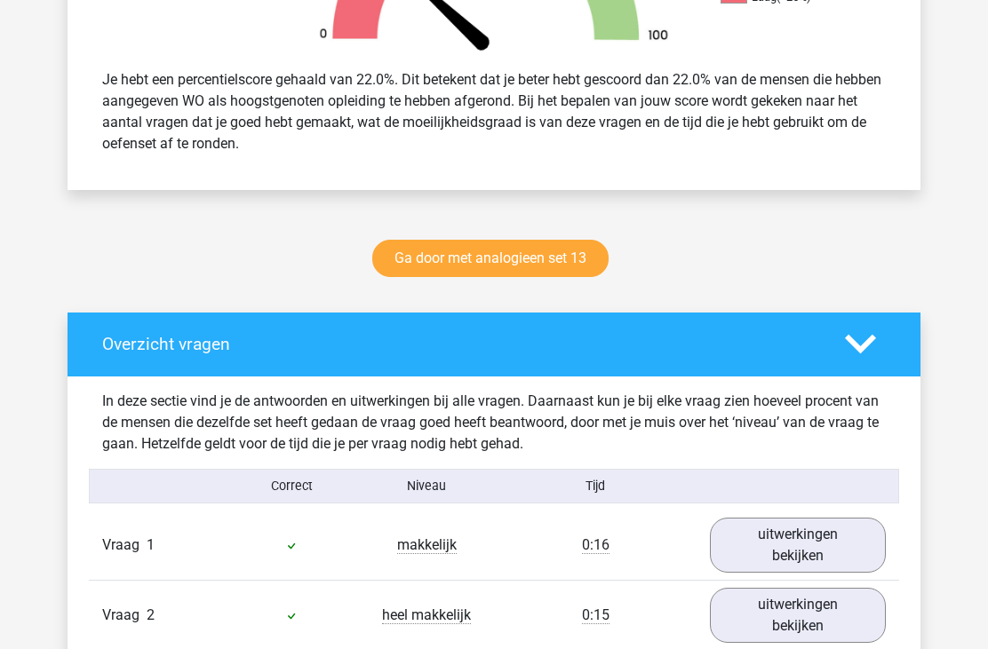
scroll to position [696, 0]
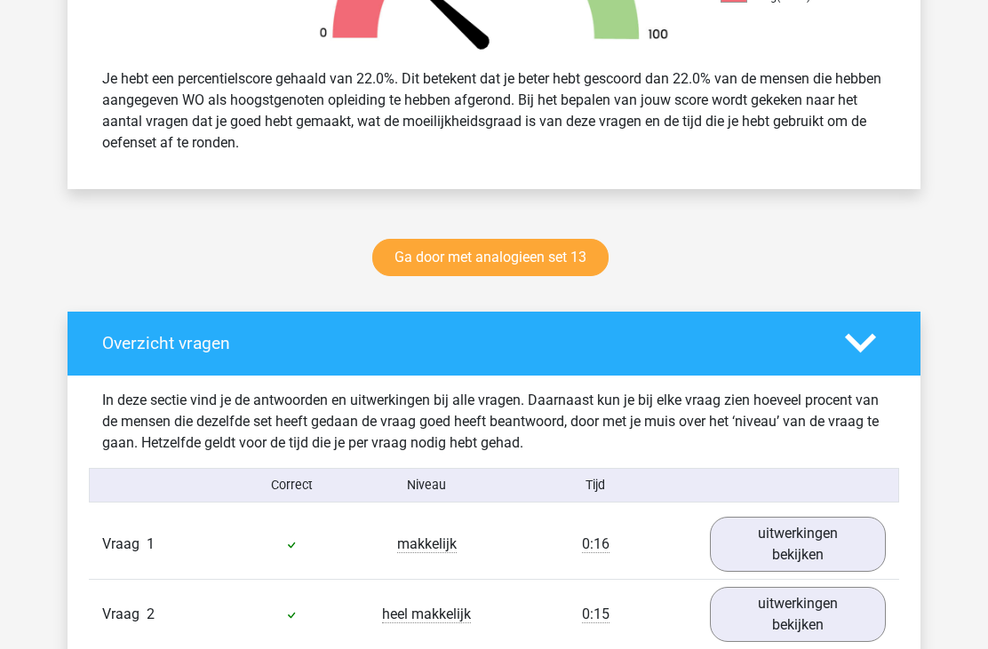
click at [570, 268] on link "Ga door met analogieen set 13" at bounding box center [490, 257] width 236 height 37
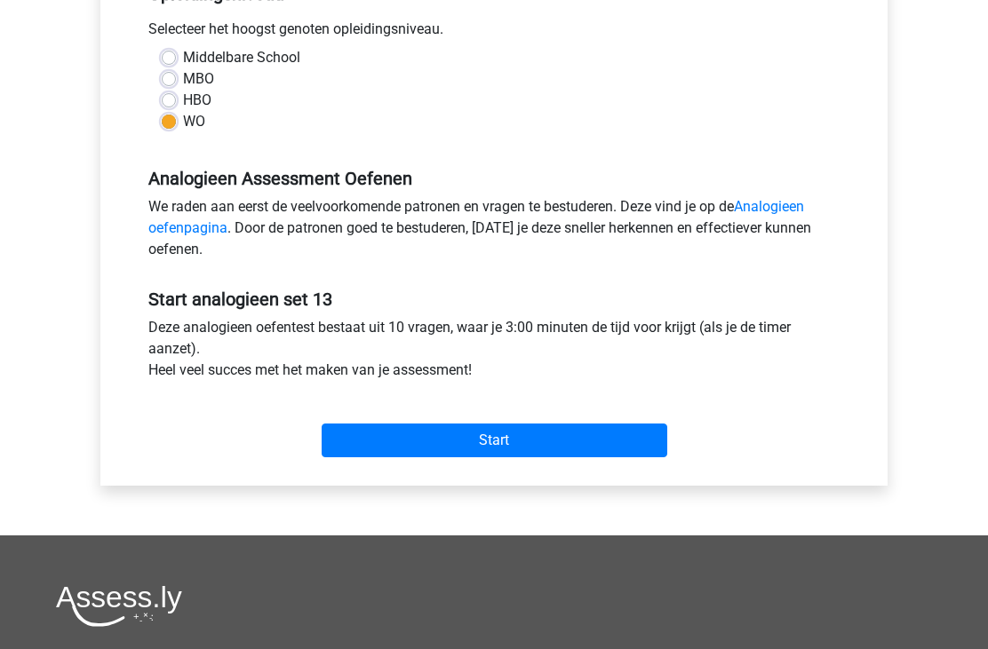
scroll to position [374, 0]
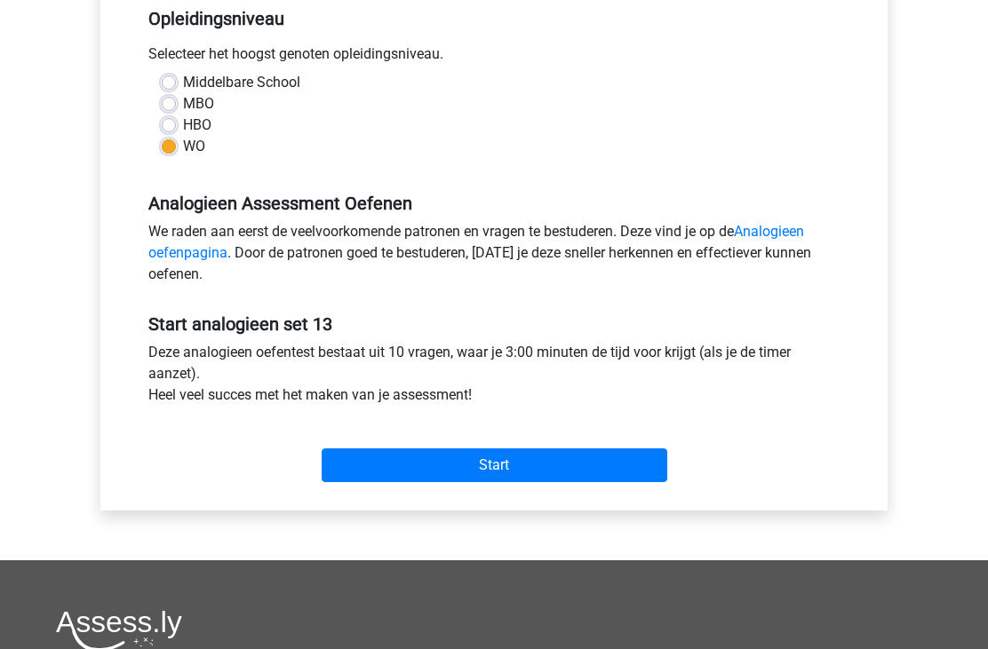
click at [540, 481] on input "Start" at bounding box center [495, 466] width 346 height 34
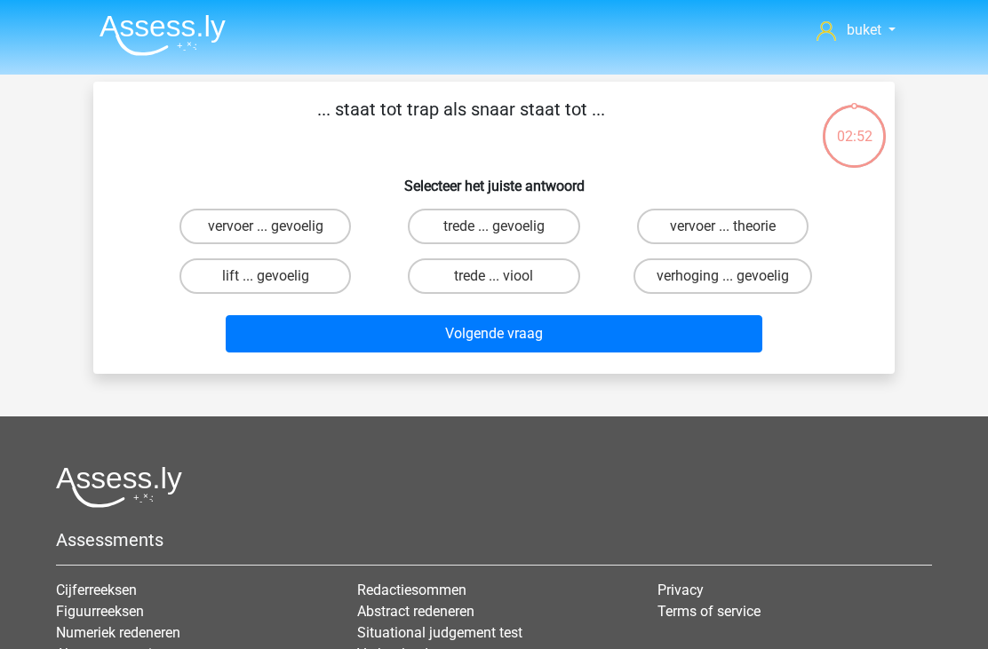
click at [515, 231] on label "trede ... gevoelig" at bounding box center [493, 227] width 171 height 36
click at [505, 231] on input "trede ... gevoelig" at bounding box center [500, 232] width 12 height 12
radio input "true"
click at [501, 345] on button "Volgende vraag" at bounding box center [494, 333] width 537 height 37
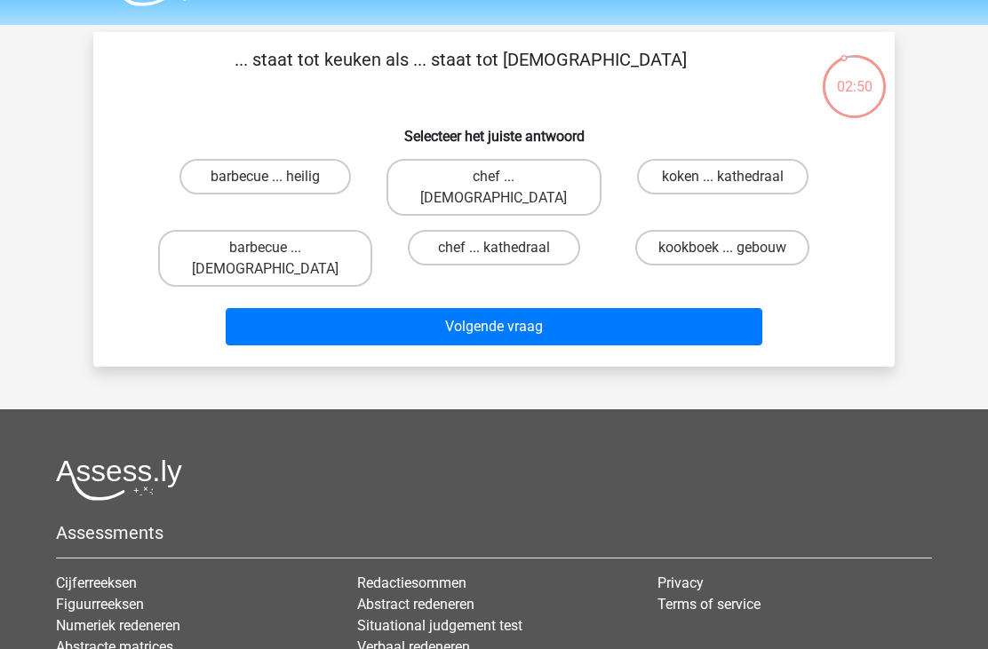
scroll to position [42, 0]
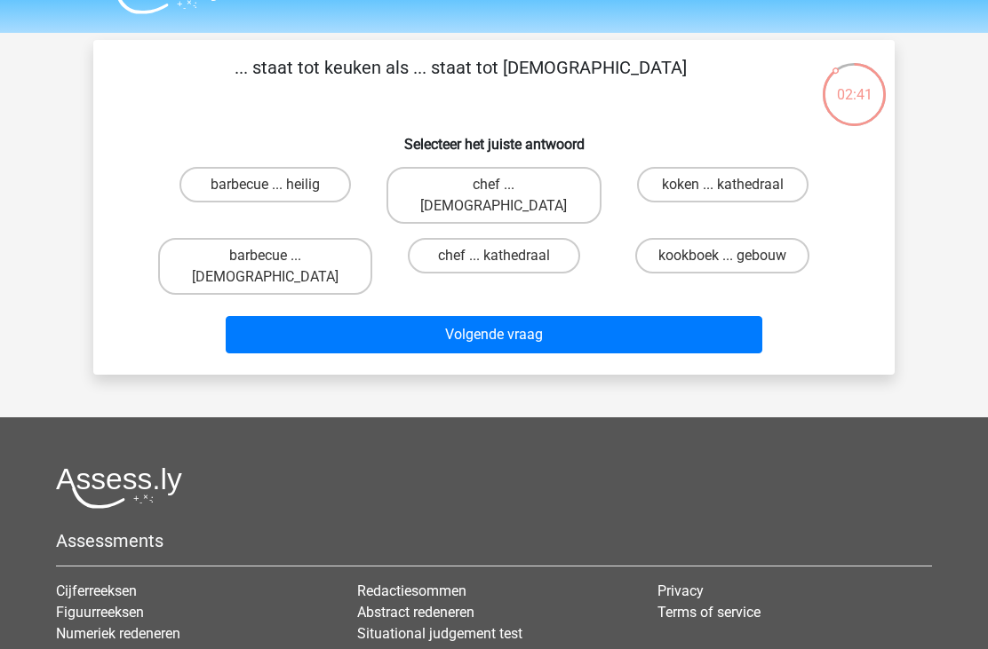
click at [535, 238] on label "chef ... kathedraal" at bounding box center [493, 256] width 171 height 36
click at [505, 256] on input "chef ... kathedraal" at bounding box center [500, 262] width 12 height 12
radio input "true"
click at [513, 316] on button "Volgende vraag" at bounding box center [494, 334] width 537 height 37
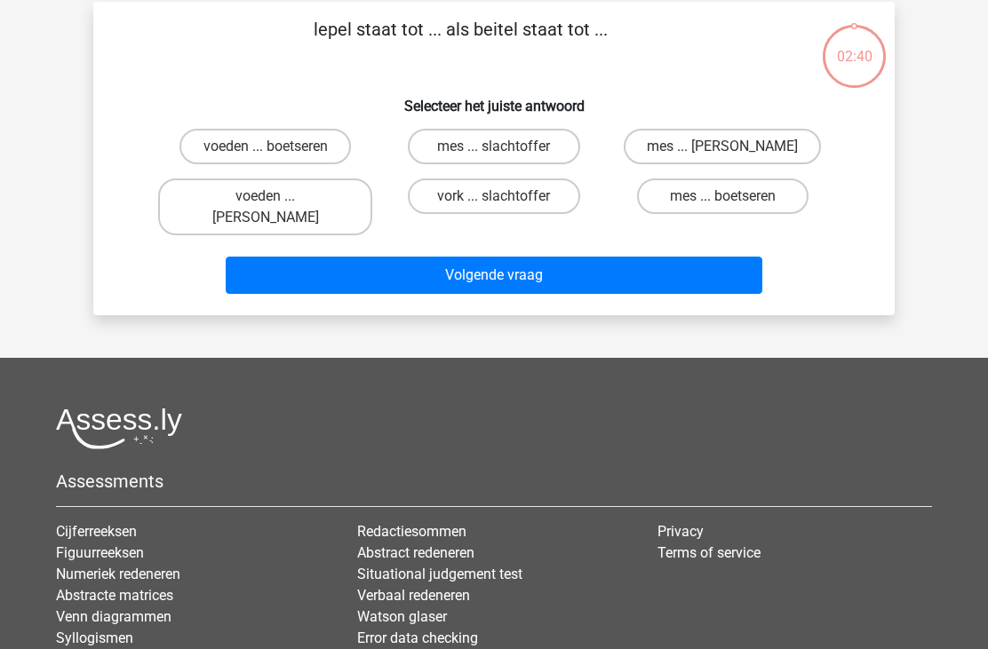
scroll to position [82, 0]
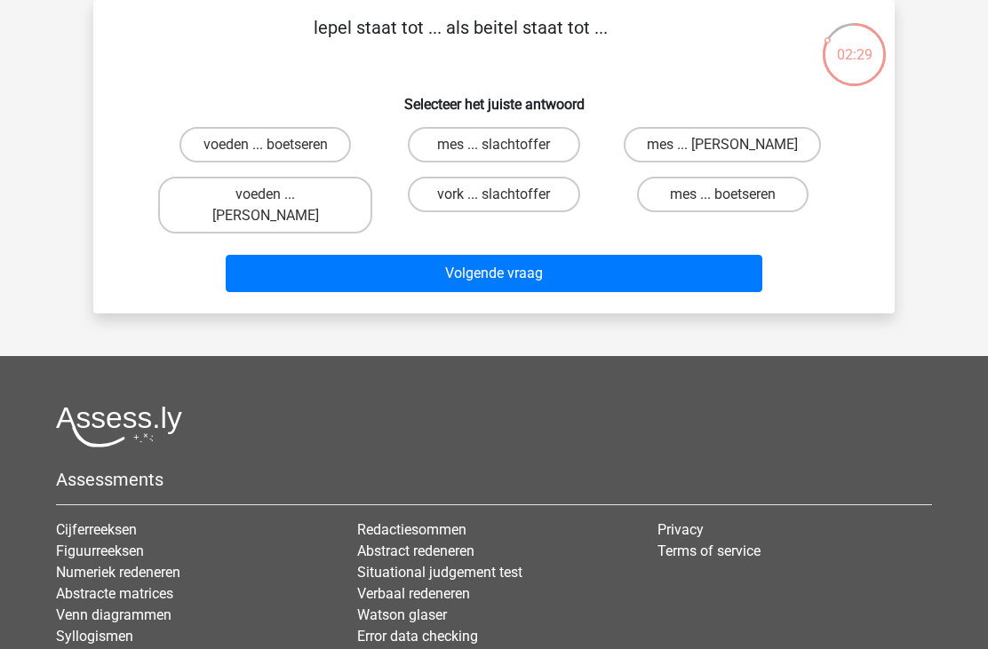
click at [454, 204] on label "vork ... slachtoffer" at bounding box center [493, 195] width 171 height 36
click at [494, 204] on input "vork ... slachtoffer" at bounding box center [500, 201] width 12 height 12
radio input "true"
click at [449, 258] on button "Volgende vraag" at bounding box center [494, 273] width 537 height 37
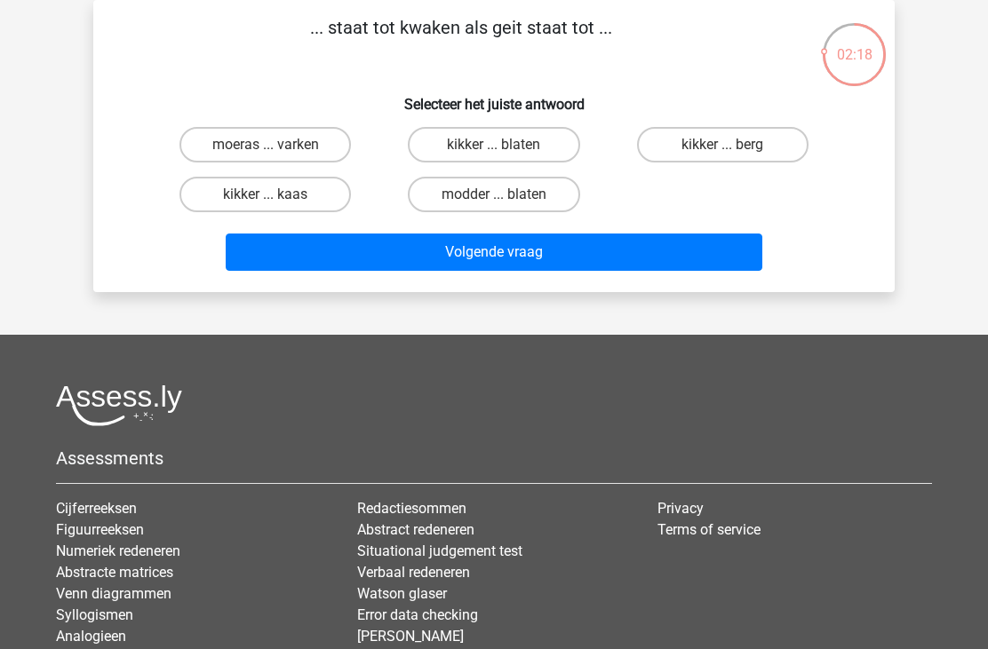
click at [464, 144] on label "kikker ... blaten" at bounding box center [493, 145] width 171 height 36
click at [494, 145] on input "kikker ... blaten" at bounding box center [500, 151] width 12 height 12
radio input "true"
click at [654, 265] on button "Volgende vraag" at bounding box center [494, 252] width 537 height 37
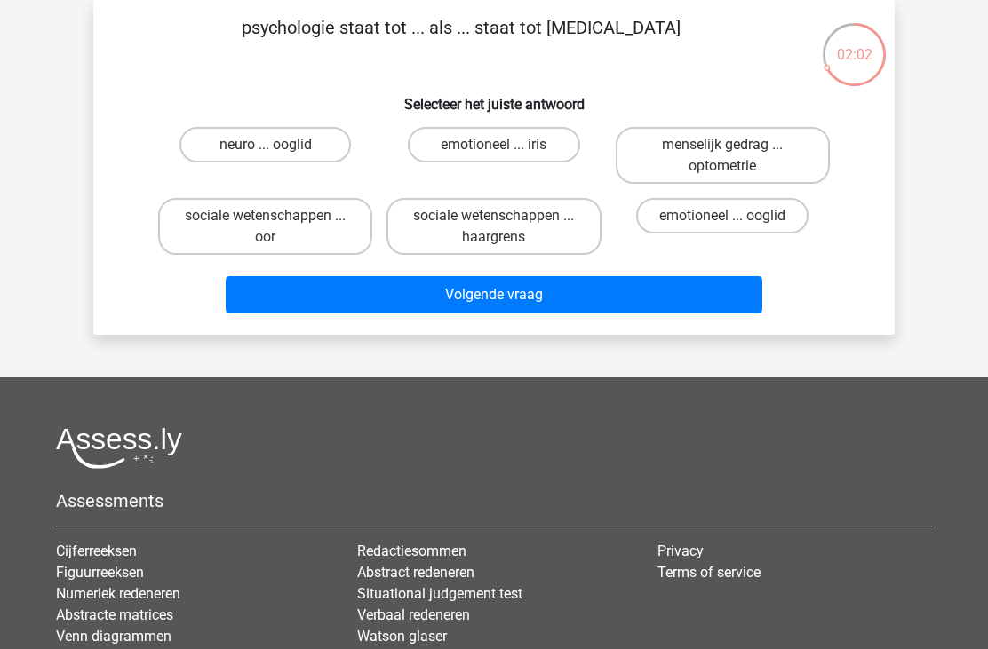
click at [671, 219] on label "emotioneel ... ooglid" at bounding box center [722, 216] width 172 height 36
click at [722, 219] on input "emotioneel ... ooglid" at bounding box center [728, 222] width 12 height 12
radio input "true"
click at [633, 301] on button "Volgende vraag" at bounding box center [494, 294] width 537 height 37
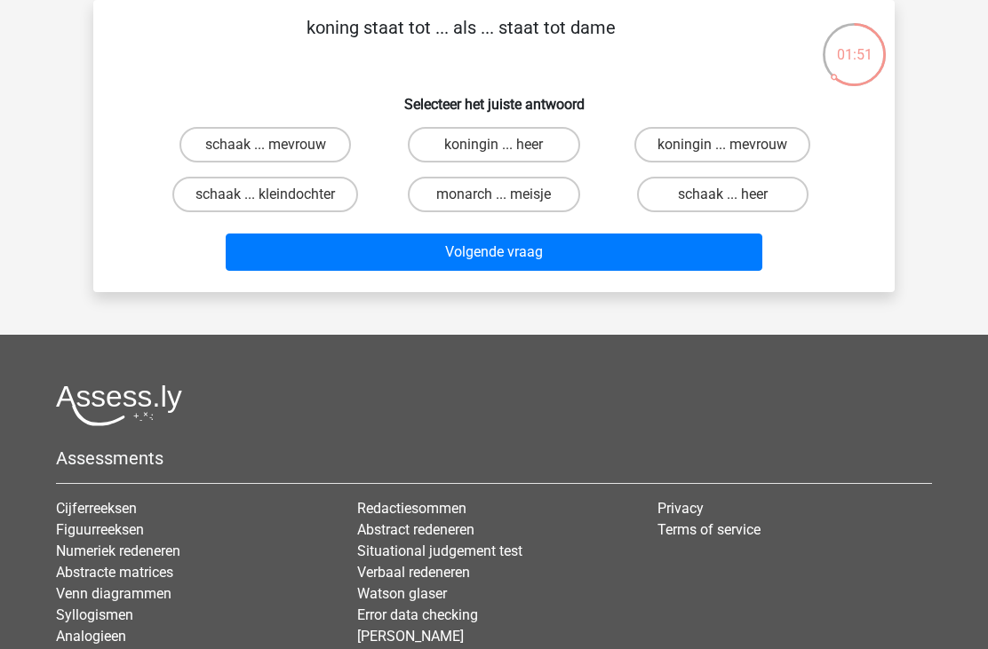
click at [679, 134] on label "koningin ... mevrouw" at bounding box center [722, 145] width 176 height 36
click at [722, 145] on input "koningin ... mevrouw" at bounding box center [728, 151] width 12 height 12
radio input "true"
click at [291, 148] on label "schaak ... mevrouw" at bounding box center [264, 145] width 171 height 36
click at [277, 148] on input "schaak ... mevrouw" at bounding box center [272, 151] width 12 height 12
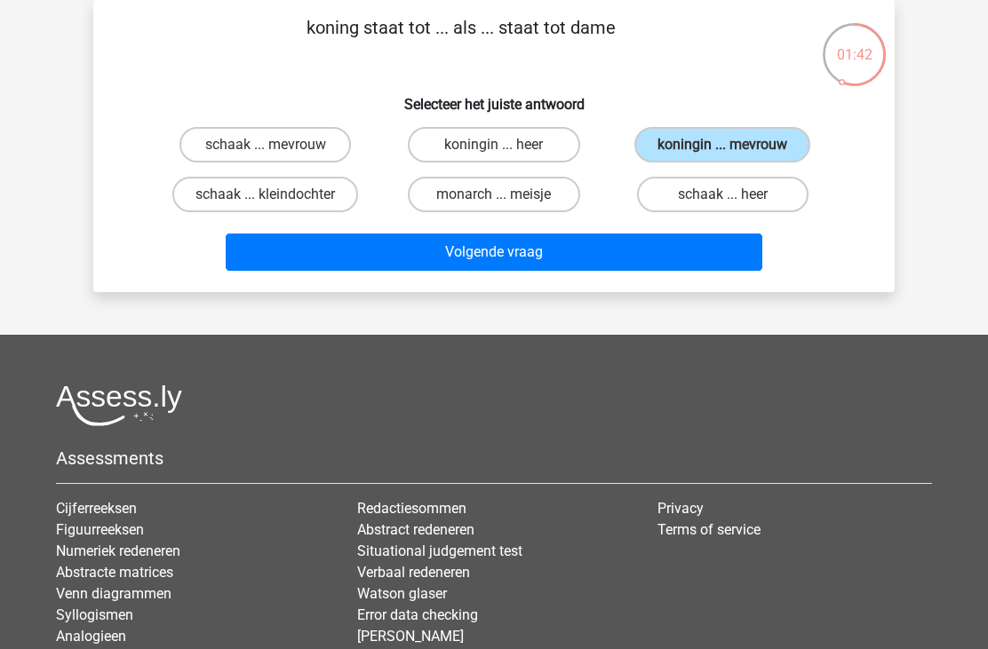
radio input "true"
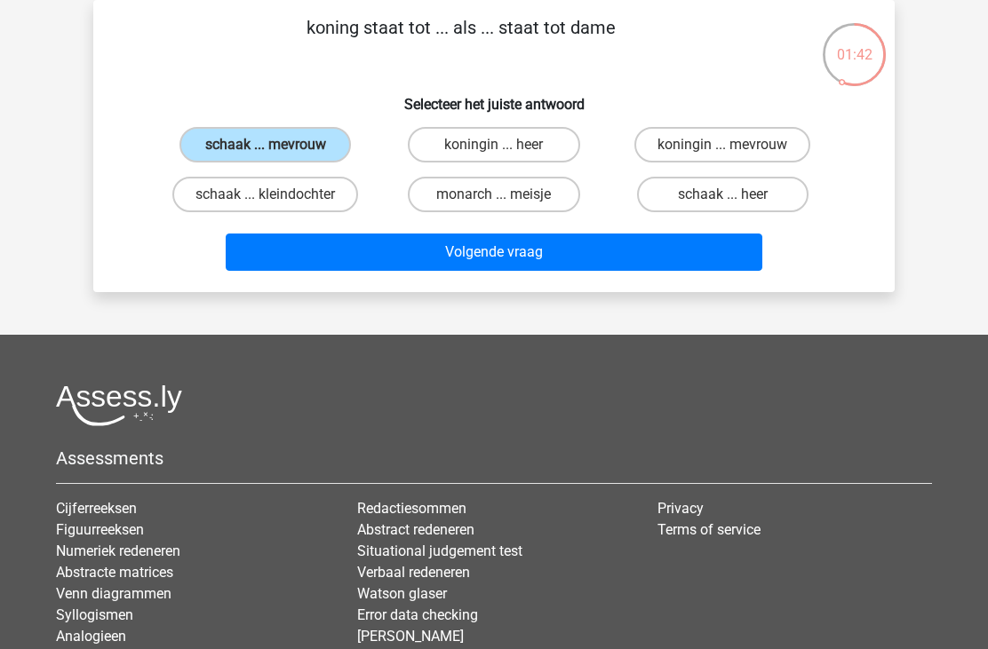
click at [428, 251] on button "Volgende vraag" at bounding box center [494, 252] width 537 height 37
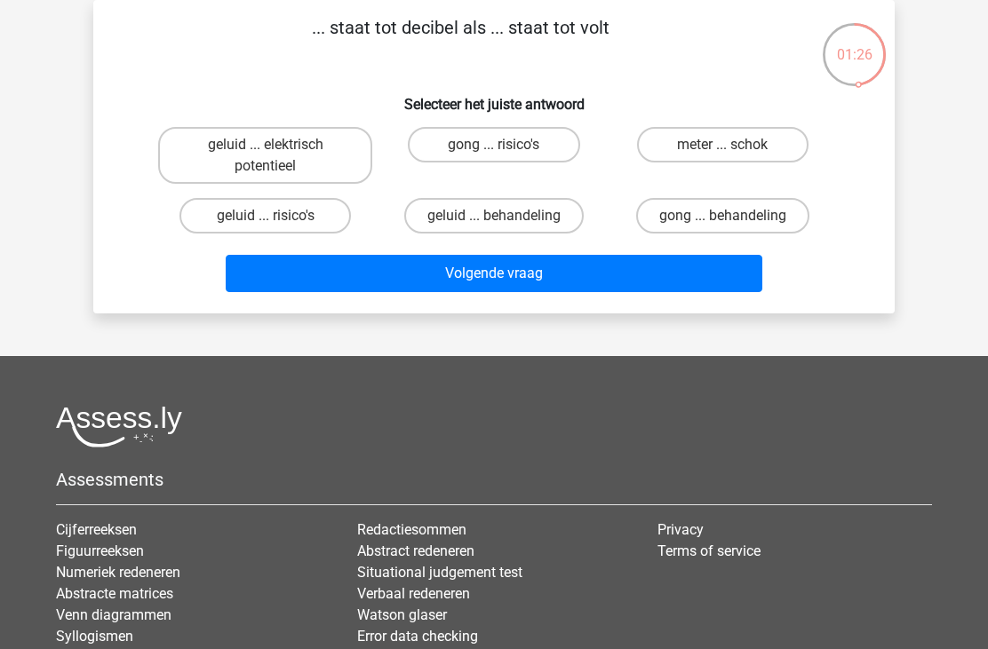
click at [673, 139] on label "meter ... schok" at bounding box center [722, 145] width 171 height 36
click at [722, 145] on input "meter ... schok" at bounding box center [728, 151] width 12 height 12
radio input "true"
click at [316, 160] on label "geluid ... elektrisch potentieel" at bounding box center [265, 155] width 214 height 57
click at [277, 156] on input "geluid ... elektrisch potentieel" at bounding box center [272, 151] width 12 height 12
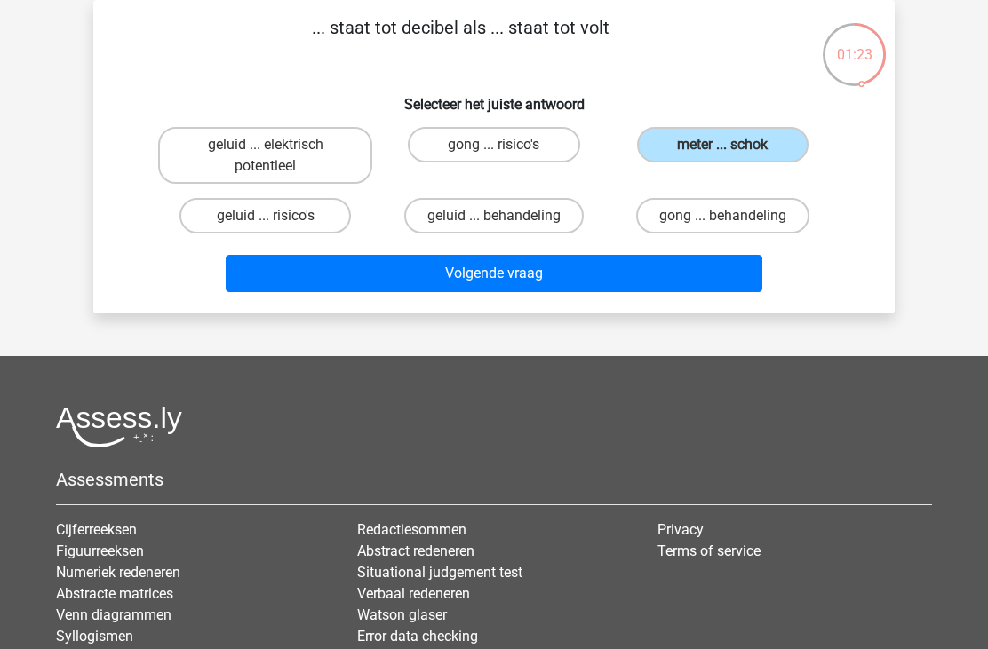
radio input "true"
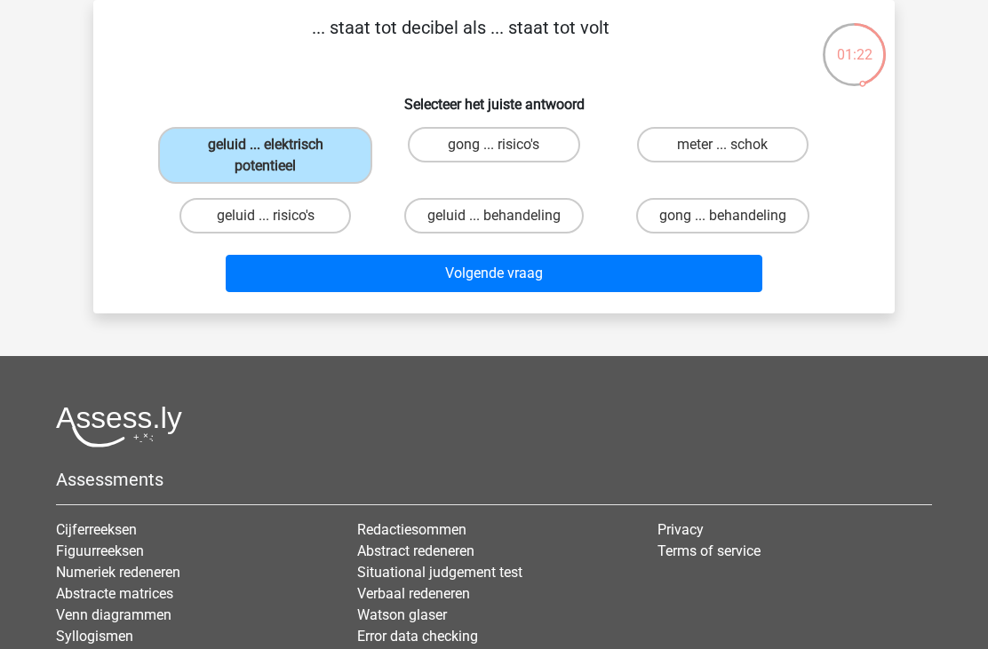
click at [425, 266] on button "Volgende vraag" at bounding box center [494, 273] width 537 height 37
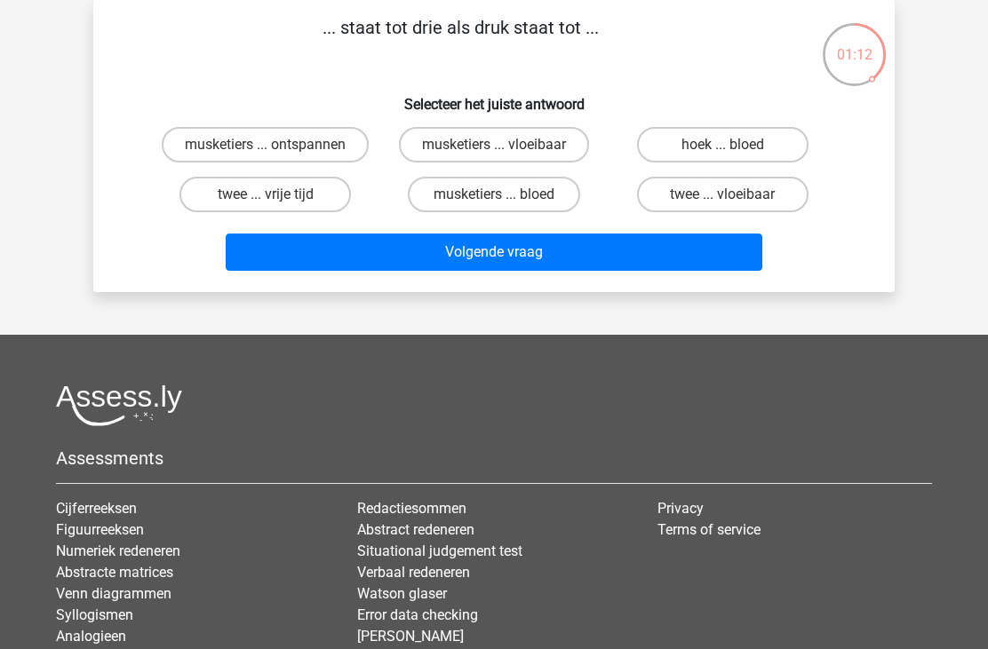
click at [453, 190] on label "musketiers ... bloed" at bounding box center [493, 195] width 171 height 36
click at [494, 195] on input "musketiers ... bloed" at bounding box center [500, 201] width 12 height 12
radio input "true"
click at [484, 251] on button "Volgende vraag" at bounding box center [494, 252] width 537 height 37
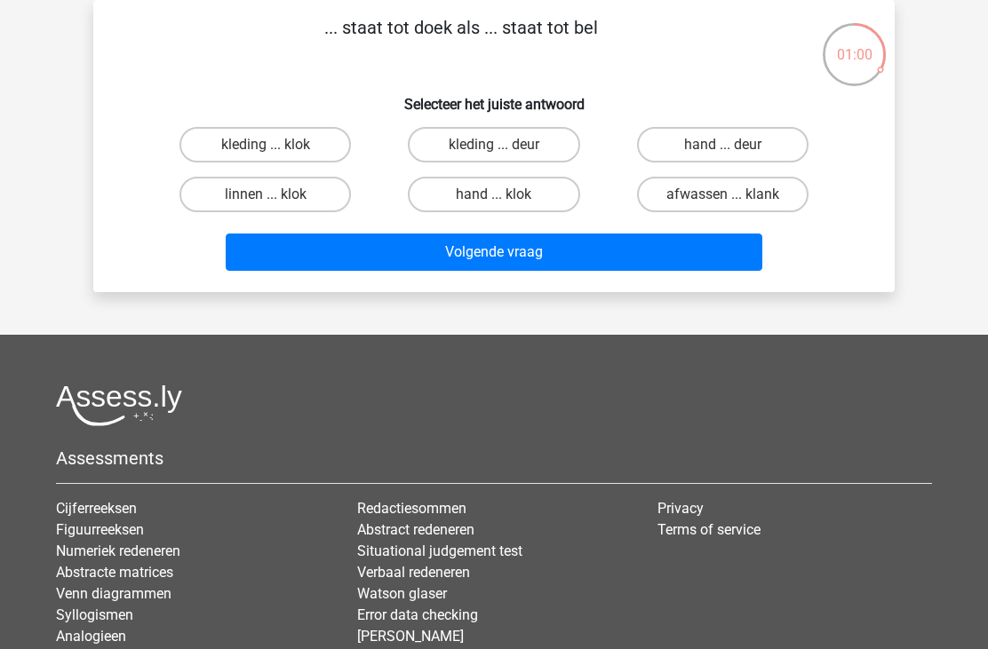
click at [449, 137] on label "kleding ... deur" at bounding box center [493, 145] width 171 height 36
click at [494, 145] on input "kleding ... deur" at bounding box center [500, 151] width 12 height 12
radio input "true"
click at [469, 251] on button "Volgende vraag" at bounding box center [494, 252] width 537 height 37
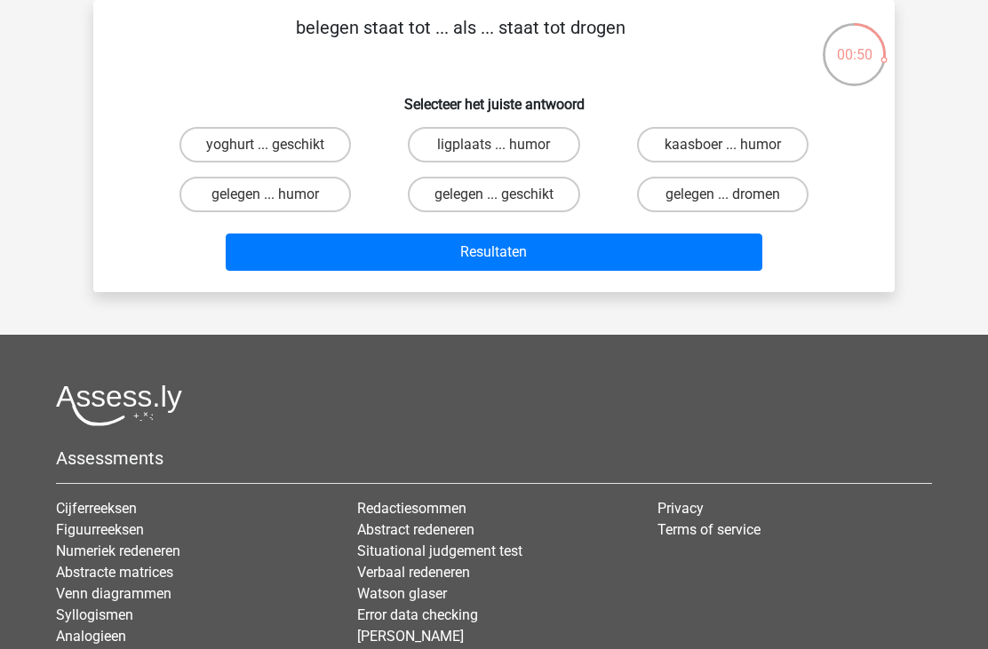
click at [682, 152] on label "kaasboer ... humor" at bounding box center [722, 145] width 171 height 36
click at [722, 152] on input "kaasboer ... humor" at bounding box center [728, 151] width 12 height 12
radio input "true"
click at [507, 247] on button "Resultaten" at bounding box center [494, 252] width 537 height 37
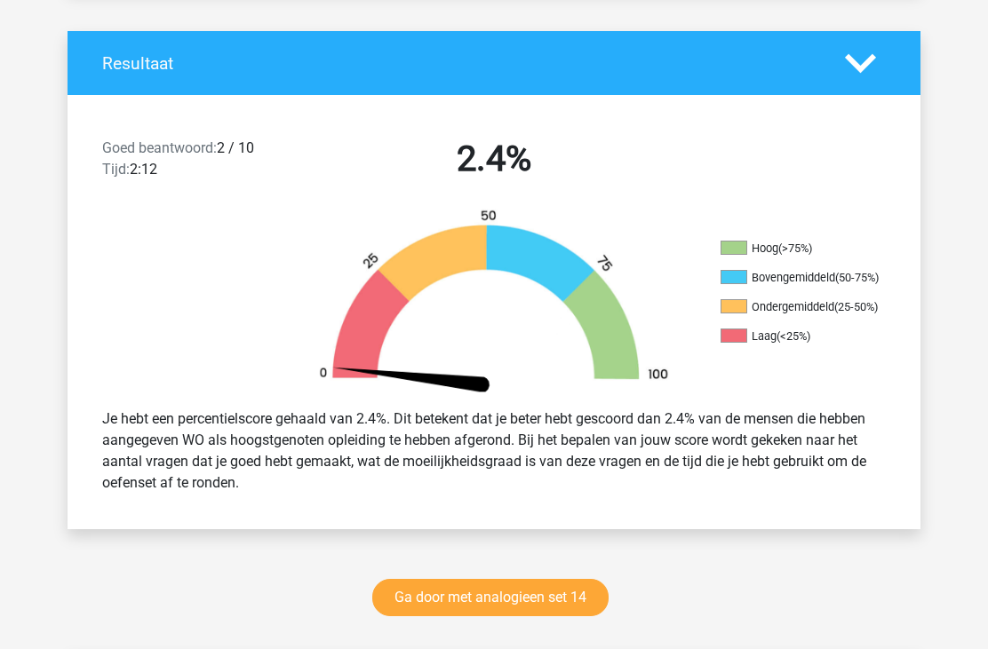
scroll to position [401, 0]
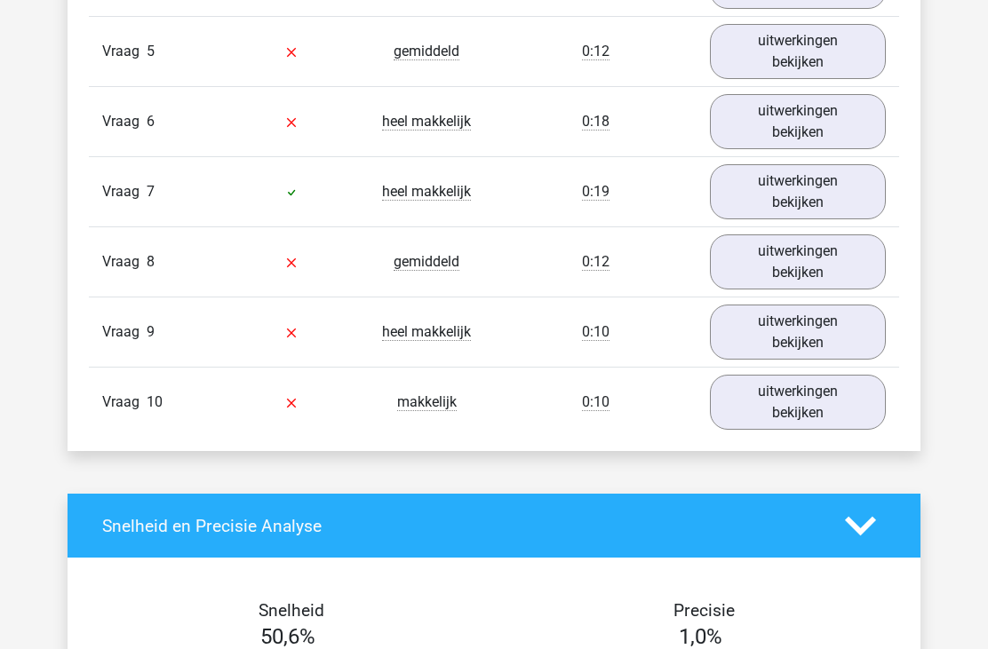
click at [843, 401] on link "uitwerkingen bekijken" at bounding box center [798, 403] width 176 height 55
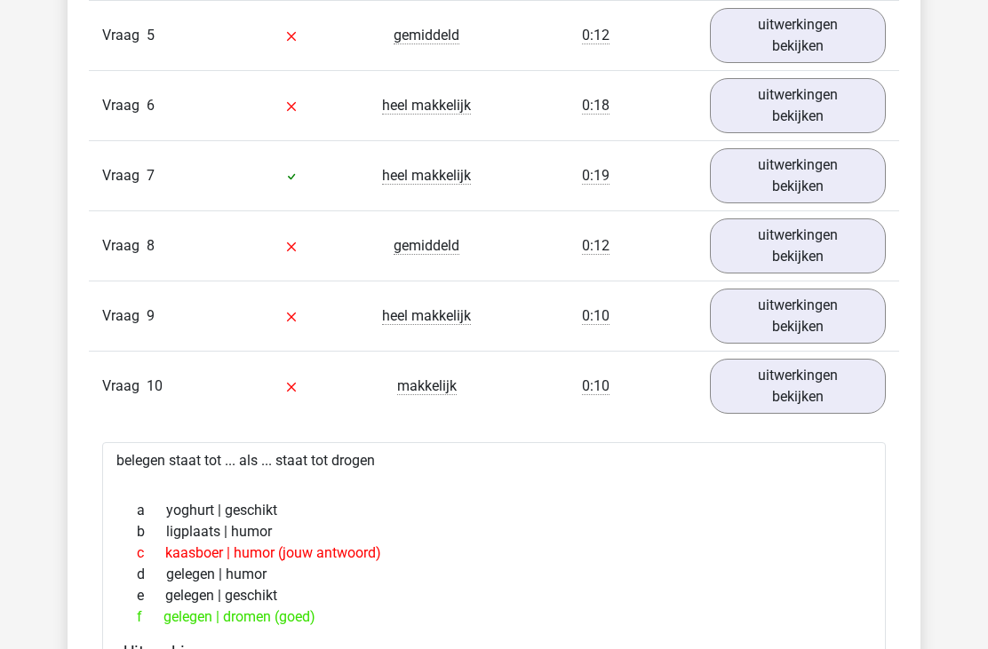
scroll to position [1485, 0]
click at [855, 302] on link "uitwerkingen bekijken" at bounding box center [798, 317] width 176 height 55
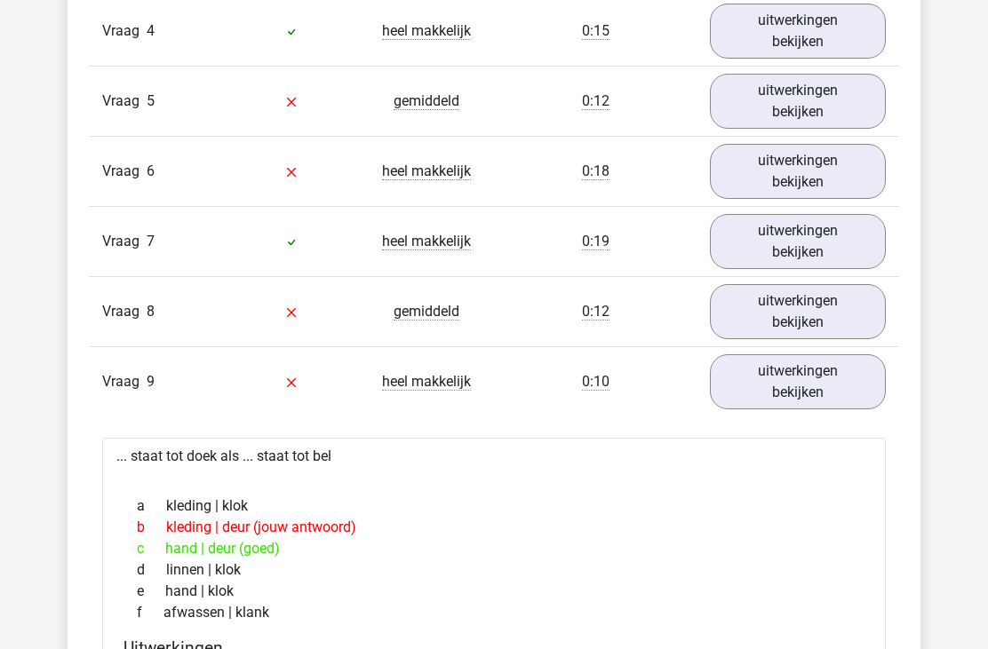
scroll to position [1419, 0]
click at [855, 302] on link "uitwerkingen bekijken" at bounding box center [798, 312] width 176 height 55
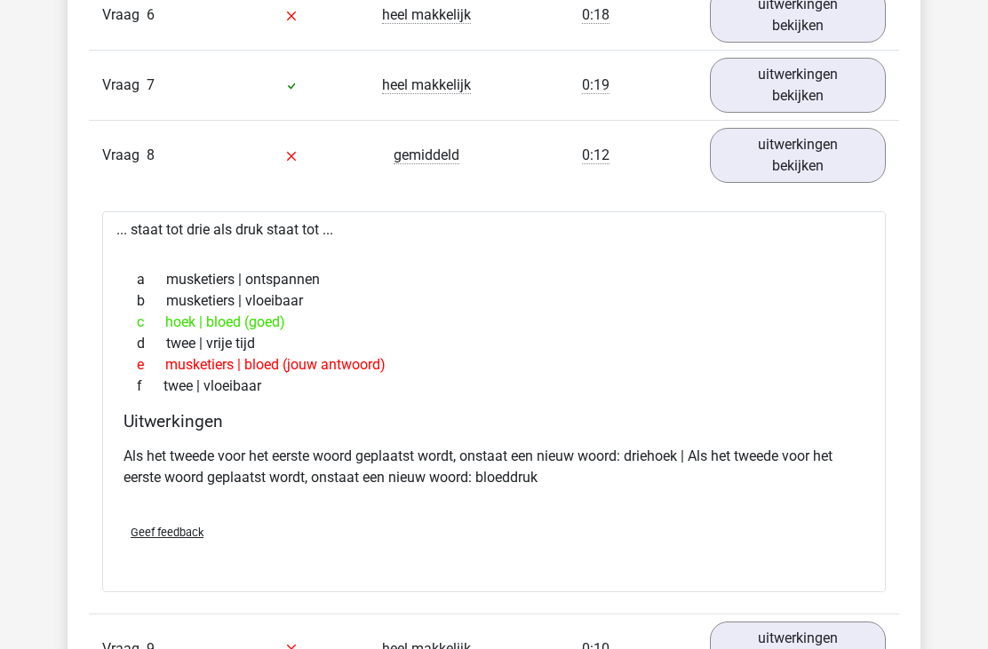
scroll to position [1568, 0]
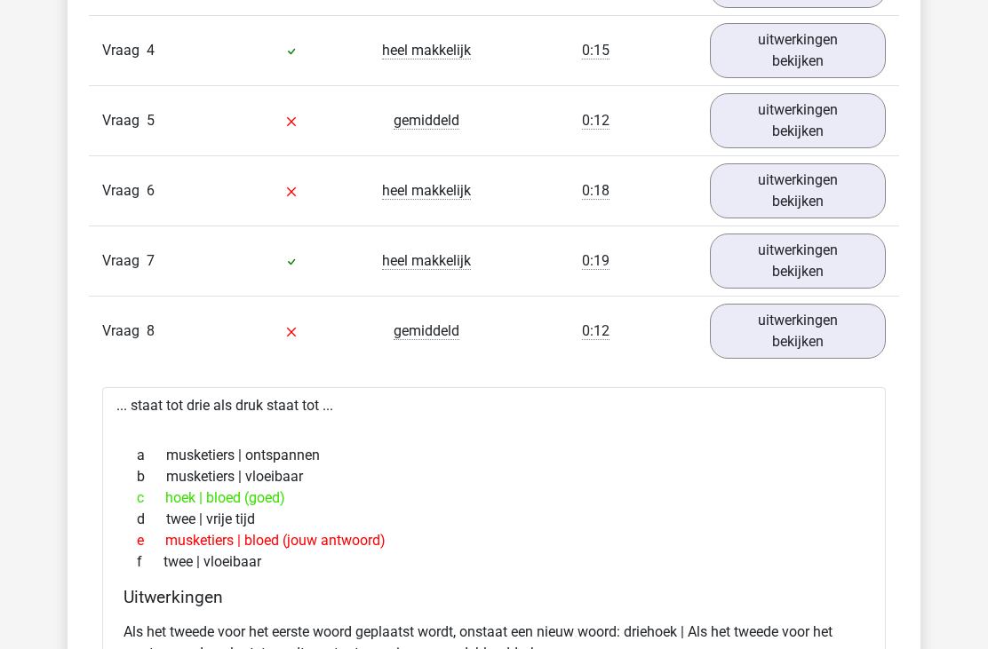
click at [856, 264] on link "uitwerkingen bekijken" at bounding box center [798, 261] width 176 height 55
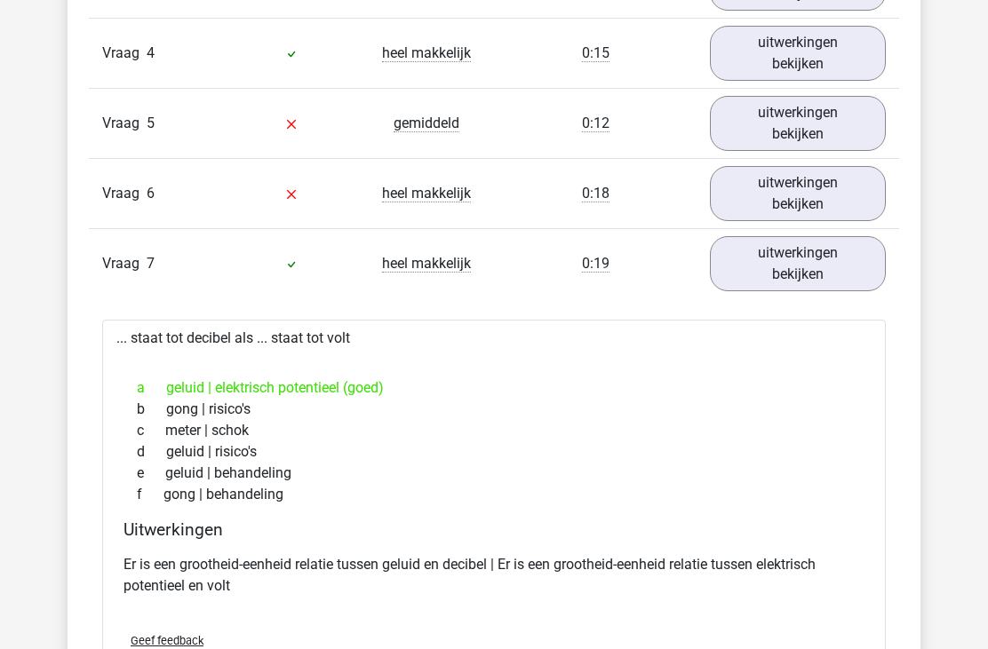
scroll to position [1397, 0]
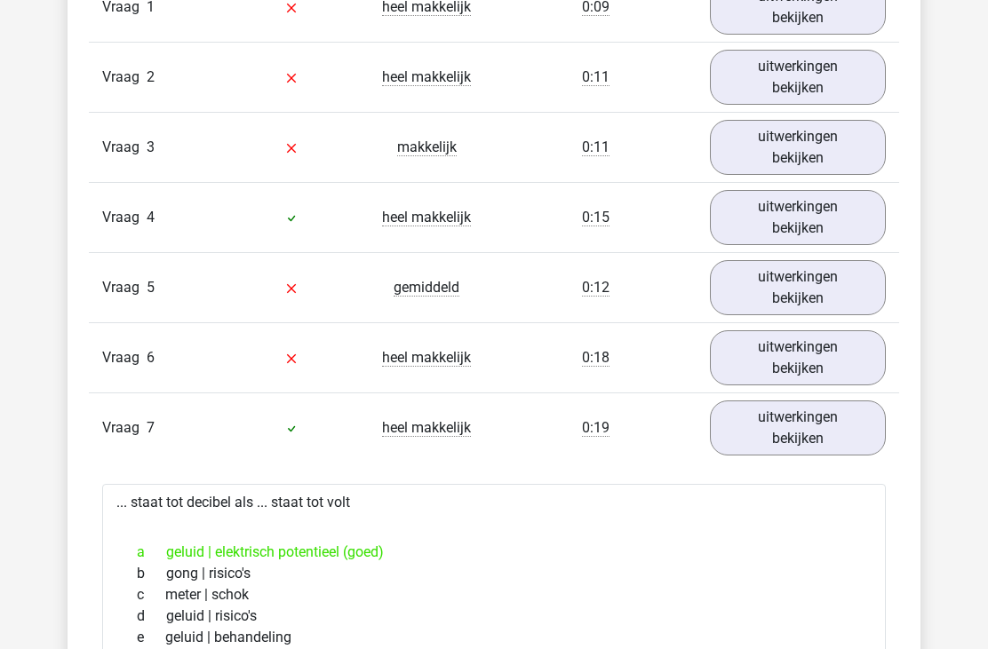
click at [843, 351] on link "uitwerkingen bekijken" at bounding box center [798, 358] width 176 height 55
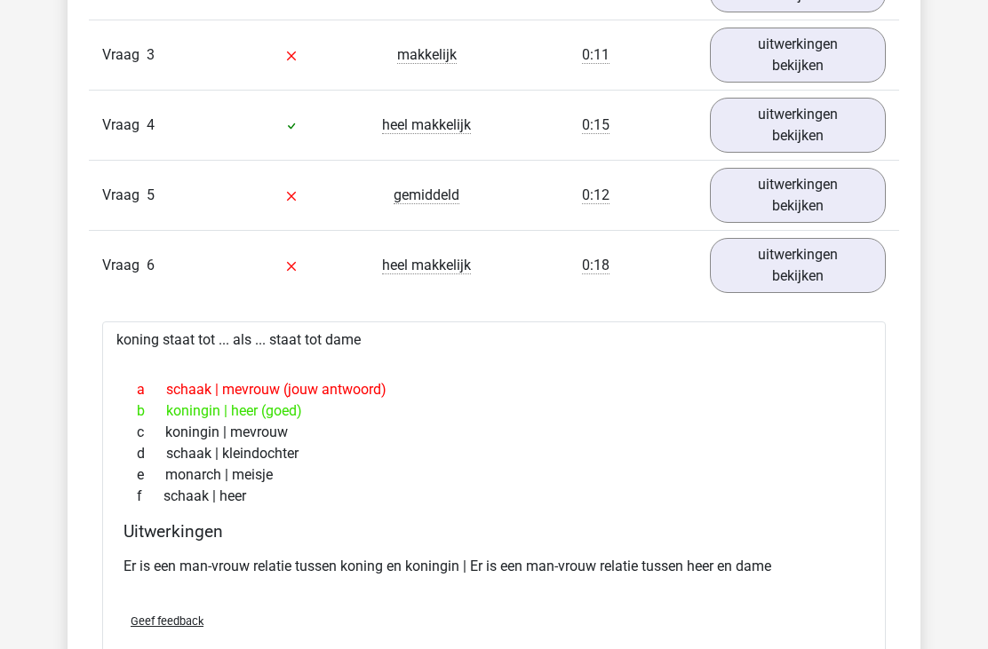
scroll to position [1334, 0]
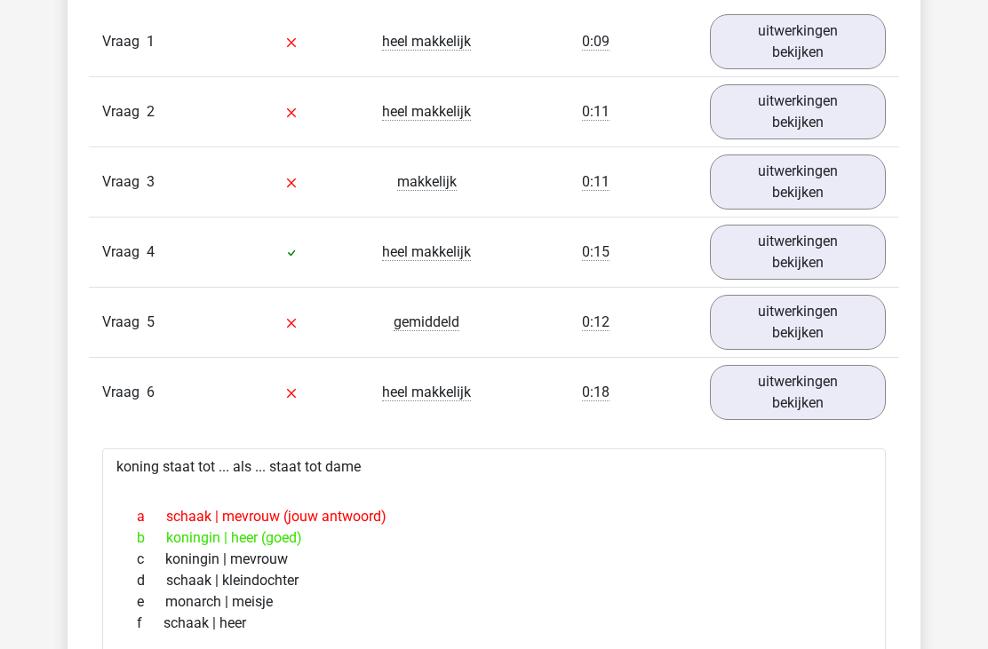
scroll to position [1199, 0]
click at [856, 302] on link "uitwerkingen bekijken" at bounding box center [798, 322] width 176 height 55
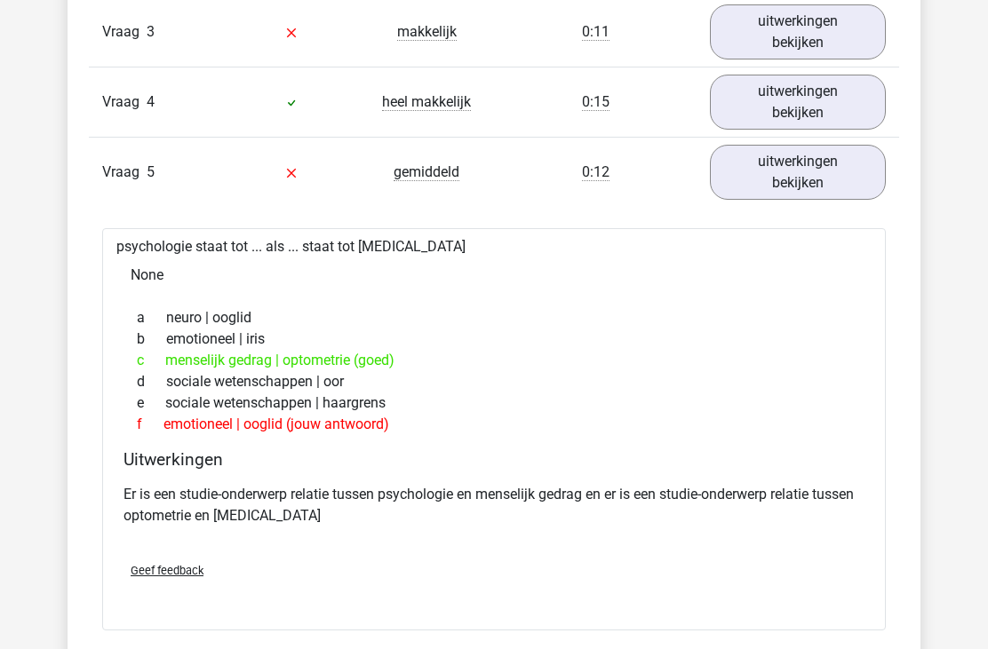
scroll to position [1349, 0]
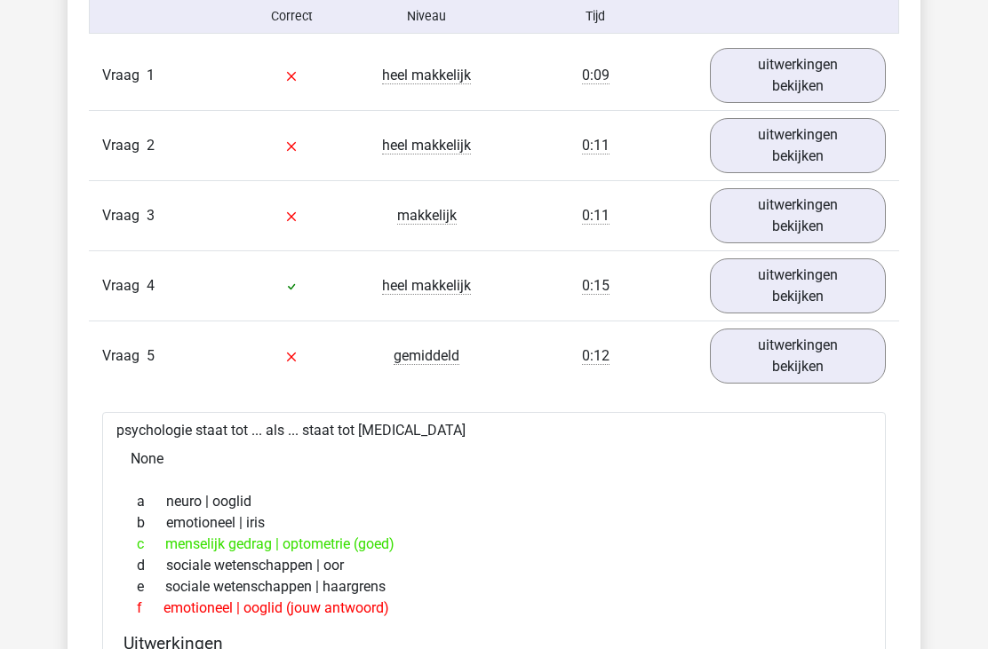
click at [847, 271] on link "uitwerkingen bekijken" at bounding box center [798, 286] width 176 height 55
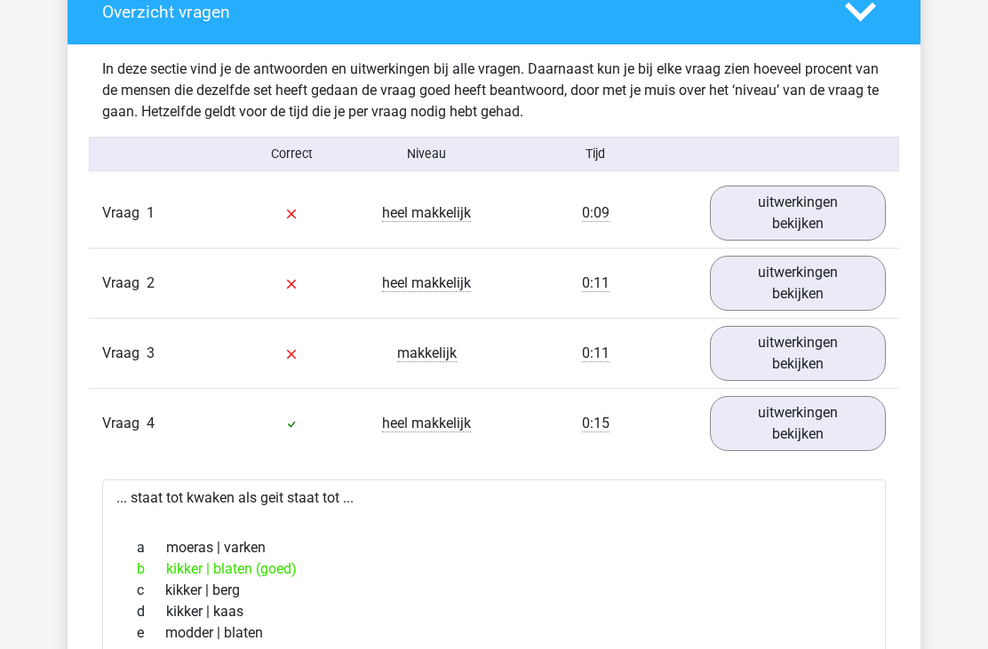
scroll to position [1028, 0]
click at [830, 348] on link "uitwerkingen bekijken" at bounding box center [798, 353] width 176 height 55
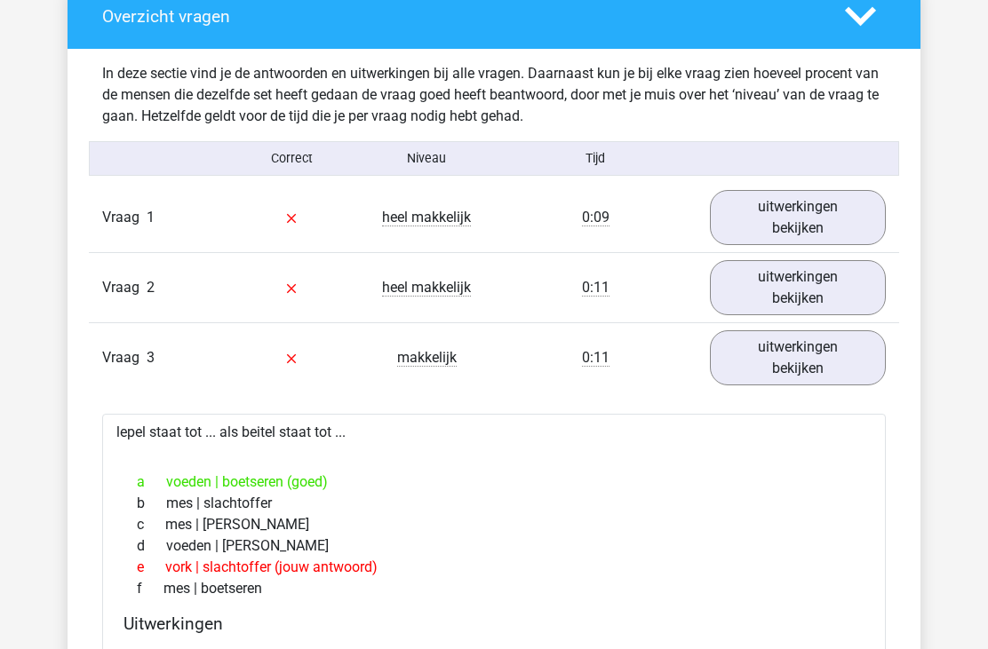
scroll to position [1018, 0]
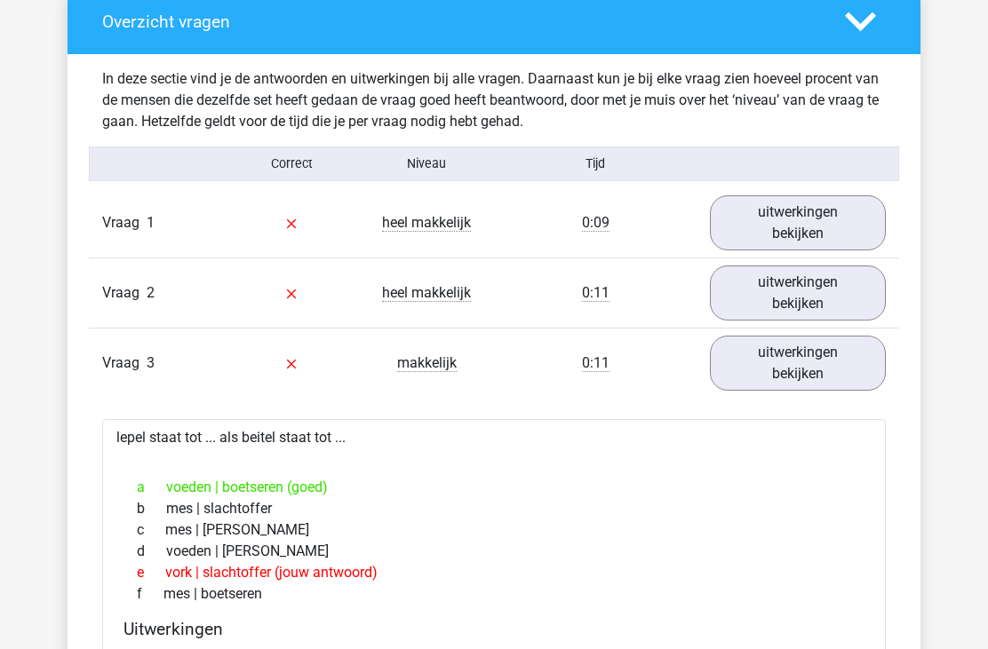
click at [855, 288] on link "uitwerkingen bekijken" at bounding box center [798, 293] width 176 height 55
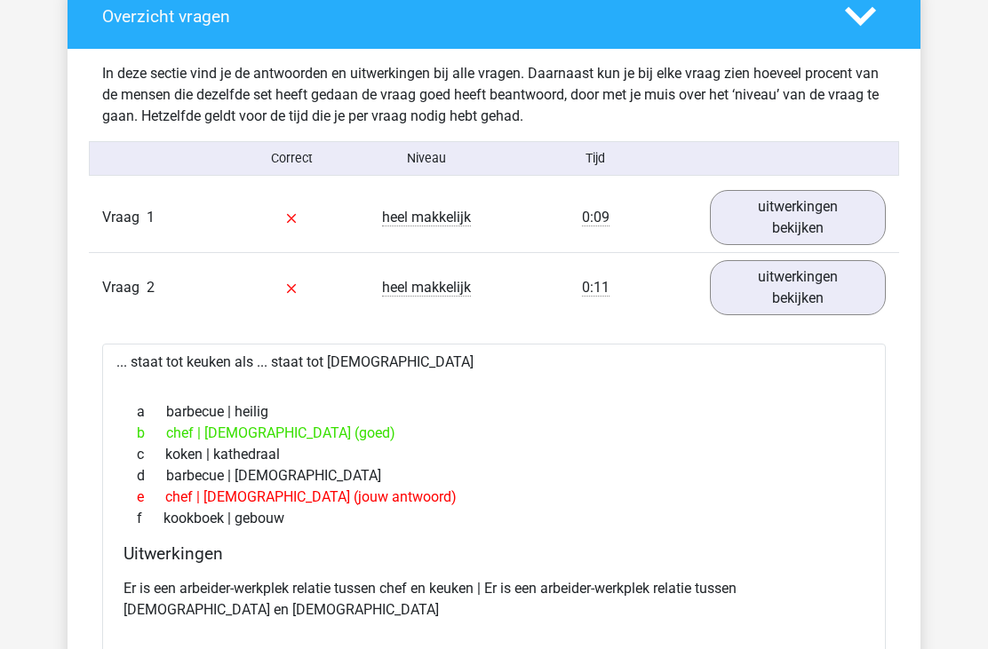
scroll to position [1025, 0]
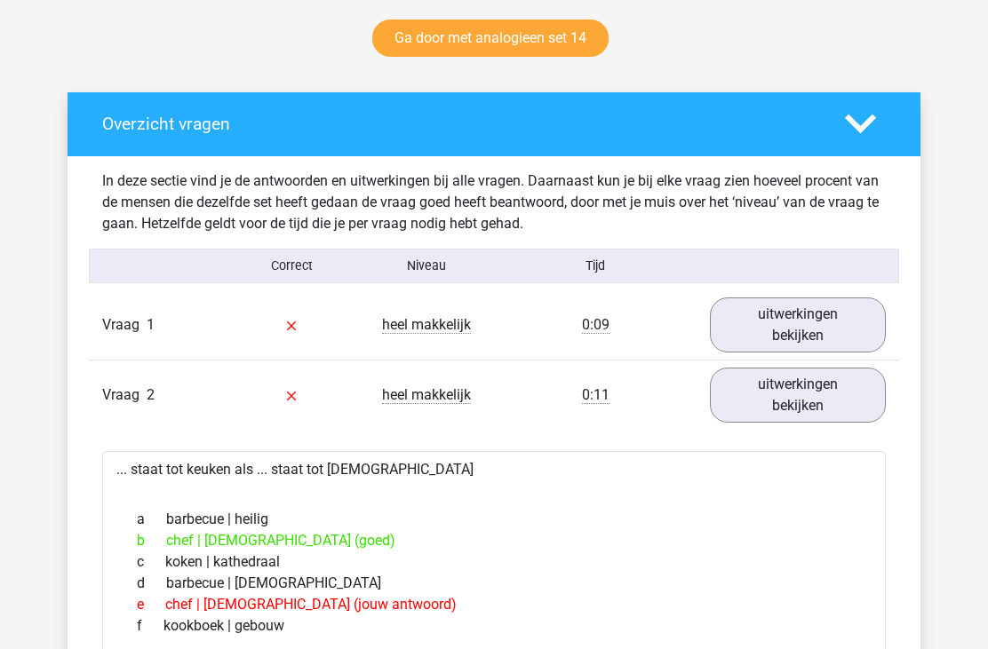
click at [854, 330] on link "uitwerkingen bekijken" at bounding box center [798, 325] width 176 height 55
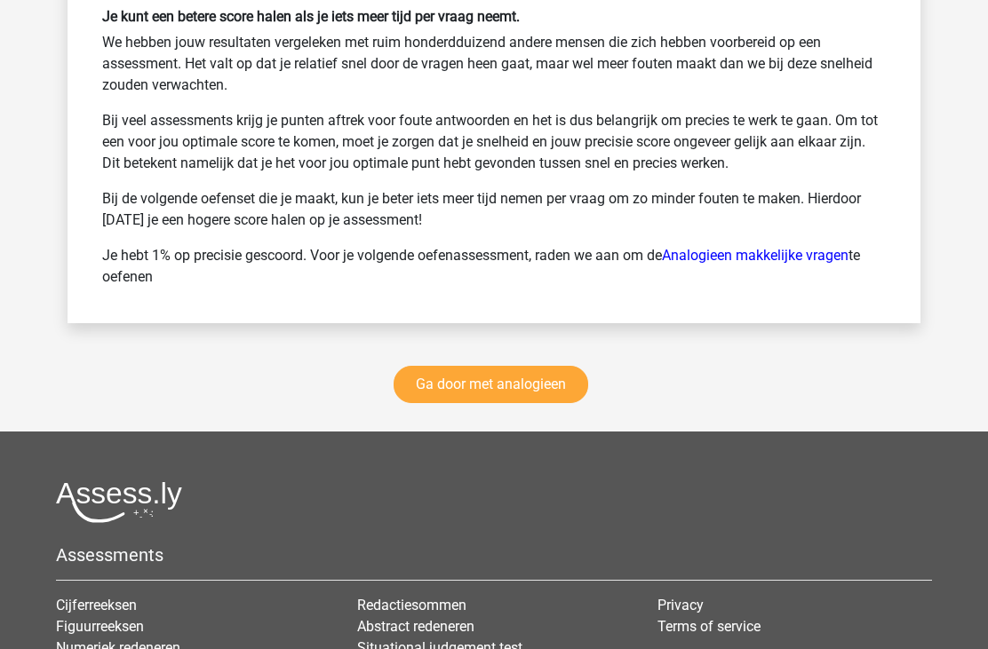
scroll to position [6788, 0]
click at [441, 367] on link "Ga door met analogieen" at bounding box center [490, 385] width 195 height 37
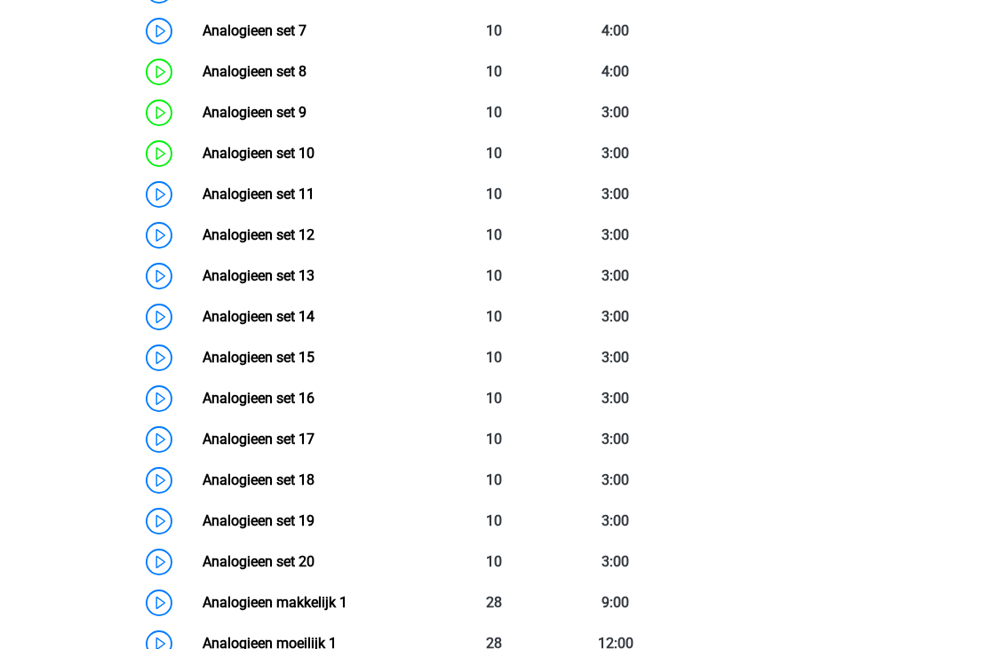
scroll to position [1136, 0]
click at [203, 400] on link "Analogieen set 16" at bounding box center [259, 398] width 112 height 17
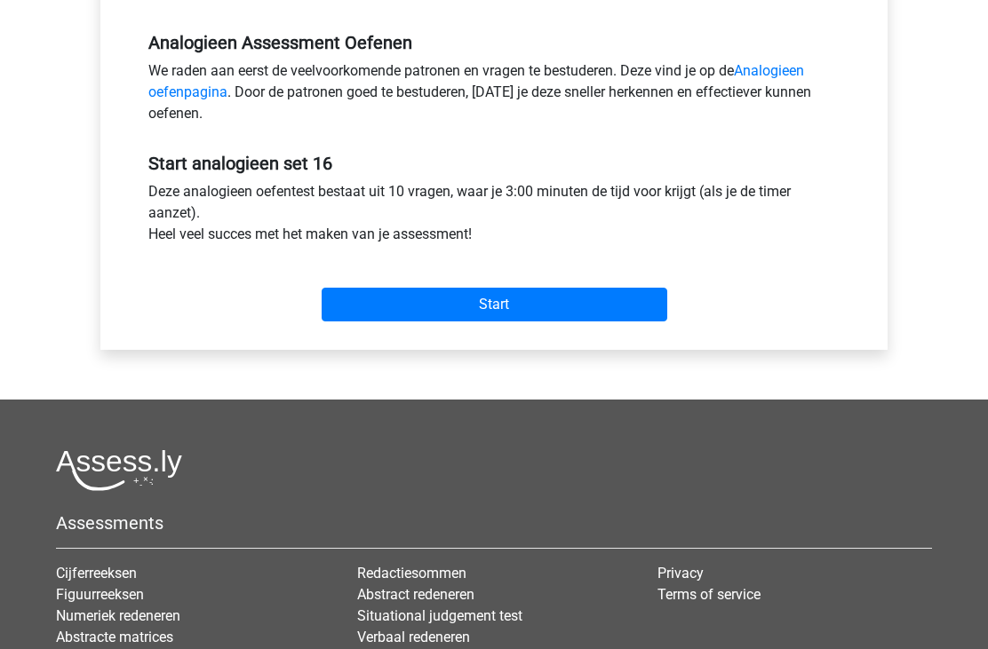
scroll to position [534, 0]
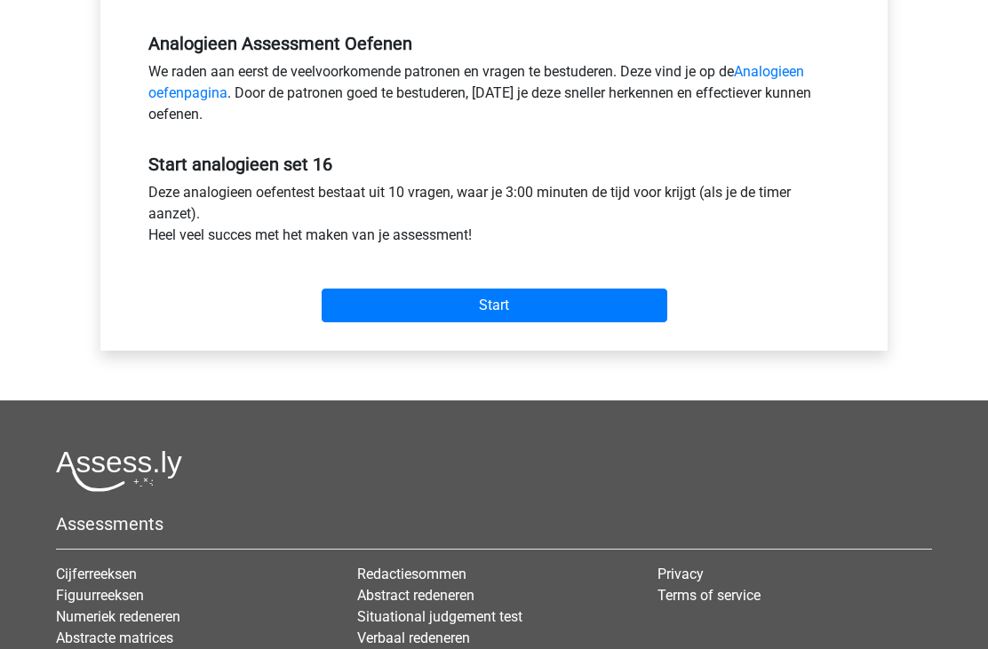
click at [372, 301] on input "Start" at bounding box center [495, 306] width 346 height 34
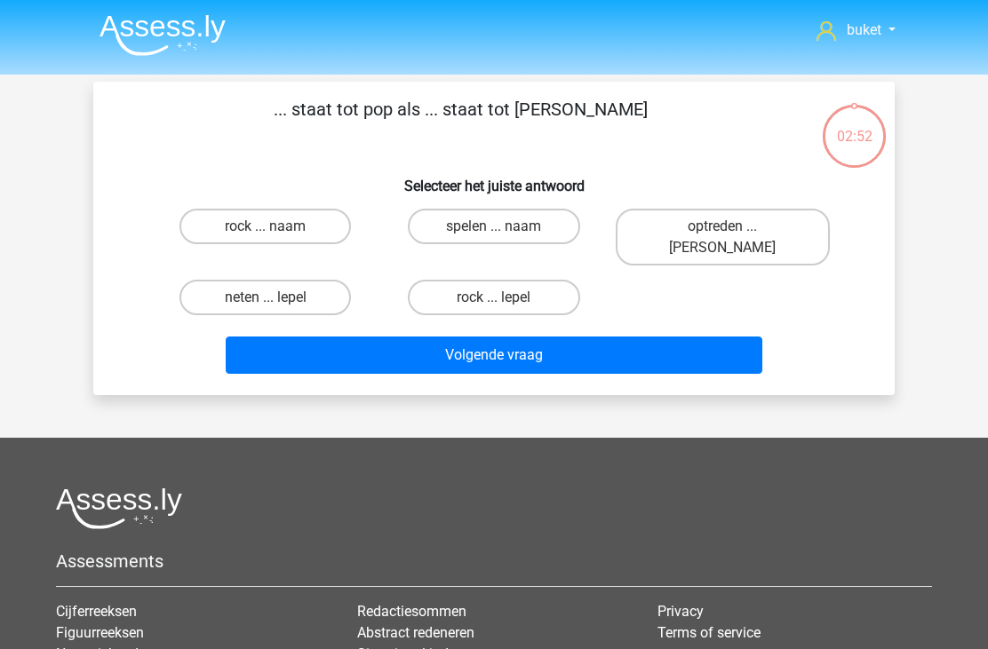
click at [456, 231] on label "spelen ... naam" at bounding box center [493, 227] width 171 height 36
click at [494, 231] on input "spelen ... naam" at bounding box center [500, 232] width 12 height 12
radio input "true"
click at [422, 337] on button "Volgende vraag" at bounding box center [494, 355] width 537 height 37
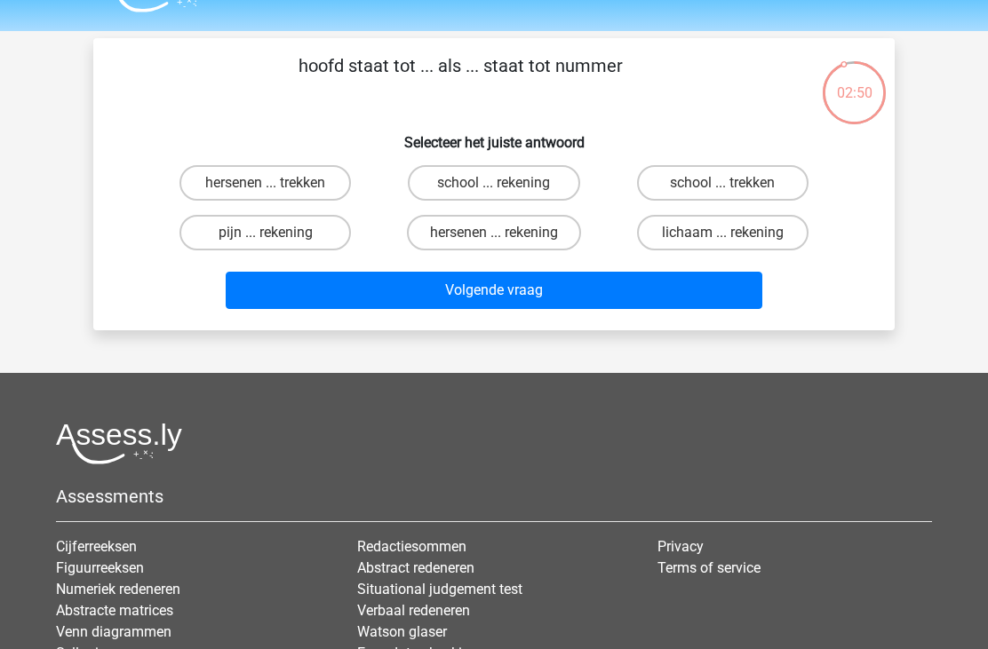
scroll to position [41, 0]
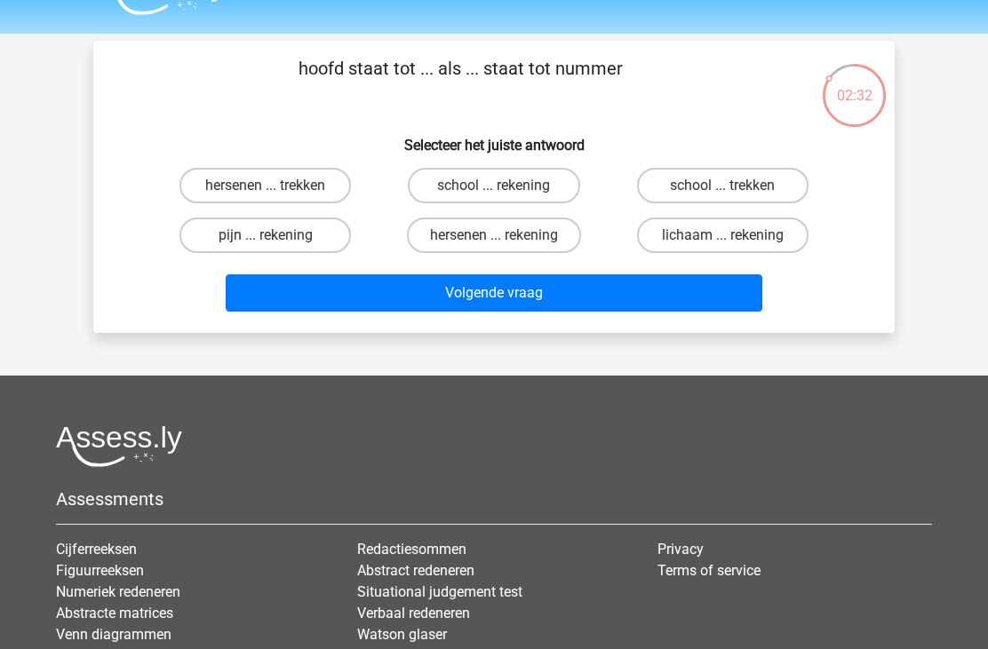
click at [787, 234] on label "lichaam ... rekening" at bounding box center [722, 236] width 171 height 36
click at [734, 235] on input "lichaam ... rekening" at bounding box center [728, 241] width 12 height 12
radio input "true"
click at [277, 287] on button "Volgende vraag" at bounding box center [494, 292] width 537 height 37
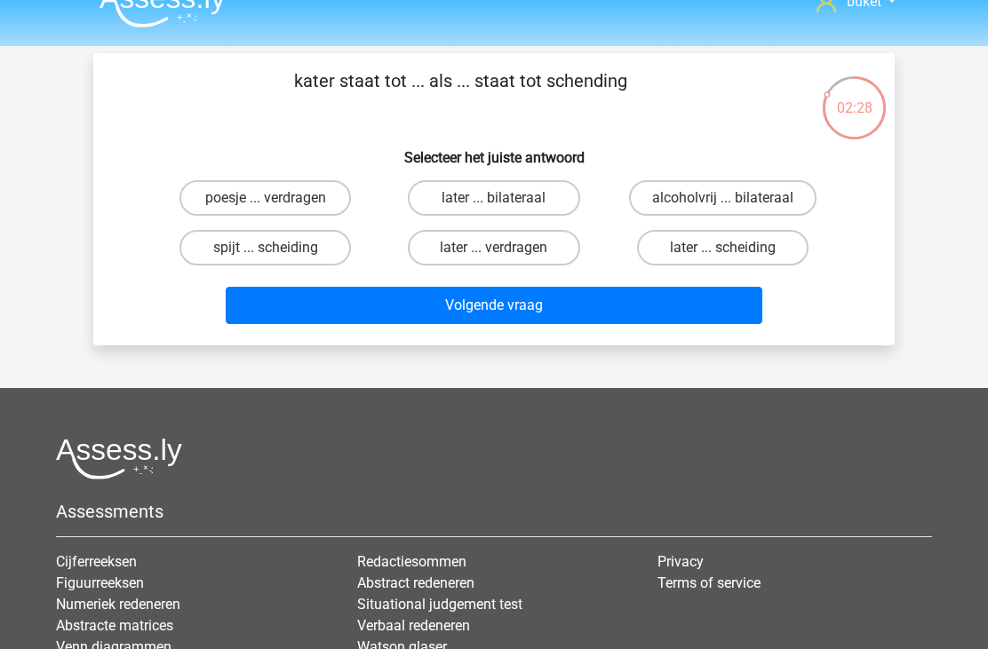
scroll to position [27, 0]
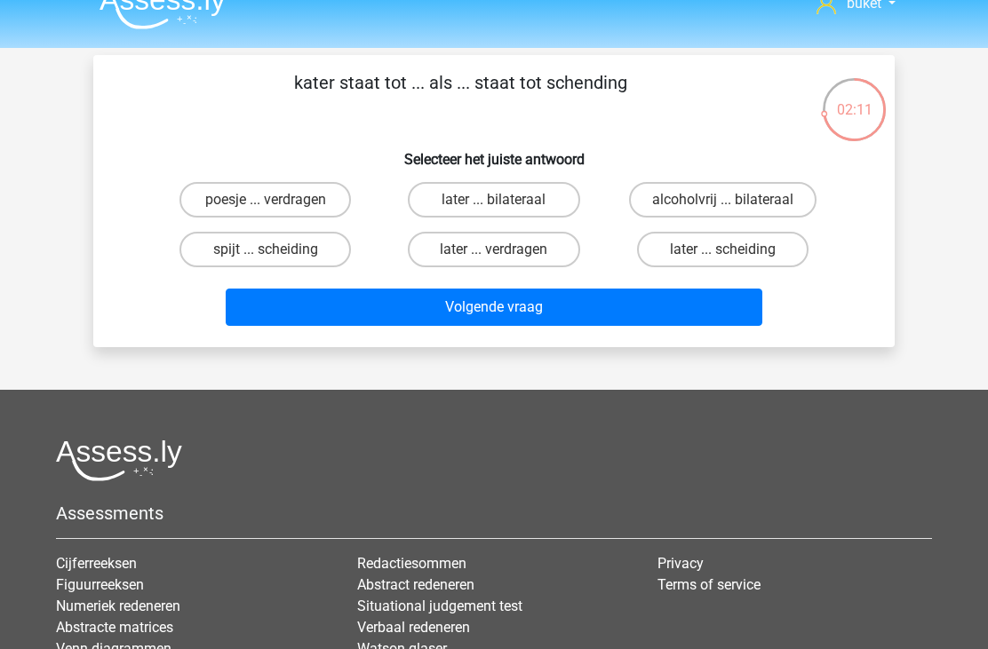
click at [790, 249] on label "later ... scheiding" at bounding box center [722, 250] width 171 height 36
click at [734, 250] on input "later ... scheiding" at bounding box center [728, 256] width 12 height 12
radio input "true"
click at [285, 309] on button "Volgende vraag" at bounding box center [494, 307] width 537 height 37
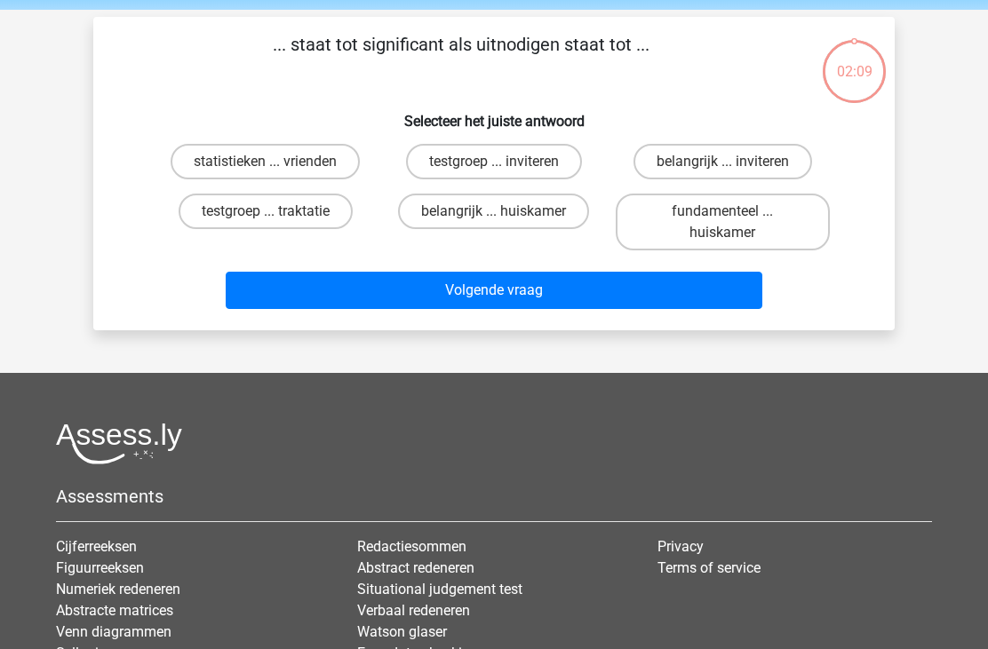
scroll to position [54, 0]
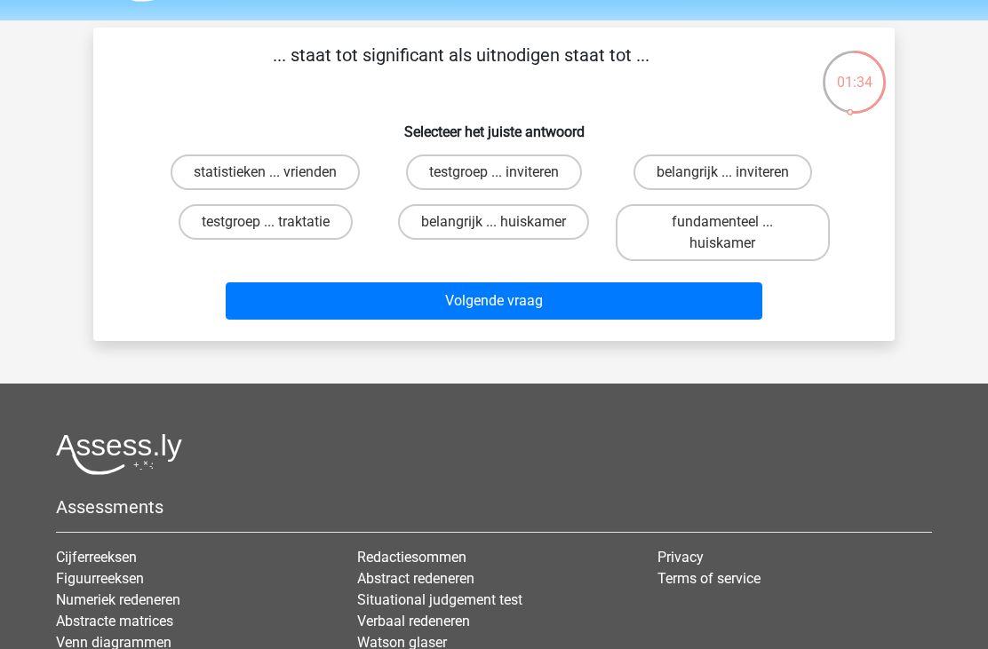
click at [682, 181] on label "belangrijk ... inviteren" at bounding box center [722, 173] width 179 height 36
click at [722, 181] on input "belangrijk ... inviteren" at bounding box center [728, 178] width 12 height 12
radio input "true"
click at [566, 306] on button "Volgende vraag" at bounding box center [494, 300] width 537 height 37
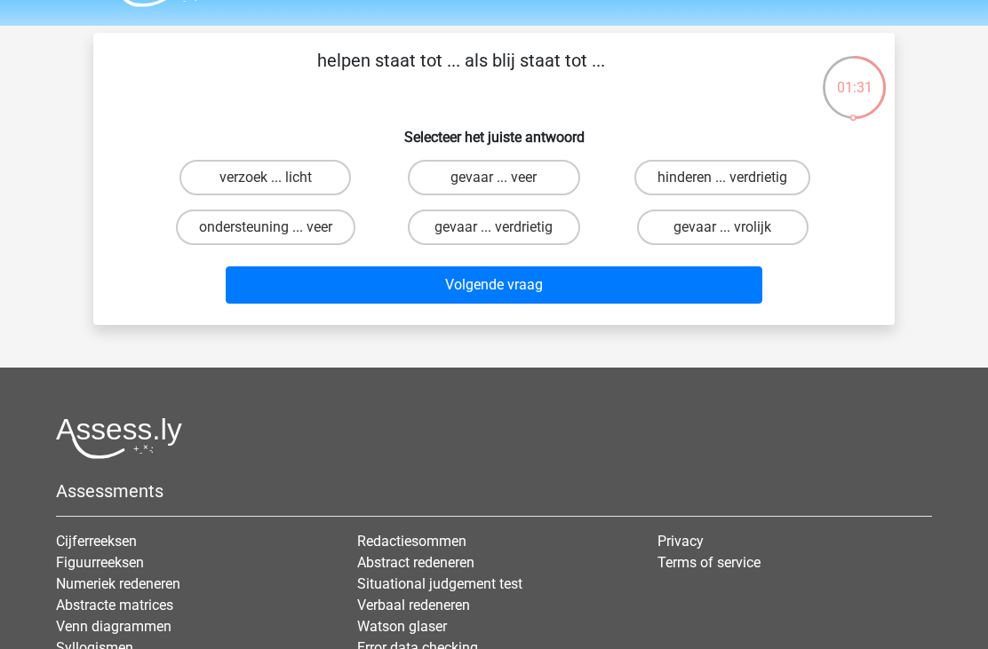
scroll to position [46, 0]
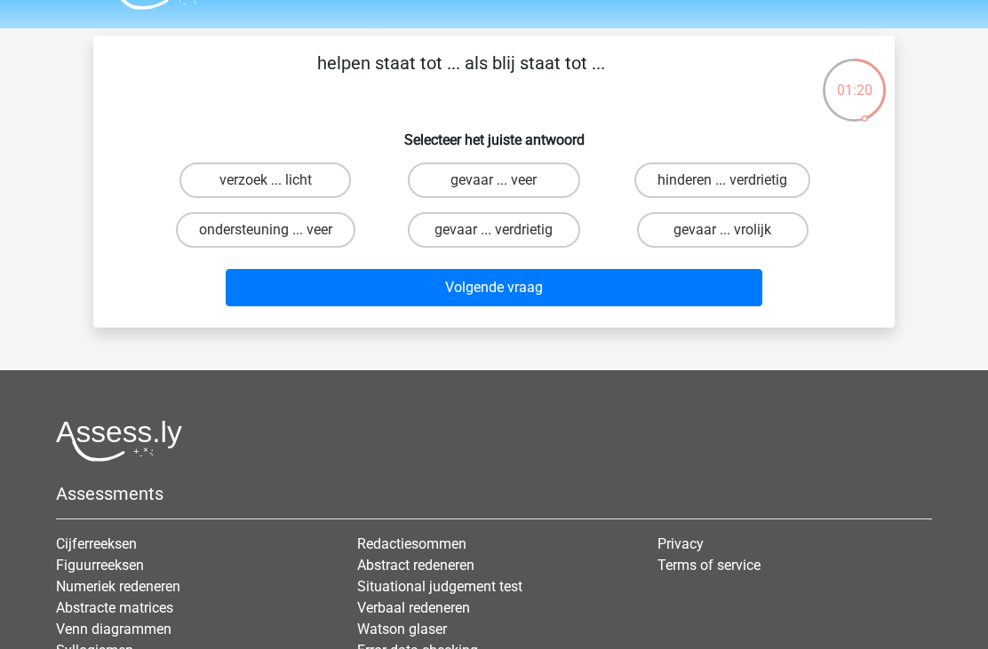
click at [689, 187] on label "hinderen ... verdrietig" at bounding box center [722, 181] width 176 height 36
click at [722, 187] on input "hinderen ... verdrietig" at bounding box center [728, 186] width 12 height 12
radio input "true"
click at [584, 281] on button "Volgende vraag" at bounding box center [494, 287] width 537 height 37
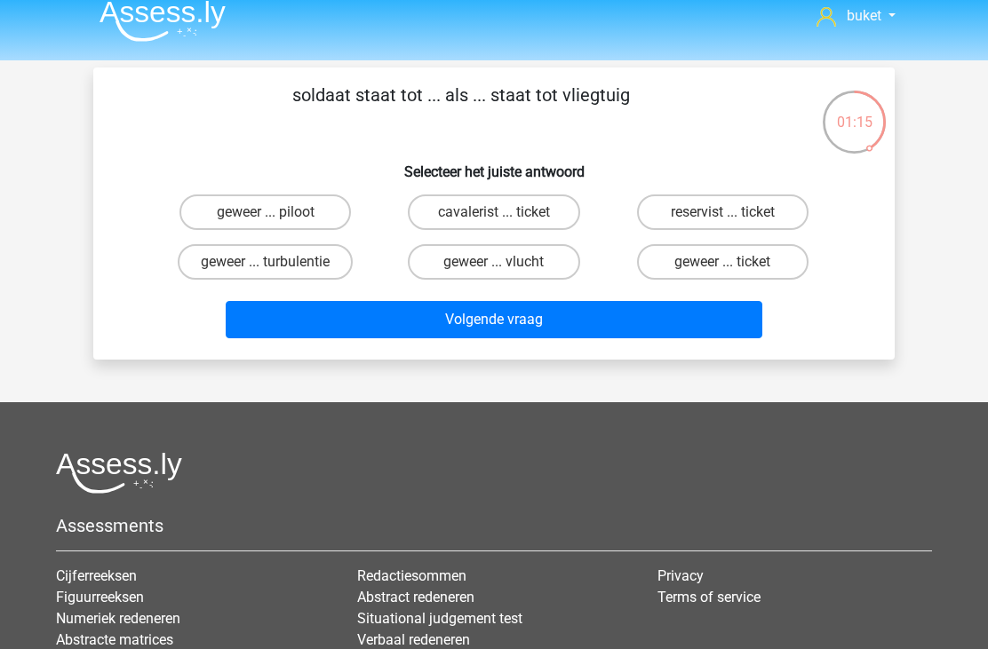
scroll to position [13, 0]
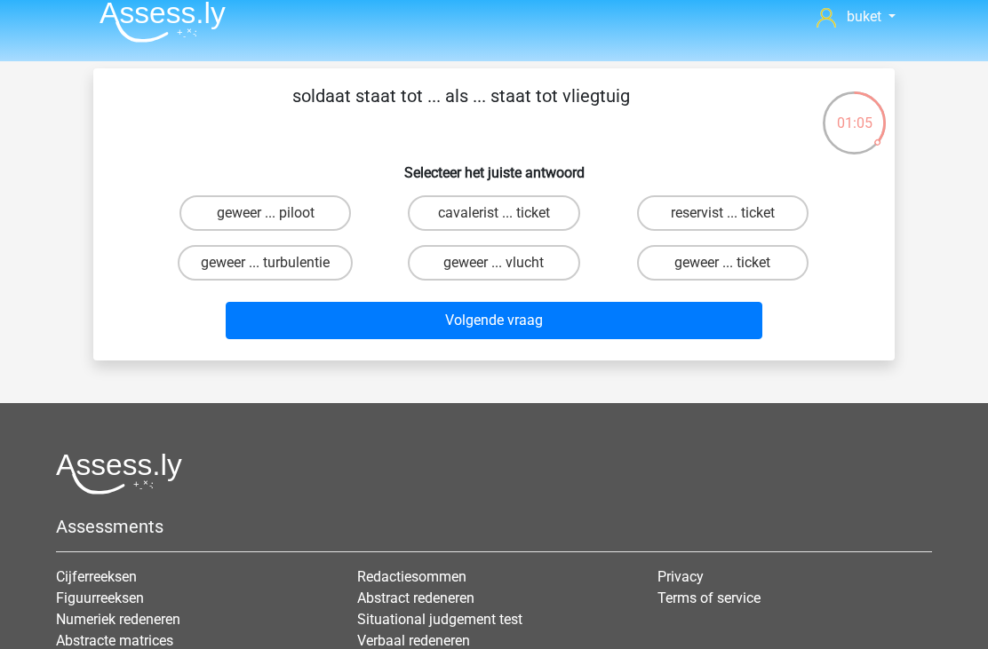
click at [513, 267] on label "geweer ... vlucht" at bounding box center [493, 263] width 171 height 36
click at [505, 267] on input "geweer ... vlucht" at bounding box center [500, 269] width 12 height 12
radio input "true"
click at [524, 318] on button "Volgende vraag" at bounding box center [494, 320] width 537 height 37
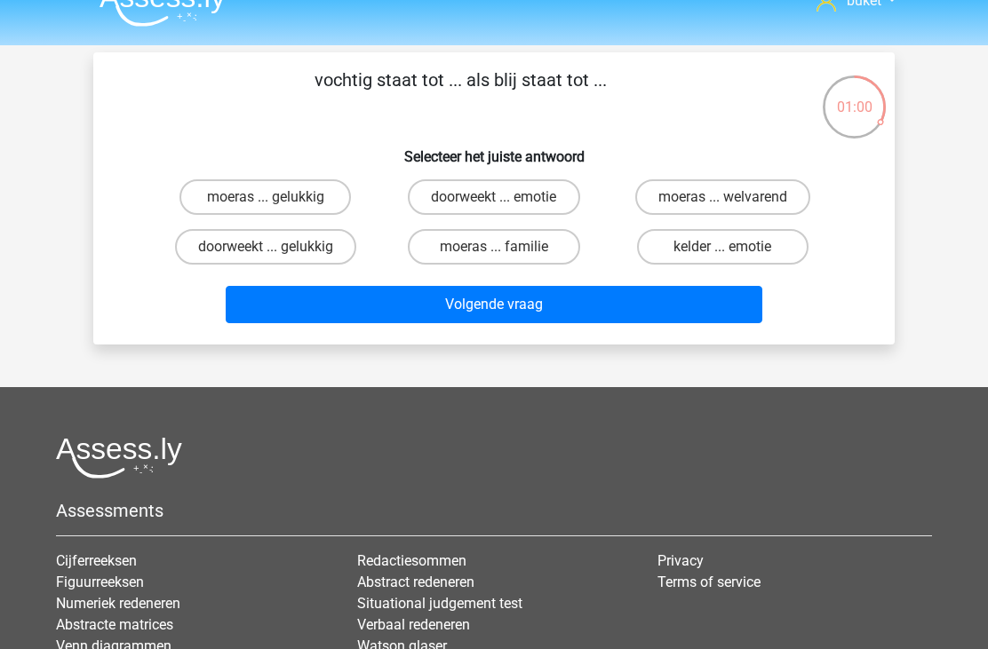
scroll to position [27, 0]
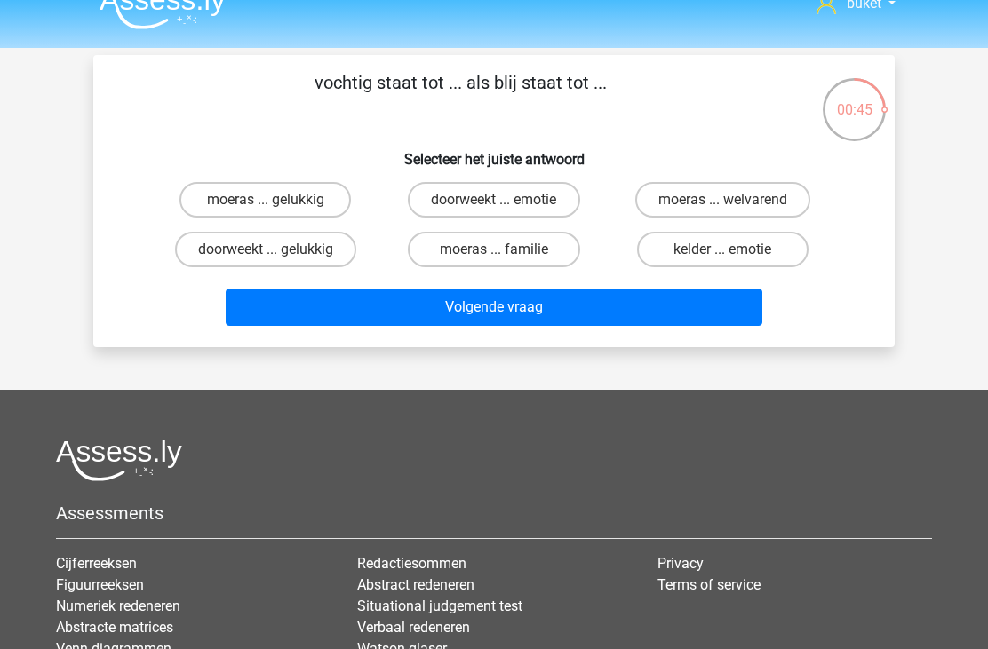
click at [520, 207] on label "doorweekt ... emotie" at bounding box center [493, 200] width 171 height 36
click at [505, 207] on input "doorweekt ... emotie" at bounding box center [500, 206] width 12 height 12
radio input "true"
click at [506, 314] on button "Volgende vraag" at bounding box center [494, 307] width 537 height 37
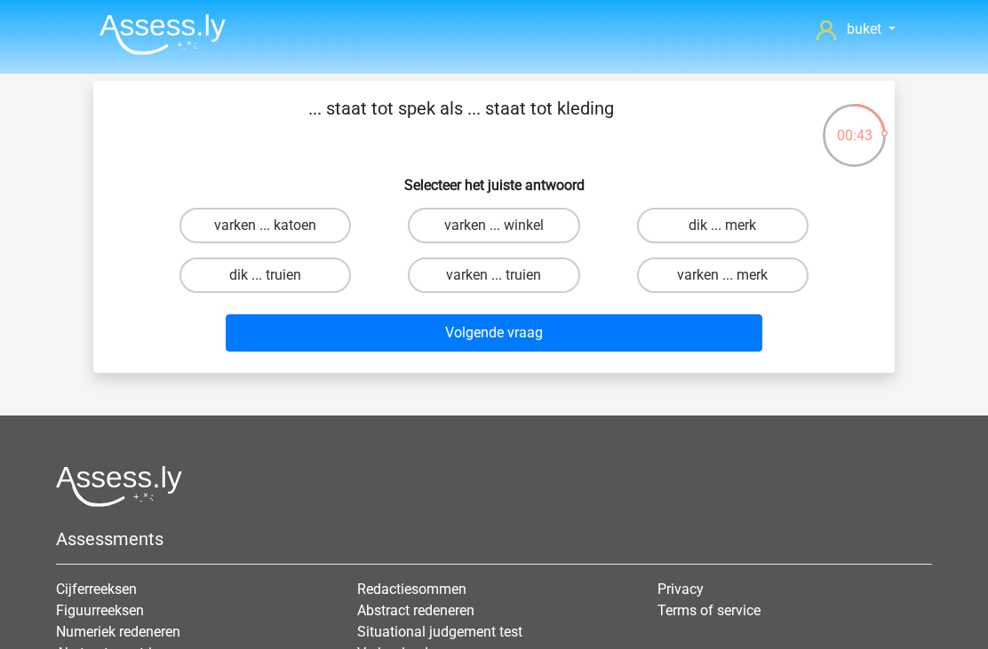
scroll to position [39, 0]
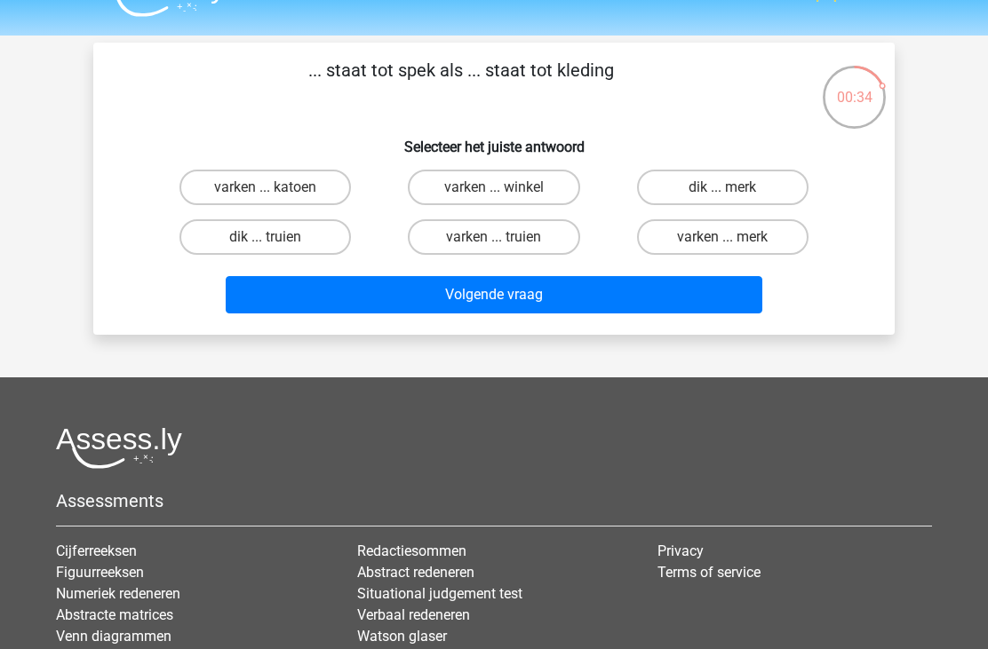
click at [541, 247] on label "varken ... truien" at bounding box center [493, 237] width 171 height 36
click at [505, 247] on input "varken ... truien" at bounding box center [500, 243] width 12 height 12
radio input "true"
click at [540, 300] on button "Volgende vraag" at bounding box center [494, 294] width 537 height 37
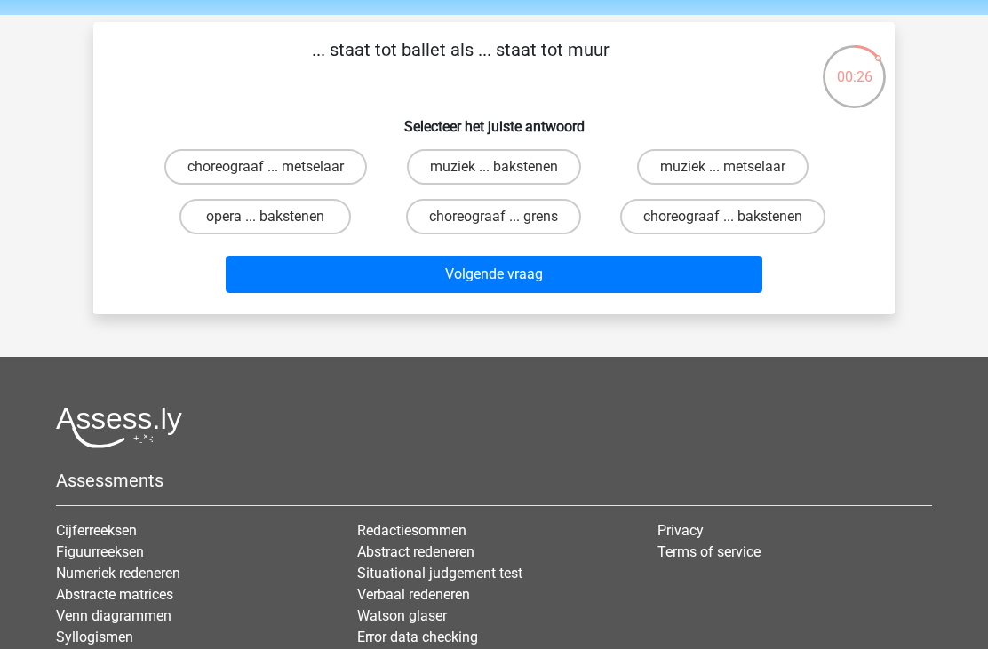
scroll to position [54, 0]
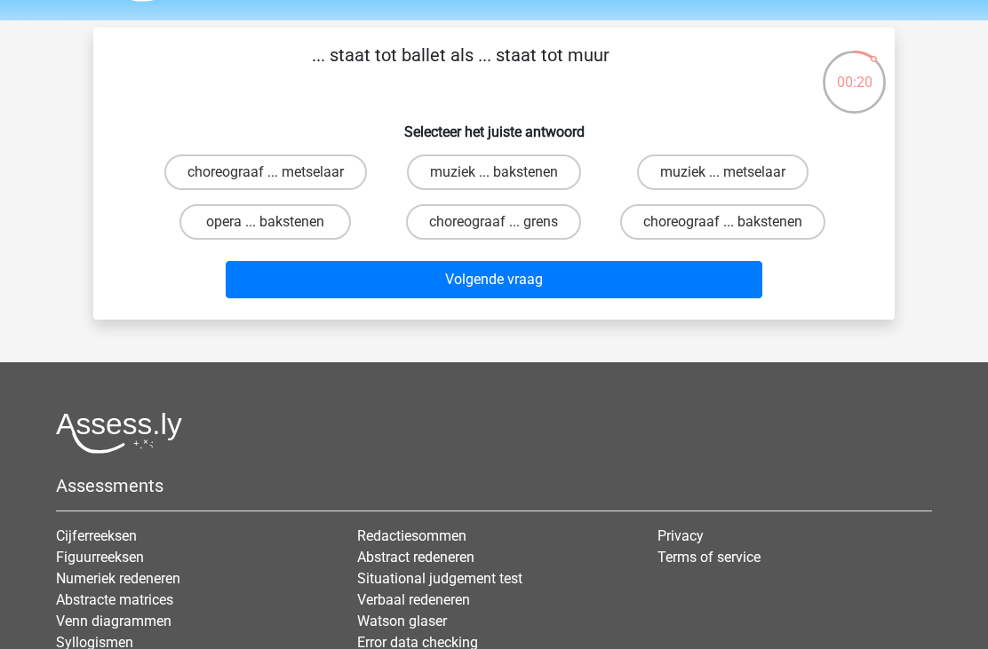
click at [538, 172] on label "muziek ... bakstenen" at bounding box center [494, 173] width 174 height 36
click at [505, 172] on input "muziek ... bakstenen" at bounding box center [500, 178] width 12 height 12
radio input "true"
click at [533, 290] on button "Volgende vraag" at bounding box center [494, 279] width 537 height 37
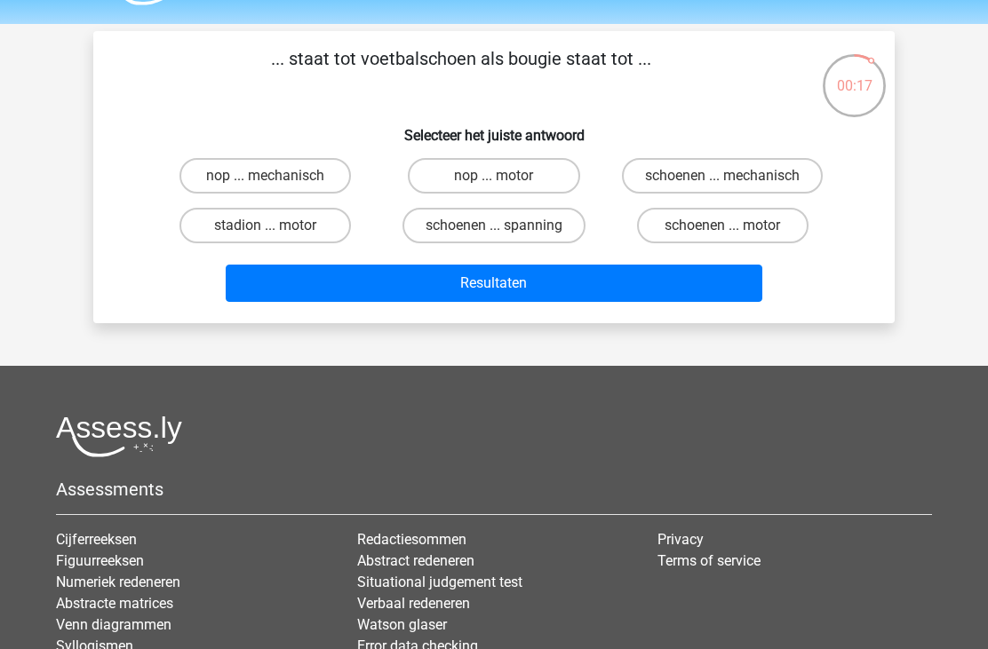
scroll to position [41, 0]
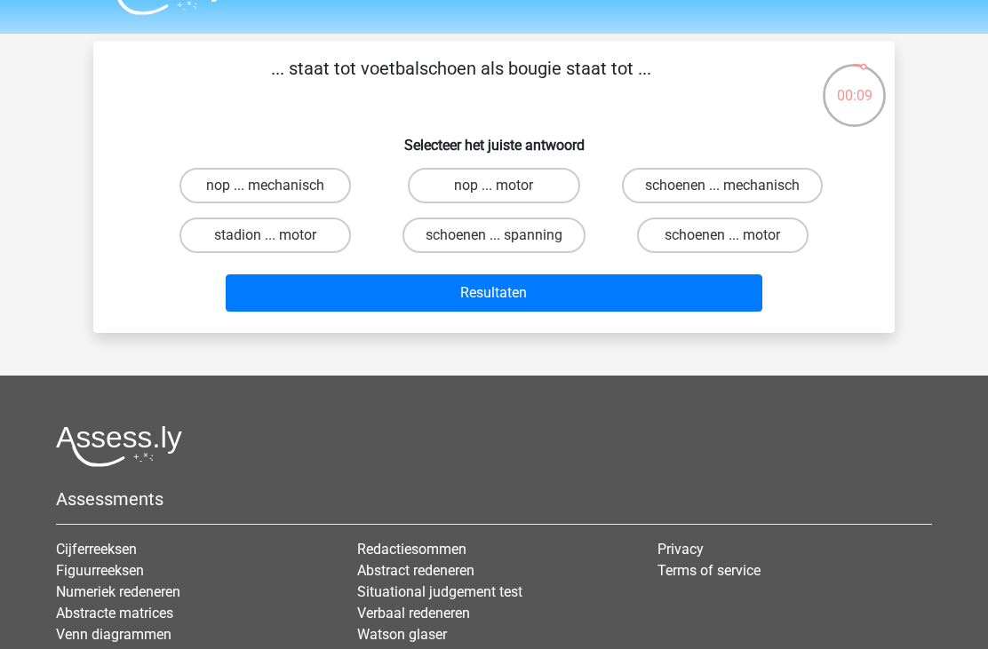
click at [643, 242] on label "schoenen ... motor" at bounding box center [722, 236] width 171 height 36
click at [722, 242] on input "schoenen ... motor" at bounding box center [728, 241] width 12 height 12
radio input "true"
click at [680, 242] on label "schoenen ... motor" at bounding box center [722, 236] width 171 height 36
click at [722, 242] on input "schoenen ... motor" at bounding box center [728, 241] width 12 height 12
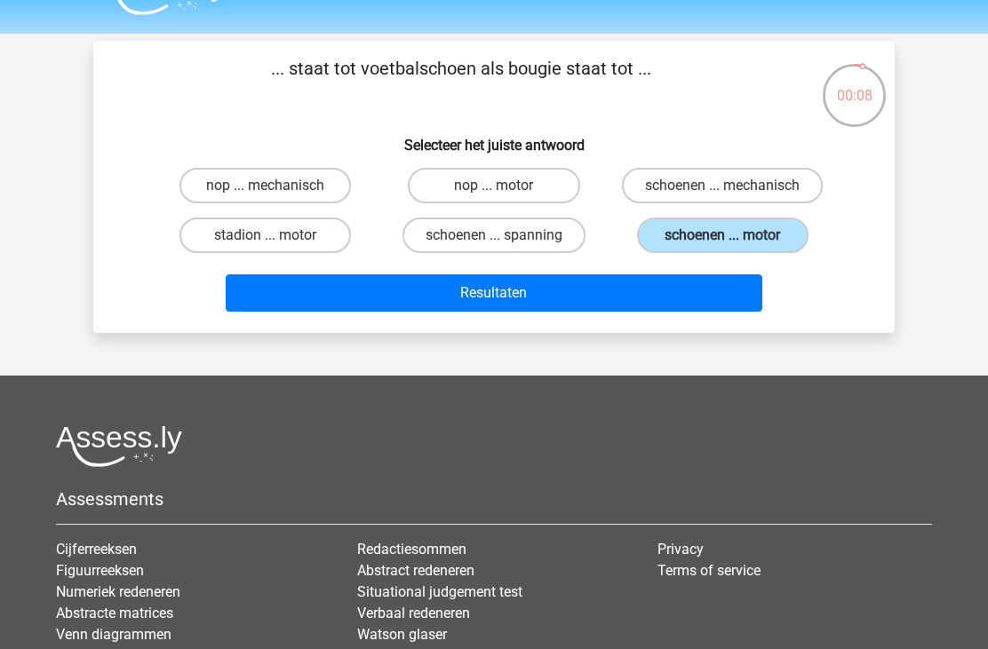
click at [615, 295] on button "Resultaten" at bounding box center [494, 292] width 537 height 37
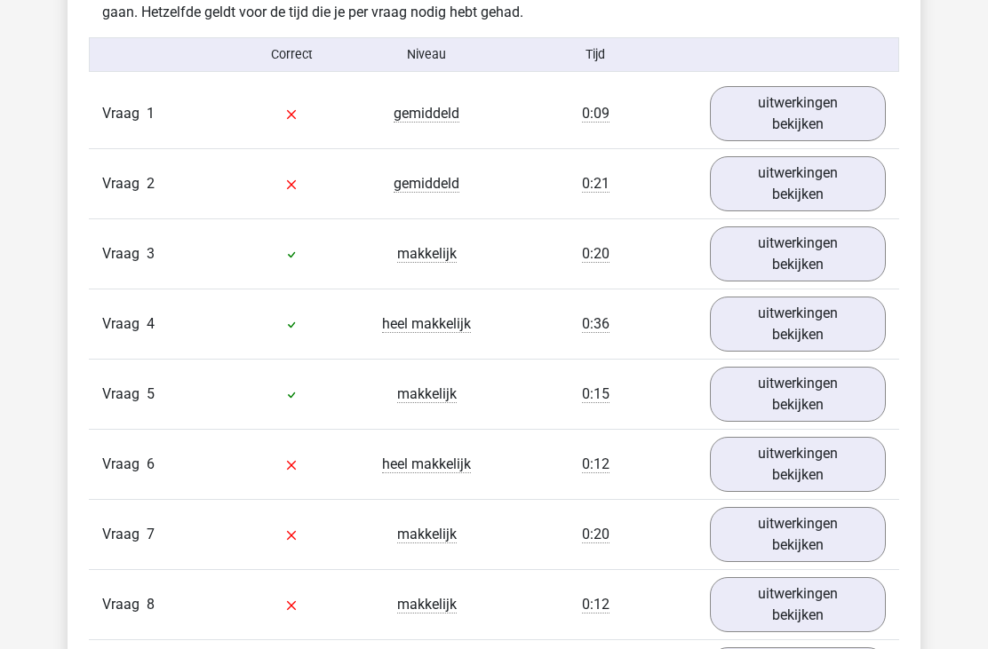
scroll to position [1129, 0]
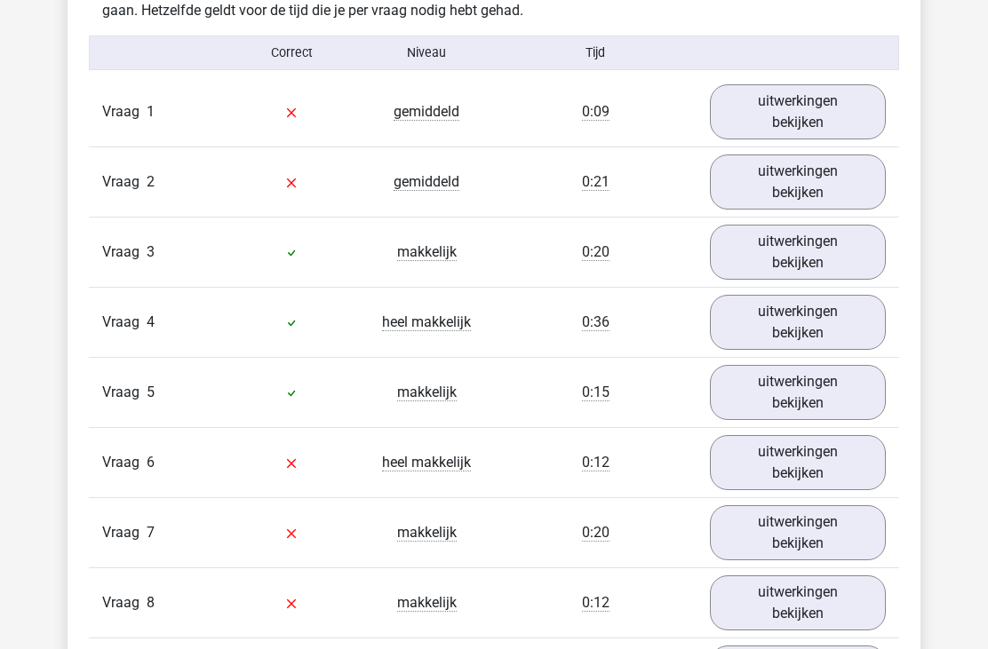
click at [862, 253] on link "uitwerkingen bekijken" at bounding box center [798, 252] width 176 height 55
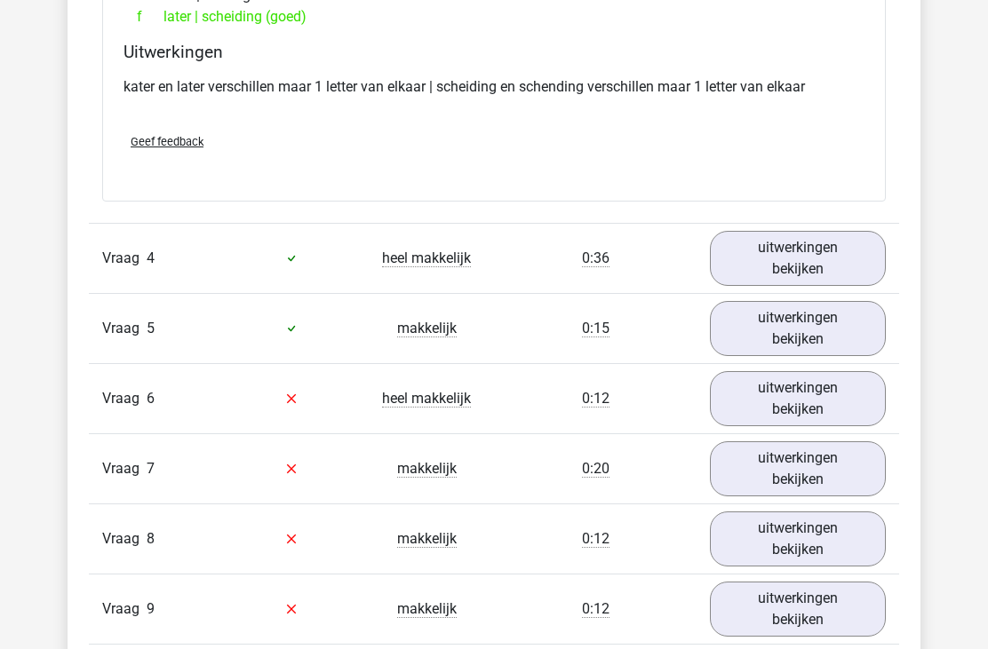
scroll to position [1586, 0]
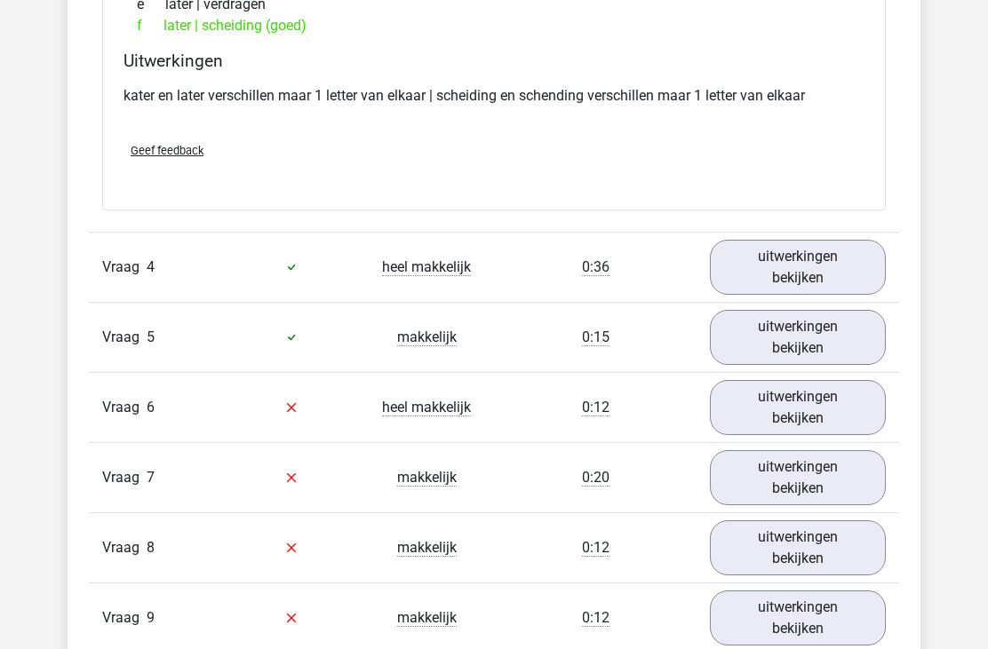
click at [858, 261] on link "uitwerkingen bekijken" at bounding box center [798, 267] width 176 height 55
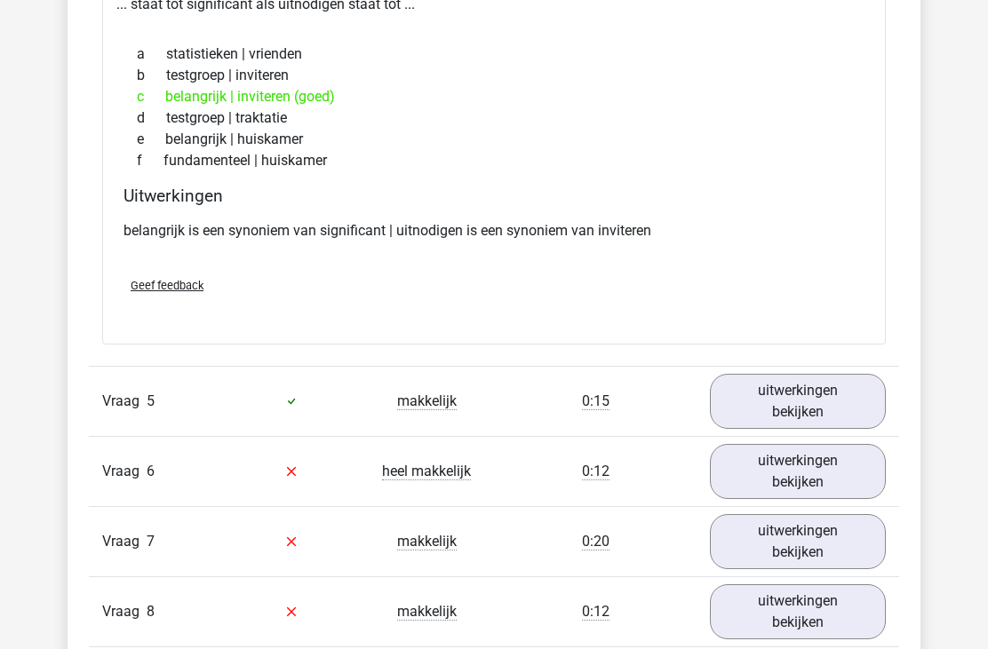
scroll to position [1921, 0]
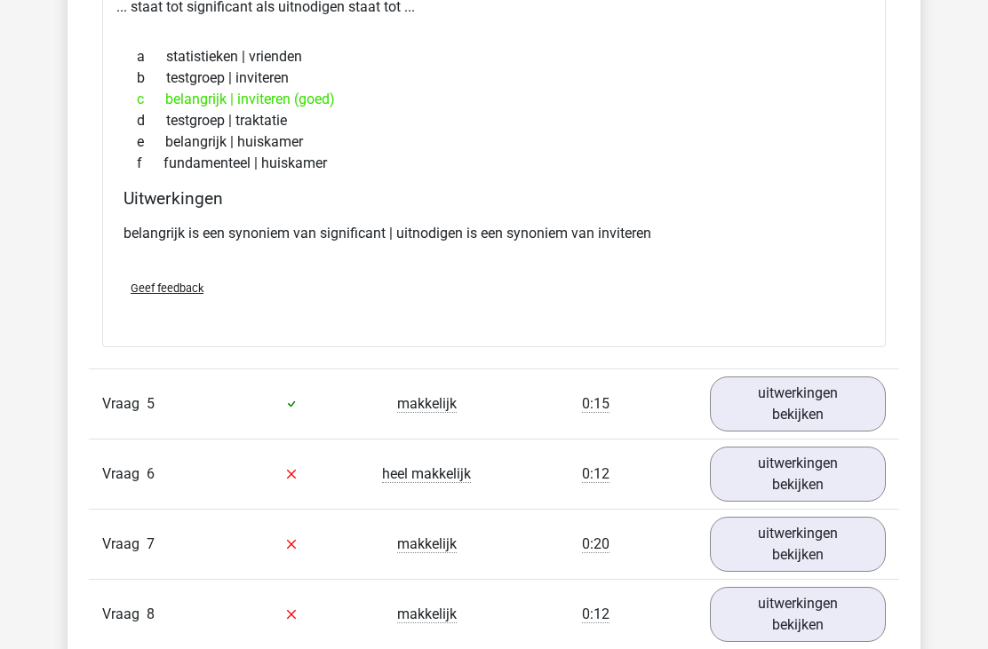
click at [839, 397] on link "uitwerkingen bekijken" at bounding box center [798, 404] width 176 height 55
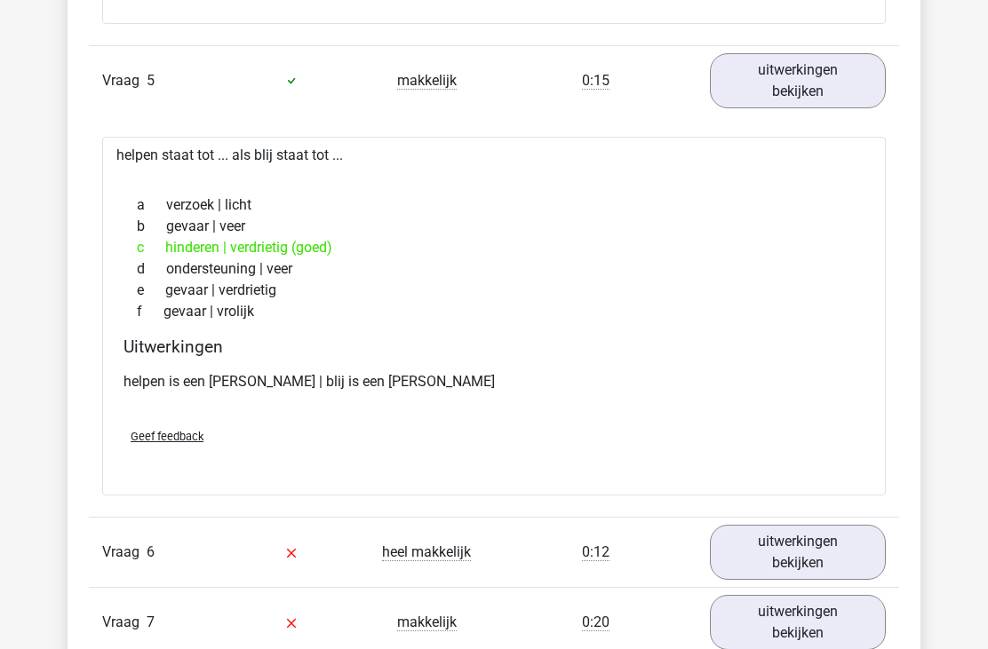
scroll to position [2245, 0]
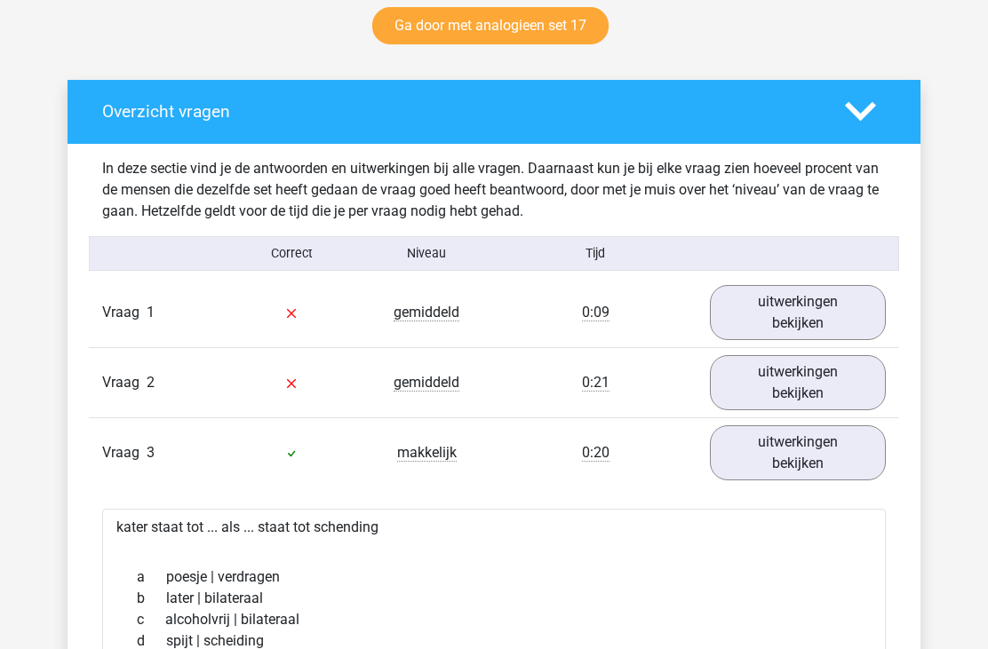
click at [851, 314] on link "uitwerkingen bekijken" at bounding box center [798, 312] width 176 height 55
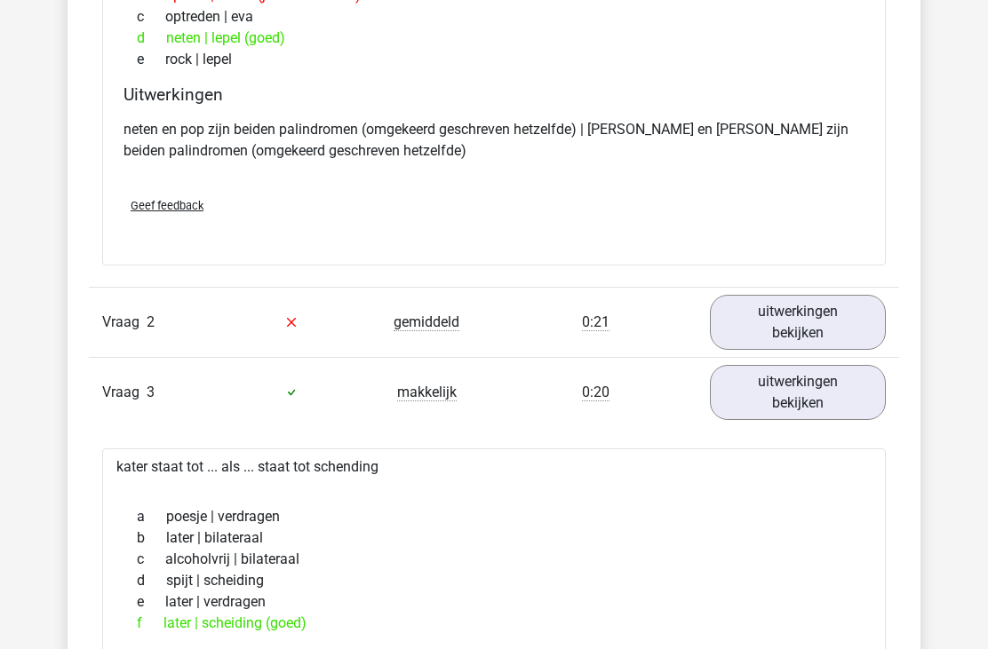
scroll to position [1391, 0]
click at [867, 337] on link "uitwerkingen bekijken" at bounding box center [798, 322] width 176 height 55
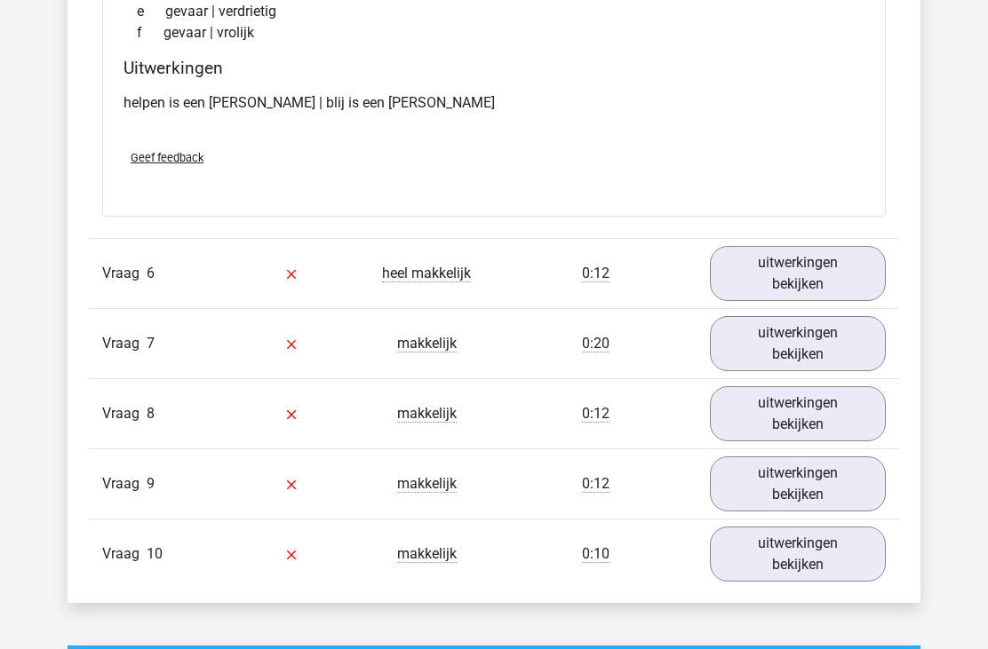
scroll to position [3348, 0]
click at [854, 266] on link "uitwerkingen bekijken" at bounding box center [798, 273] width 176 height 55
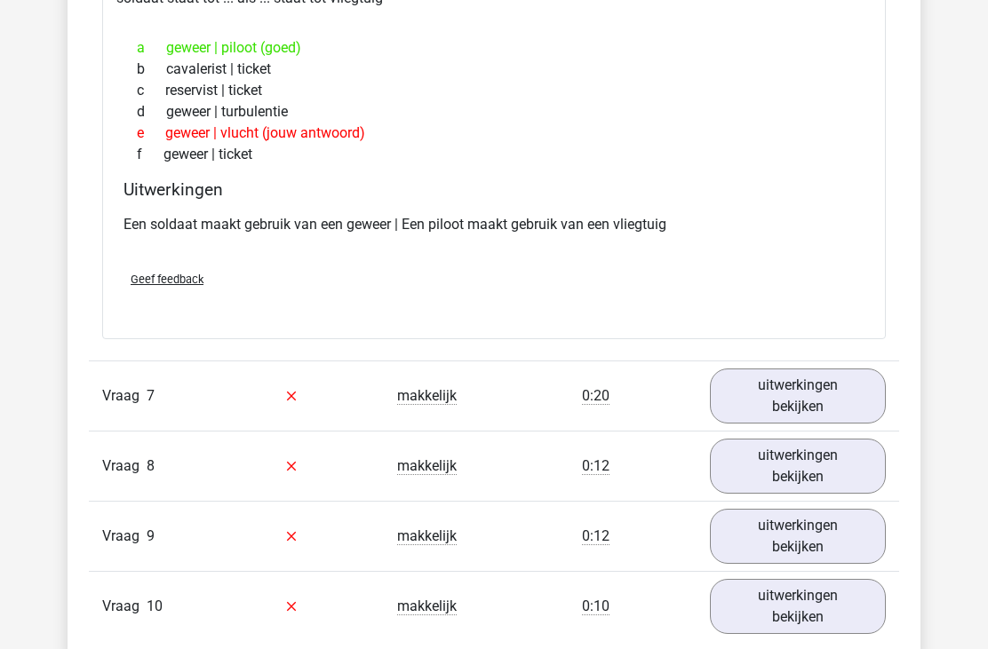
scroll to position [3712, 0]
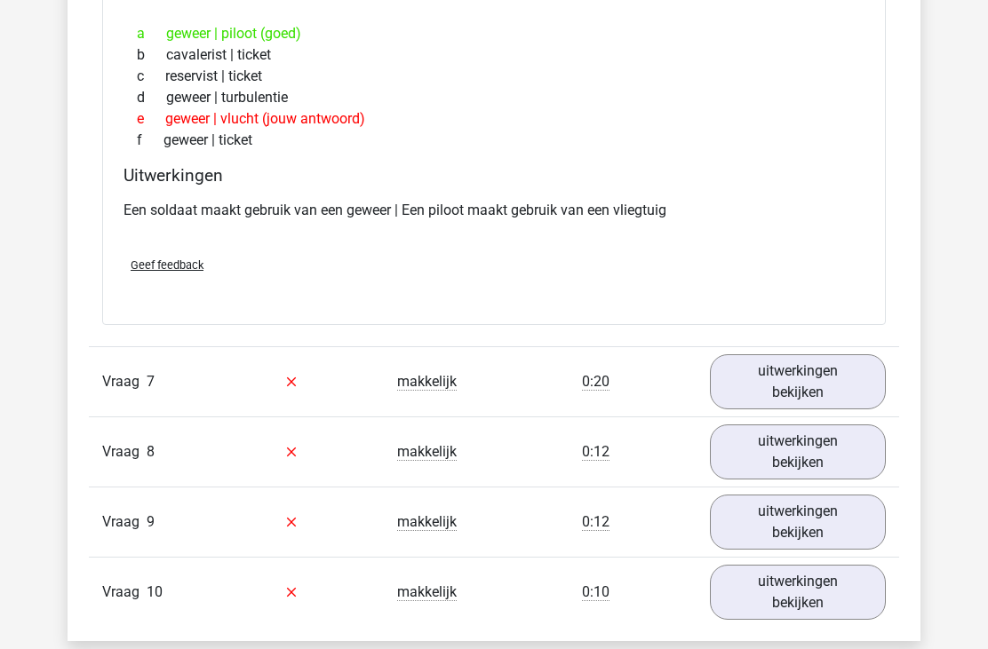
click at [849, 375] on link "uitwerkingen bekijken" at bounding box center [798, 381] width 176 height 55
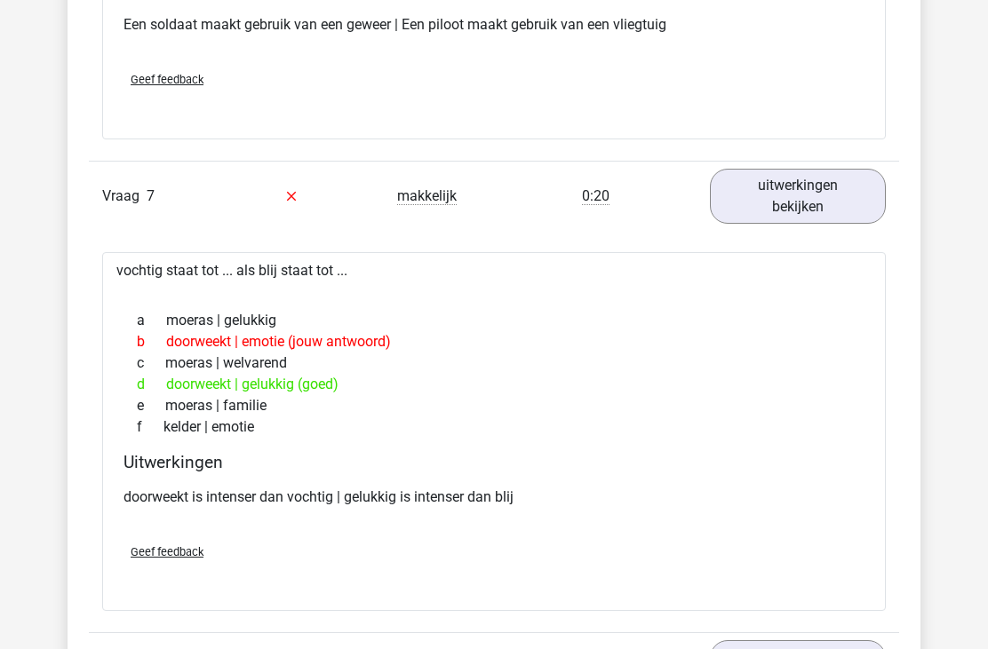
scroll to position [3898, 0]
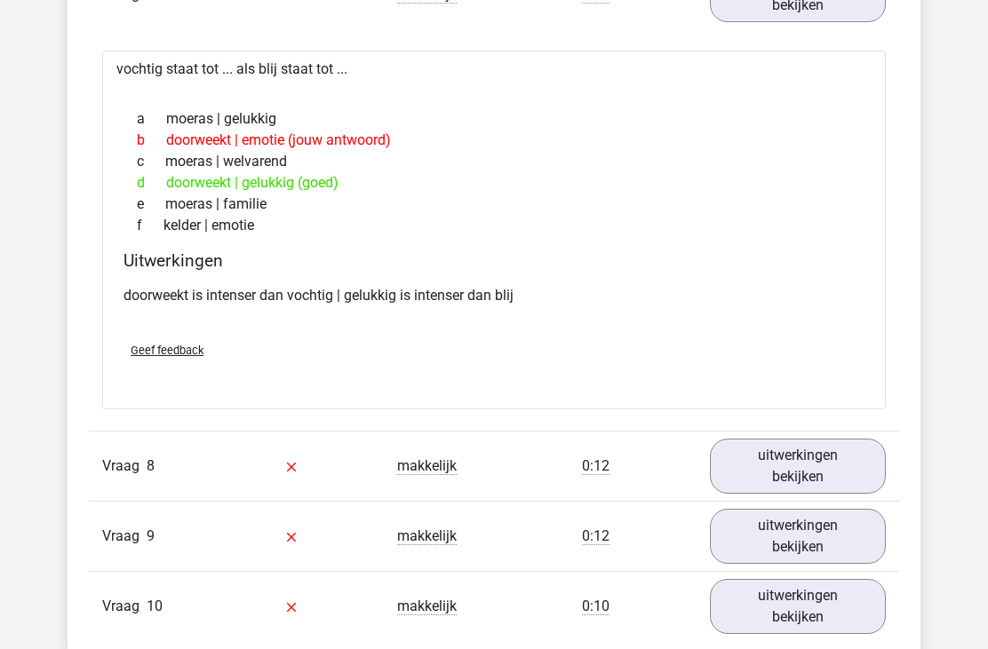
click at [857, 457] on link "uitwerkingen bekijken" at bounding box center [798, 466] width 176 height 55
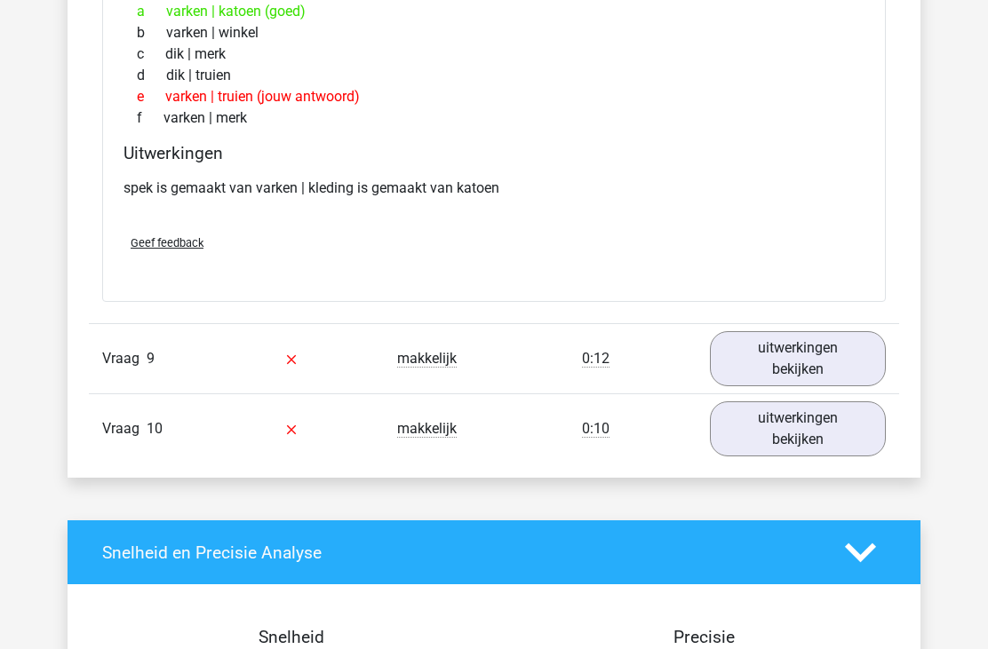
scroll to position [4678, 0]
click at [862, 362] on link "uitwerkingen bekijken" at bounding box center [798, 358] width 176 height 55
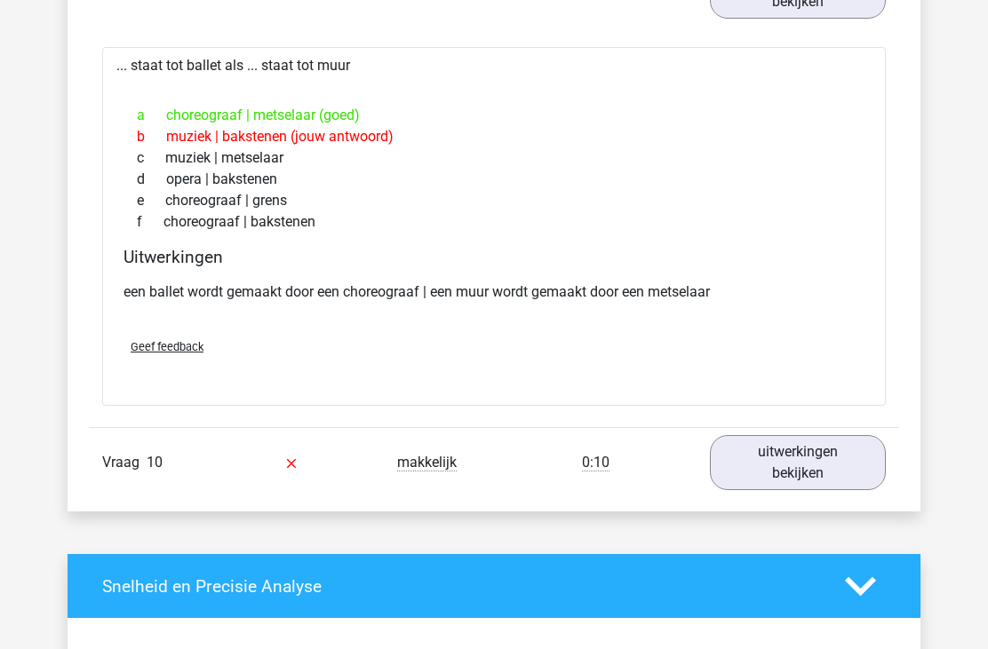
scroll to position [5046, 0]
click at [862, 465] on link "uitwerkingen bekijken" at bounding box center [798, 462] width 176 height 55
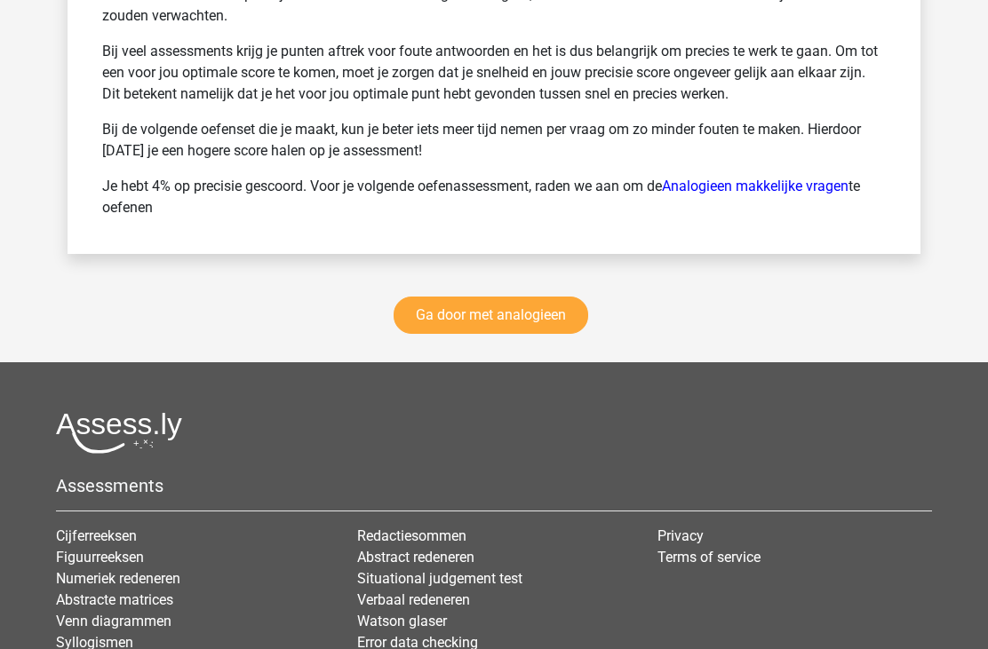
scroll to position [6750, 0]
click at [441, 313] on link "Ga door met analogieen" at bounding box center [490, 316] width 195 height 37
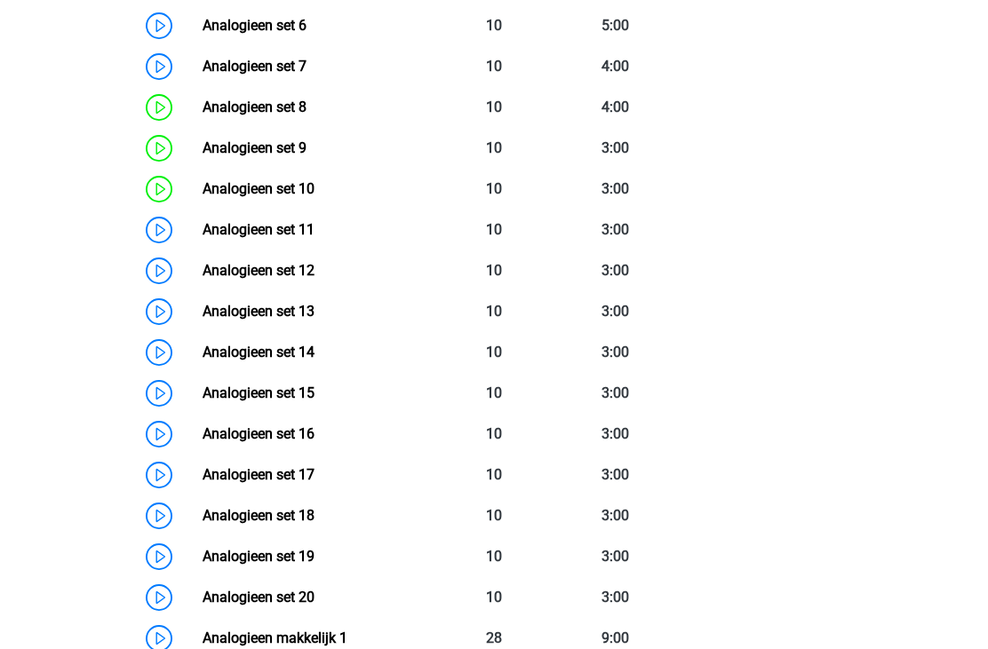
scroll to position [1101, 0]
click at [203, 314] on link "Analogieen set 13" at bounding box center [259, 311] width 112 height 17
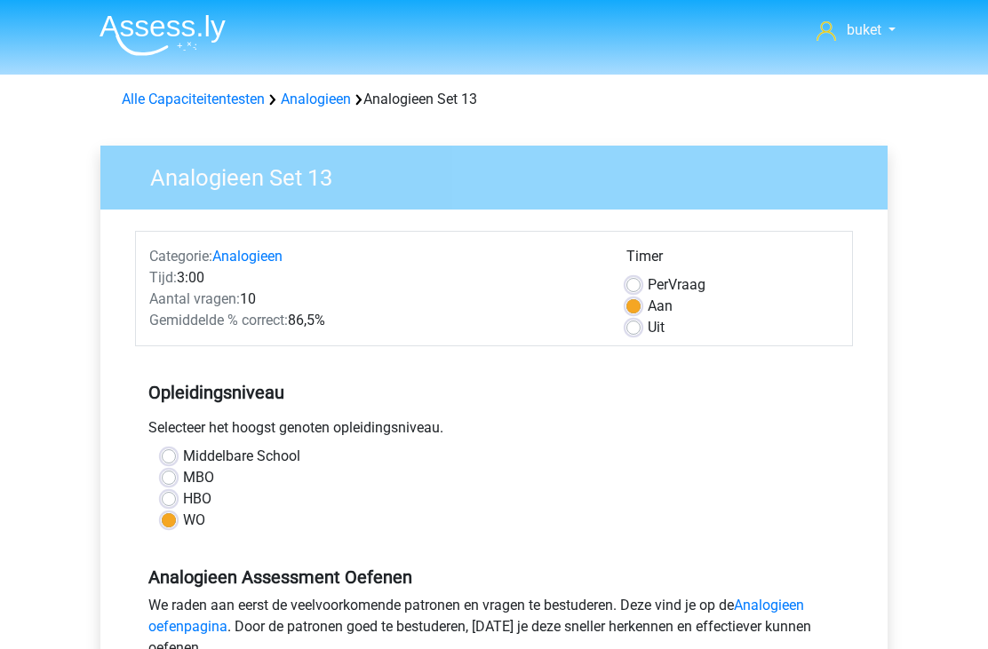
scroll to position [406, 0]
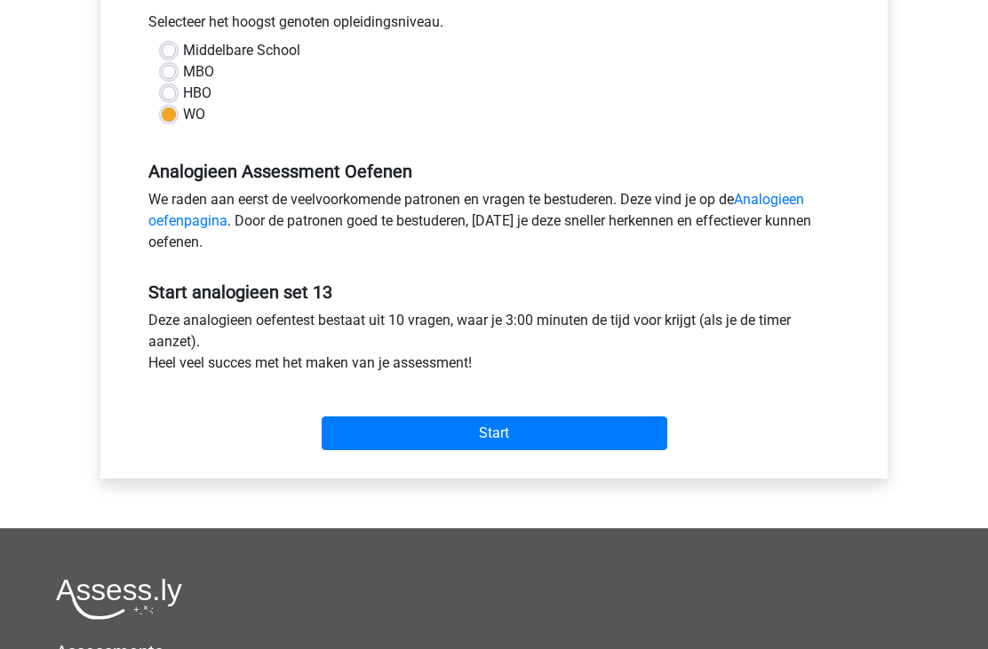
click at [381, 420] on input "Start" at bounding box center [495, 434] width 346 height 34
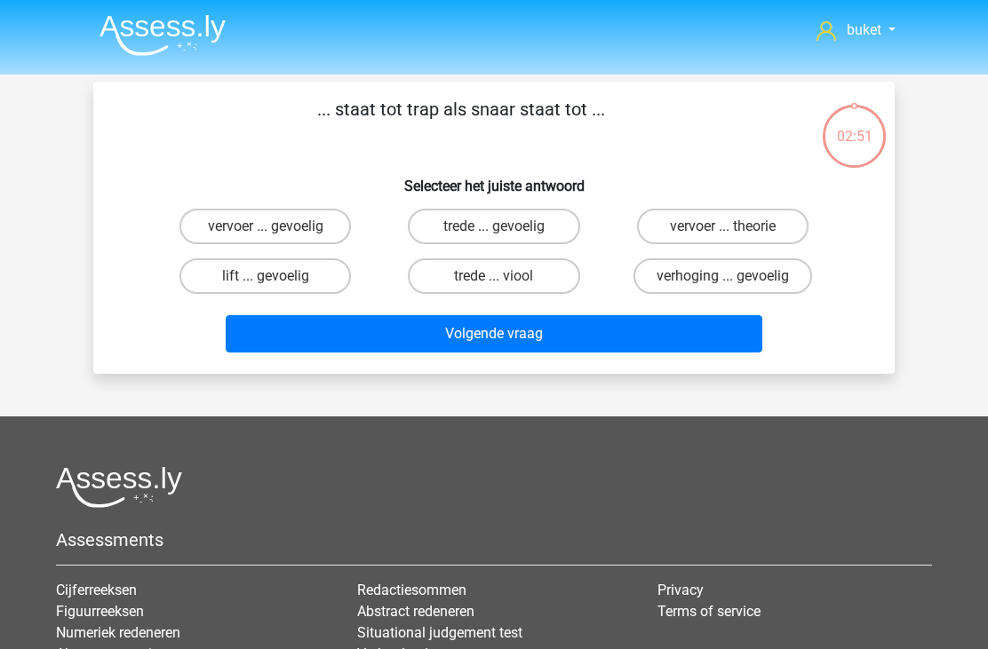
click at [445, 234] on label "trede ... gevoelig" at bounding box center [493, 227] width 171 height 36
click at [494, 234] on input "trede ... gevoelig" at bounding box center [500, 232] width 12 height 12
radio input "true"
click at [503, 331] on button "Volgende vraag" at bounding box center [494, 333] width 537 height 37
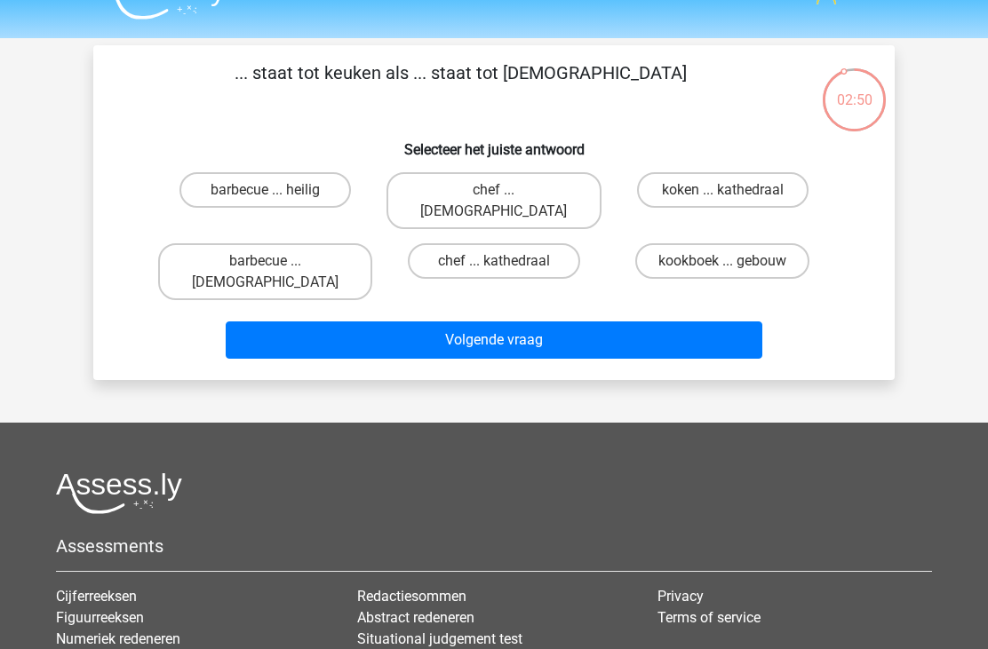
scroll to position [34, 0]
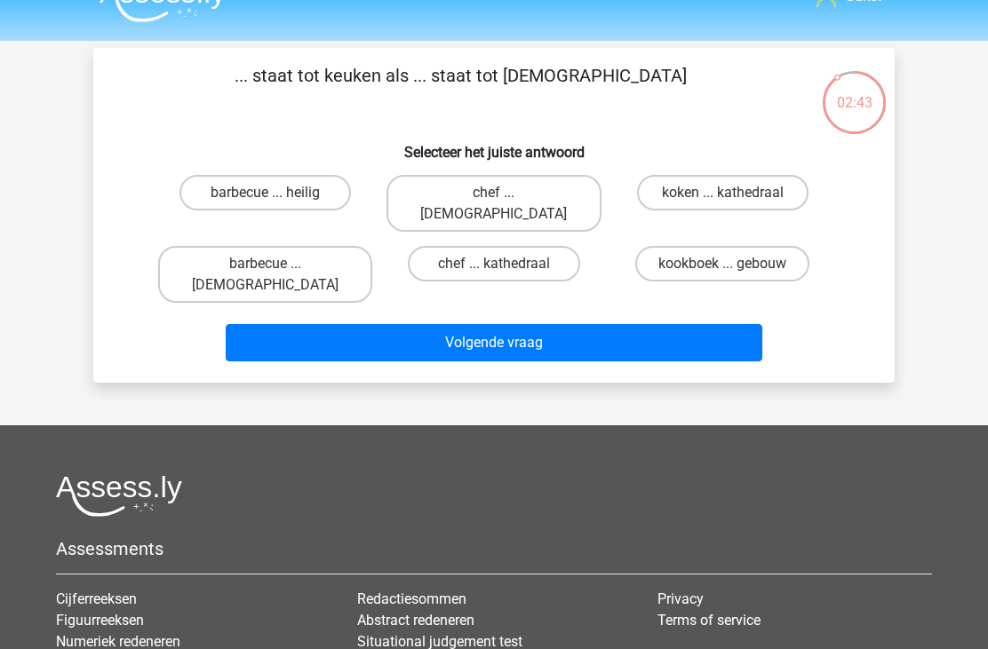
click at [510, 188] on label "chef ... priester" at bounding box center [493, 203] width 214 height 57
click at [505, 193] on input "chef ... priester" at bounding box center [500, 199] width 12 height 12
radio input "true"
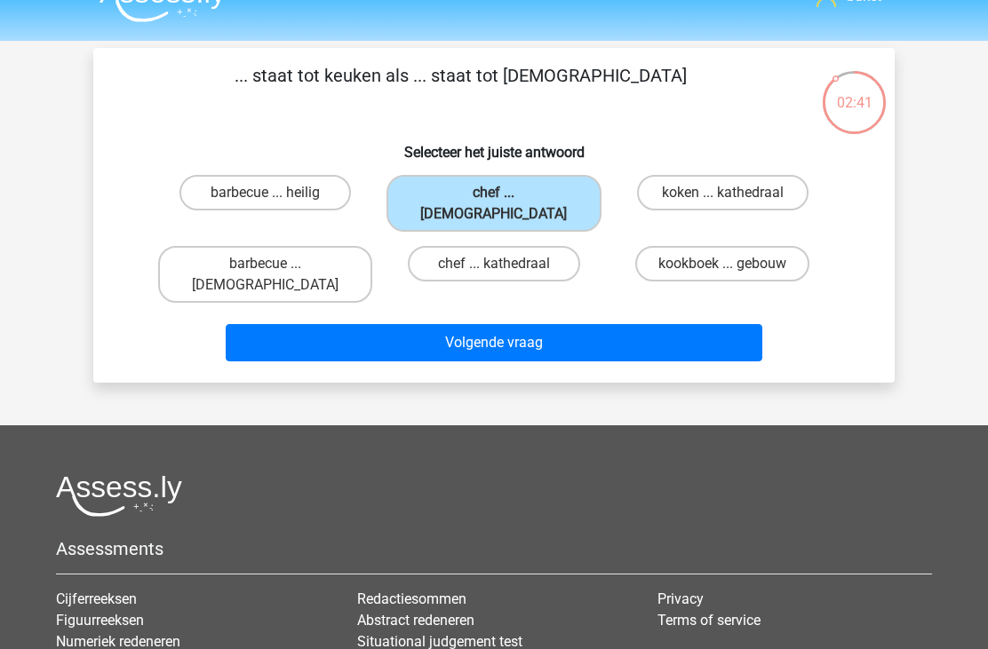
click at [543, 324] on button "Volgende vraag" at bounding box center [494, 342] width 537 height 37
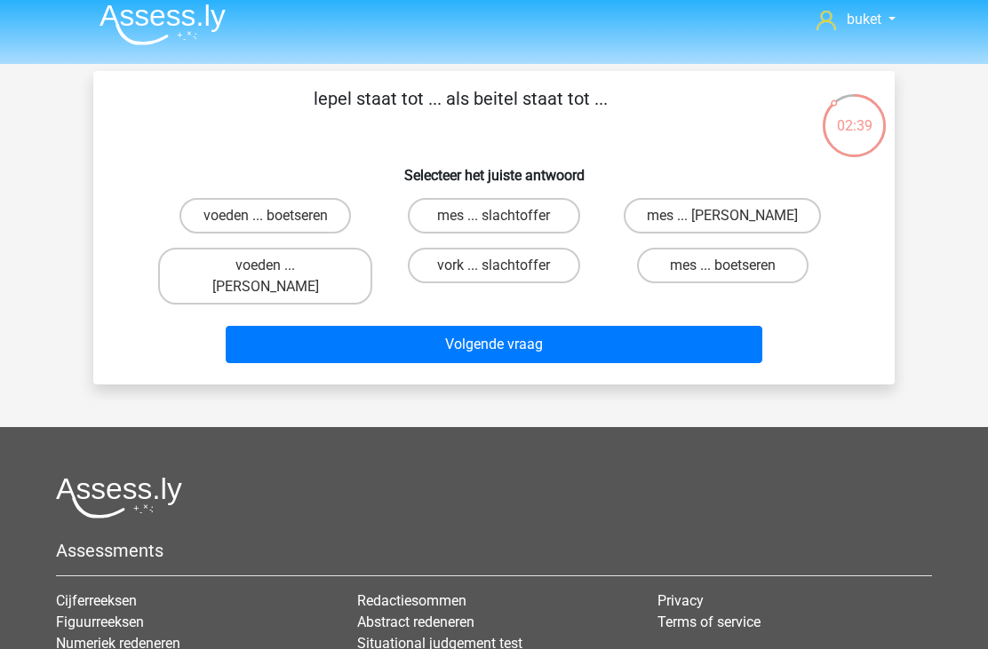
scroll to position [10, 0]
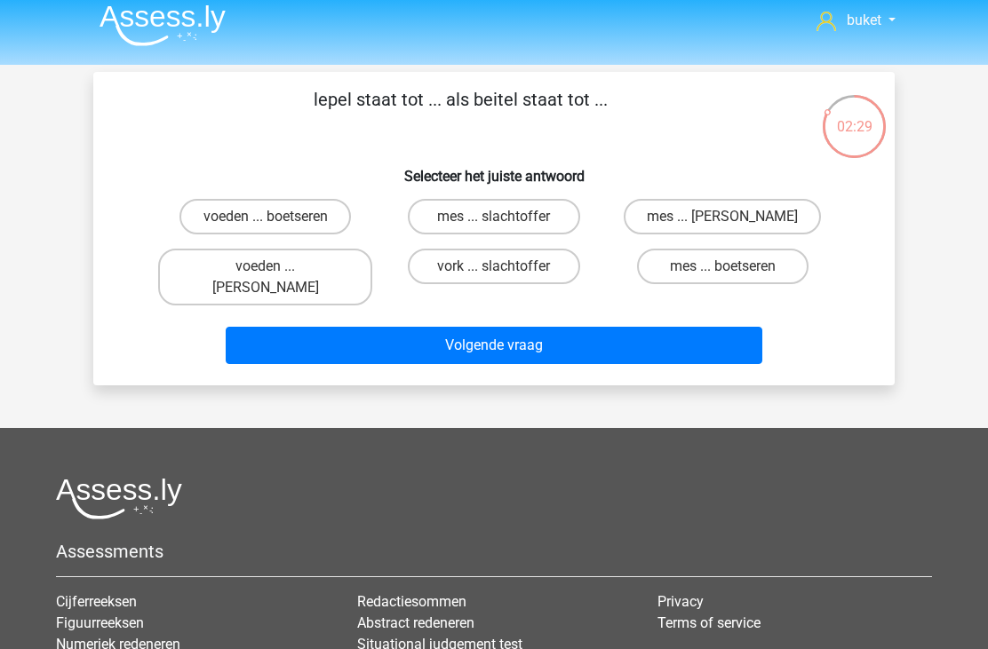
click at [330, 219] on label "voeden ... boetseren" at bounding box center [264, 217] width 171 height 36
click at [277, 219] on input "voeden ... boetseren" at bounding box center [272, 223] width 12 height 12
radio input "true"
click at [463, 337] on button "Volgende vraag" at bounding box center [494, 345] width 537 height 37
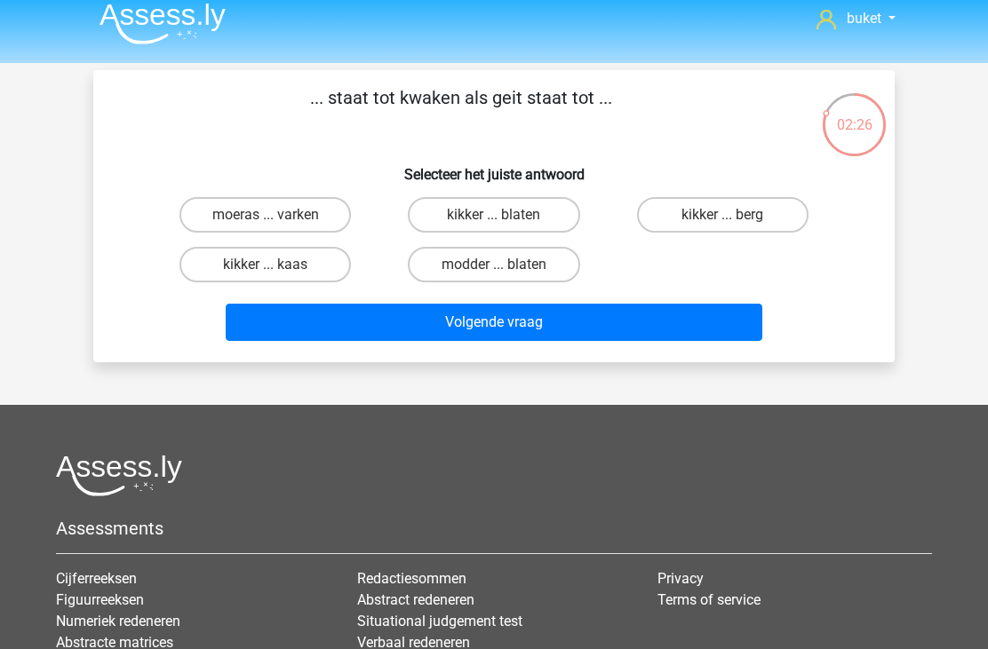
scroll to position [11, 0]
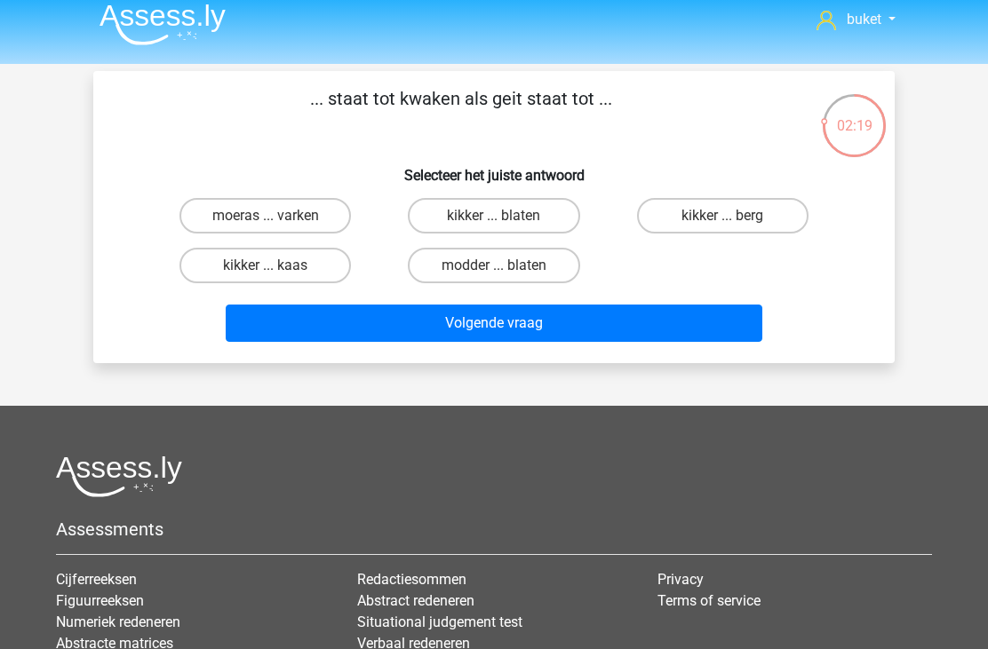
click at [477, 223] on label "kikker ... blaten" at bounding box center [493, 216] width 171 height 36
click at [494, 223] on input "kikker ... blaten" at bounding box center [500, 222] width 12 height 12
radio input "true"
click at [544, 322] on button "Volgende vraag" at bounding box center [494, 323] width 537 height 37
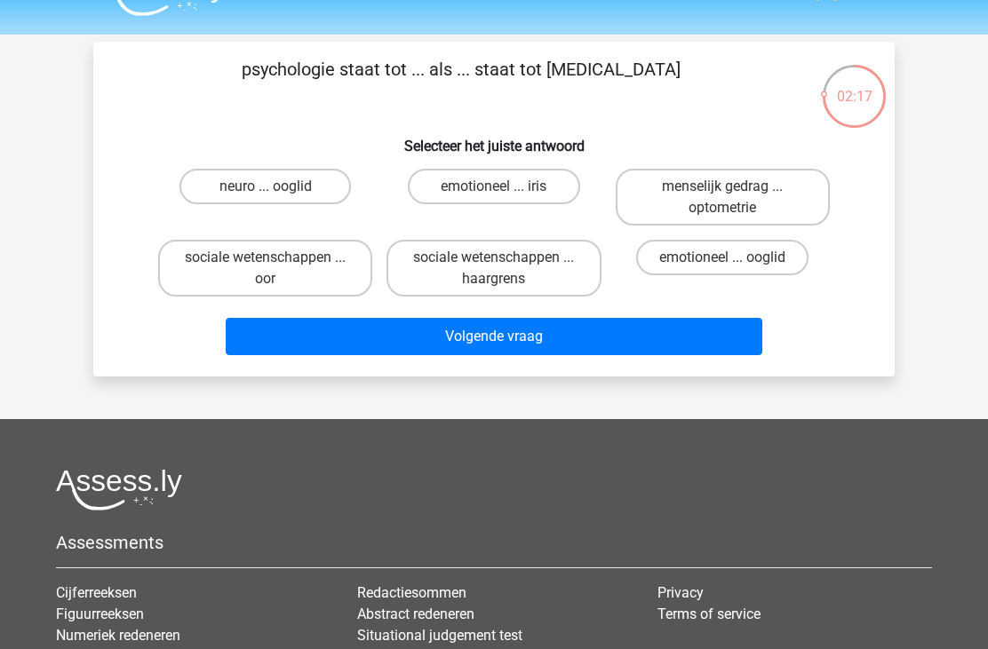
scroll to position [39, 0]
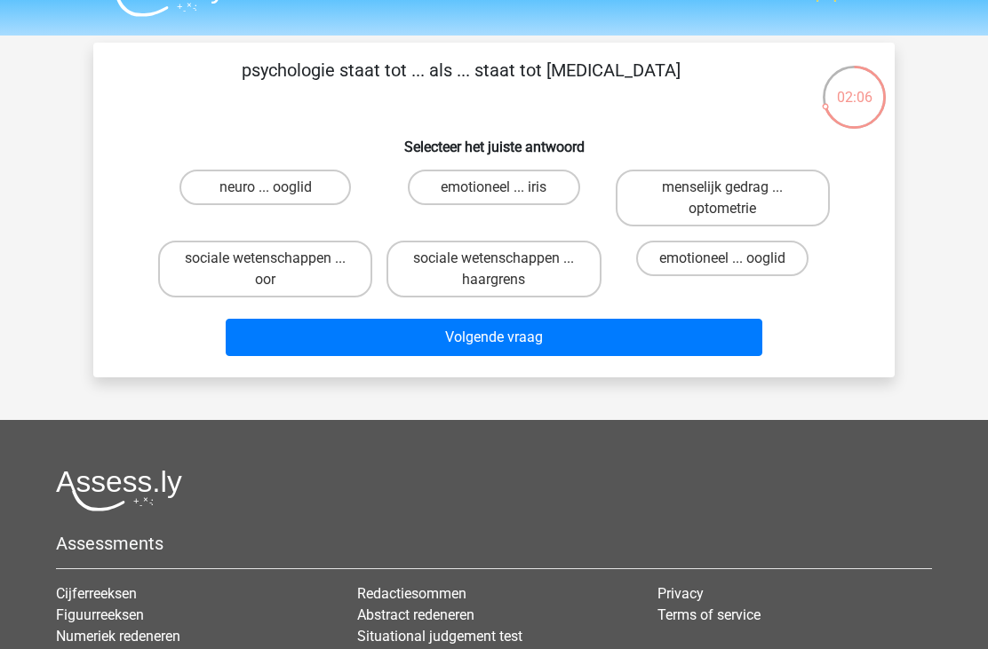
click at [817, 196] on label "menselijk gedrag ... optometrie" at bounding box center [723, 198] width 214 height 57
click at [734, 196] on input "menselijk gedrag ... optometrie" at bounding box center [728, 193] width 12 height 12
radio input "true"
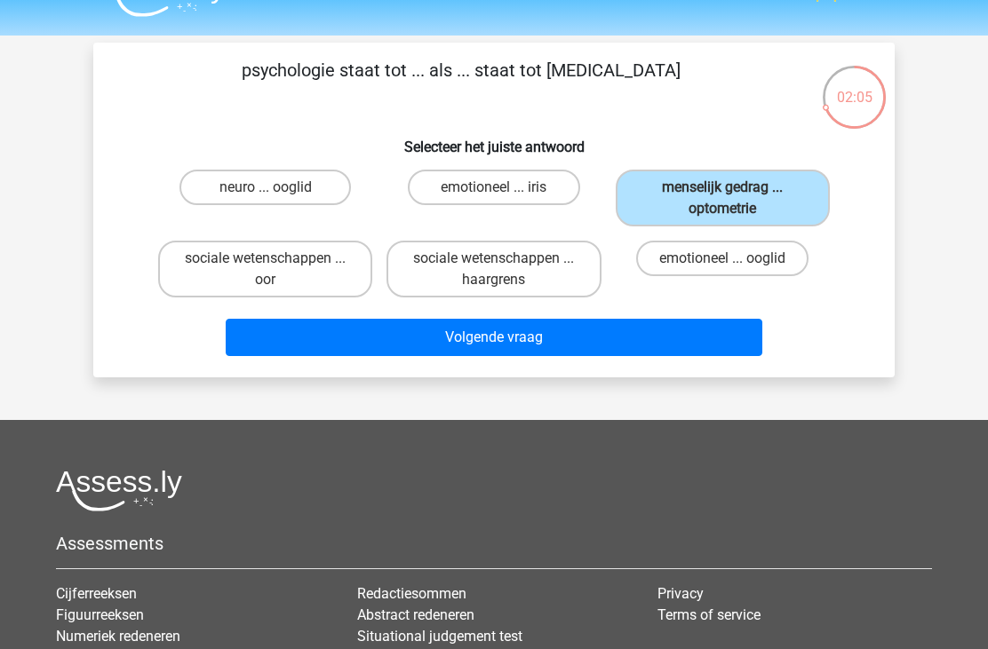
click at [485, 345] on button "Volgende vraag" at bounding box center [494, 337] width 537 height 37
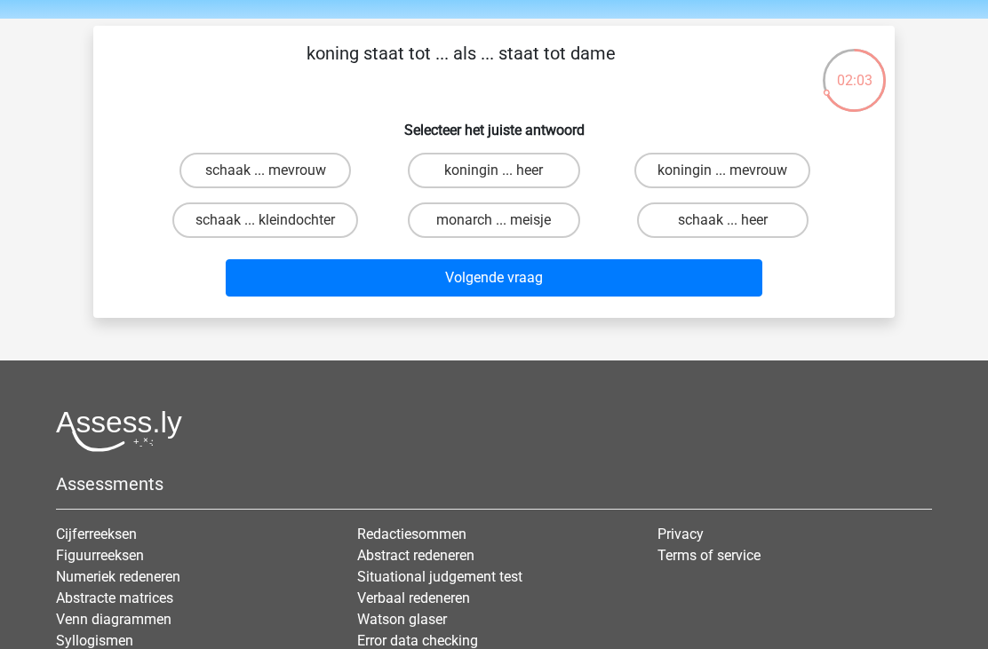
scroll to position [52, 0]
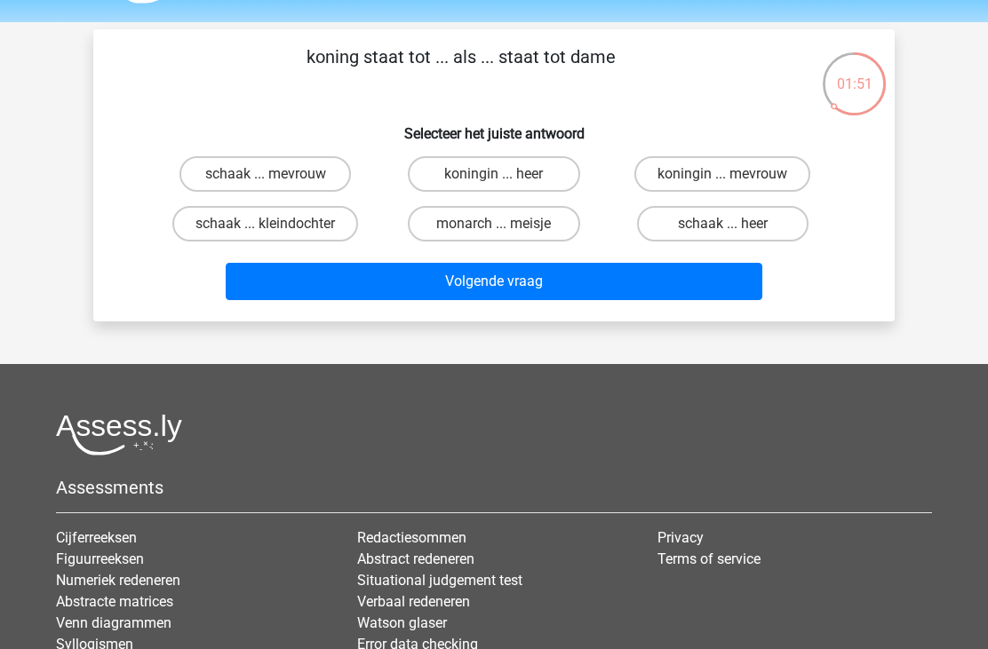
click at [469, 171] on label "koningin ... heer" at bounding box center [493, 174] width 171 height 36
click at [494, 174] on input "koningin ... heer" at bounding box center [500, 180] width 12 height 12
radio input "true"
click at [525, 283] on button "Volgende vraag" at bounding box center [494, 281] width 537 height 37
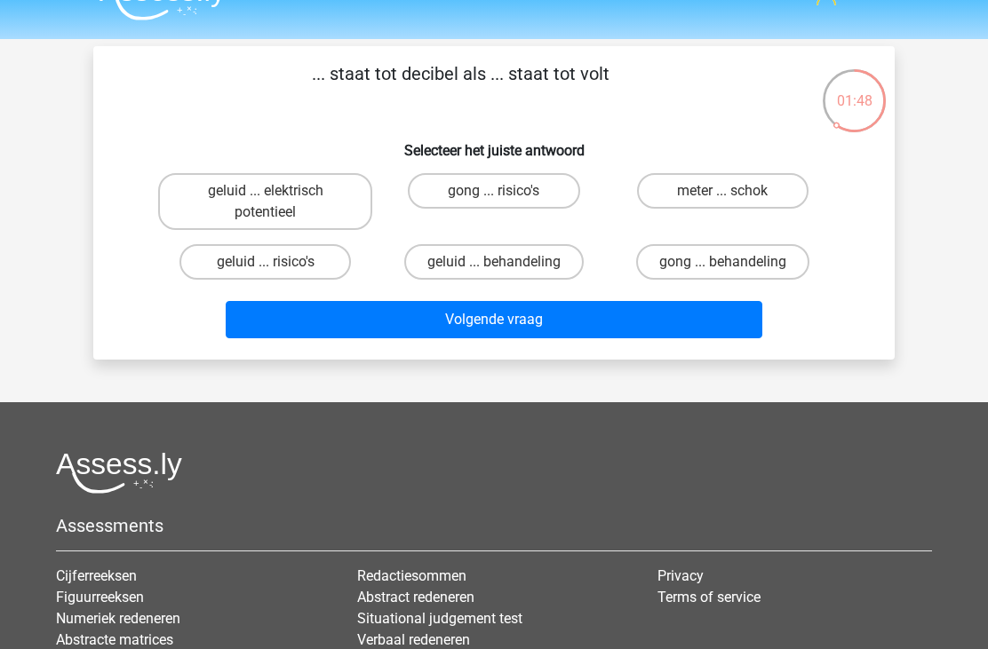
scroll to position [36, 0]
click at [291, 203] on label "geluid ... elektrisch potentieel" at bounding box center [265, 201] width 214 height 57
click at [277, 203] on input "geluid ... elektrisch potentieel" at bounding box center [272, 197] width 12 height 12
radio input "true"
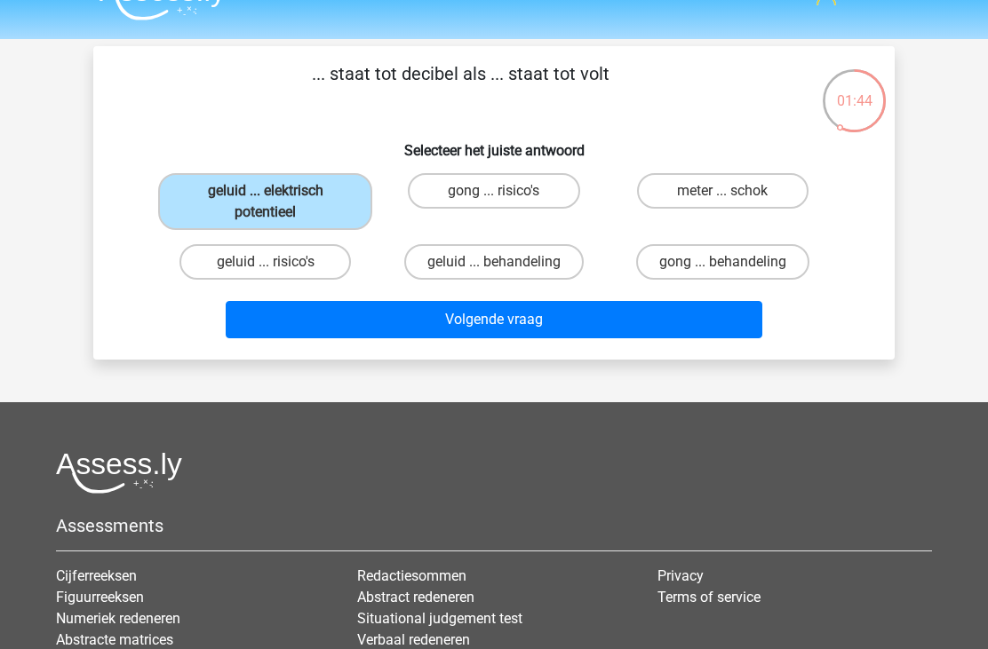
click at [439, 333] on button "Volgende vraag" at bounding box center [494, 319] width 537 height 37
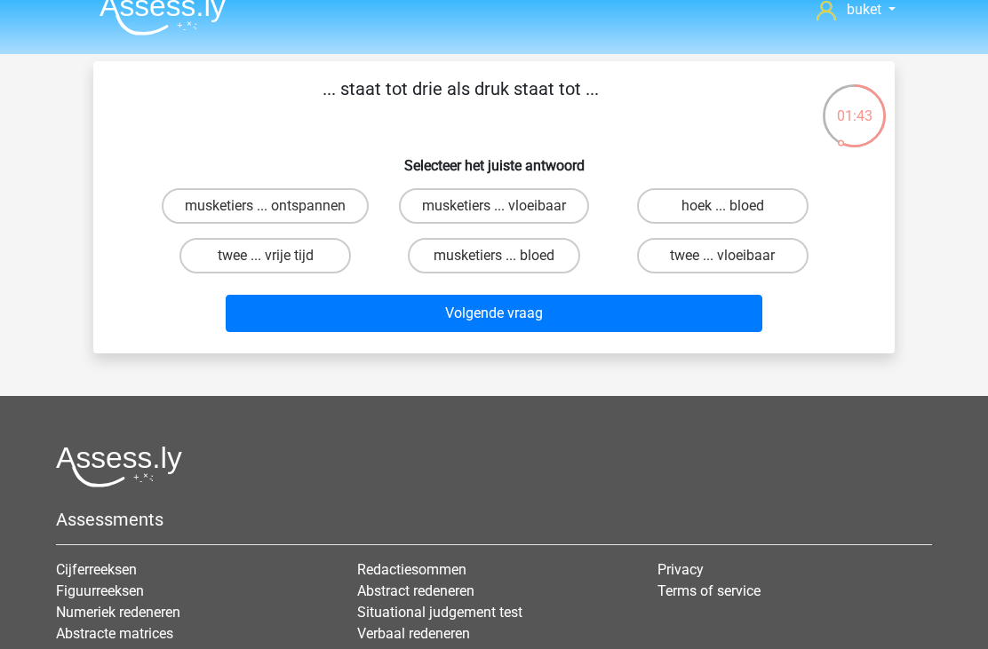
scroll to position [17, 0]
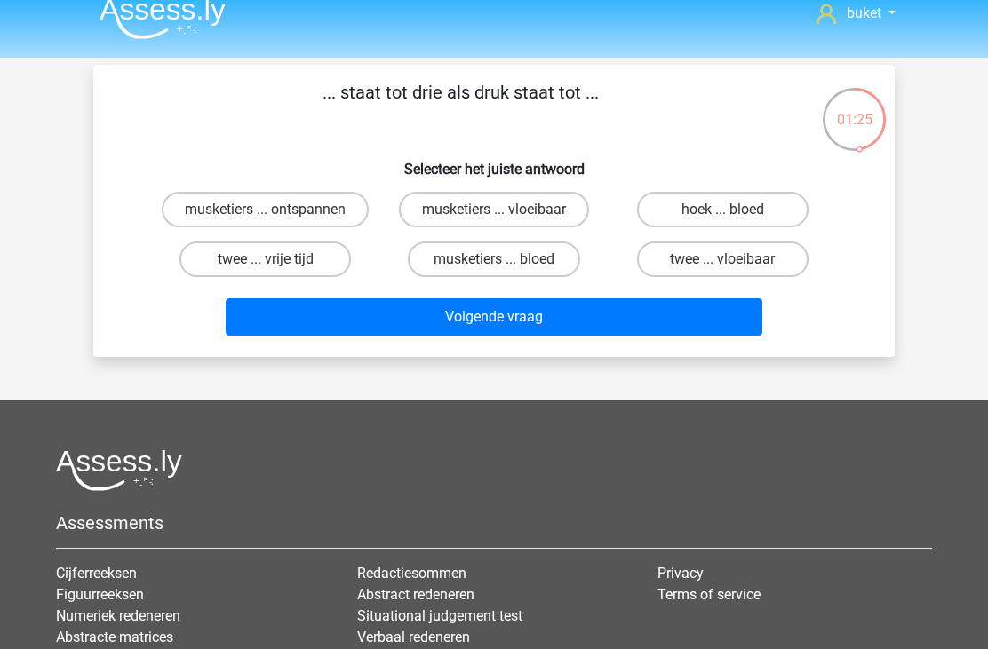
click at [703, 211] on label "hoek ... bloed" at bounding box center [722, 210] width 171 height 36
click at [722, 211] on input "hoek ... bloed" at bounding box center [728, 216] width 12 height 12
radio input "true"
click at [593, 314] on button "Volgende vraag" at bounding box center [494, 316] width 537 height 37
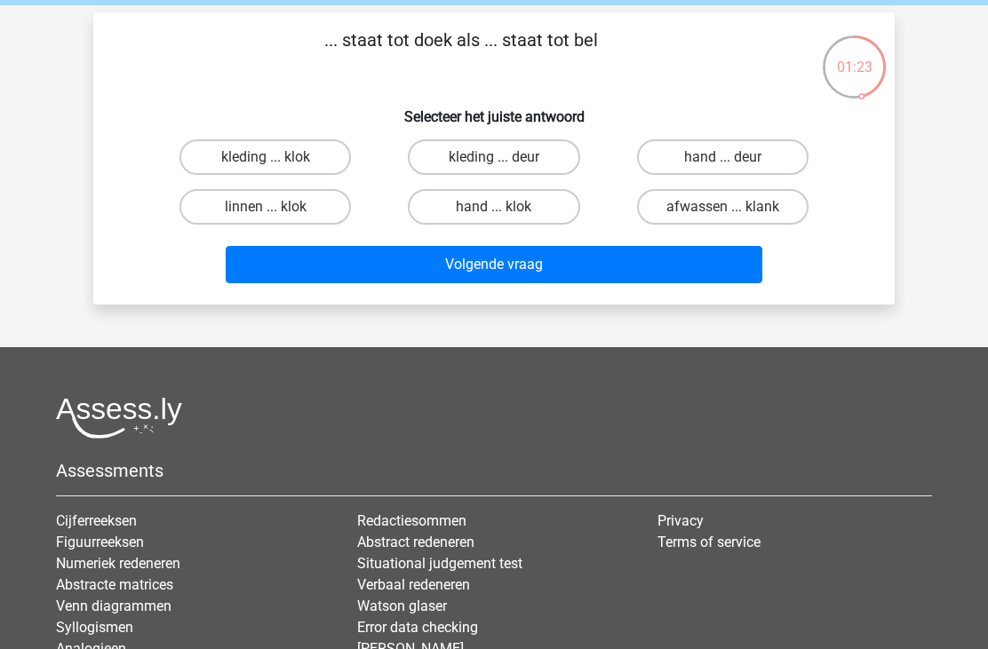
scroll to position [32, 0]
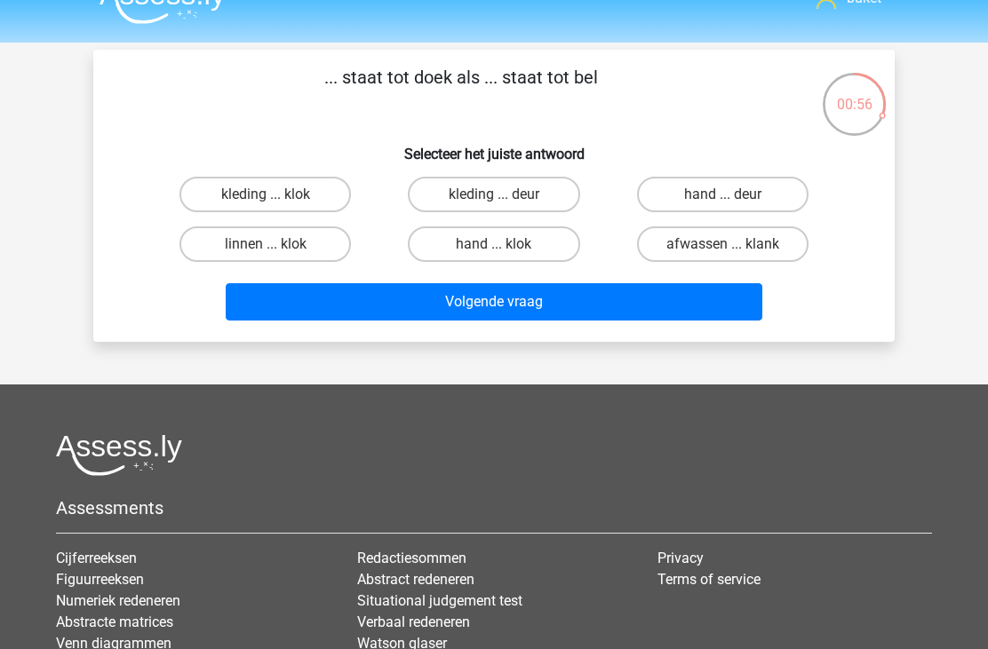
click at [559, 247] on label "hand ... klok" at bounding box center [493, 244] width 171 height 36
click at [505, 247] on input "hand ... klok" at bounding box center [500, 250] width 12 height 12
radio input "true"
click at [528, 308] on button "Volgende vraag" at bounding box center [494, 301] width 537 height 37
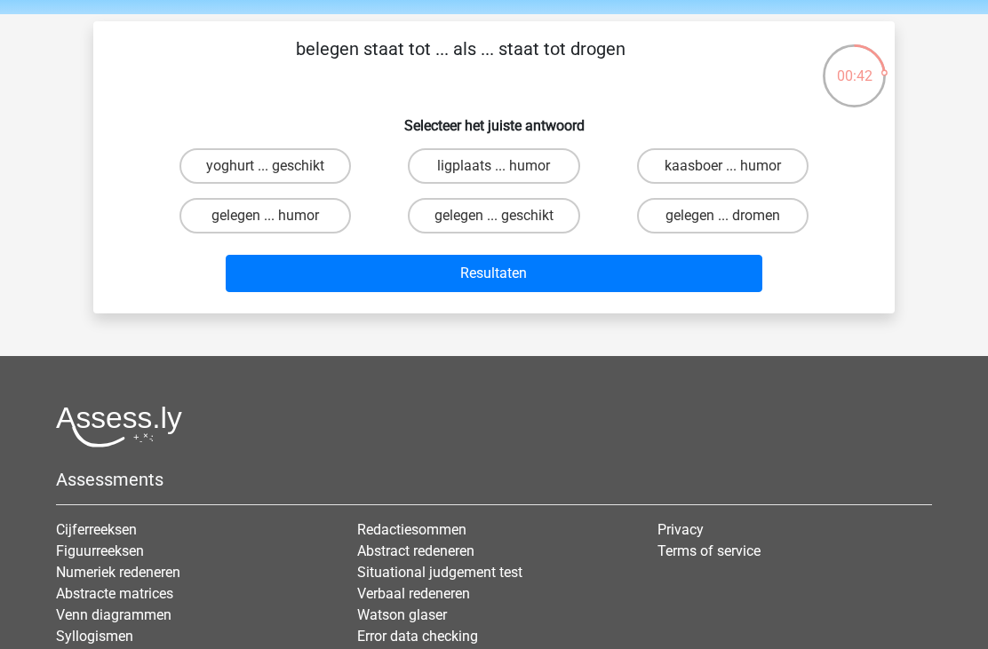
scroll to position [64, 0]
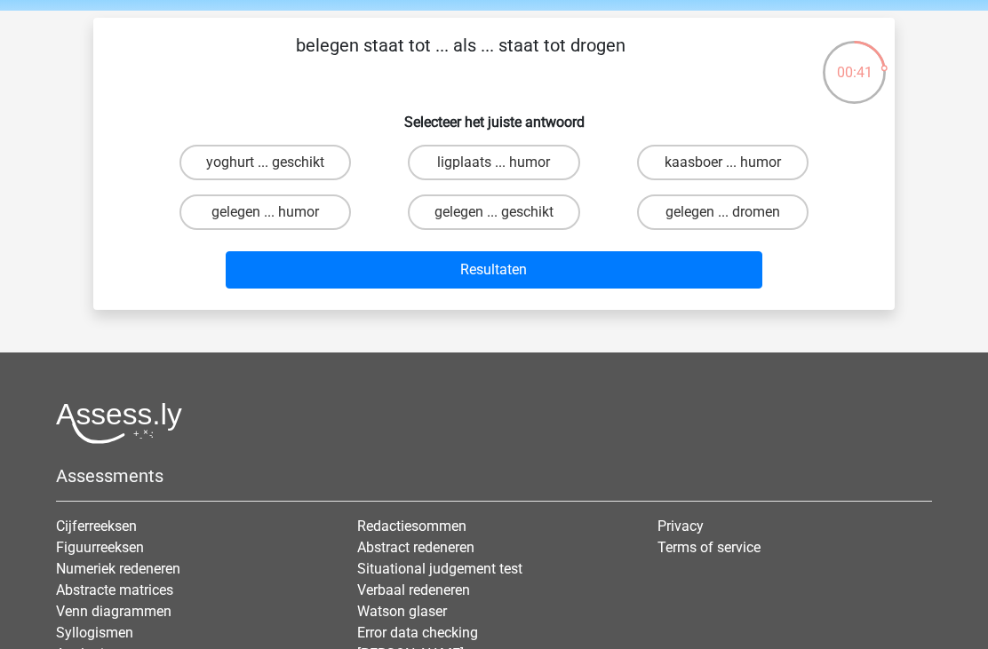
click at [729, 215] on input "gelegen ... dromen" at bounding box center [728, 218] width 12 height 12
radio input "true"
click at [607, 289] on button "Resultaten" at bounding box center [494, 269] width 537 height 37
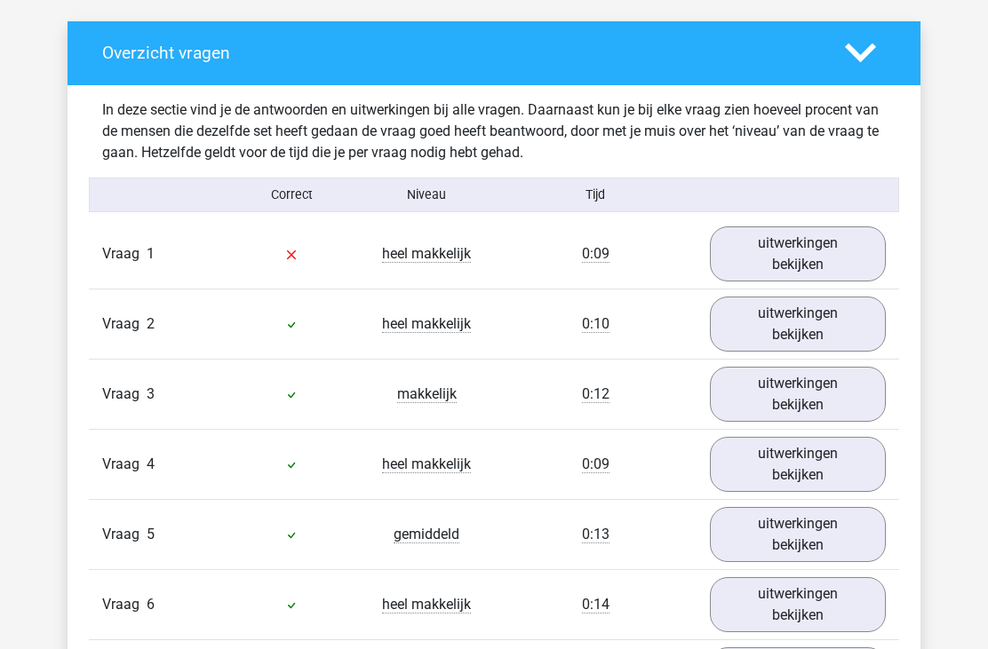
scroll to position [1059, 0]
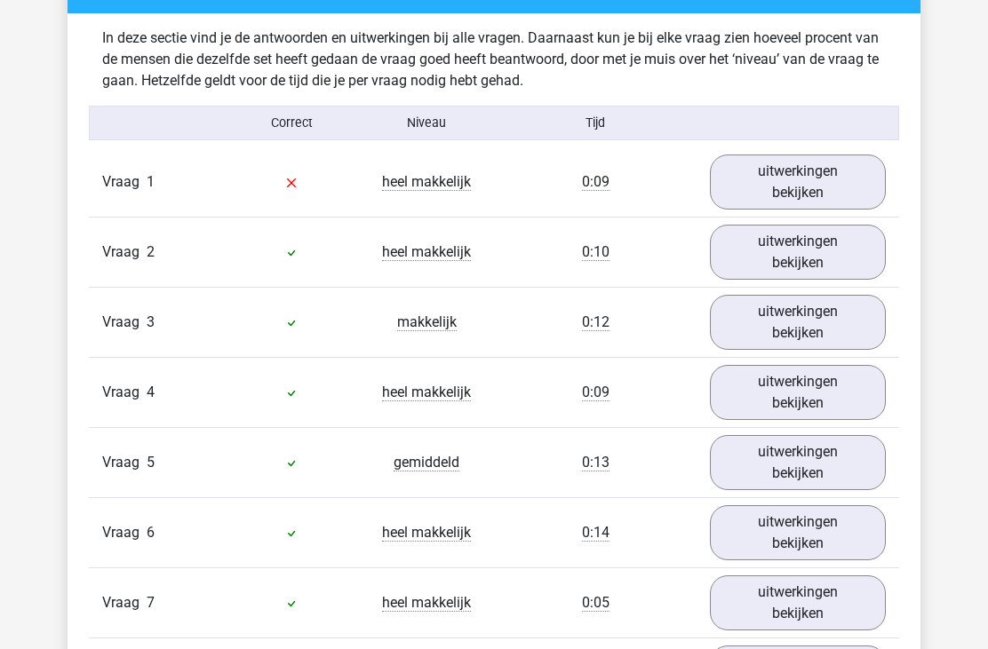
click at [767, 188] on link "uitwerkingen bekijken" at bounding box center [798, 182] width 176 height 55
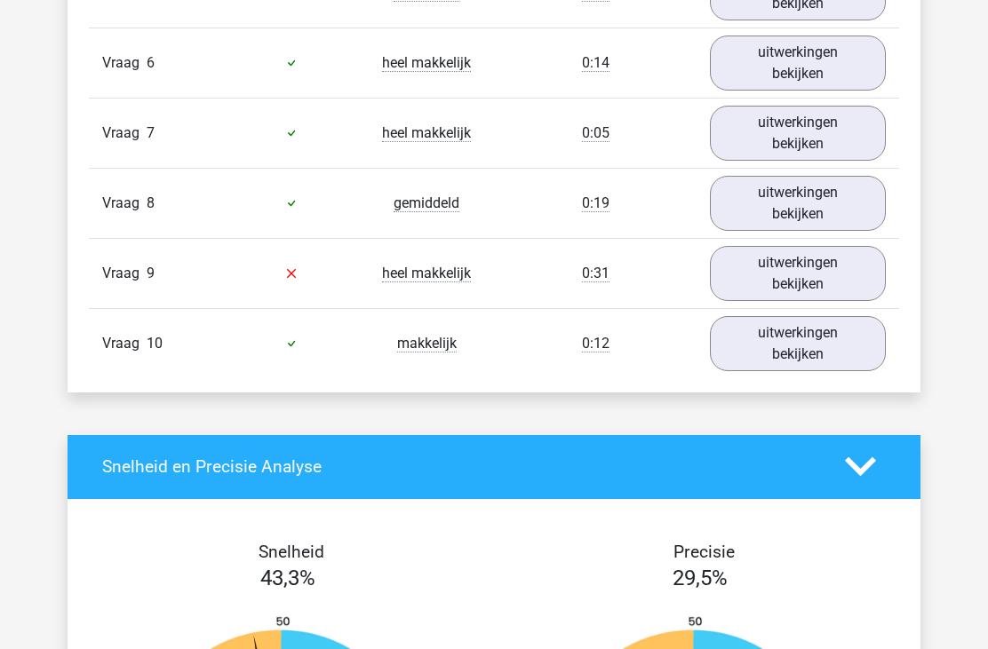
scroll to position [1931, 0]
click at [735, 247] on link "uitwerkingen bekijken" at bounding box center [798, 273] width 176 height 55
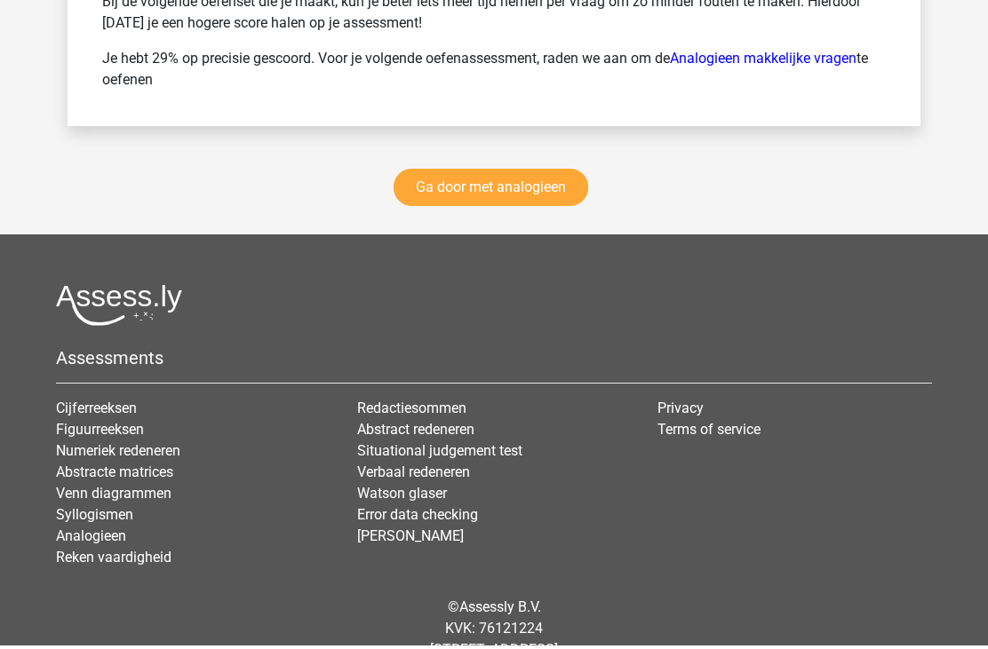
scroll to position [3630, 0]
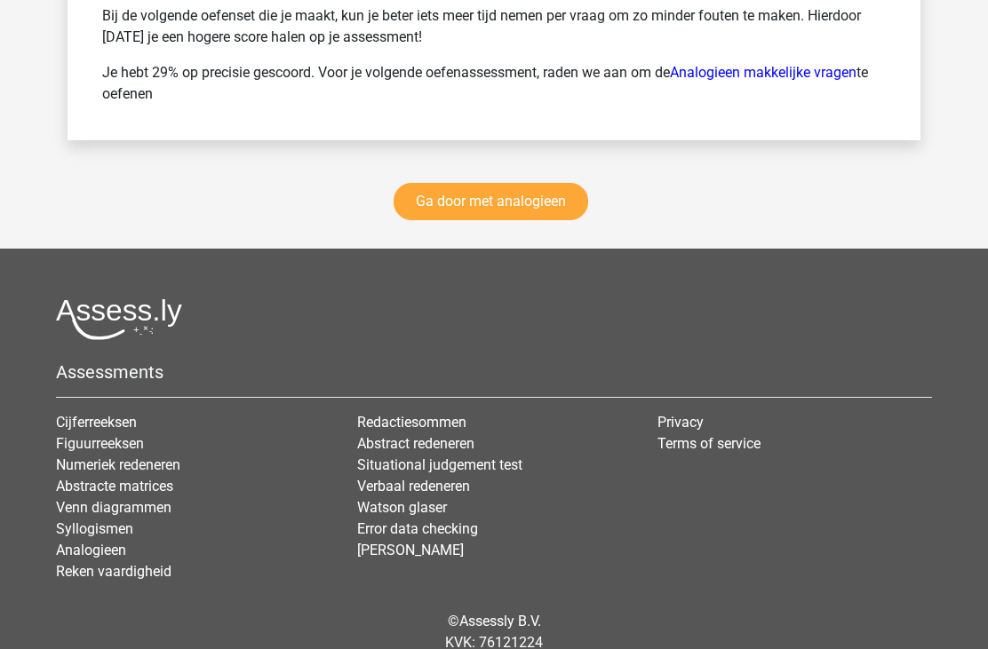
click at [539, 207] on link "Ga door met analogieen" at bounding box center [490, 201] width 195 height 37
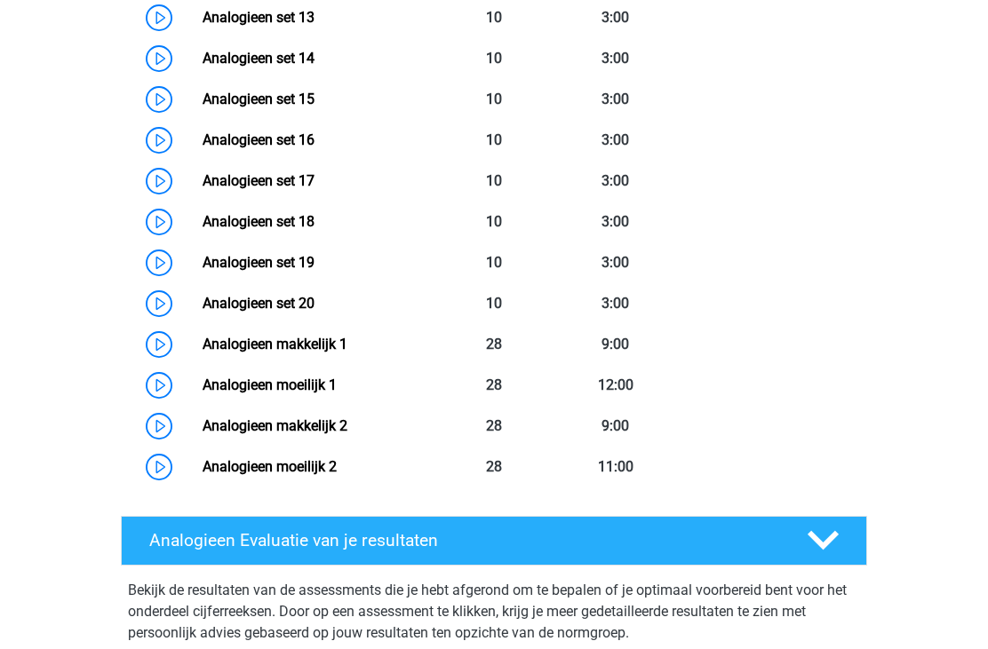
scroll to position [1395, 0]
click at [203, 342] on link "Analogieen makkelijk 1" at bounding box center [275, 344] width 145 height 17
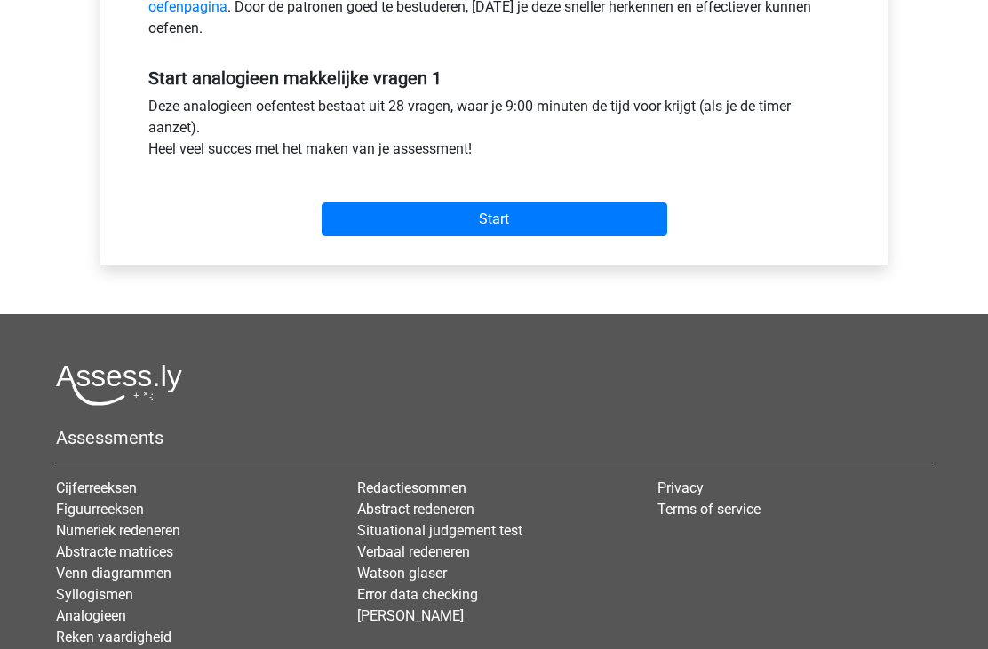
scroll to position [612, 0]
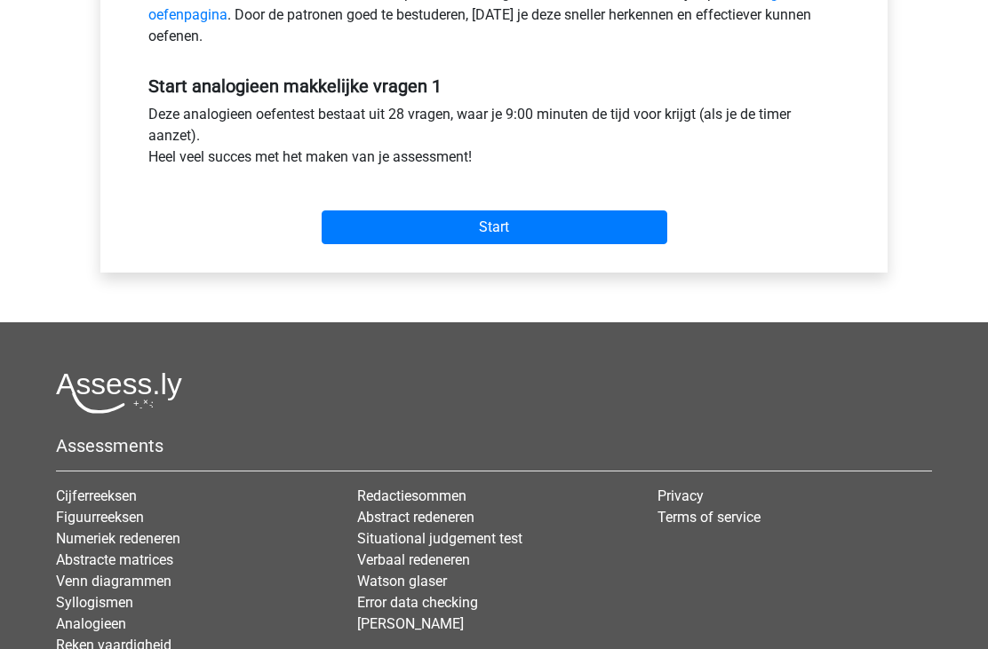
click at [567, 235] on input "Start" at bounding box center [495, 228] width 346 height 34
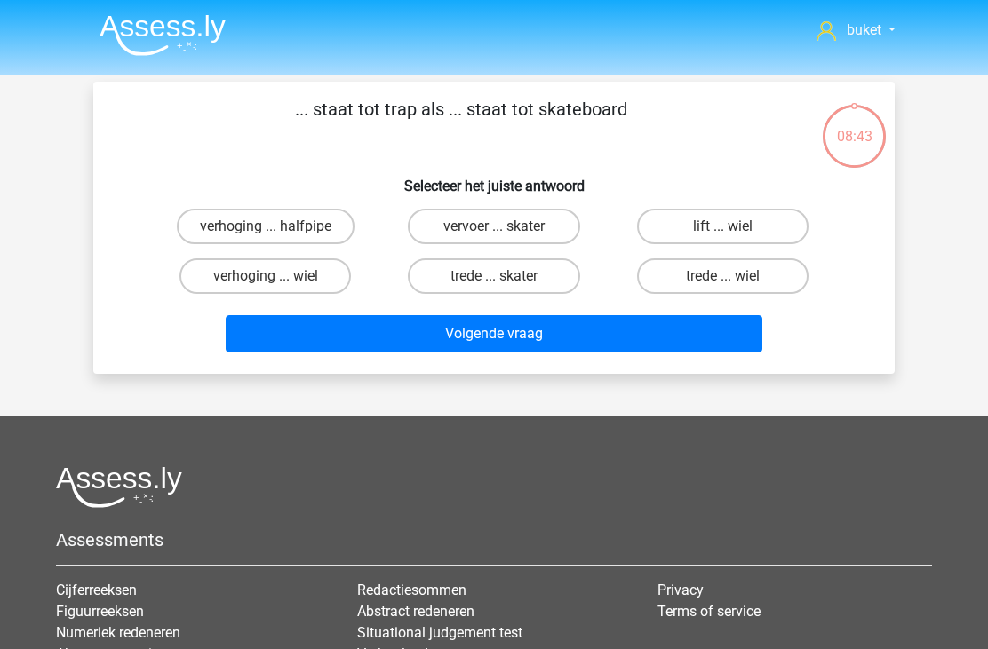
click at [458, 277] on label "trede ... skater" at bounding box center [493, 276] width 171 height 36
click at [494, 277] on input "trede ... skater" at bounding box center [500, 282] width 12 height 12
radio input "true"
click at [451, 351] on button "Volgende vraag" at bounding box center [494, 333] width 537 height 37
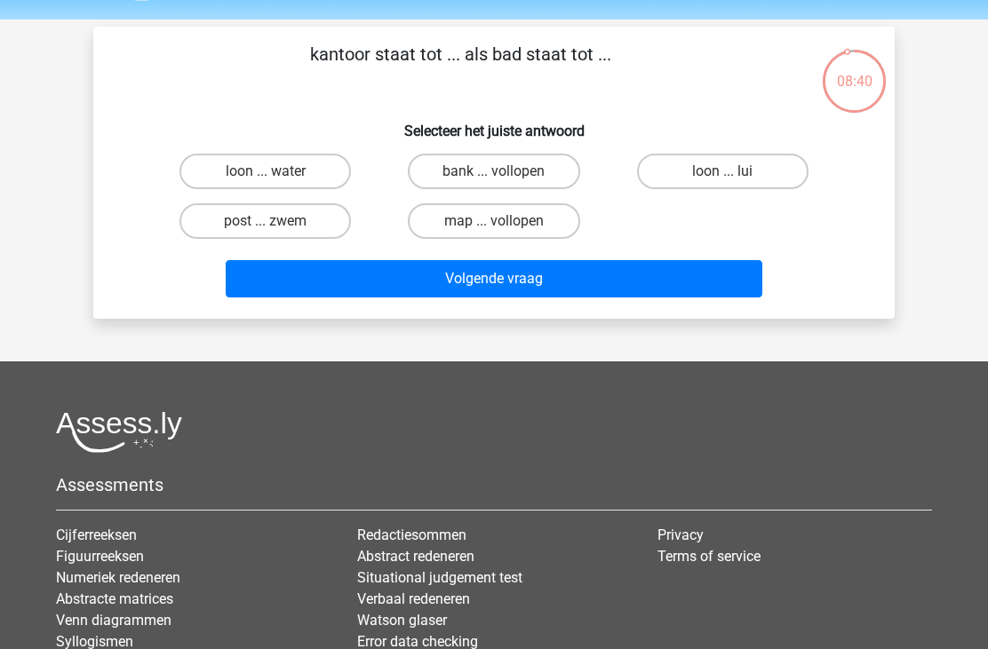
scroll to position [29, 0]
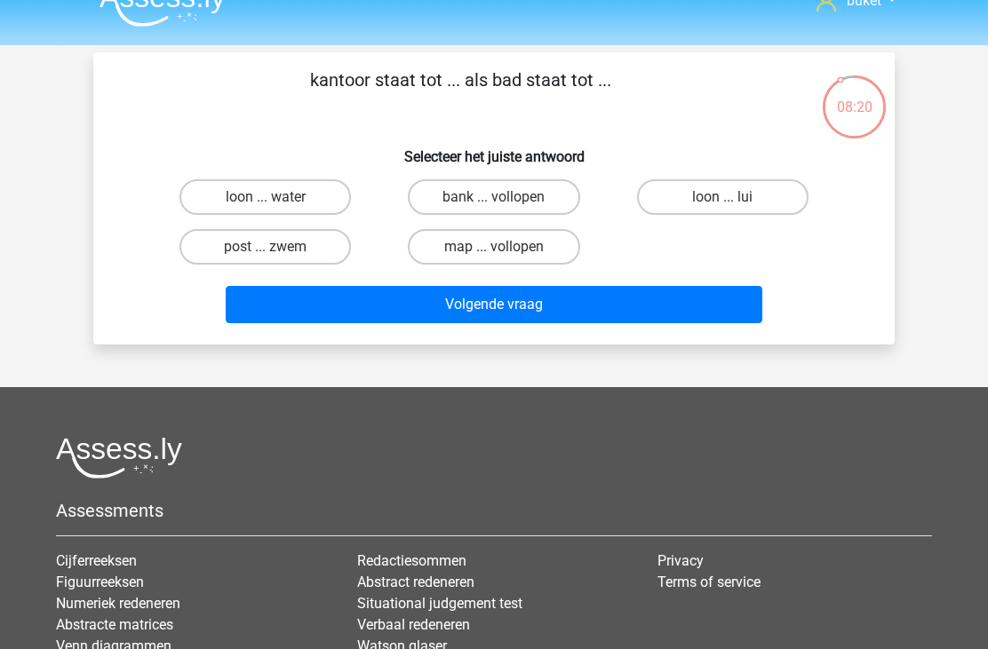
click at [274, 255] on input "post ... zwem" at bounding box center [272, 253] width 12 height 12
radio input "true"
click at [519, 317] on button "Volgende vraag" at bounding box center [494, 304] width 537 height 37
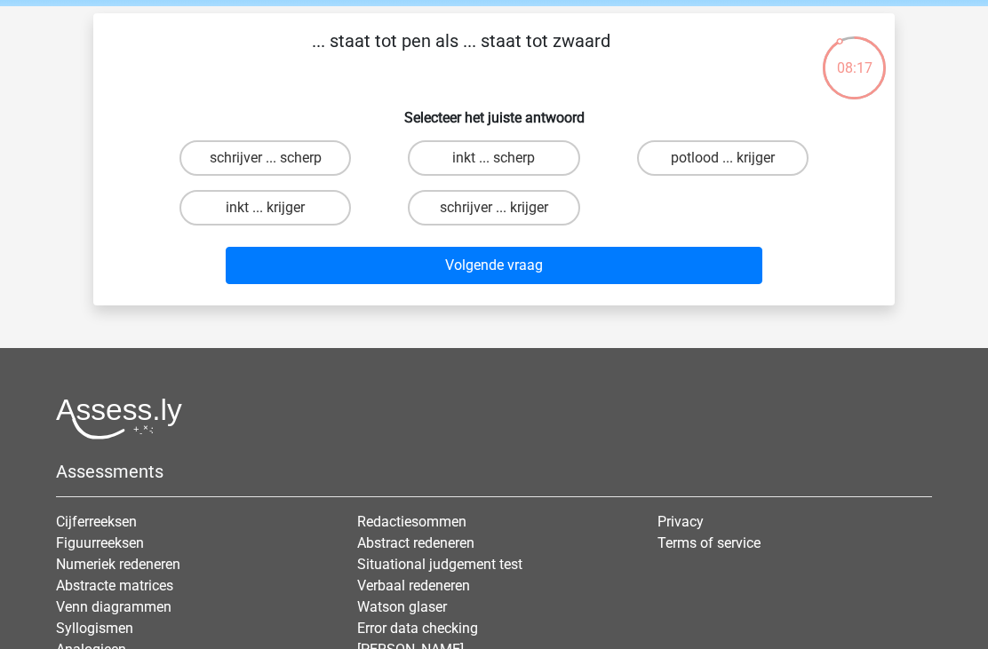
scroll to position [20, 0]
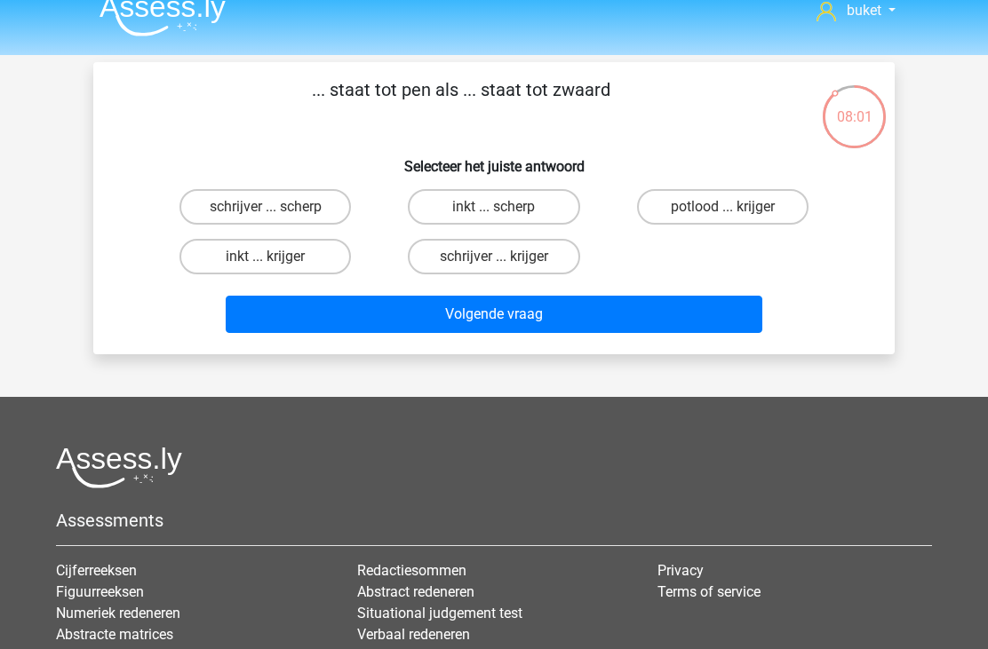
click at [457, 265] on label "schrijver ... krijger" at bounding box center [493, 257] width 171 height 36
click at [494, 265] on input "schrijver ... krijger" at bounding box center [500, 263] width 12 height 12
radio input "true"
click at [480, 322] on button "Volgende vraag" at bounding box center [494, 314] width 537 height 37
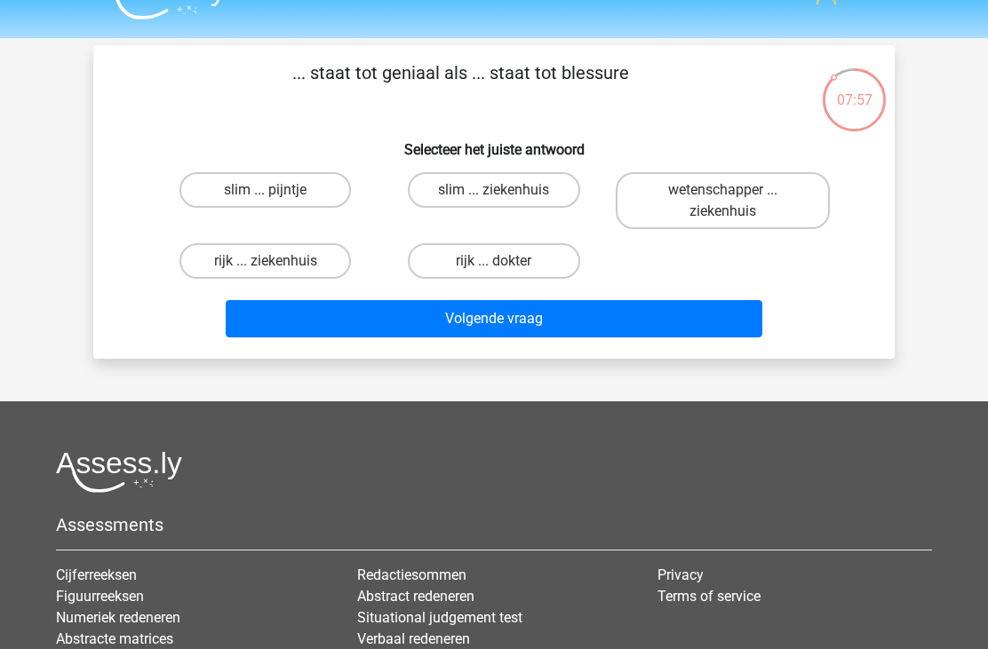
scroll to position [38, 0]
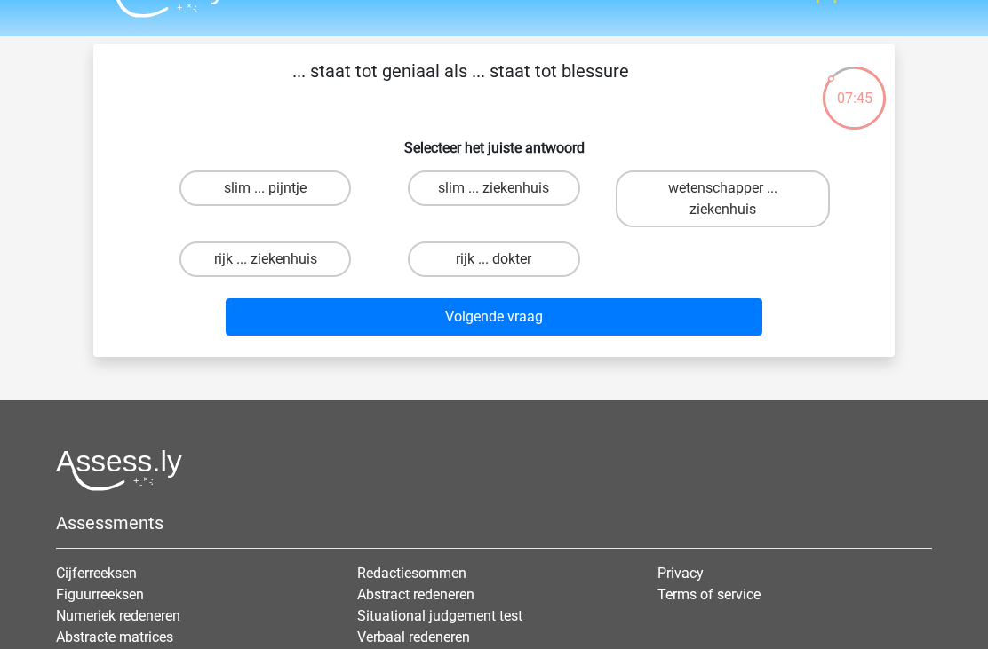
click at [223, 198] on label "slim ... pijntje" at bounding box center [264, 189] width 171 height 36
click at [266, 198] on input "slim ... pijntje" at bounding box center [272, 194] width 12 height 12
radio input "true"
click at [422, 323] on button "Volgende vraag" at bounding box center [494, 316] width 537 height 37
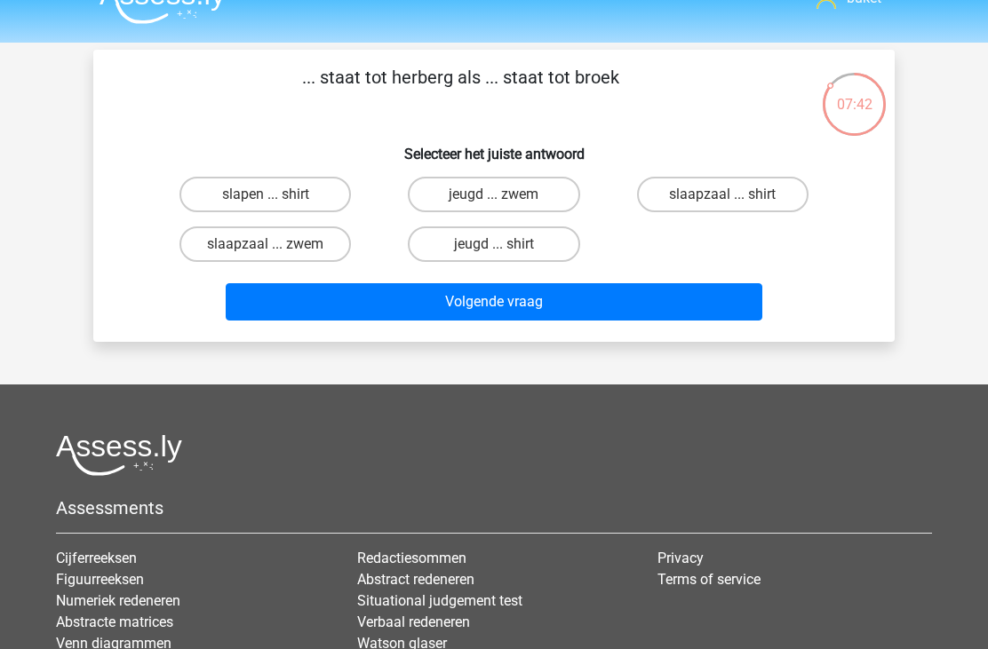
scroll to position [29, 0]
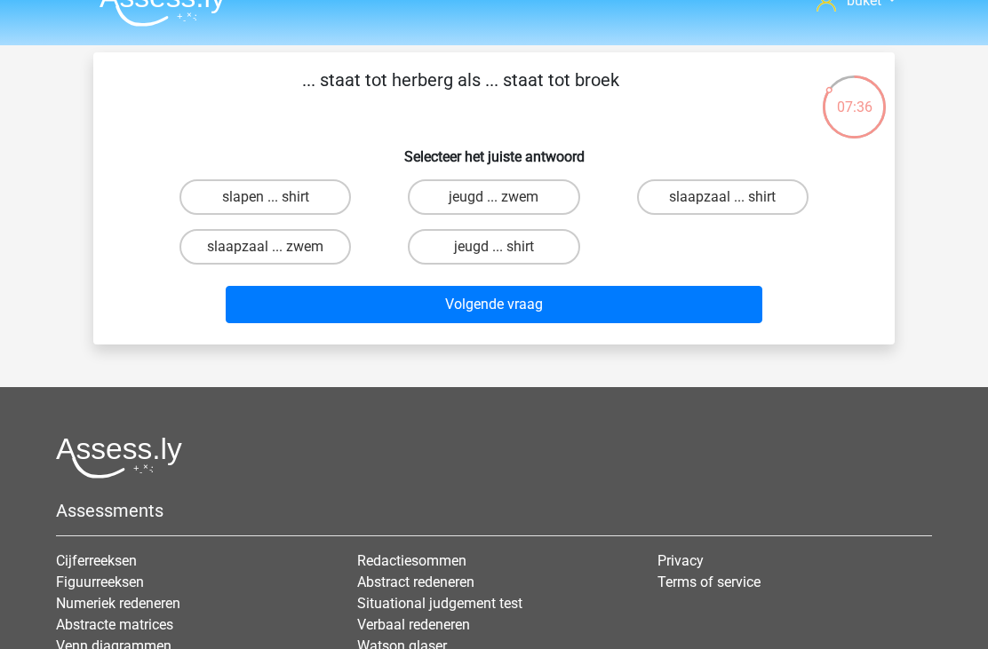
click at [445, 188] on label "jeugd ... zwem" at bounding box center [493, 197] width 171 height 36
click at [494, 197] on input "jeugd ... zwem" at bounding box center [500, 203] width 12 height 12
radio input "true"
click at [462, 317] on button "Volgende vraag" at bounding box center [494, 304] width 537 height 37
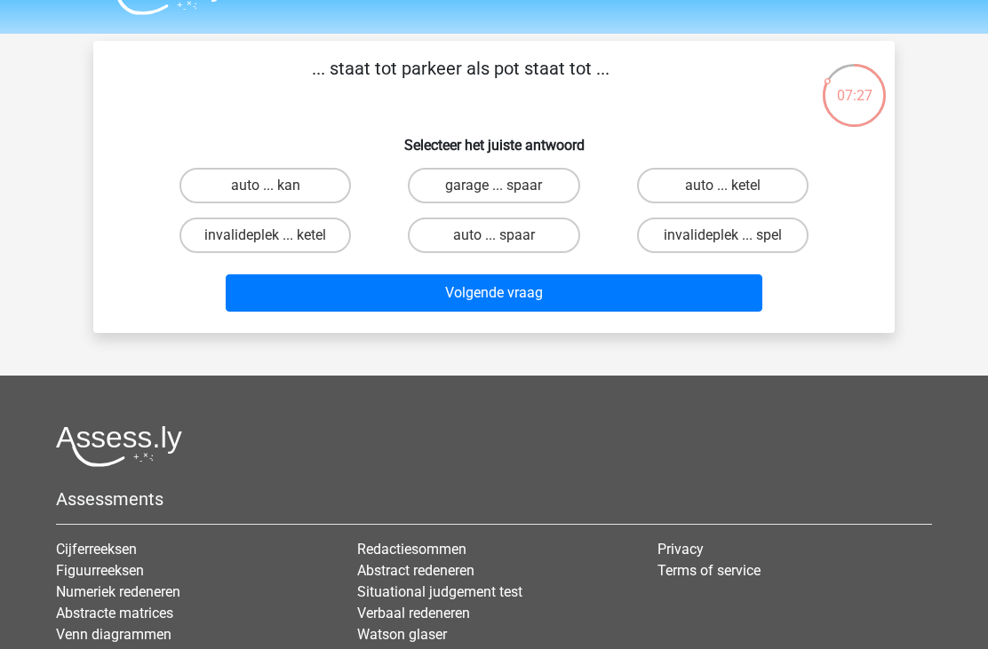
scroll to position [49, 0]
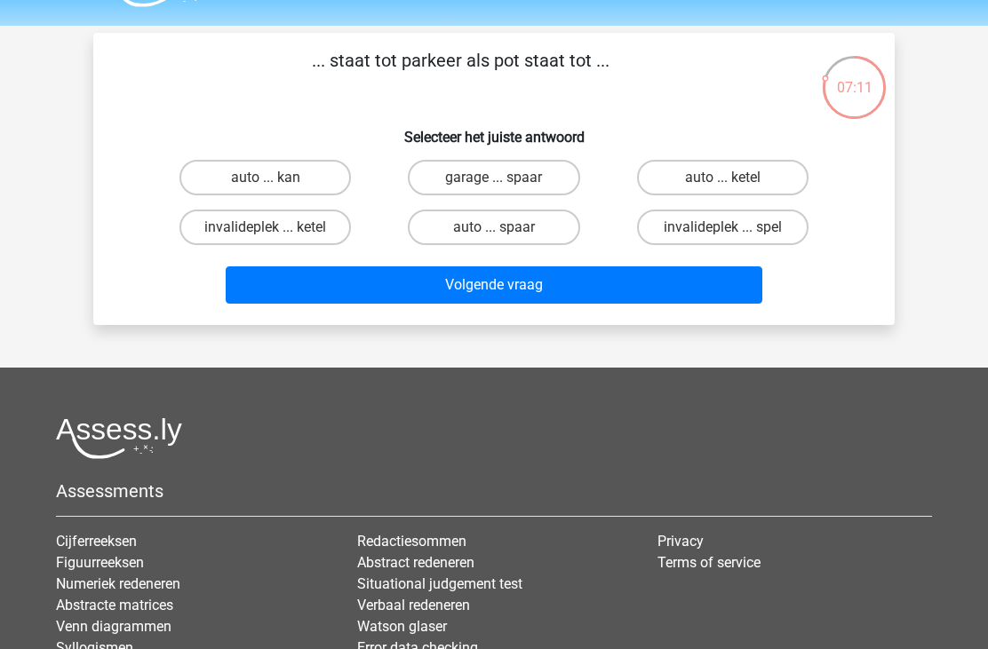
click at [313, 230] on label "invalideplek ... ketel" at bounding box center [264, 228] width 171 height 36
click at [277, 230] on input "invalideplek ... ketel" at bounding box center [272, 233] width 12 height 12
radio input "true"
click at [428, 302] on button "Volgende vraag" at bounding box center [494, 284] width 537 height 37
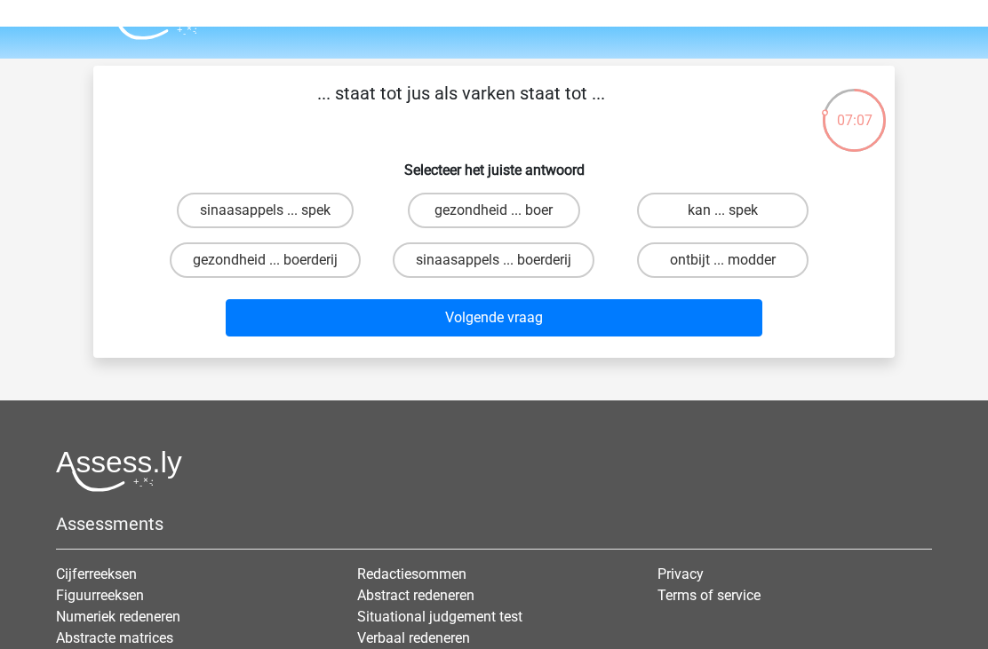
scroll to position [10, 0]
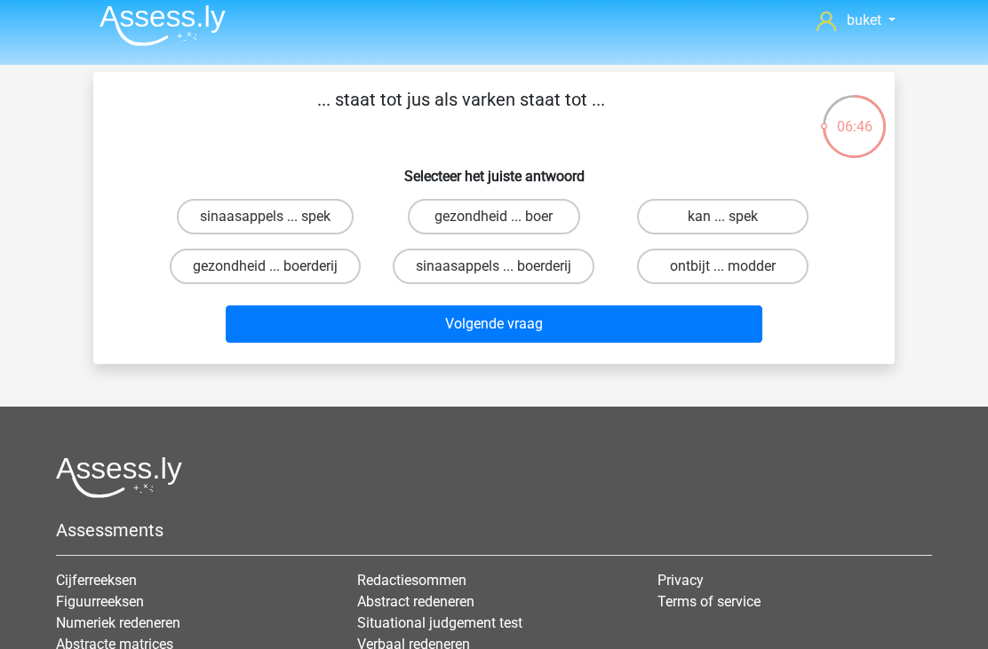
click at [285, 219] on label "sinaasappels ... spek" at bounding box center [265, 217] width 177 height 36
click at [277, 219] on input "sinaasappels ... spek" at bounding box center [272, 223] width 12 height 12
radio input "true"
click at [513, 333] on button "Volgende vraag" at bounding box center [494, 324] width 537 height 37
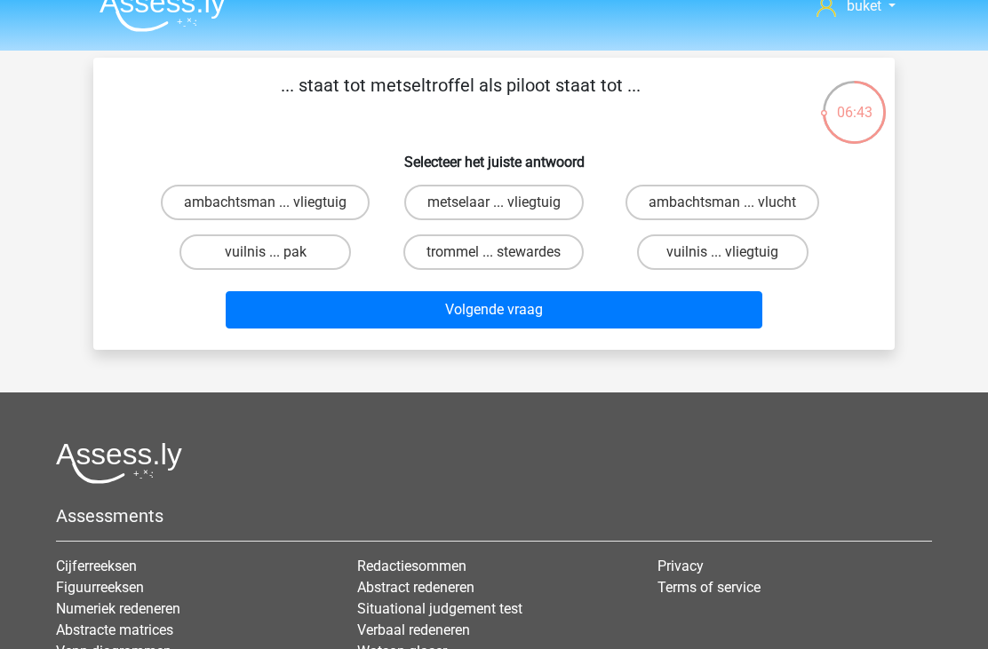
scroll to position [12, 0]
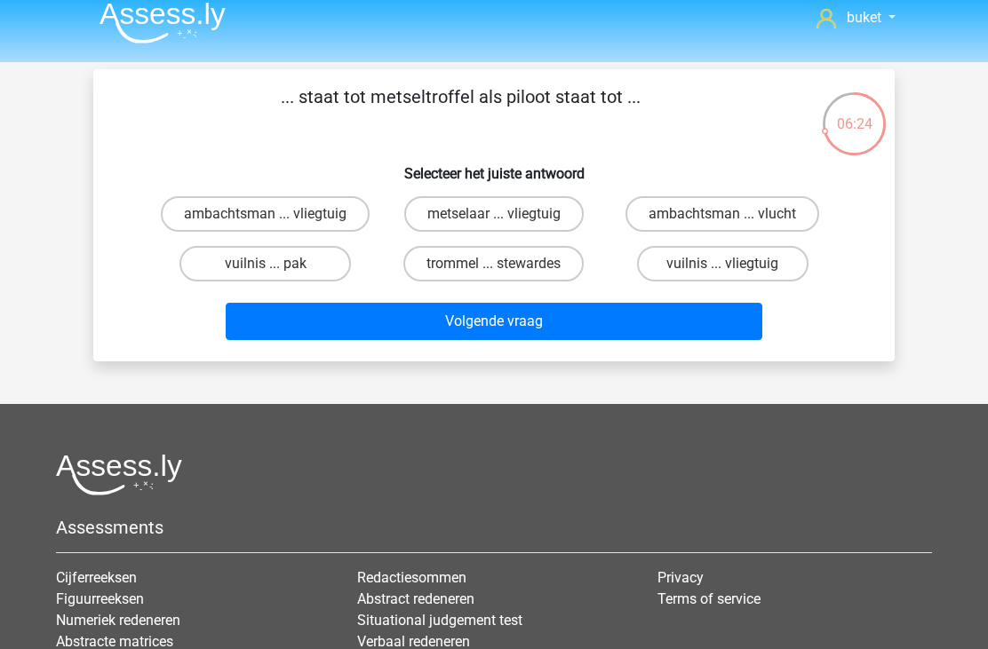
click at [449, 219] on label "metselaar ... vliegtuig" at bounding box center [493, 214] width 179 height 36
click at [494, 219] on input "metselaar ... vliegtuig" at bounding box center [500, 220] width 12 height 12
radio input "true"
click at [517, 330] on button "Volgende vraag" at bounding box center [494, 321] width 537 height 37
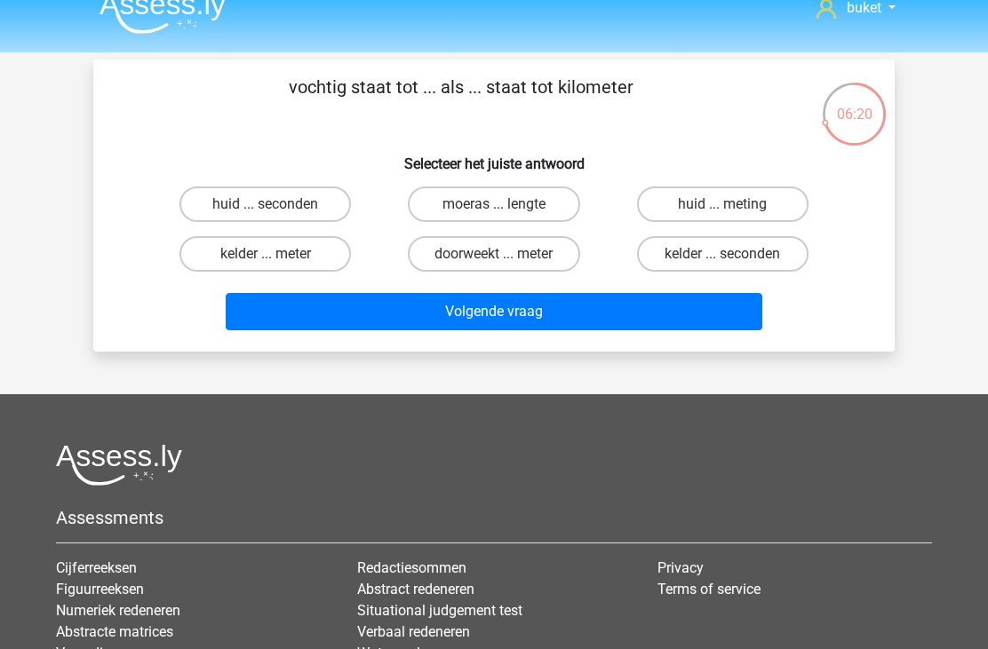
scroll to position [30, 0]
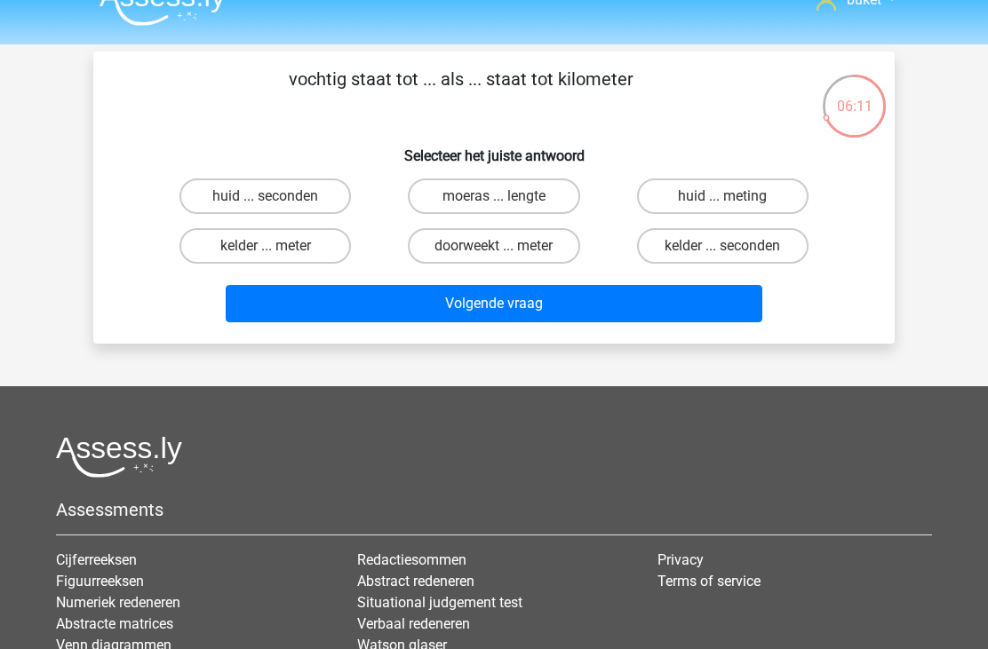
click at [456, 252] on label "doorweekt ... meter" at bounding box center [493, 246] width 171 height 36
click at [494, 252] on input "doorweekt ... meter" at bounding box center [500, 252] width 12 height 12
radio input "true"
click at [462, 303] on button "Volgende vraag" at bounding box center [494, 303] width 537 height 37
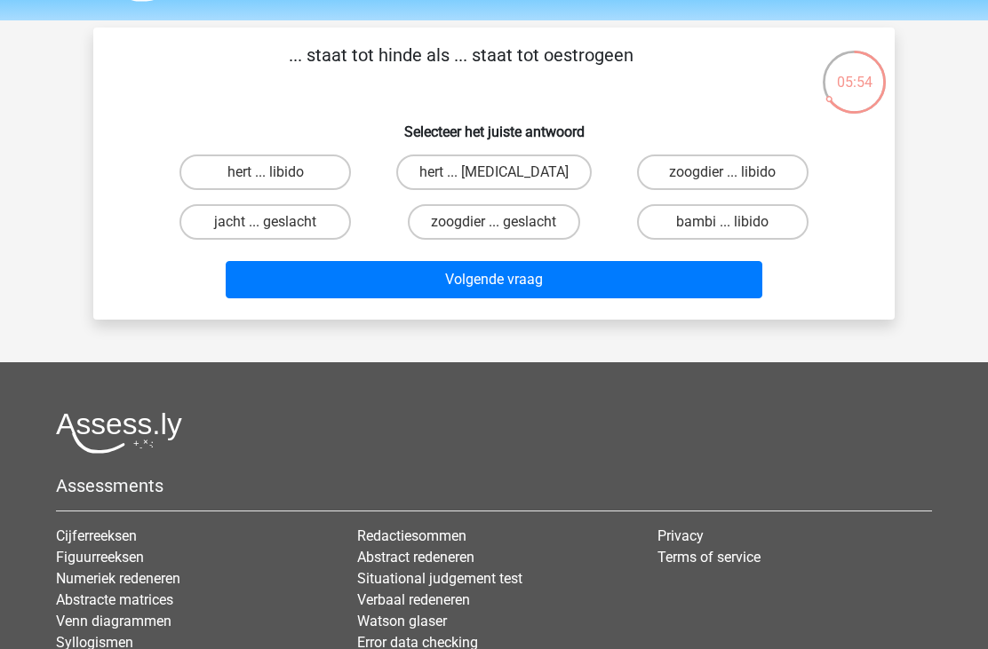
scroll to position [21, 0]
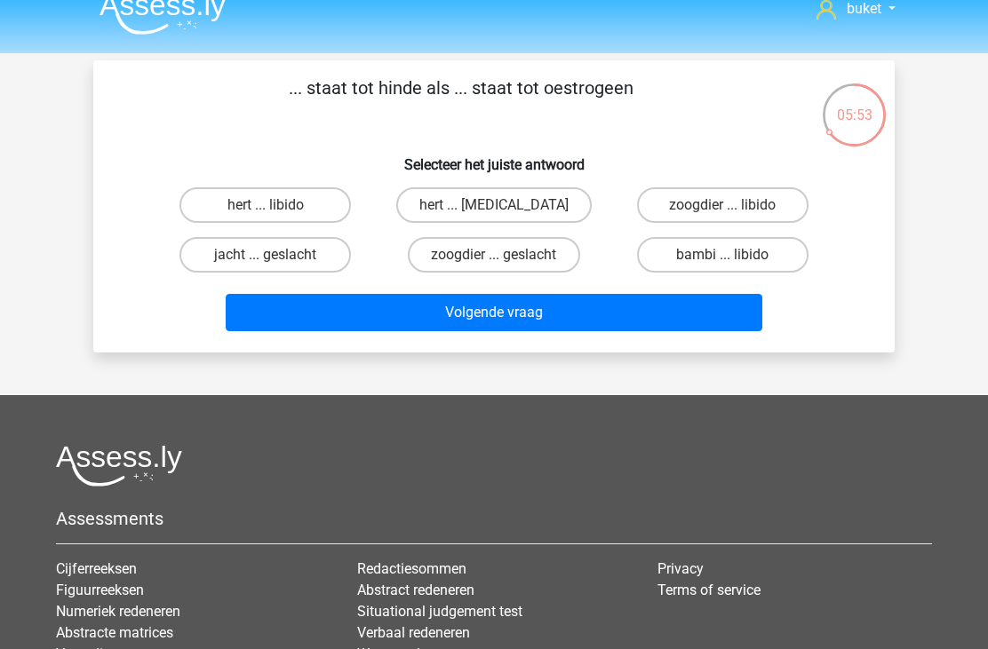
click at [448, 200] on label "hert ... testosteron" at bounding box center [493, 205] width 195 height 36
click at [494, 205] on input "hert ... testosteron" at bounding box center [500, 211] width 12 height 12
radio input "true"
click at [514, 322] on button "Volgende vraag" at bounding box center [494, 312] width 537 height 37
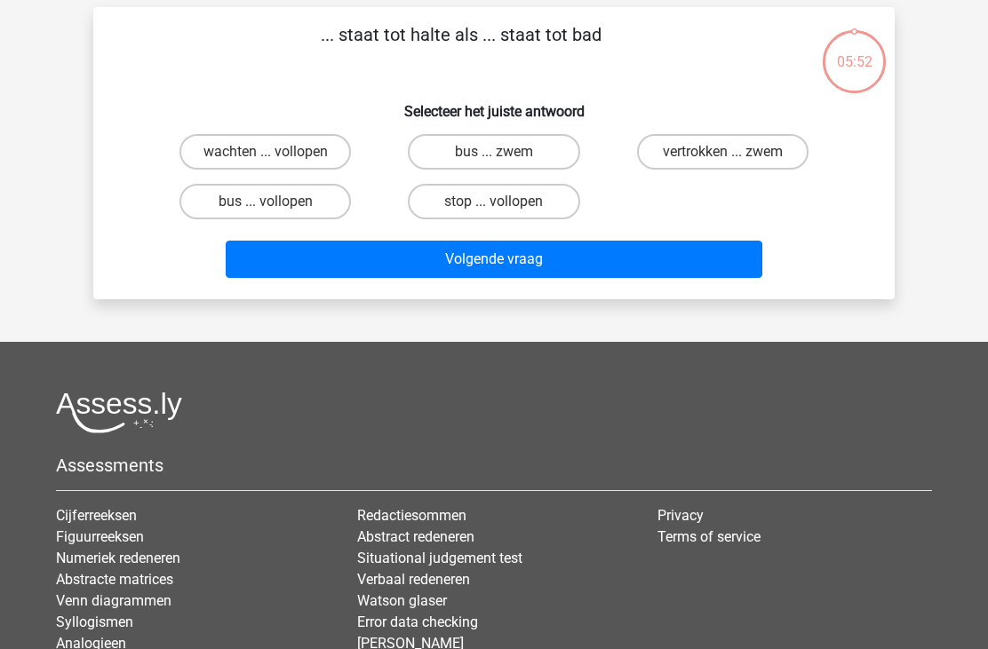
scroll to position [82, 0]
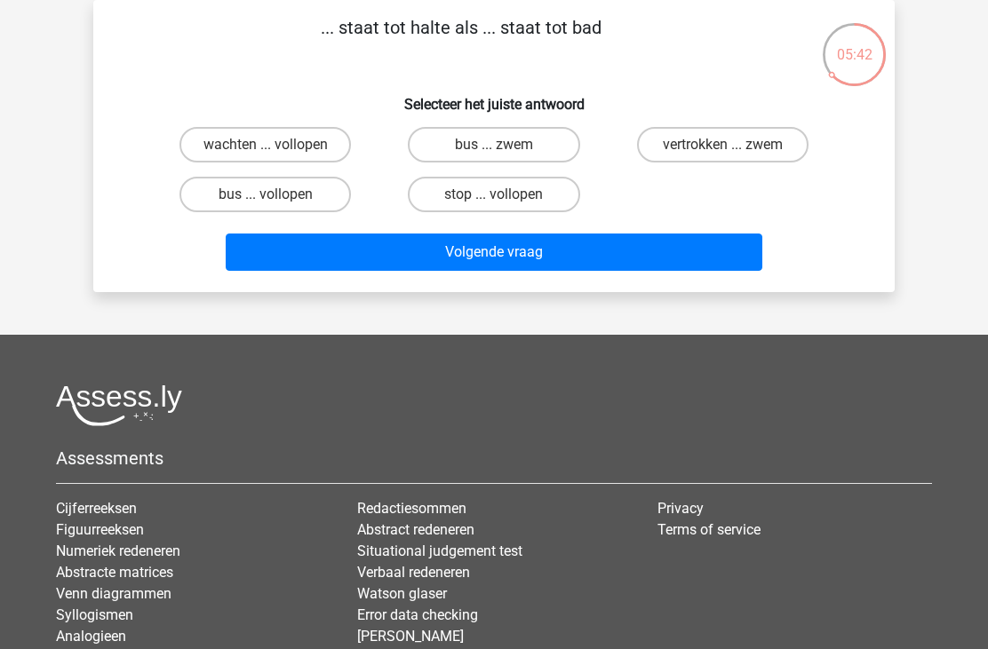
click at [465, 137] on label "bus ... zwem" at bounding box center [493, 145] width 171 height 36
click at [494, 145] on input "bus ... zwem" at bounding box center [500, 151] width 12 height 12
radio input "true"
click at [457, 268] on button "Volgende vraag" at bounding box center [494, 252] width 537 height 37
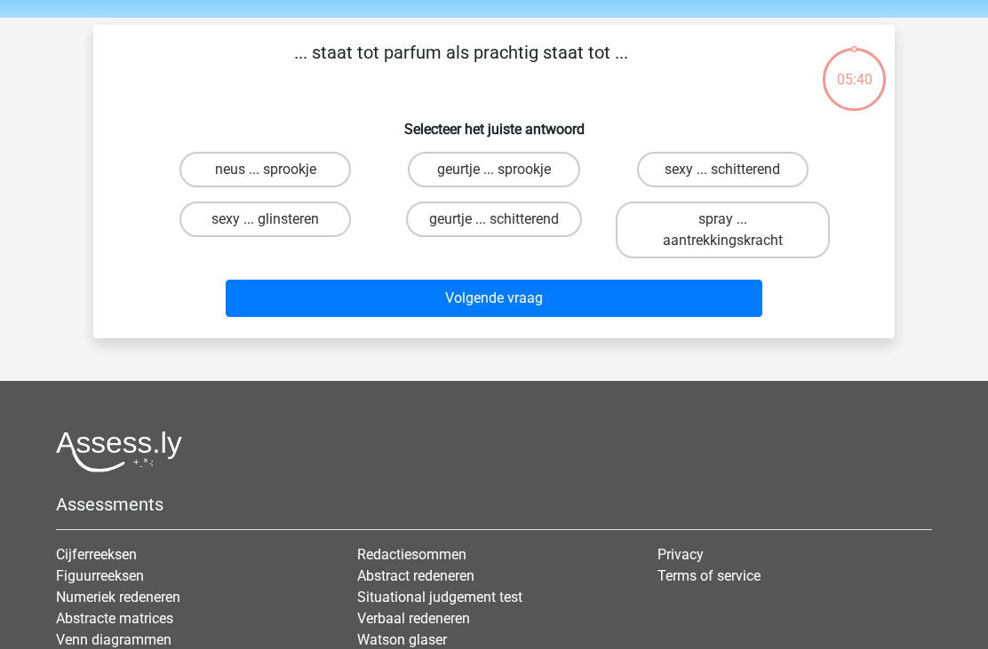
scroll to position [52, 0]
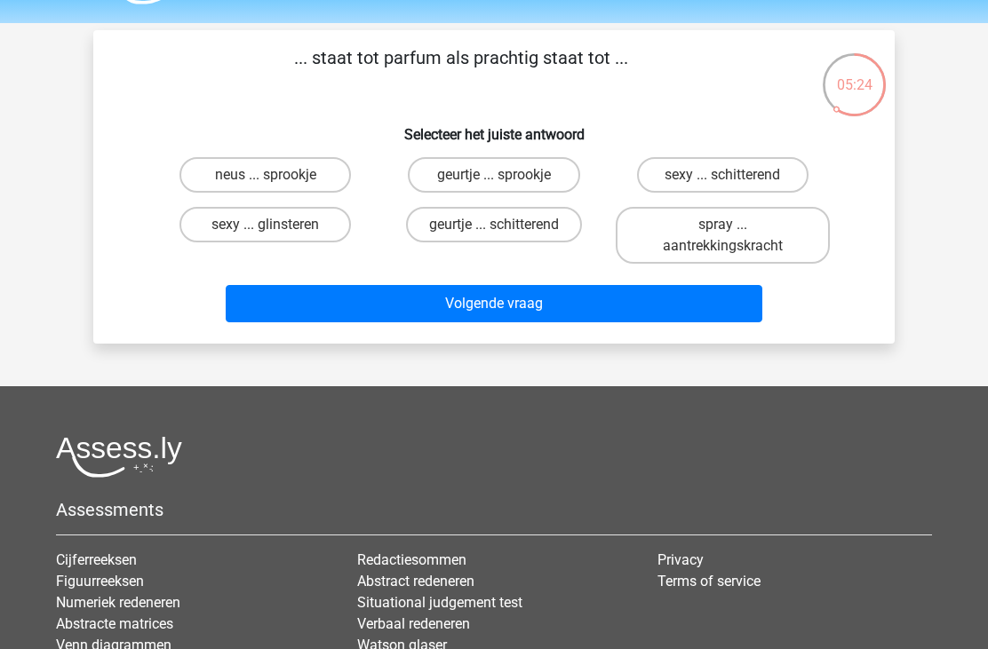
click at [449, 235] on label "geurtje ... schitterend" at bounding box center [494, 225] width 176 height 36
click at [494, 235] on input "geurtje ... schitterend" at bounding box center [500, 231] width 12 height 12
radio input "true"
click at [472, 309] on button "Volgende vraag" at bounding box center [494, 303] width 537 height 37
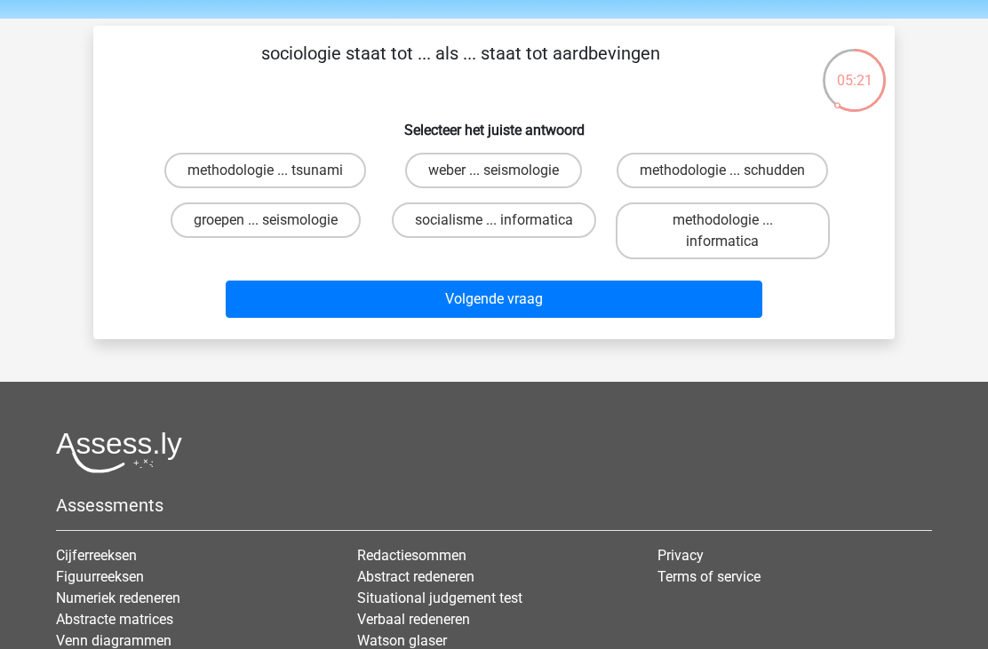
scroll to position [54, 0]
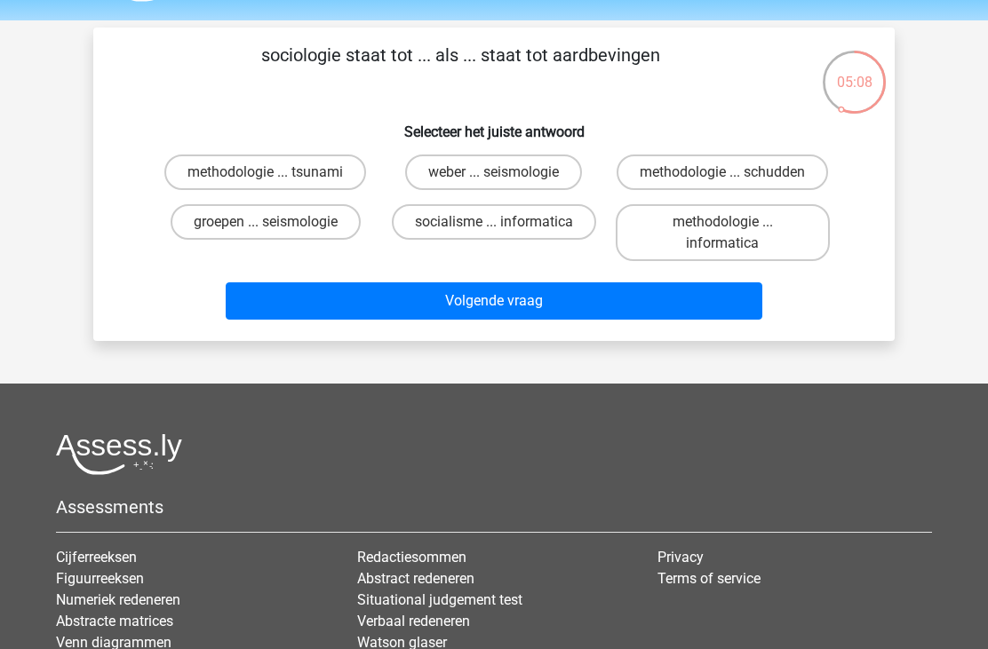
click at [314, 215] on label "groepen ... seismologie" at bounding box center [266, 222] width 190 height 36
click at [277, 222] on input "groepen ... seismologie" at bounding box center [272, 228] width 12 height 12
radio input "true"
click at [476, 318] on button "Volgende vraag" at bounding box center [494, 300] width 537 height 37
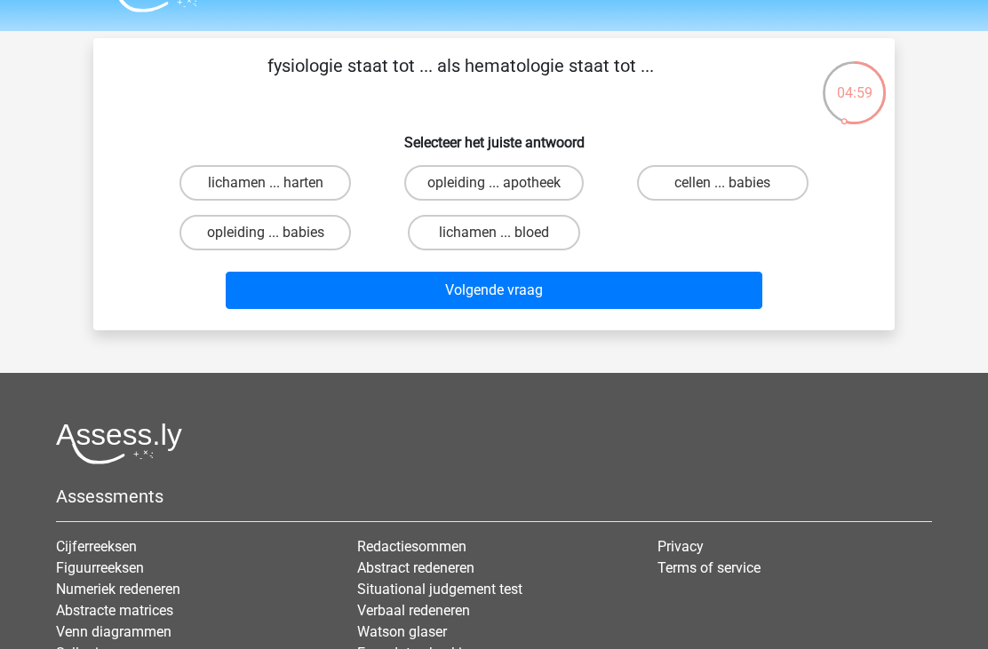
scroll to position [42, 0]
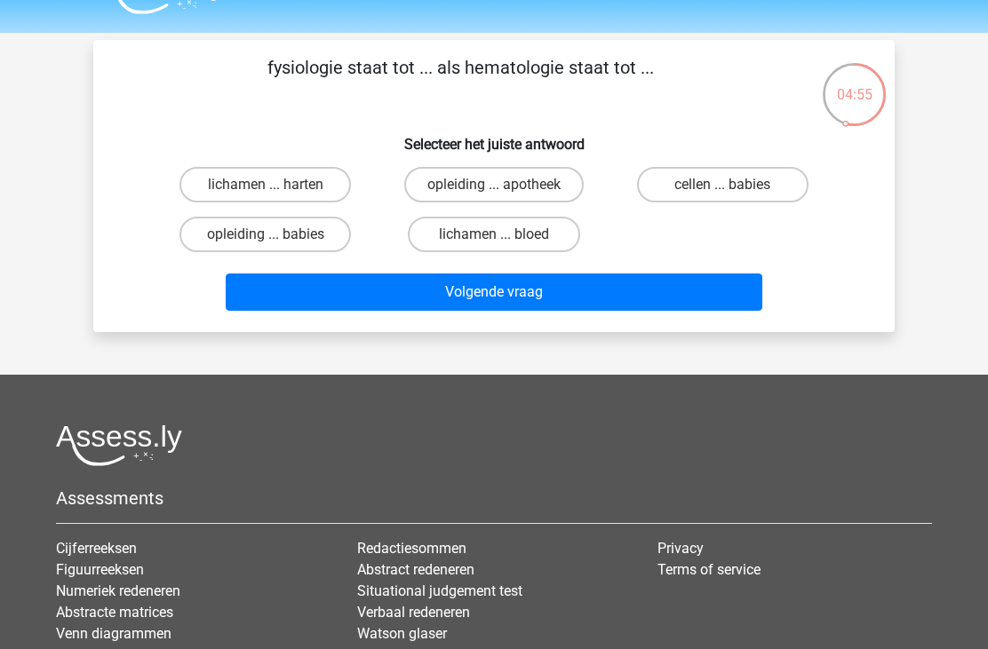
click at [458, 240] on label "lichamen ... bloed" at bounding box center [493, 235] width 171 height 36
click at [494, 240] on input "lichamen ... bloed" at bounding box center [500, 240] width 12 height 12
radio input "true"
click at [487, 309] on button "Volgende vraag" at bounding box center [494, 292] width 537 height 37
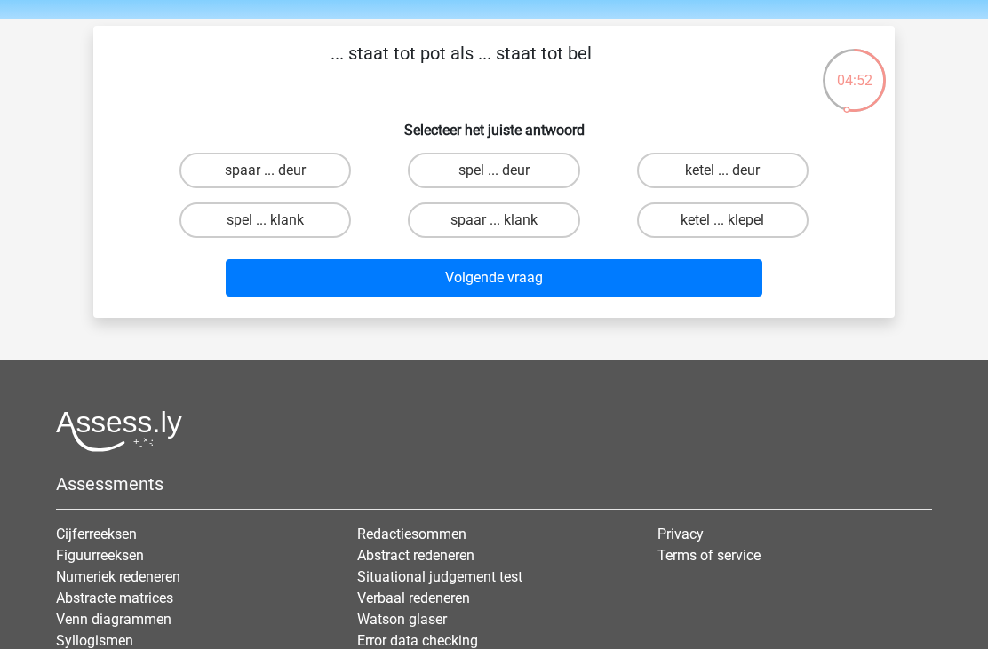
scroll to position [56, 0]
click at [299, 178] on label "spaar ... deur" at bounding box center [264, 171] width 171 height 36
click at [277, 178] on input "spaar ... deur" at bounding box center [272, 177] width 12 height 12
radio input "true"
click at [481, 282] on button "Volgende vraag" at bounding box center [494, 277] width 537 height 37
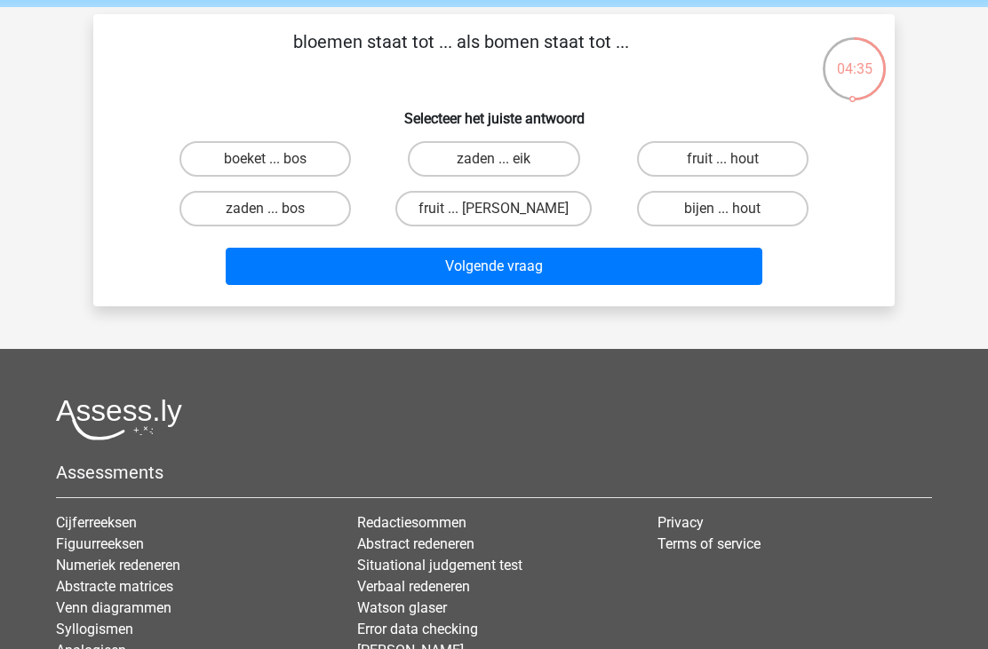
scroll to position [53, 0]
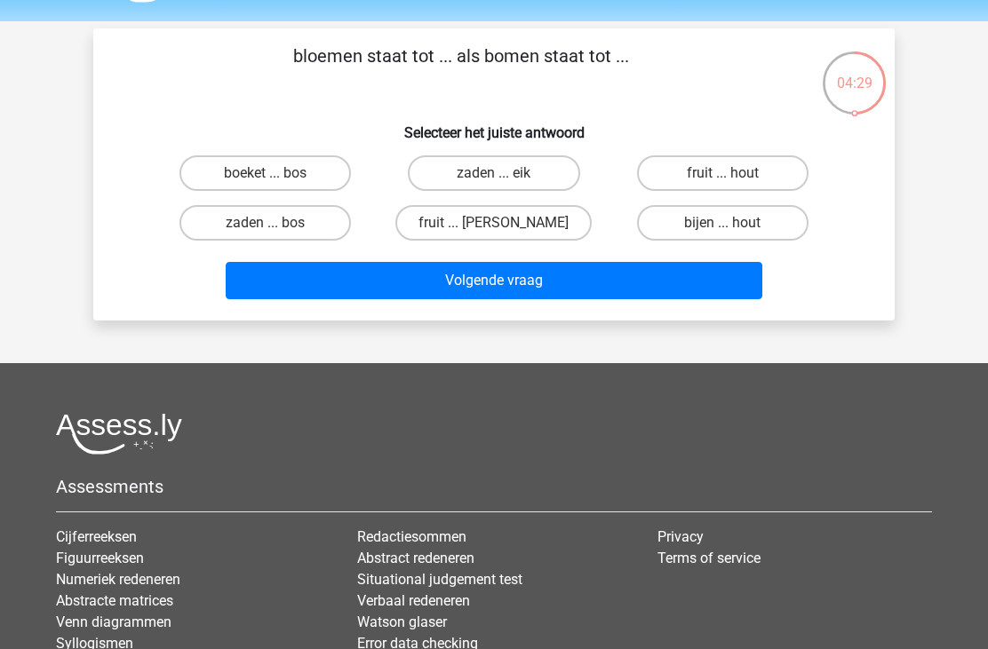
click at [242, 178] on label "boeket ... bos" at bounding box center [264, 173] width 171 height 36
click at [266, 178] on input "boeket ... bos" at bounding box center [272, 179] width 12 height 12
radio input "true"
click at [520, 287] on button "Volgende vraag" at bounding box center [494, 280] width 537 height 37
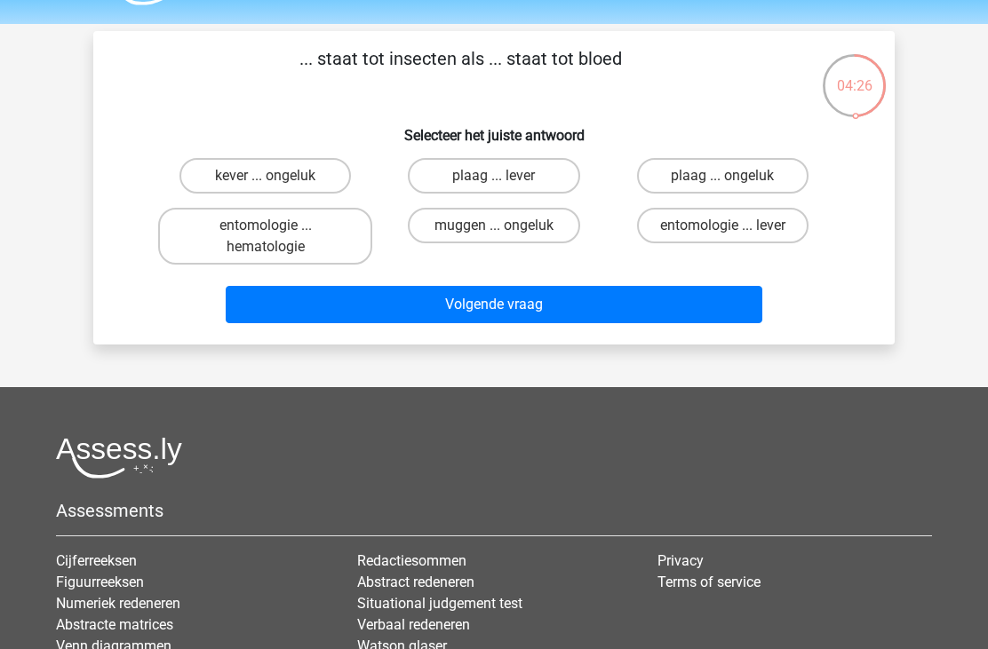
scroll to position [49, 0]
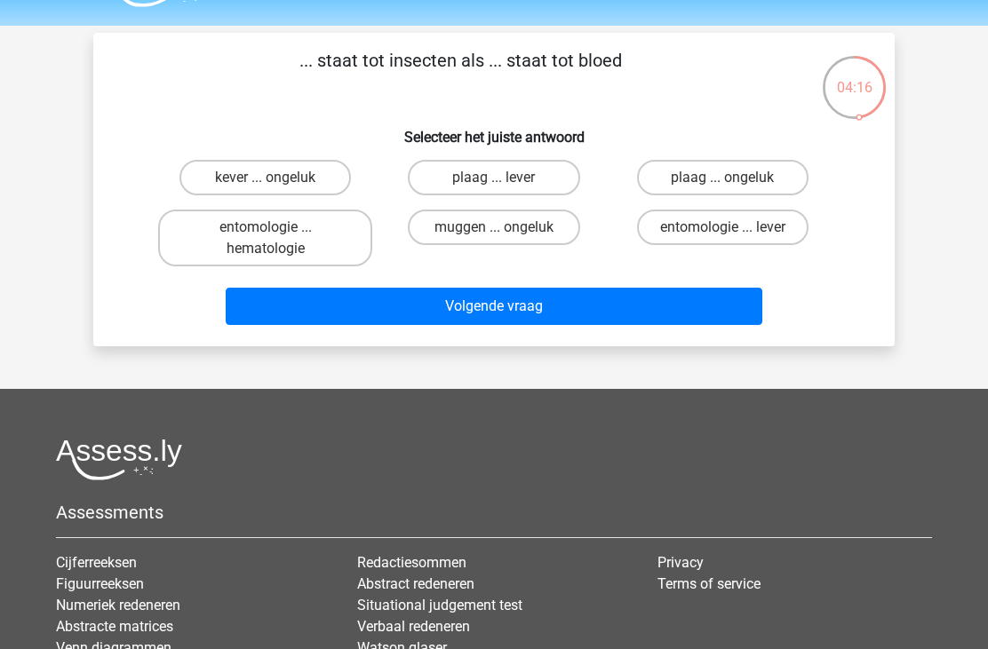
click at [310, 232] on label "entomologie ... hematologie" at bounding box center [265, 238] width 214 height 57
click at [277, 232] on input "entomologie ... hematologie" at bounding box center [272, 233] width 12 height 12
radio input "true"
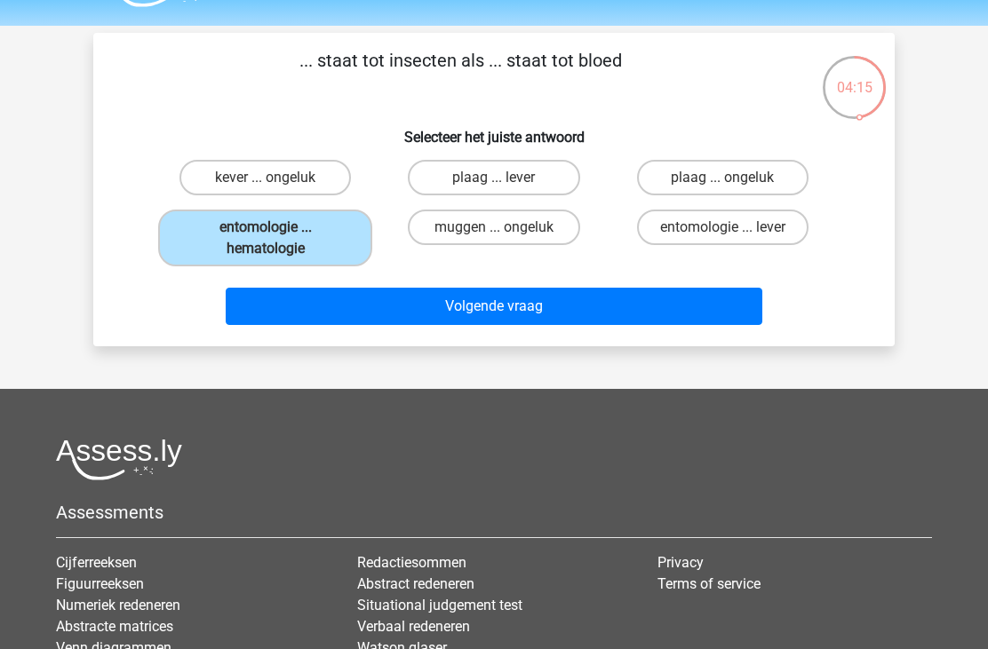
click at [523, 314] on button "Volgende vraag" at bounding box center [494, 306] width 537 height 37
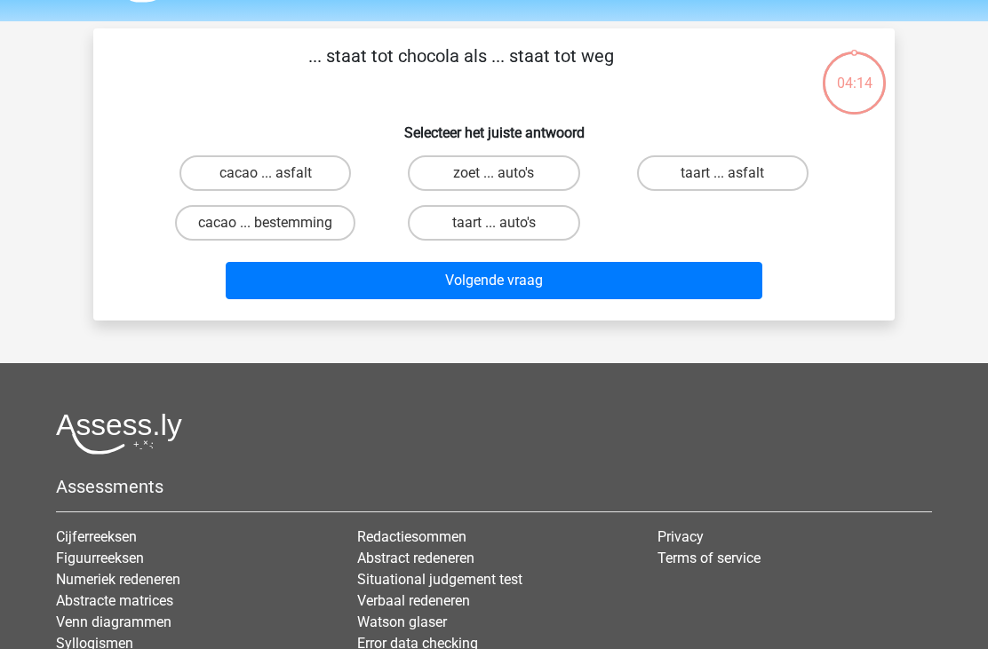
scroll to position [48, 0]
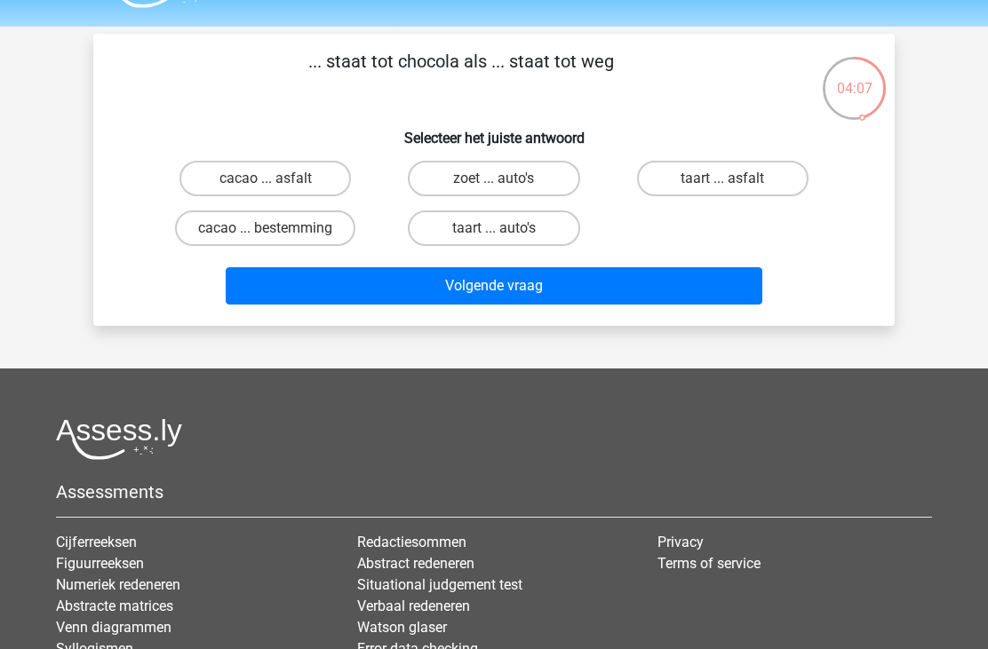
click at [271, 179] on input "cacao ... asfalt" at bounding box center [272, 185] width 12 height 12
radio input "true"
click at [503, 304] on button "Volgende vraag" at bounding box center [494, 285] width 537 height 37
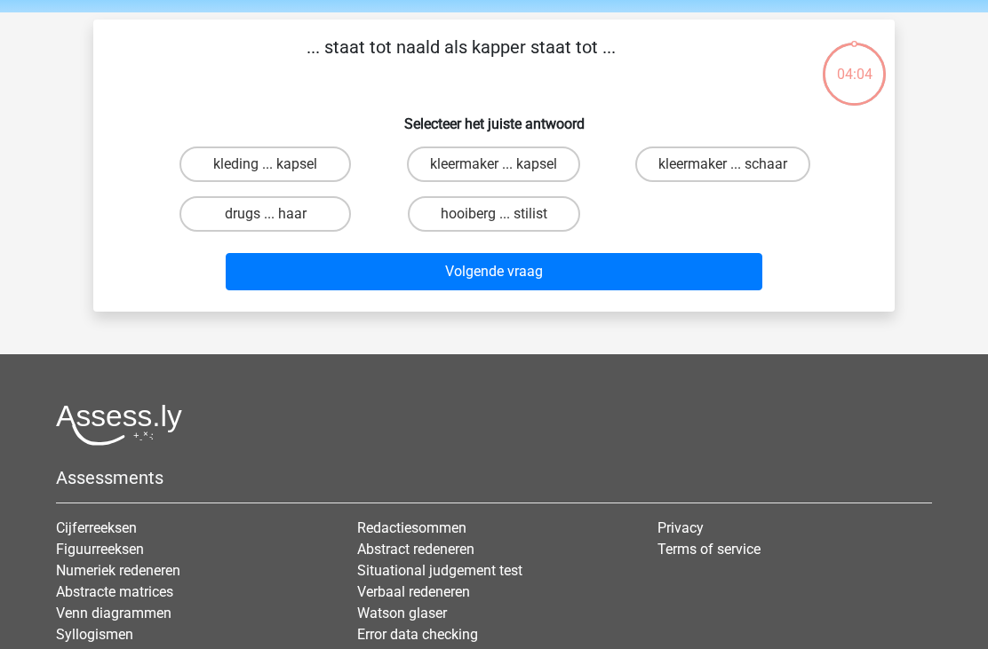
scroll to position [58, 0]
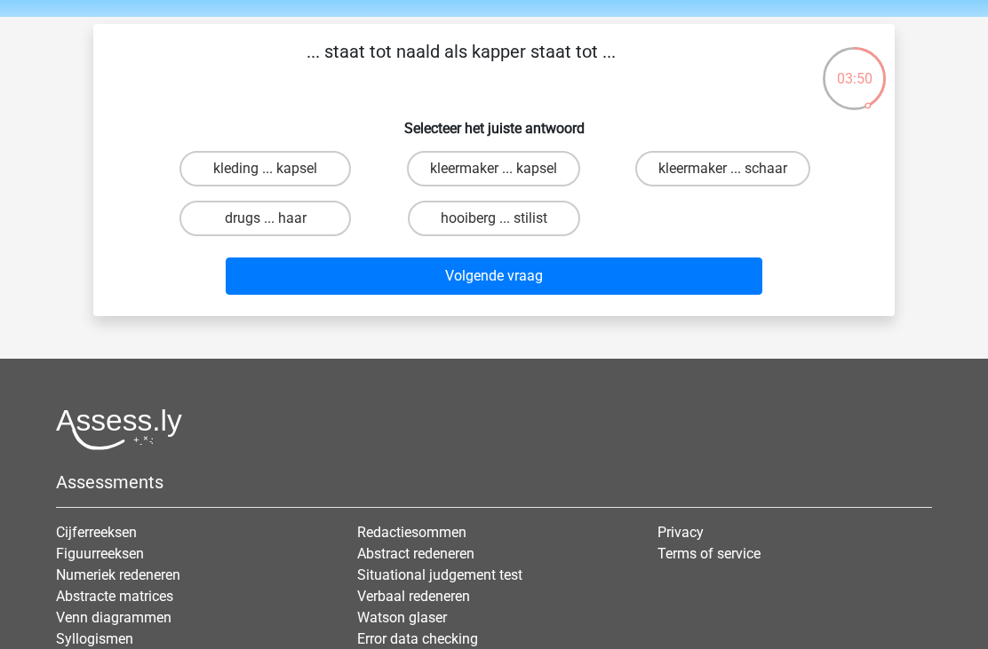
click at [687, 159] on label "kleermaker ... schaar" at bounding box center [722, 169] width 175 height 36
click at [722, 169] on input "kleermaker ... schaar" at bounding box center [728, 175] width 12 height 12
radio input "true"
click at [551, 281] on button "Volgende vraag" at bounding box center [494, 276] width 537 height 37
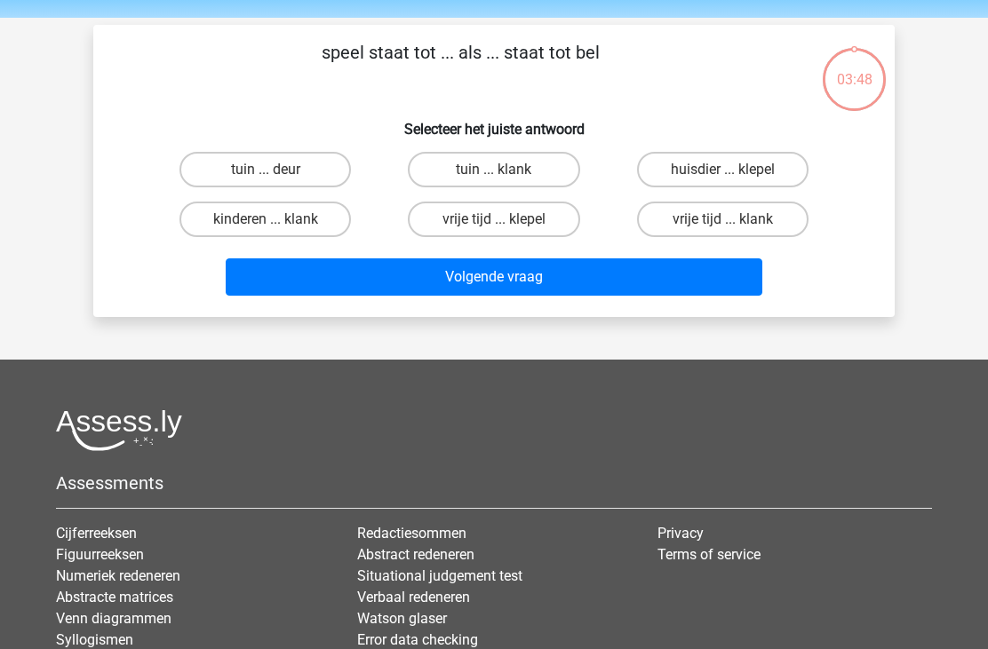
scroll to position [54, 0]
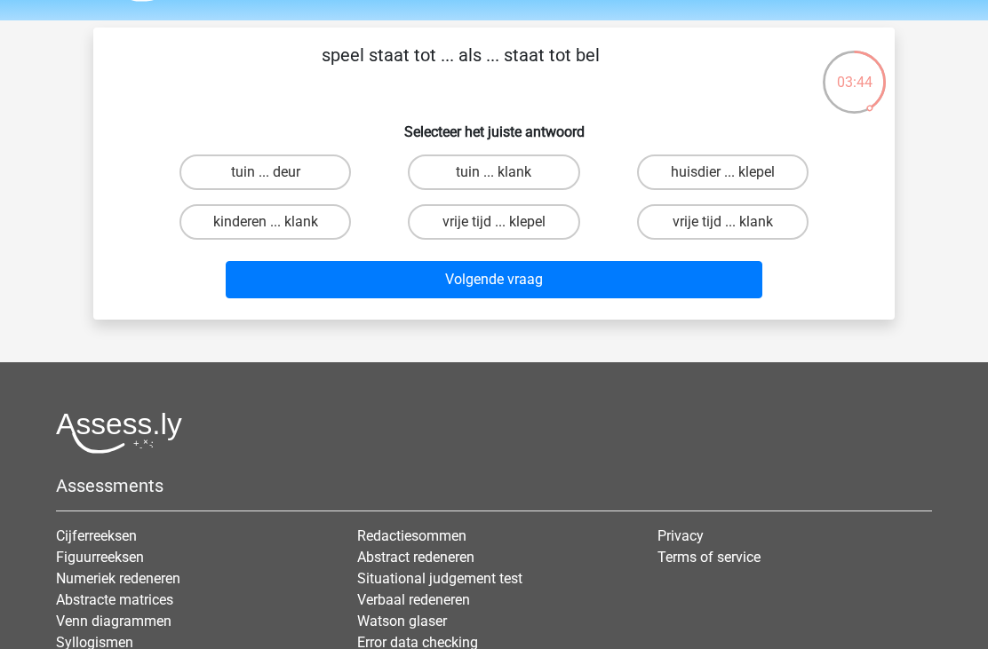
click at [272, 179] on input "tuin ... deur" at bounding box center [272, 178] width 12 height 12
radio input "true"
click at [514, 297] on button "Volgende vraag" at bounding box center [494, 279] width 537 height 37
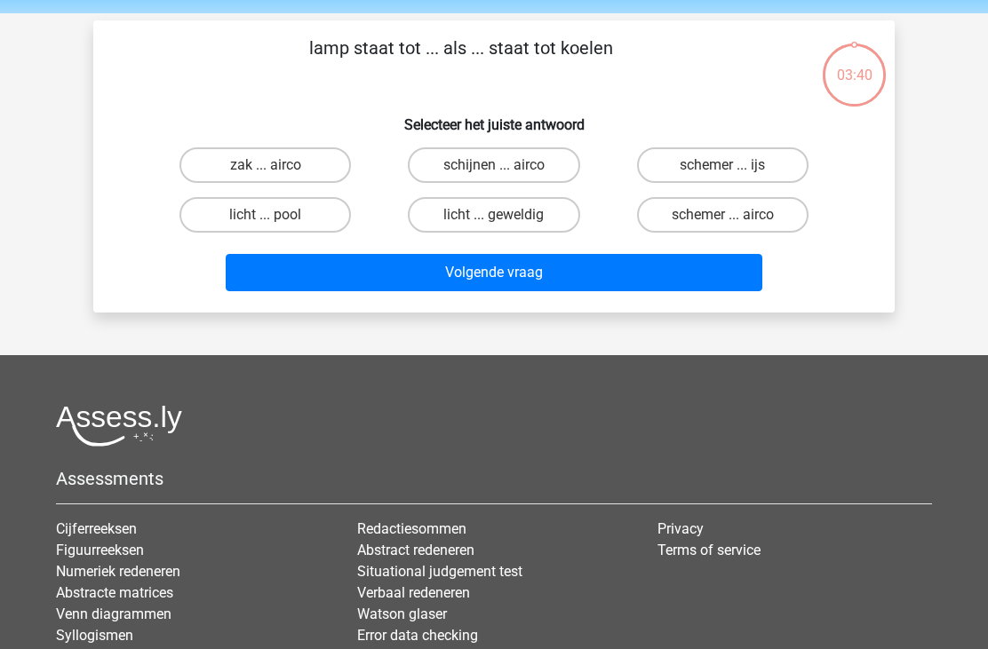
scroll to position [60, 0]
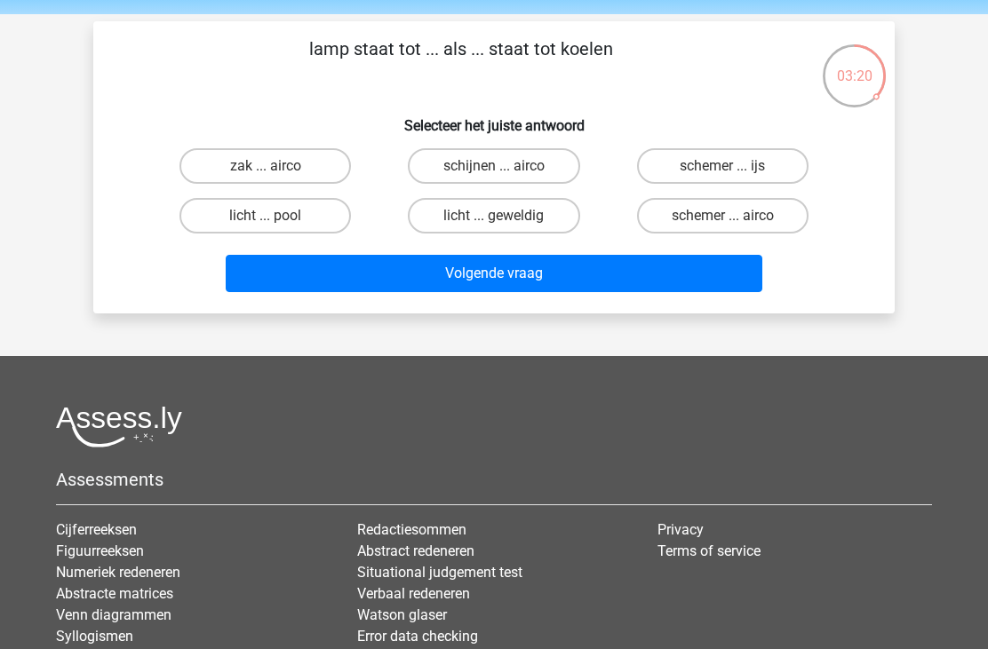
click at [454, 177] on label "schijnen ... airco" at bounding box center [493, 166] width 171 height 36
click at [494, 177] on input "schijnen ... airco" at bounding box center [500, 172] width 12 height 12
radio input "true"
click at [508, 282] on button "Volgende vraag" at bounding box center [494, 273] width 537 height 37
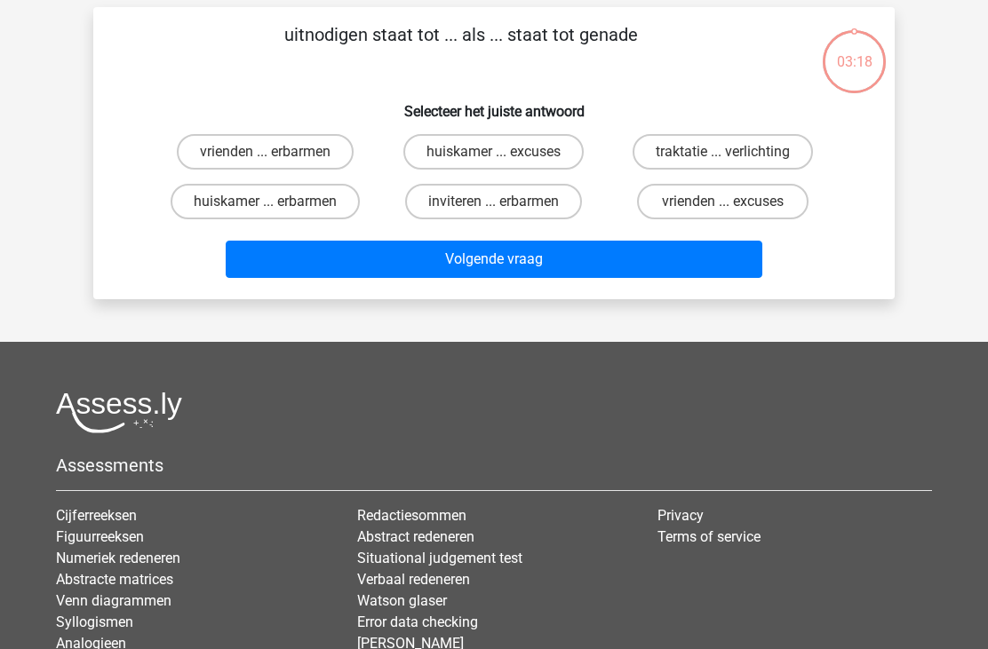
scroll to position [53, 0]
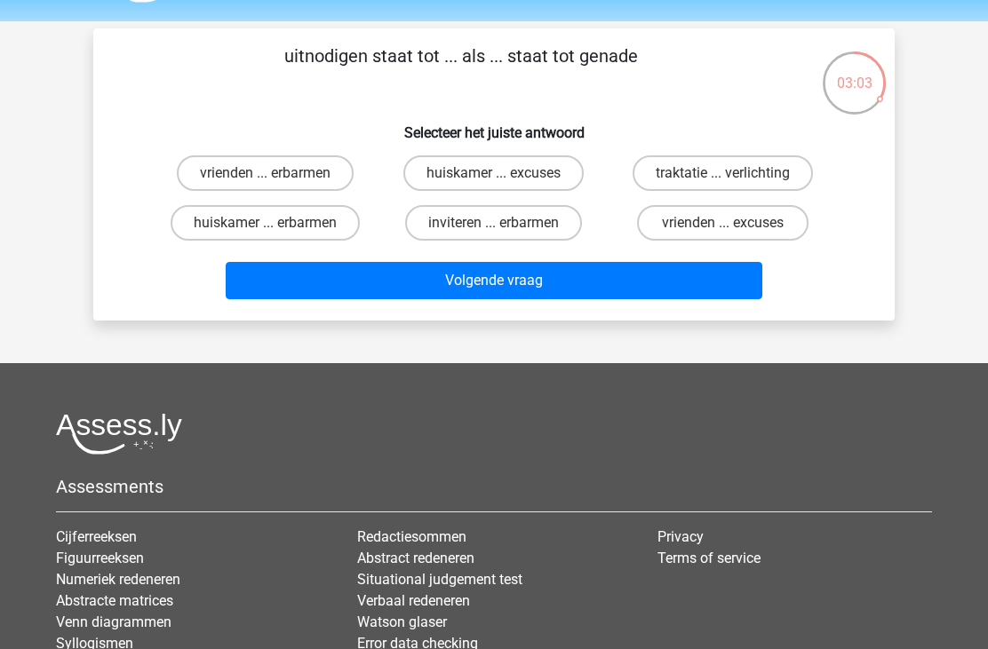
click at [496, 229] on input "inviteren ... erbarmen" at bounding box center [500, 229] width 12 height 12
radio input "true"
click at [531, 294] on button "Volgende vraag" at bounding box center [494, 280] width 537 height 37
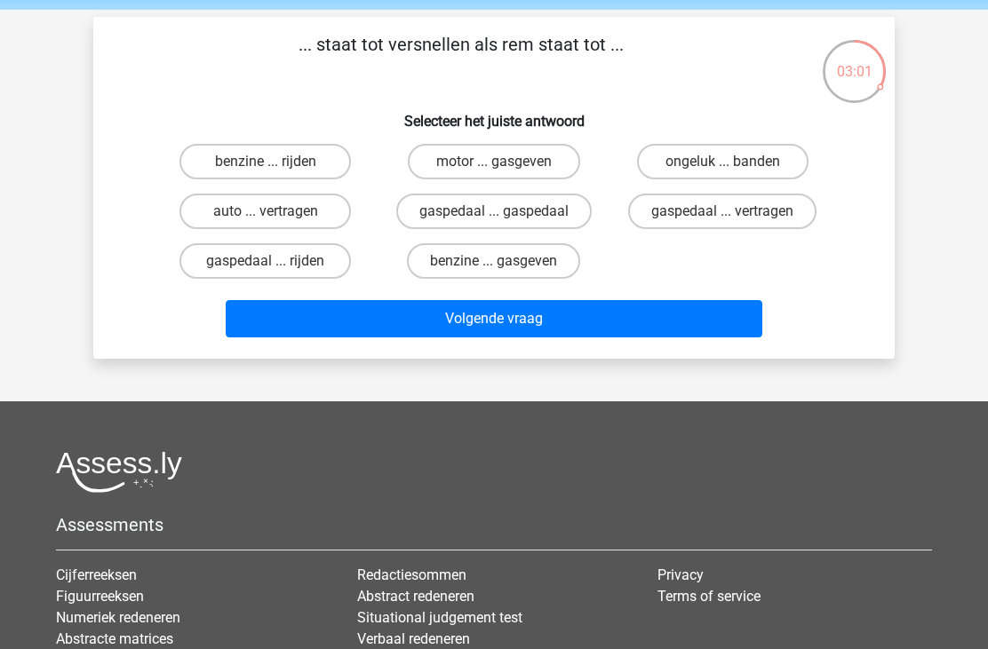
scroll to position [57, 0]
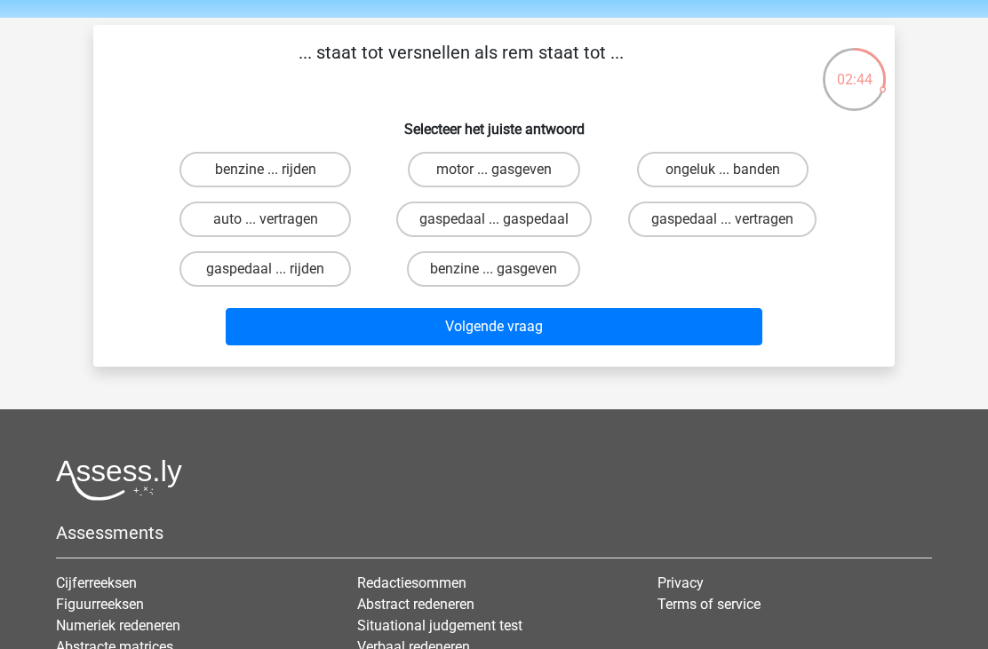
click at [673, 234] on label "gaspedaal ... vertragen" at bounding box center [722, 220] width 188 height 36
click at [722, 231] on input "gaspedaal ... vertragen" at bounding box center [728, 225] width 12 height 12
radio input "true"
click at [601, 336] on button "Volgende vraag" at bounding box center [494, 326] width 537 height 37
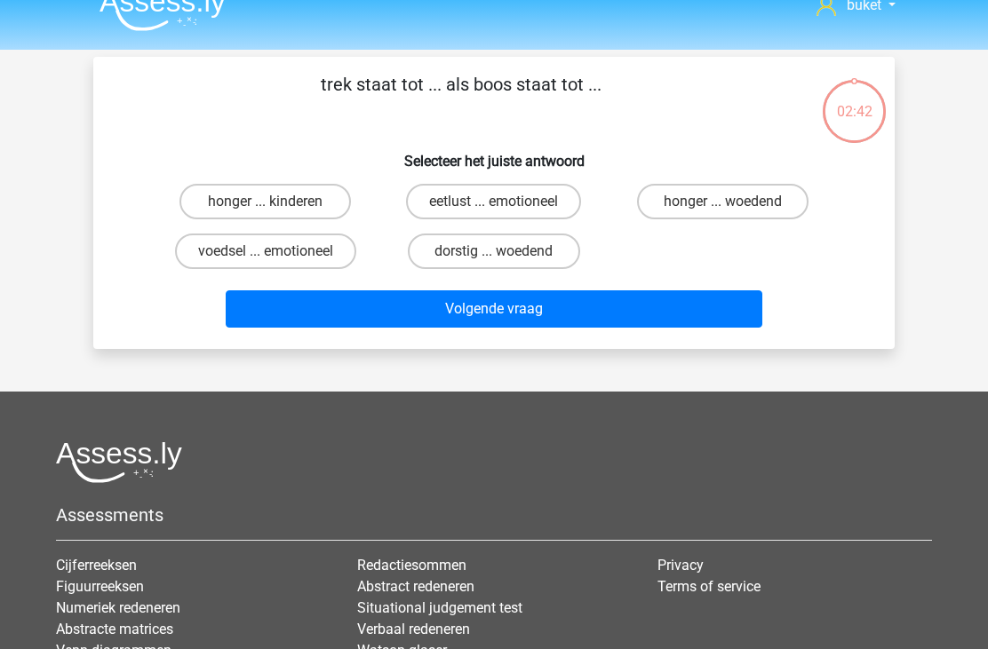
scroll to position [20, 0]
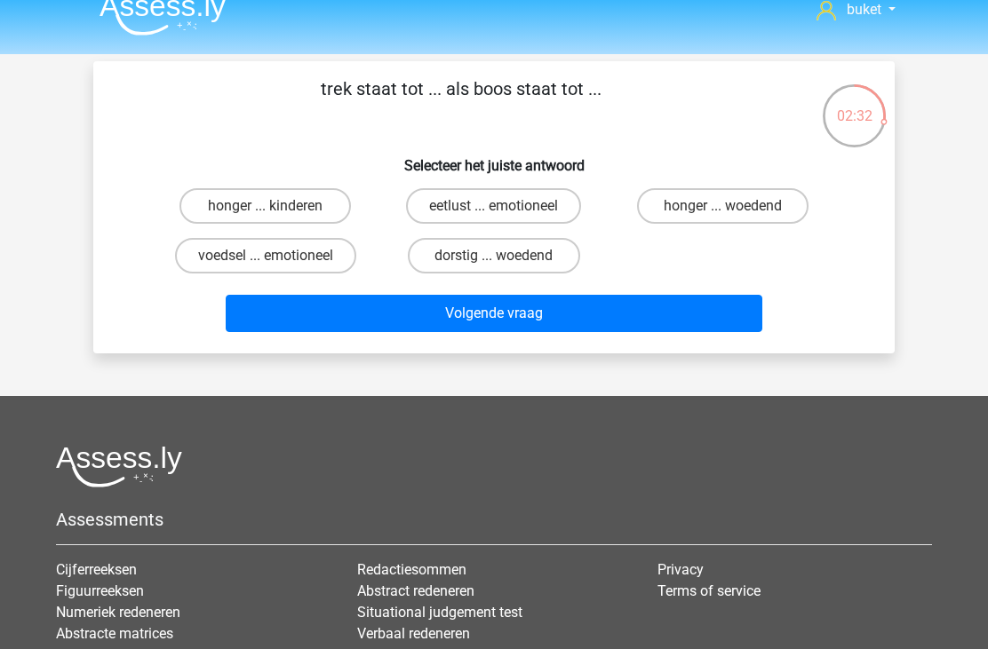
click at [679, 206] on label "honger ... woedend" at bounding box center [722, 206] width 171 height 36
click at [722, 206] on input "honger ... woedend" at bounding box center [728, 212] width 12 height 12
radio input "true"
click at [464, 206] on label "eetlust ... emotioneel" at bounding box center [493, 206] width 175 height 36
click at [494, 206] on input "eetlust ... emotioneel" at bounding box center [500, 212] width 12 height 12
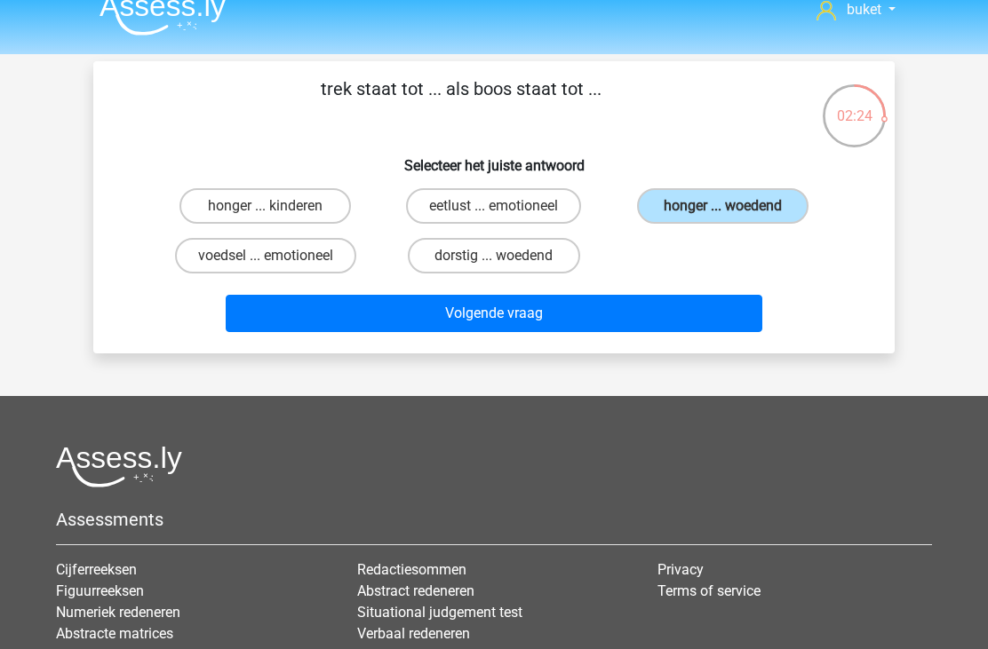
radio input "true"
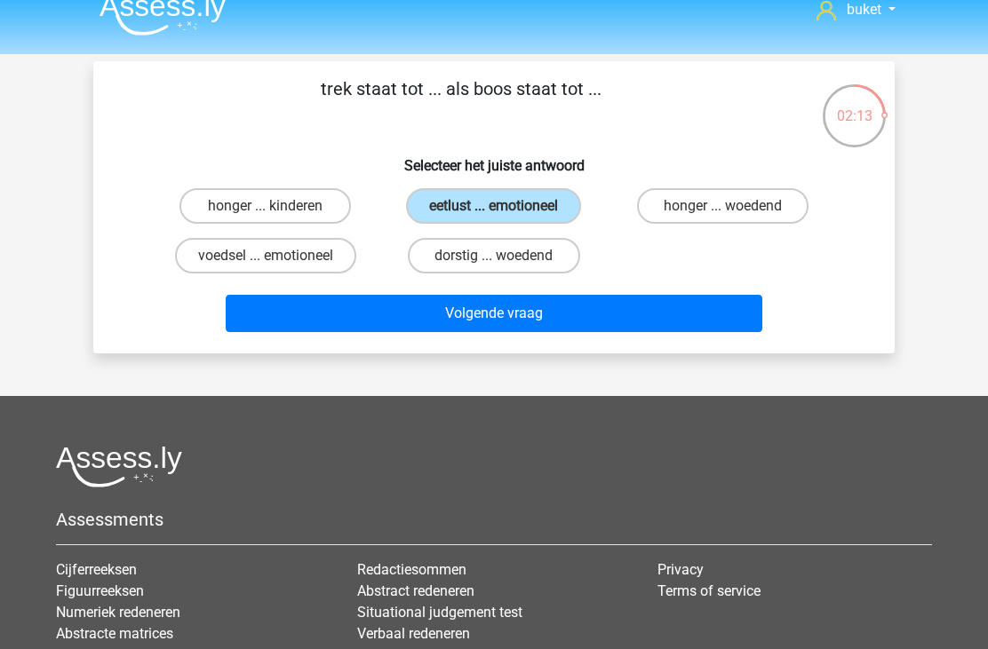
click at [682, 216] on label "honger ... woedend" at bounding box center [722, 206] width 171 height 36
click at [722, 216] on input "honger ... woedend" at bounding box center [728, 212] width 12 height 12
radio input "true"
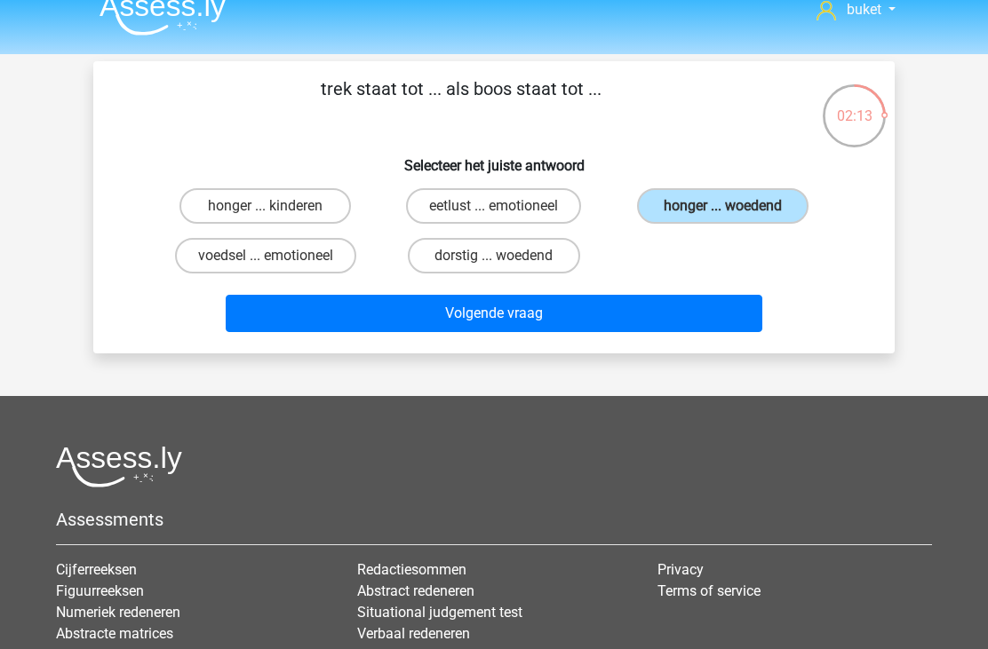
click at [617, 319] on button "Volgende vraag" at bounding box center [494, 313] width 537 height 37
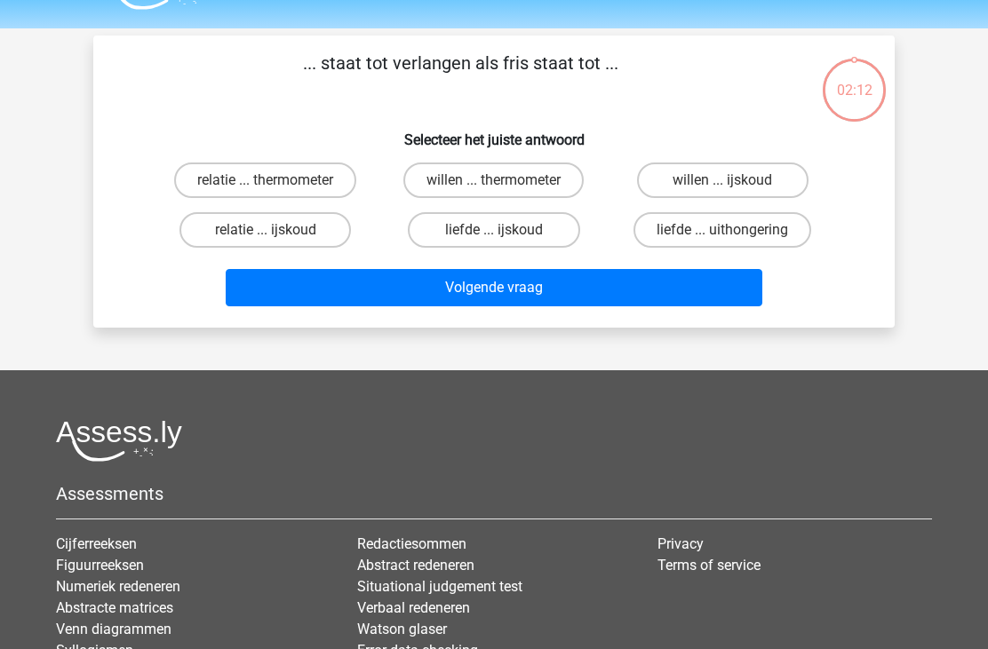
scroll to position [35, 0]
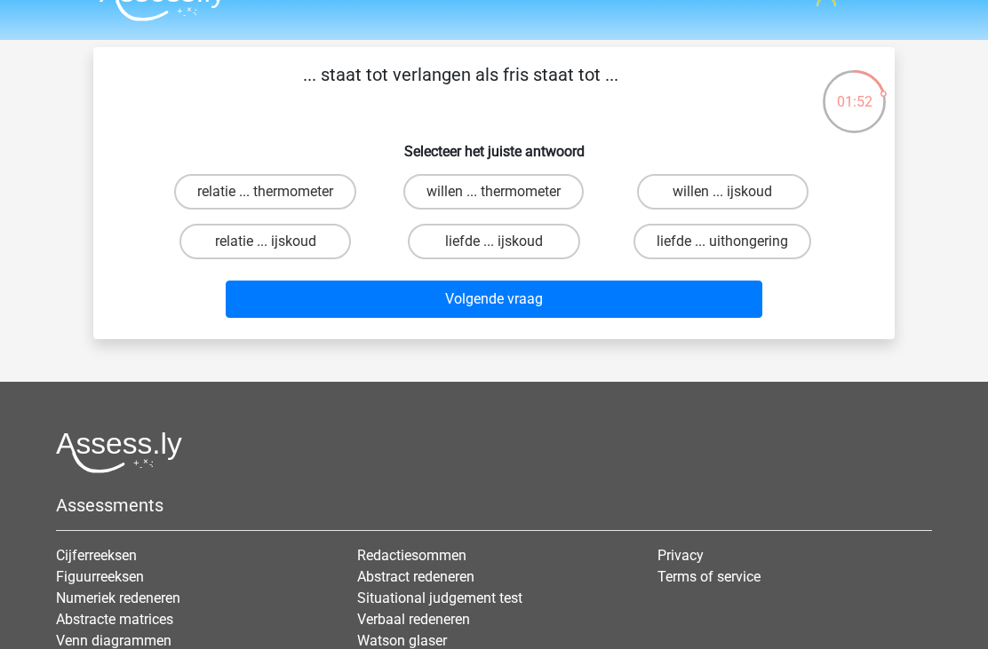
click at [299, 187] on label "relatie ... thermometer" at bounding box center [265, 192] width 182 height 36
click at [277, 192] on input "relatie ... thermometer" at bounding box center [272, 198] width 12 height 12
radio input "true"
click at [597, 308] on button "Volgende vraag" at bounding box center [494, 299] width 537 height 37
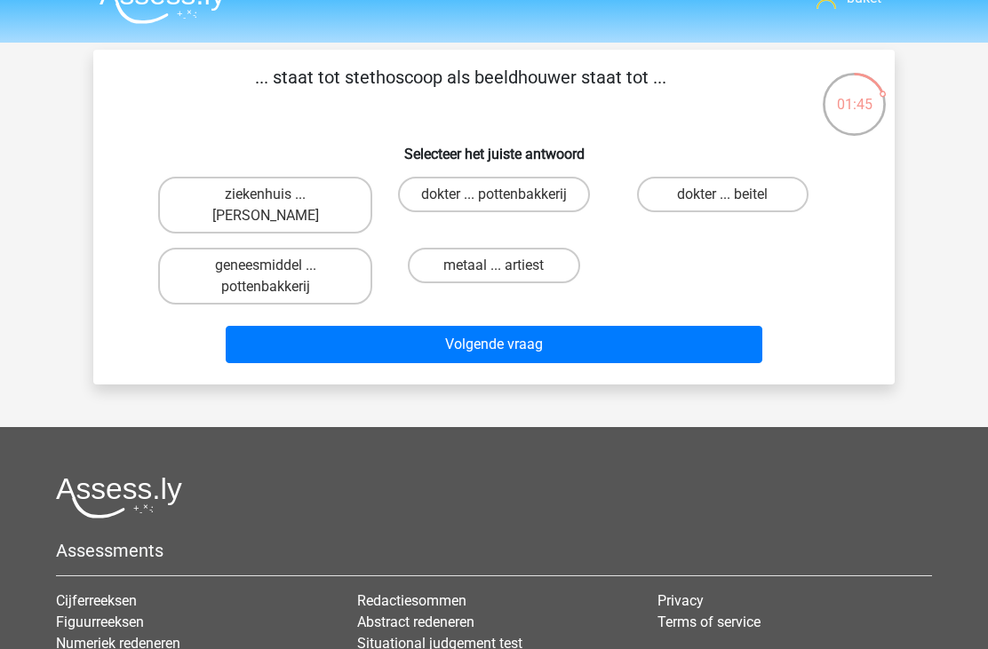
scroll to position [33, 0]
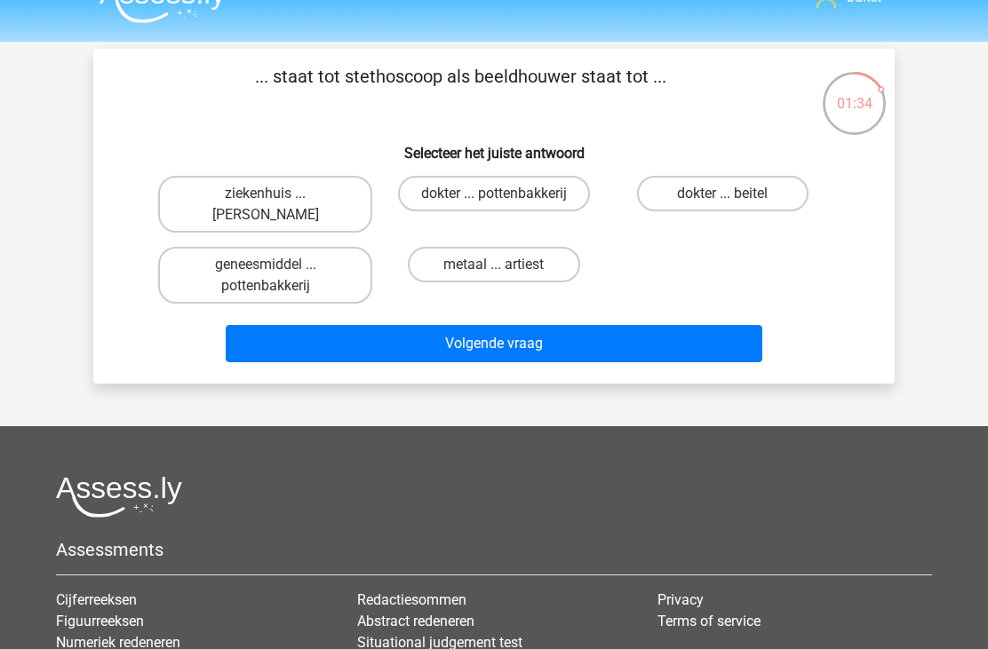
click at [480, 203] on label "dokter ... pottenbakkerij" at bounding box center [494, 194] width 192 height 36
click at [494, 203] on input "dokter ... pottenbakkerij" at bounding box center [500, 200] width 12 height 12
radio input "true"
click at [592, 362] on button "Volgende vraag" at bounding box center [494, 343] width 537 height 37
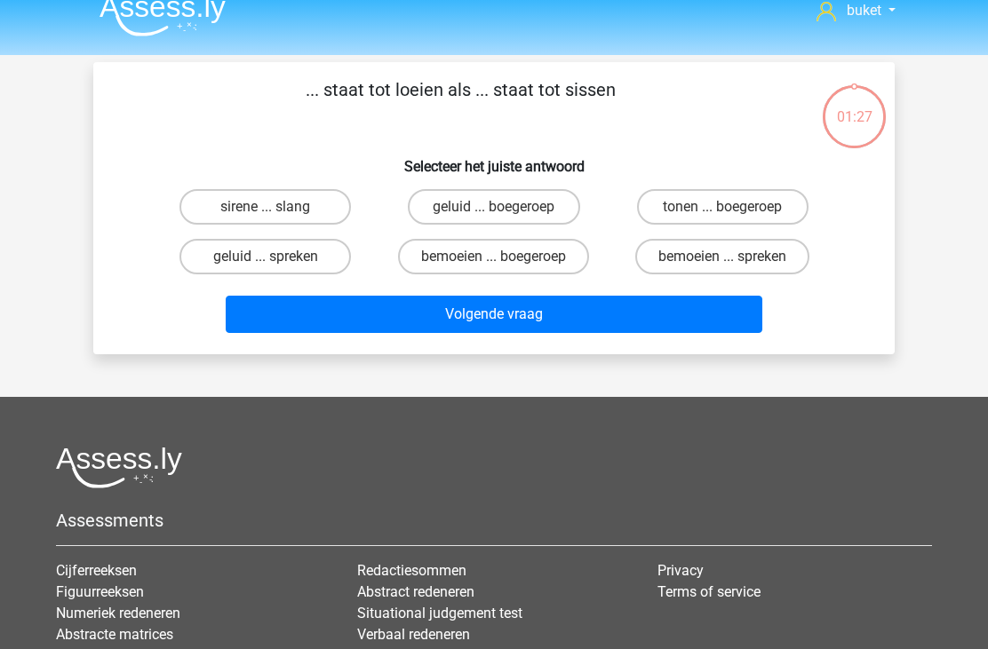
scroll to position [13, 0]
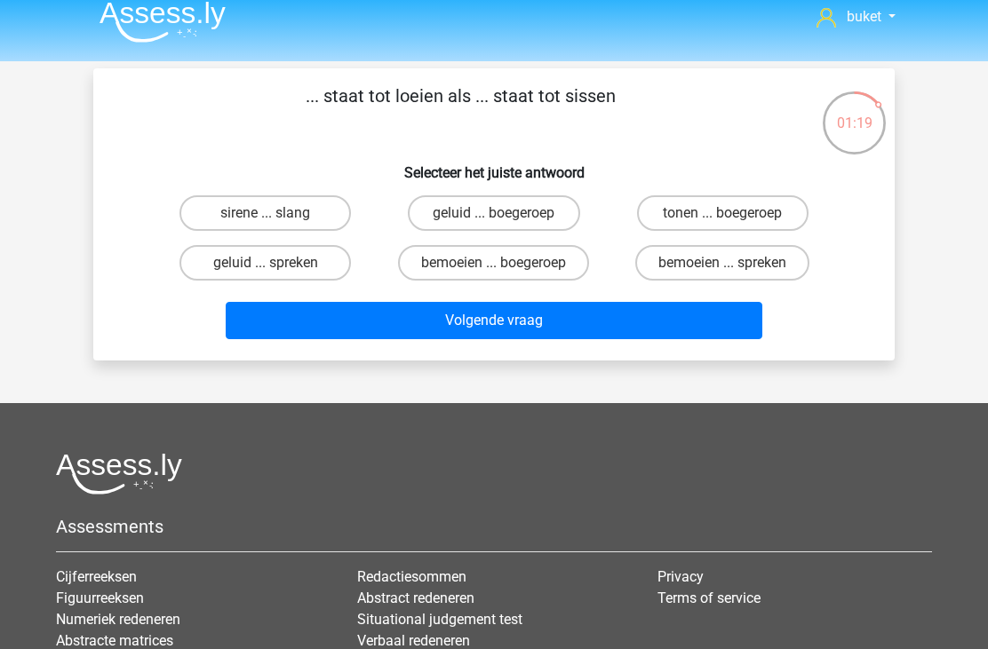
click at [222, 212] on label "sirene ... slang" at bounding box center [264, 213] width 171 height 36
click at [266, 213] on input "sirene ... slang" at bounding box center [272, 219] width 12 height 12
radio input "true"
click at [493, 337] on button "Volgende vraag" at bounding box center [494, 320] width 537 height 37
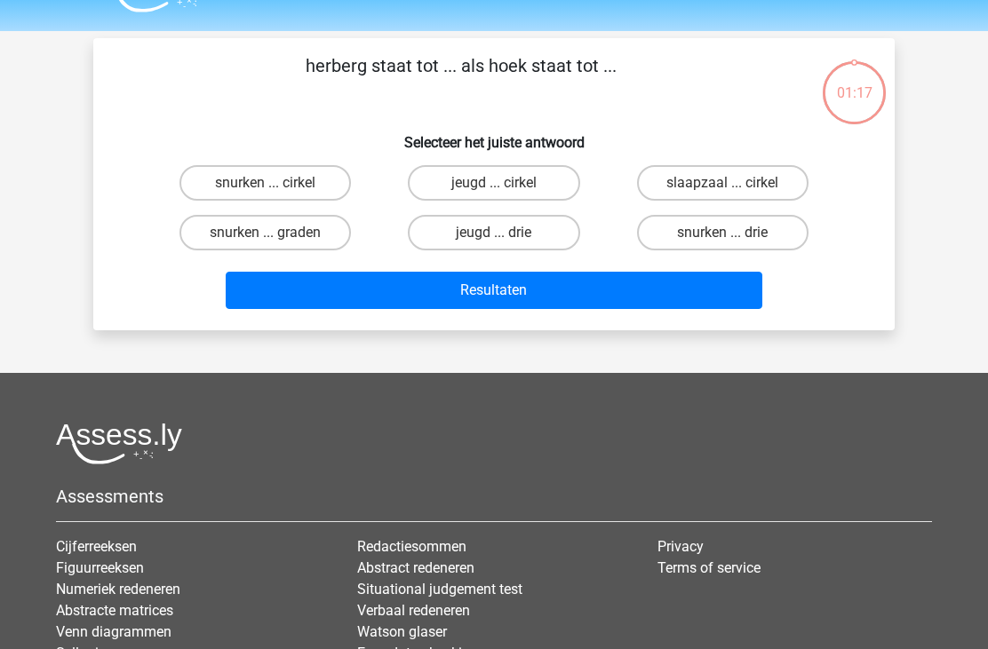
scroll to position [44, 0]
click at [470, 243] on label "jeugd ... drie" at bounding box center [493, 233] width 171 height 36
click at [494, 243] on input "jeugd ... drie" at bounding box center [500, 239] width 12 height 12
radio input "true"
click at [489, 298] on button "Resultaten" at bounding box center [494, 290] width 537 height 37
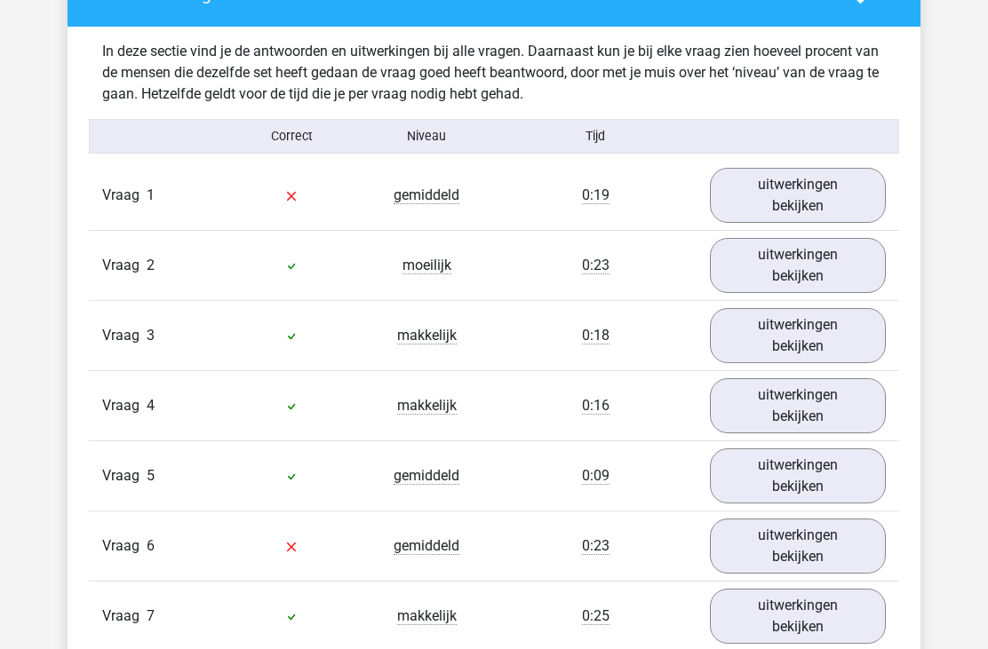
scroll to position [1045, 0]
click at [817, 203] on link "uitwerkingen bekijken" at bounding box center [798, 195] width 176 height 55
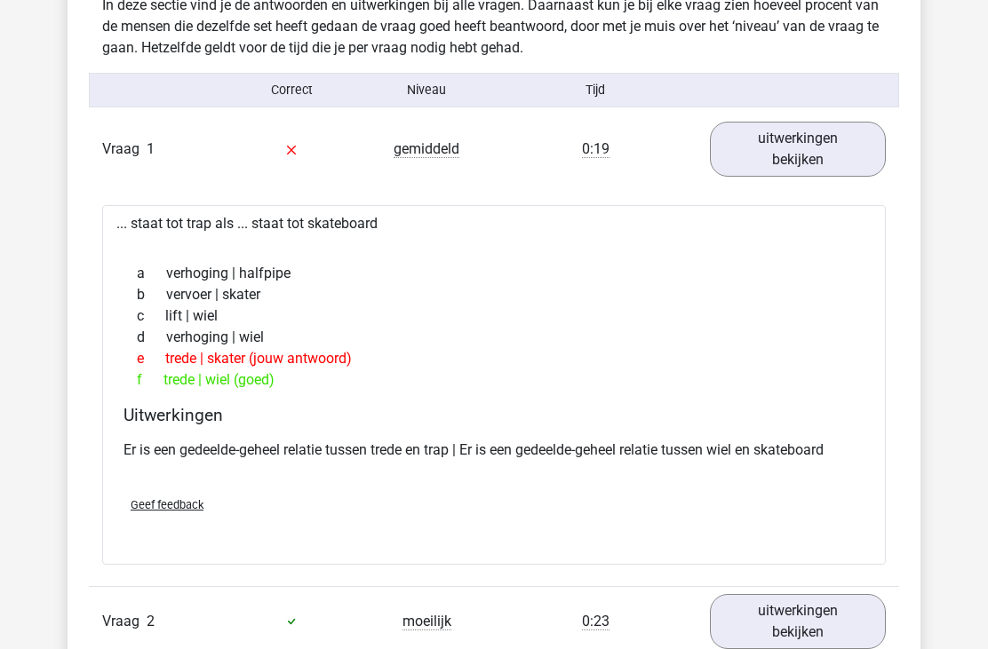
scroll to position [1093, 0]
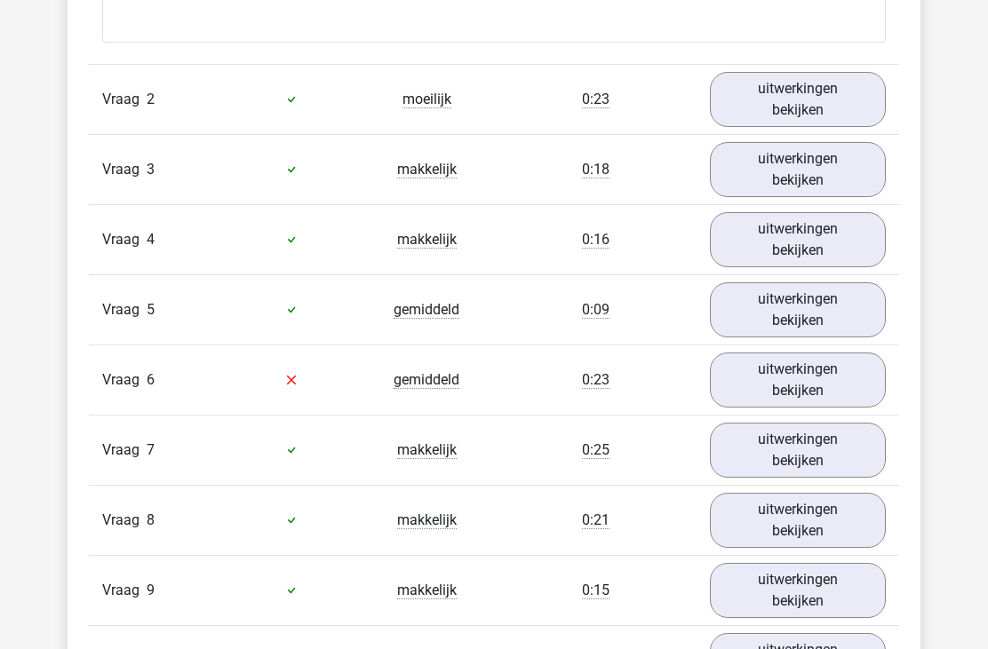
click at [835, 106] on link "uitwerkingen bekijken" at bounding box center [798, 100] width 176 height 55
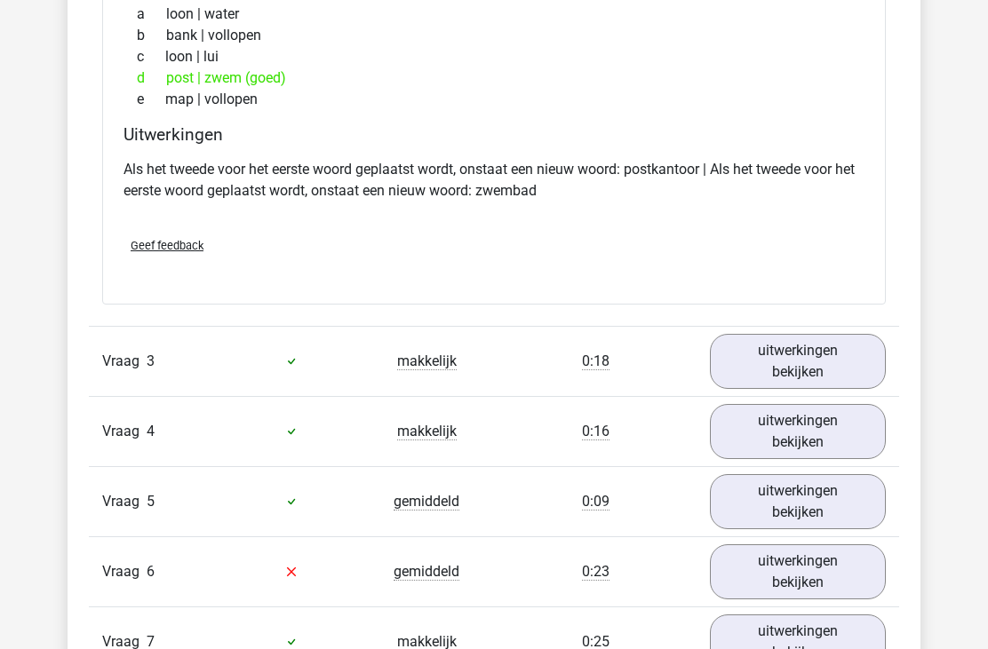
click at [775, 349] on link "uitwerkingen bekijken" at bounding box center [798, 362] width 176 height 55
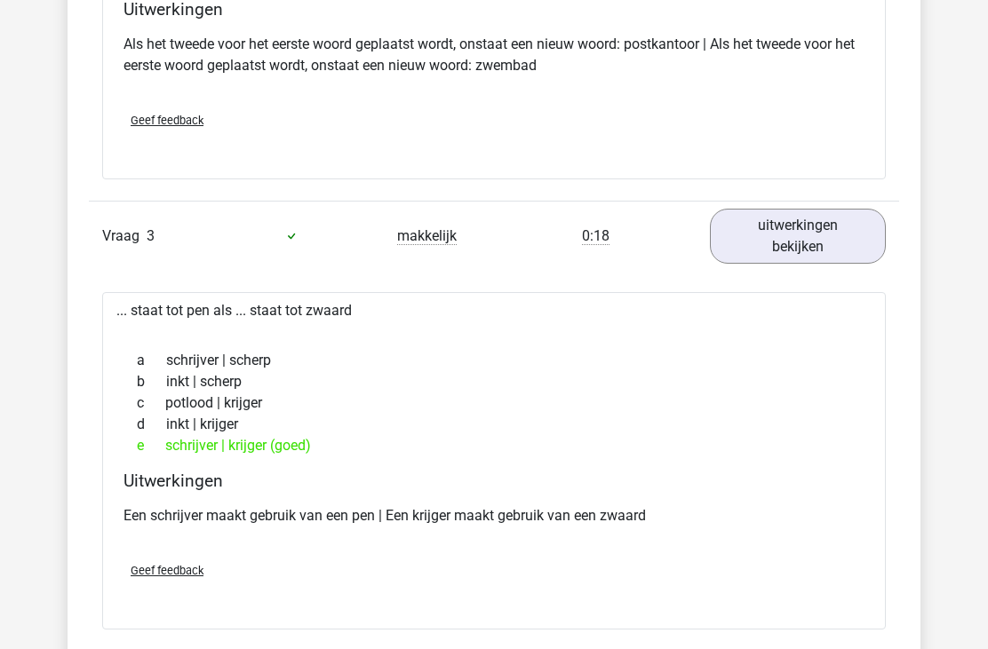
scroll to position [1949, 0]
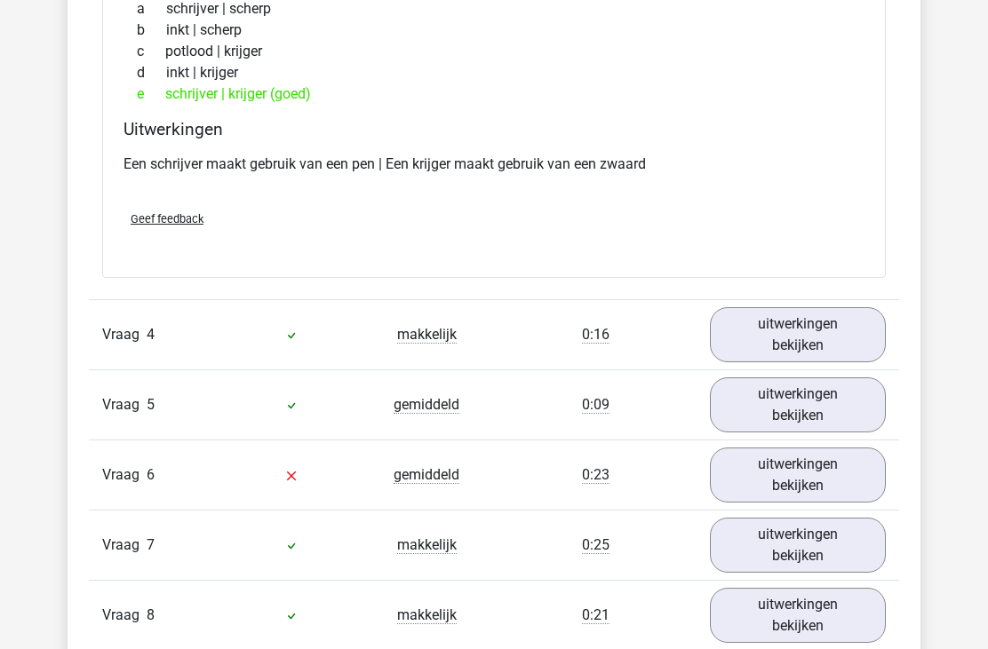
click at [796, 330] on link "uitwerkingen bekijken" at bounding box center [798, 335] width 176 height 55
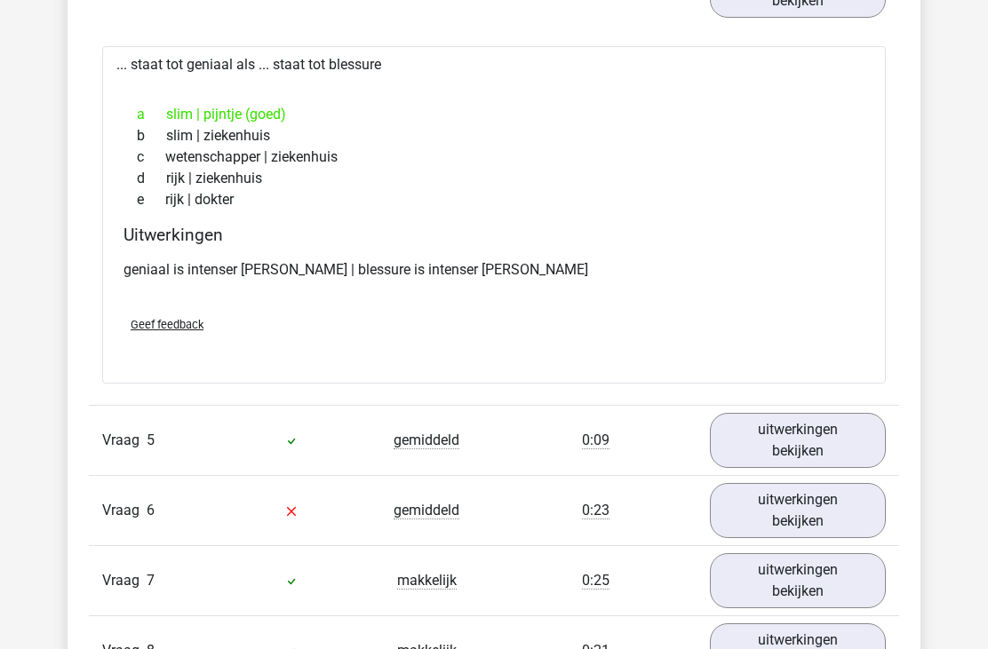
scroll to position [2649, 0]
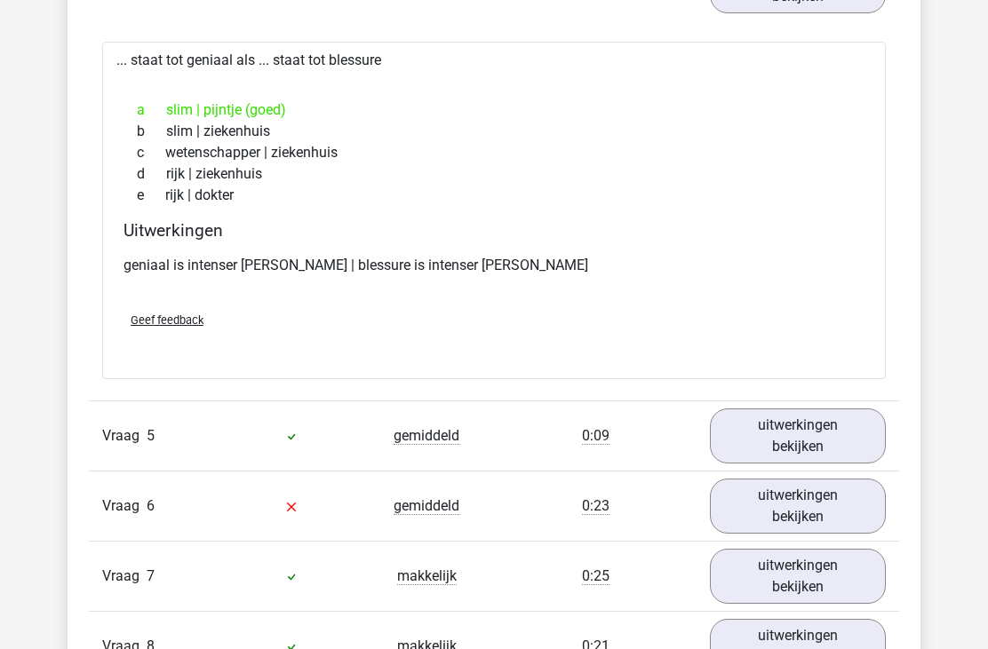
click at [782, 441] on link "uitwerkingen bekijken" at bounding box center [798, 436] width 176 height 55
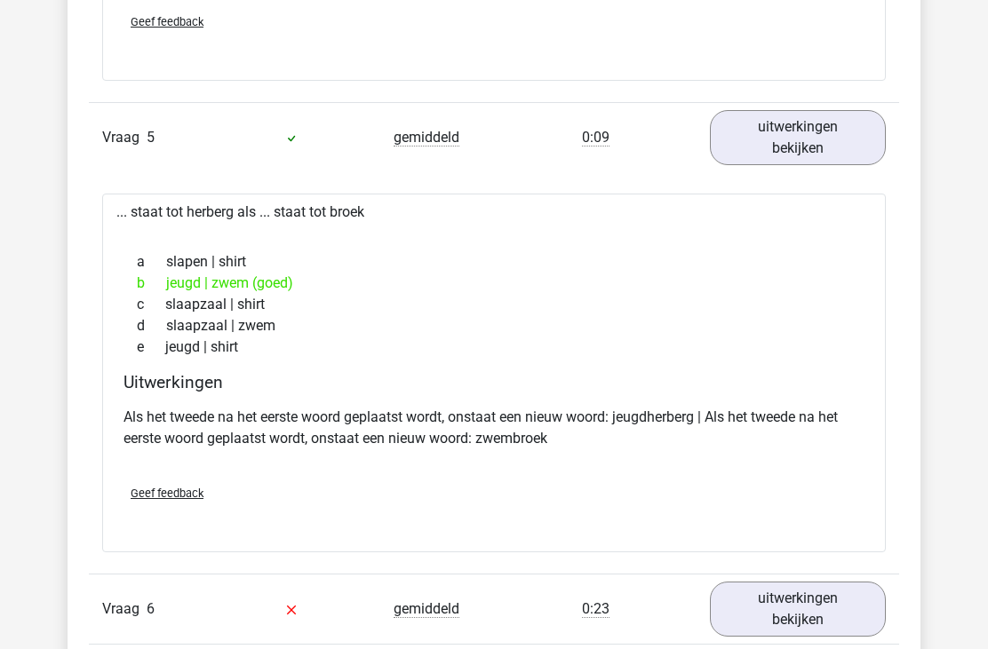
scroll to position [2948, 0]
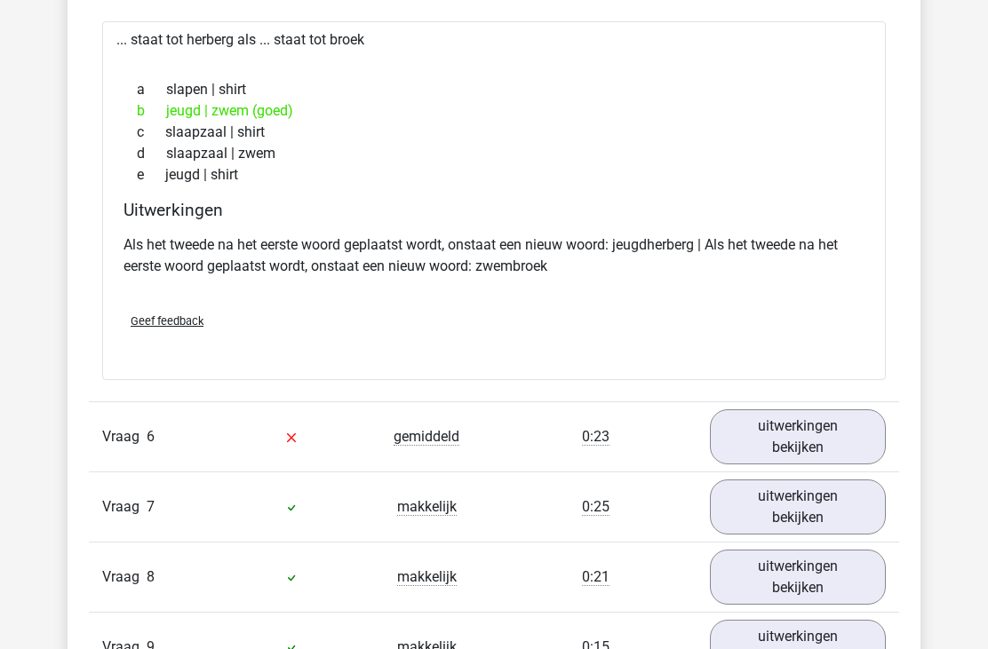
click at [773, 426] on link "uitwerkingen bekijken" at bounding box center [798, 437] width 176 height 55
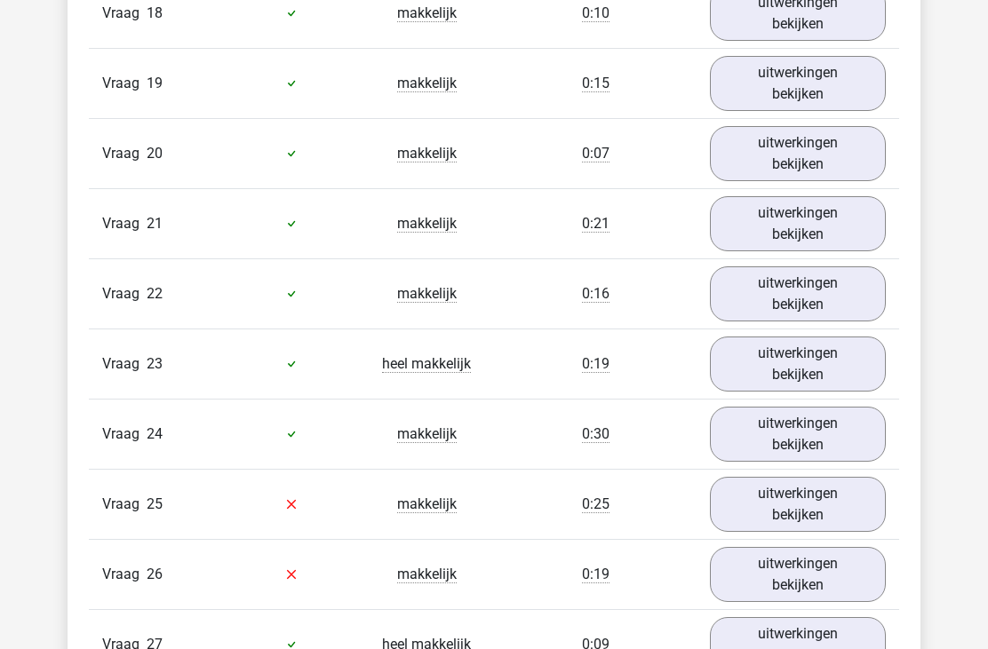
scroll to position [4813, 0]
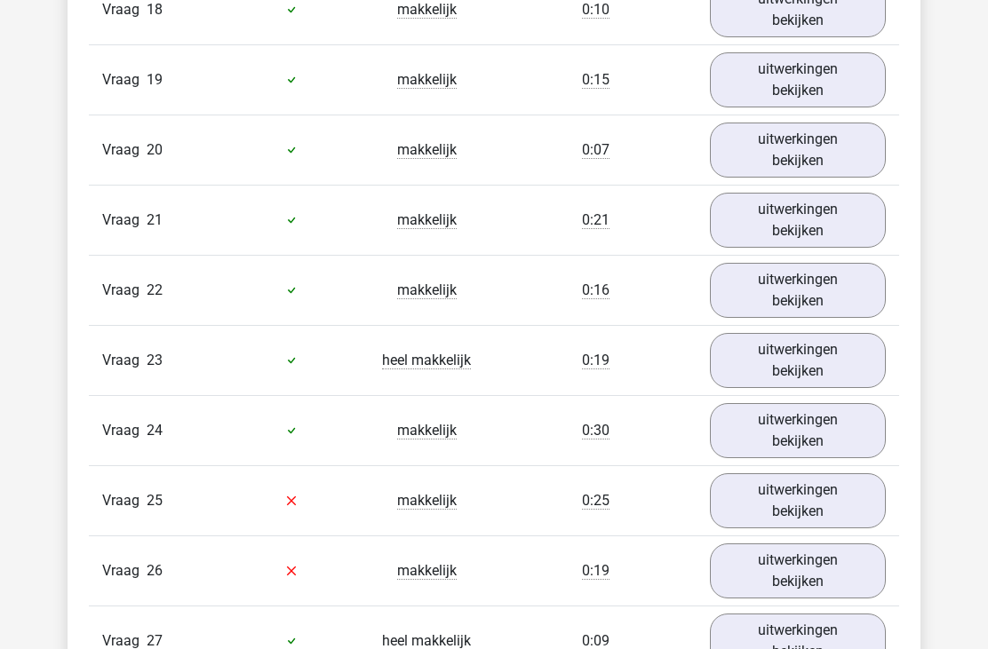
click at [782, 497] on link "uitwerkingen bekijken" at bounding box center [798, 500] width 176 height 55
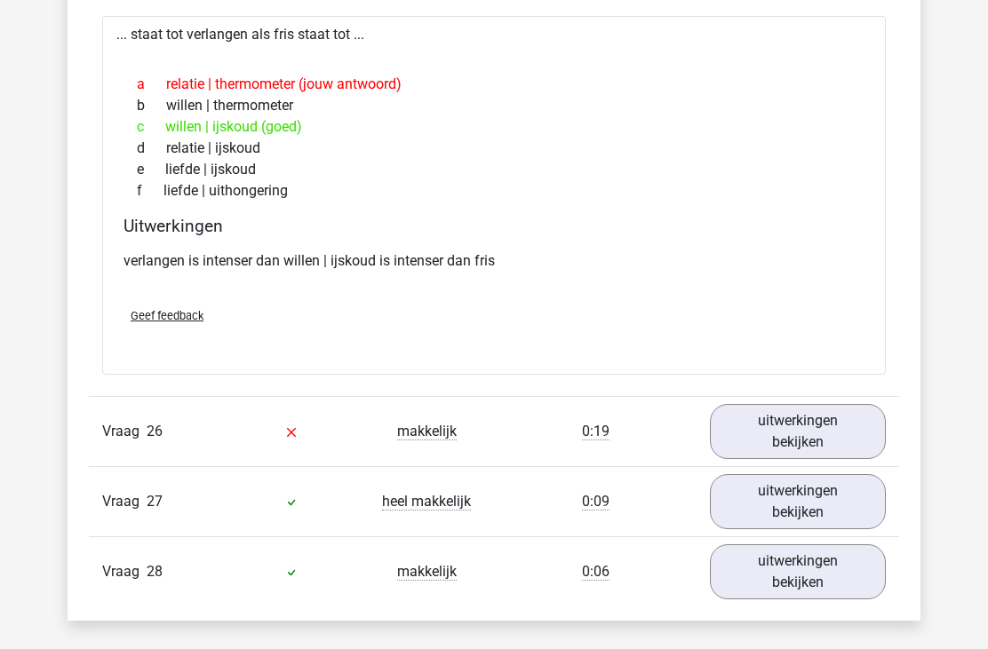
scroll to position [5354, 0]
click at [813, 431] on link "uitwerkingen bekijken" at bounding box center [798, 431] width 176 height 55
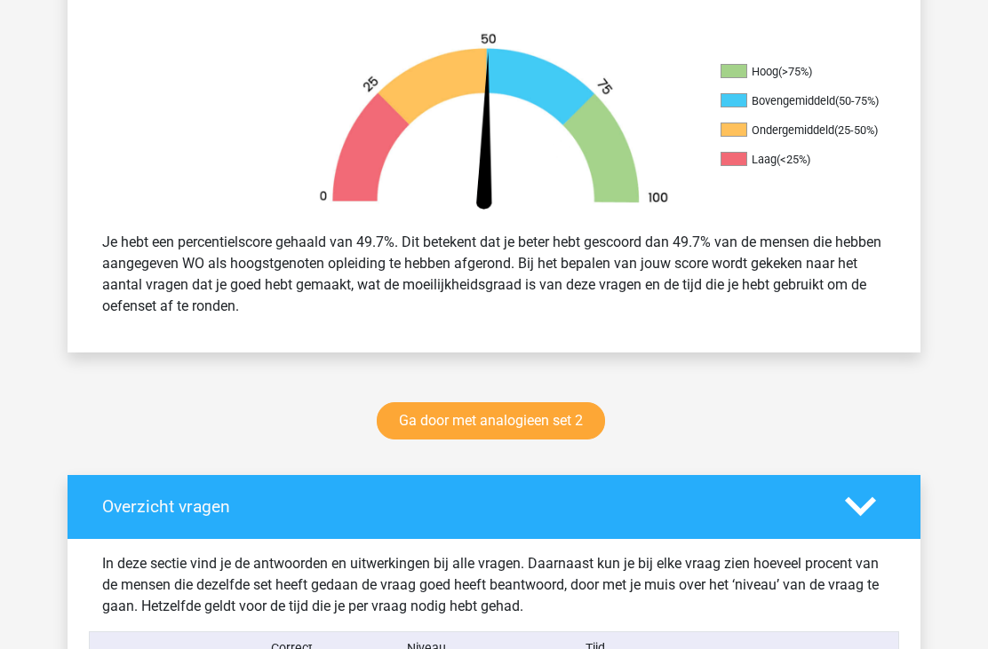
scroll to position [534, 0]
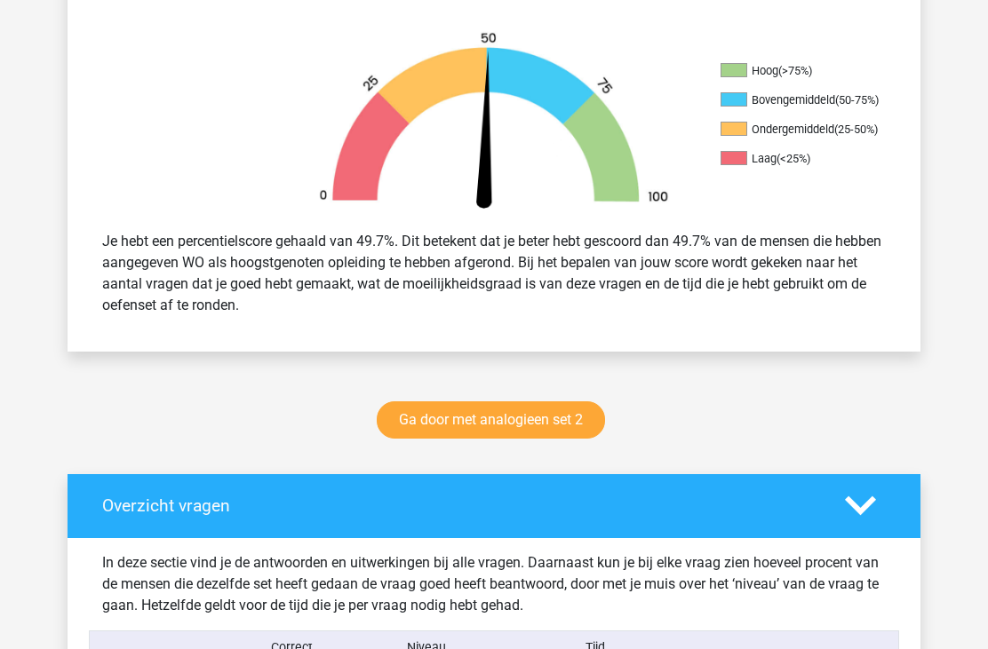
click at [504, 417] on link "Ga door met analogieen set 2" at bounding box center [491, 419] width 228 height 37
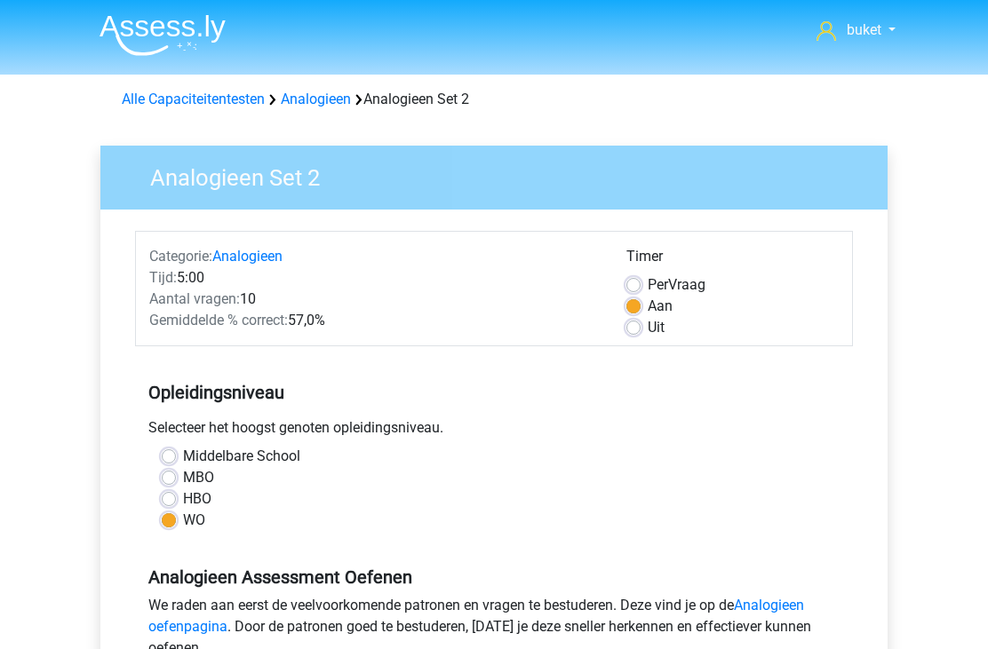
click at [319, 107] on link "Analogieen" at bounding box center [316, 99] width 70 height 17
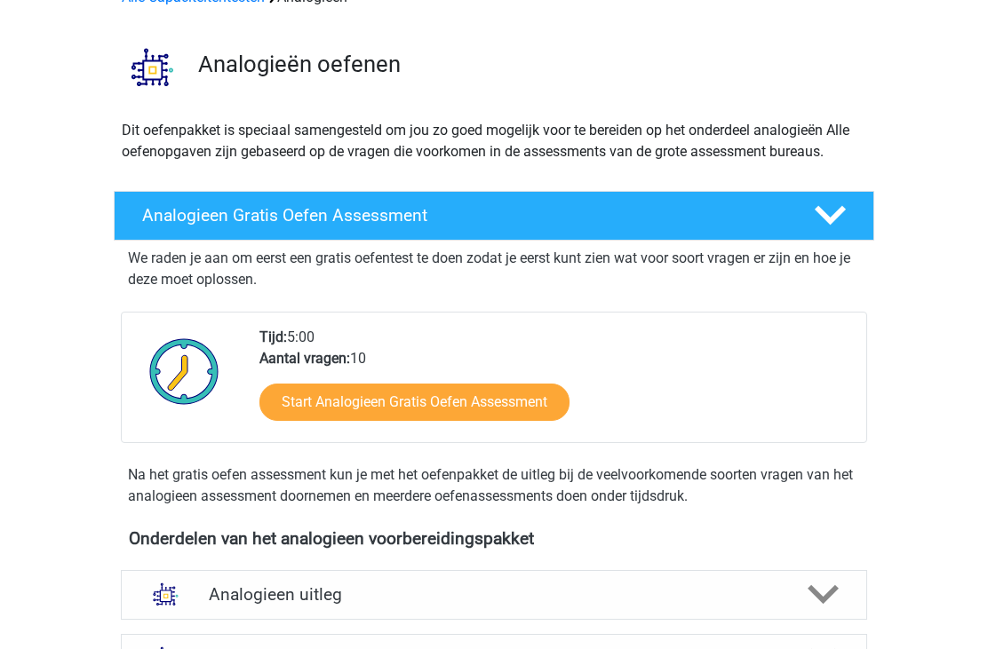
scroll to position [103, 0]
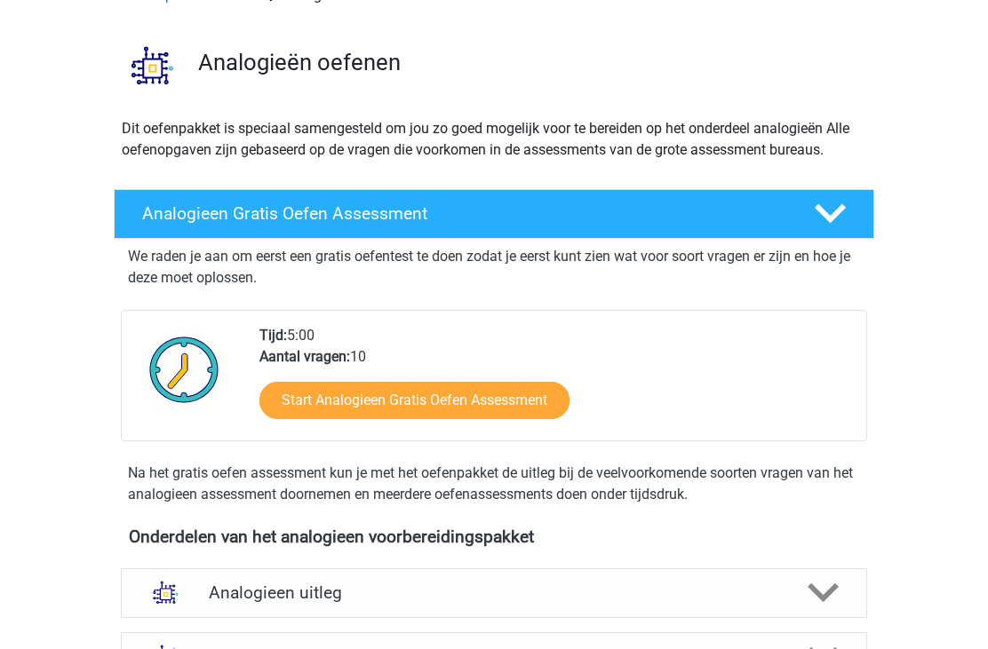
click at [522, 406] on link "Start Analogieen Gratis Oefen Assessment" at bounding box center [414, 401] width 310 height 37
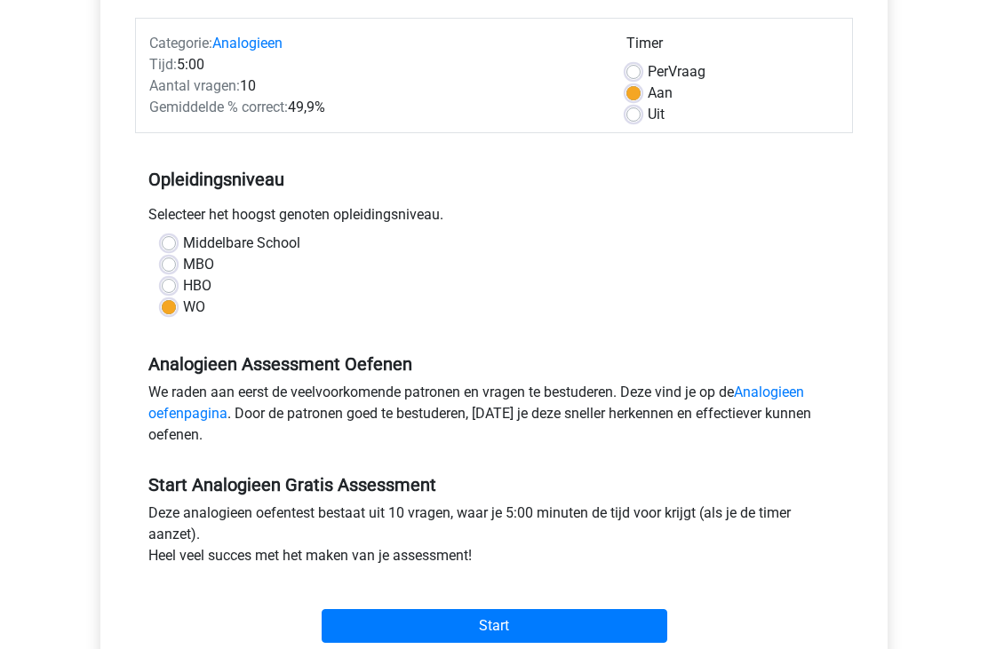
scroll to position [213, 0]
click at [589, 637] on input "Start" at bounding box center [495, 626] width 346 height 34
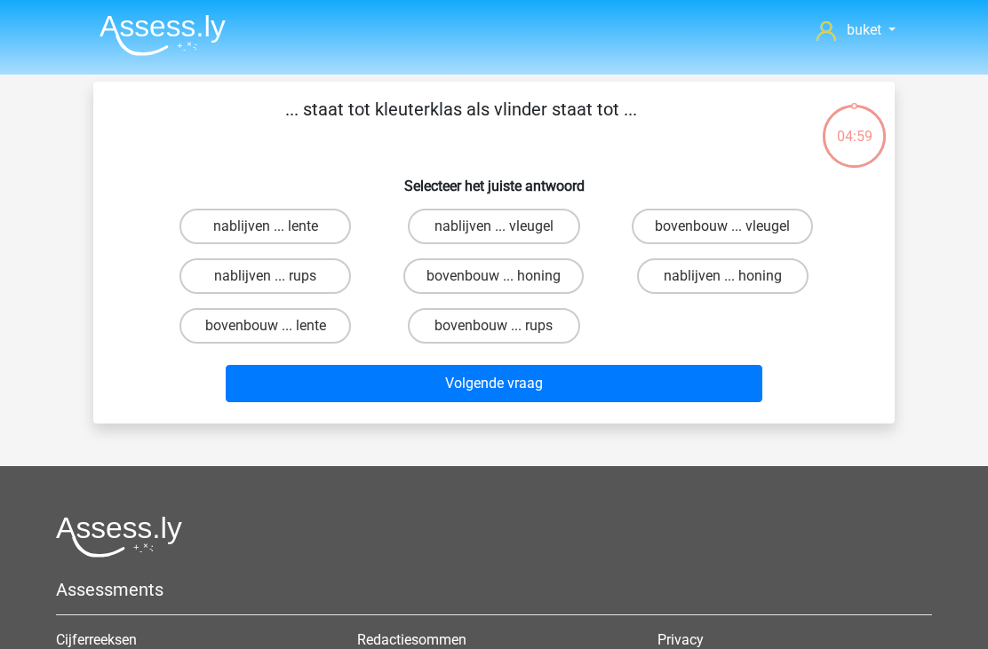
click at [168, 41] on img at bounding box center [162, 35] width 126 height 42
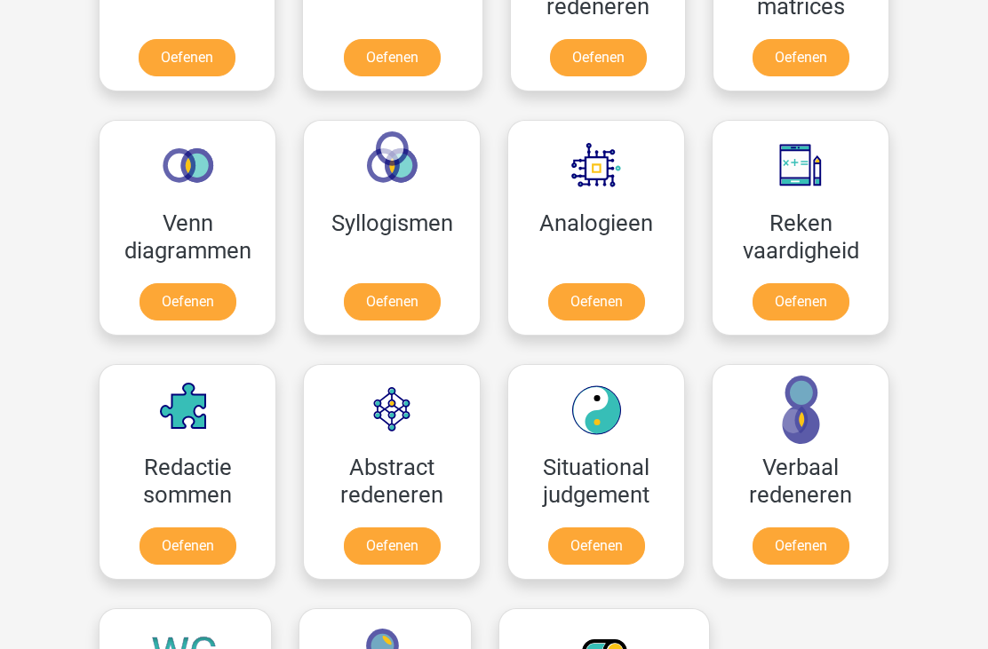
scroll to position [910, 0]
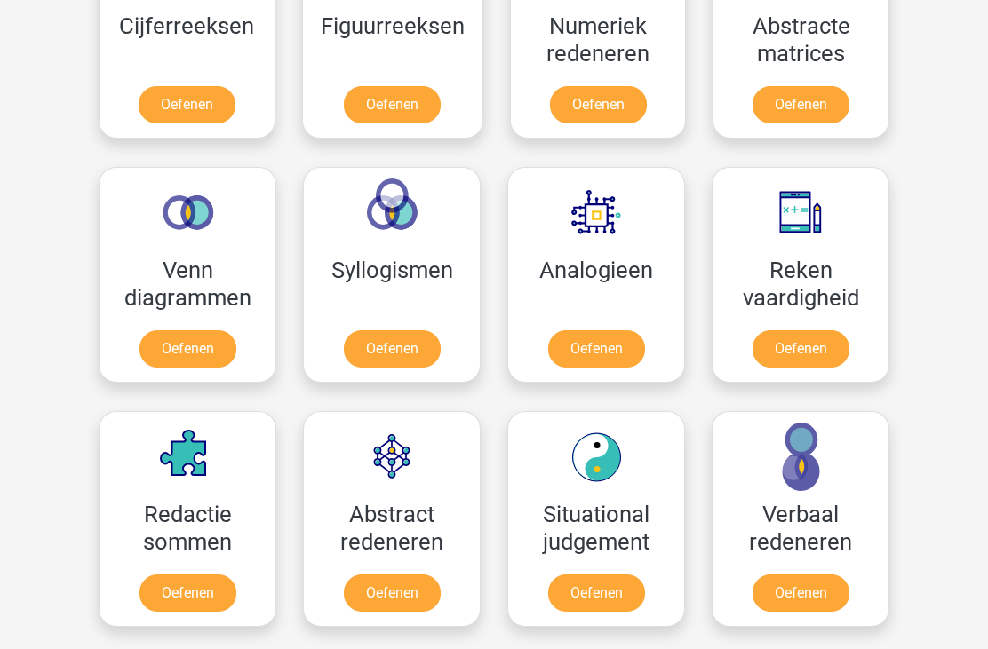
click at [619, 342] on link "Oefenen" at bounding box center [596, 348] width 97 height 37
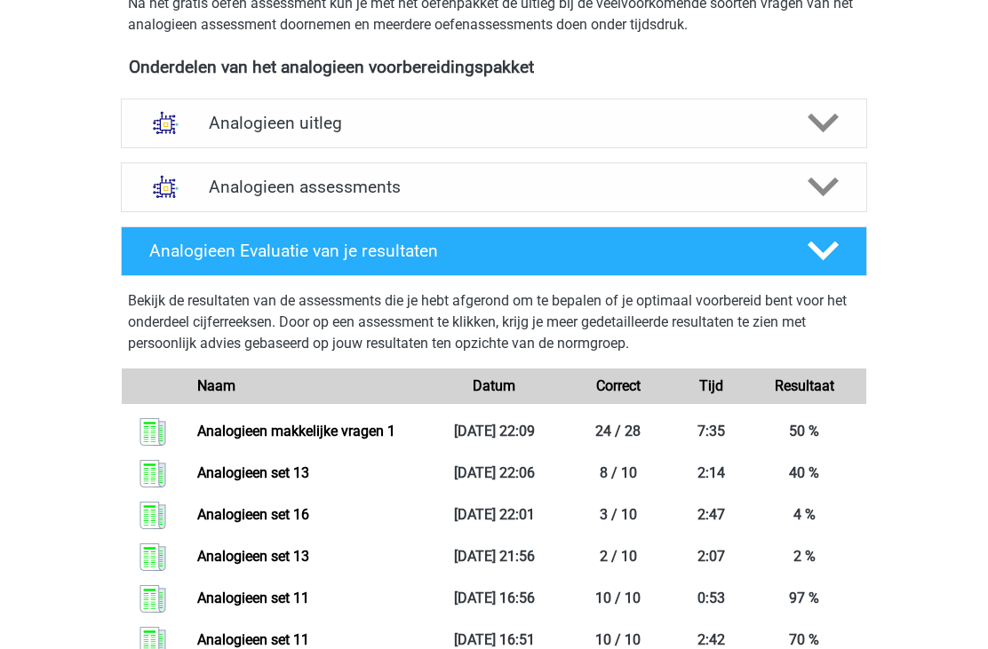
scroll to position [559, 0]
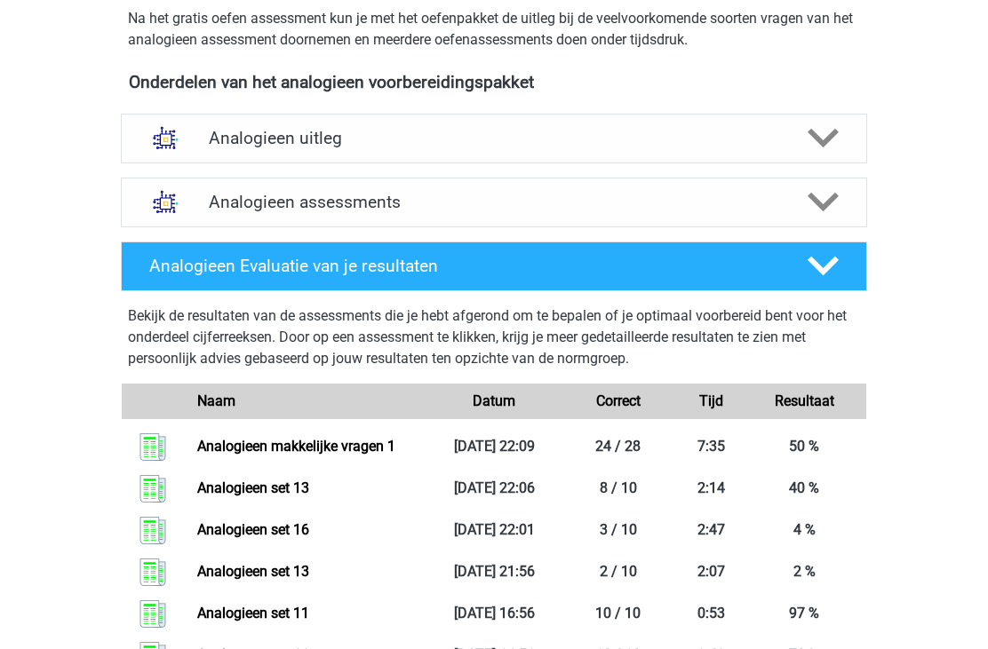
click at [834, 203] on icon at bounding box center [822, 202] width 31 height 31
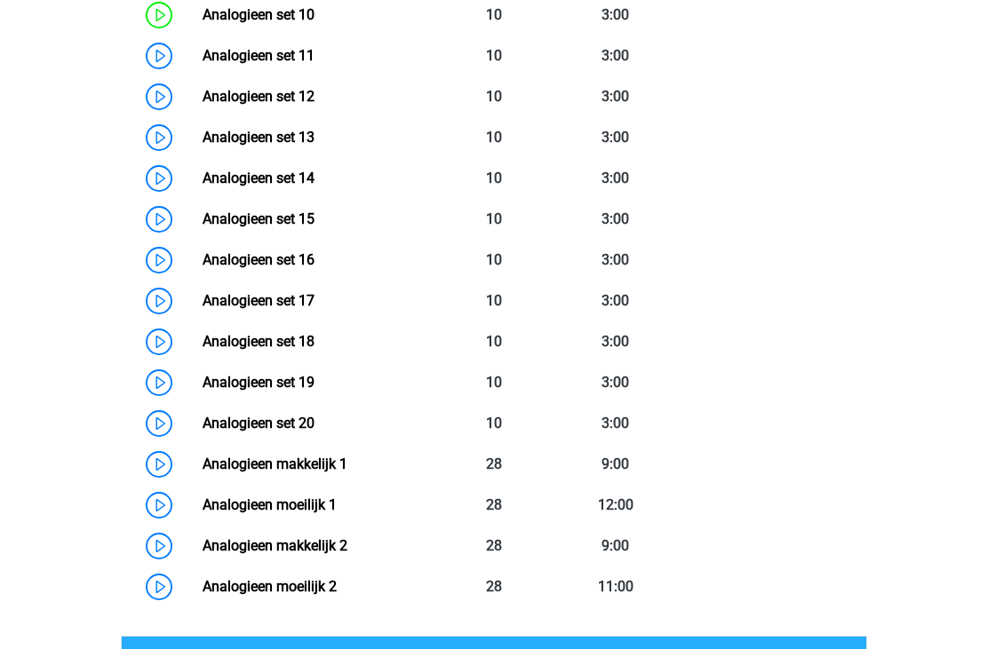
scroll to position [1260, 0]
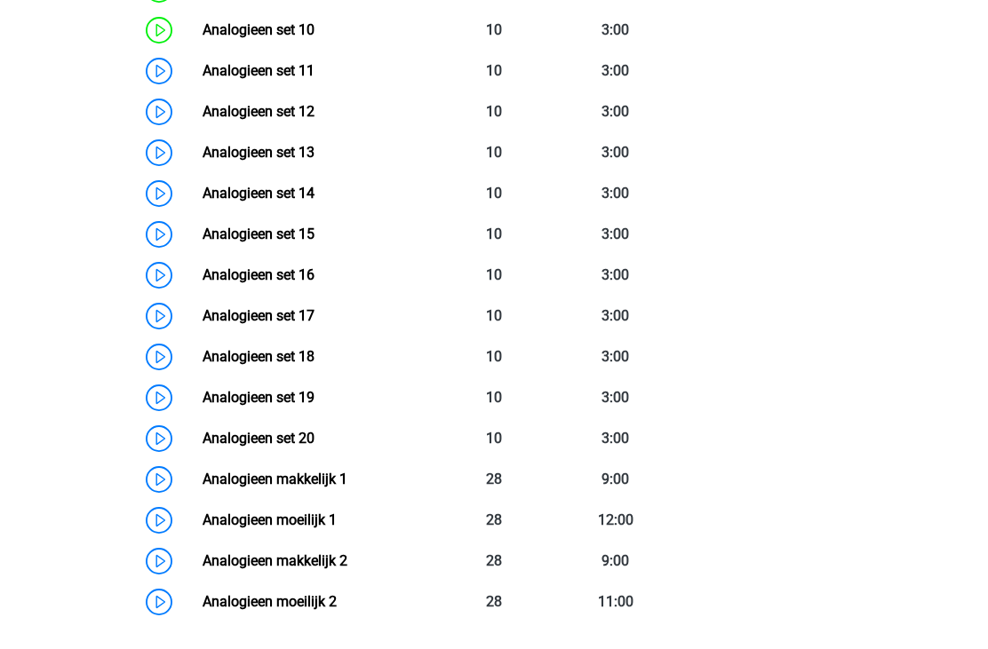
click at [252, 144] on link "Analogieen set 13" at bounding box center [259, 152] width 112 height 17
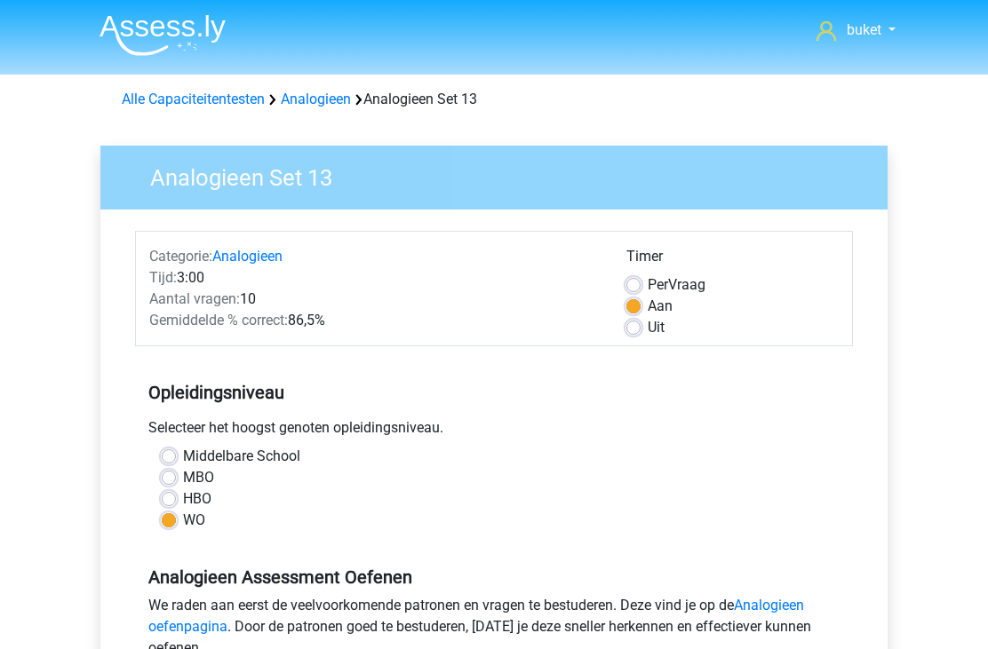
scroll to position [419, 0]
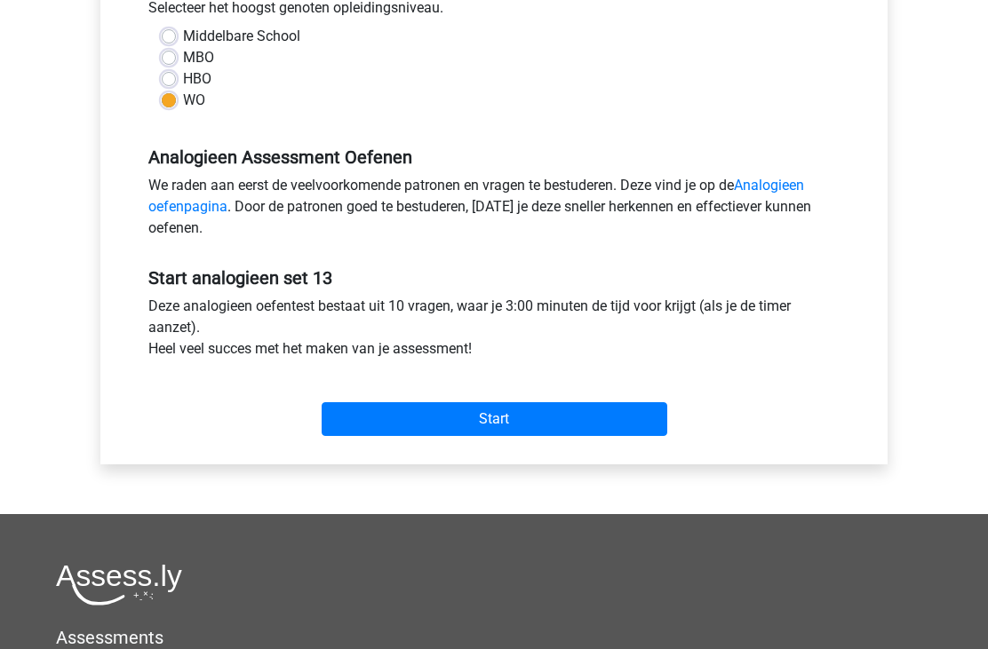
click at [500, 416] on input "Start" at bounding box center [495, 420] width 346 height 34
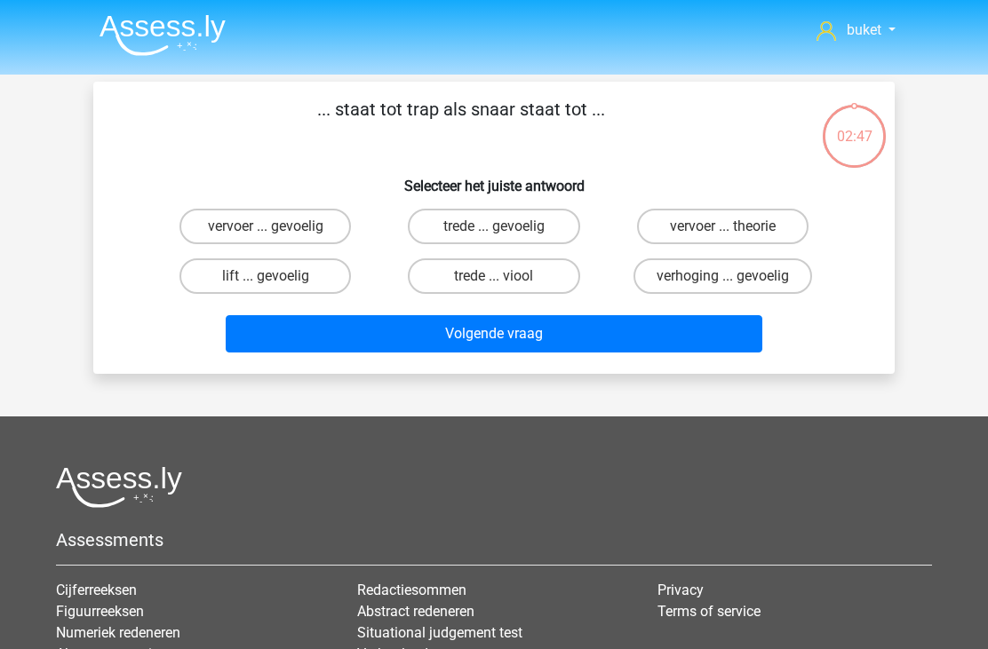
click at [466, 282] on label "trede ... viool" at bounding box center [493, 276] width 171 height 36
click at [494, 282] on input "trede ... viool" at bounding box center [500, 282] width 12 height 12
radio input "true"
click at [490, 318] on button "Volgende vraag" at bounding box center [494, 333] width 537 height 37
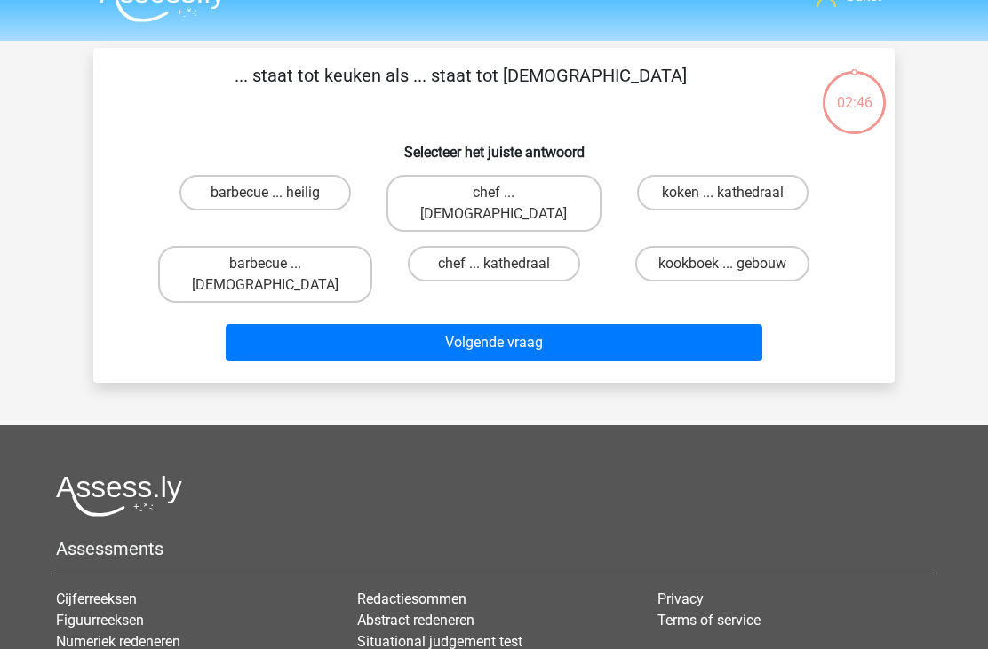
scroll to position [82, 0]
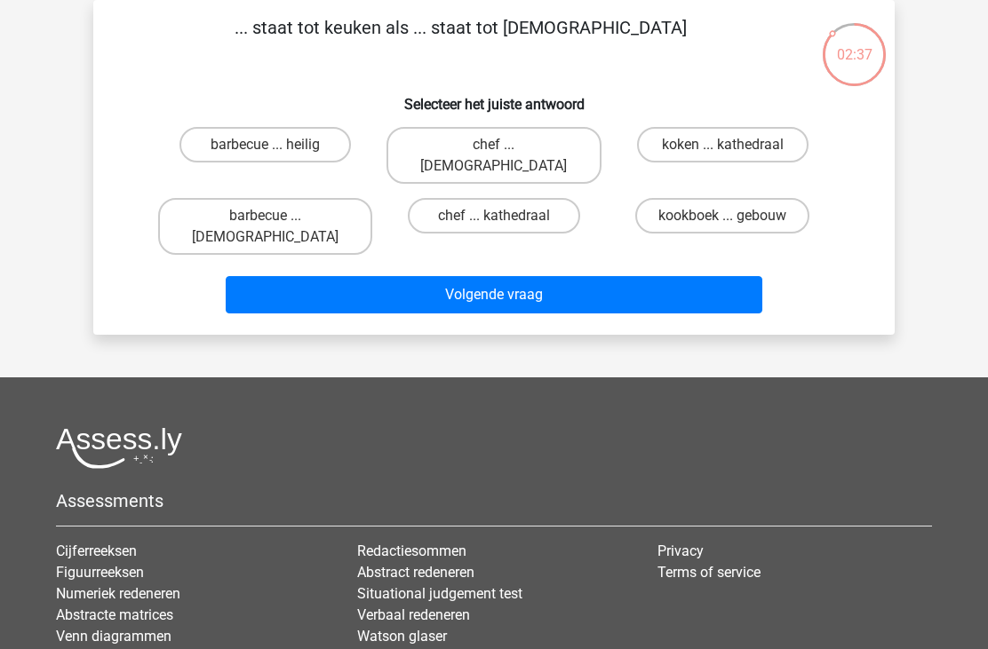
click at [505, 128] on label "chef ... [DEMOGRAPHIC_DATA]" at bounding box center [493, 155] width 214 height 57
click at [505, 145] on input "chef ... [DEMOGRAPHIC_DATA]" at bounding box center [500, 151] width 12 height 12
radio input "true"
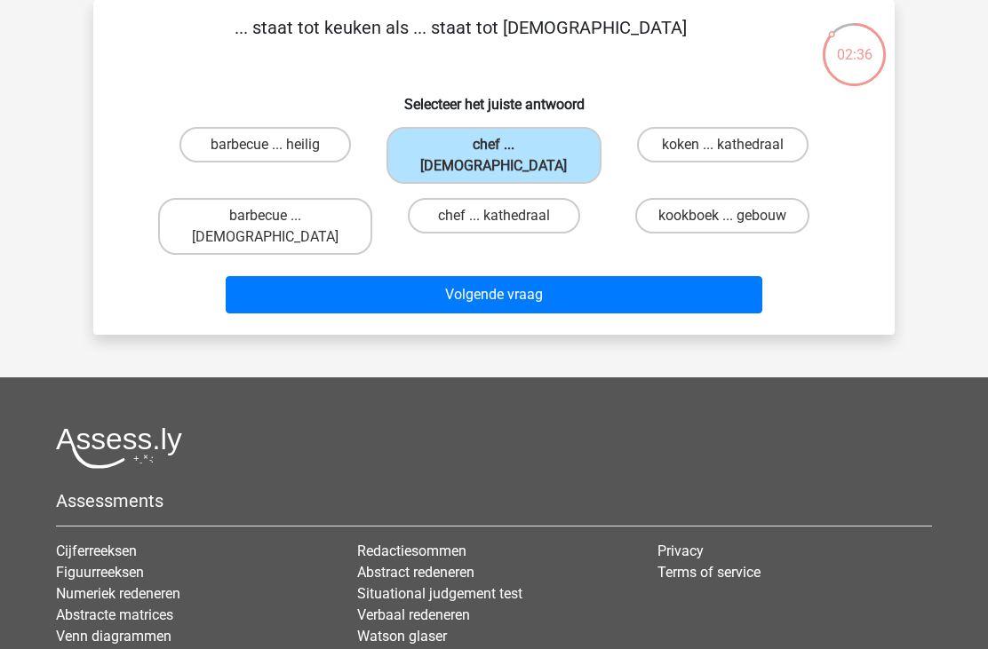
click at [407, 276] on button "Volgende vraag" at bounding box center [494, 294] width 537 height 37
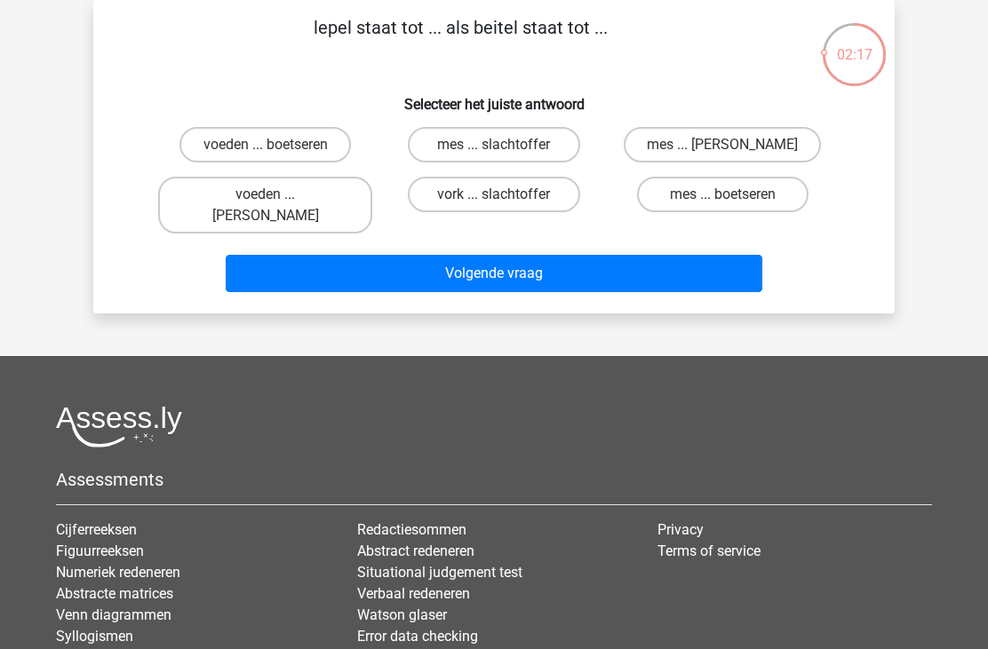
click at [254, 141] on label "voeden ... boetseren" at bounding box center [264, 145] width 171 height 36
click at [266, 145] on input "voeden ... boetseren" at bounding box center [272, 151] width 12 height 12
radio input "true"
click at [363, 258] on button "Volgende vraag" at bounding box center [494, 273] width 537 height 37
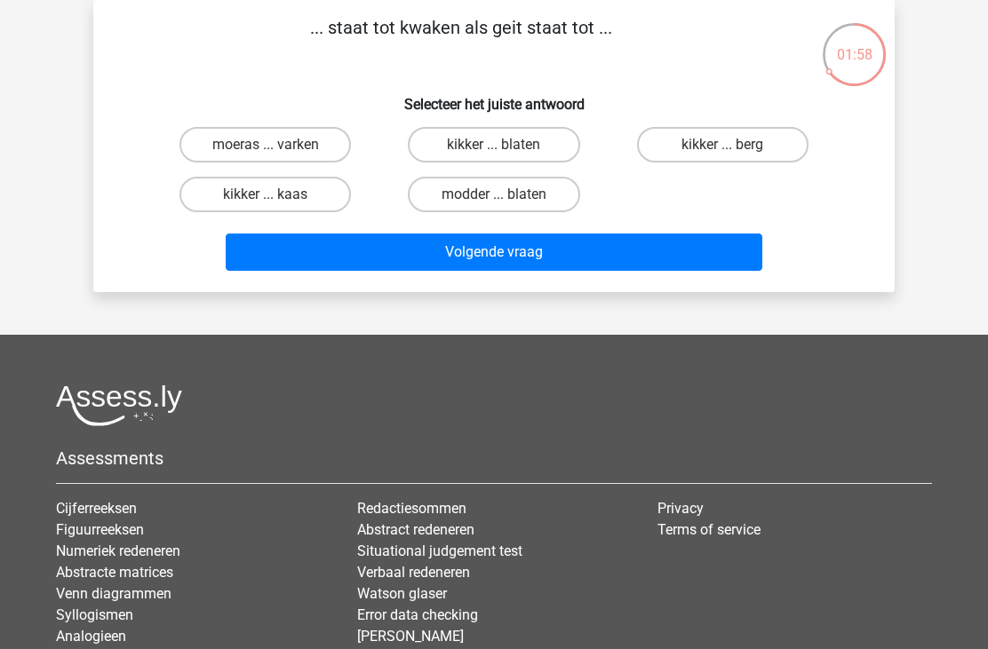
click at [473, 139] on label "kikker ... blaten" at bounding box center [493, 145] width 171 height 36
click at [494, 145] on input "kikker ... blaten" at bounding box center [500, 151] width 12 height 12
radio input "true"
click at [405, 267] on button "Volgende vraag" at bounding box center [494, 252] width 537 height 37
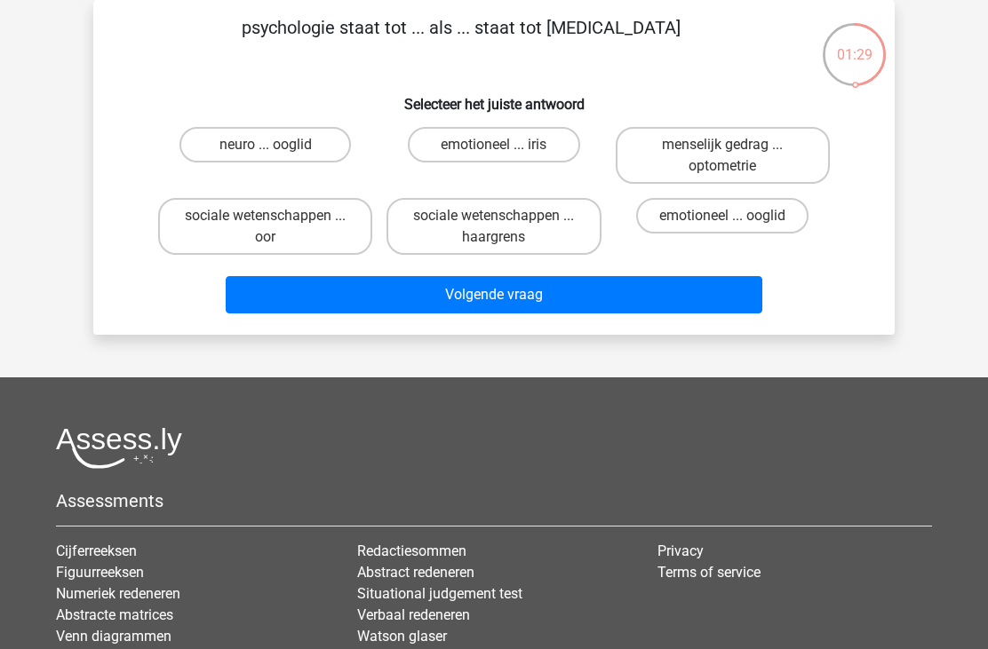
click at [751, 139] on label "menselijk gedrag ... optometrie" at bounding box center [723, 155] width 214 height 57
click at [734, 145] on input "menselijk gedrag ... optometrie" at bounding box center [728, 151] width 12 height 12
radio input "true"
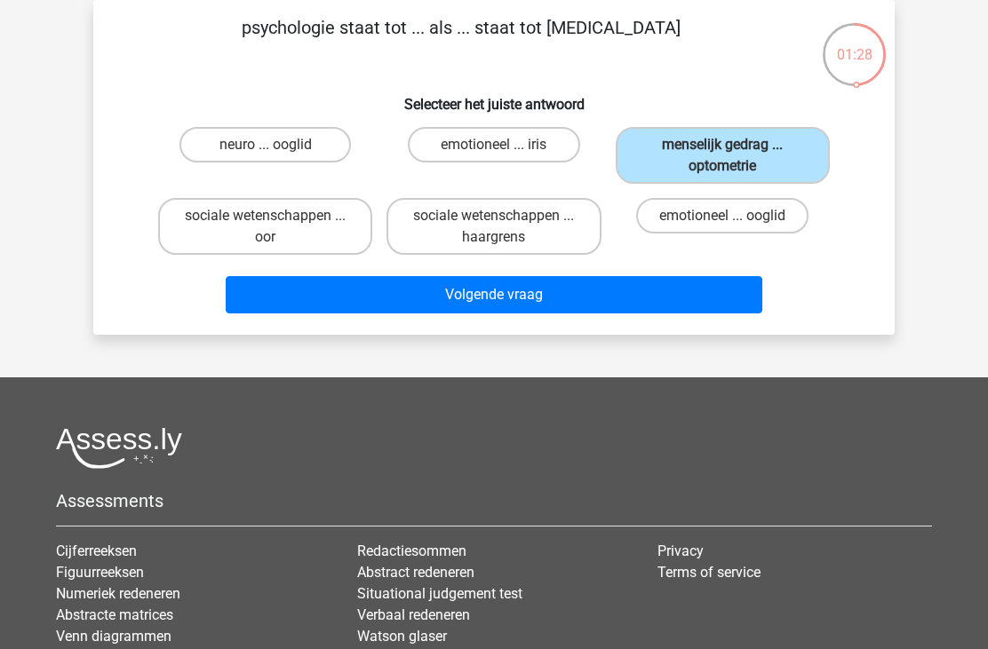
click at [445, 298] on button "Volgende vraag" at bounding box center [494, 294] width 537 height 37
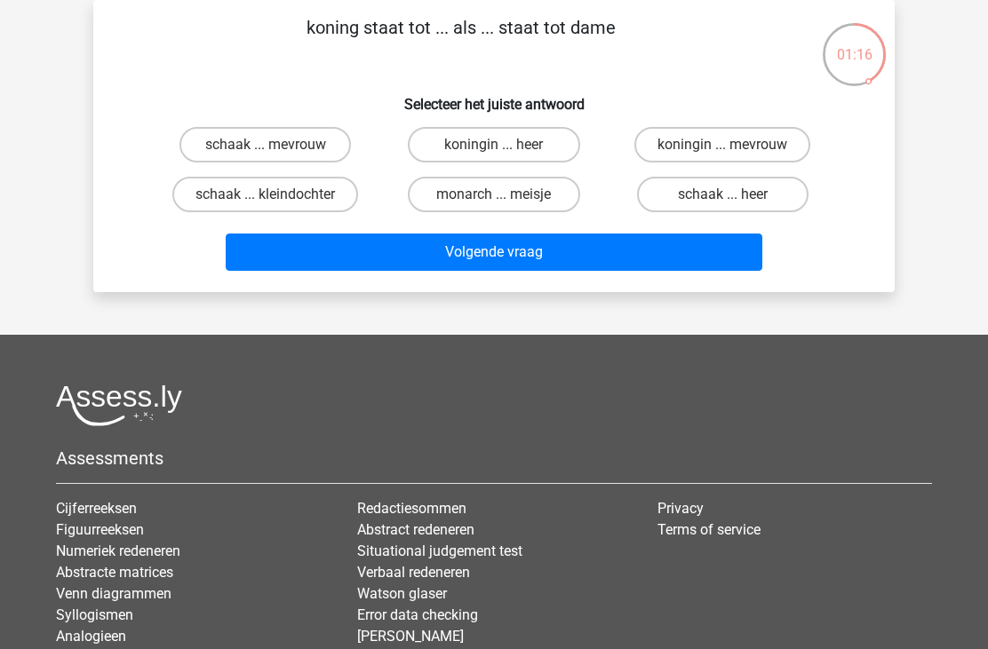
click at [478, 137] on label "koningin ... heer" at bounding box center [493, 145] width 171 height 36
click at [494, 145] on input "koningin ... heer" at bounding box center [500, 151] width 12 height 12
radio input "true"
click at [533, 264] on button "Volgende vraag" at bounding box center [494, 252] width 537 height 37
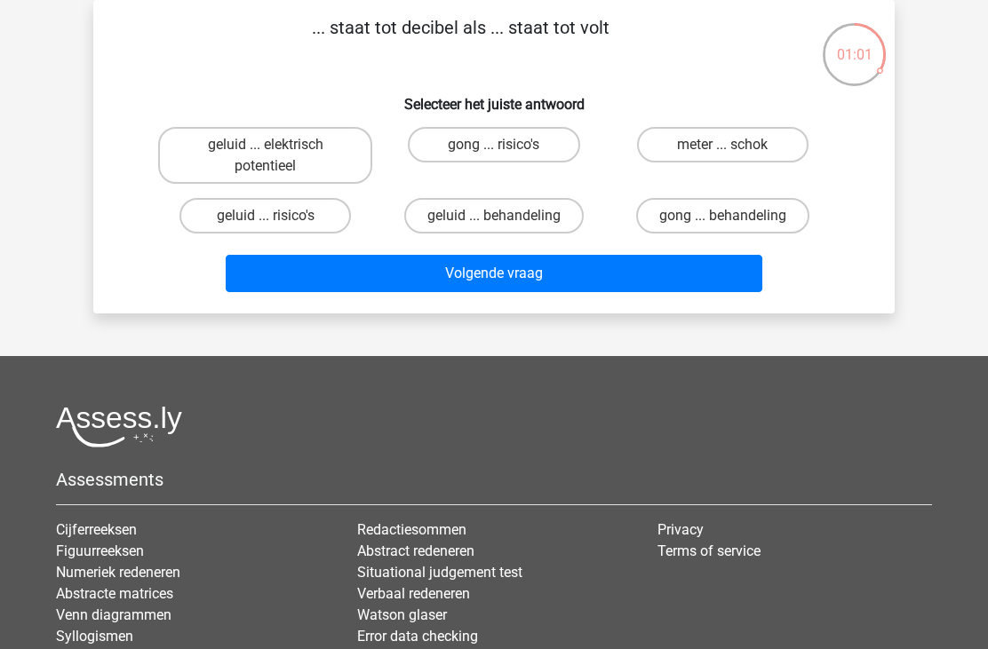
click at [275, 150] on input "geluid ... elektrisch potentieel" at bounding box center [272, 151] width 12 height 12
radio input "true"
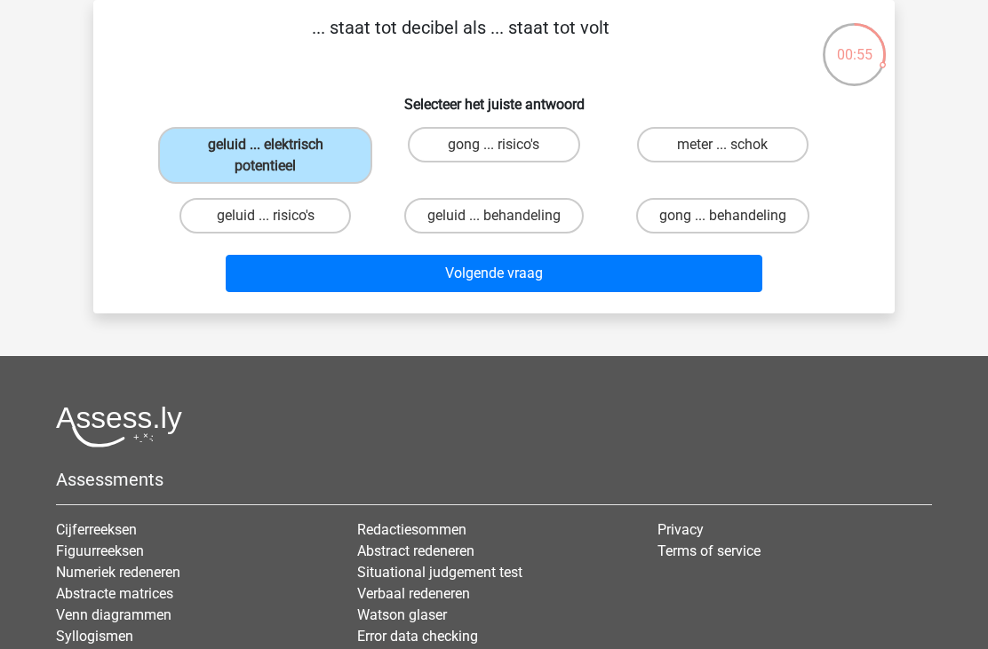
click at [440, 275] on button "Volgende vraag" at bounding box center [494, 273] width 537 height 37
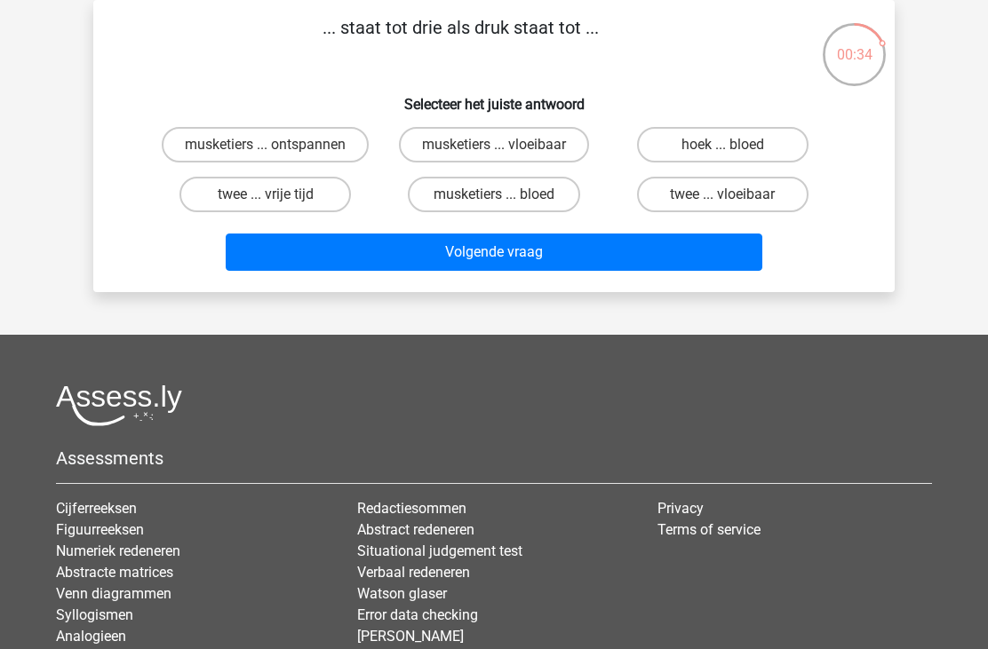
click at [469, 182] on label "musketiers ... bloed" at bounding box center [493, 195] width 171 height 36
click at [494, 195] on input "musketiers ... bloed" at bounding box center [500, 201] width 12 height 12
radio input "true"
click at [691, 138] on label "hoek ... bloed" at bounding box center [722, 145] width 171 height 36
click at [722, 145] on input "hoek ... bloed" at bounding box center [728, 151] width 12 height 12
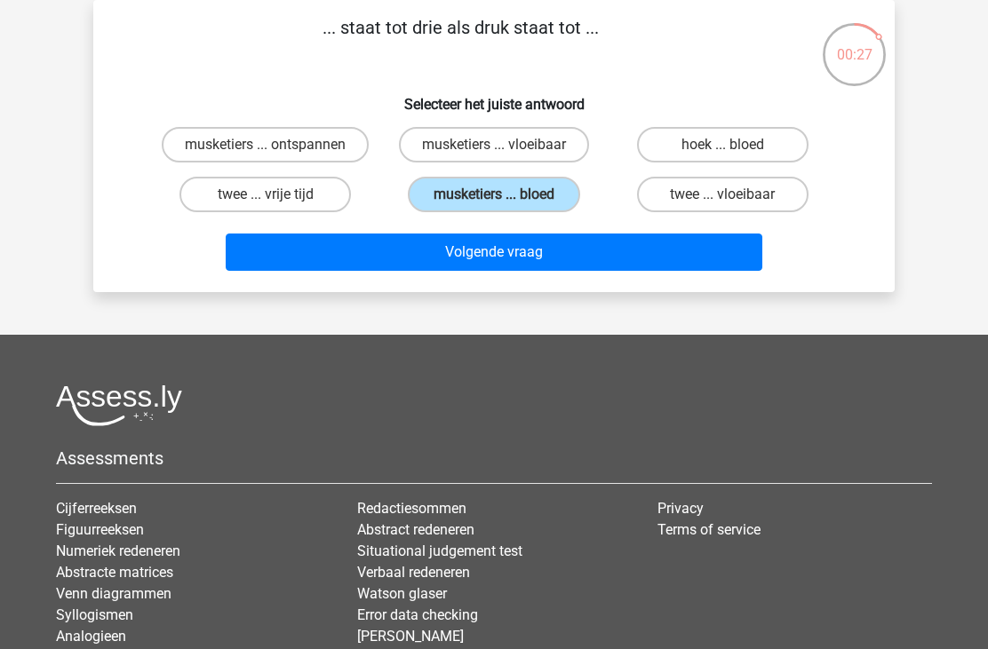
radio input "true"
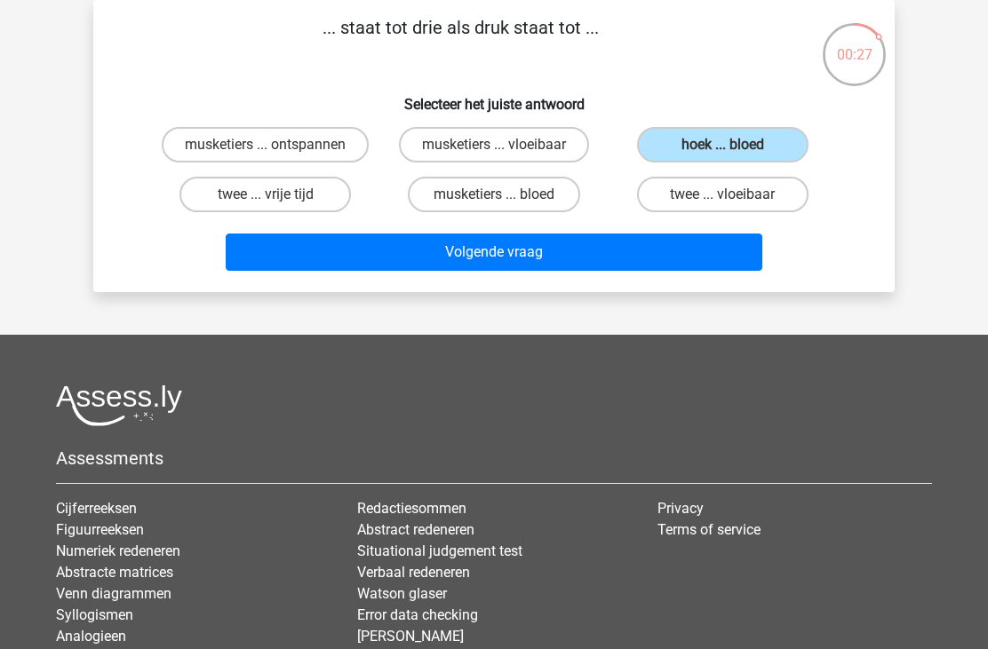
click at [540, 252] on button "Volgende vraag" at bounding box center [494, 252] width 537 height 37
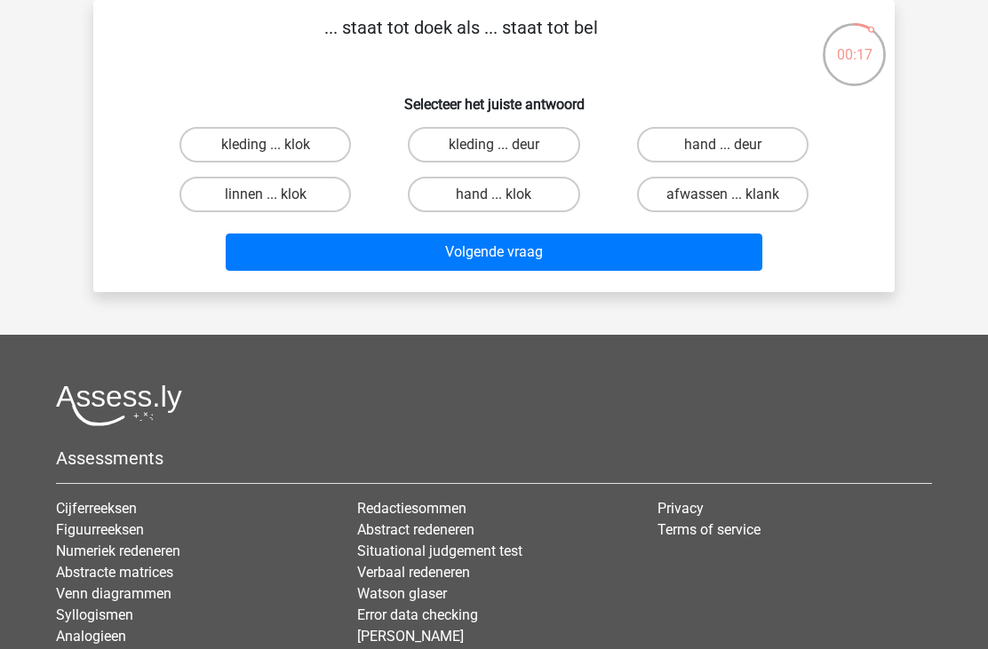
click at [687, 139] on label "hand ... deur" at bounding box center [722, 145] width 171 height 36
click at [722, 145] on input "hand ... deur" at bounding box center [728, 151] width 12 height 12
radio input "true"
click at [471, 252] on button "Volgende vraag" at bounding box center [494, 252] width 537 height 37
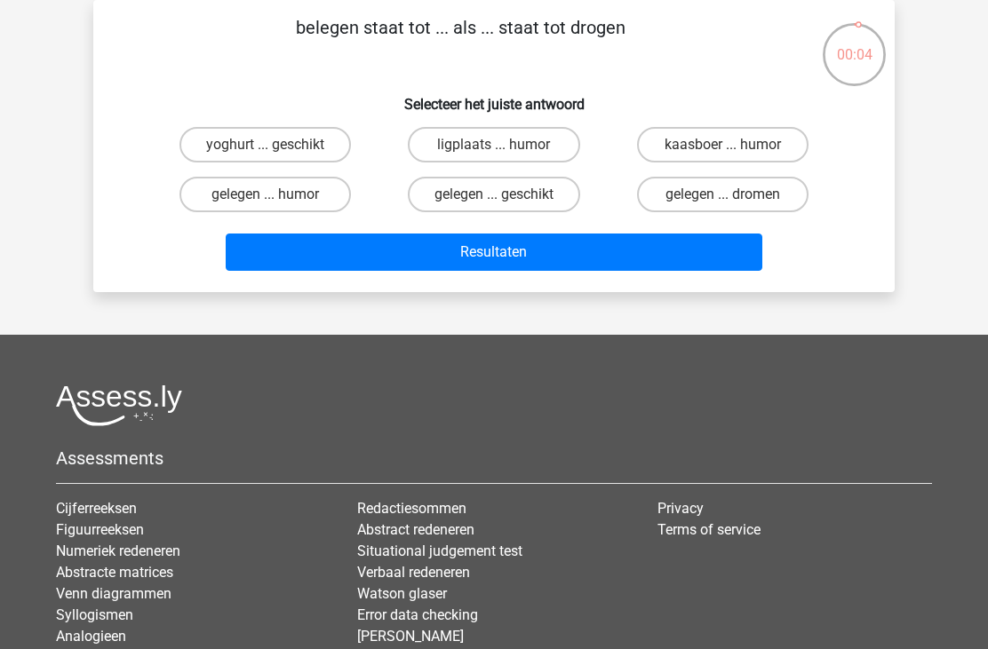
click at [686, 203] on label "gelegen ... dromen" at bounding box center [722, 195] width 171 height 36
click at [722, 203] on input "gelegen ... dromen" at bounding box center [728, 201] width 12 height 12
radio input "true"
click at [452, 243] on button "Resultaten" at bounding box center [494, 252] width 537 height 37
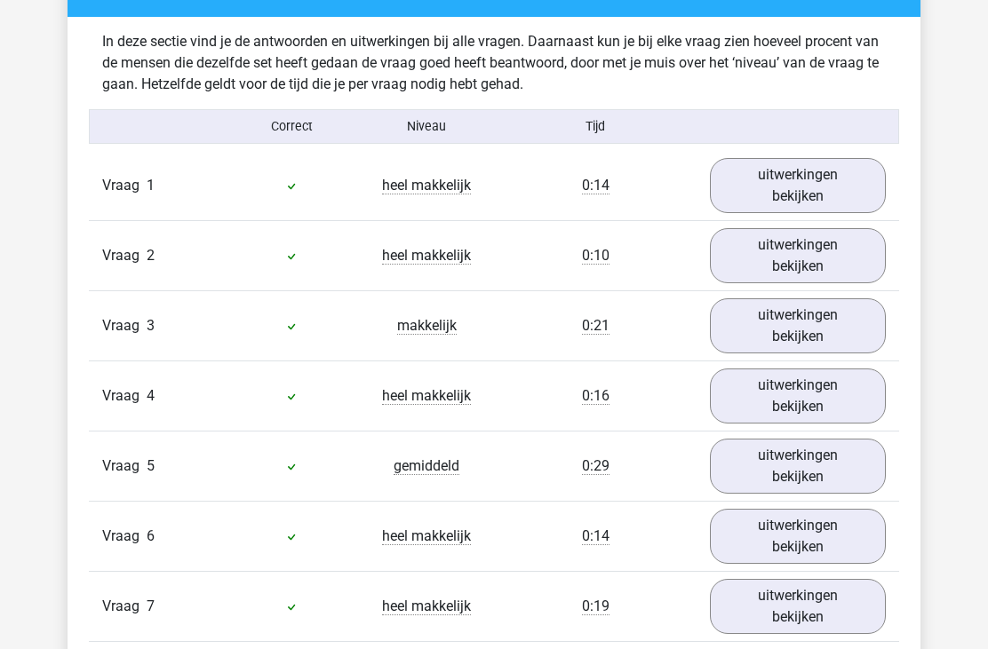
scroll to position [1193, 0]
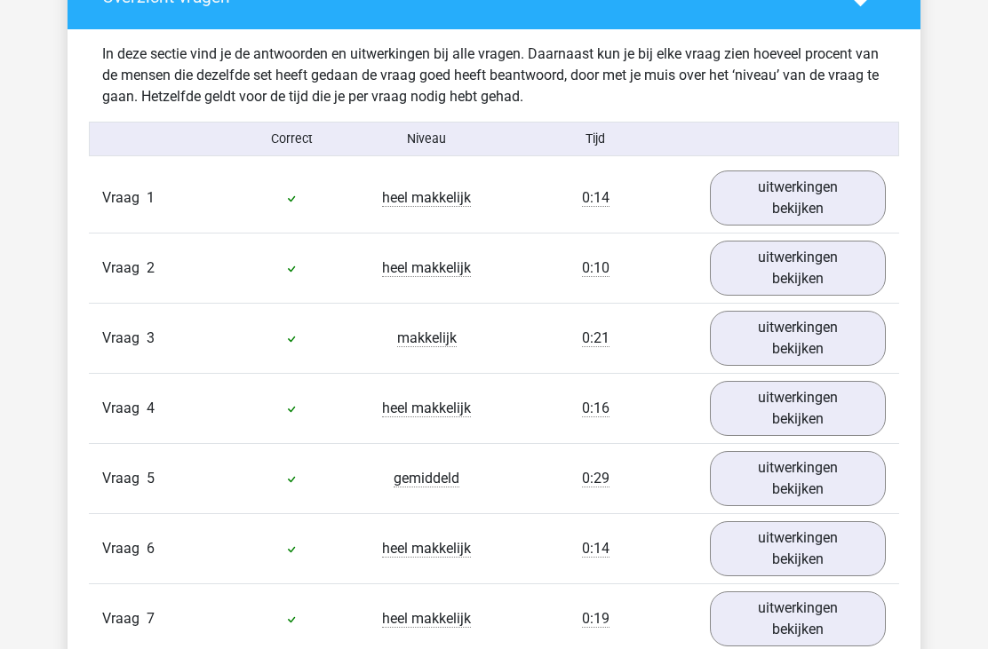
click at [783, 205] on link "uitwerkingen bekijken" at bounding box center [798, 198] width 176 height 55
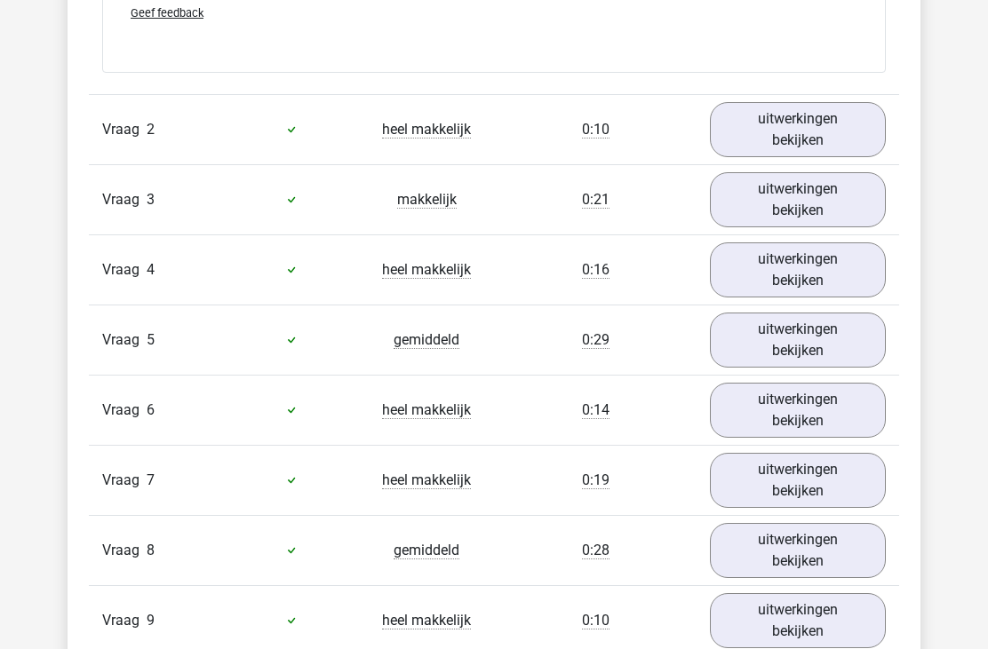
scroll to position [1588, 0]
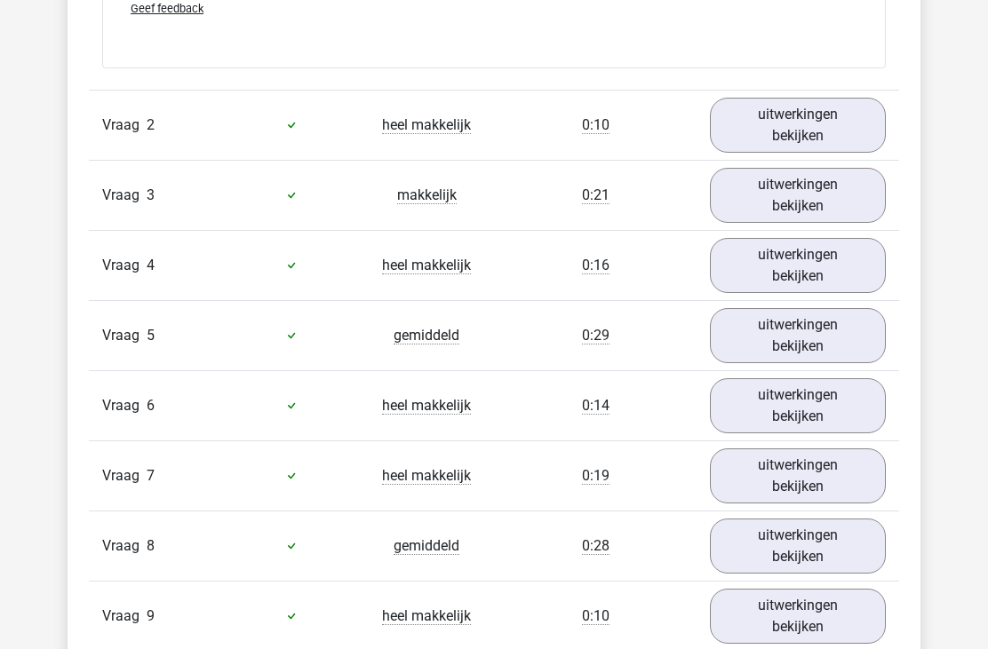
click at [765, 110] on link "uitwerkingen bekijken" at bounding box center [798, 125] width 176 height 55
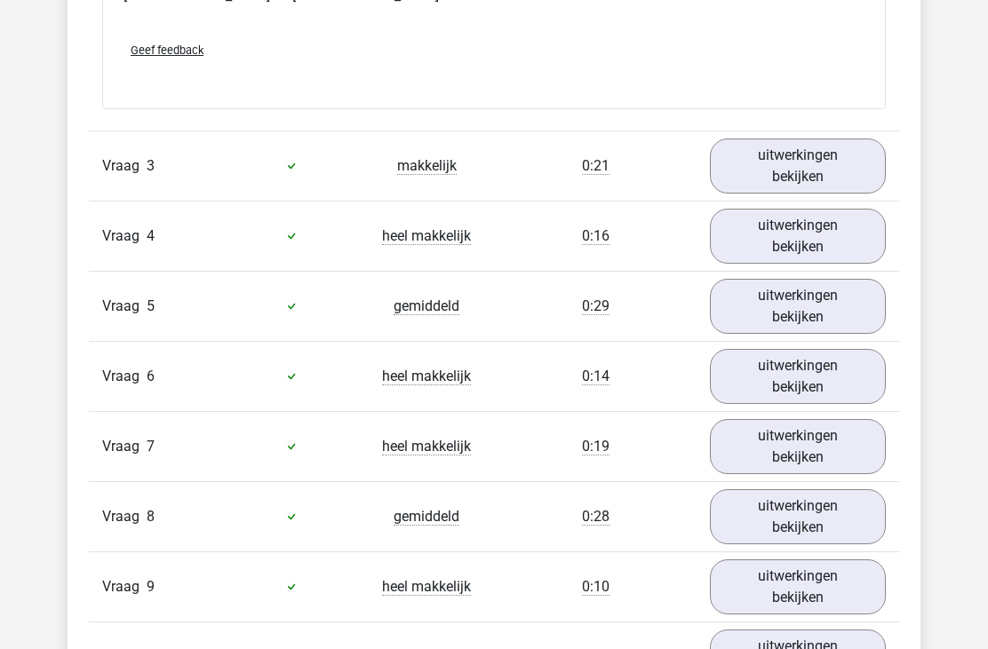
scroll to position [2040, 0]
click at [798, 156] on link "uitwerkingen bekijken" at bounding box center [798, 166] width 176 height 55
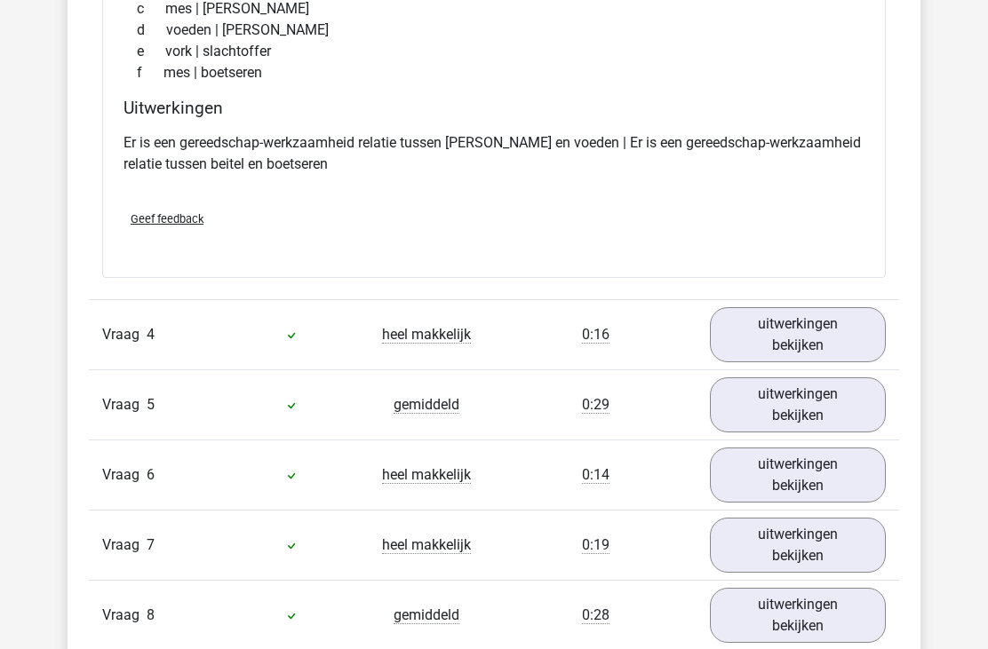
scroll to position [2387, 0]
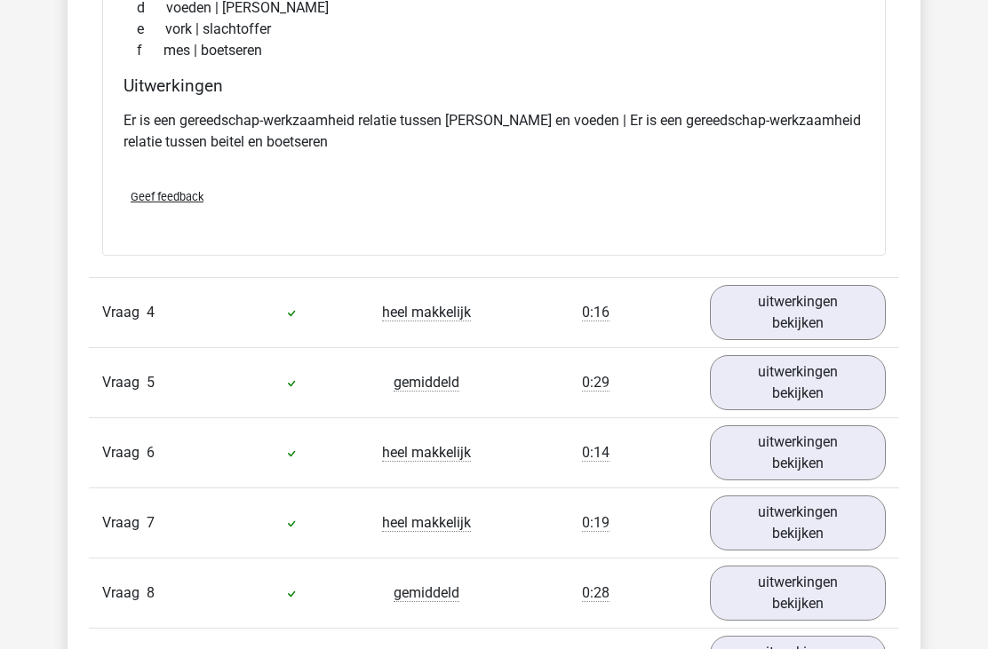
click at [799, 295] on link "uitwerkingen bekijken" at bounding box center [798, 312] width 176 height 55
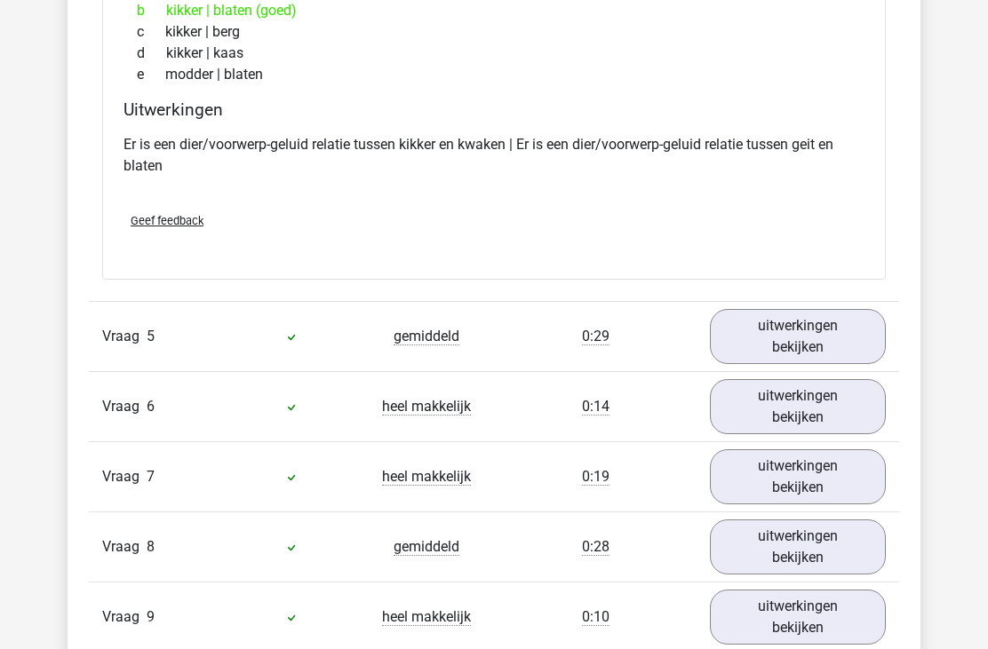
scroll to position [2848, 0]
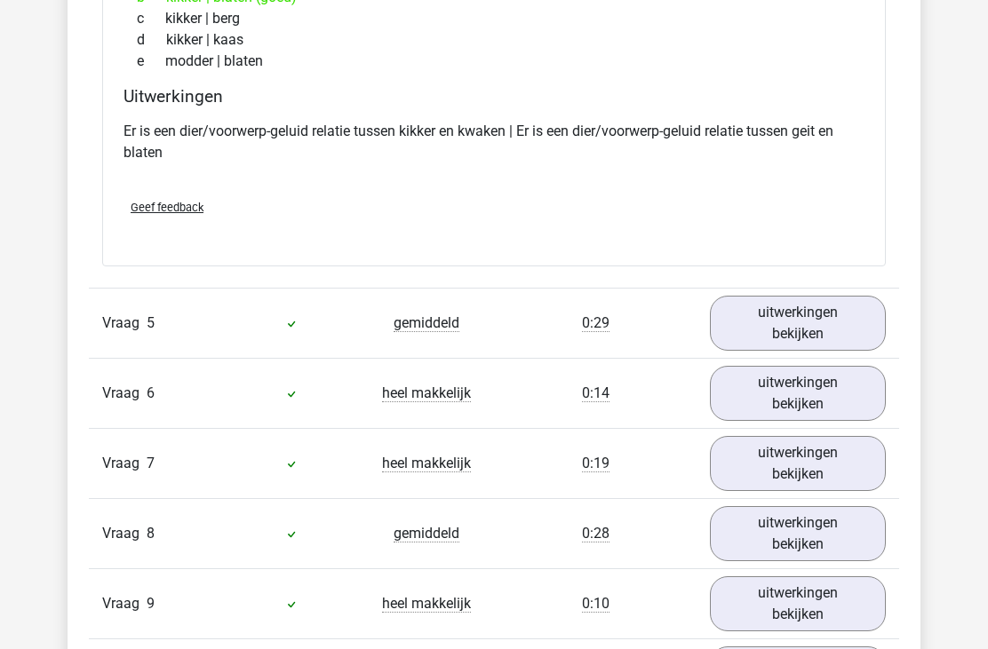
click at [753, 305] on link "uitwerkingen bekijken" at bounding box center [798, 323] width 176 height 55
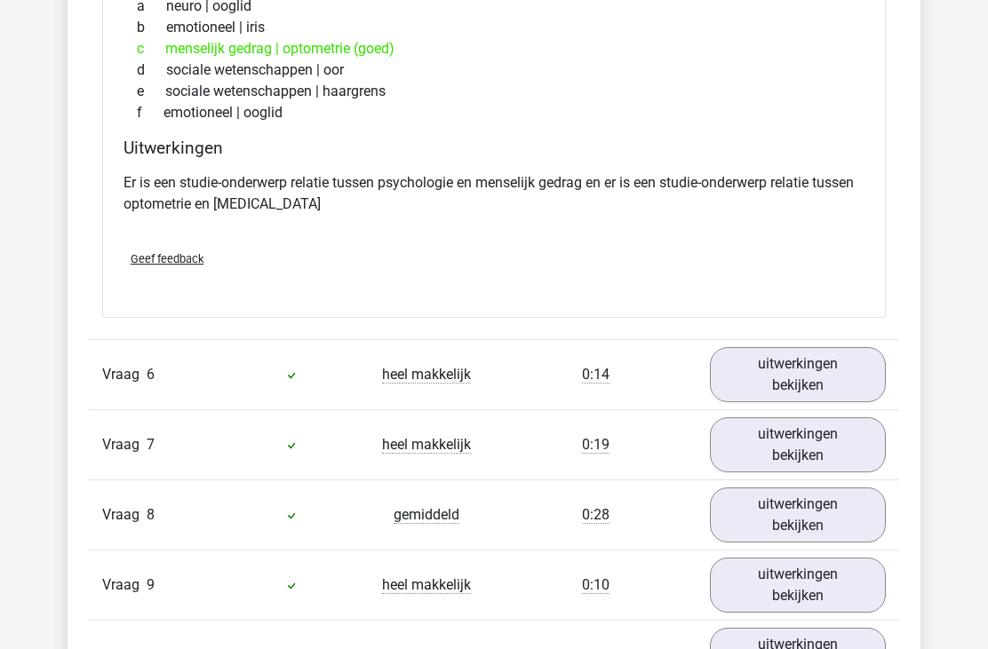
scroll to position [3310, 0]
click at [783, 358] on link "uitwerkingen bekijken" at bounding box center [798, 374] width 176 height 55
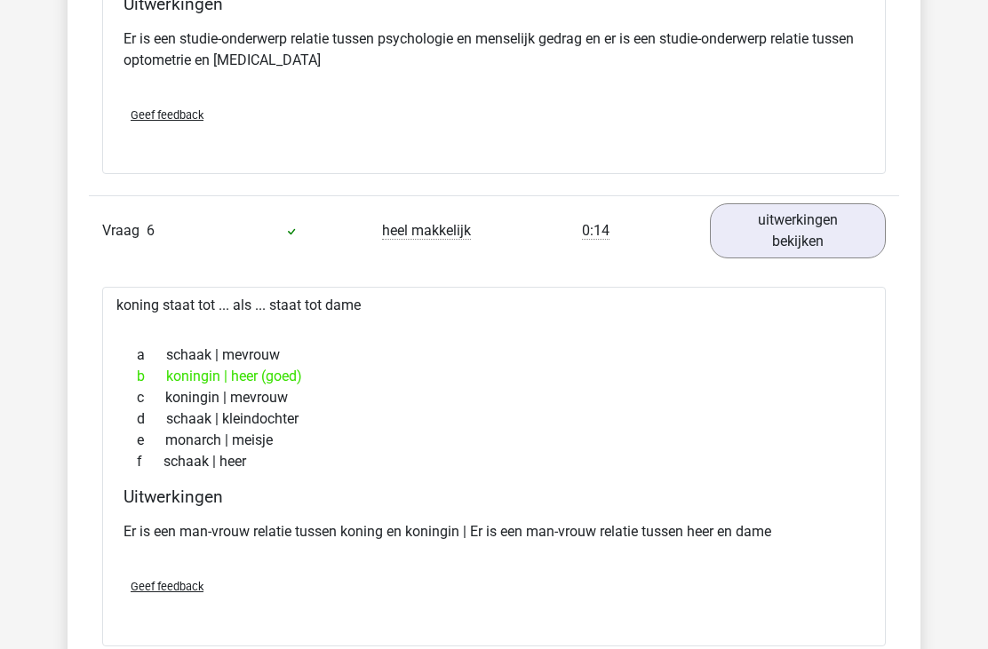
scroll to position [3454, 0]
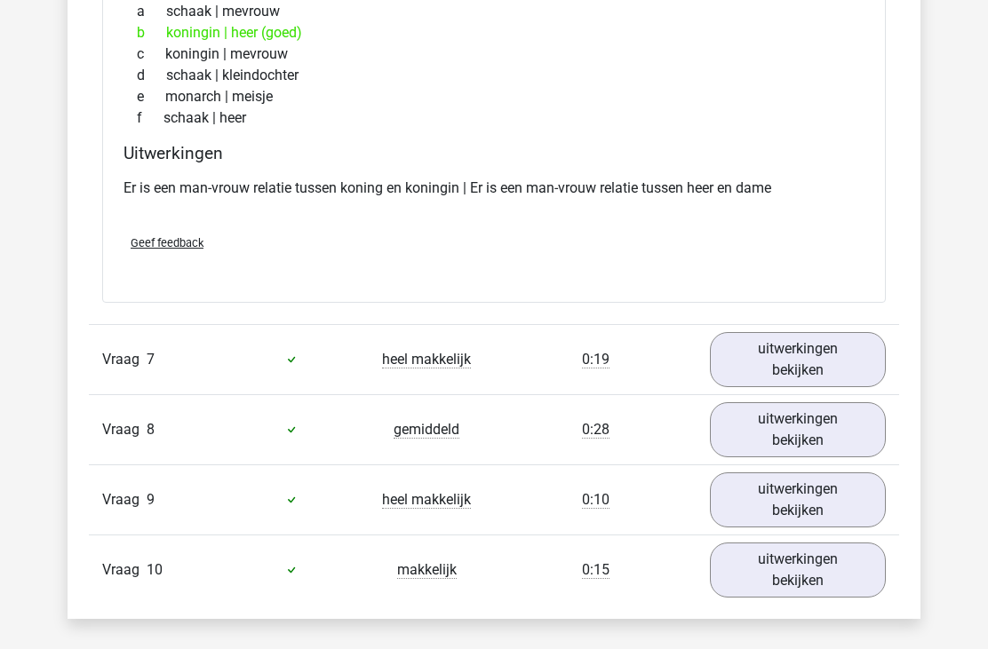
click at [731, 332] on link "uitwerkingen bekijken" at bounding box center [798, 359] width 176 height 55
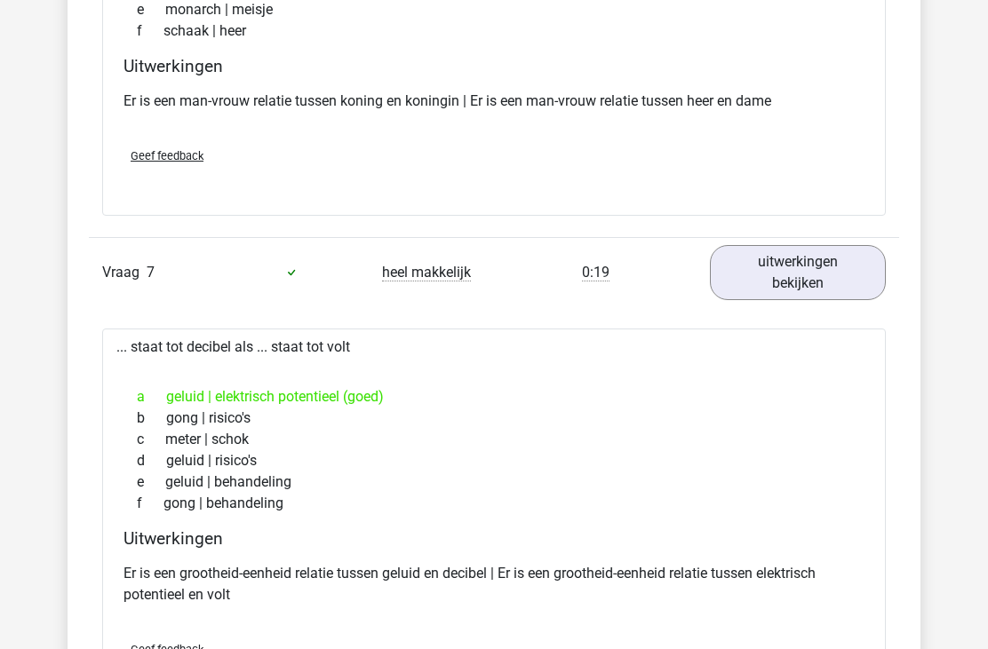
scroll to position [3983, 0]
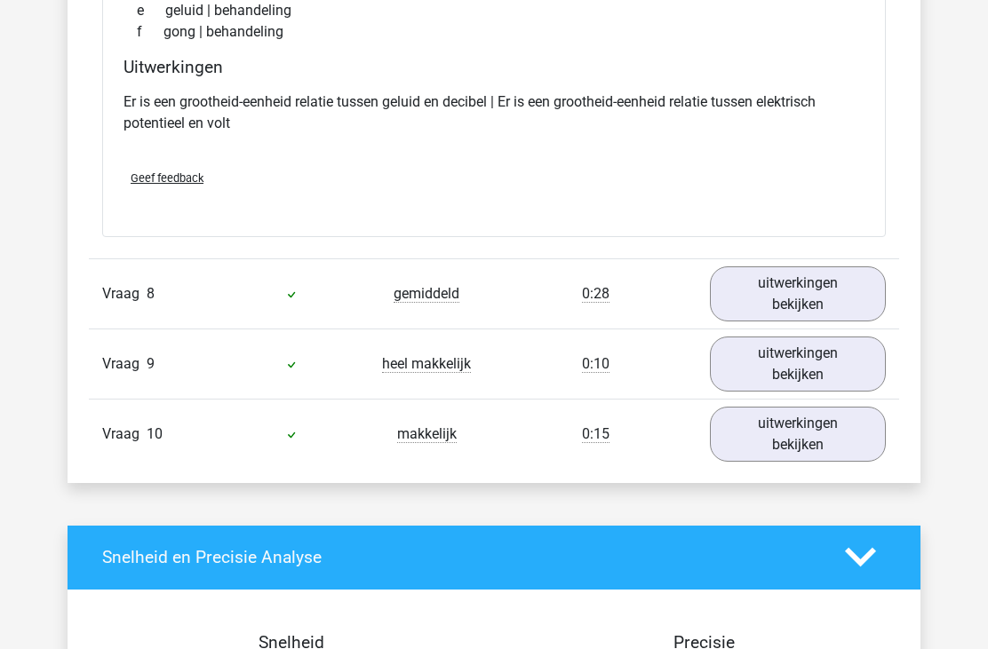
click at [775, 267] on link "uitwerkingen bekijken" at bounding box center [798, 294] width 176 height 55
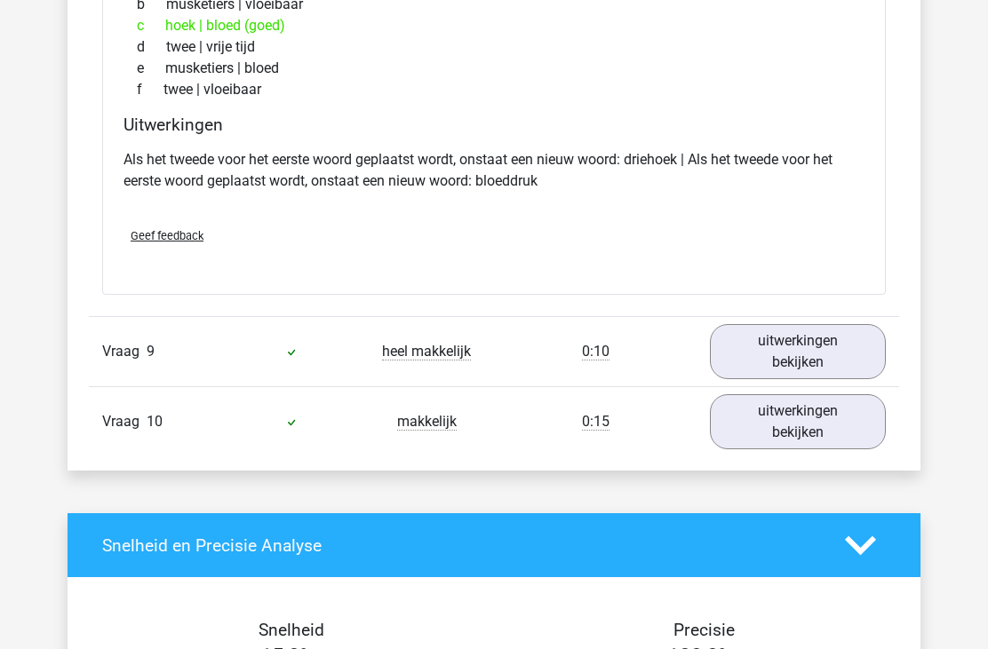
scroll to position [4820, 0]
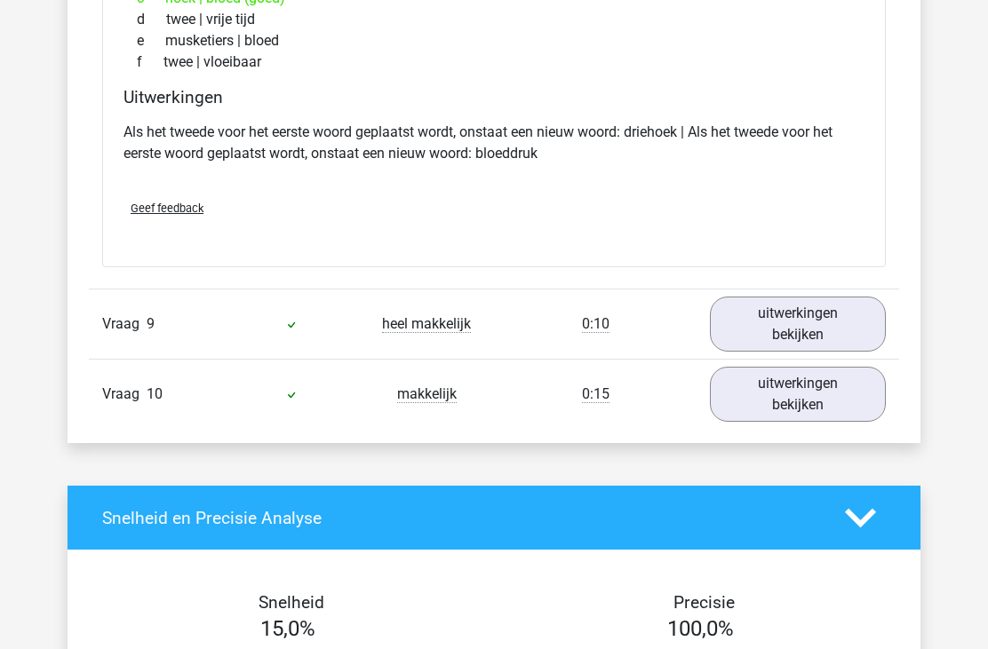
click at [773, 300] on link "uitwerkingen bekijken" at bounding box center [798, 324] width 176 height 55
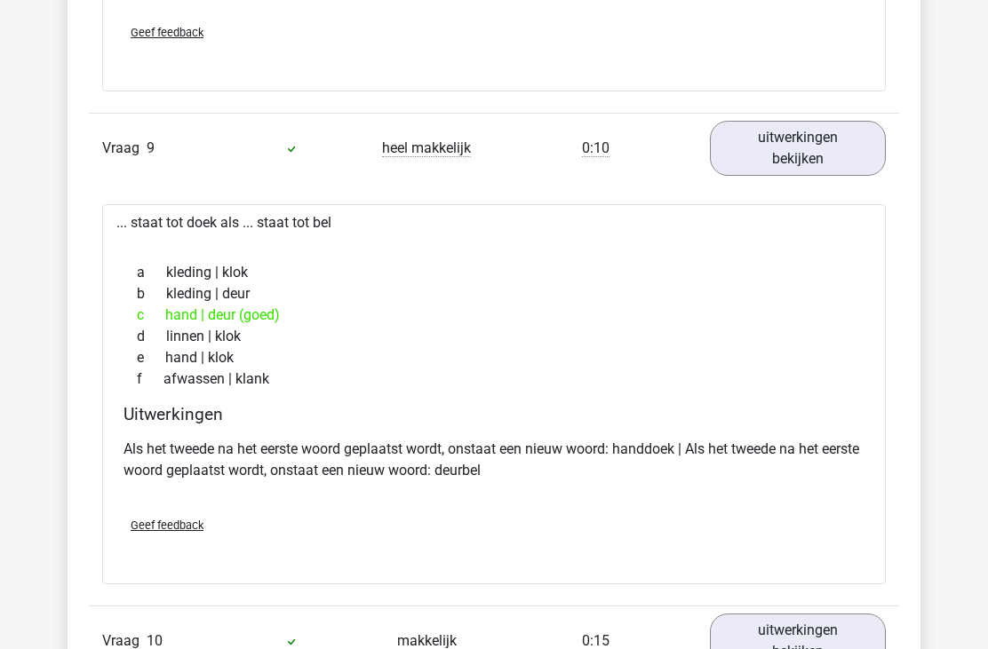
scroll to position [4997, 0]
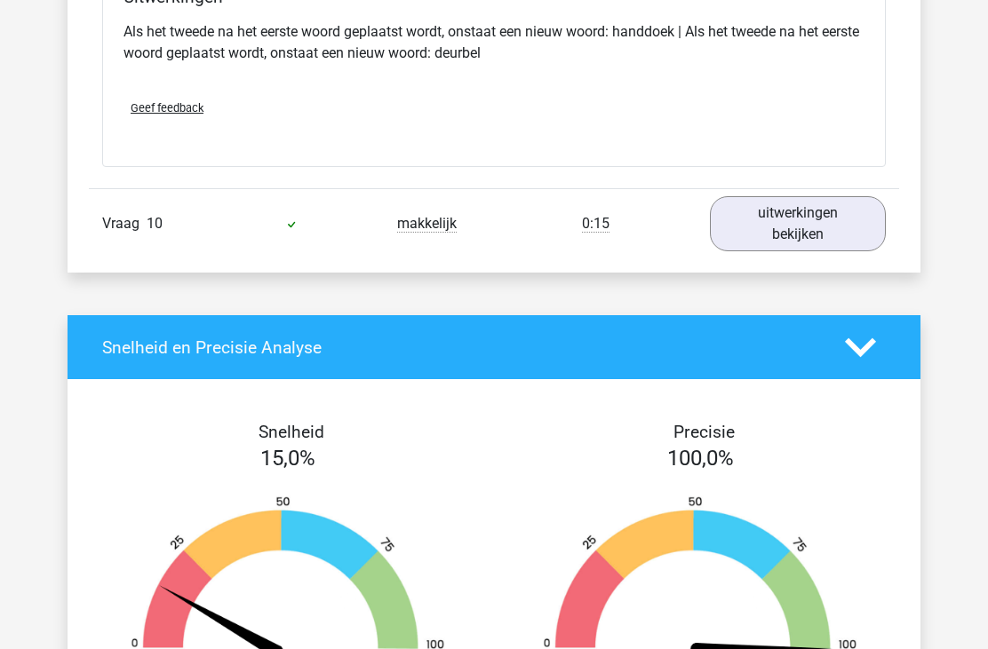
click at [765, 199] on link "uitwerkingen bekijken" at bounding box center [798, 224] width 176 height 55
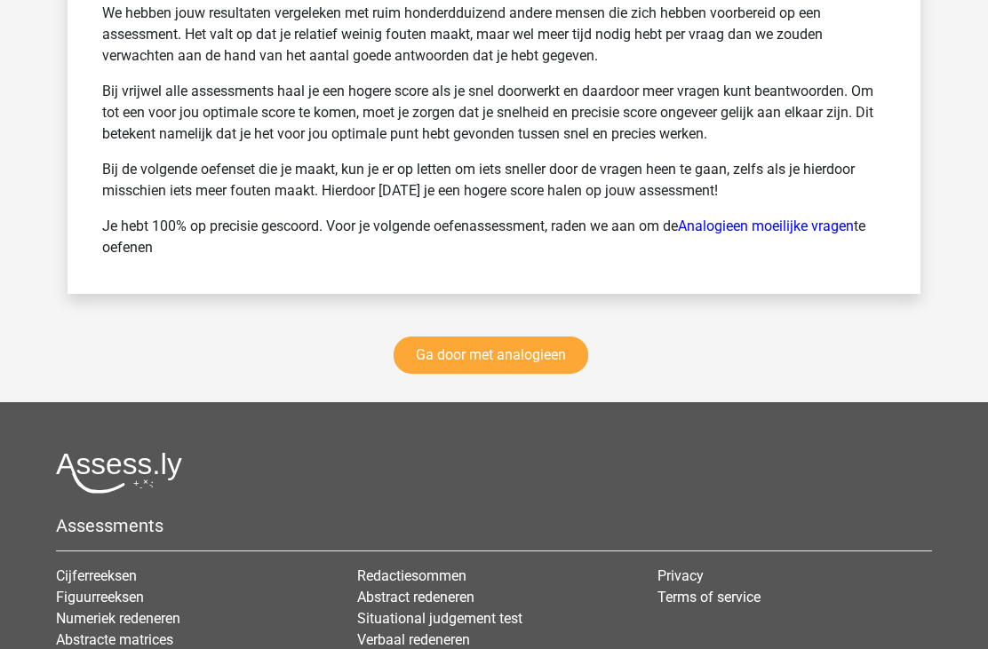
scroll to position [6844, 0]
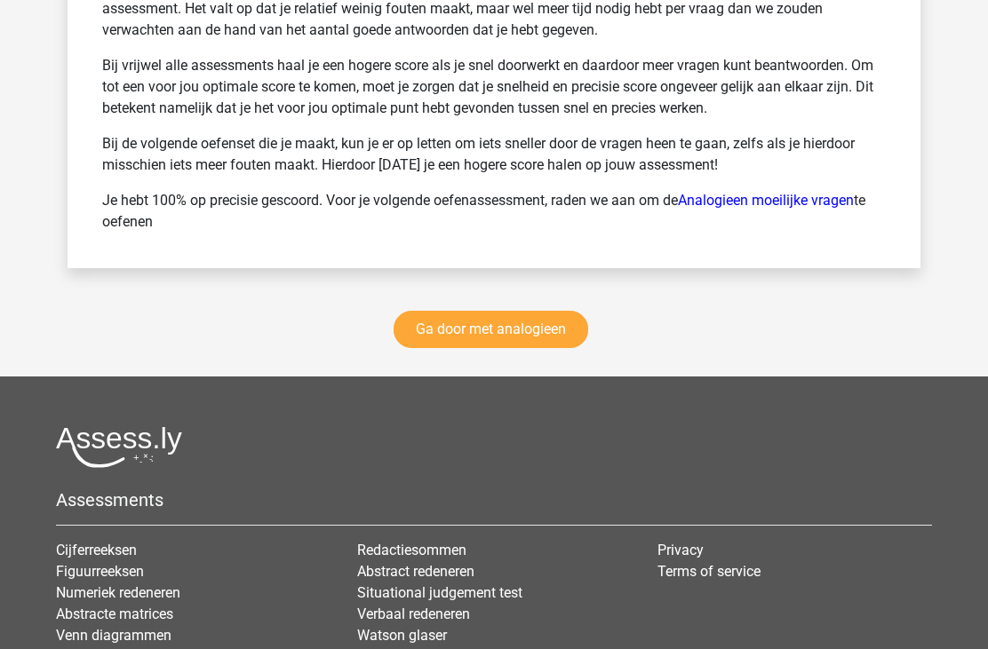
click at [552, 311] on link "Ga door met analogieen" at bounding box center [490, 329] width 195 height 37
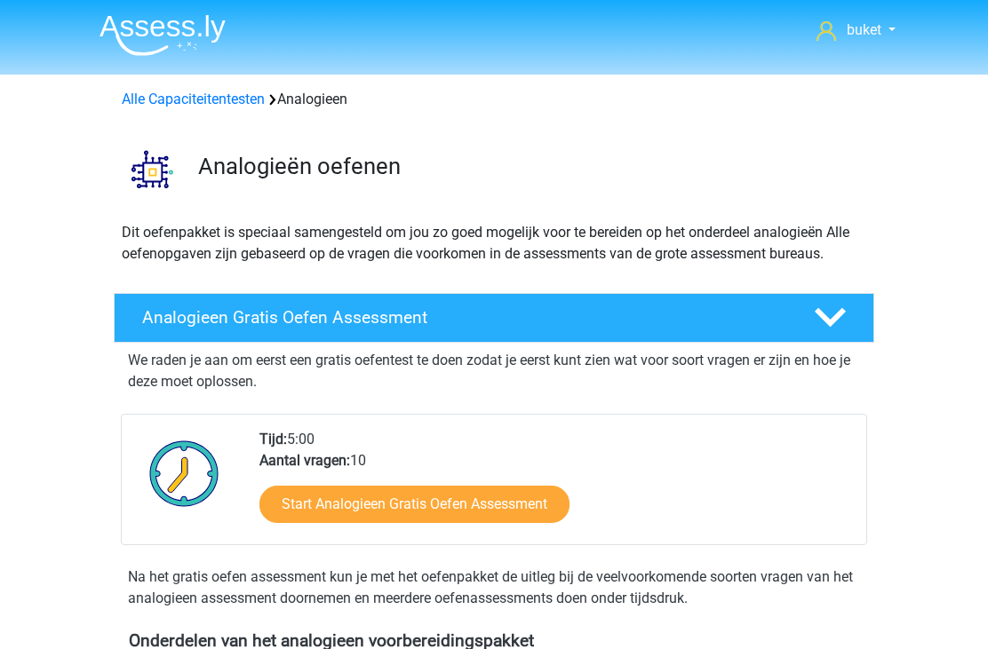
scroll to position [1047, 0]
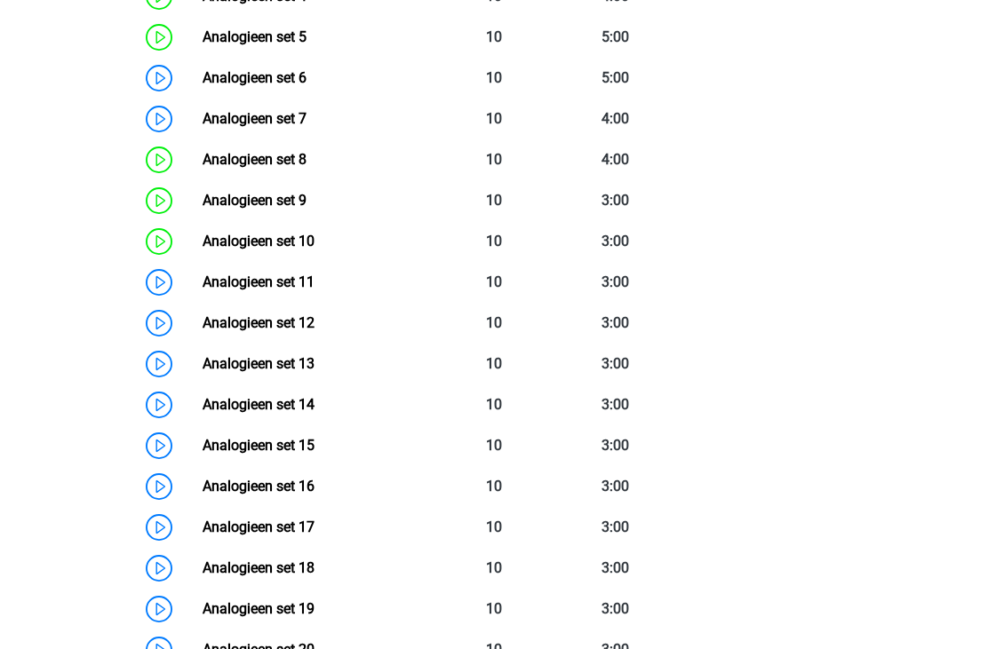
click at [306, 360] on link "Analogieen set 13" at bounding box center [259, 364] width 112 height 17
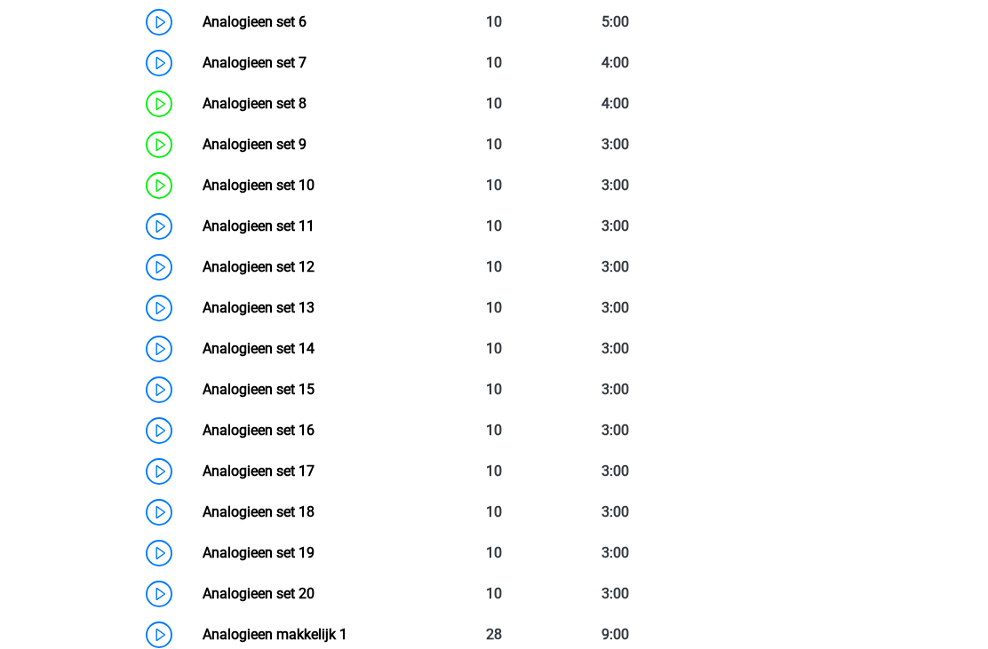
click at [314, 354] on link "Analogieen set 14" at bounding box center [259, 348] width 112 height 17
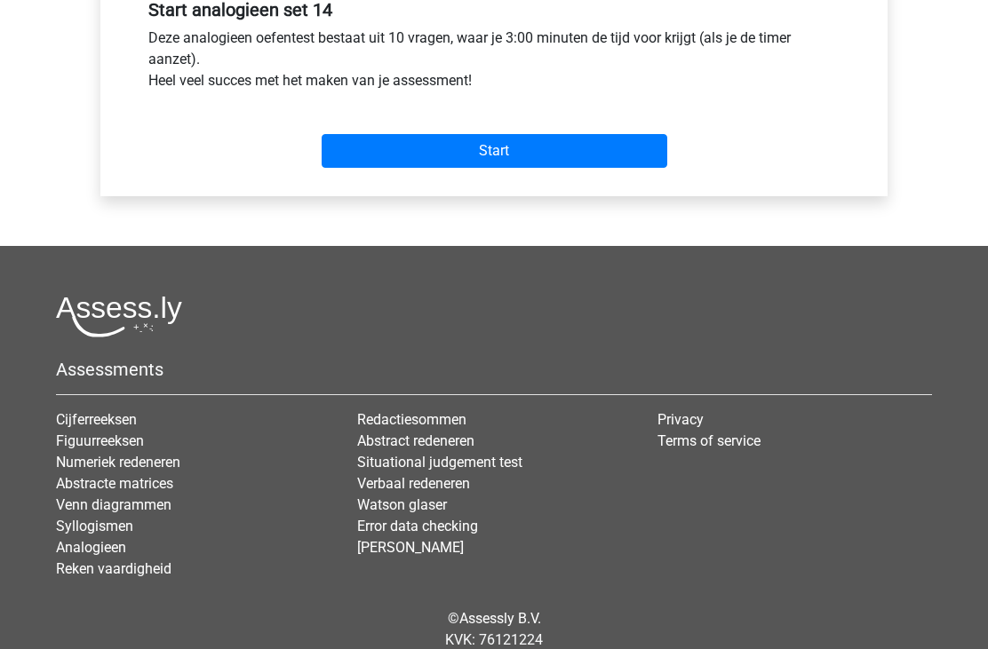
scroll to position [697, 0]
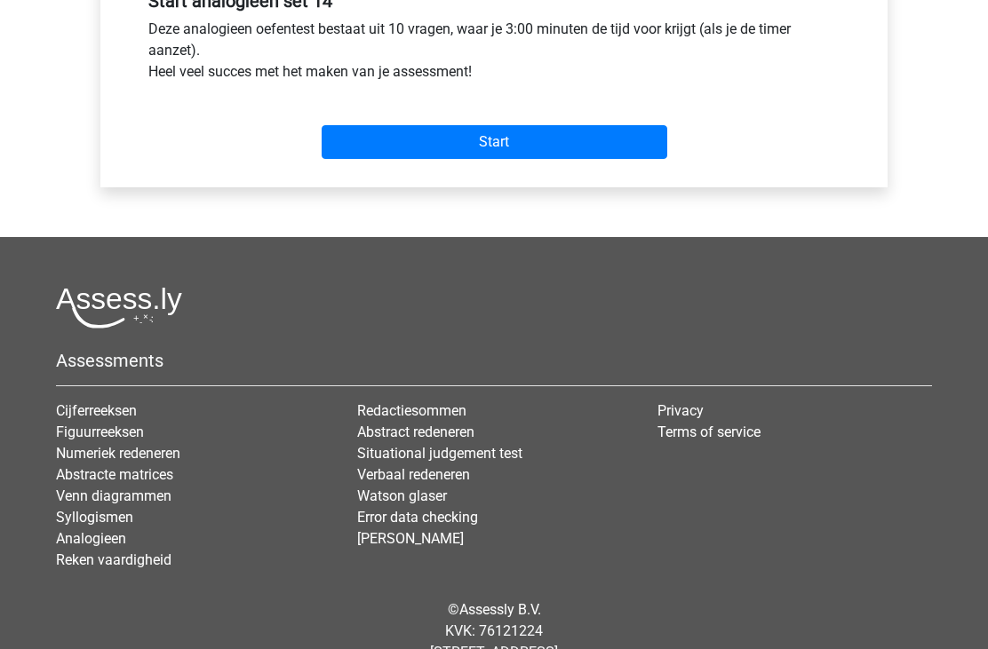
click at [536, 148] on input "Start" at bounding box center [495, 142] width 346 height 34
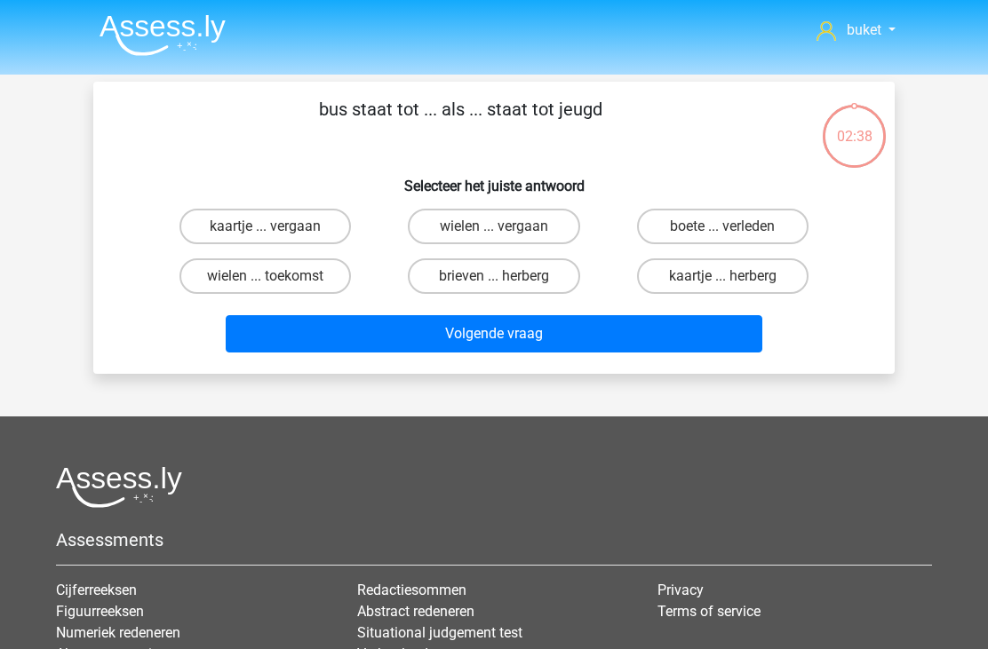
click at [695, 280] on label "kaartje ... herberg" at bounding box center [722, 276] width 171 height 36
click at [722, 280] on input "kaartje ... herberg" at bounding box center [728, 282] width 12 height 12
radio input "true"
click at [528, 337] on button "Volgende vraag" at bounding box center [494, 333] width 537 height 37
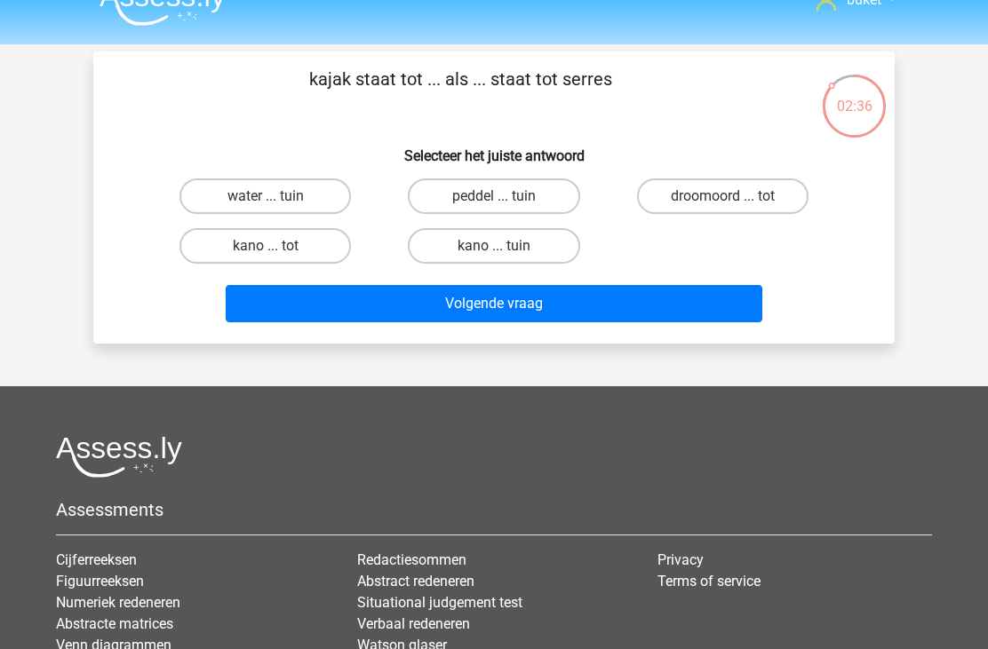
scroll to position [26, 0]
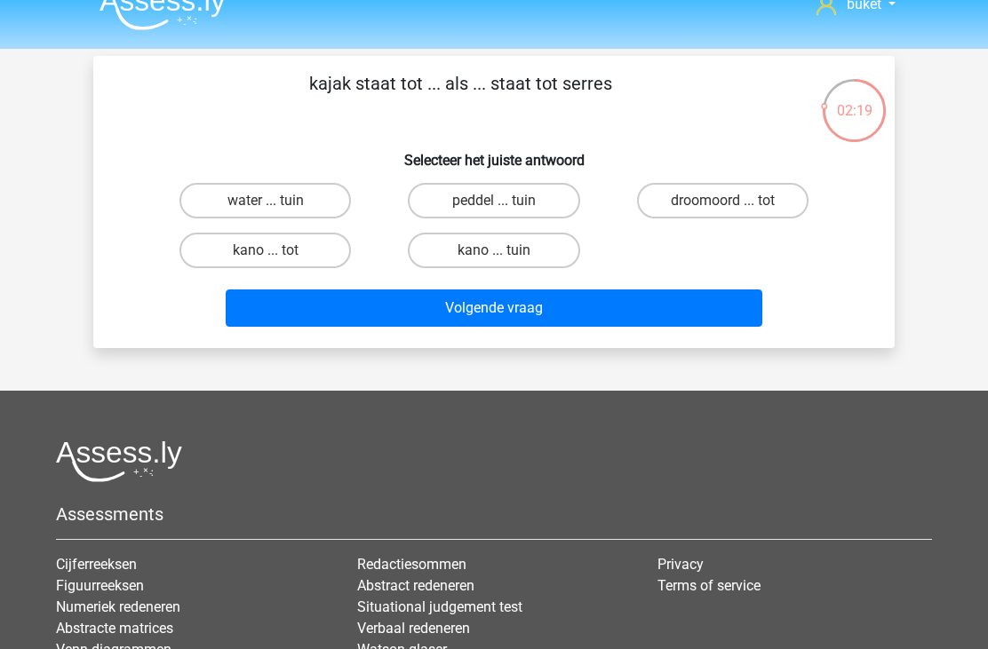
click at [470, 257] on label "kano ... tuin" at bounding box center [493, 251] width 171 height 36
click at [494, 257] on input "kano ... tuin" at bounding box center [500, 256] width 12 height 12
radio input "true"
click at [416, 306] on button "Volgende vraag" at bounding box center [494, 308] width 537 height 37
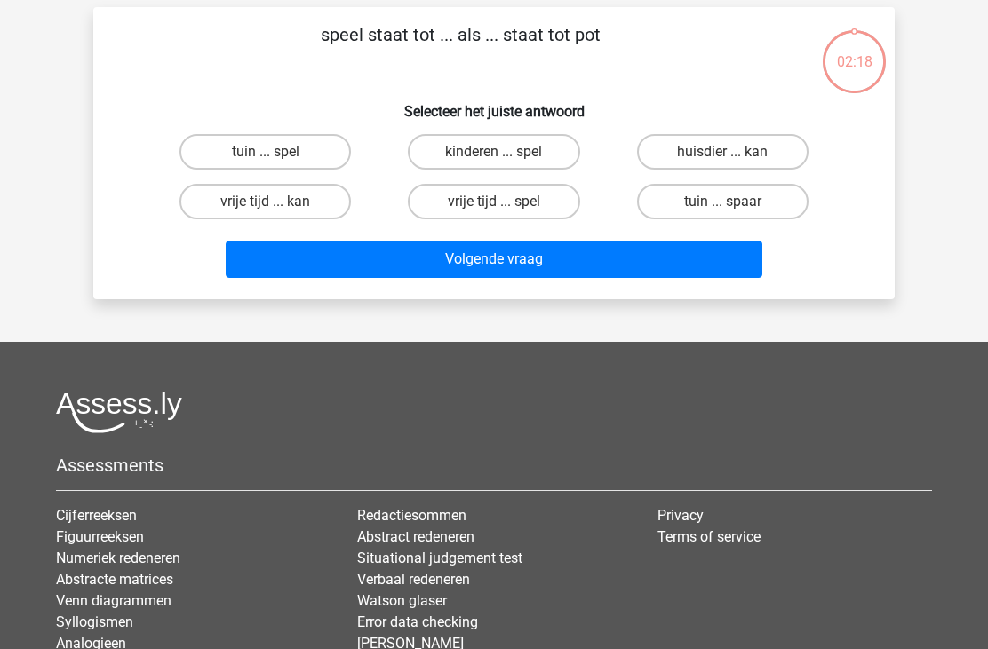
scroll to position [82, 0]
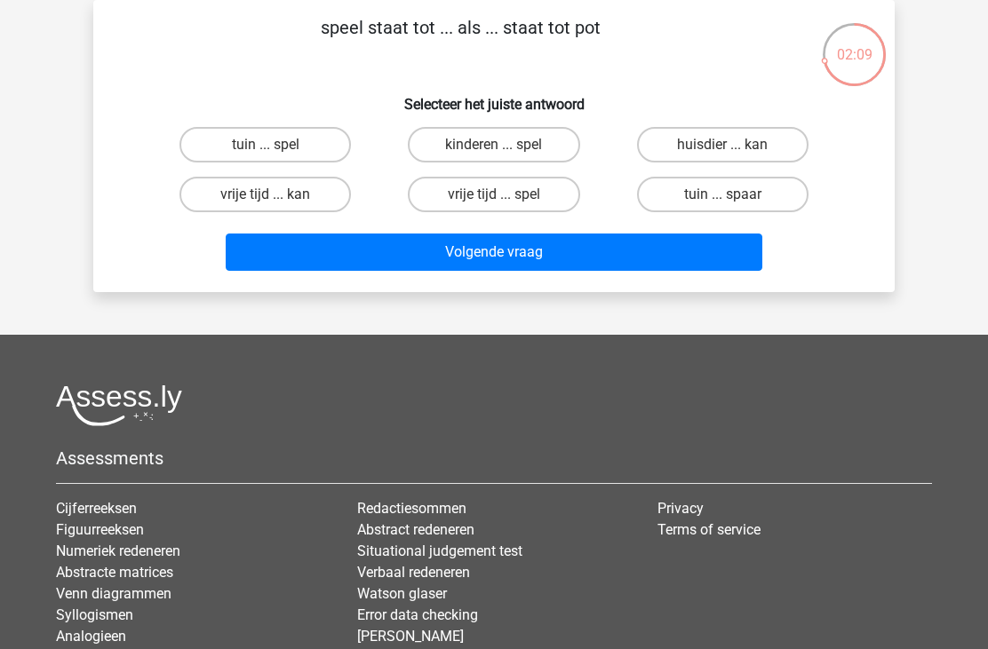
click at [791, 195] on label "tuin ... spaar" at bounding box center [722, 195] width 171 height 36
click at [734, 195] on input "tuin ... spaar" at bounding box center [728, 201] width 12 height 12
radio input "true"
click at [404, 250] on button "Volgende vraag" at bounding box center [494, 252] width 537 height 37
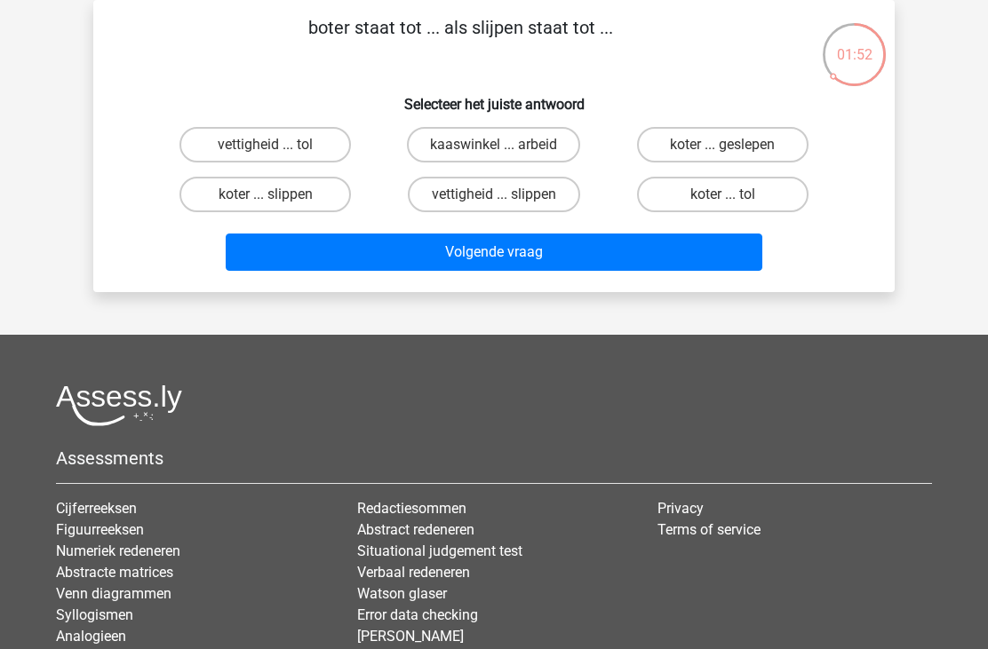
click at [256, 197] on label "koter ... slippen" at bounding box center [264, 195] width 171 height 36
click at [266, 197] on input "koter ... slippen" at bounding box center [272, 201] width 12 height 12
radio input "true"
click at [458, 263] on button "Volgende vraag" at bounding box center [494, 252] width 537 height 37
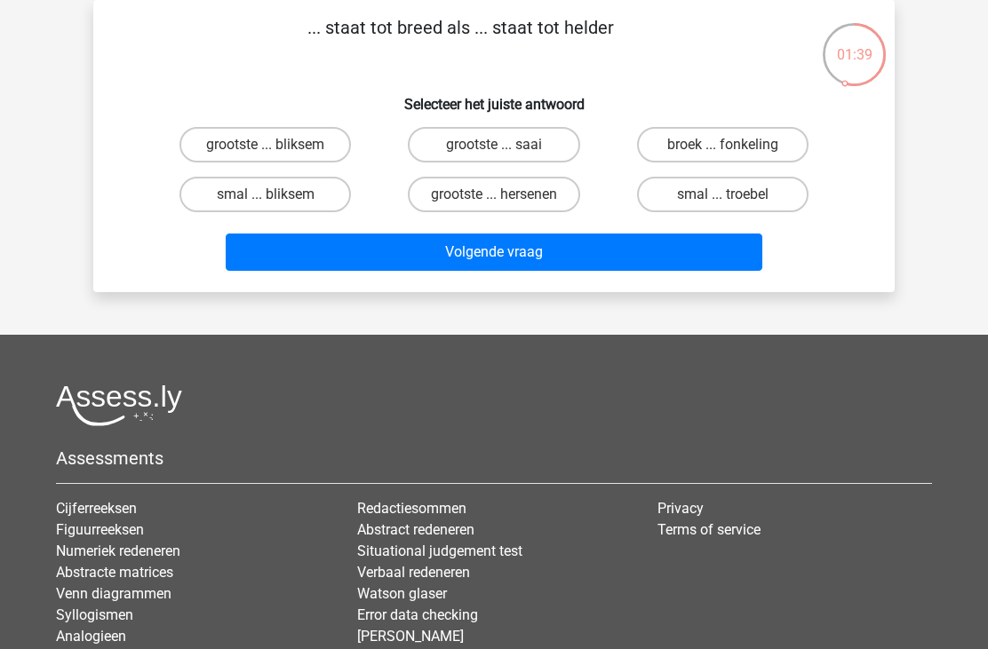
click at [688, 195] on label "smal ... troebel" at bounding box center [722, 195] width 171 height 36
click at [722, 195] on input "smal ... troebel" at bounding box center [728, 201] width 12 height 12
radio input "true"
click at [454, 252] on button "Volgende vraag" at bounding box center [494, 252] width 537 height 37
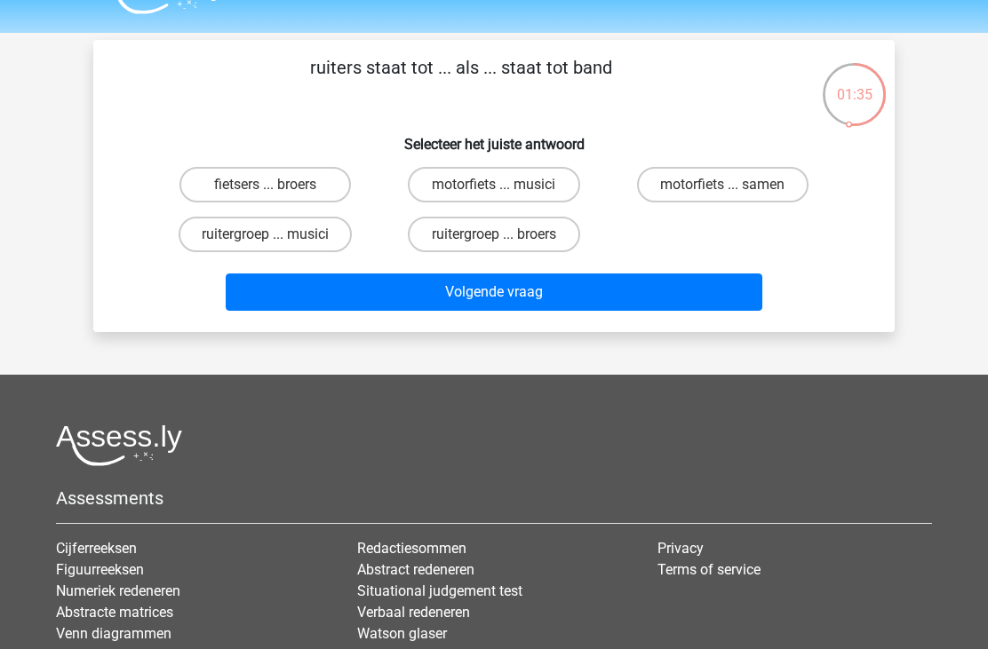
scroll to position [37, 0]
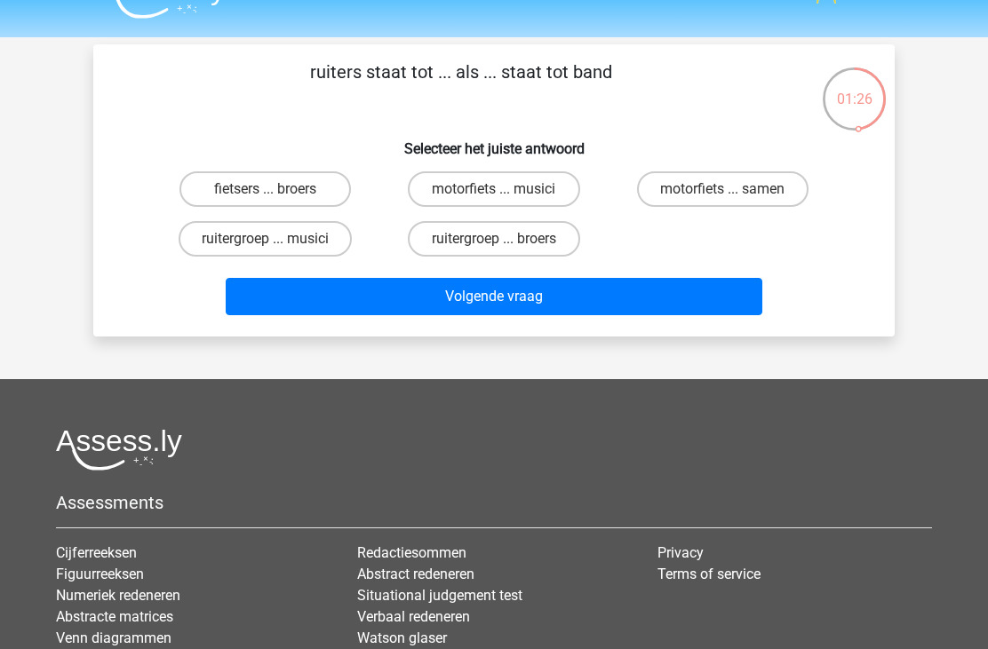
click at [271, 241] on input "ruitergroep ... musici" at bounding box center [272, 245] width 12 height 12
radio input "true"
click at [386, 296] on button "Volgende vraag" at bounding box center [494, 296] width 537 height 37
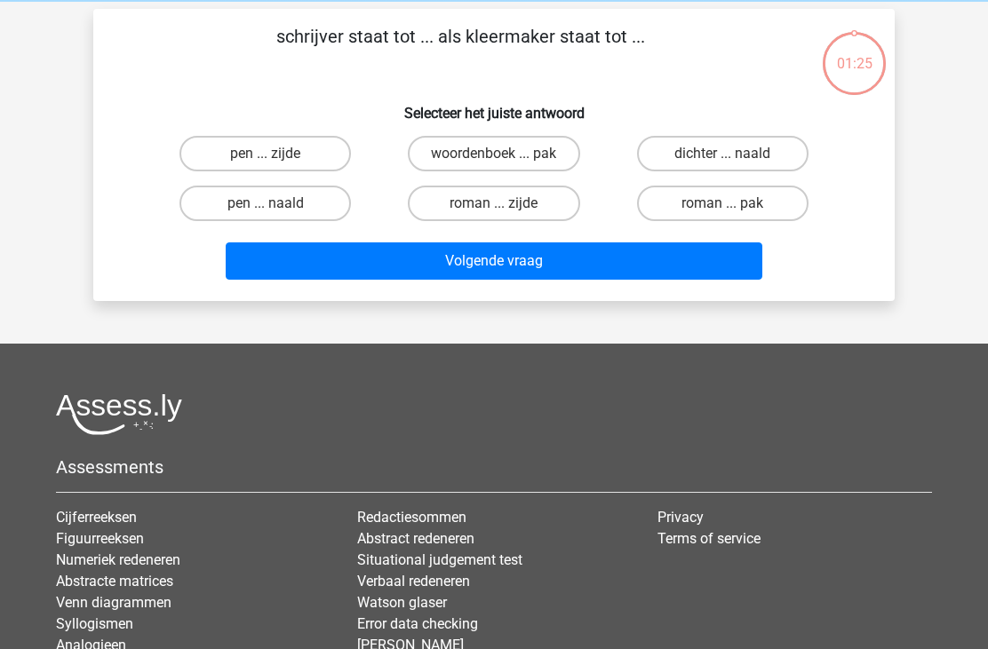
scroll to position [82, 0]
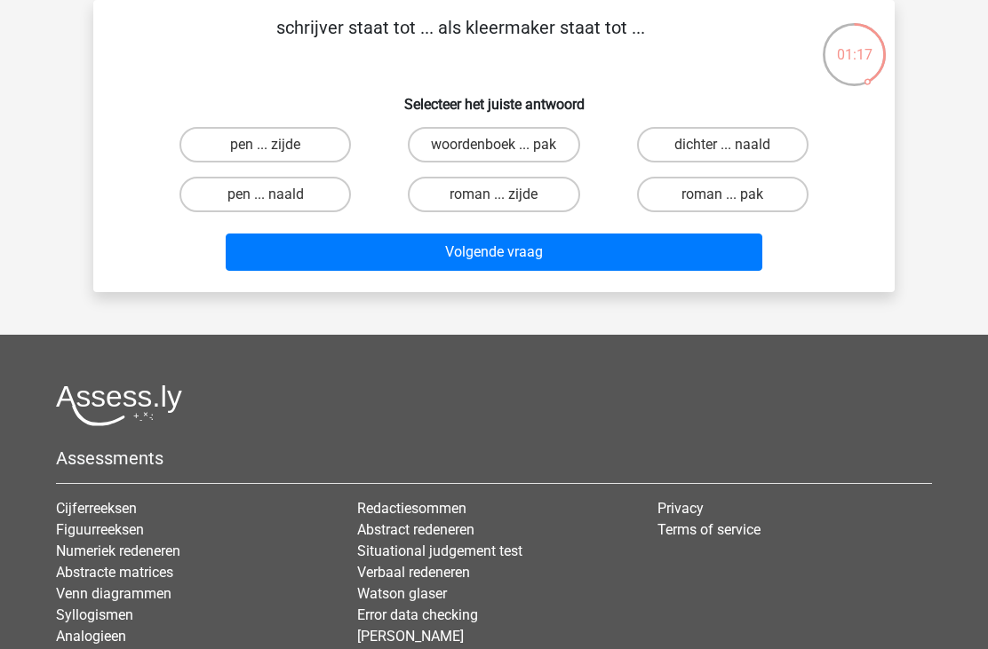
click at [292, 197] on label "pen ... naald" at bounding box center [264, 195] width 171 height 36
click at [277, 197] on input "pen ... naald" at bounding box center [272, 201] width 12 height 12
radio input "true"
click at [510, 249] on button "Volgende vraag" at bounding box center [494, 252] width 537 height 37
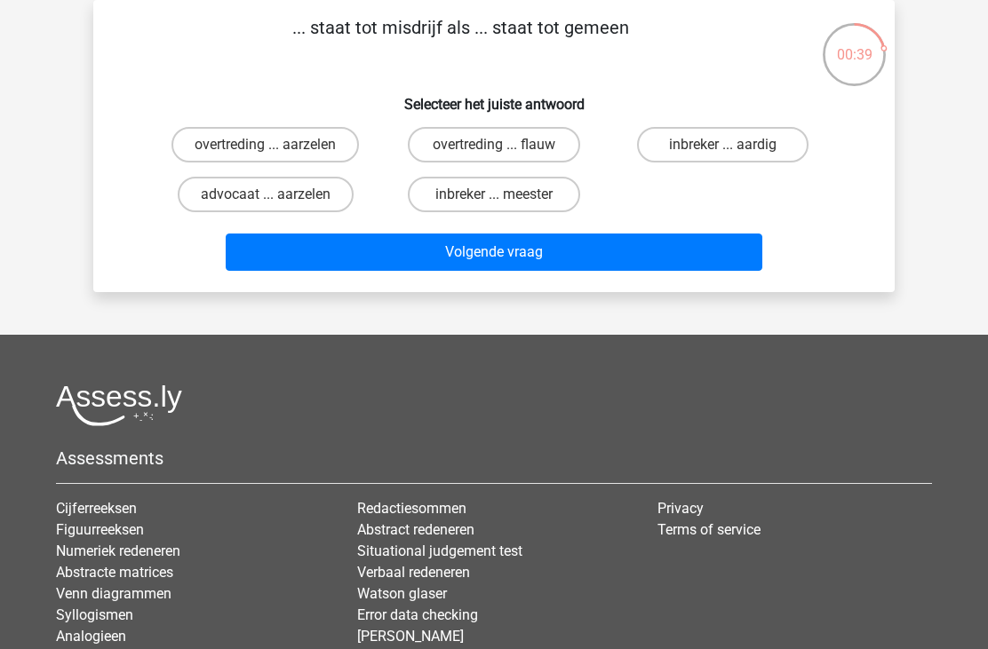
click at [264, 149] on label "overtreding ... aarzelen" at bounding box center [264, 145] width 187 height 36
click at [266, 149] on input "overtreding ... aarzelen" at bounding box center [272, 151] width 12 height 12
radio input "true"
click at [445, 250] on button "Volgende vraag" at bounding box center [494, 252] width 537 height 37
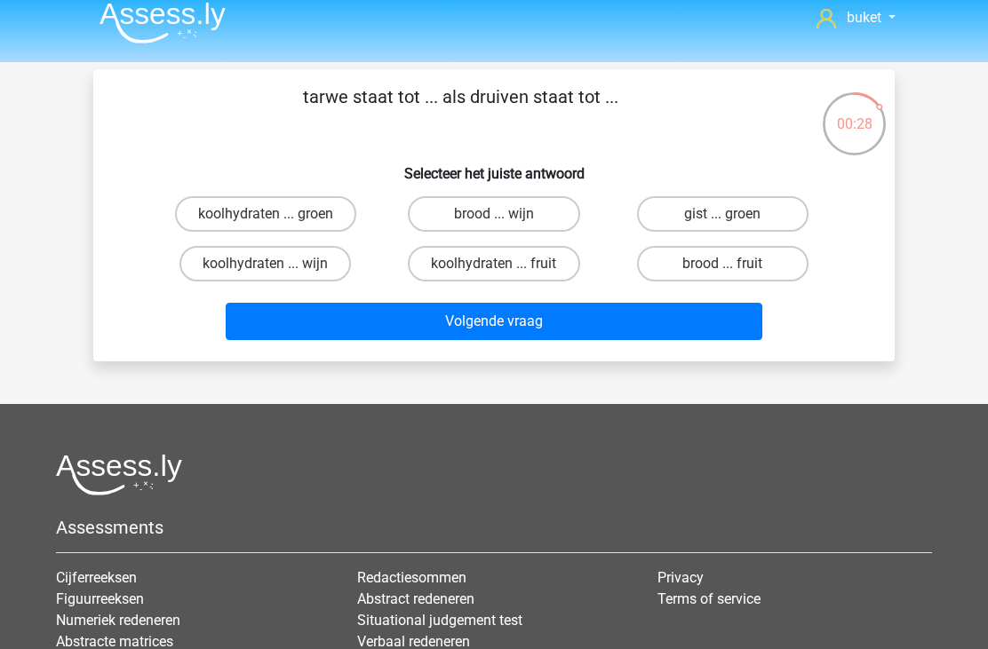
scroll to position [11, 0]
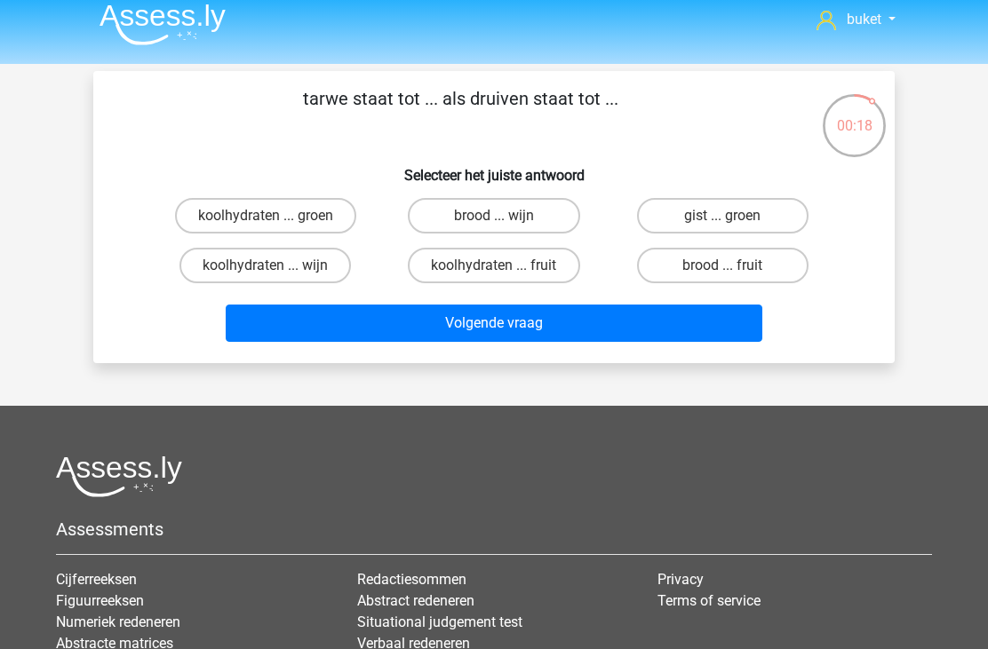
click at [454, 214] on label "brood ... wijn" at bounding box center [493, 216] width 171 height 36
click at [494, 216] on input "brood ... wijn" at bounding box center [500, 222] width 12 height 12
radio input "true"
click at [479, 335] on button "Volgende vraag" at bounding box center [494, 323] width 537 height 37
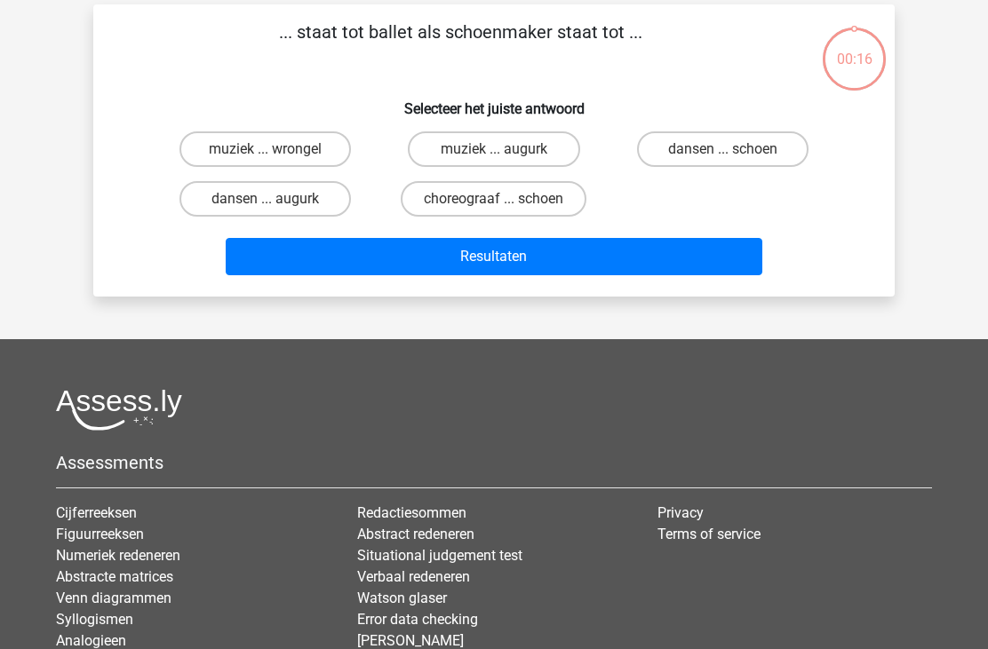
scroll to position [82, 0]
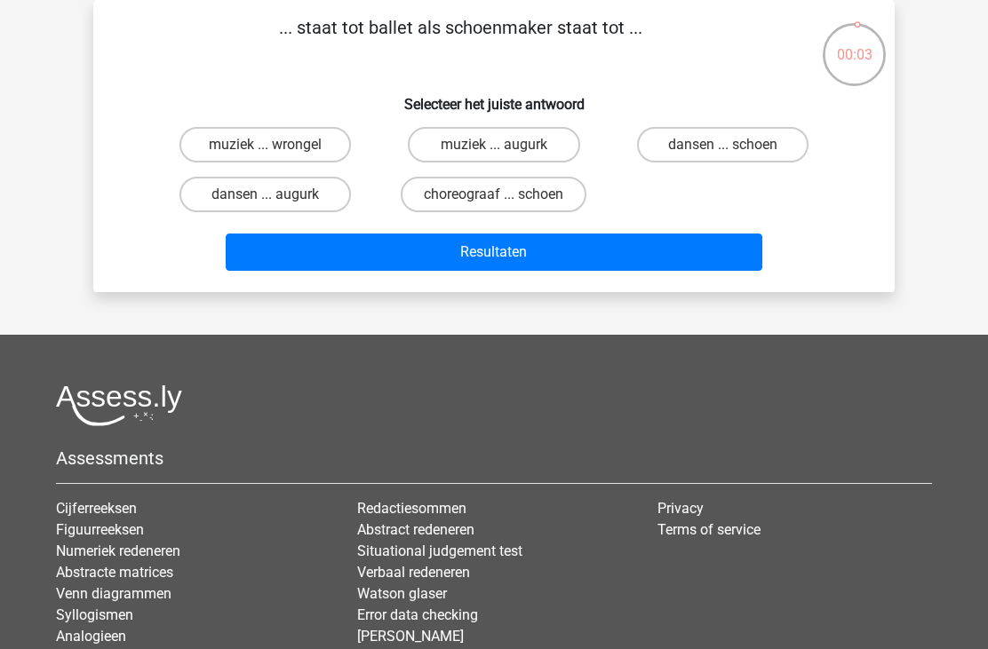
click at [474, 197] on label "choreograaf ... schoen" at bounding box center [494, 195] width 186 height 36
click at [494, 197] on input "choreograaf ... schoen" at bounding box center [500, 201] width 12 height 12
radio input "true"
click at [445, 258] on button "Resultaten" at bounding box center [494, 252] width 537 height 37
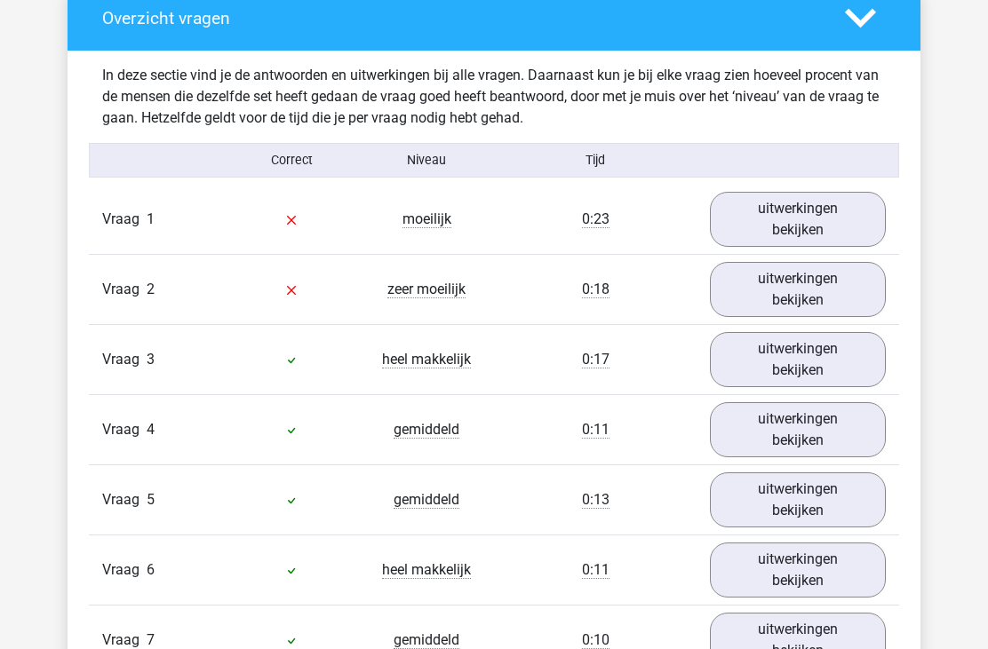
click at [807, 217] on link "uitwerkingen bekijken" at bounding box center [798, 220] width 176 height 55
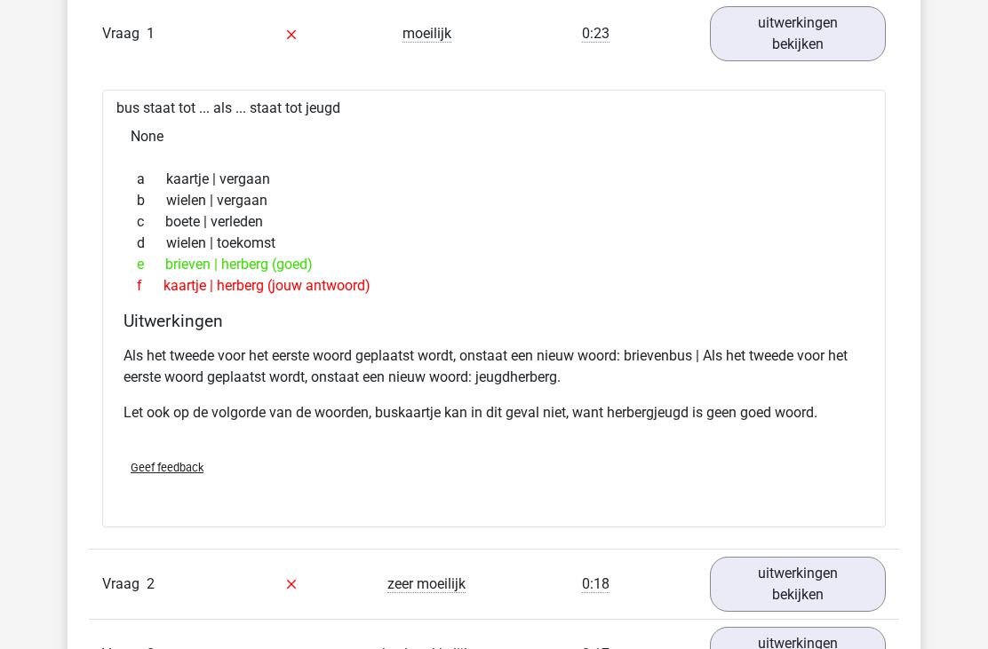
scroll to position [1205, 0]
click at [205, 309] on div "bus staat tot ... als ... staat tot jeugd None a kaartje | vergaan b wielen | v…" at bounding box center [493, 309] width 783 height 437
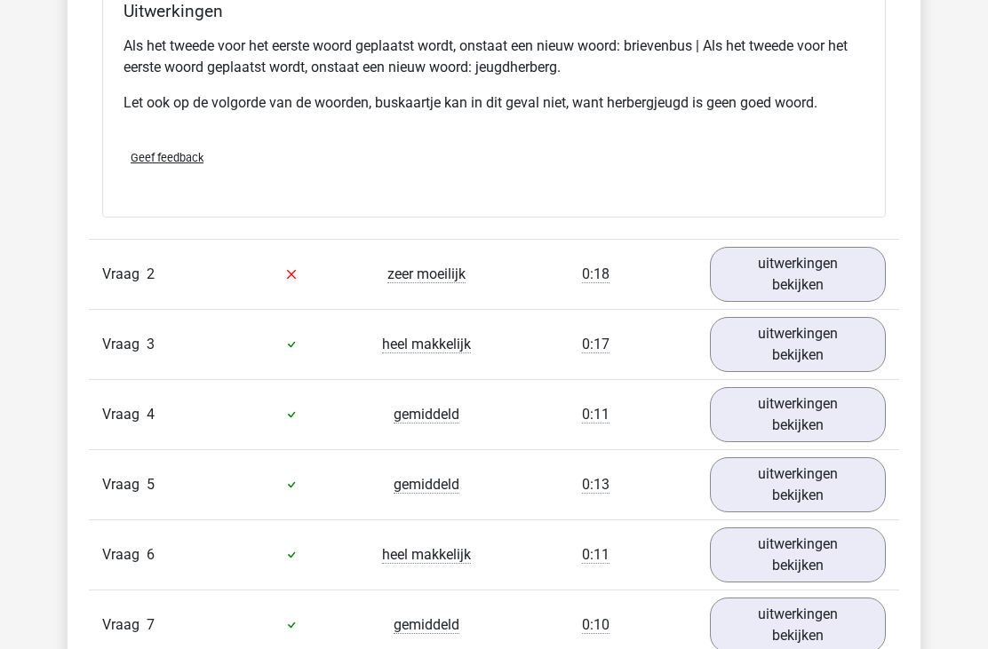
click at [773, 274] on link "uitwerkingen bekijken" at bounding box center [798, 274] width 176 height 55
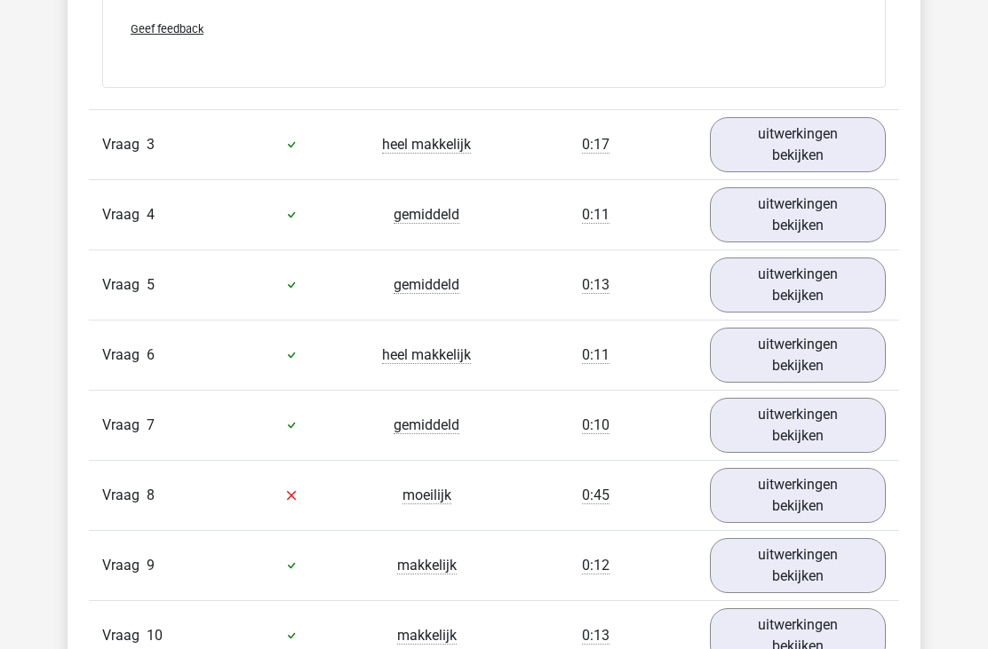
scroll to position [2190, 0]
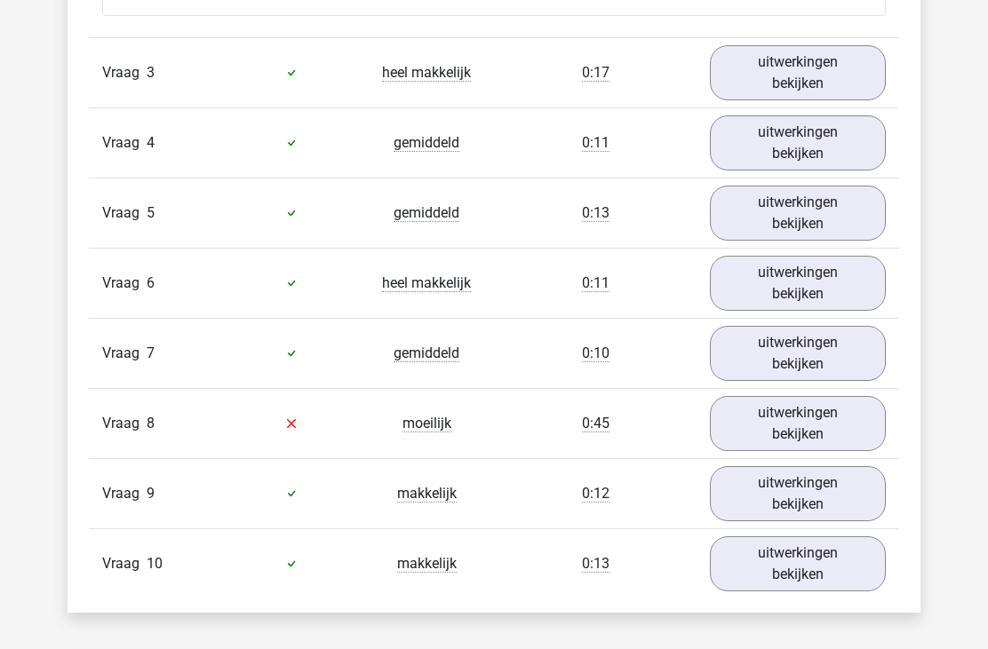
click at [789, 419] on link "uitwerkingen bekijken" at bounding box center [798, 423] width 176 height 55
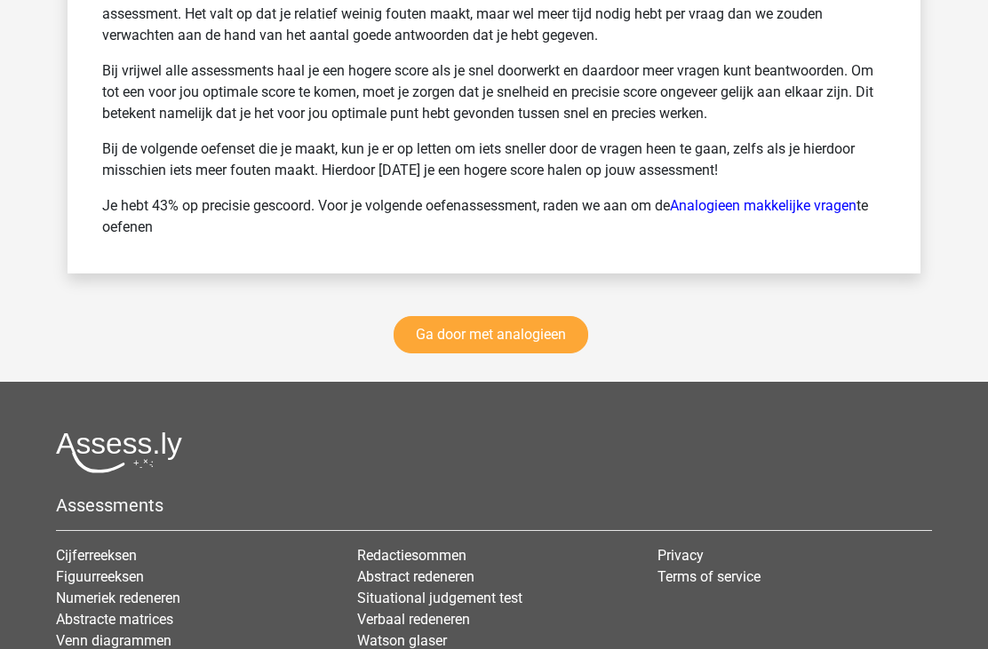
scroll to position [3945, 0]
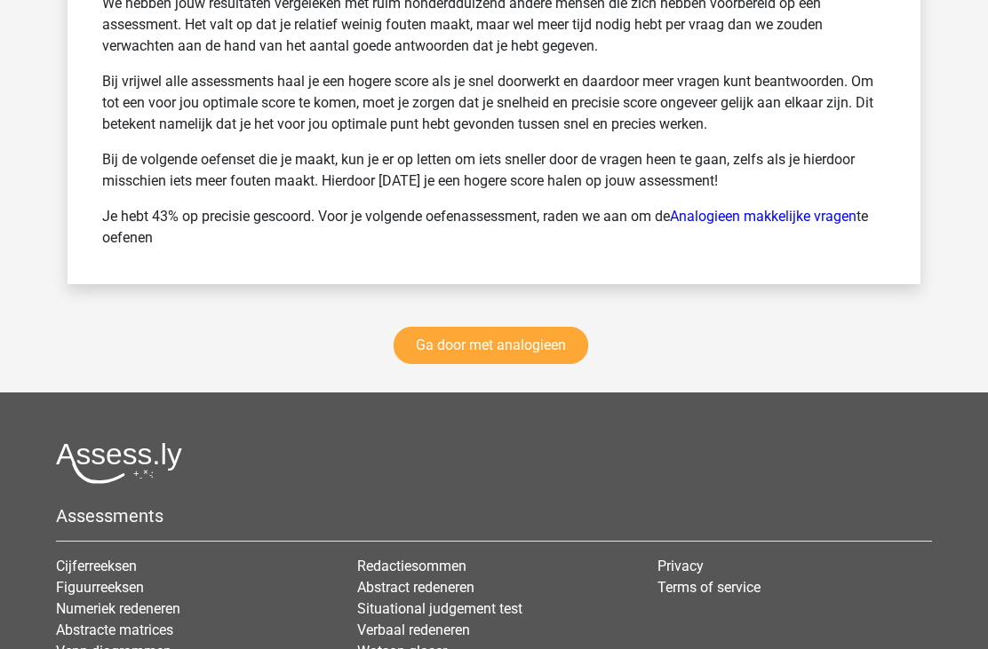
click at [513, 334] on link "Ga door met analogieen" at bounding box center [490, 345] width 195 height 37
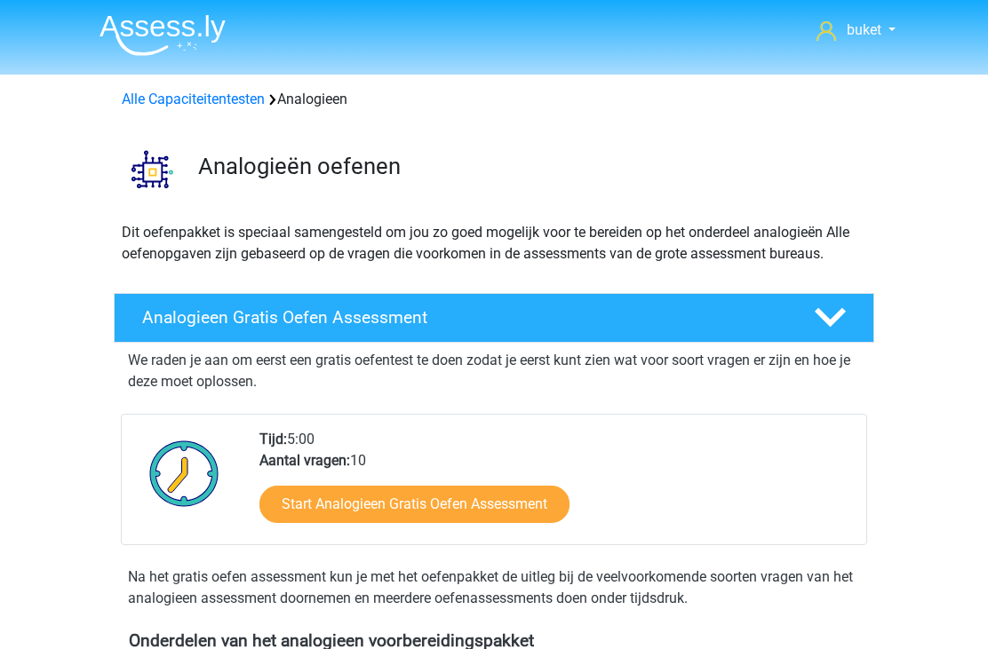
scroll to position [989, 0]
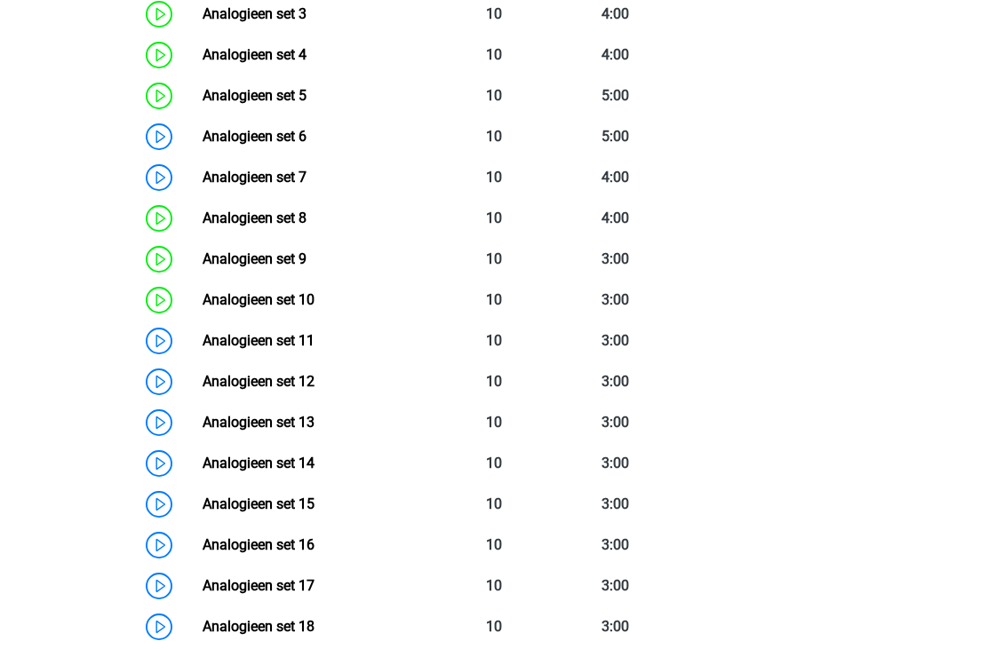
click at [312, 503] on link "Analogieen set 15" at bounding box center [259, 504] width 112 height 17
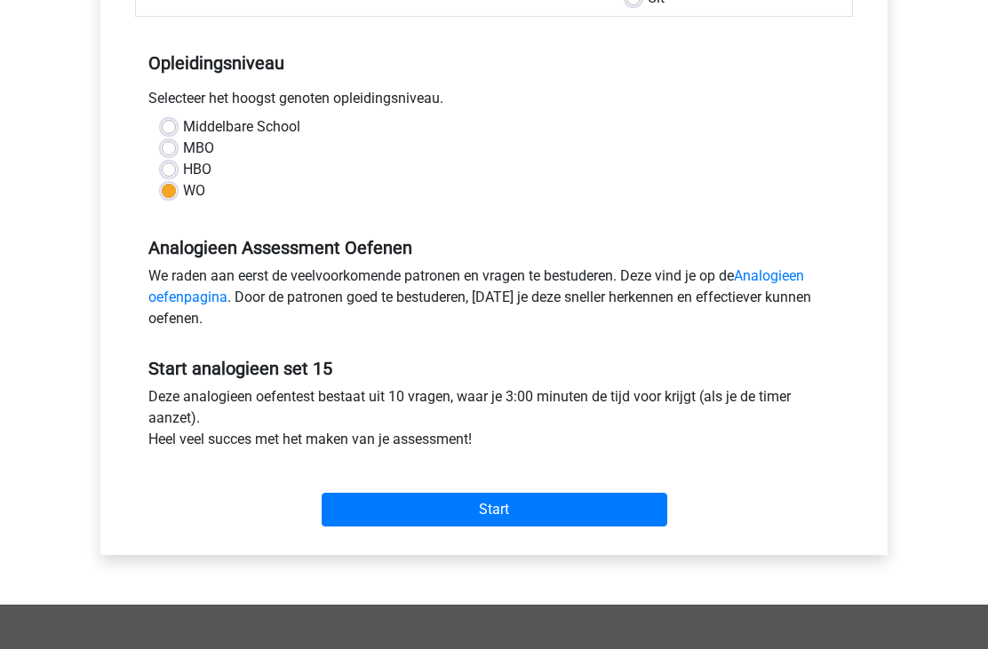
scroll to position [330, 0]
click at [429, 525] on input "Start" at bounding box center [495, 510] width 346 height 34
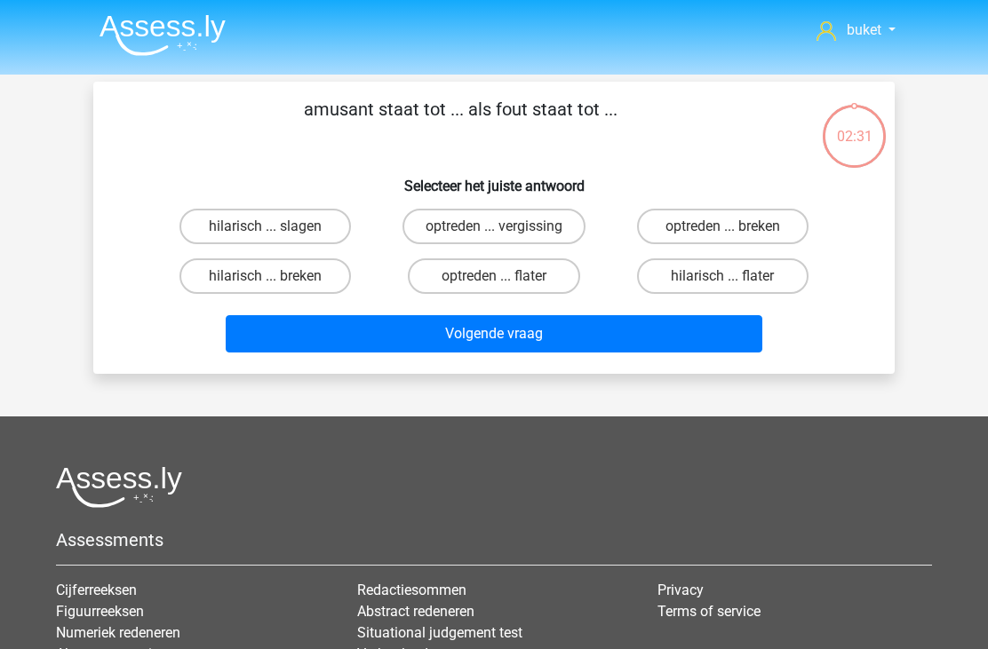
click at [708, 277] on label "hilarisch ... flater" at bounding box center [722, 276] width 171 height 36
click at [722, 277] on input "hilarisch ... flater" at bounding box center [728, 282] width 12 height 12
radio input "true"
click at [419, 322] on button "Volgende vraag" at bounding box center [494, 333] width 537 height 37
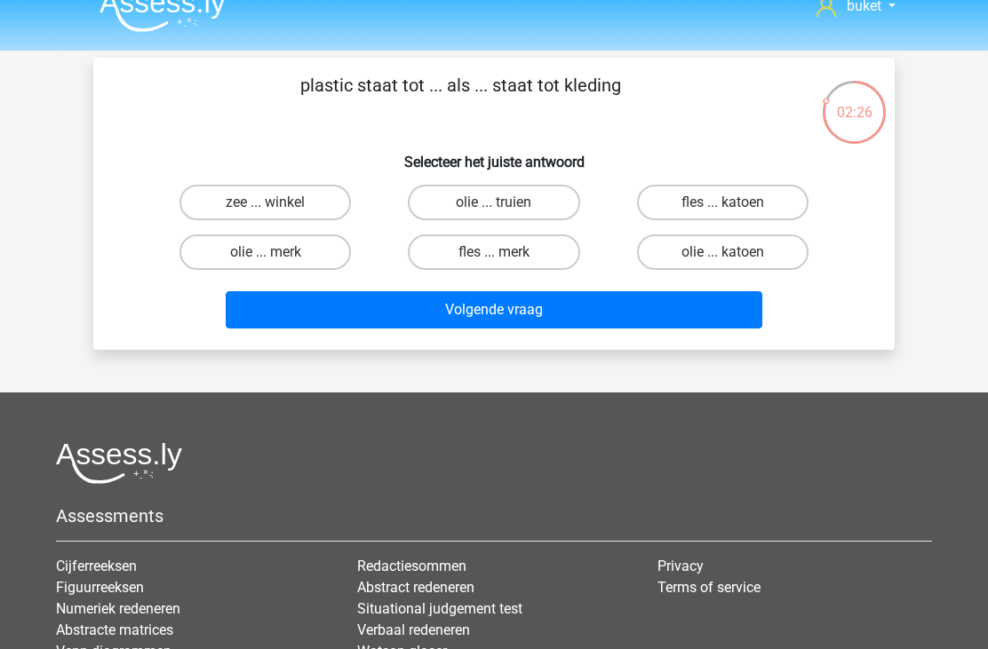
scroll to position [22, 0]
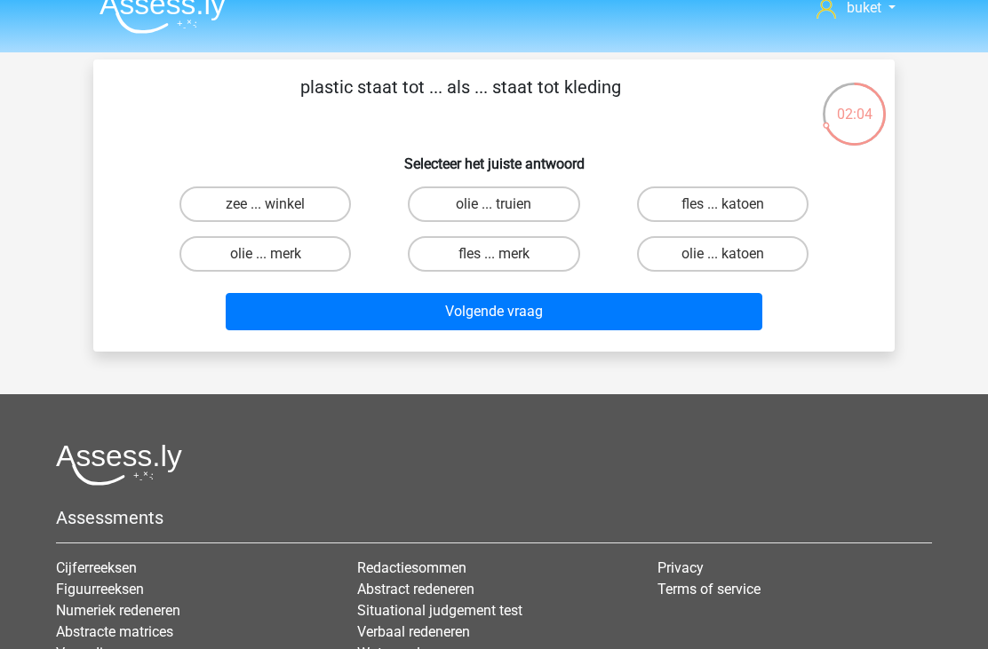
click at [695, 196] on label "fles ... katoen" at bounding box center [722, 205] width 171 height 36
click at [722, 204] on input "fles ... katoen" at bounding box center [728, 210] width 12 height 12
radio input "true"
click at [485, 314] on button "Volgende vraag" at bounding box center [494, 311] width 537 height 37
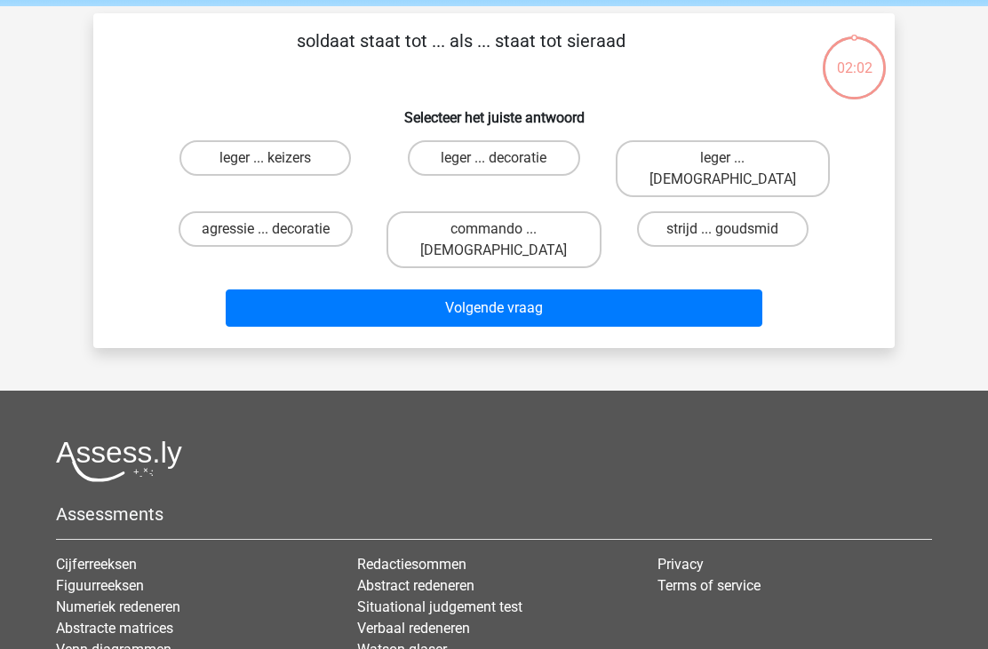
scroll to position [82, 0]
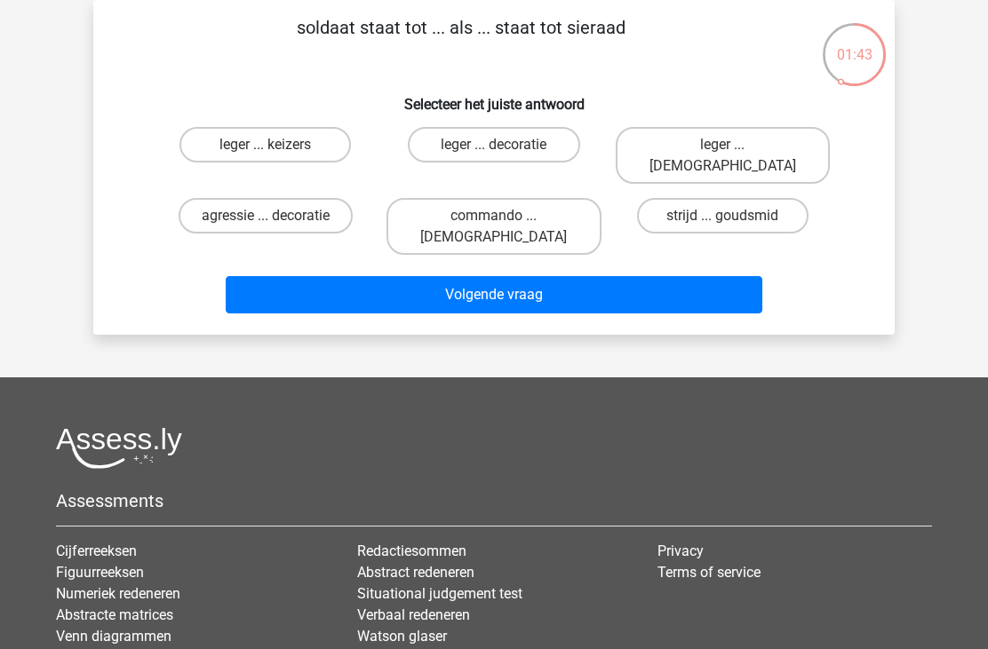
click at [691, 200] on label "strijd ... goudsmid" at bounding box center [722, 216] width 171 height 36
click at [722, 216] on input "strijd ... goudsmid" at bounding box center [728, 222] width 12 height 12
radio input "true"
click at [486, 276] on button "Volgende vraag" at bounding box center [494, 294] width 537 height 37
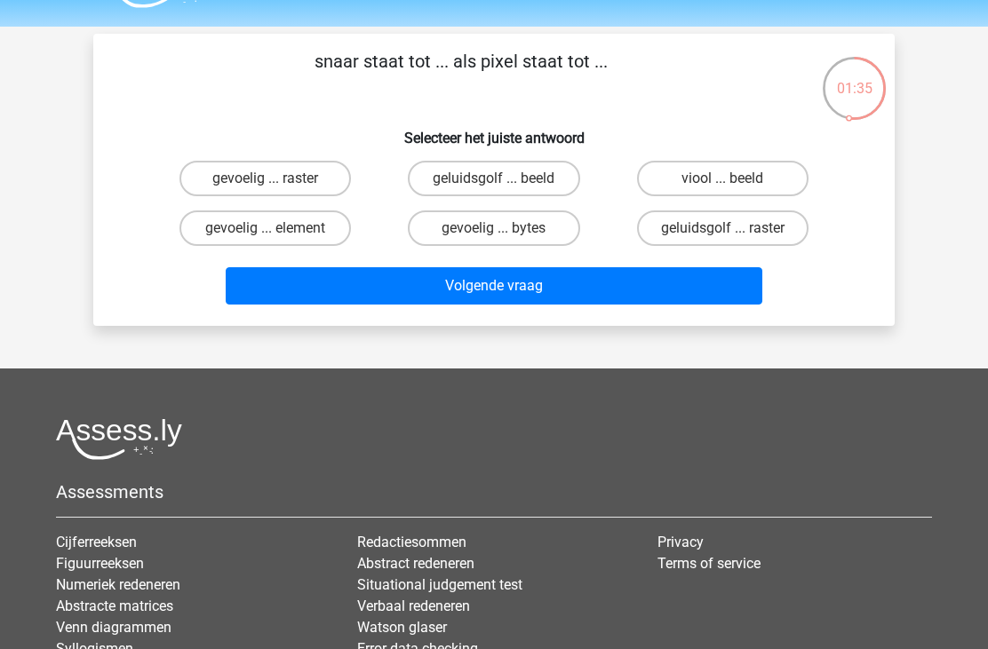
scroll to position [19, 0]
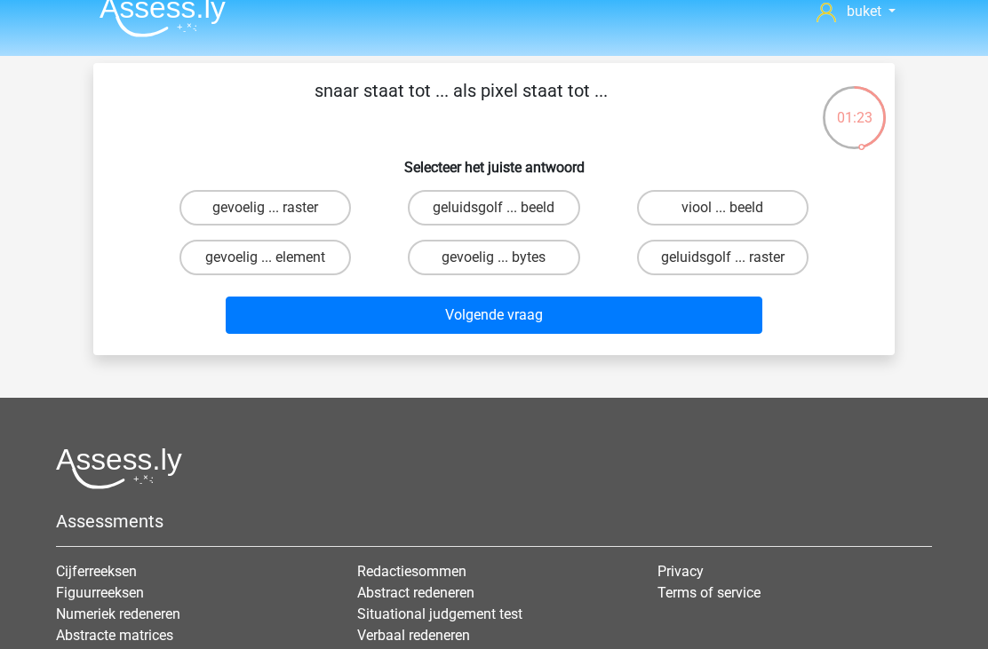
click at [705, 211] on label "viool ... beeld" at bounding box center [722, 208] width 171 height 36
click at [722, 211] on input "viool ... beeld" at bounding box center [728, 214] width 12 height 12
radio input "true"
click at [405, 315] on button "Volgende vraag" at bounding box center [494, 315] width 537 height 37
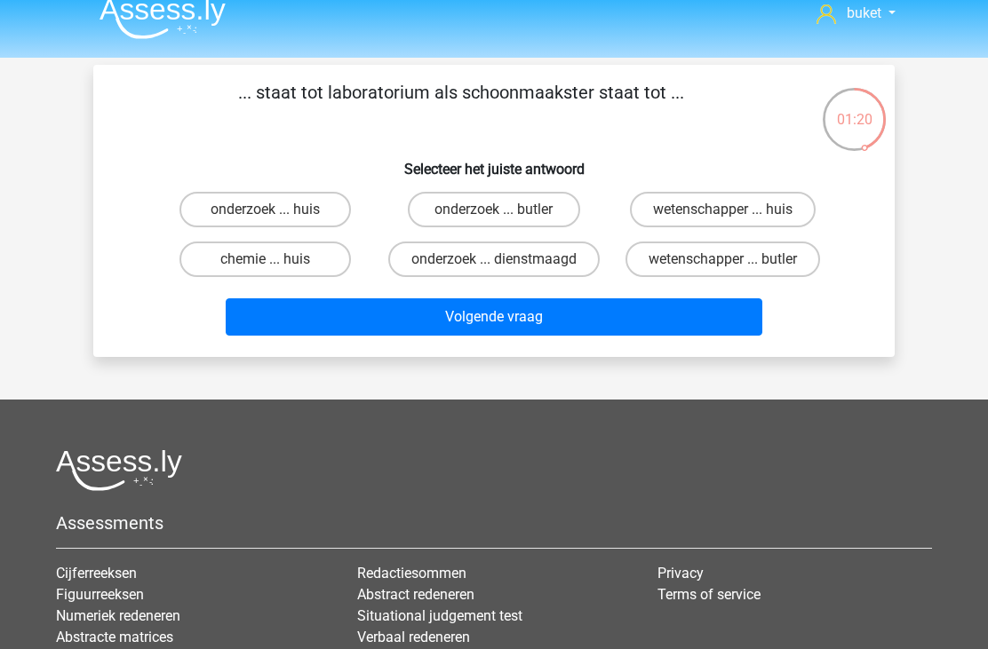
scroll to position [12, 0]
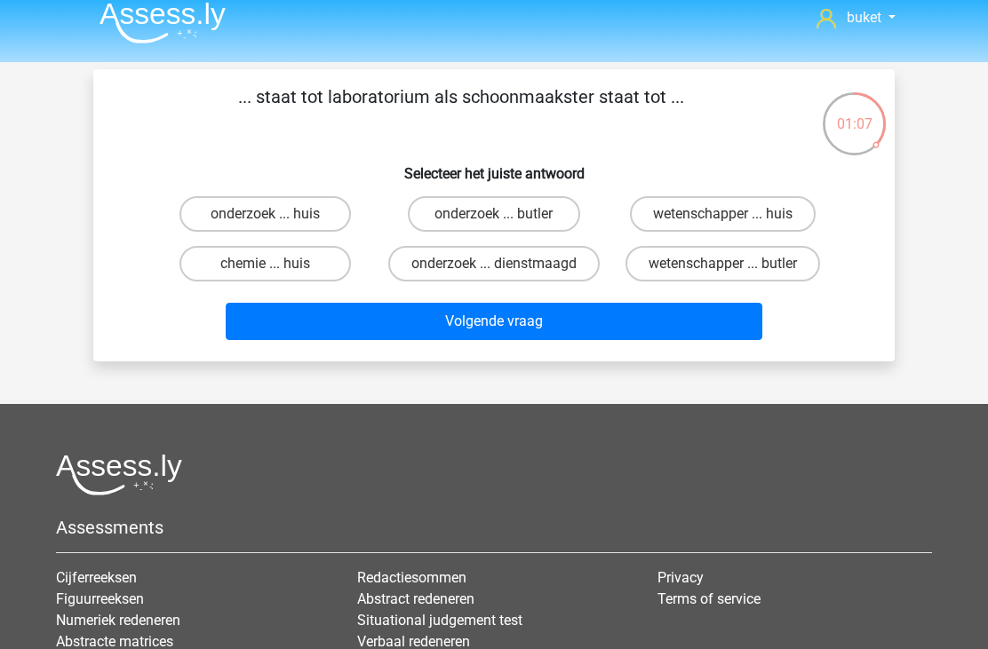
click at [693, 197] on label "wetenschapper ... huis" at bounding box center [723, 214] width 186 height 36
click at [722, 214] on input "wetenschapper ... huis" at bounding box center [728, 220] width 12 height 12
radio input "true"
click at [398, 391] on div "buket buketpala511@hotmail.com Nederlands English" at bounding box center [494, 431] width 988 height 886
click at [433, 325] on button "Volgende vraag" at bounding box center [494, 321] width 537 height 37
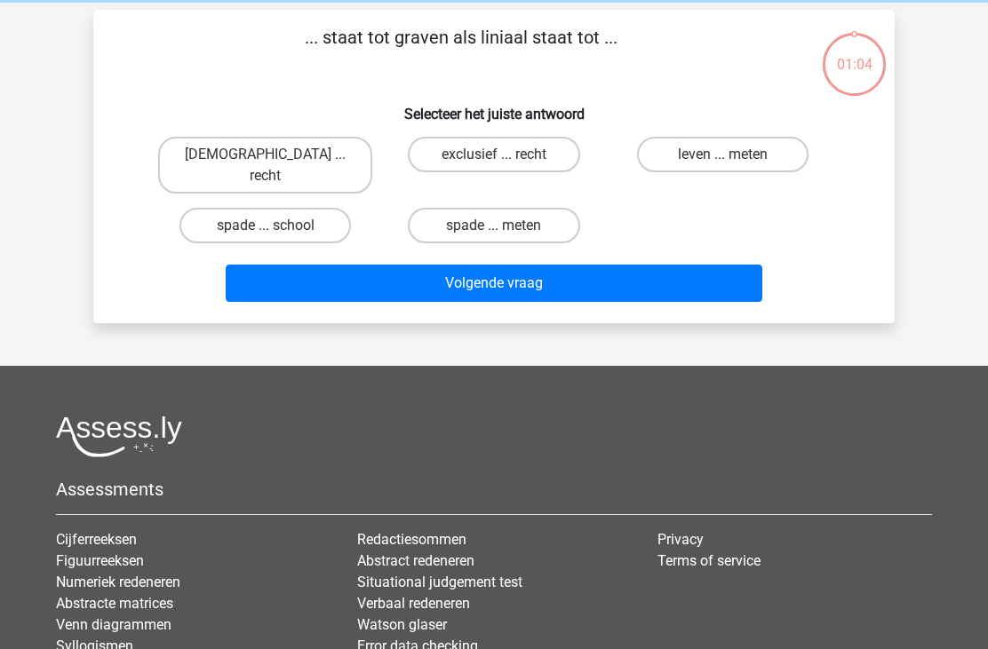
scroll to position [82, 0]
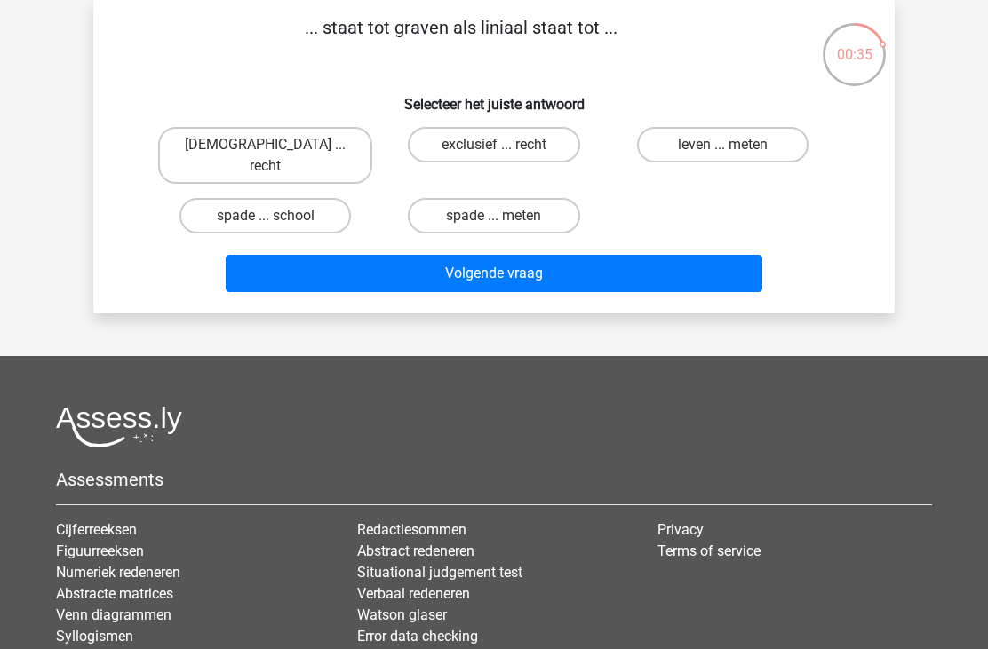
click at [552, 136] on label "exclusief ... recht" at bounding box center [493, 145] width 171 height 36
click at [505, 145] on input "exclusief ... recht" at bounding box center [500, 151] width 12 height 12
radio input "true"
click at [460, 255] on button "Volgende vraag" at bounding box center [494, 273] width 537 height 37
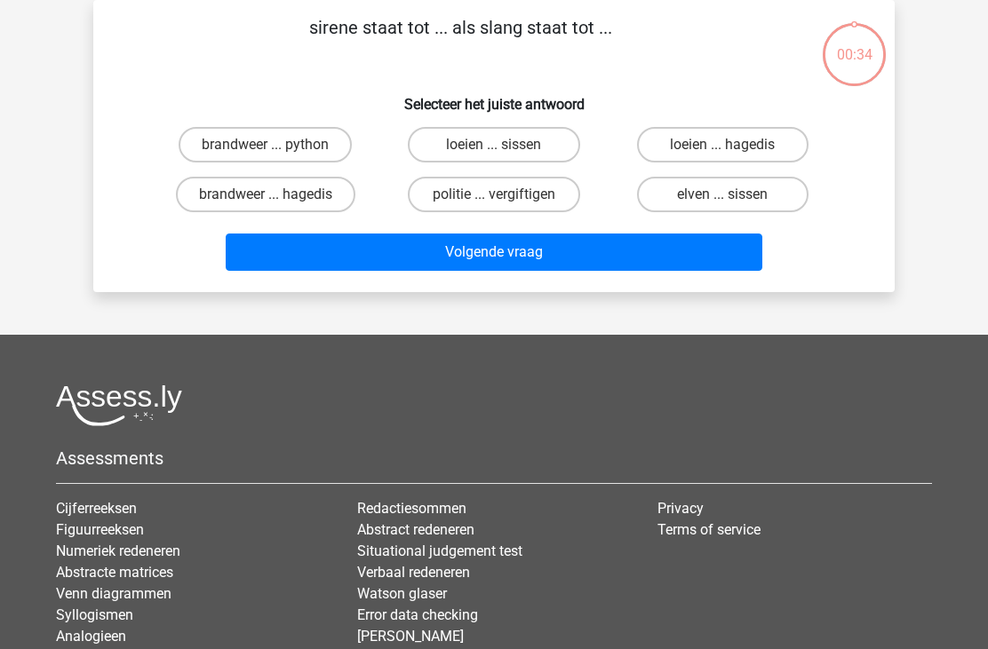
scroll to position [0, 0]
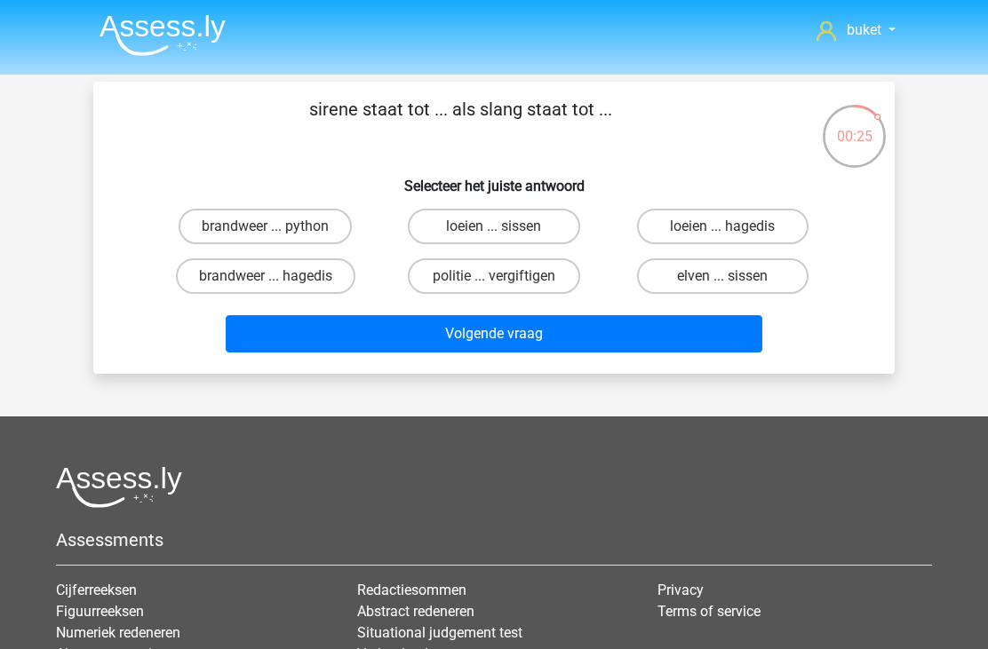
click at [527, 211] on label "loeien ... sissen" at bounding box center [493, 227] width 171 height 36
click at [505, 226] on input "loeien ... sissen" at bounding box center [500, 232] width 12 height 12
radio input "true"
click at [447, 344] on button "Volgende vraag" at bounding box center [494, 333] width 537 height 37
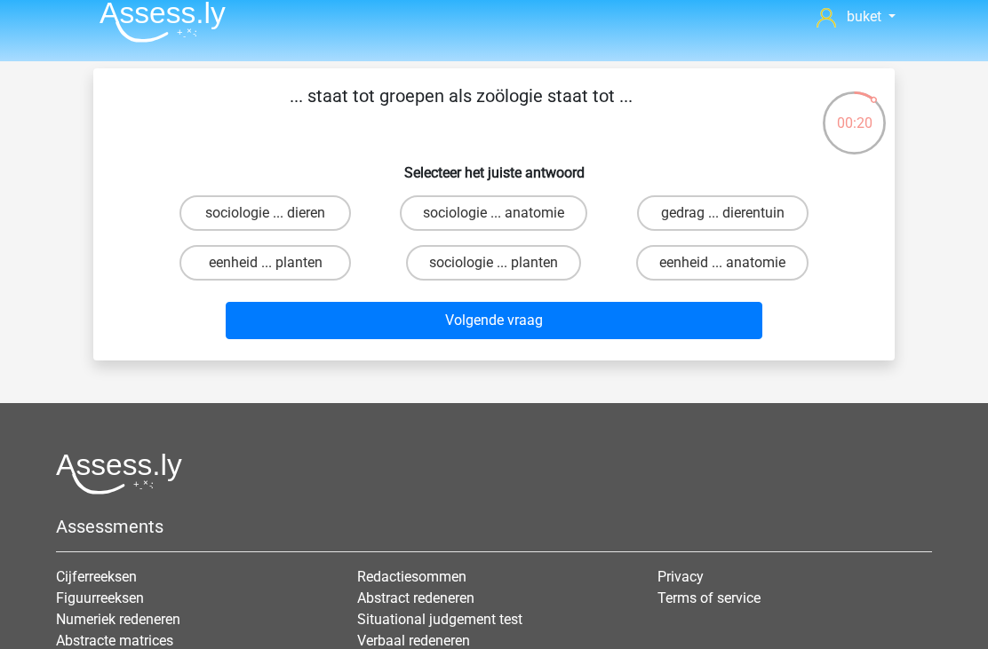
scroll to position [8, 0]
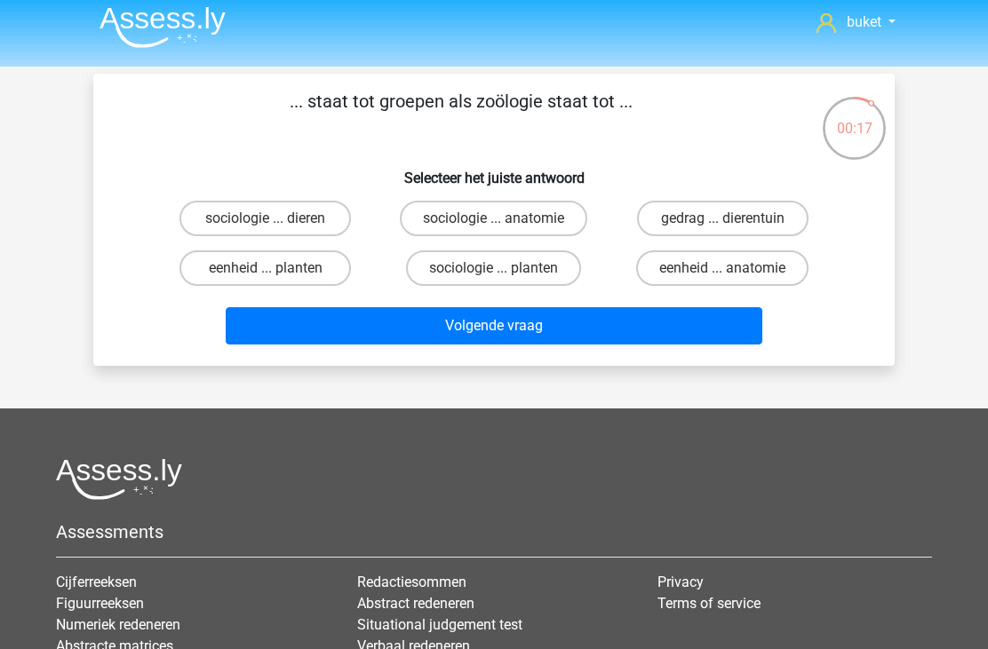
click at [303, 222] on label "sociologie ... dieren" at bounding box center [264, 219] width 171 height 36
click at [277, 222] on input "sociologie ... dieren" at bounding box center [272, 225] width 12 height 12
radio input "true"
click at [520, 319] on button "Volgende vraag" at bounding box center [494, 325] width 537 height 37
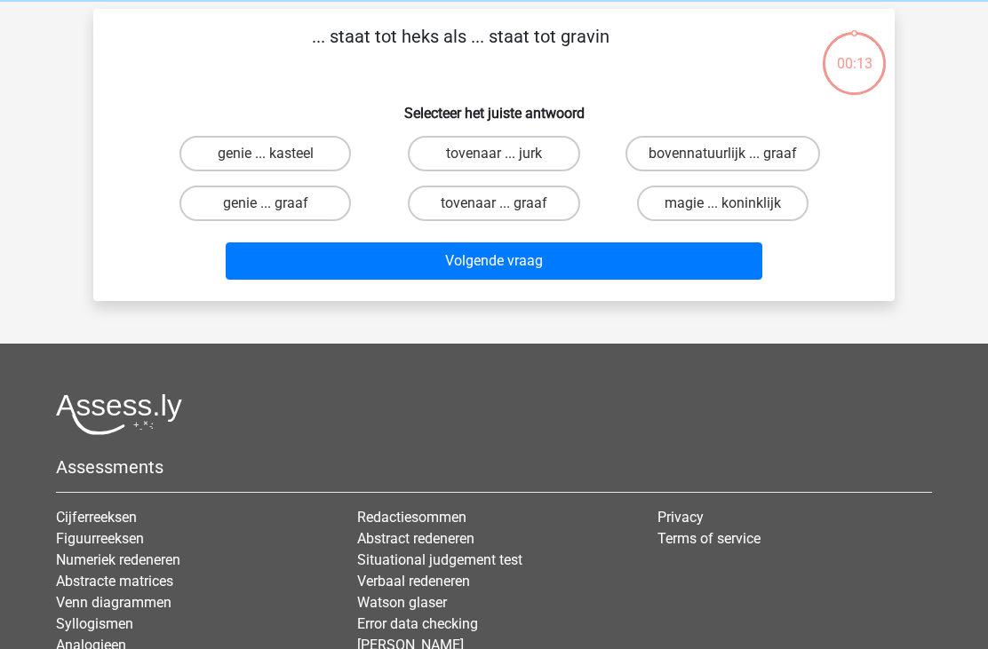
scroll to position [82, 0]
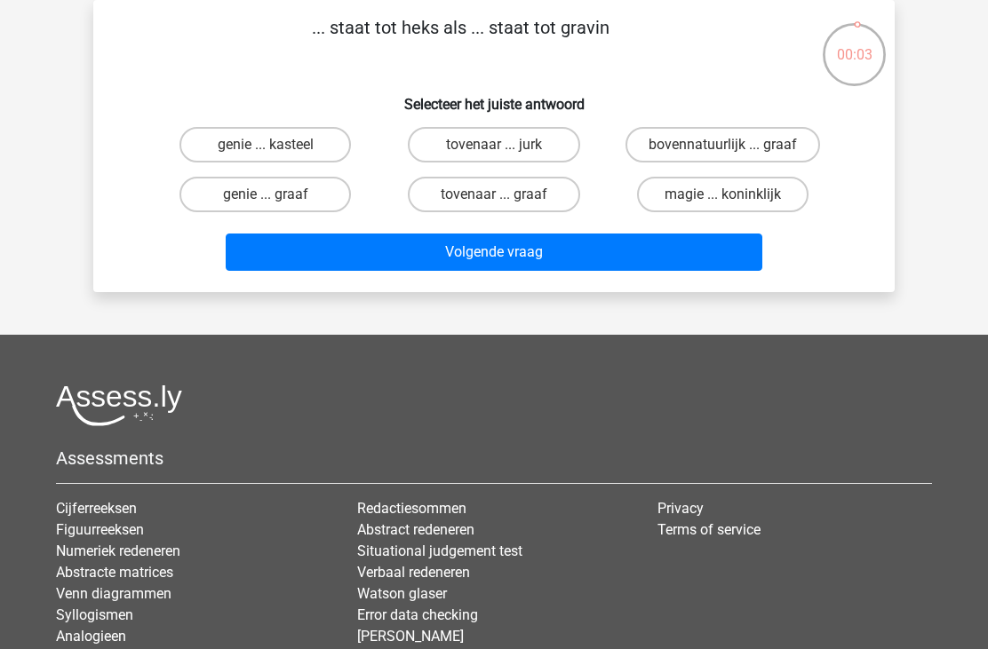
click at [516, 190] on label "tovenaar ... graaf" at bounding box center [493, 195] width 171 height 36
click at [505, 195] on input "tovenaar ... graaf" at bounding box center [500, 201] width 12 height 12
radio input "true"
click at [467, 258] on button "Volgende vraag" at bounding box center [494, 252] width 537 height 37
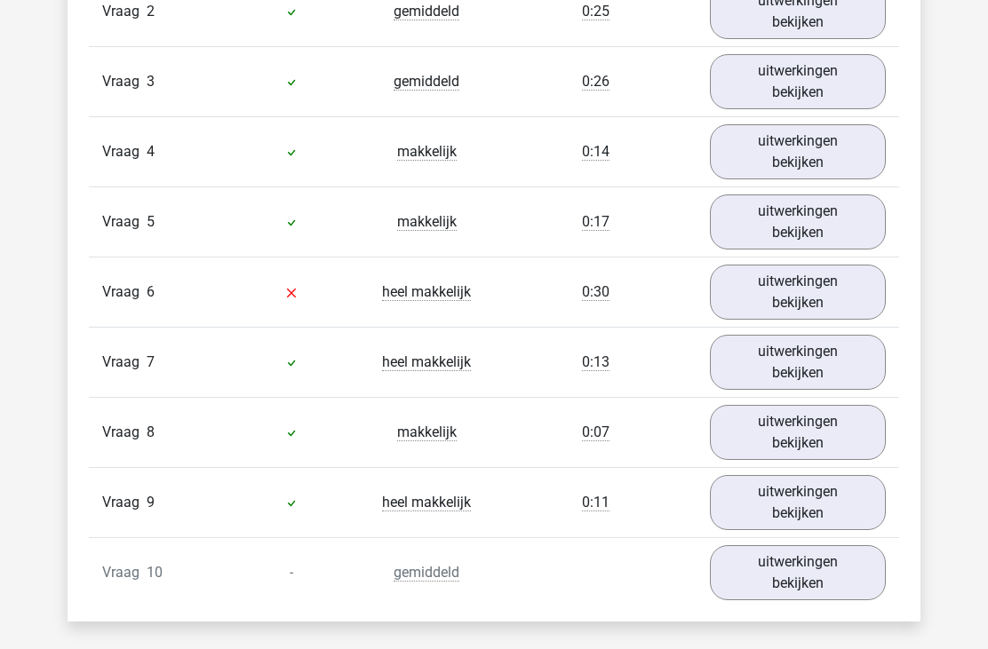
scroll to position [1303, 0]
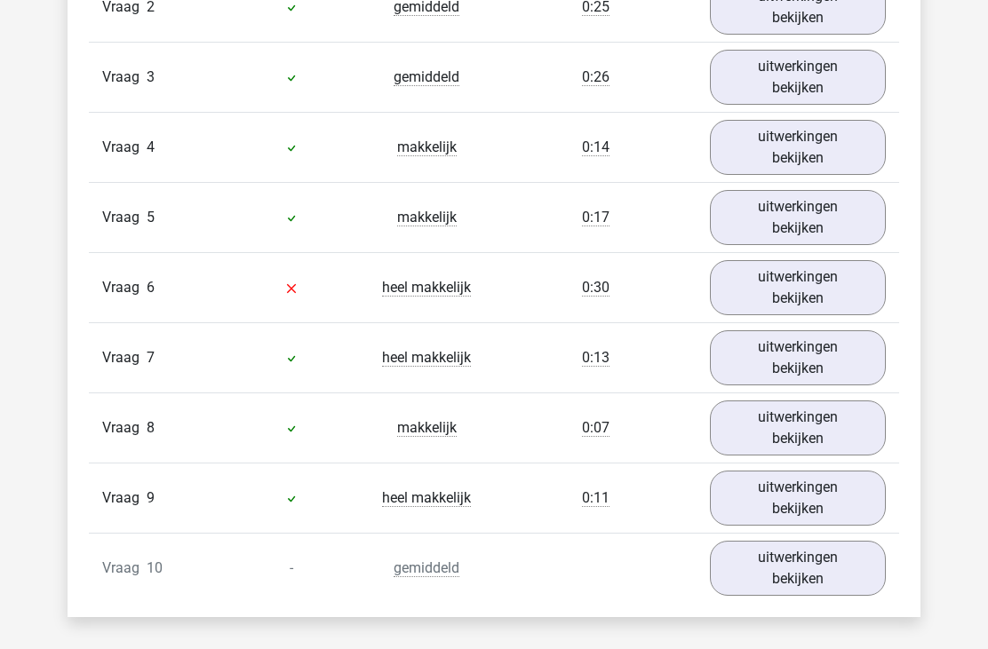
click at [770, 285] on link "uitwerkingen bekijken" at bounding box center [798, 288] width 176 height 55
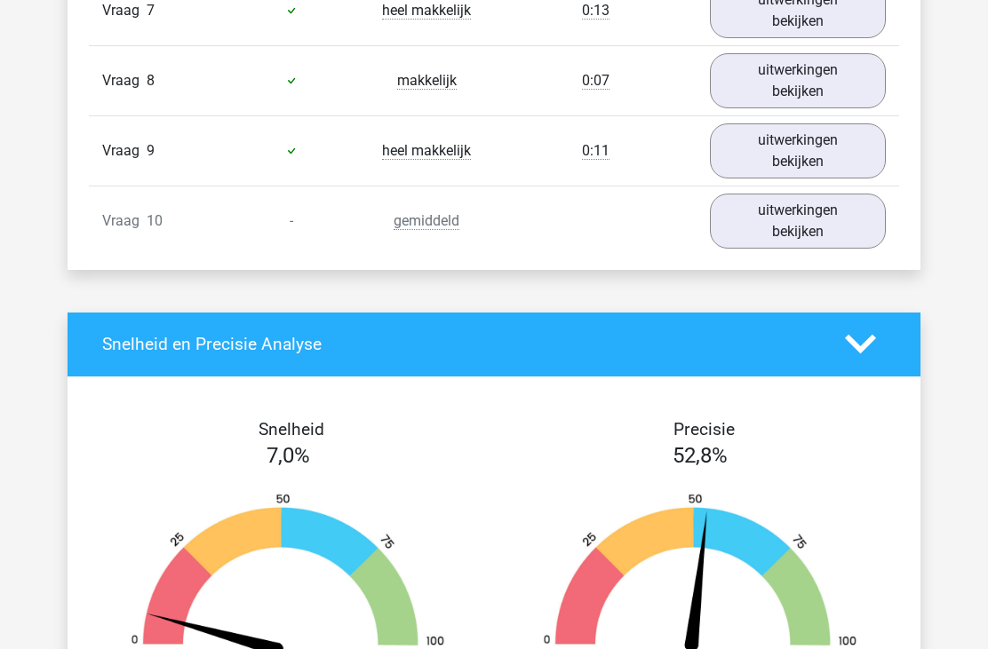
scroll to position [2019, 0]
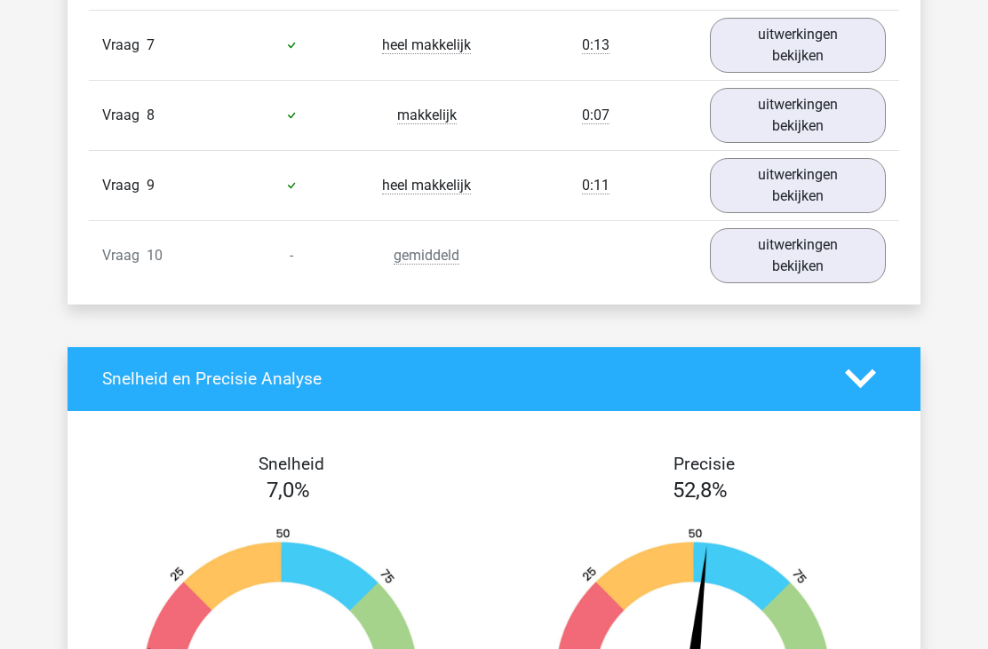
click at [769, 260] on link "uitwerkingen bekijken" at bounding box center [798, 255] width 176 height 55
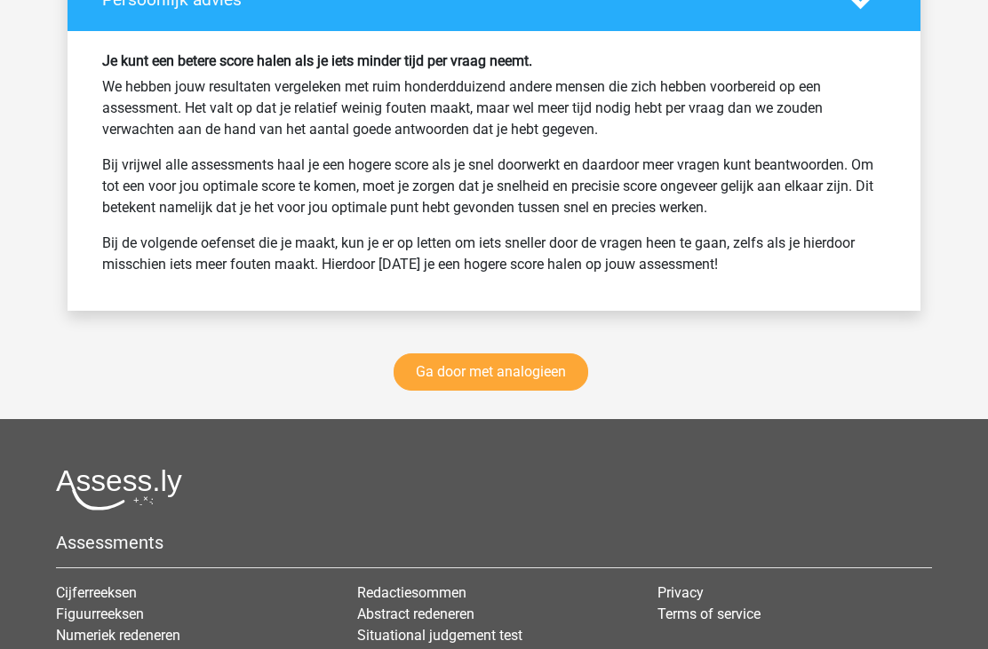
scroll to position [3579, 0]
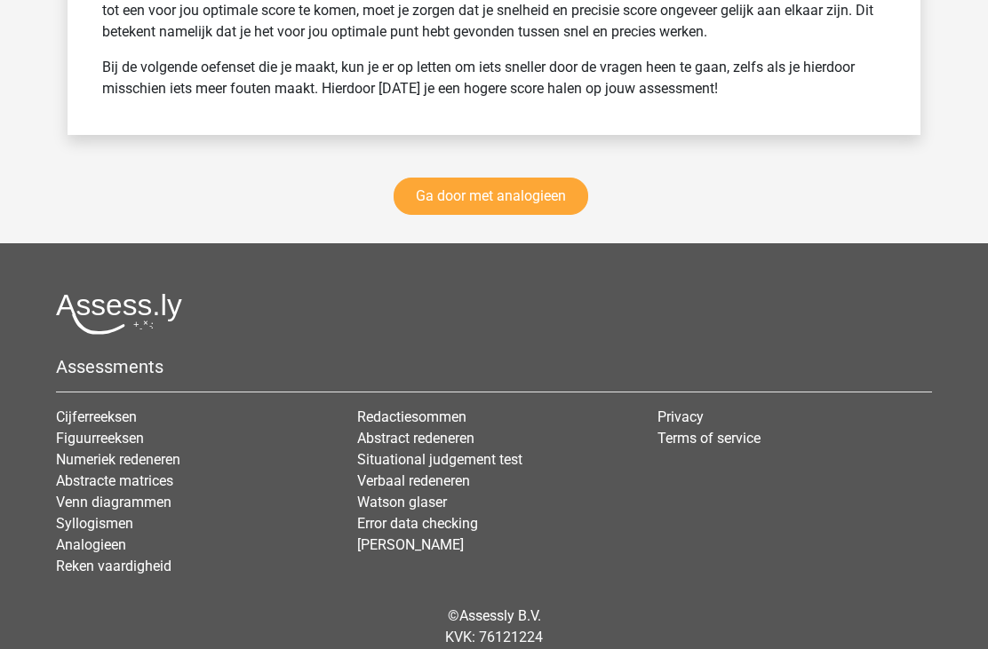
click at [522, 203] on link "Ga door met analogieen" at bounding box center [490, 196] width 195 height 37
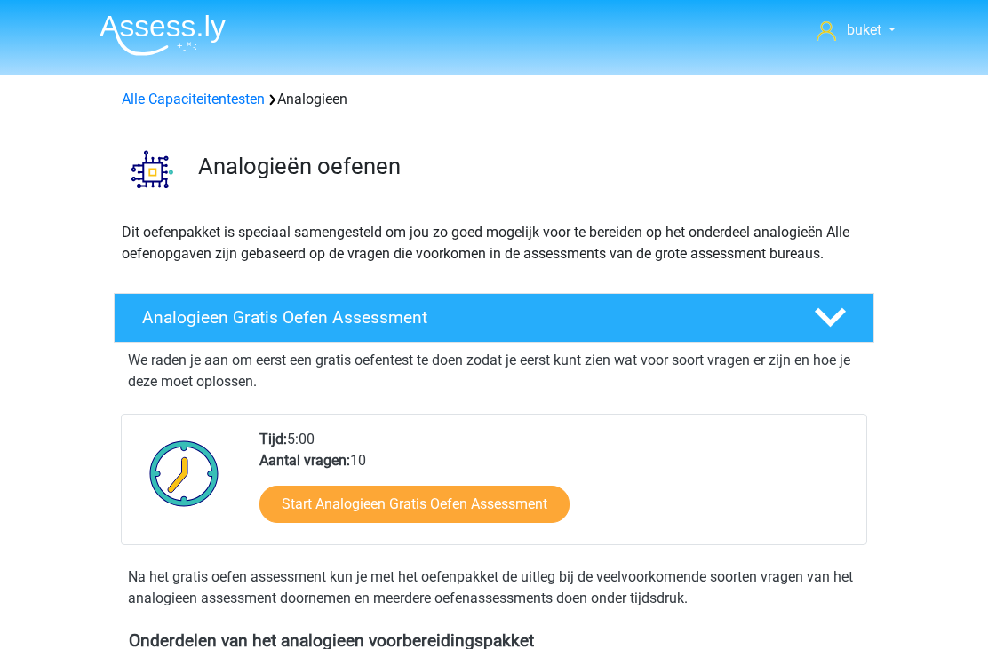
scroll to position [1125, 0]
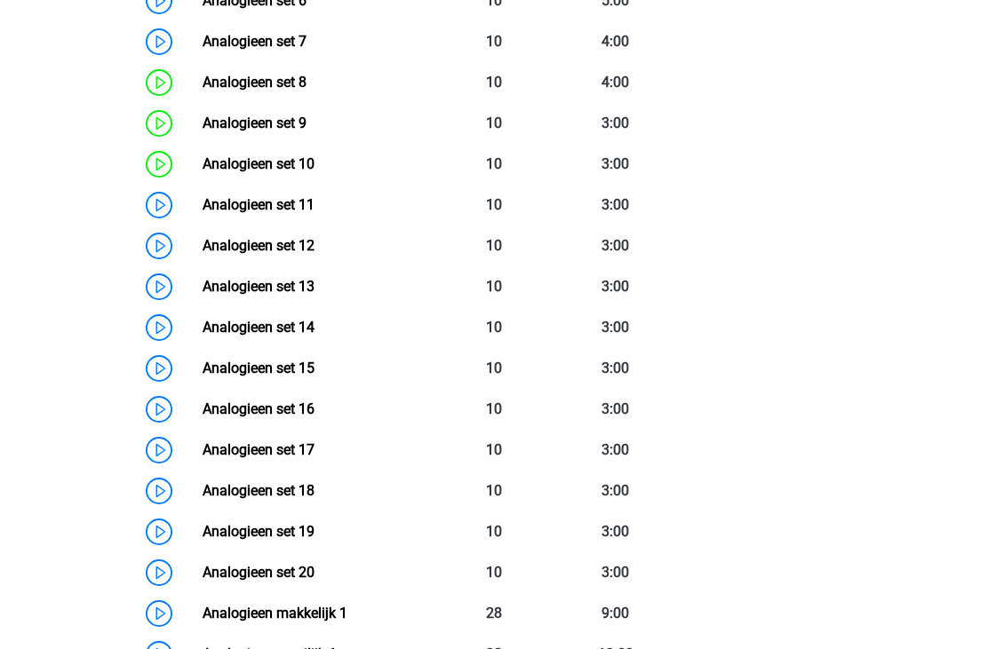
click at [299, 409] on link "Analogieen set 16" at bounding box center [259, 409] width 112 height 17
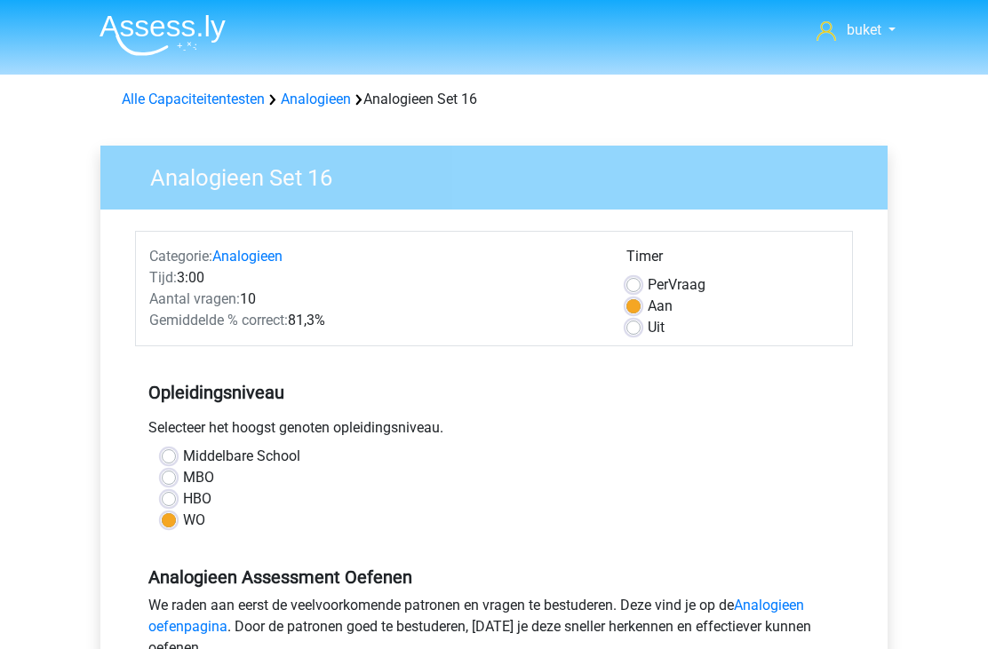
scroll to position [617, 0]
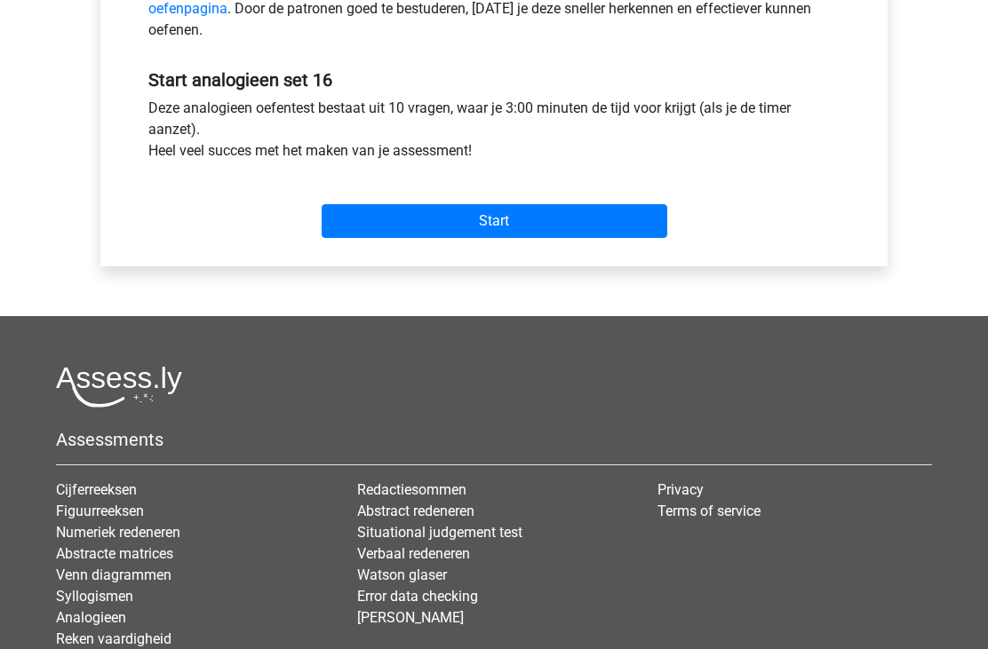
click at [552, 219] on input "Start" at bounding box center [495, 222] width 346 height 34
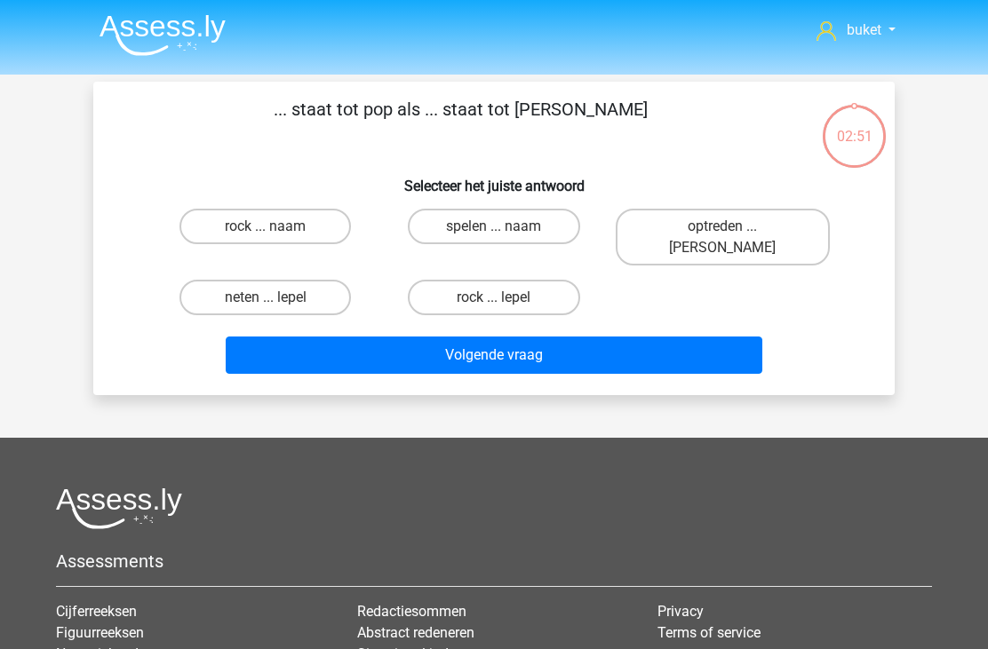
click at [265, 280] on label "neten ... lepel" at bounding box center [264, 298] width 171 height 36
click at [266, 298] on input "neten ... lepel" at bounding box center [272, 304] width 12 height 12
radio input "true"
click at [388, 343] on button "Volgende vraag" at bounding box center [494, 355] width 537 height 37
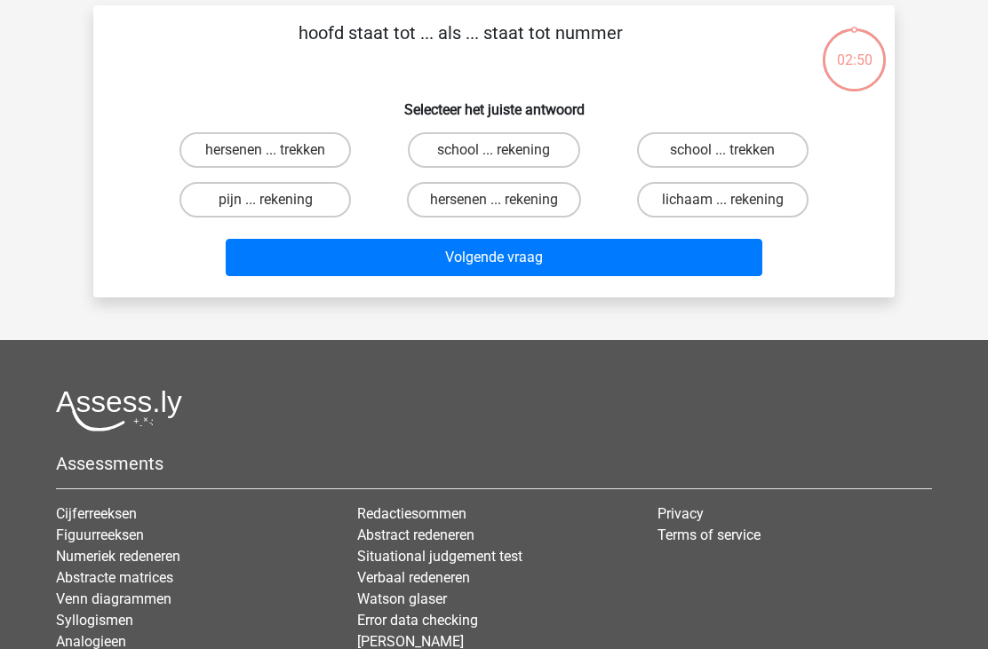
scroll to position [82, 0]
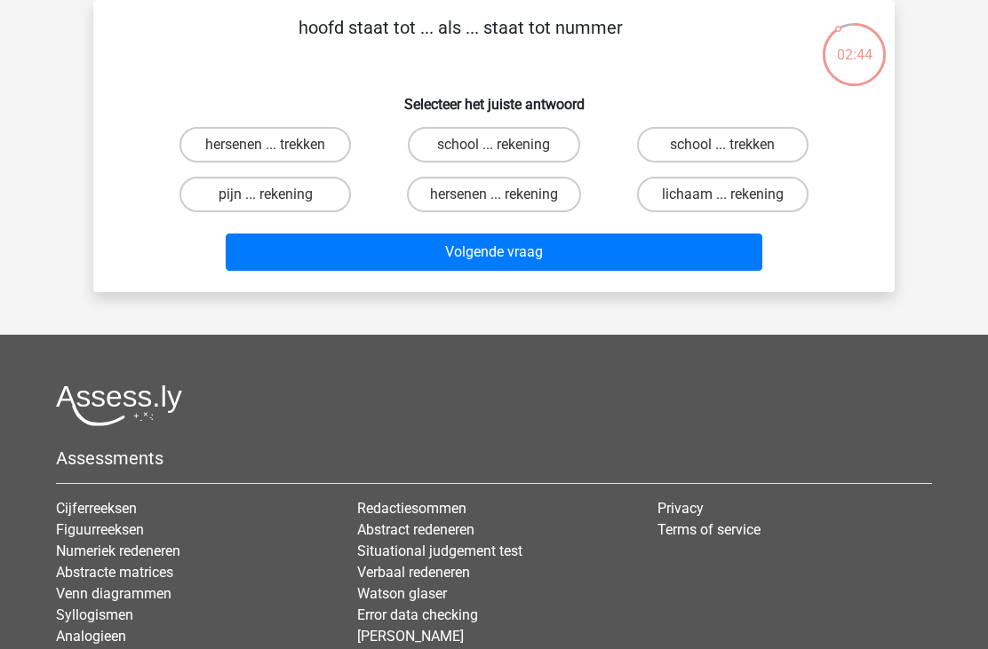
click at [291, 187] on label "pijn ... rekening" at bounding box center [264, 195] width 171 height 36
click at [277, 195] on input "pijn ... rekening" at bounding box center [272, 201] width 12 height 12
radio input "true"
click at [434, 250] on button "Volgende vraag" at bounding box center [494, 252] width 537 height 37
click at [668, 194] on label "later ... scheiding" at bounding box center [722, 195] width 171 height 36
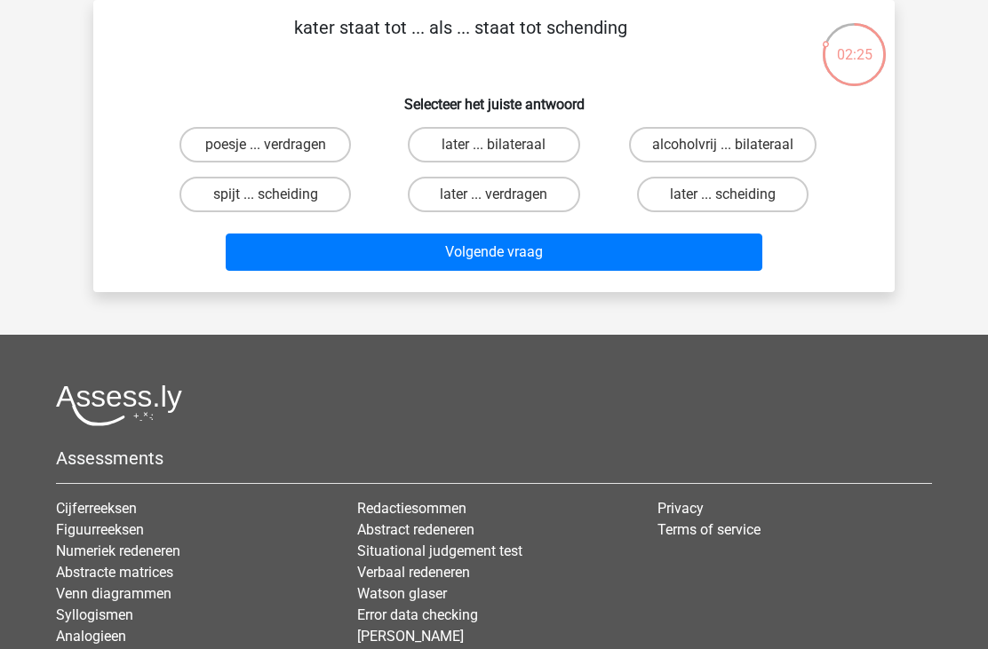
click at [722, 195] on input "later ... scheiding" at bounding box center [728, 201] width 12 height 12
radio input "true"
click at [496, 262] on button "Volgende vraag" at bounding box center [494, 252] width 537 height 37
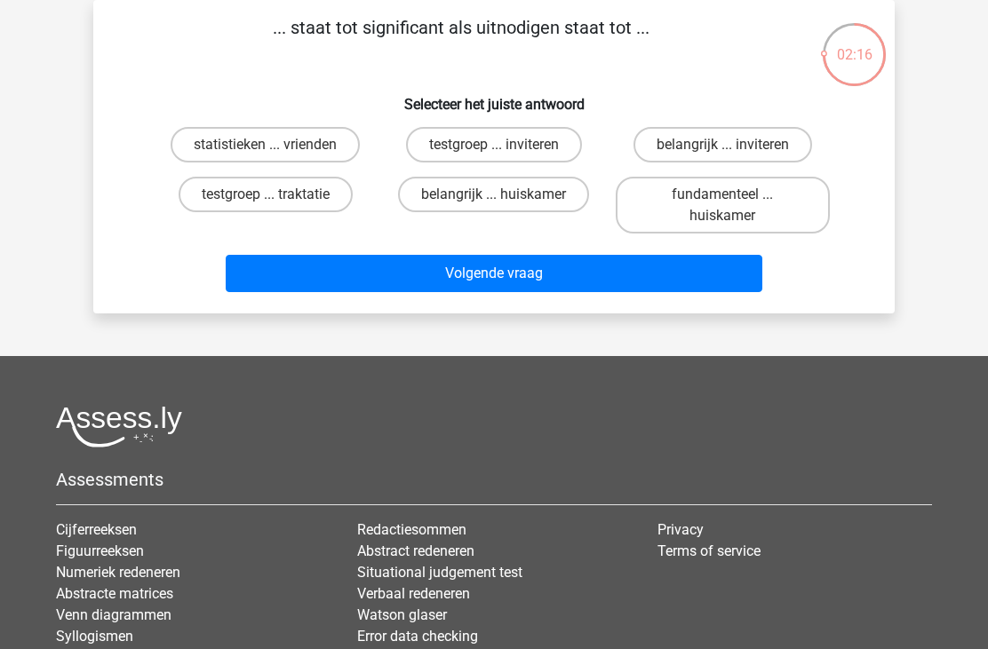
click at [703, 122] on div "belangrijk ... inviteren" at bounding box center [722, 145] width 228 height 50
click at [695, 145] on label "belangrijk ... inviteren" at bounding box center [722, 145] width 179 height 36
click at [722, 145] on input "belangrijk ... inviteren" at bounding box center [728, 151] width 12 height 12
radio input "true"
click at [436, 281] on button "Volgende vraag" at bounding box center [494, 273] width 537 height 37
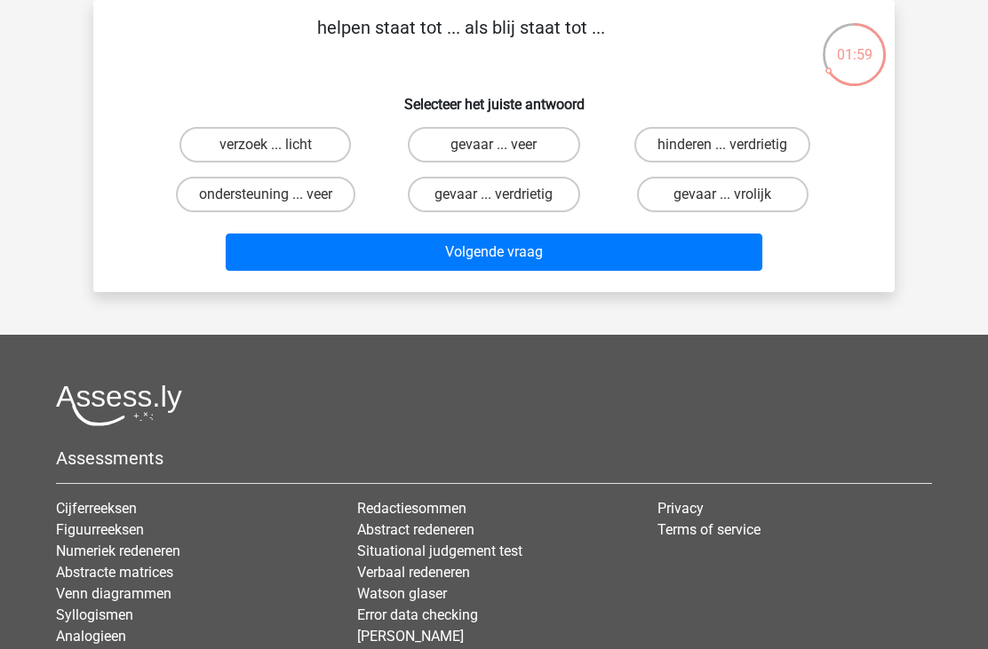
click at [797, 145] on label "hinderen ... verdrietig" at bounding box center [722, 145] width 176 height 36
click at [734, 145] on input "hinderen ... verdrietig" at bounding box center [728, 151] width 12 height 12
radio input "true"
click at [509, 252] on button "Volgende vraag" at bounding box center [494, 252] width 537 height 37
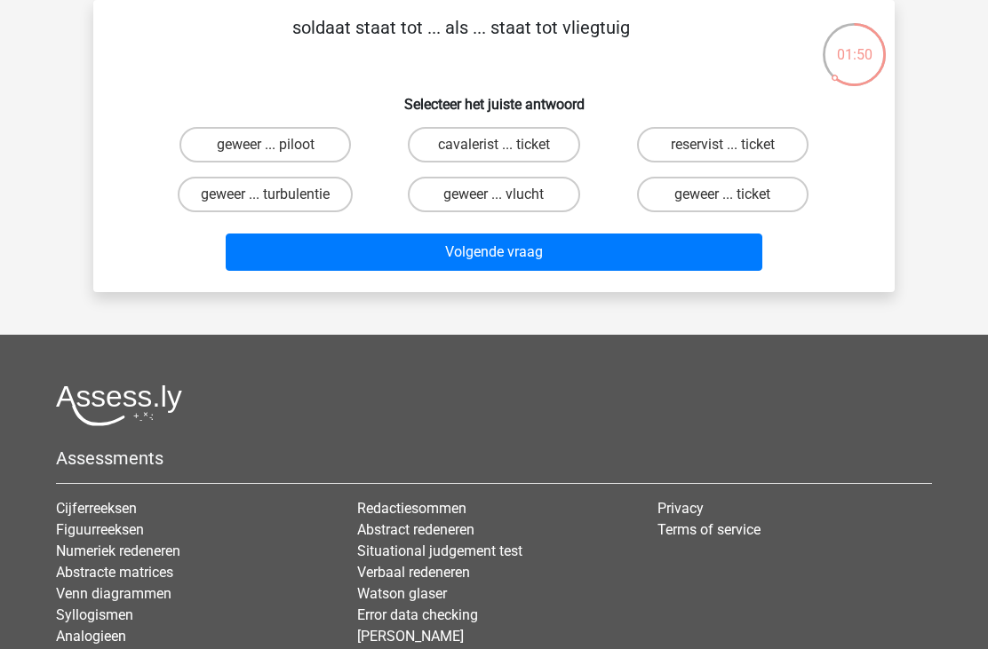
click at [275, 139] on label "geweer ... piloot" at bounding box center [264, 145] width 171 height 36
click at [275, 145] on input "geweer ... piloot" at bounding box center [272, 151] width 12 height 12
radio input "true"
click at [433, 246] on button "Volgende vraag" at bounding box center [494, 252] width 537 height 37
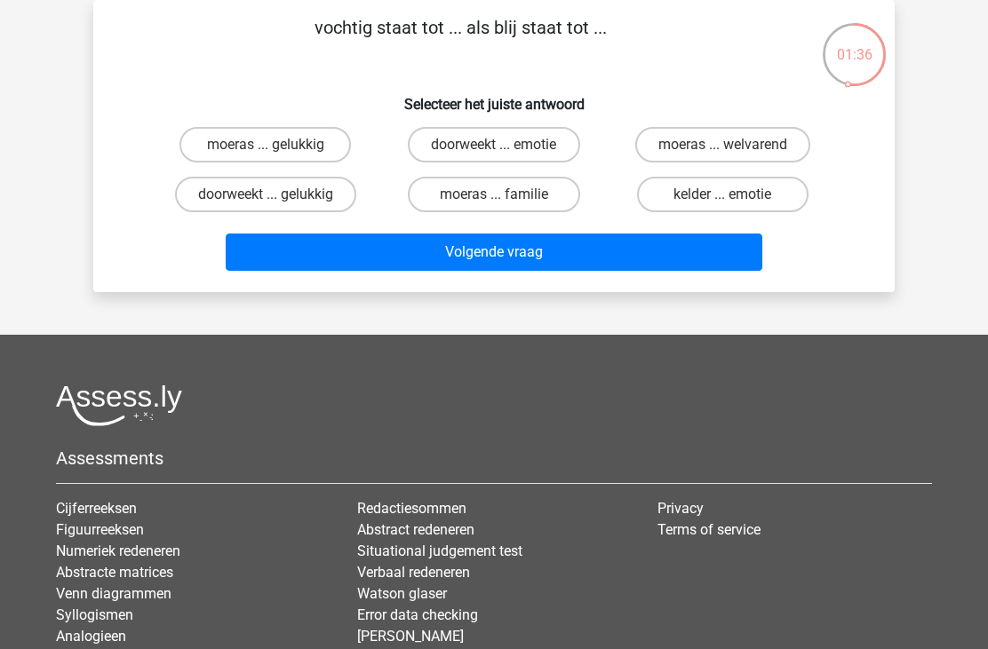
click at [279, 147] on label "moeras ... gelukkig" at bounding box center [264, 145] width 171 height 36
click at [277, 147] on input "moeras ... gelukkig" at bounding box center [272, 151] width 12 height 12
radio input "true"
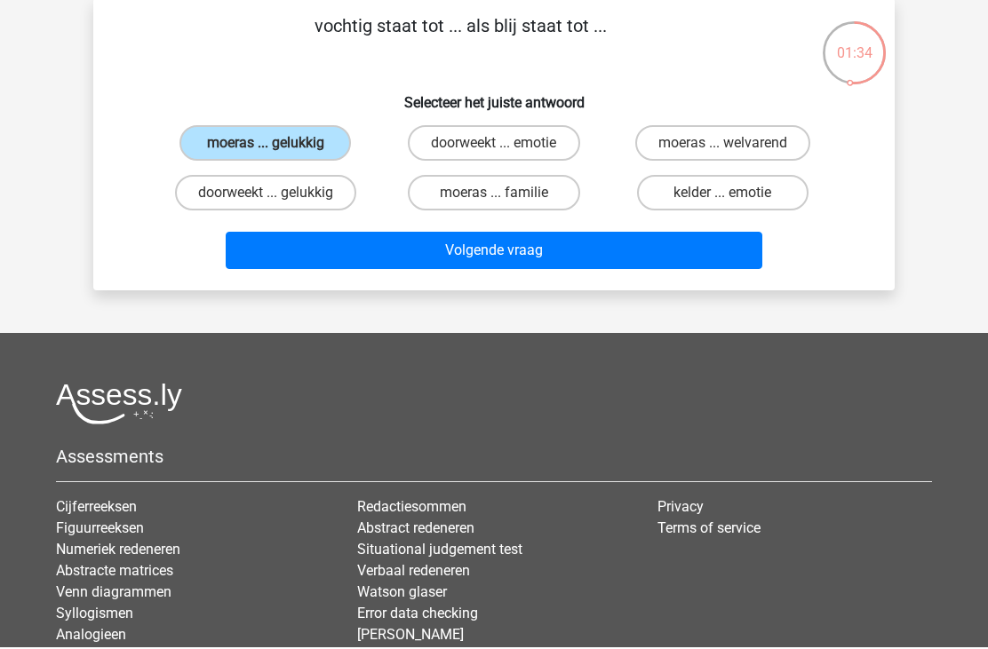
scroll to position [83, 0]
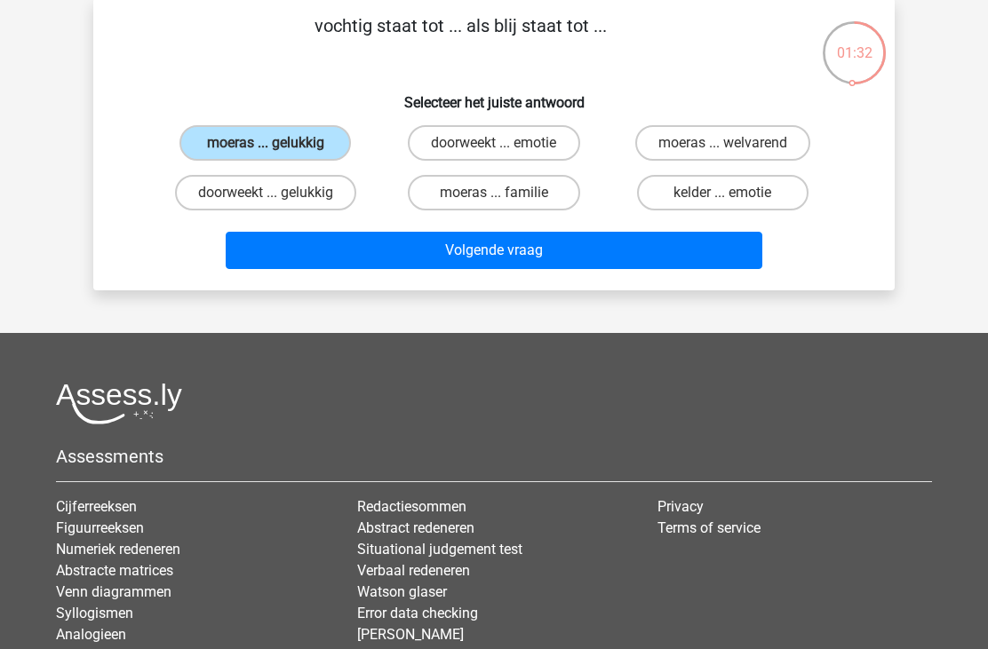
click at [333, 201] on label "doorweekt ... gelukkig" at bounding box center [265, 193] width 181 height 36
click at [277, 201] on input "doorweekt ... gelukkig" at bounding box center [272, 199] width 12 height 12
radio input "true"
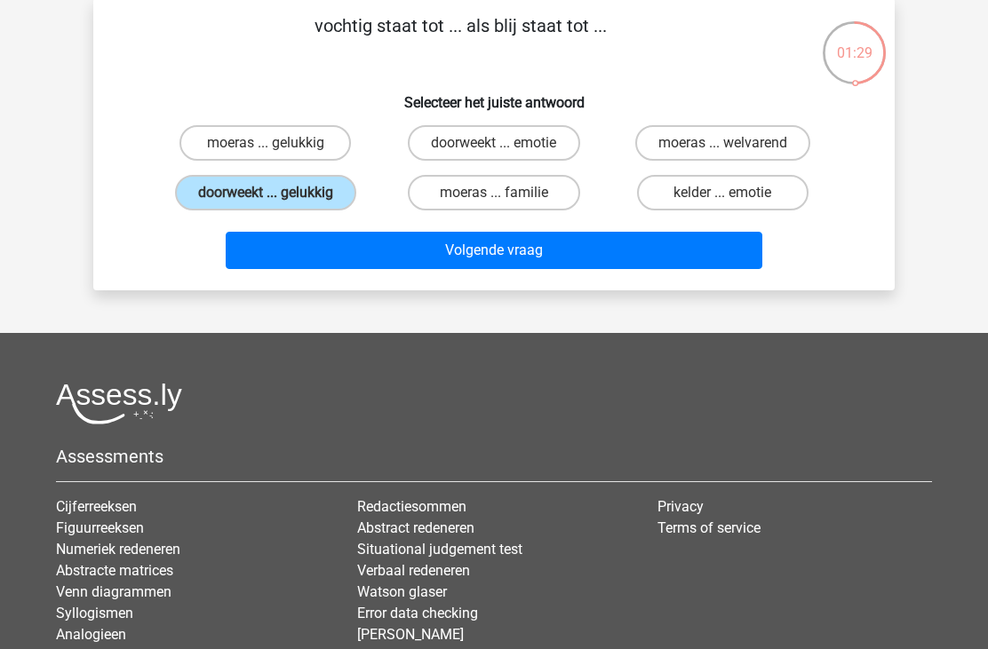
click at [542, 256] on button "Volgende vraag" at bounding box center [494, 250] width 537 height 37
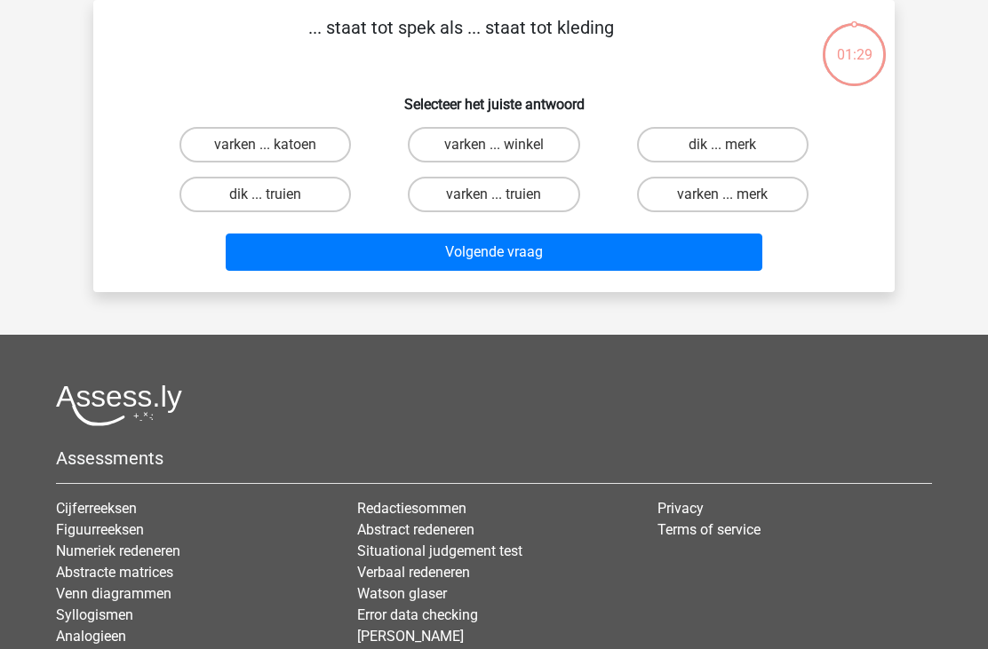
scroll to position [0, 0]
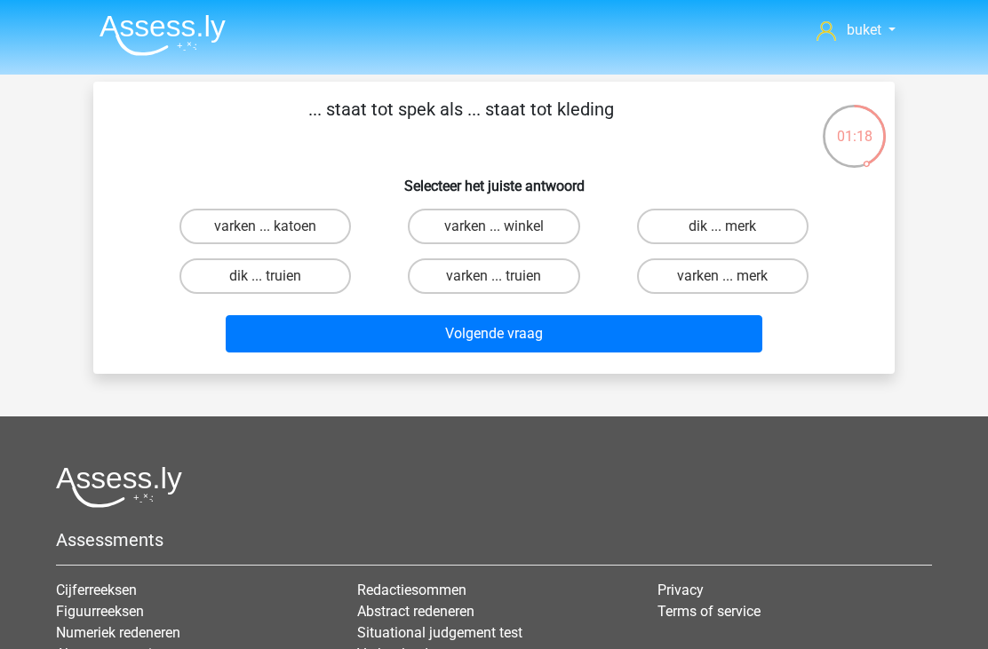
click at [277, 232] on input "varken ... katoen" at bounding box center [272, 232] width 12 height 12
radio input "true"
click at [517, 343] on button "Volgende vraag" at bounding box center [494, 333] width 537 height 37
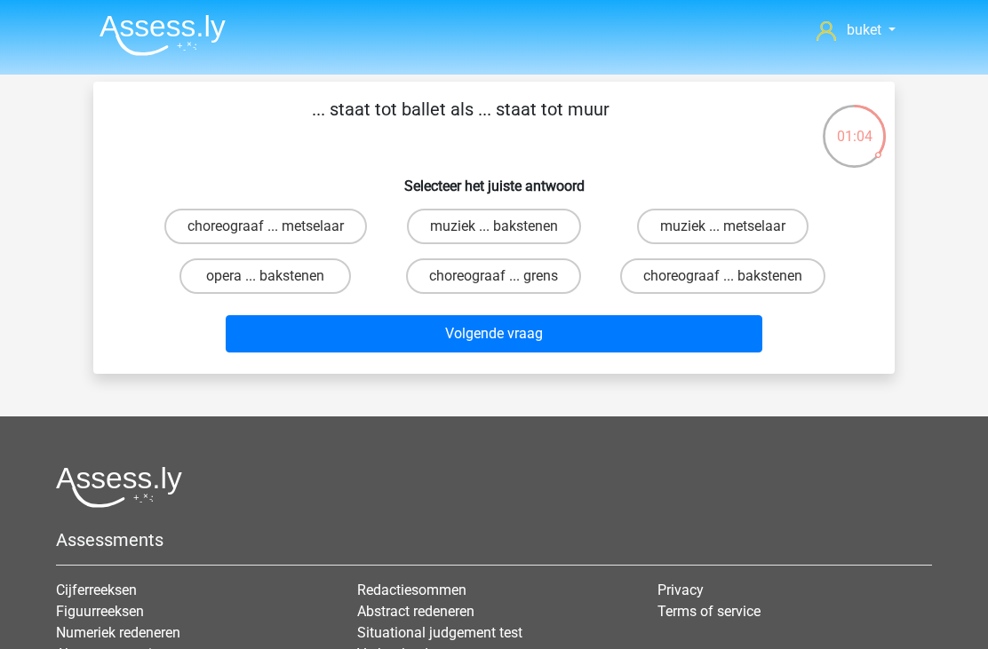
click at [269, 219] on label "choreograaf ... metselaar" at bounding box center [265, 227] width 203 height 36
click at [269, 226] on input "choreograaf ... metselaar" at bounding box center [272, 232] width 12 height 12
radio input "true"
click at [551, 353] on button "Volgende vraag" at bounding box center [494, 333] width 537 height 37
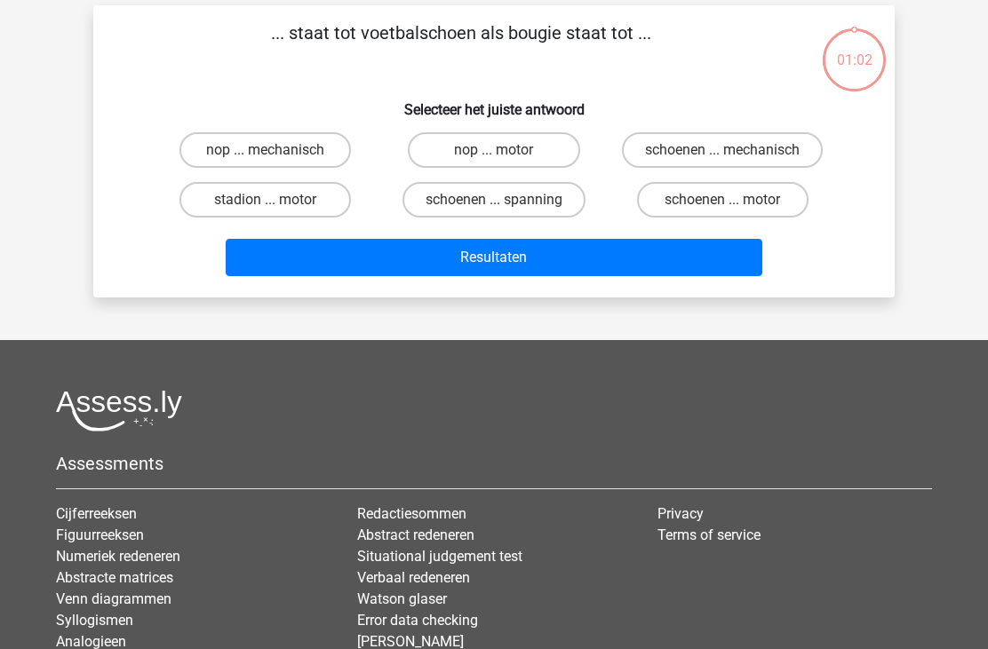
scroll to position [82, 0]
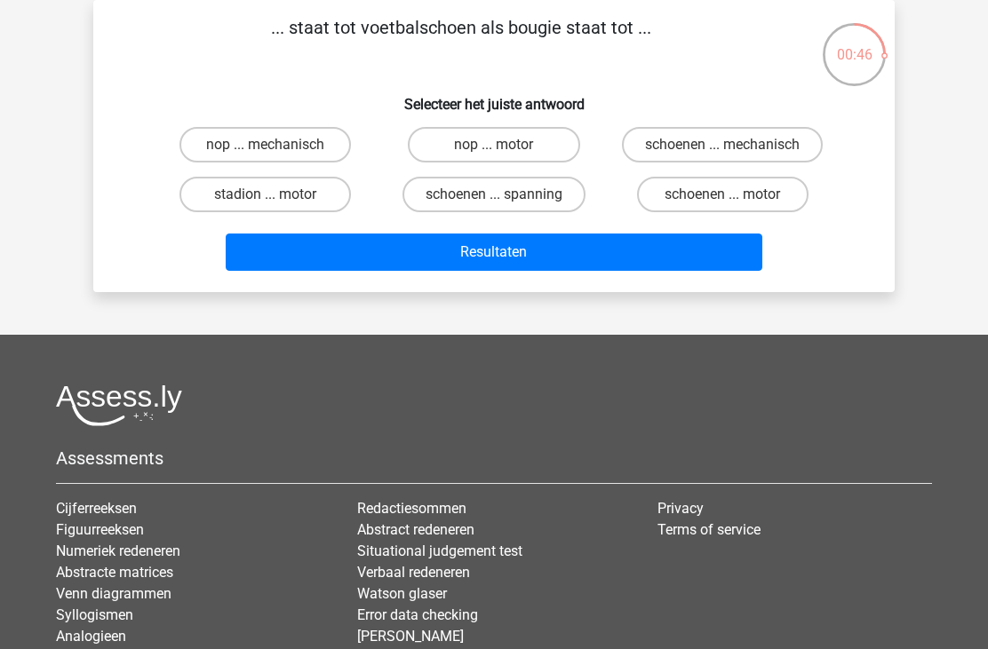
click at [253, 140] on label "nop ... mechanisch" at bounding box center [264, 145] width 171 height 36
click at [266, 145] on input "nop ... mechanisch" at bounding box center [272, 151] width 12 height 12
radio input "true"
click at [780, 202] on label "schoenen ... motor" at bounding box center [722, 195] width 171 height 36
click at [734, 202] on input "schoenen ... motor" at bounding box center [728, 201] width 12 height 12
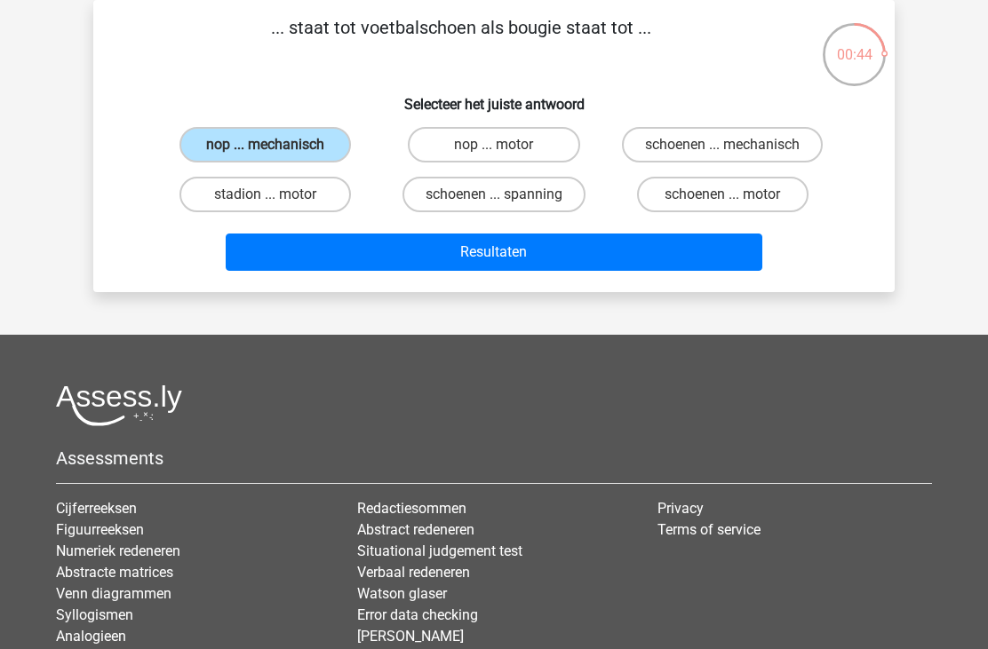
radio input "true"
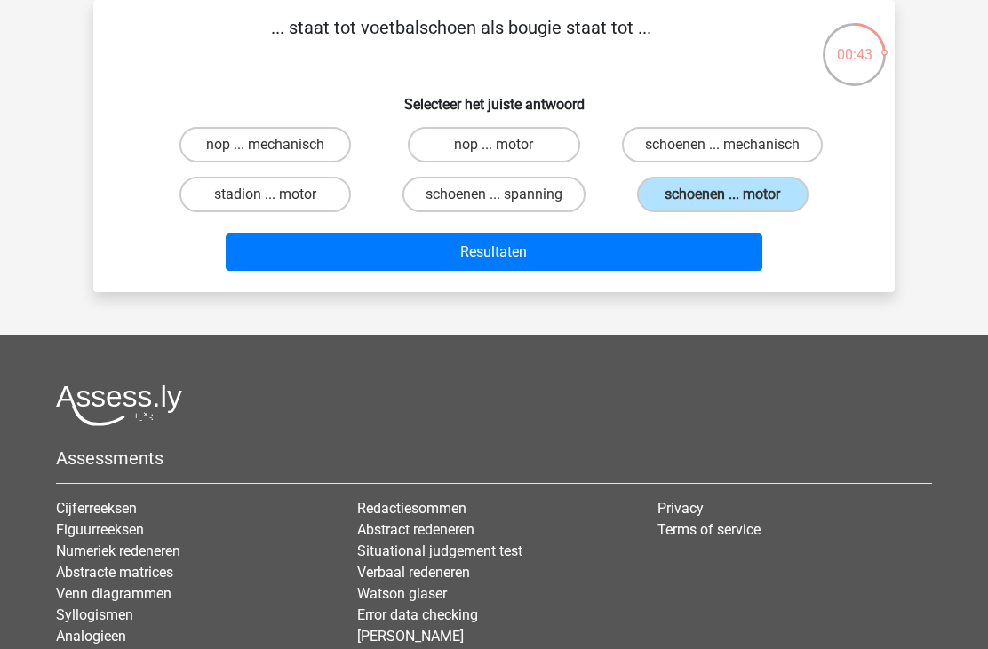
click at [574, 239] on button "Resultaten" at bounding box center [494, 252] width 537 height 37
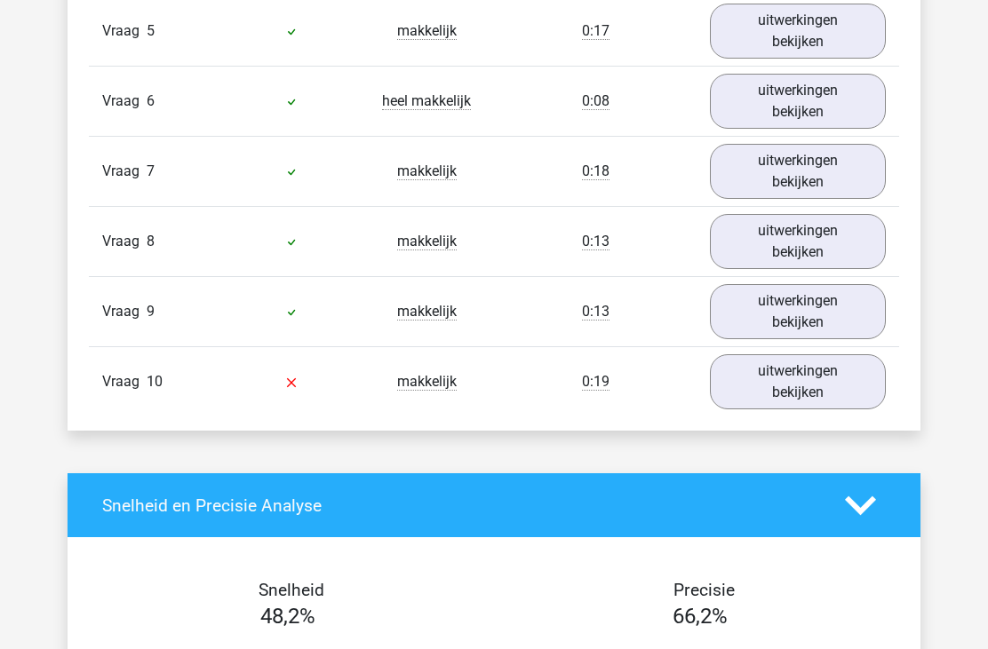
scroll to position [1497, 0]
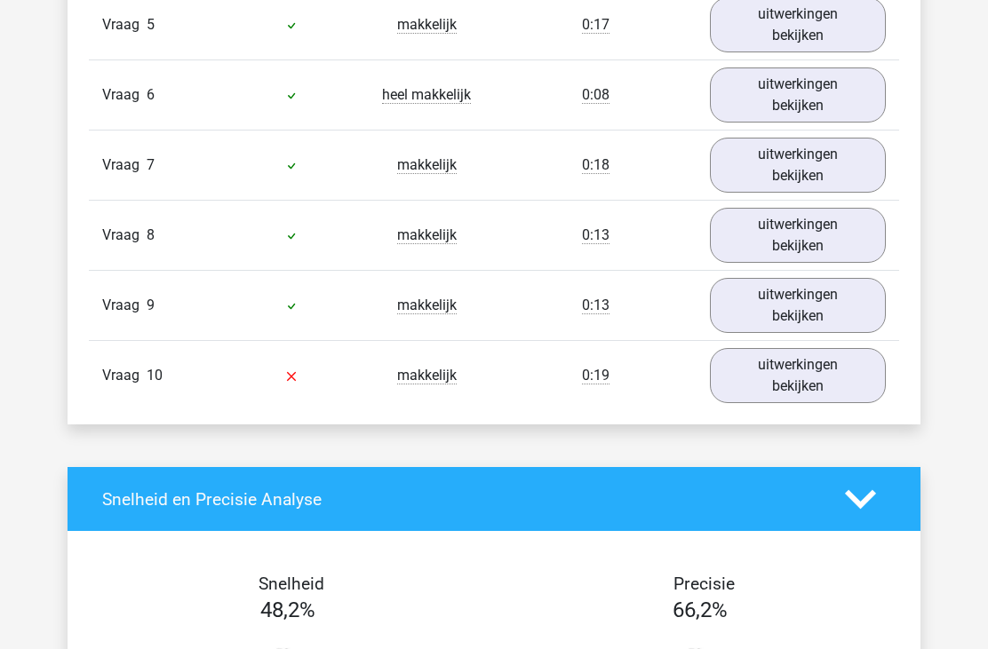
click at [790, 394] on link "uitwerkingen bekijken" at bounding box center [798, 375] width 176 height 55
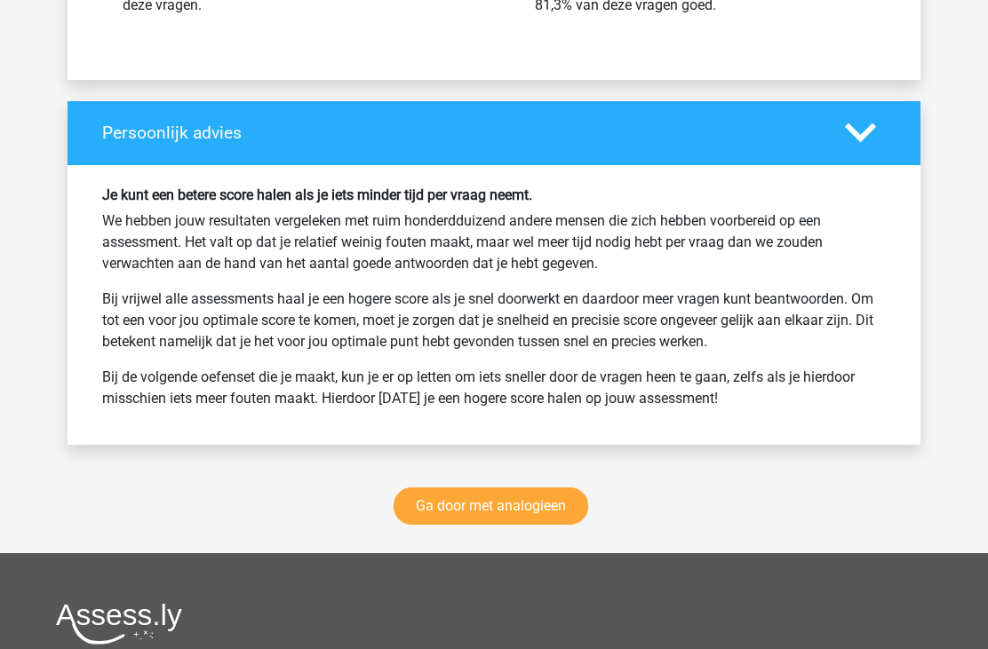
scroll to position [2867, 0]
click at [489, 503] on link "Ga door met analogieen" at bounding box center [490, 506] width 195 height 37
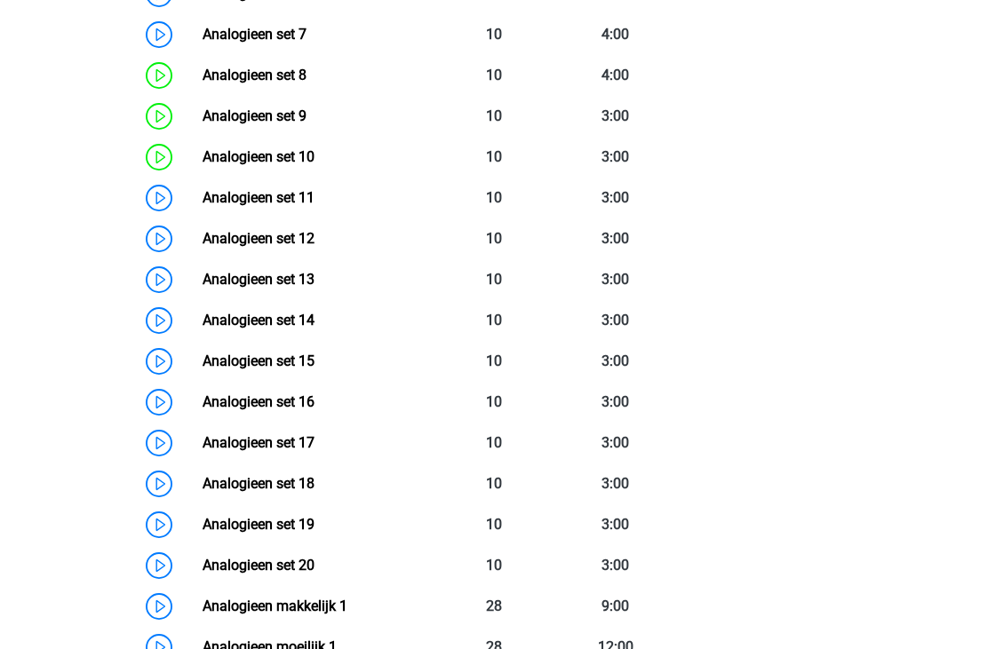
scroll to position [1132, 0]
click at [284, 445] on link "Analogieen set 17" at bounding box center [259, 442] width 112 height 17
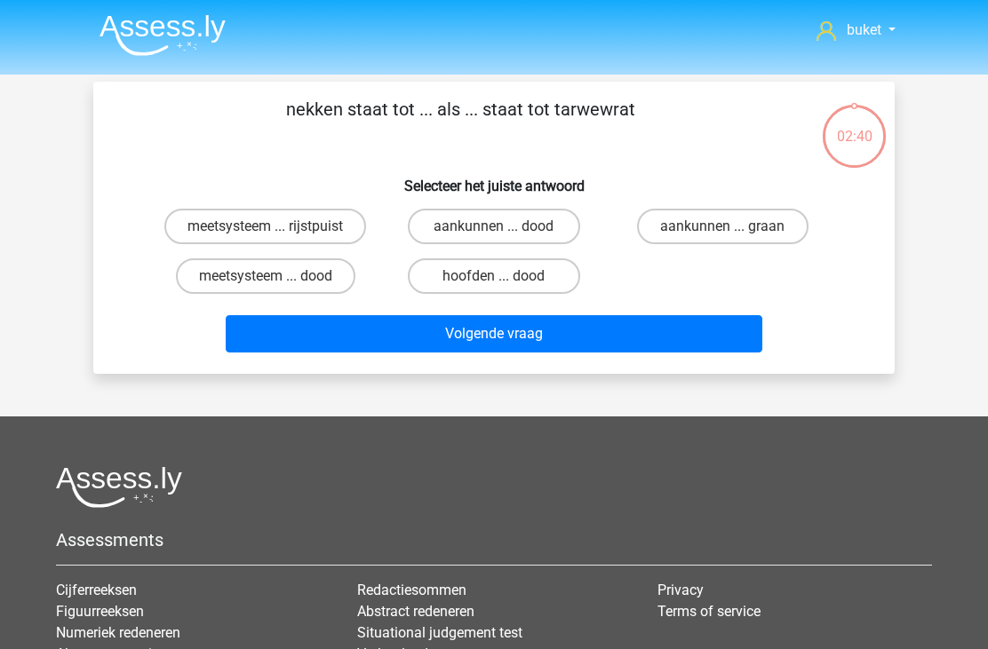
click at [697, 213] on label "aankunnen ... graan" at bounding box center [722, 227] width 171 height 36
click at [722, 226] on input "aankunnen ... graan" at bounding box center [728, 232] width 12 height 12
radio input "true"
click at [465, 353] on button "Volgende vraag" at bounding box center [494, 333] width 537 height 37
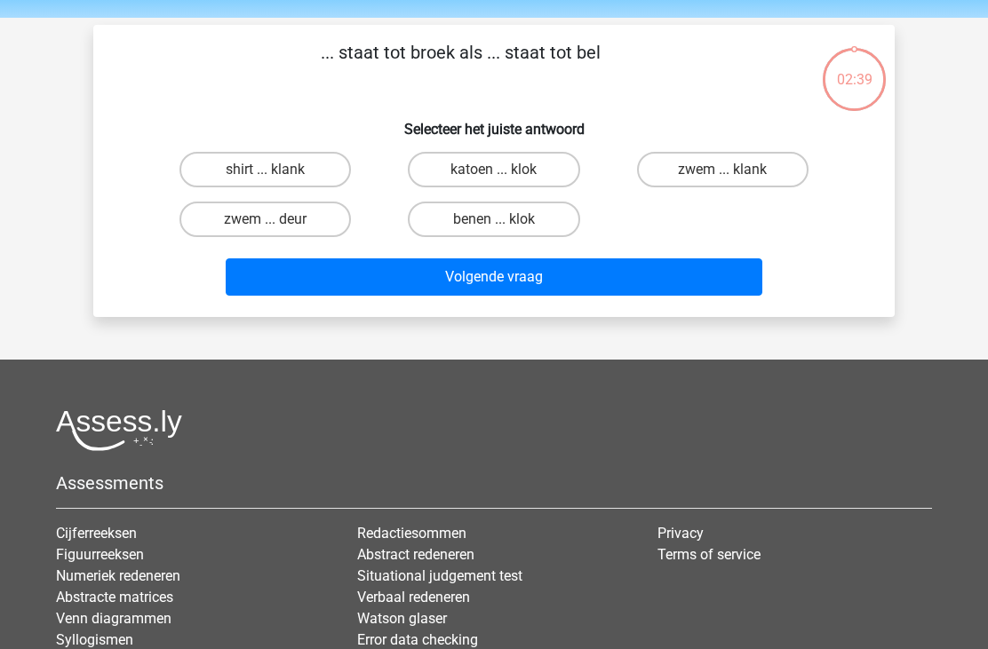
scroll to position [82, 0]
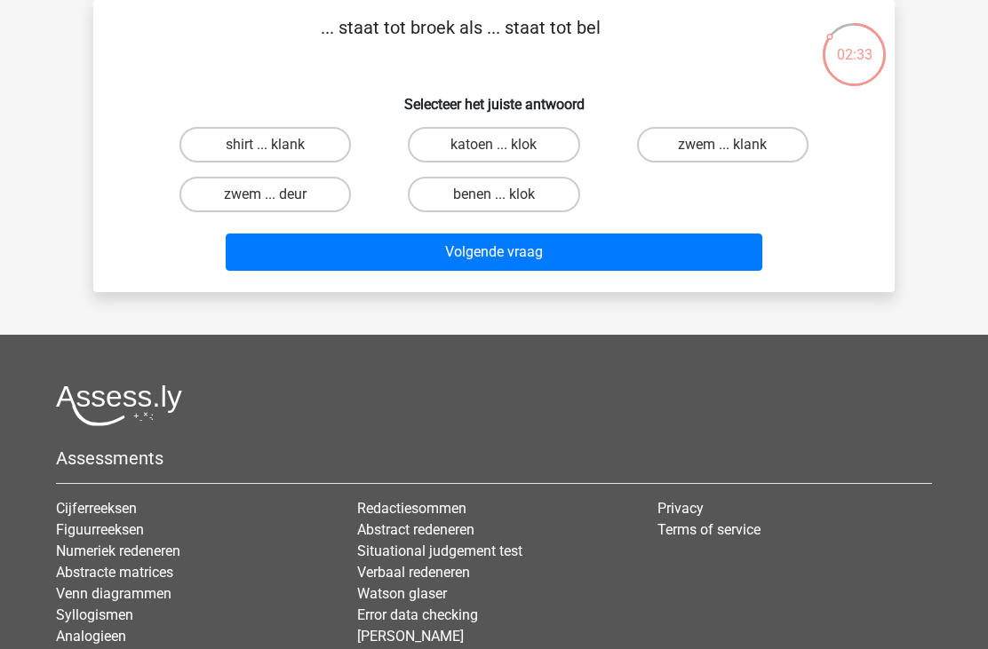
click at [280, 201] on label "zwem ... deur" at bounding box center [264, 195] width 171 height 36
click at [277, 201] on input "zwem ... deur" at bounding box center [272, 201] width 12 height 12
radio input "true"
click at [576, 254] on button "Volgende vraag" at bounding box center [494, 252] width 537 height 37
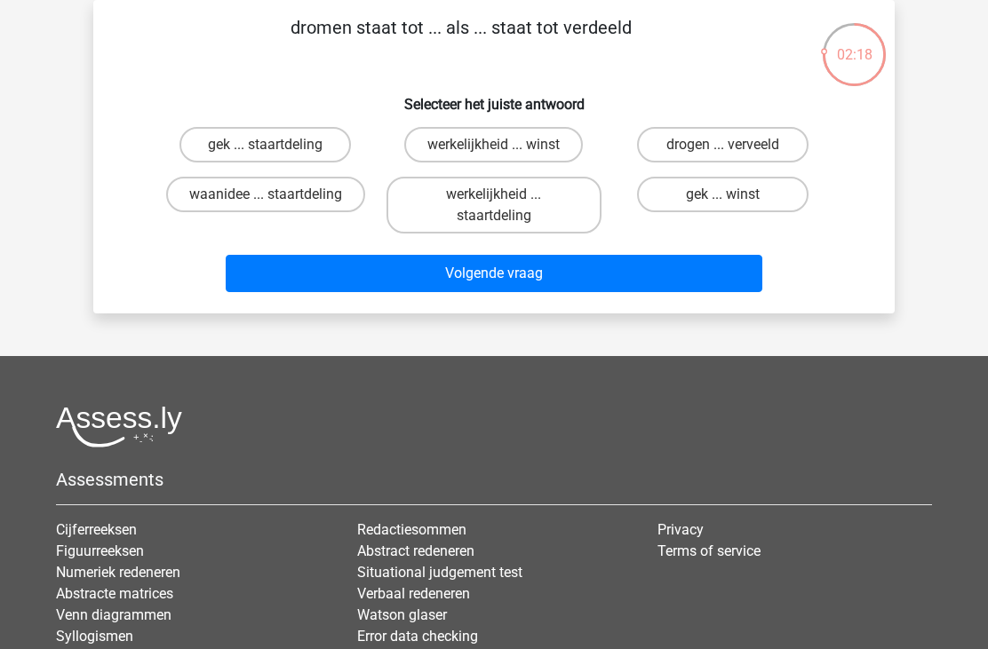
click at [787, 141] on label "drogen ... verveeld" at bounding box center [722, 145] width 171 height 36
click at [734, 145] on input "drogen ... verveeld" at bounding box center [728, 151] width 12 height 12
radio input "true"
click at [507, 279] on button "Volgende vraag" at bounding box center [494, 273] width 537 height 37
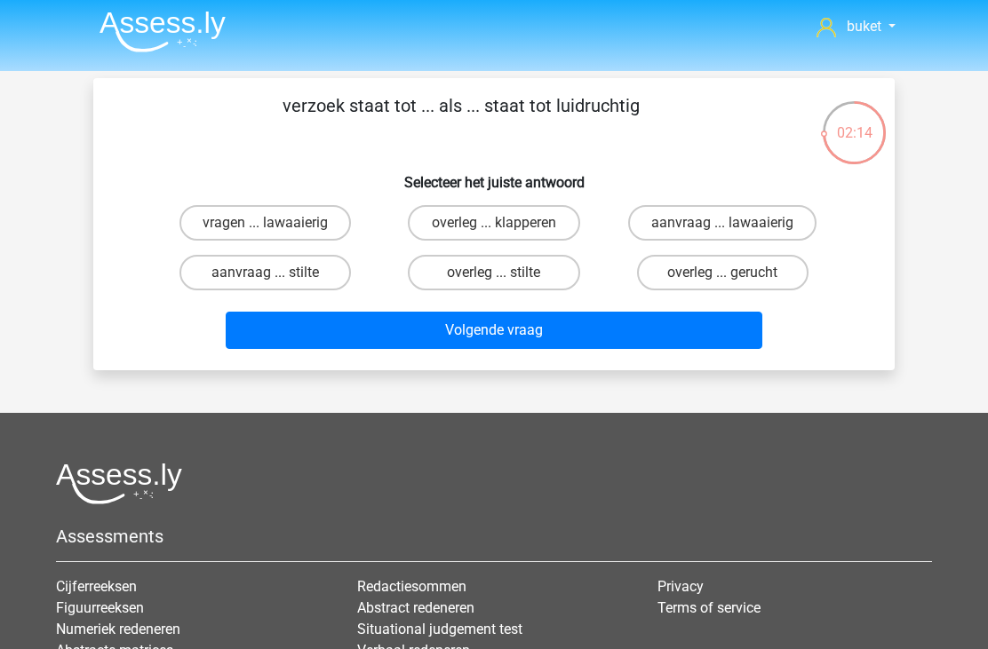
scroll to position [3, 0]
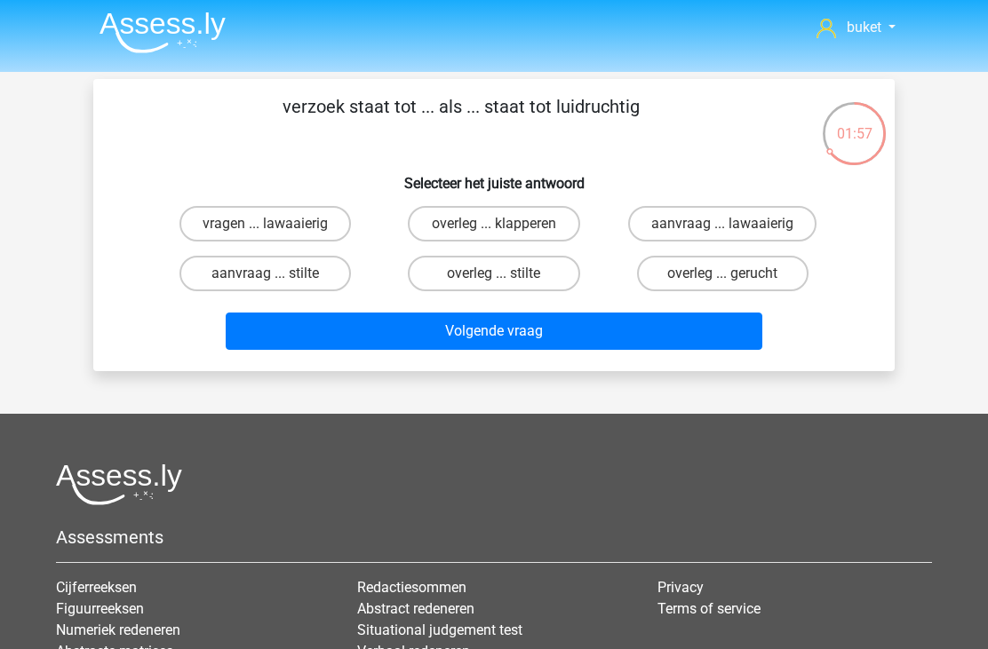
click at [802, 221] on label "aanvraag ... lawaaierig" at bounding box center [722, 224] width 188 height 36
click at [734, 224] on input "aanvraag ... lawaaierig" at bounding box center [728, 230] width 12 height 12
radio input "true"
click at [429, 347] on button "Volgende vraag" at bounding box center [494, 331] width 537 height 37
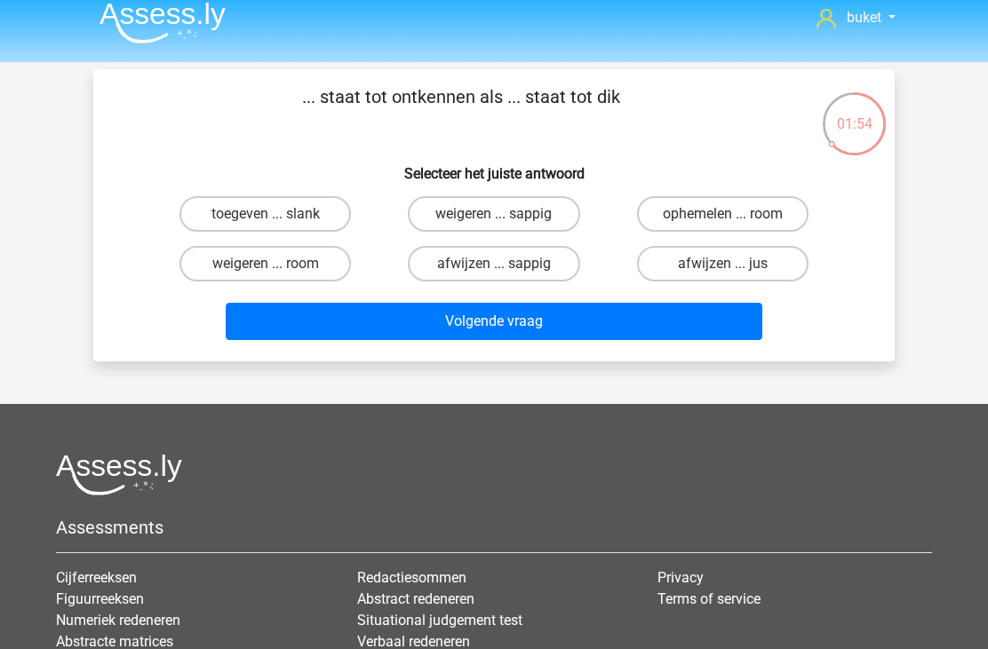
scroll to position [10, 0]
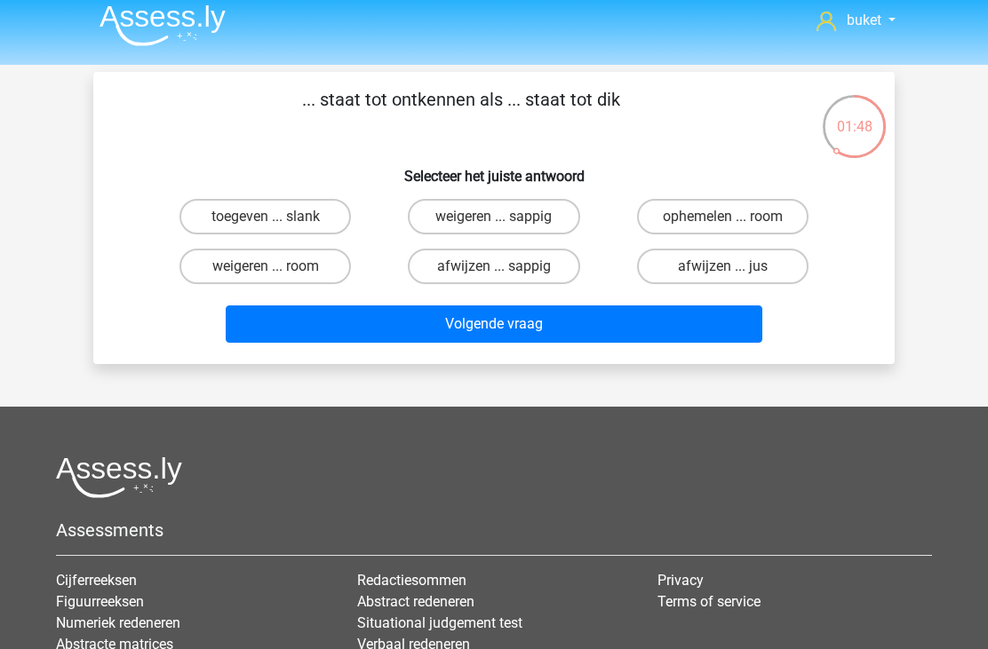
click at [294, 209] on label "toegeven ... slank" at bounding box center [264, 217] width 171 height 36
click at [277, 217] on input "toegeven ... slank" at bounding box center [272, 223] width 12 height 12
radio input "true"
click at [513, 330] on button "Volgende vraag" at bounding box center [494, 324] width 537 height 37
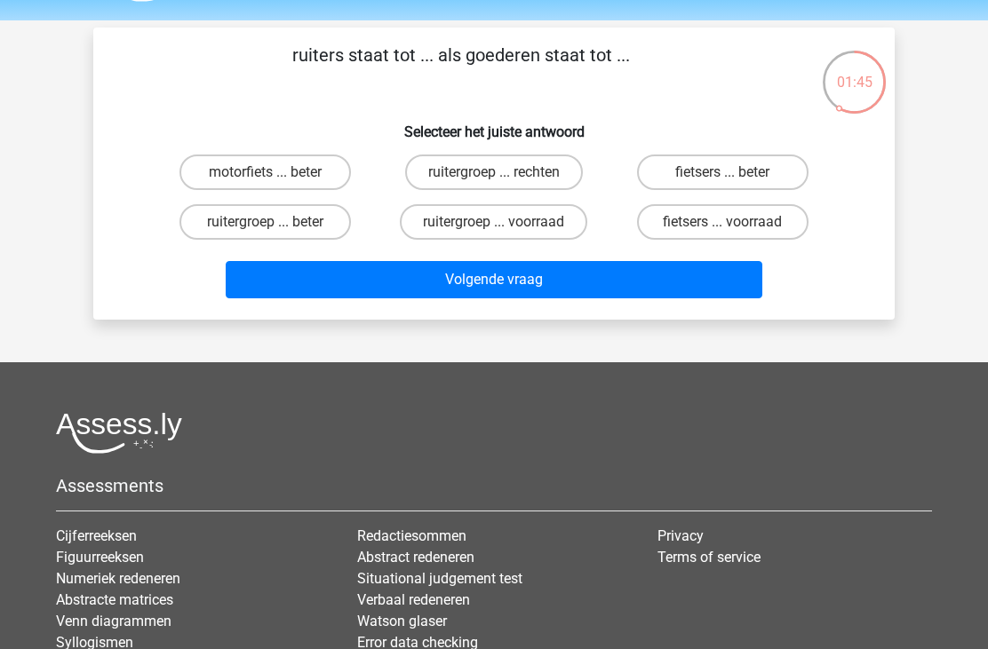
scroll to position [52, 0]
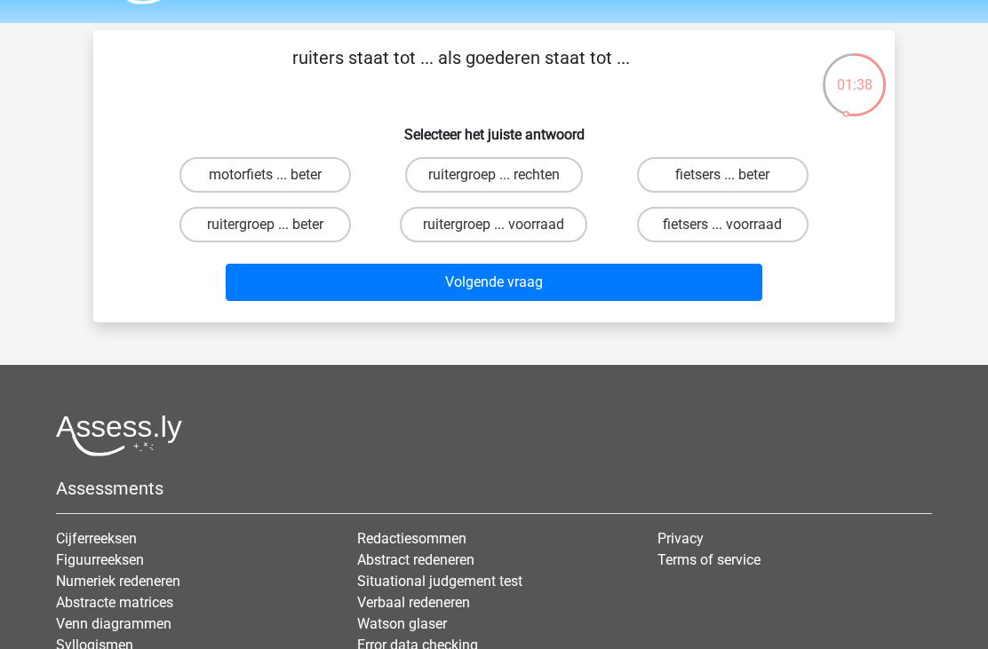
click at [496, 226] on input "ruitergroep ... voorraad" at bounding box center [500, 231] width 12 height 12
radio input "true"
click at [481, 297] on button "Volgende vraag" at bounding box center [494, 282] width 537 height 37
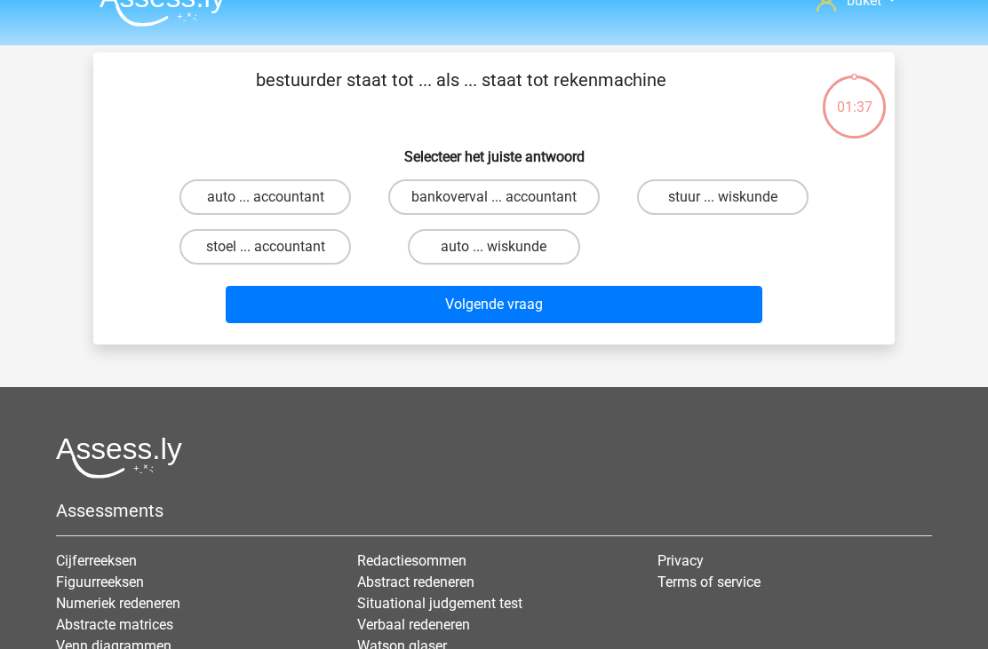
scroll to position [28, 0]
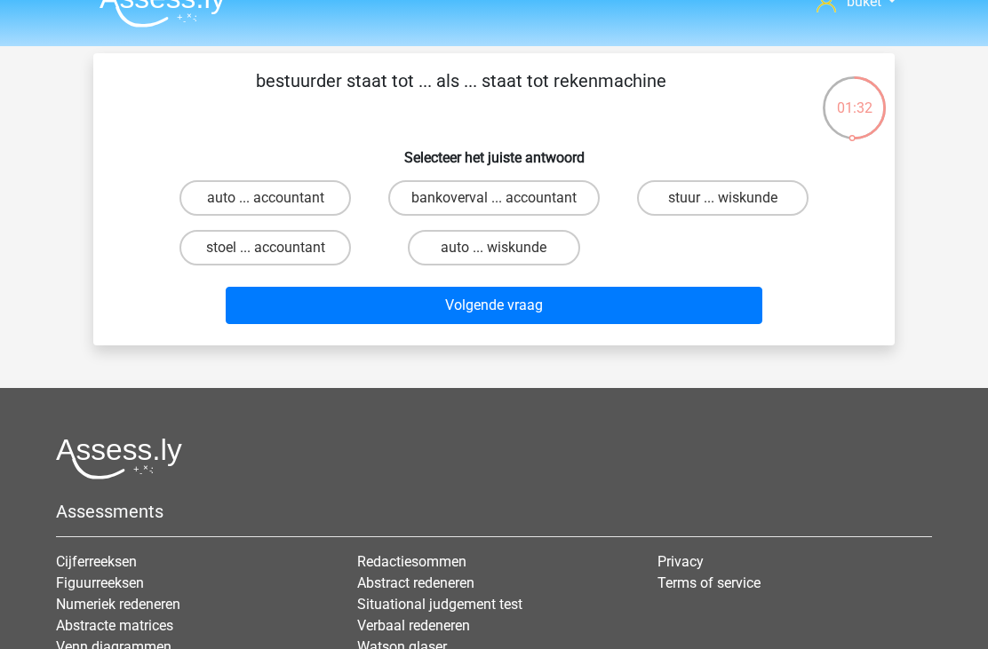
click at [291, 197] on label "auto ... accountant" at bounding box center [264, 198] width 171 height 36
click at [277, 198] on input "auto ... accountant" at bounding box center [272, 204] width 12 height 12
radio input "true"
click at [451, 317] on button "Volgende vraag" at bounding box center [494, 305] width 537 height 37
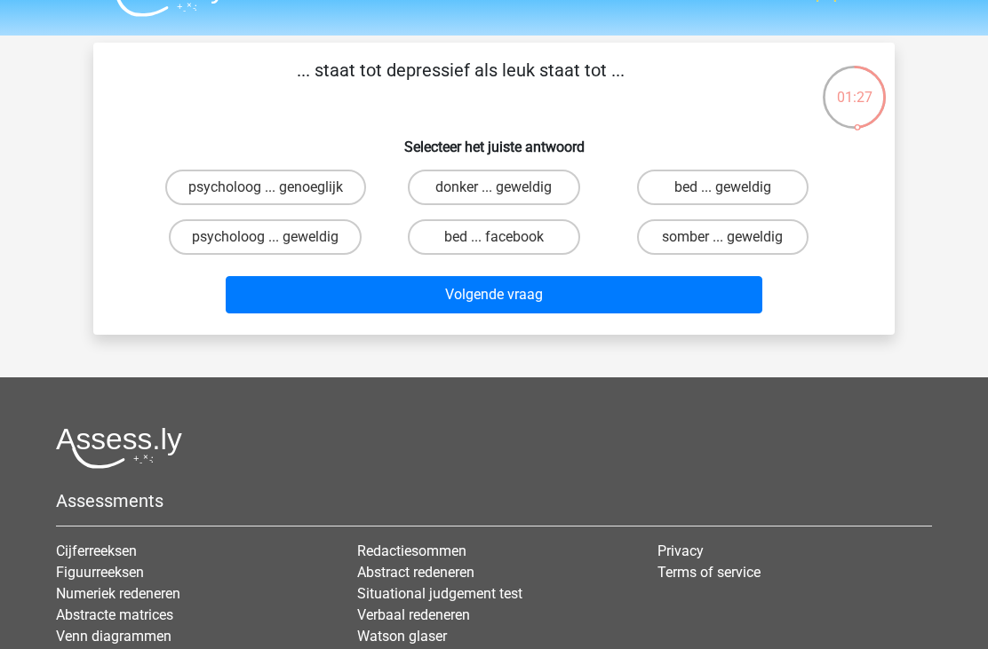
scroll to position [39, 0]
click at [686, 234] on label "somber ... geweldig" at bounding box center [722, 237] width 171 height 36
click at [722, 237] on input "somber ... geweldig" at bounding box center [728, 243] width 12 height 12
radio input "true"
click at [431, 298] on button "Volgende vraag" at bounding box center [494, 294] width 537 height 37
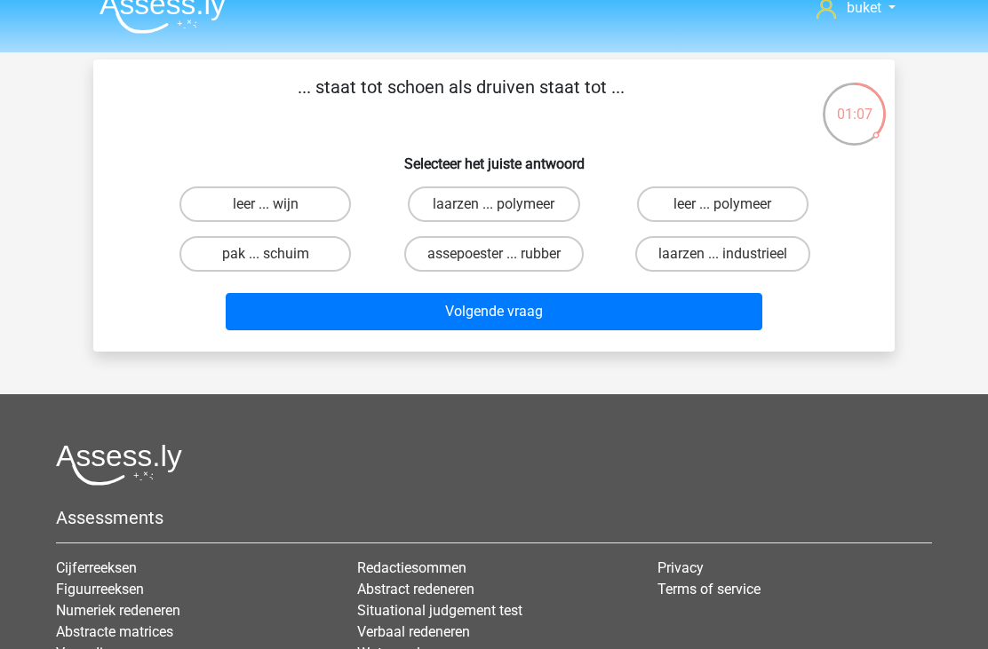
scroll to position [21, 0]
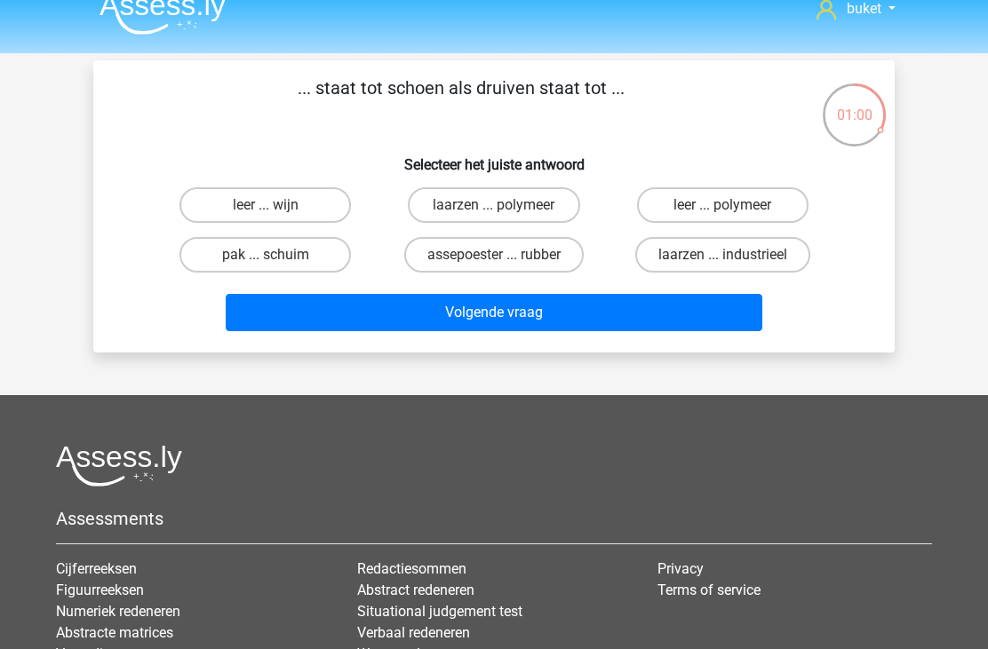
click at [266, 194] on label "leer ... wijn" at bounding box center [264, 205] width 171 height 36
click at [266, 205] on input "leer ... wijn" at bounding box center [272, 211] width 12 height 12
radio input "true"
click at [568, 315] on button "Volgende vraag" at bounding box center [494, 312] width 537 height 37
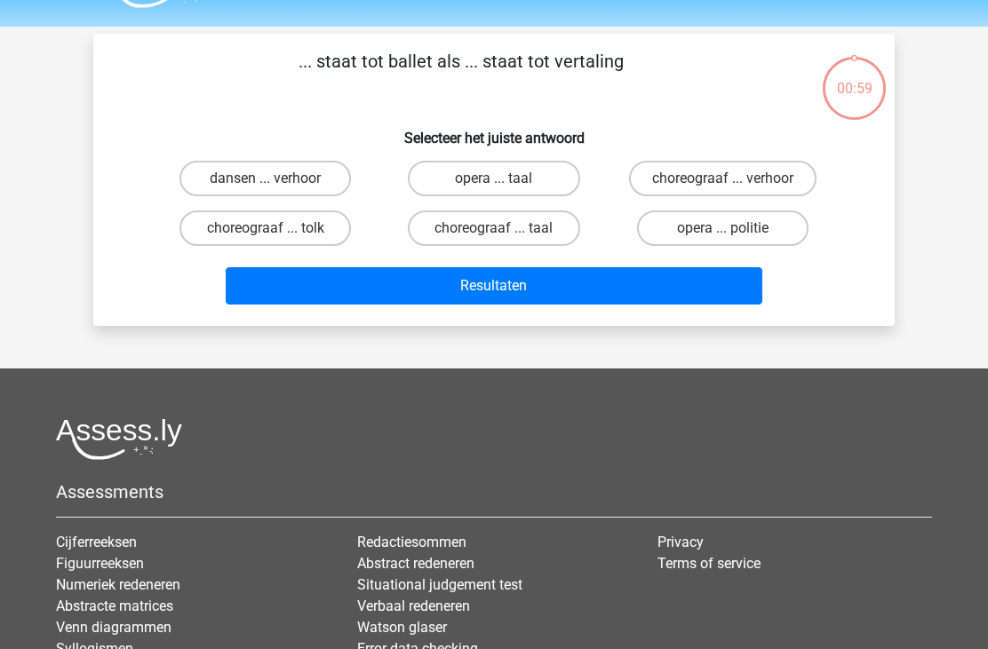
scroll to position [82, 0]
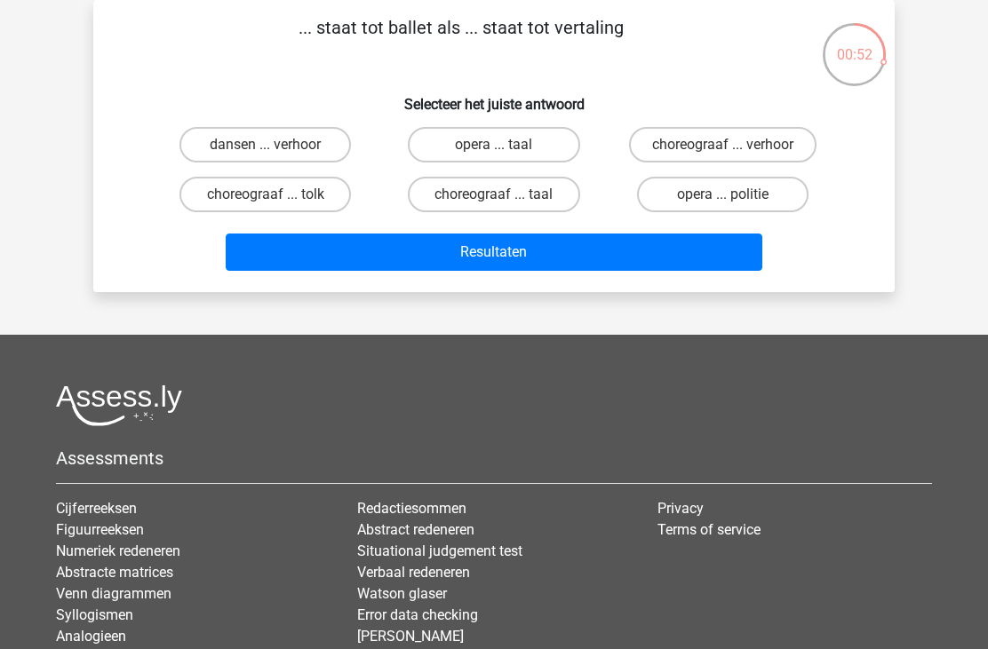
click at [293, 189] on label "choreograaf ... tolk" at bounding box center [264, 195] width 171 height 36
click at [277, 195] on input "choreograaf ... tolk" at bounding box center [272, 201] width 12 height 12
radio input "true"
click at [500, 262] on button "Resultaten" at bounding box center [494, 252] width 537 height 37
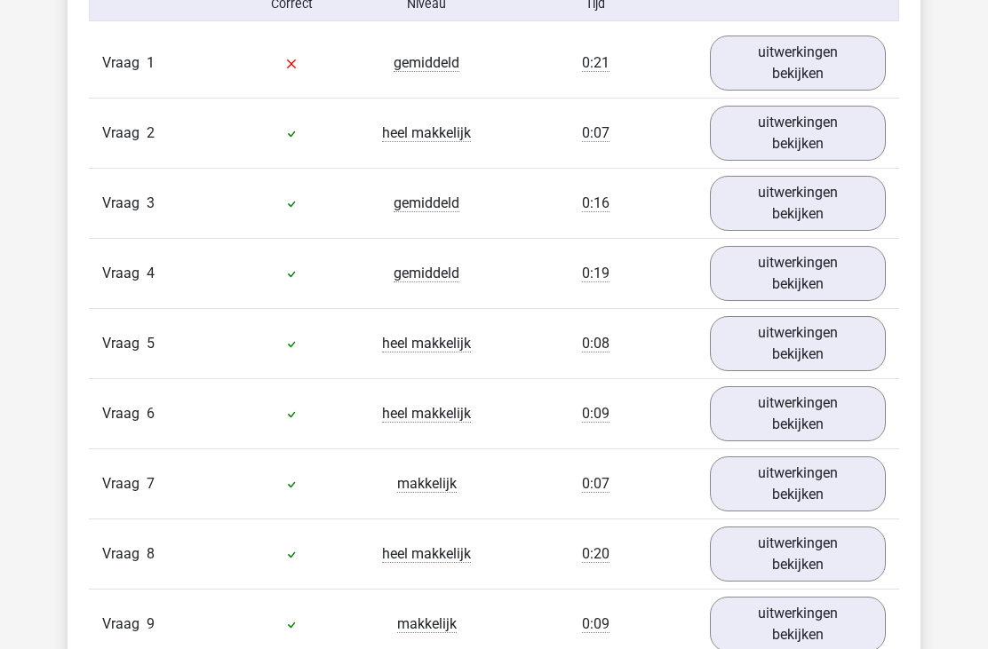
scroll to position [1151, 0]
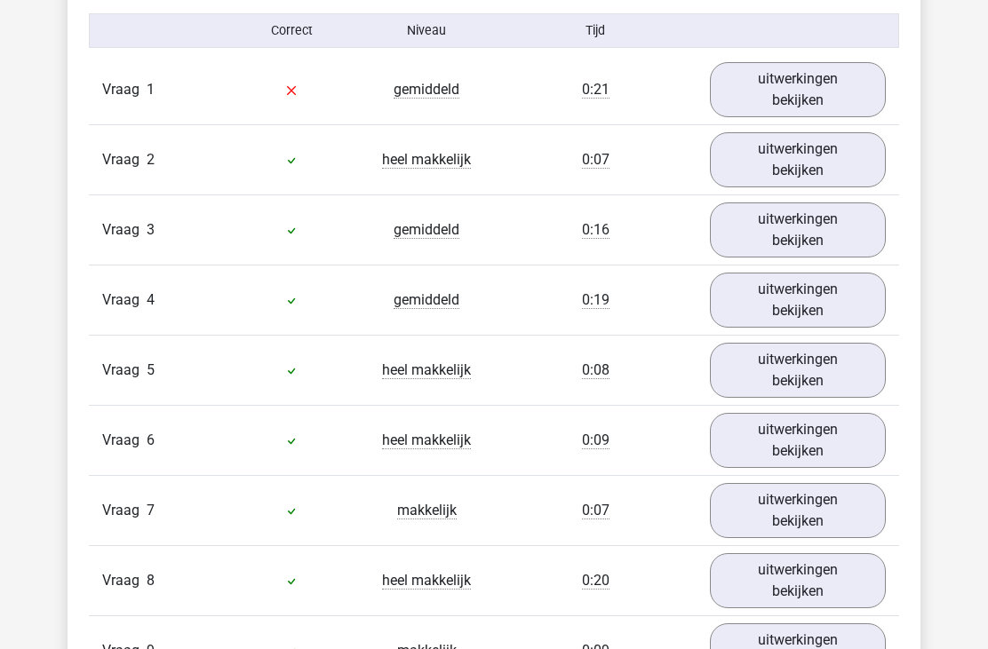
click at [802, 111] on link "uitwerkingen bekijken" at bounding box center [798, 89] width 176 height 55
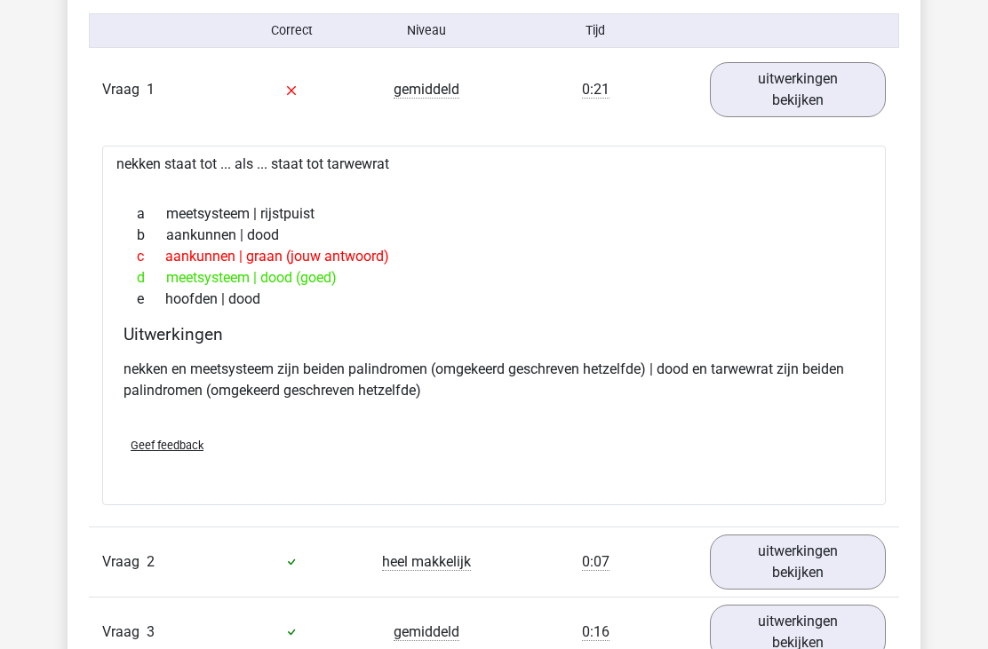
click at [451, 246] on div "c aankunnen | graan (jouw antwoord)" at bounding box center [493, 256] width 741 height 21
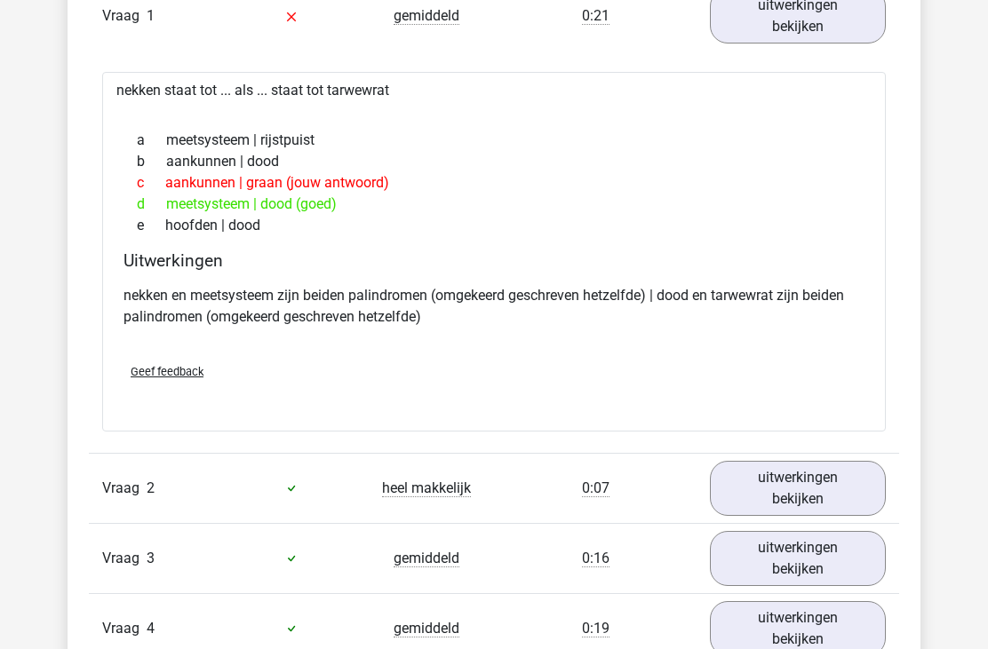
scroll to position [1225, 0]
click at [504, 114] on div at bounding box center [493, 108] width 755 height 14
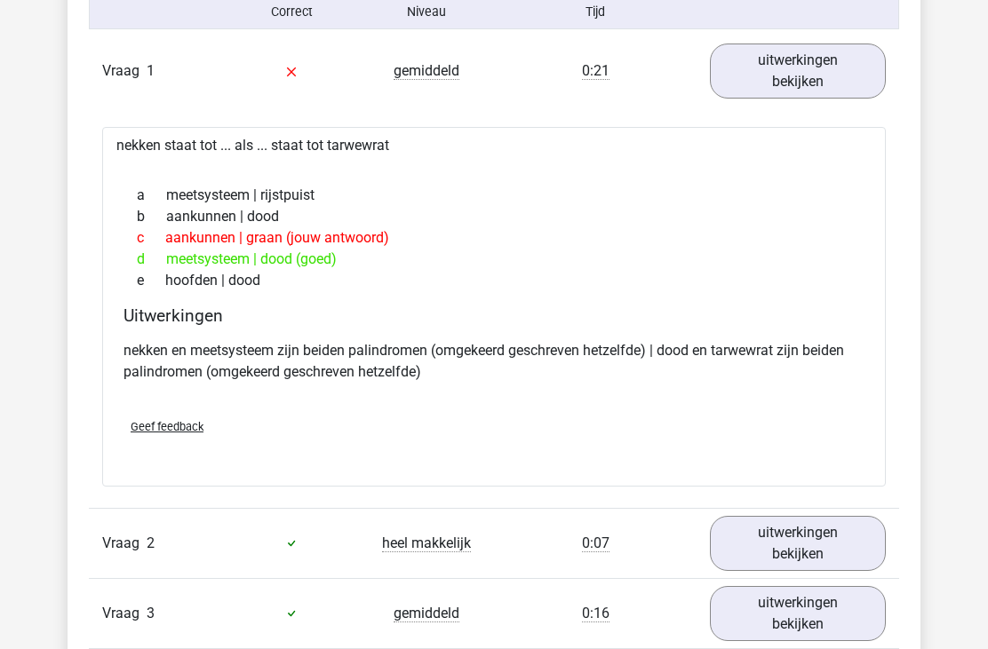
scroll to position [1170, 0]
click at [203, 288] on div "e hoofden | dood" at bounding box center [493, 280] width 741 height 21
click at [256, 282] on div "e hoofden | dood" at bounding box center [493, 280] width 741 height 21
click at [196, 287] on div "e hoofden | dood" at bounding box center [493, 280] width 741 height 21
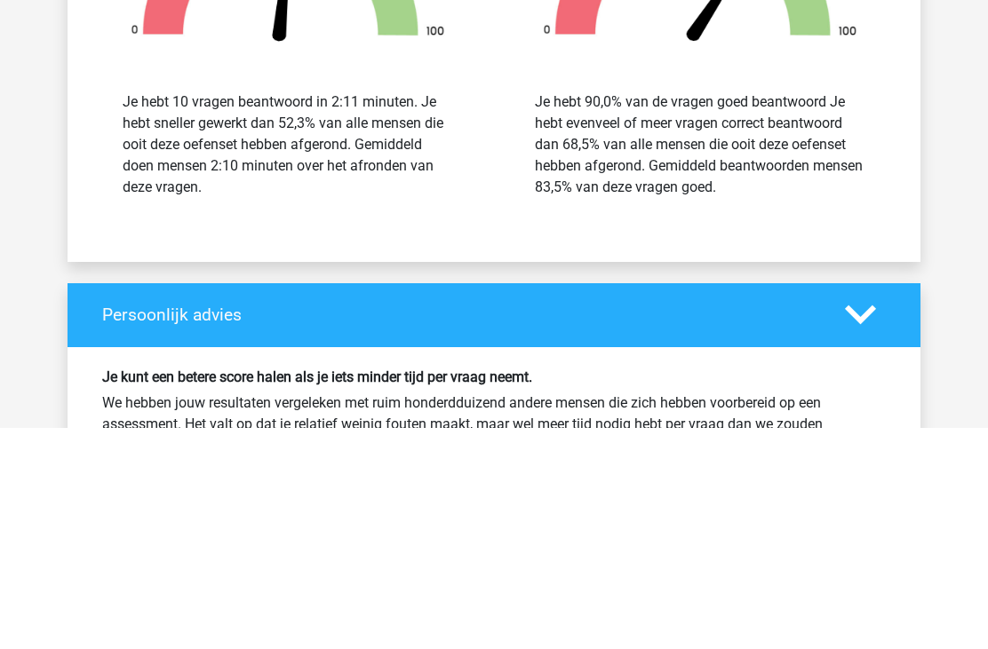
scroll to position [3029, 0]
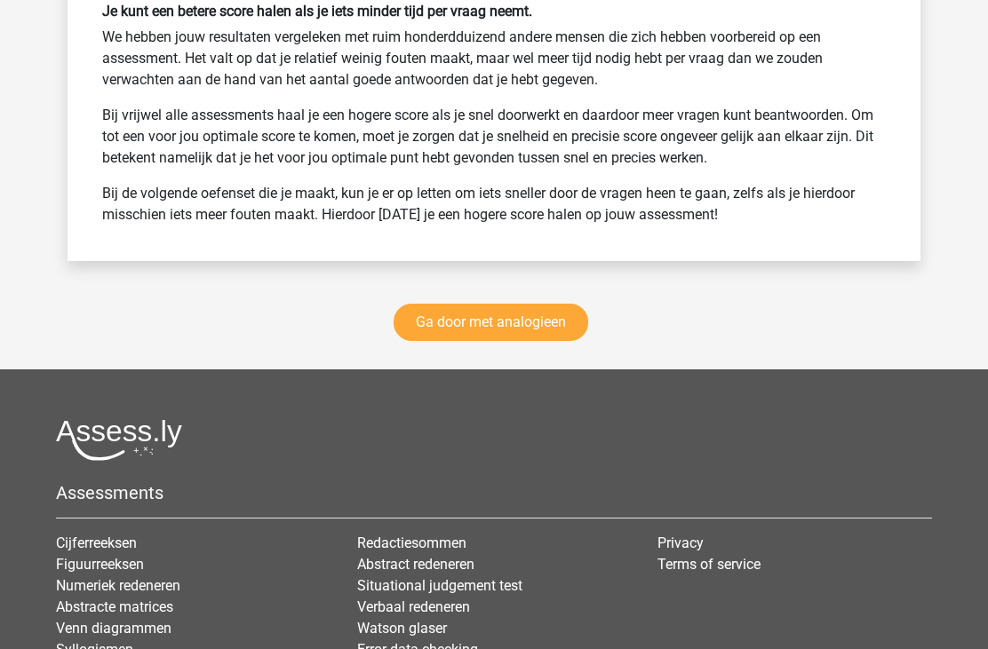
click at [536, 338] on link "Ga door met analogieen" at bounding box center [490, 323] width 195 height 37
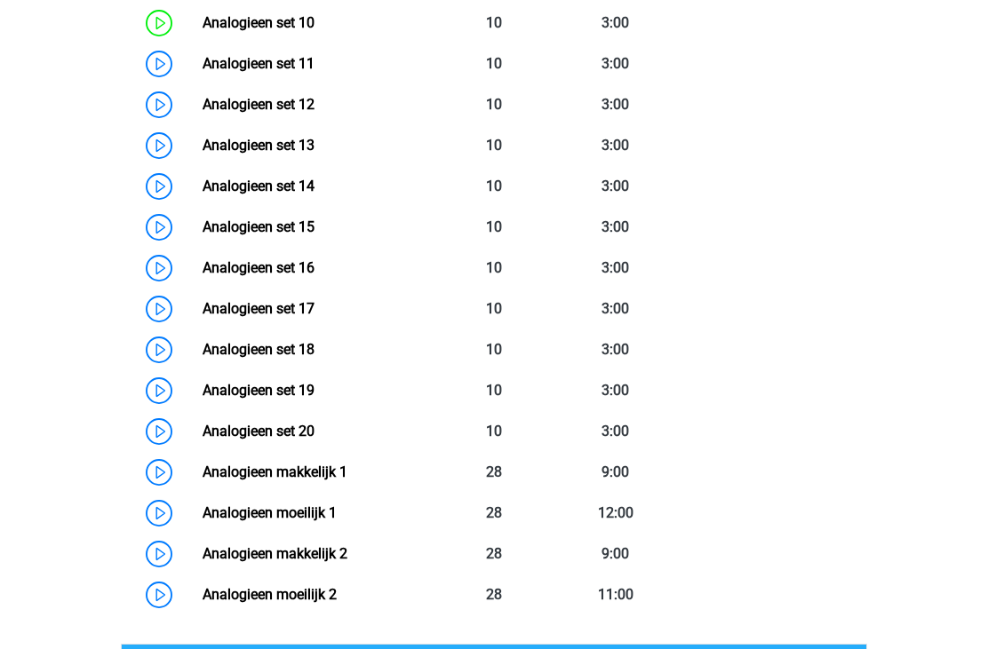
scroll to position [1266, 0]
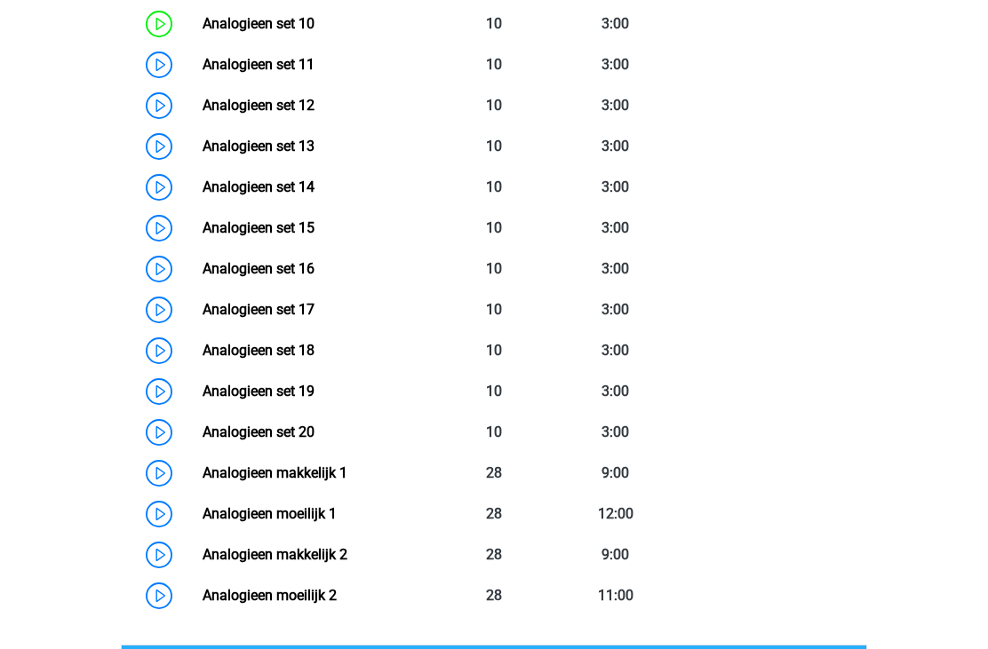
click at [306, 352] on link "Analogieen set 18" at bounding box center [259, 350] width 112 height 17
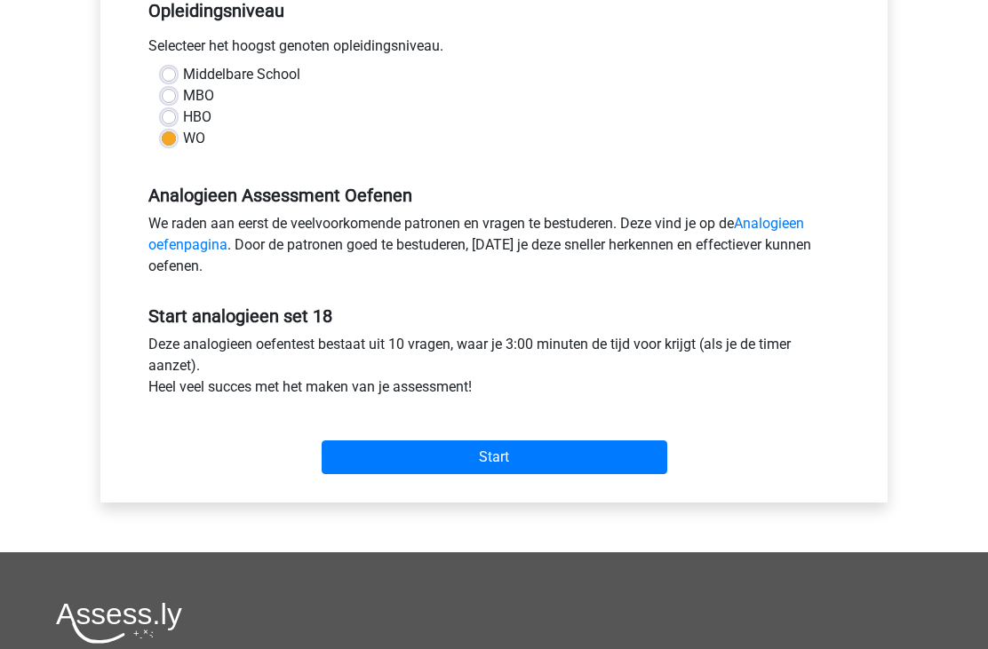
scroll to position [380, 0]
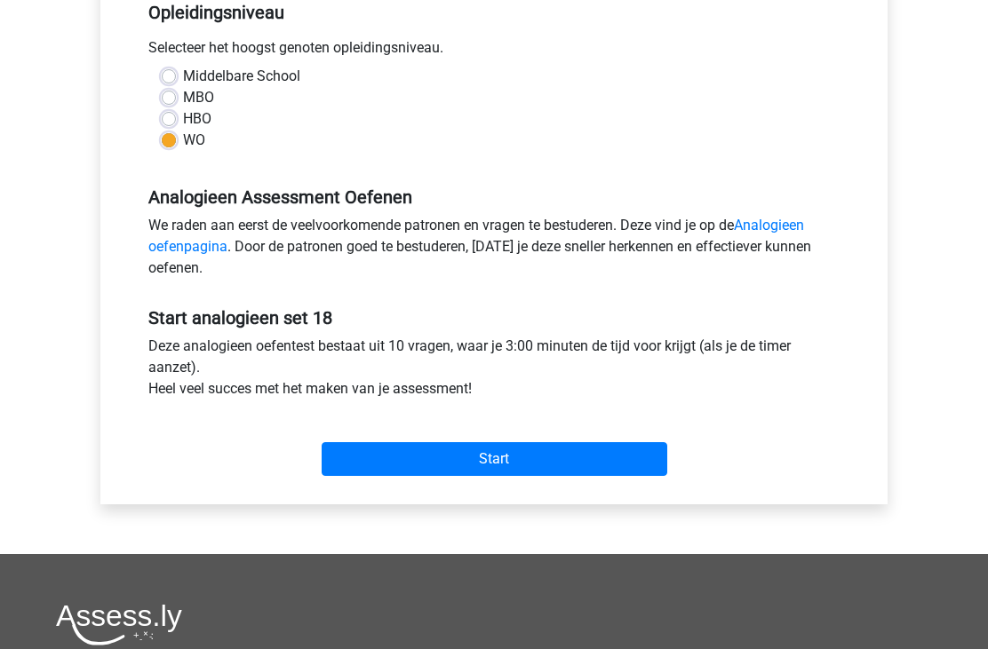
click at [453, 455] on input "Start" at bounding box center [495, 459] width 346 height 34
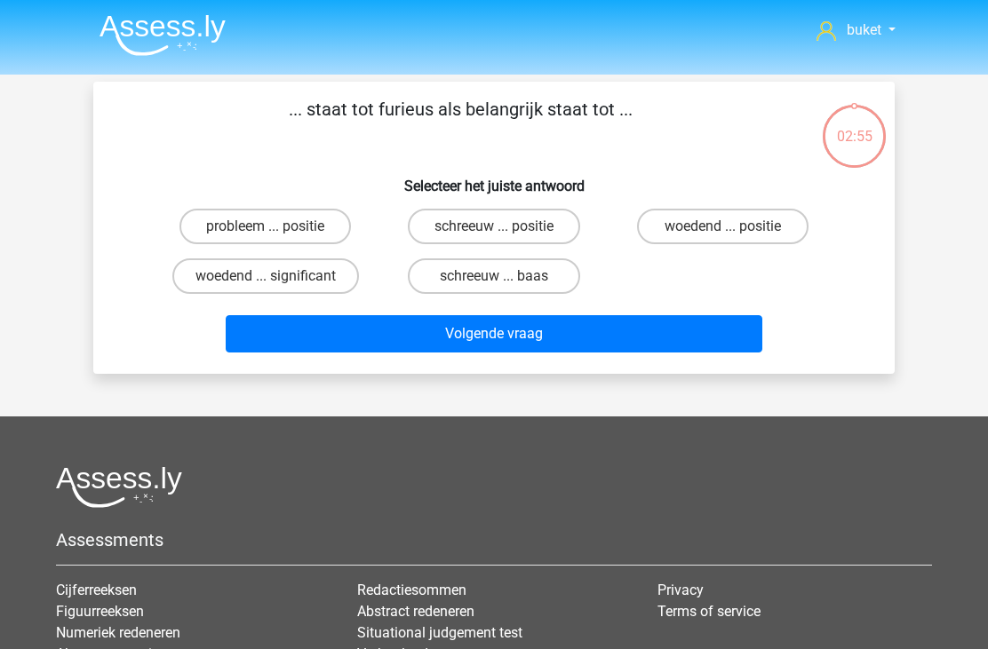
click at [282, 282] on label "woedend ... significant" at bounding box center [265, 276] width 187 height 36
click at [277, 282] on input "woedend ... significant" at bounding box center [272, 282] width 12 height 12
radio input "true"
click at [418, 341] on button "Volgende vraag" at bounding box center [494, 333] width 537 height 37
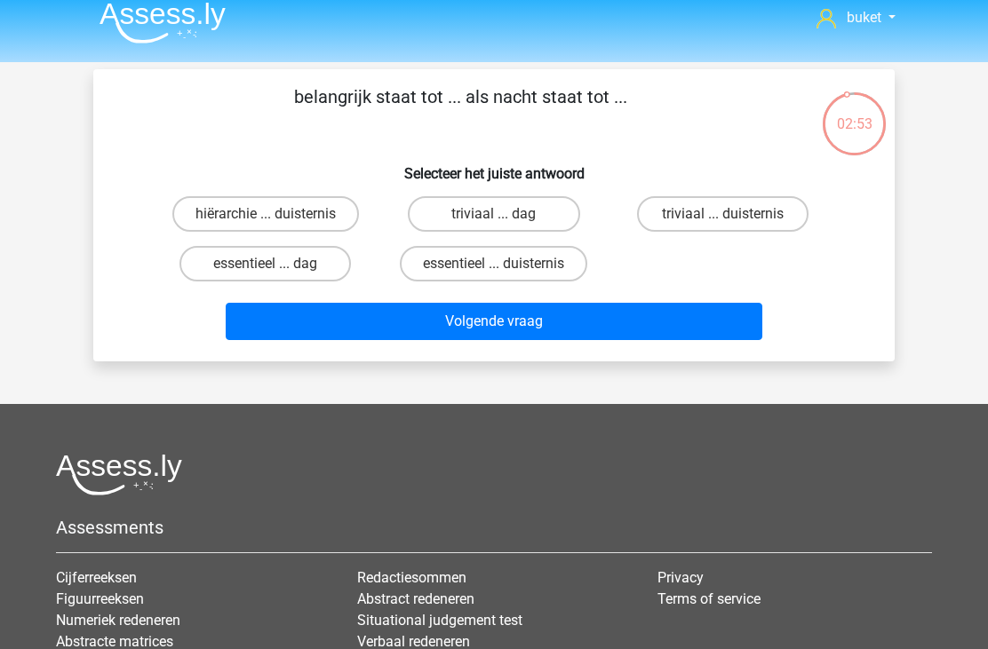
scroll to position [4, 0]
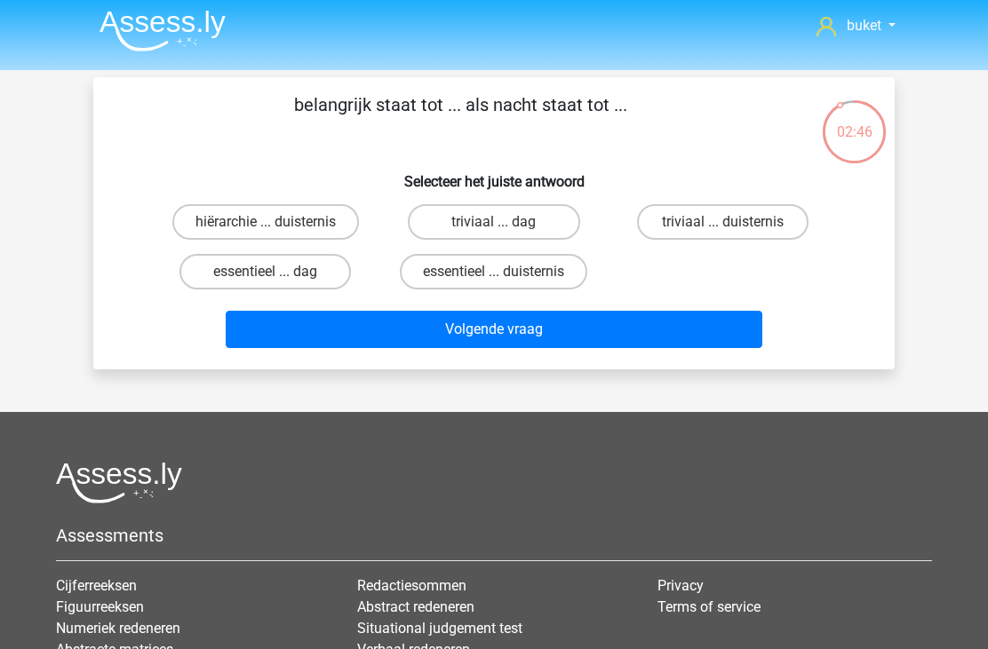
click at [460, 271] on label "essentieel ... duisternis" at bounding box center [493, 272] width 187 height 36
click at [494, 272] on input "essentieel ... duisternis" at bounding box center [500, 278] width 12 height 12
radio input "true"
click at [528, 343] on button "Volgende vraag" at bounding box center [494, 329] width 537 height 37
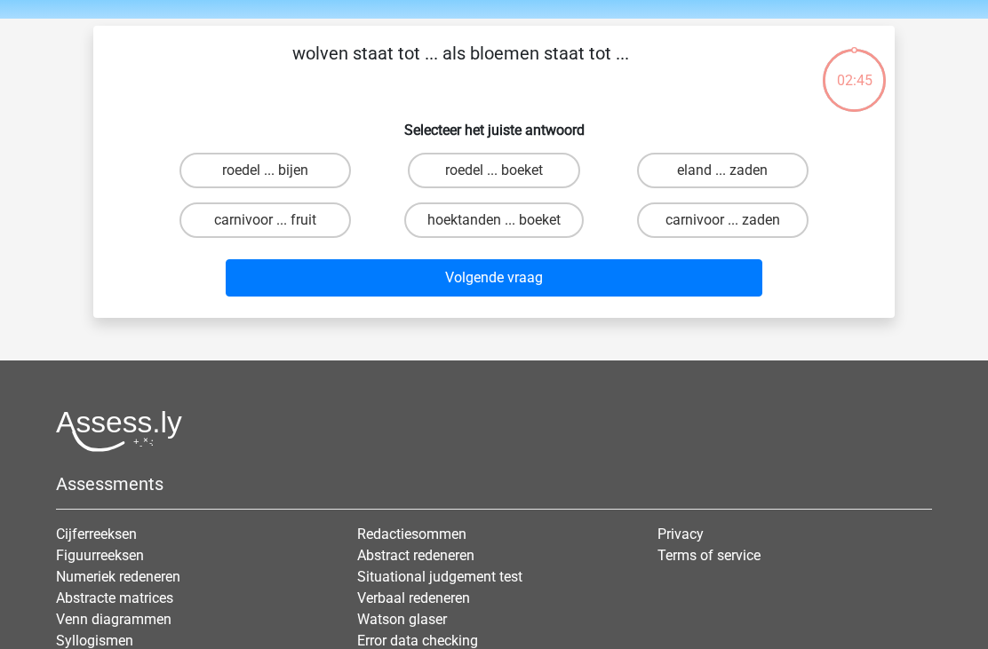
scroll to position [27, 0]
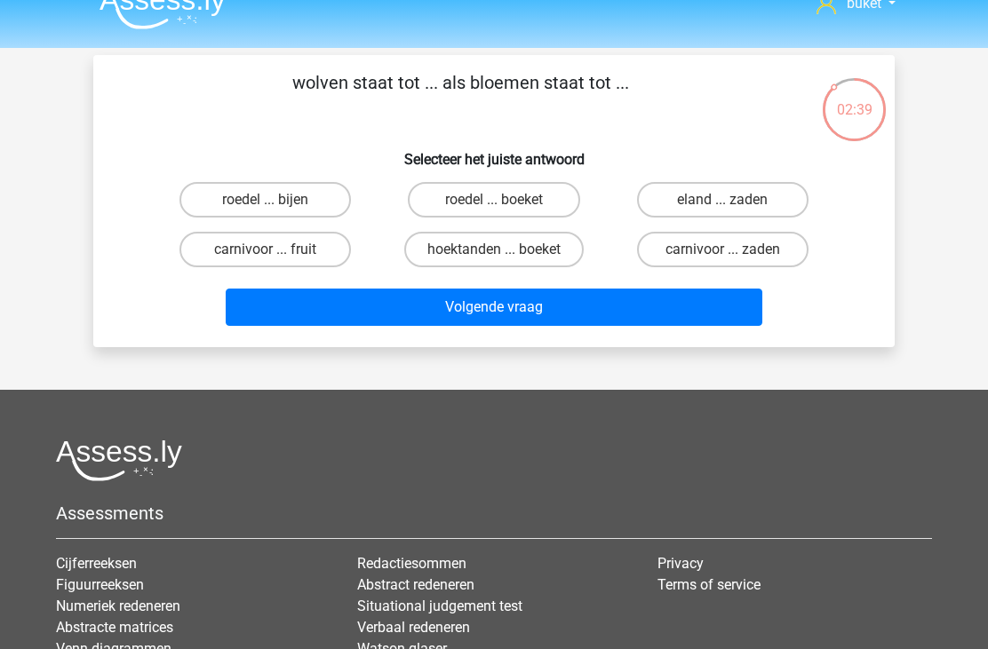
click at [475, 186] on label "roedel ... boeket" at bounding box center [493, 200] width 171 height 36
click at [494, 200] on input "roedel ... boeket" at bounding box center [500, 206] width 12 height 12
radio input "true"
click at [449, 311] on button "Volgende vraag" at bounding box center [494, 307] width 537 height 37
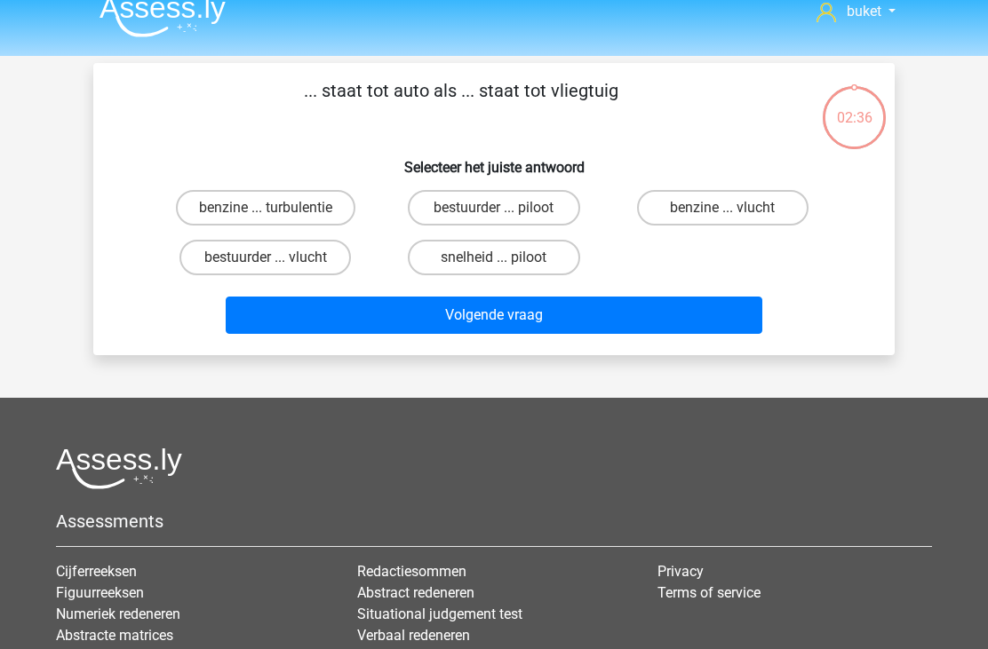
scroll to position [12, 0]
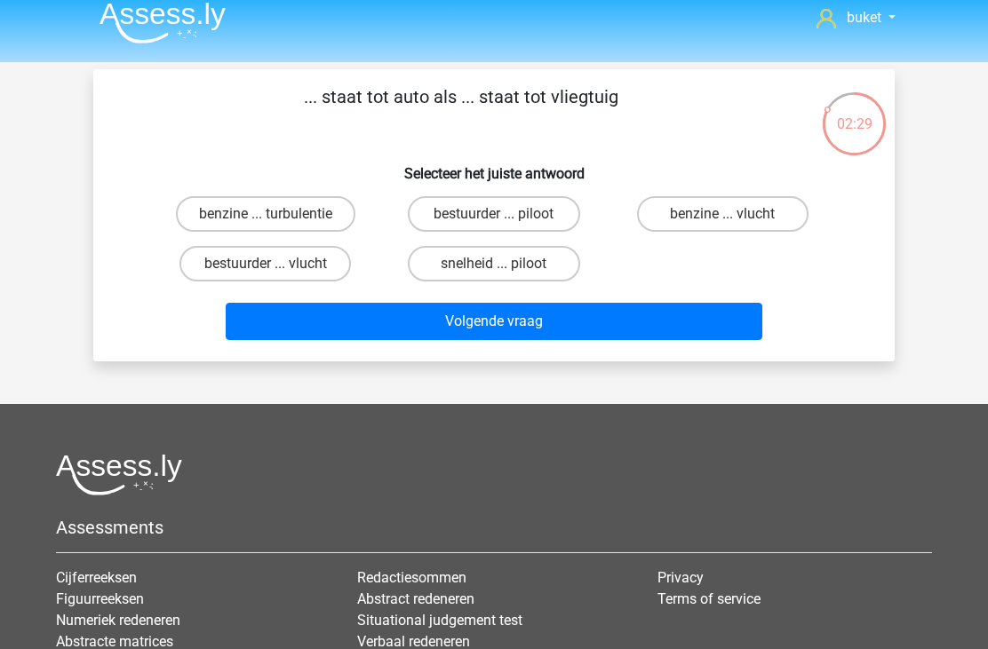
click at [286, 267] on label "bestuurder ... vlucht" at bounding box center [264, 264] width 171 height 36
click at [277, 267] on input "bestuurder ... vlucht" at bounding box center [272, 270] width 12 height 12
radio input "true"
click at [536, 200] on label "bestuurder ... piloot" at bounding box center [493, 214] width 171 height 36
click at [505, 214] on input "bestuurder ... piloot" at bounding box center [500, 220] width 12 height 12
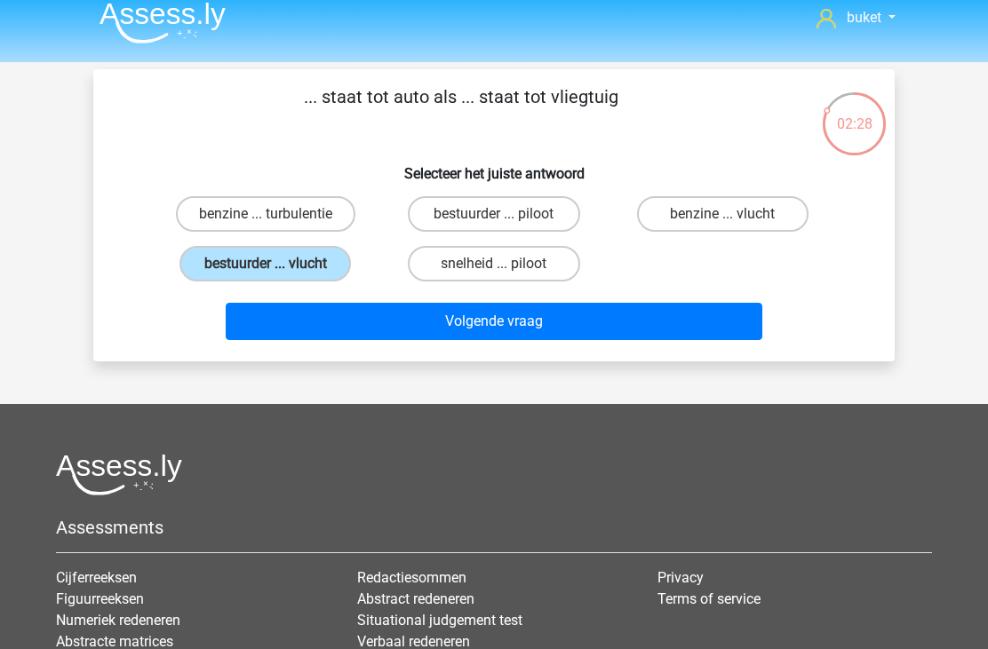
radio input "true"
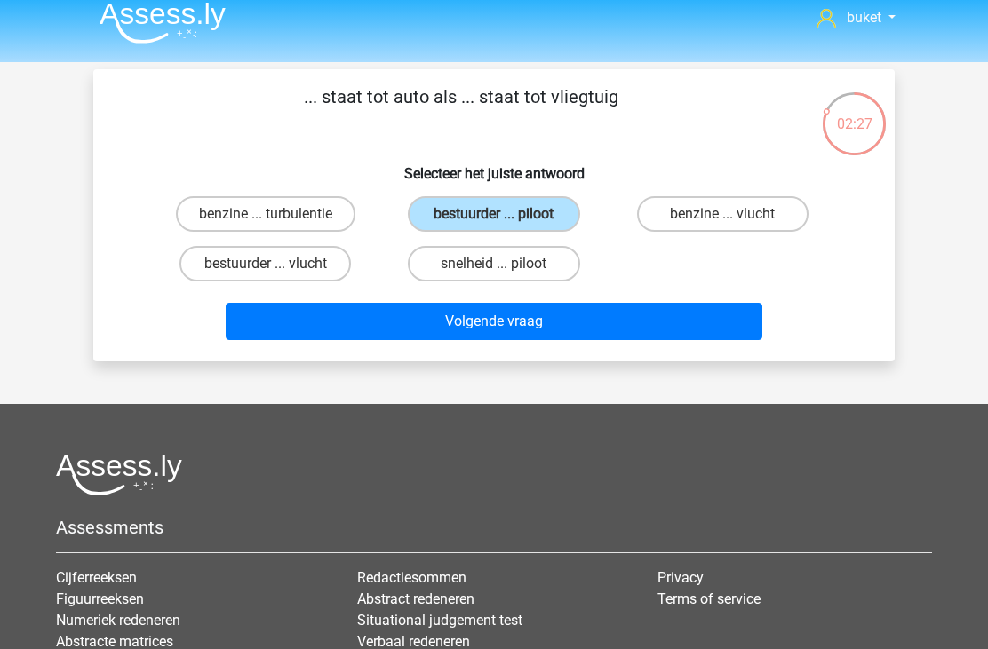
click at [439, 313] on button "Volgende vraag" at bounding box center [494, 321] width 537 height 37
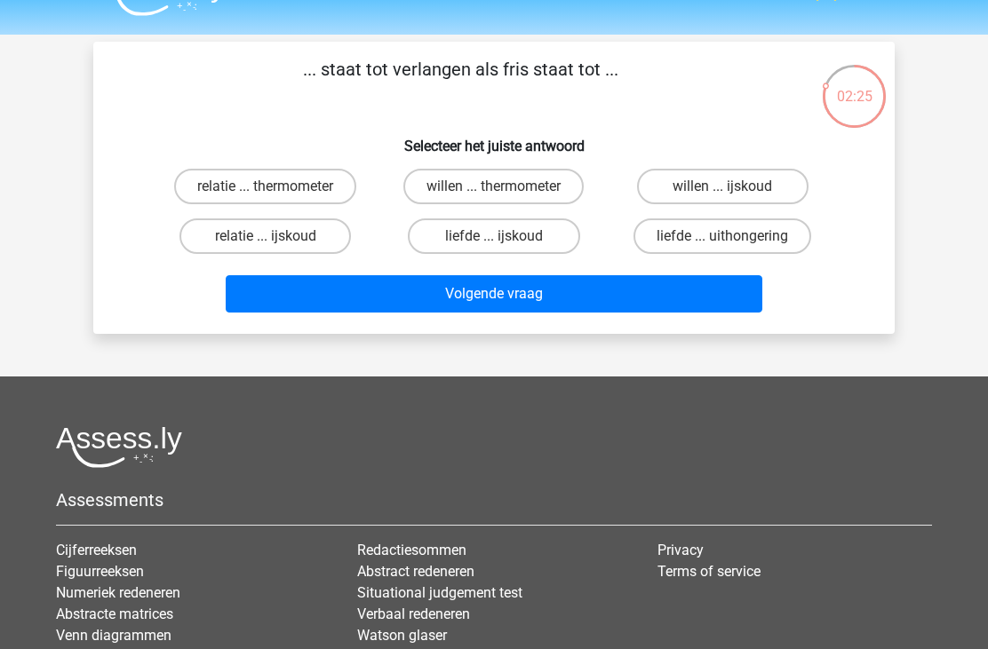
scroll to position [16, 0]
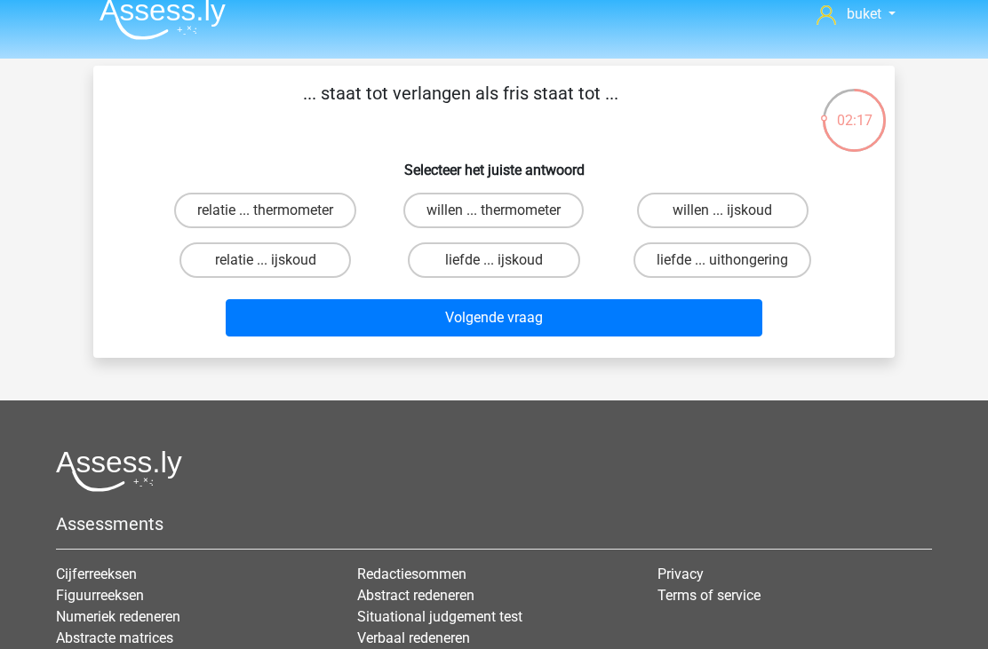
click at [708, 213] on label "willen ... ijskoud" at bounding box center [722, 211] width 171 height 36
click at [722, 213] on input "willen ... ijskoud" at bounding box center [728, 217] width 12 height 12
radio input "true"
click at [478, 324] on button "Volgende vraag" at bounding box center [494, 317] width 537 height 37
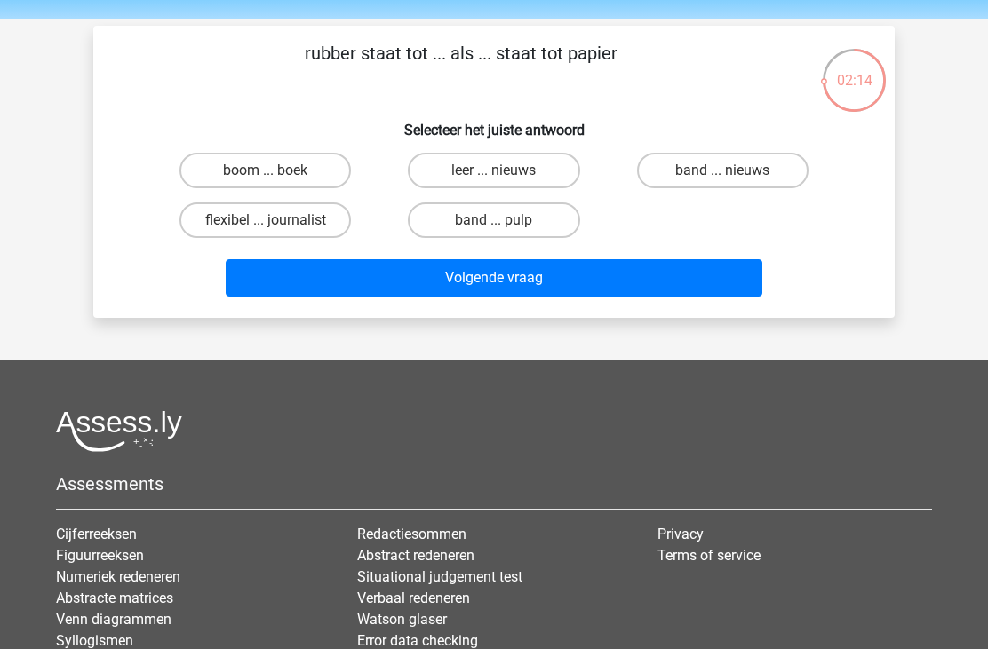
scroll to position [51, 0]
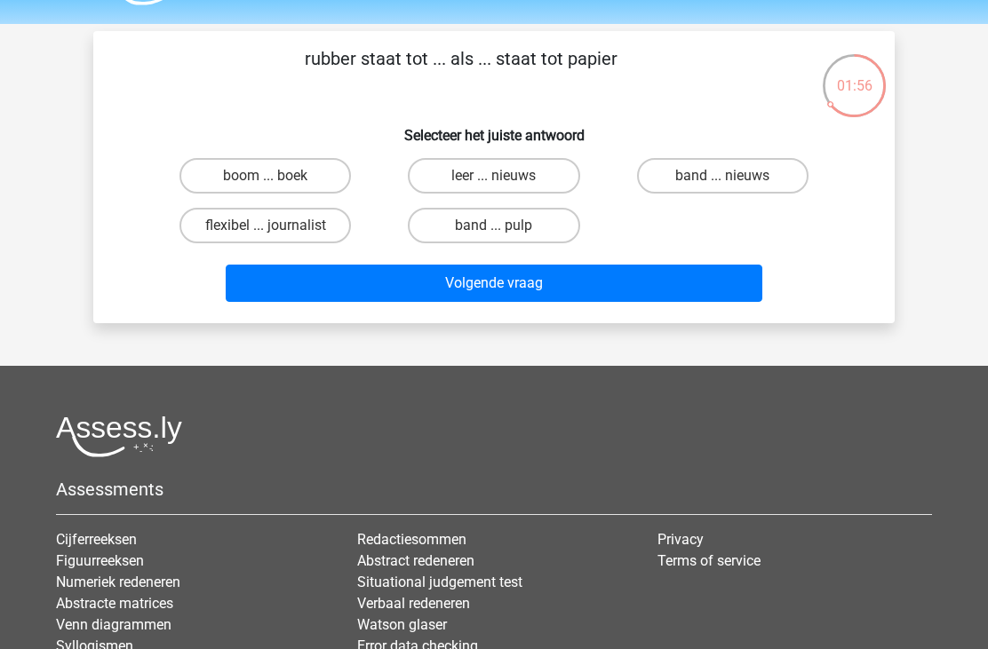
click at [693, 187] on label "band ... nieuws" at bounding box center [722, 176] width 171 height 36
click at [722, 187] on input "band ... nieuws" at bounding box center [728, 182] width 12 height 12
radio input "true"
click at [557, 300] on button "Volgende vraag" at bounding box center [494, 283] width 537 height 37
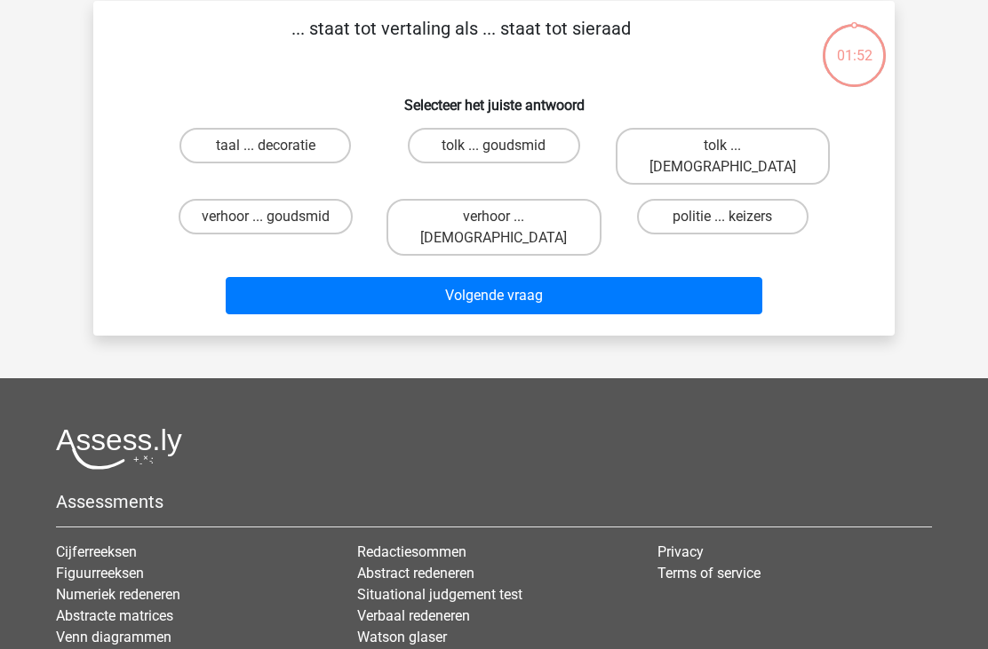
scroll to position [82, 0]
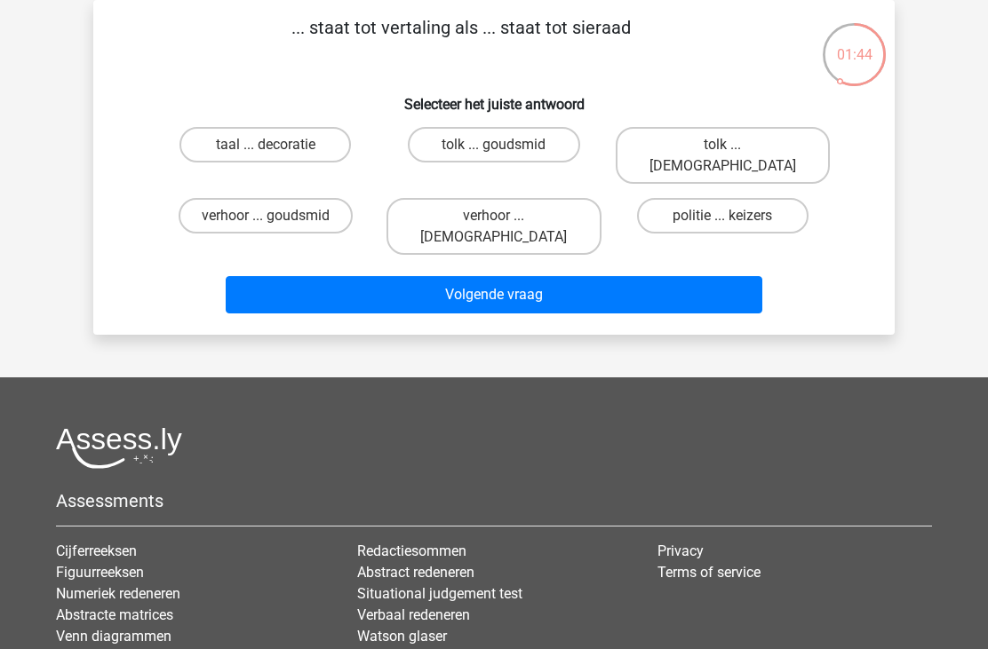
click at [490, 142] on label "tolk ... goudsmid" at bounding box center [493, 145] width 171 height 36
click at [494, 145] on input "tolk ... goudsmid" at bounding box center [500, 151] width 12 height 12
radio input "true"
click at [470, 276] on button "Volgende vraag" at bounding box center [494, 294] width 537 height 37
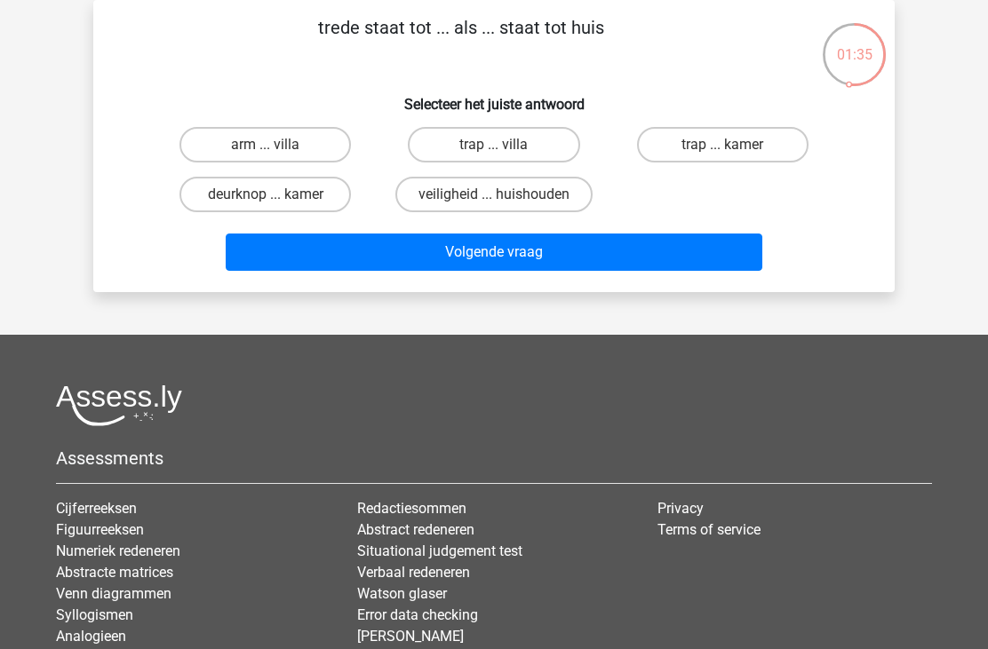
click at [700, 149] on label "trap ... kamer" at bounding box center [722, 145] width 171 height 36
click at [722, 149] on input "trap ... kamer" at bounding box center [728, 151] width 12 height 12
radio input "true"
click at [497, 258] on button "Volgende vraag" at bounding box center [494, 252] width 537 height 37
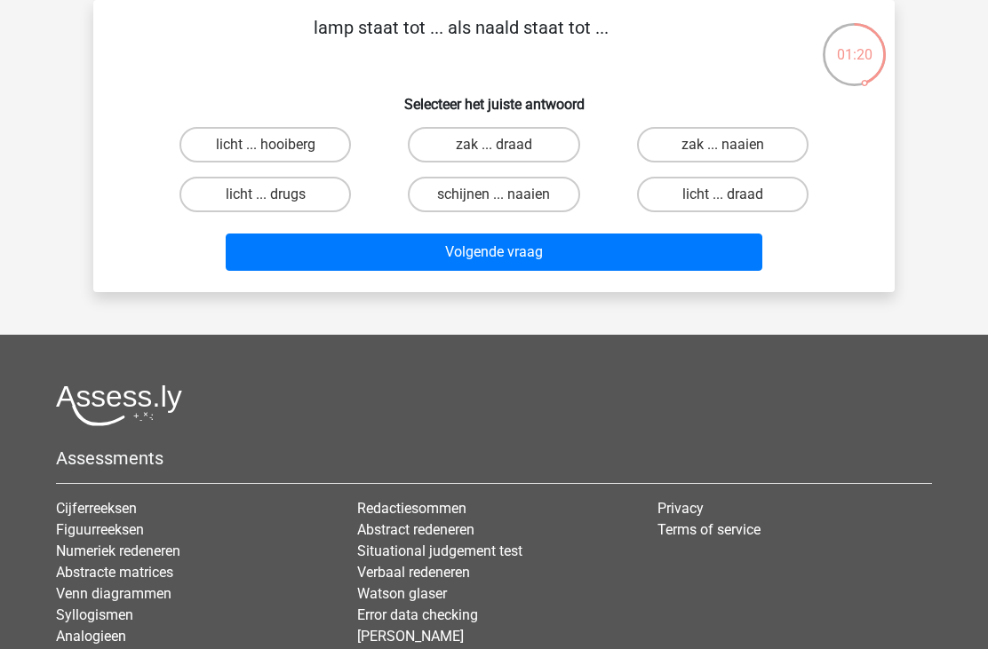
click at [559, 190] on label "schijnen ... naaien" at bounding box center [493, 195] width 171 height 36
click at [505, 195] on input "schijnen ... naaien" at bounding box center [500, 201] width 12 height 12
radio input "true"
click at [469, 255] on button "Volgende vraag" at bounding box center [494, 252] width 537 height 37
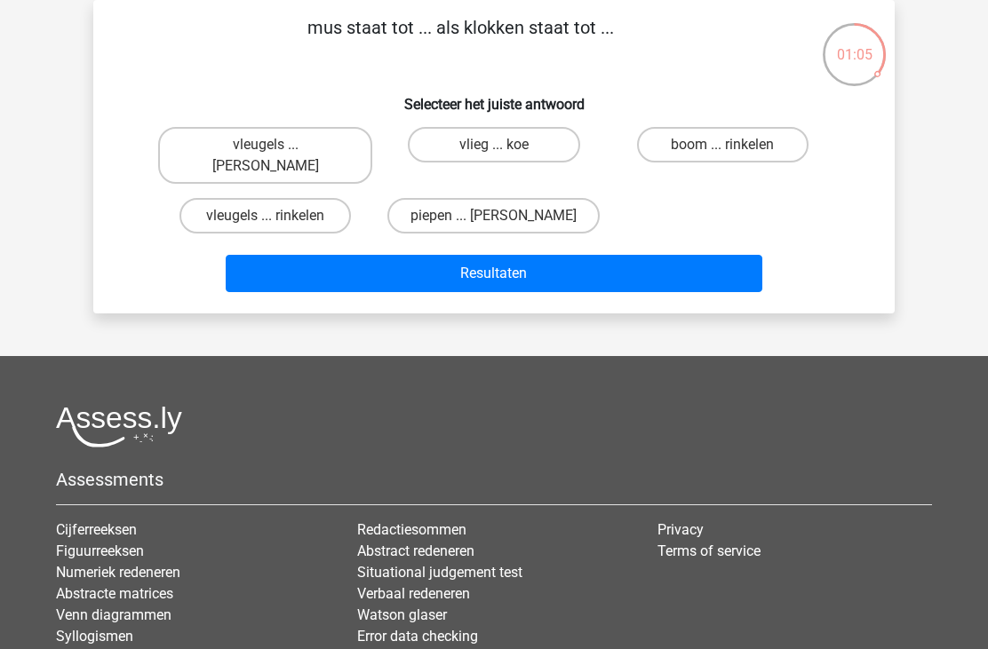
click at [502, 216] on input "piepen ... luiden" at bounding box center [500, 222] width 12 height 12
radio input "true"
click at [490, 266] on button "Resultaten" at bounding box center [494, 273] width 537 height 37
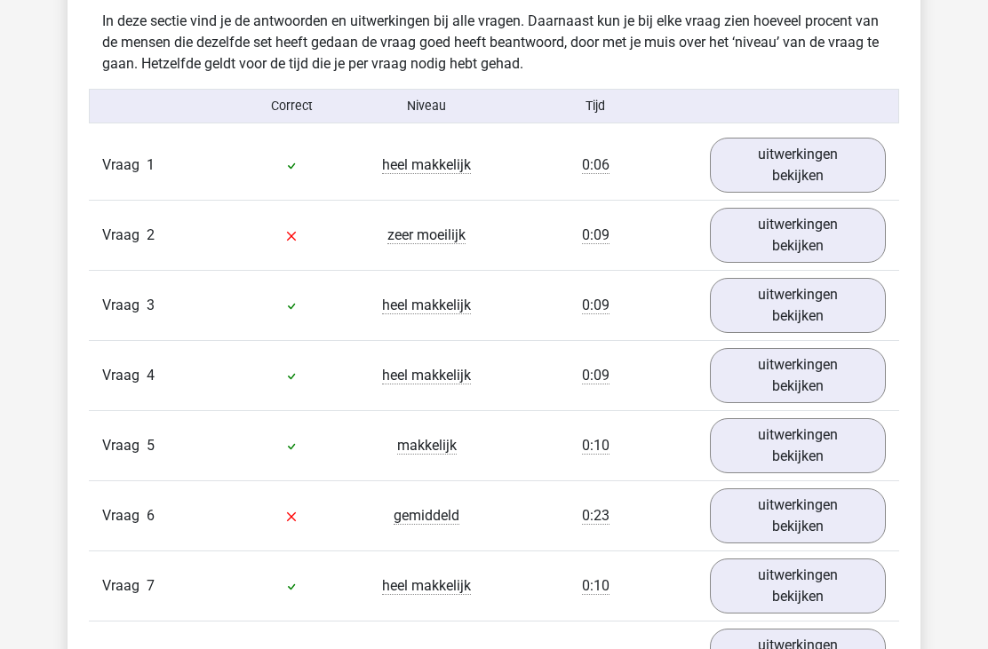
click at [820, 245] on link "uitwerkingen bekijken" at bounding box center [798, 236] width 176 height 55
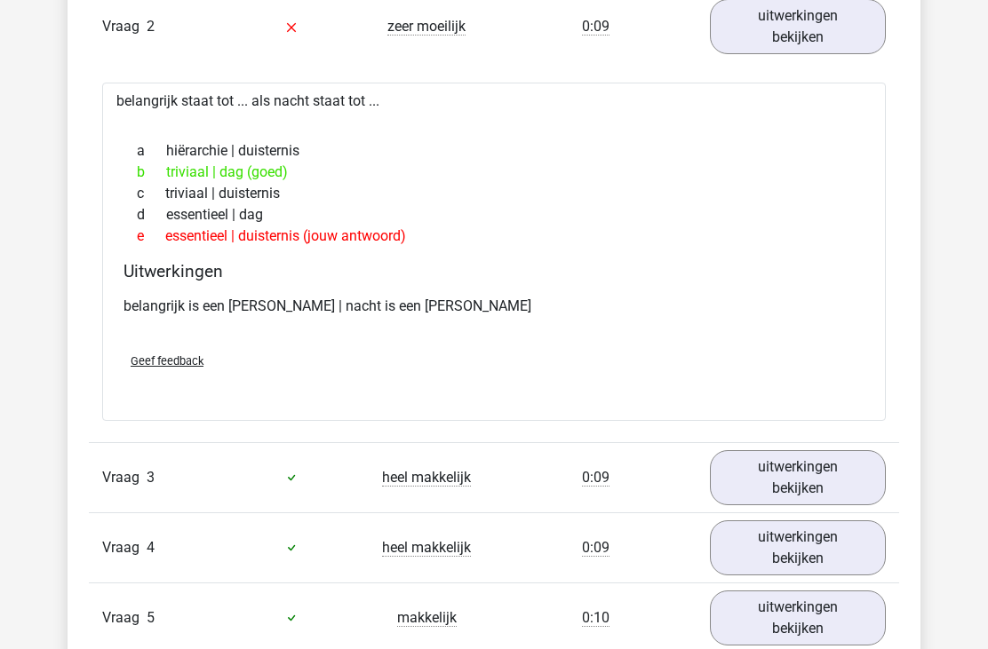
scroll to position [1301, 0]
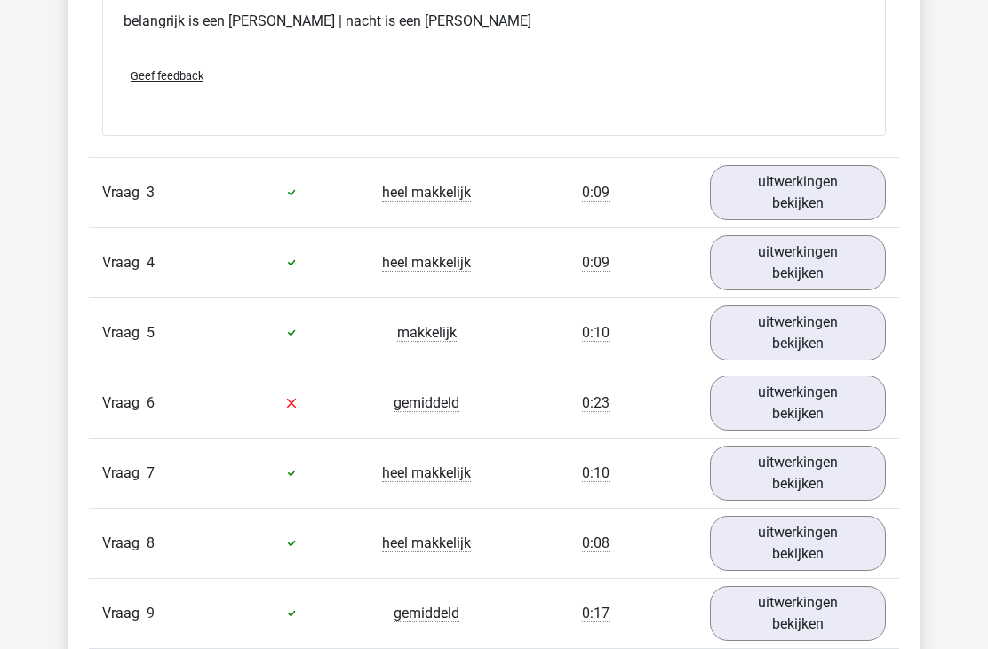
click at [787, 401] on link "uitwerkingen bekijken" at bounding box center [798, 404] width 176 height 55
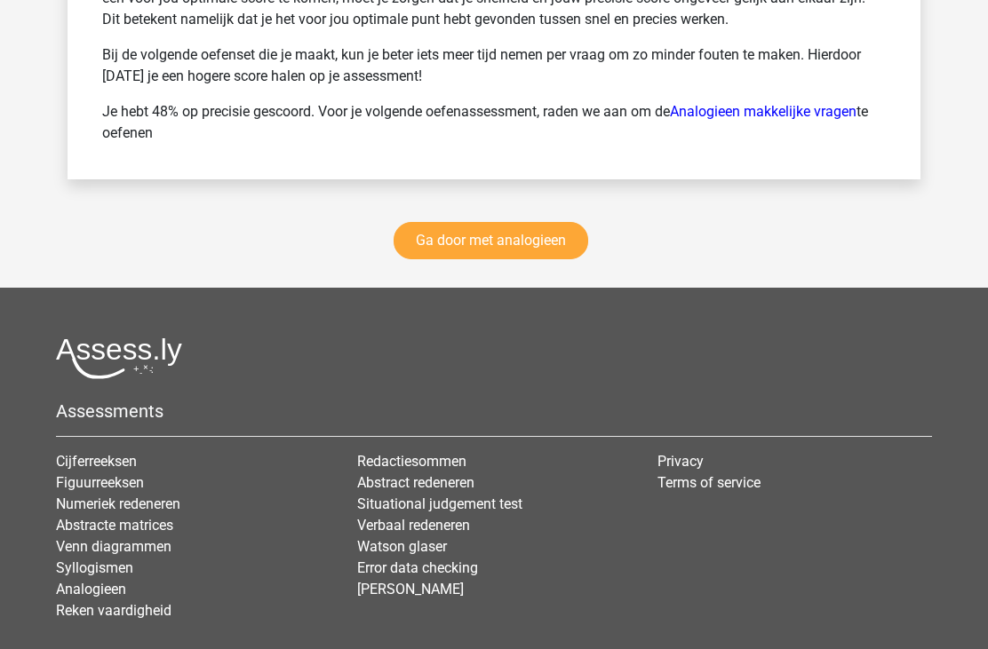
scroll to position [3577, 0]
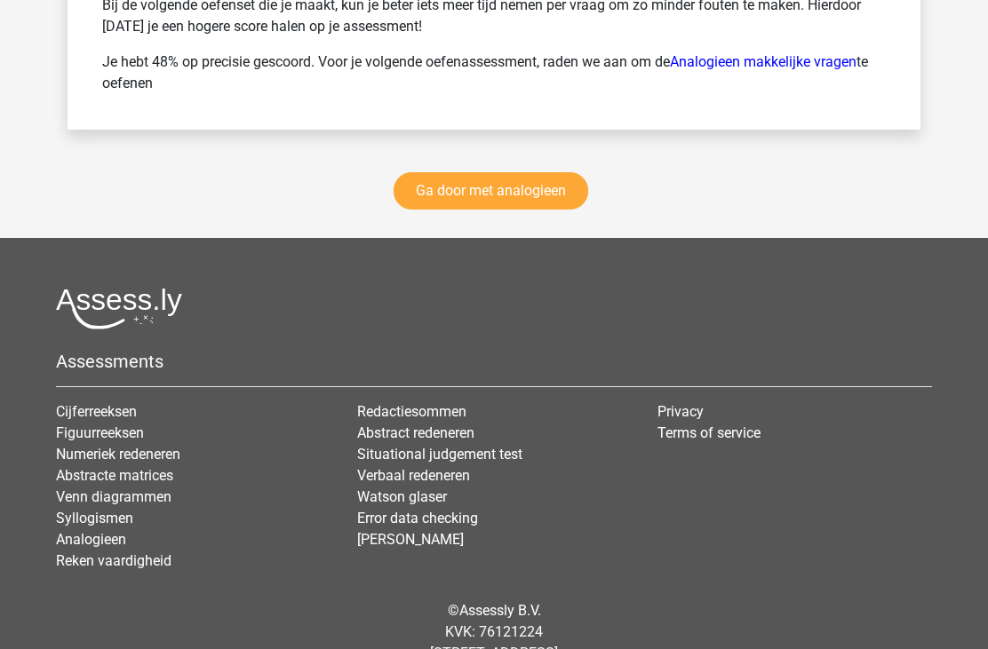
click at [553, 203] on link "Ga door met analogieen" at bounding box center [490, 190] width 195 height 37
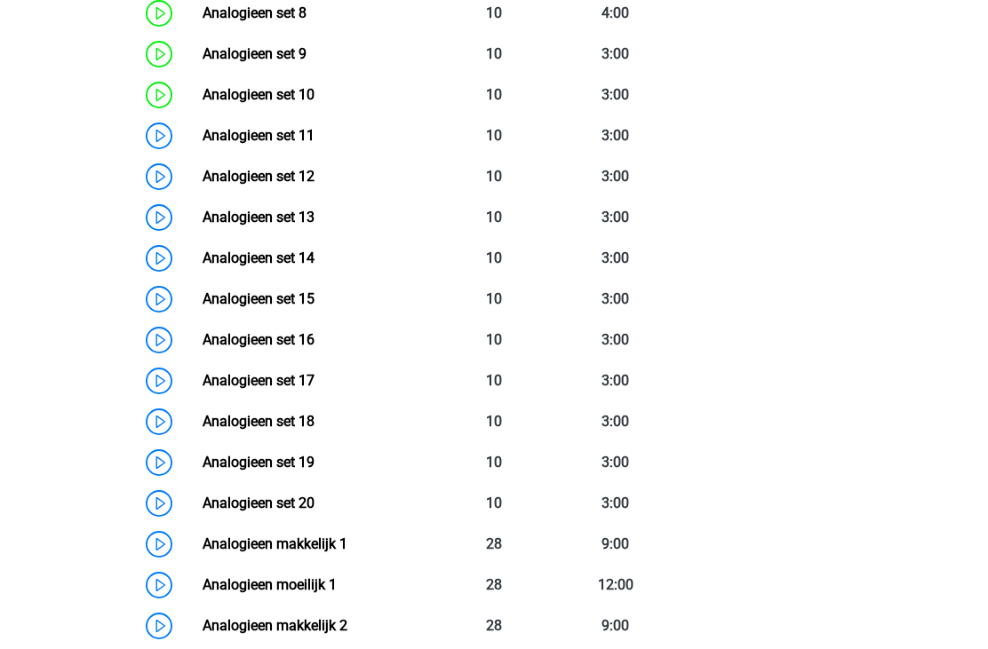
scroll to position [1195, 0]
click at [203, 414] on link "Analogieen set 18" at bounding box center [259, 421] width 112 height 17
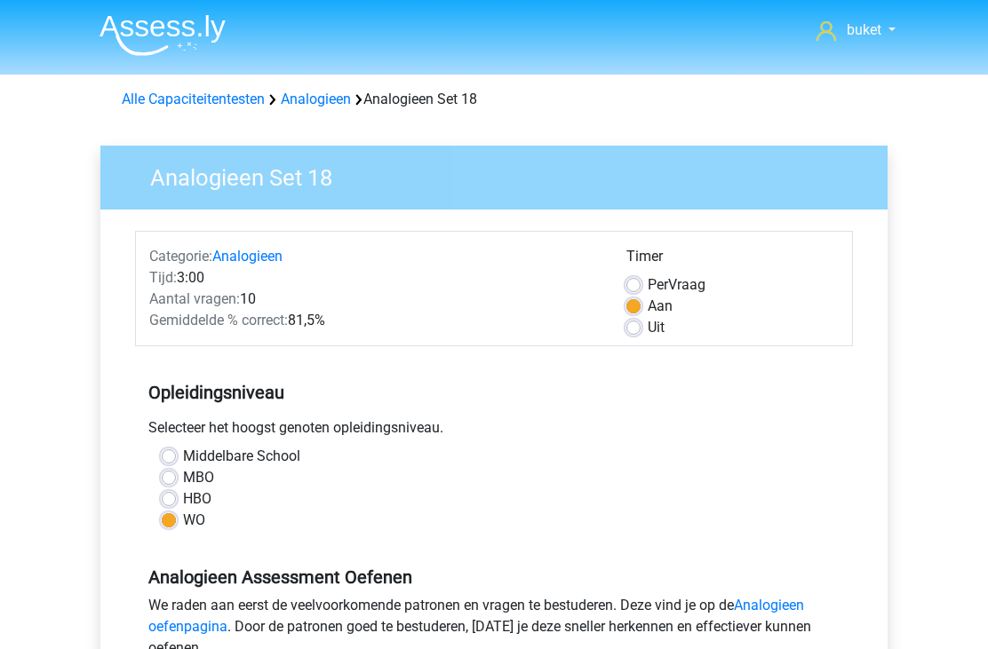
scroll to position [505, 0]
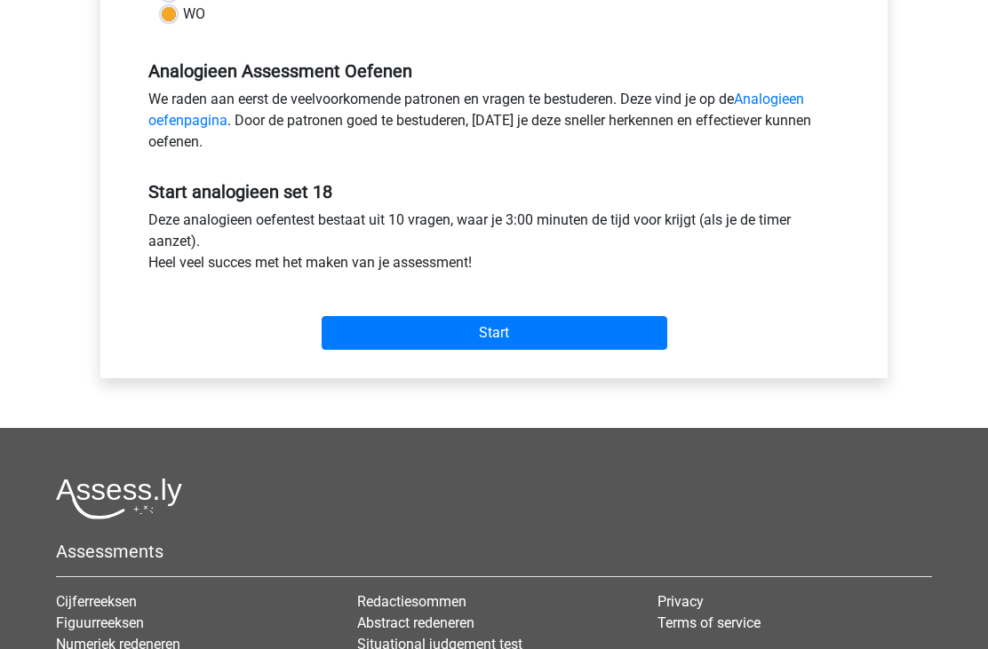
click at [546, 336] on input "Start" at bounding box center [495, 334] width 346 height 34
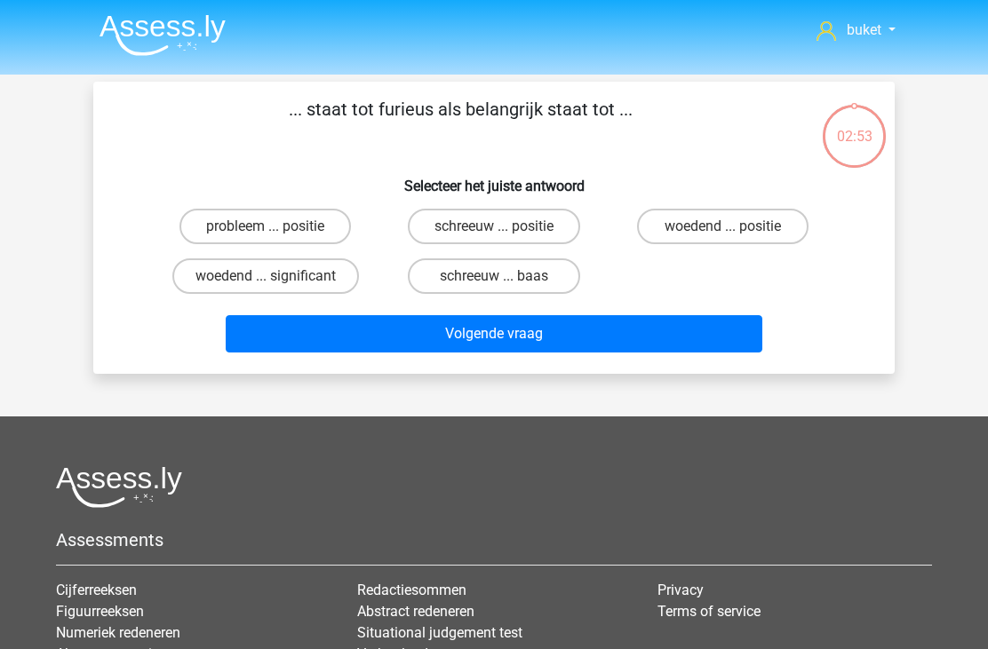
click at [199, 273] on label "woedend ... significant" at bounding box center [265, 276] width 187 height 36
click at [266, 276] on input "woedend ... significant" at bounding box center [272, 282] width 12 height 12
radio input "true"
click at [275, 335] on button "Volgende vraag" at bounding box center [494, 333] width 537 height 37
click at [783, 222] on label "triviaal ... duisternis" at bounding box center [722, 227] width 171 height 36
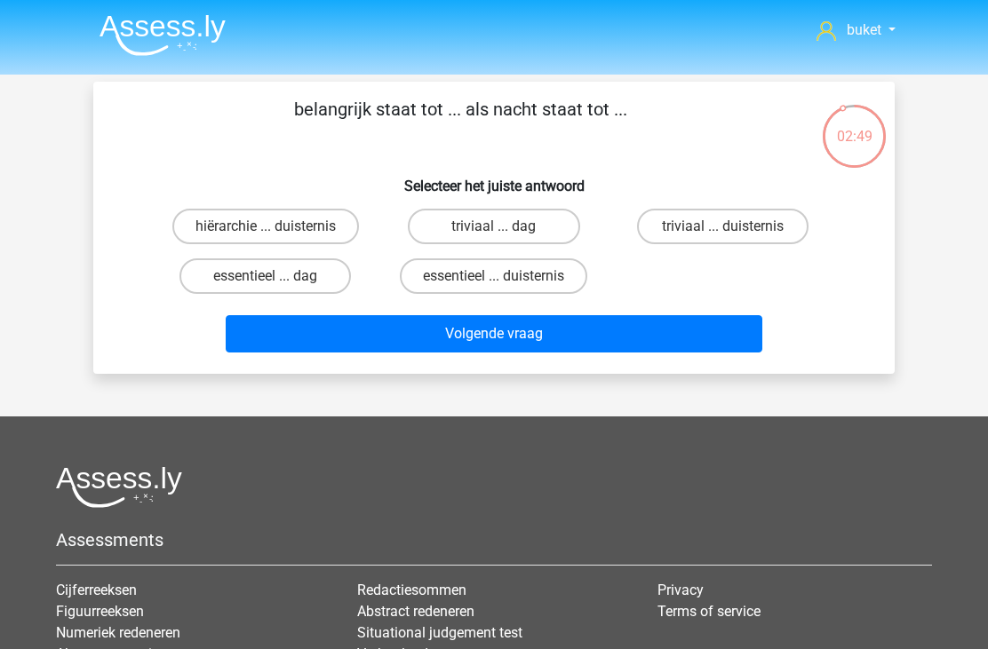
click at [734, 226] on input "triviaal ... duisternis" at bounding box center [728, 232] width 12 height 12
radio input "true"
click at [721, 338] on button "Volgende vraag" at bounding box center [494, 333] width 537 height 37
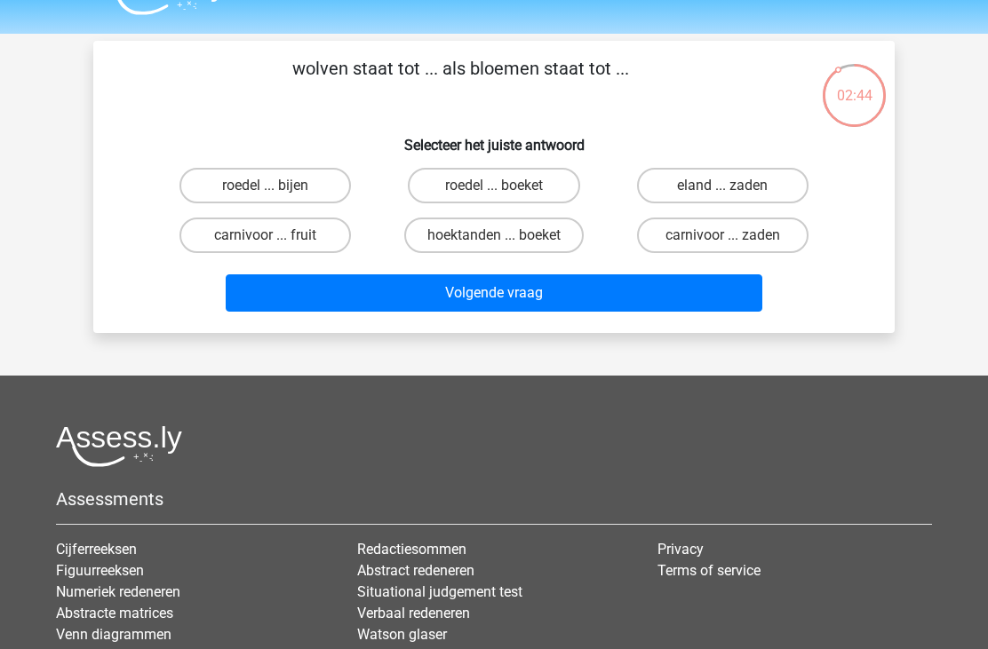
scroll to position [36, 0]
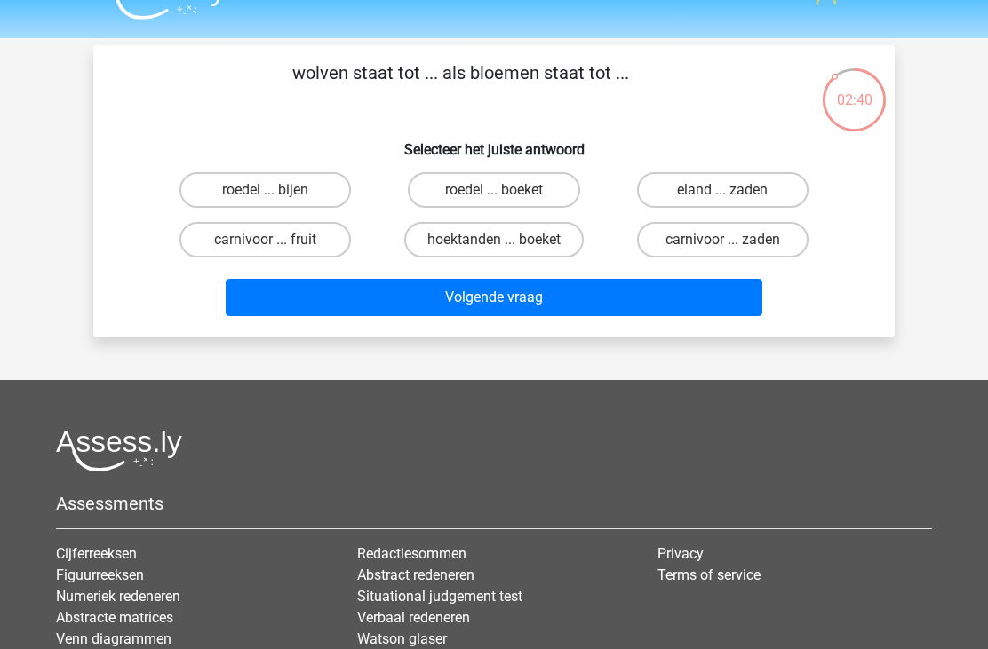
click at [453, 186] on label "roedel ... boeket" at bounding box center [493, 190] width 171 height 36
click at [494, 190] on input "roedel ... boeket" at bounding box center [500, 196] width 12 height 12
radio input "true"
click at [282, 293] on button "Volgende vraag" at bounding box center [494, 297] width 537 height 37
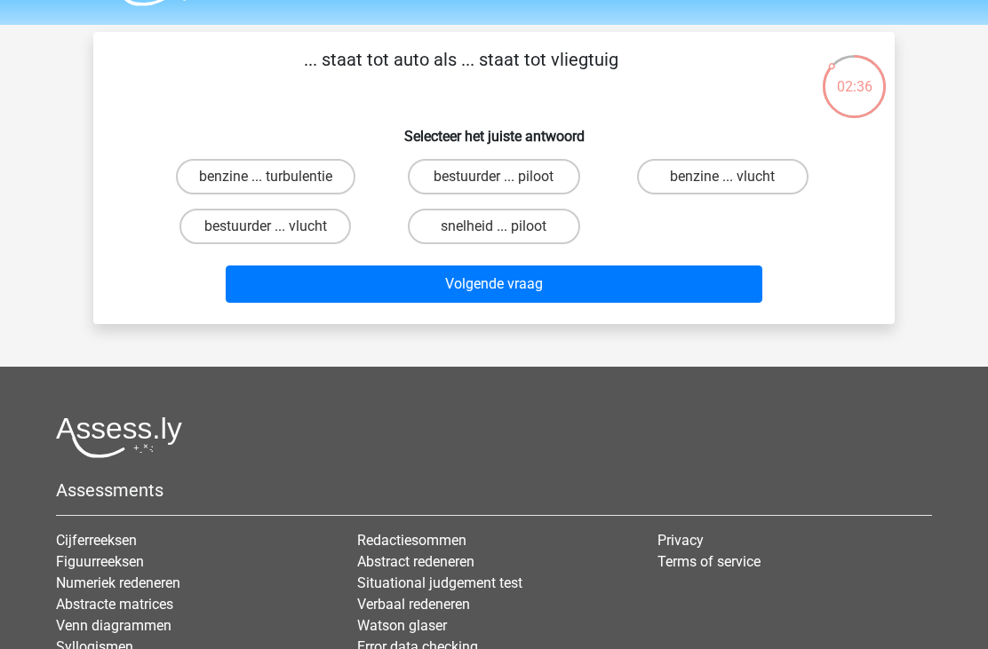
scroll to position [44, 0]
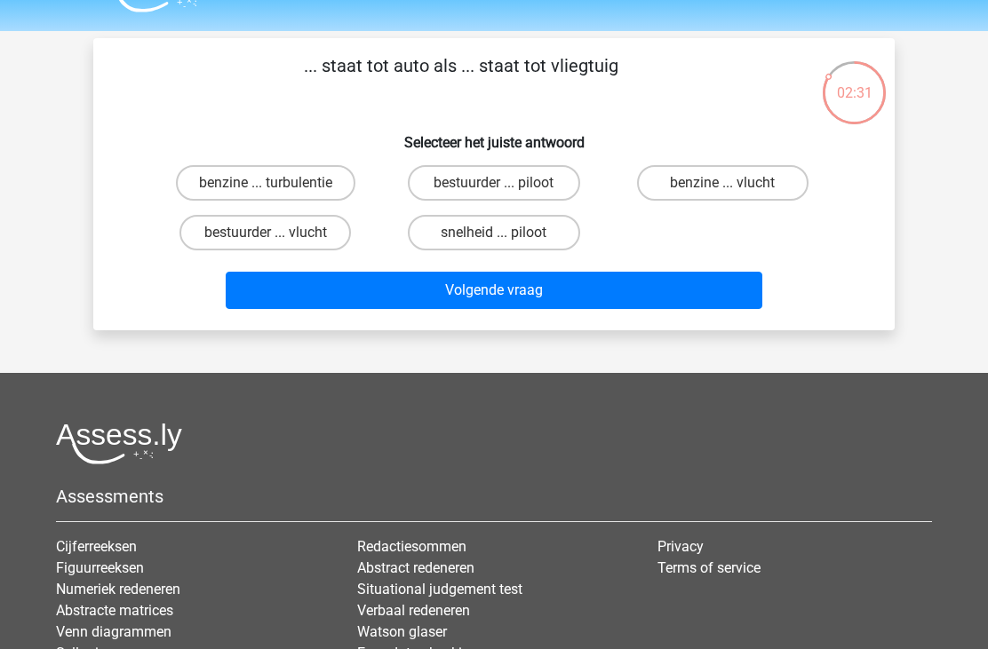
click at [441, 183] on label "bestuurder ... piloot" at bounding box center [493, 183] width 171 height 36
click at [494, 183] on input "bestuurder ... piloot" at bounding box center [500, 189] width 12 height 12
radio input "true"
click at [326, 306] on button "Volgende vraag" at bounding box center [494, 290] width 537 height 37
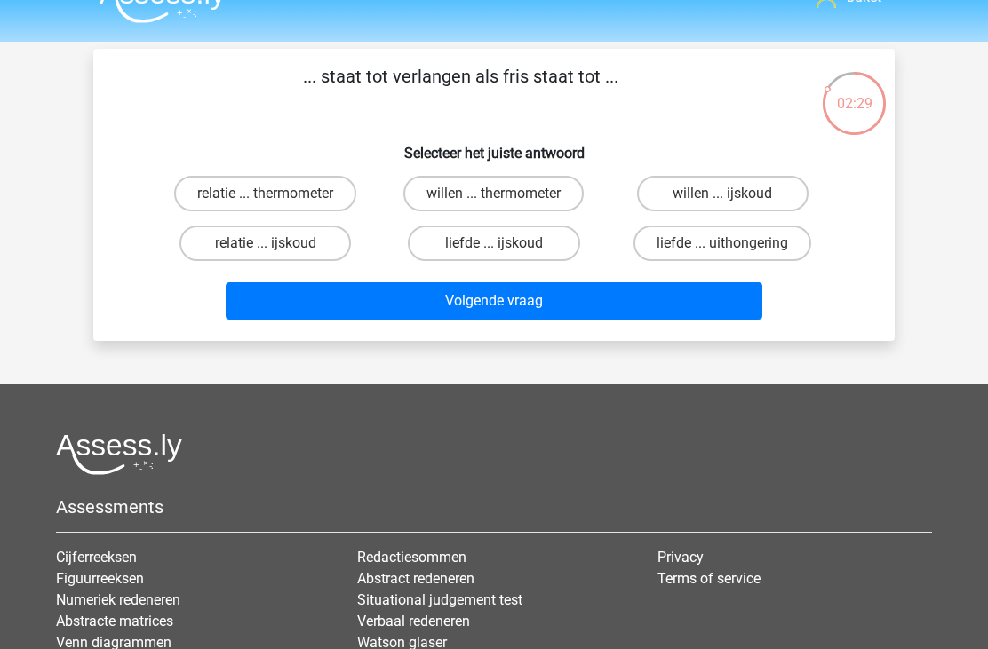
scroll to position [31, 0]
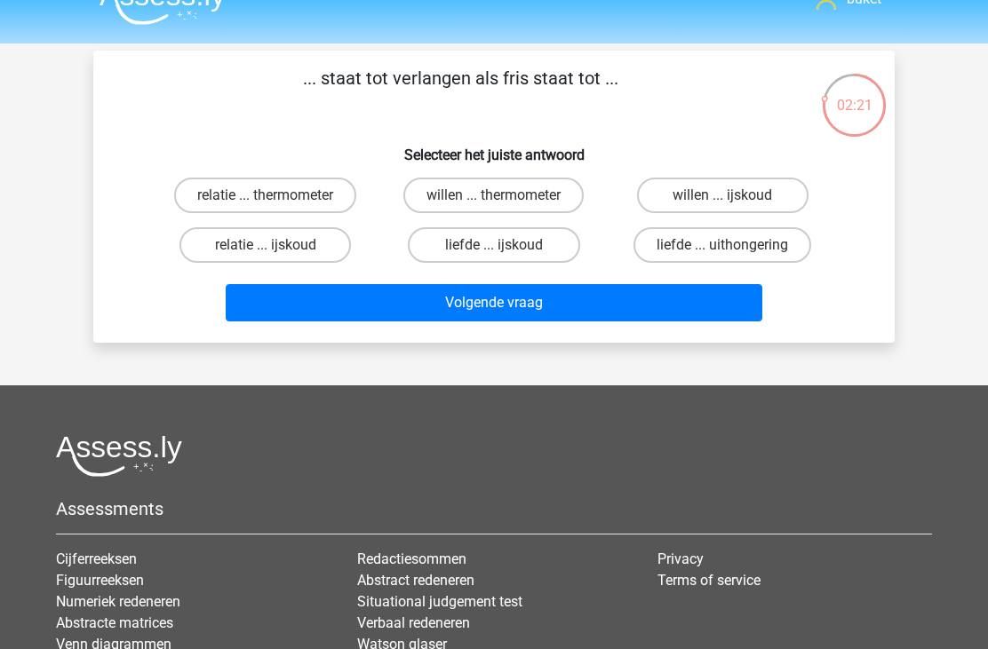
click at [670, 196] on label "willen ... ijskoud" at bounding box center [722, 196] width 171 height 36
click at [722, 196] on input "willen ... ijskoud" at bounding box center [728, 201] width 12 height 12
radio input "true"
click at [514, 303] on button "Volgende vraag" at bounding box center [494, 302] width 537 height 37
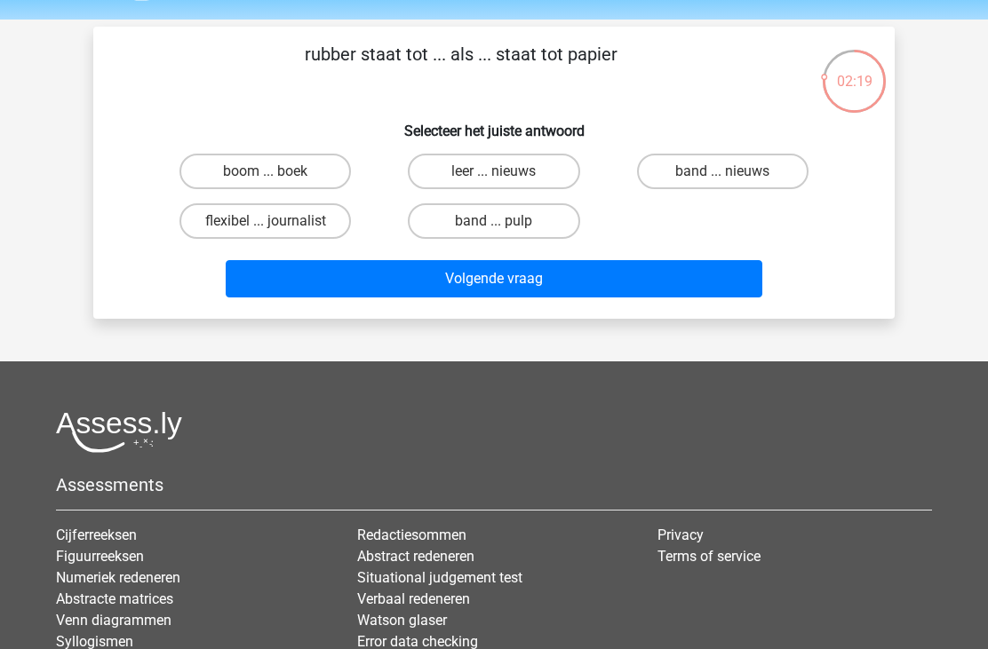
scroll to position [52, 0]
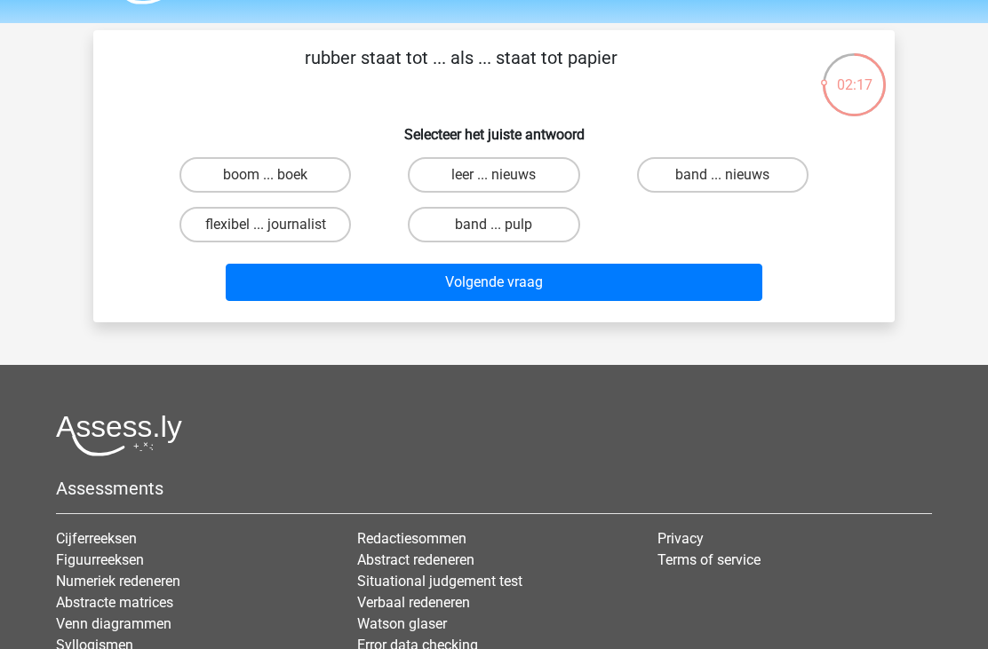
click at [453, 224] on label "band ... pulp" at bounding box center [493, 225] width 171 height 36
click at [494, 225] on input "band ... pulp" at bounding box center [500, 231] width 12 height 12
radio input "true"
click at [483, 295] on button "Volgende vraag" at bounding box center [494, 282] width 537 height 37
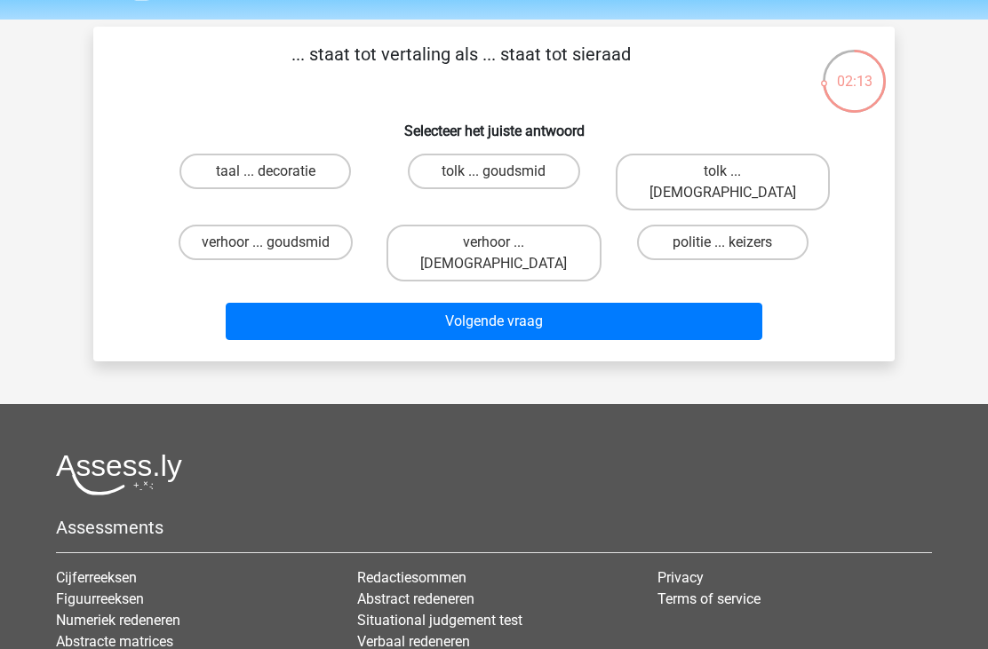
scroll to position [52, 0]
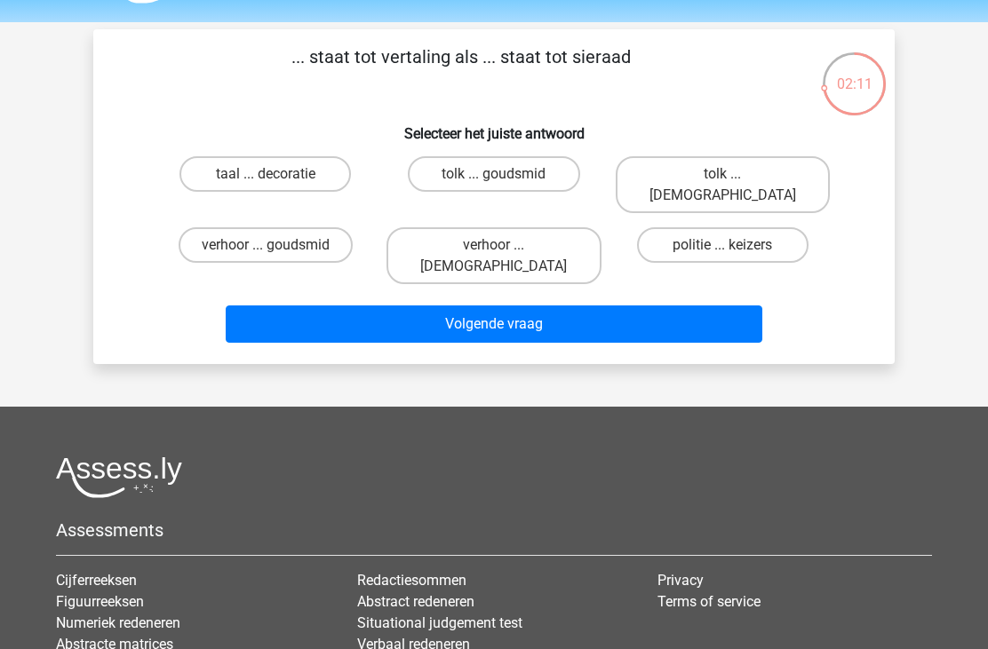
click at [445, 175] on label "tolk ... goudsmid" at bounding box center [493, 174] width 171 height 36
click at [494, 175] on input "tolk ... goudsmid" at bounding box center [500, 180] width 12 height 12
radio input "true"
click at [492, 306] on button "Volgende vraag" at bounding box center [494, 324] width 537 height 37
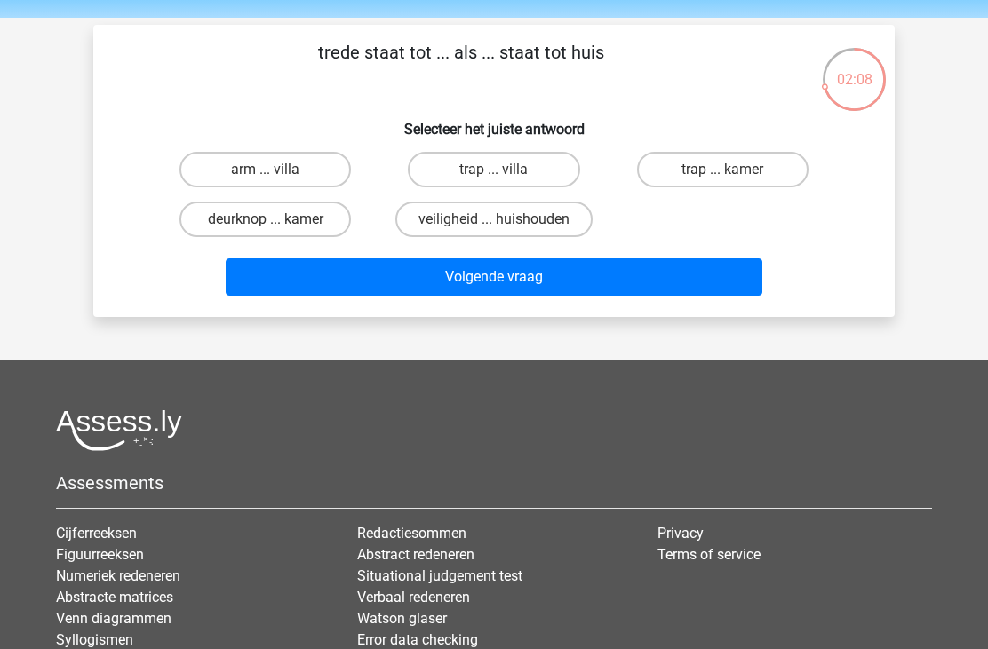
scroll to position [54, 0]
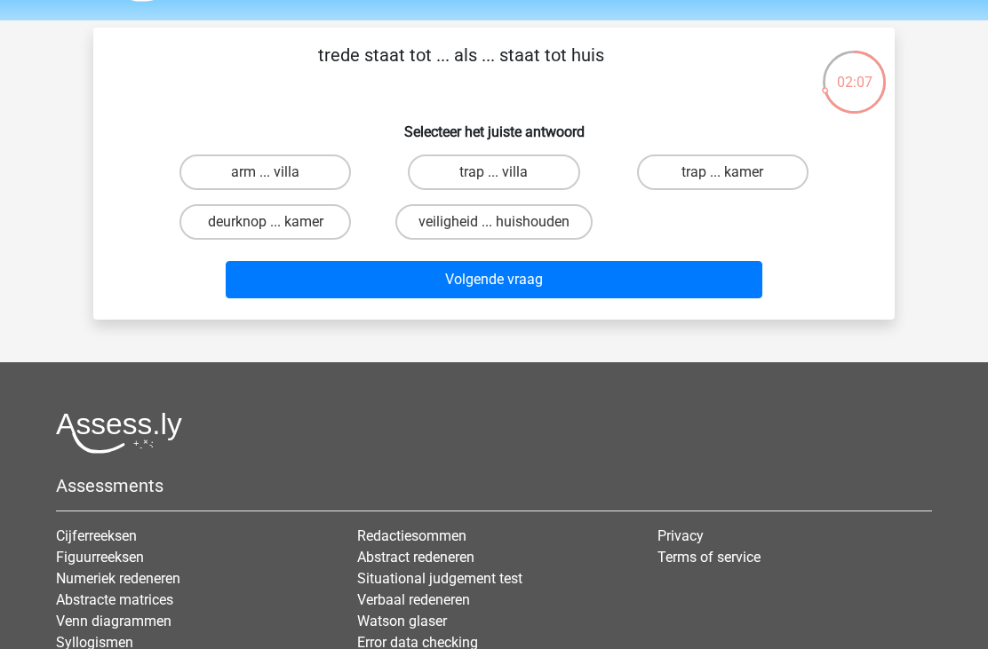
click at [698, 161] on label "trap ... kamer" at bounding box center [722, 173] width 171 height 36
click at [722, 172] on input "trap ... kamer" at bounding box center [728, 178] width 12 height 12
radio input "true"
click at [507, 298] on button "Volgende vraag" at bounding box center [494, 279] width 537 height 37
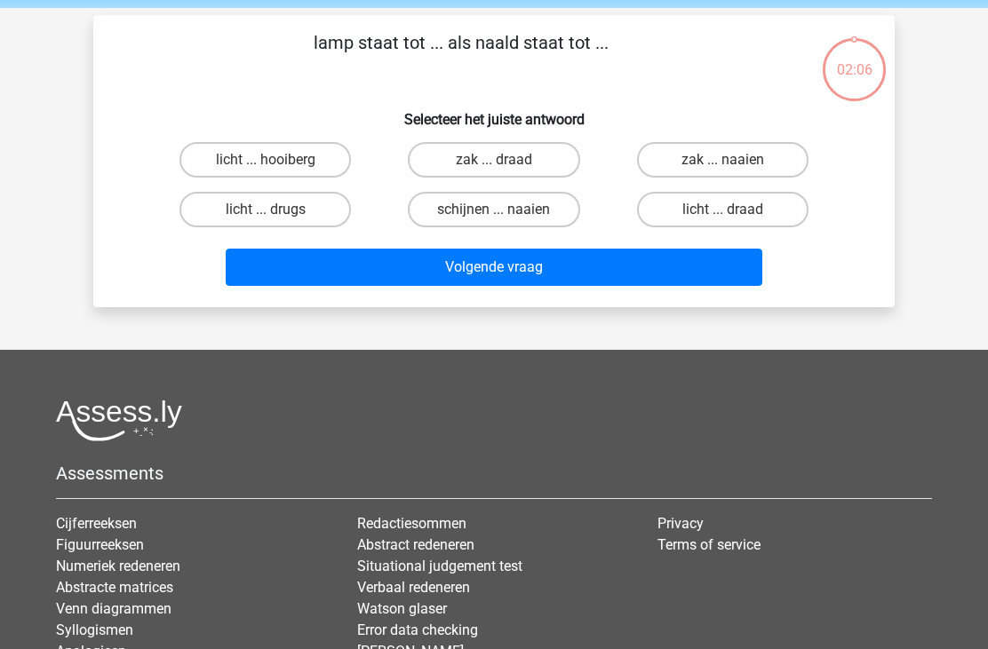
scroll to position [82, 0]
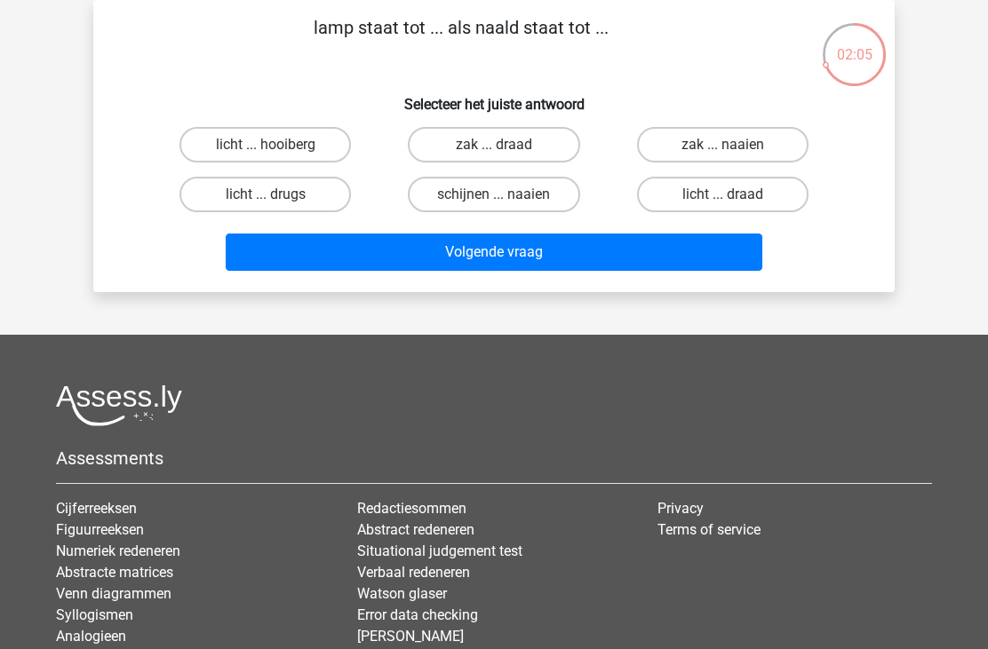
click at [456, 192] on label "schijnen ... naaien" at bounding box center [493, 195] width 171 height 36
click at [494, 195] on input "schijnen ... naaien" at bounding box center [500, 201] width 12 height 12
radio input "true"
click at [489, 251] on button "Volgende vraag" at bounding box center [494, 252] width 537 height 37
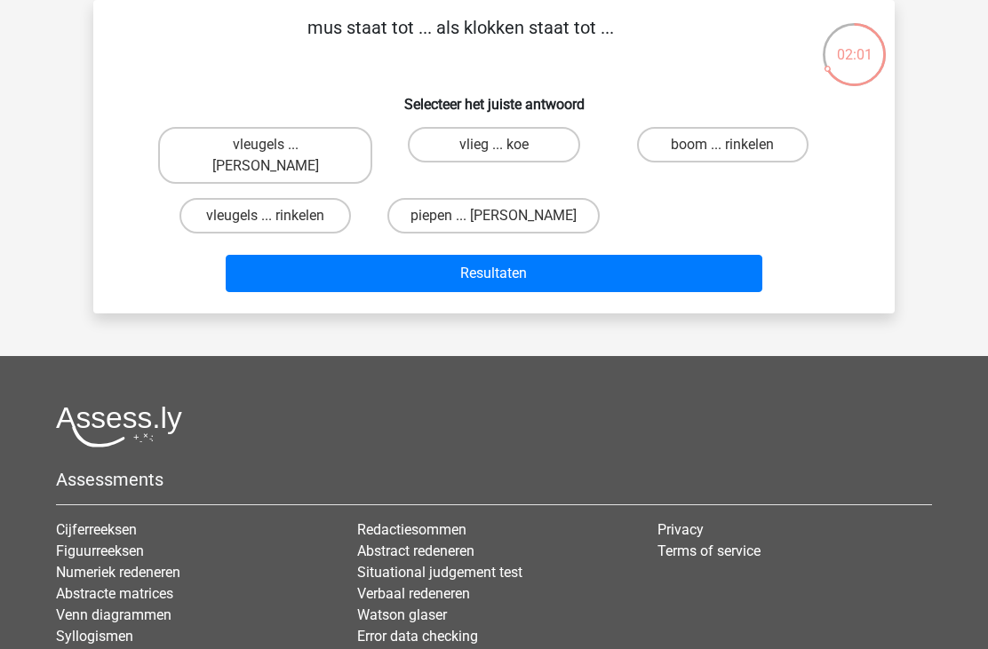
click at [455, 198] on label "piepen ... luiden" at bounding box center [493, 216] width 212 height 36
click at [494, 216] on input "piepen ... luiden" at bounding box center [500, 222] width 12 height 12
radio input "true"
click at [466, 256] on button "Resultaten" at bounding box center [494, 273] width 537 height 37
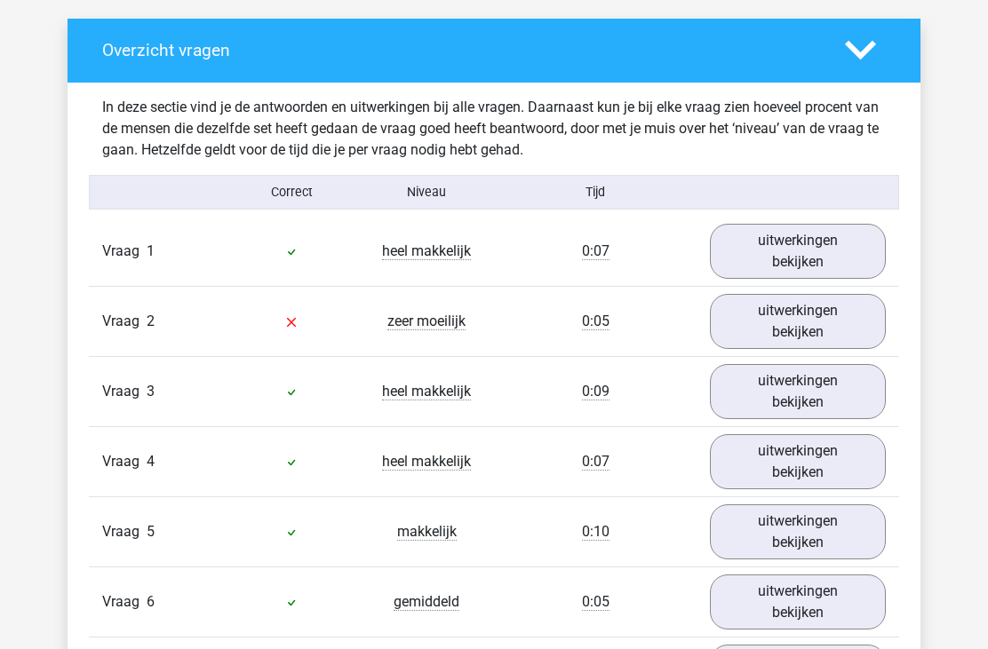
click at [854, 323] on link "uitwerkingen bekijken" at bounding box center [798, 322] width 176 height 55
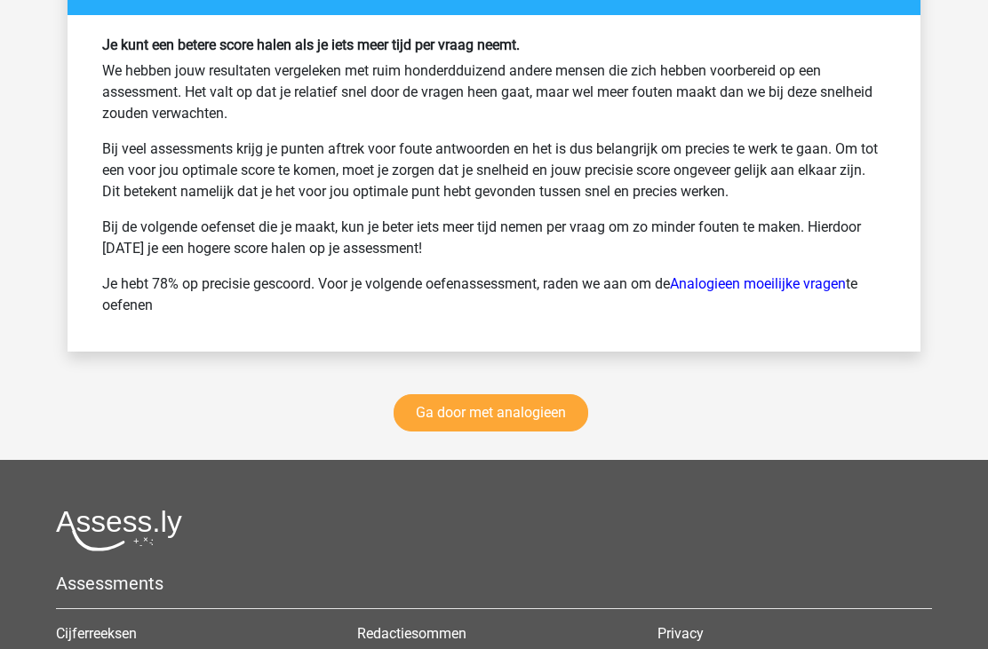
scroll to position [2974, 0]
click at [450, 409] on link "Ga door met analogieen" at bounding box center [490, 413] width 195 height 37
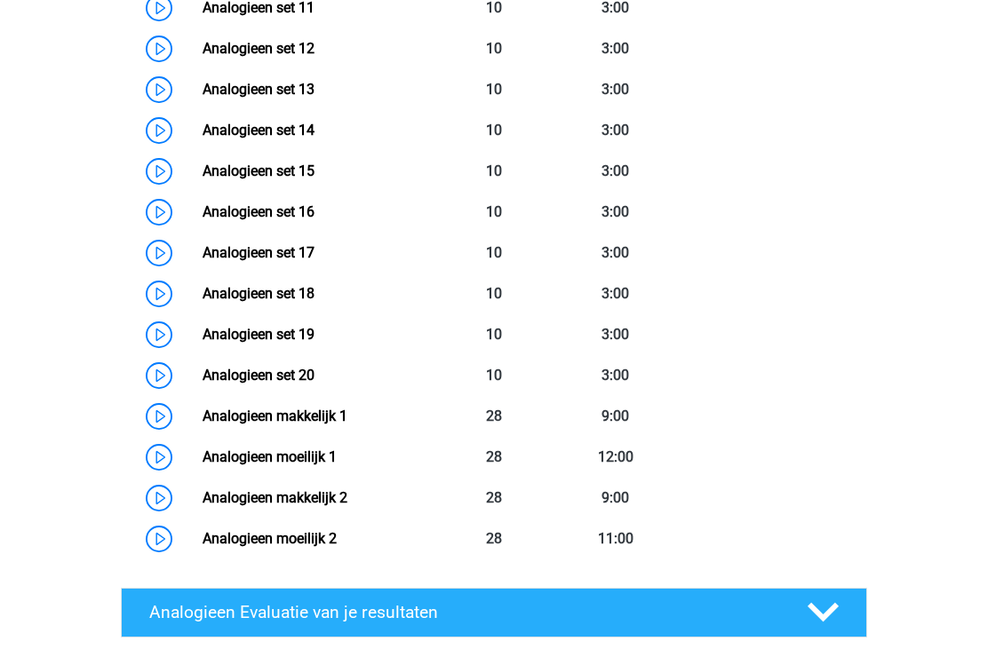
scroll to position [1323, 0]
click at [203, 329] on link "Analogieen set 19" at bounding box center [259, 334] width 112 height 17
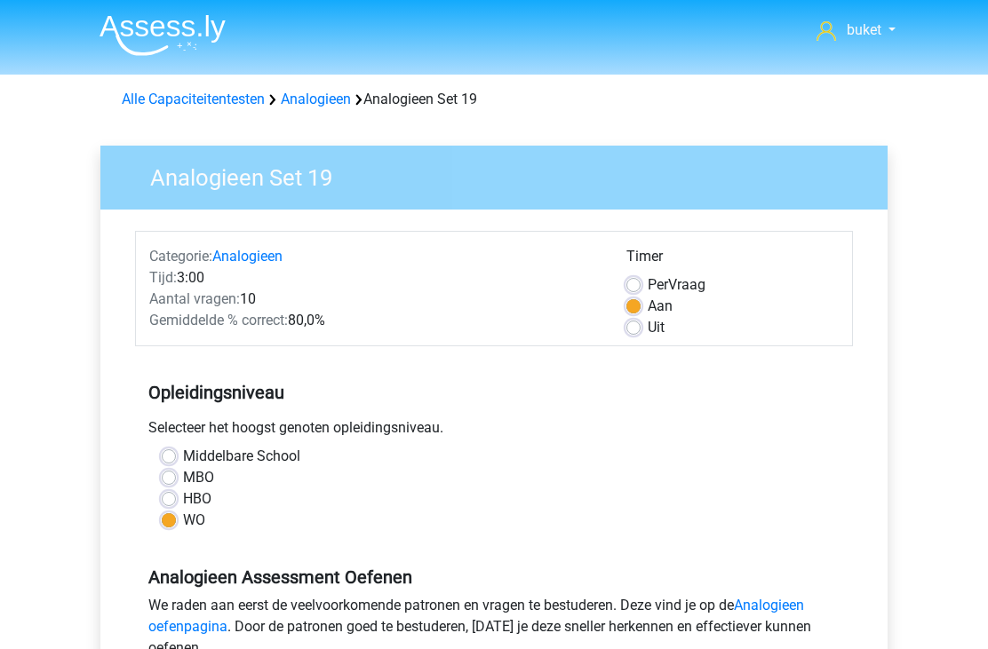
scroll to position [338, 0]
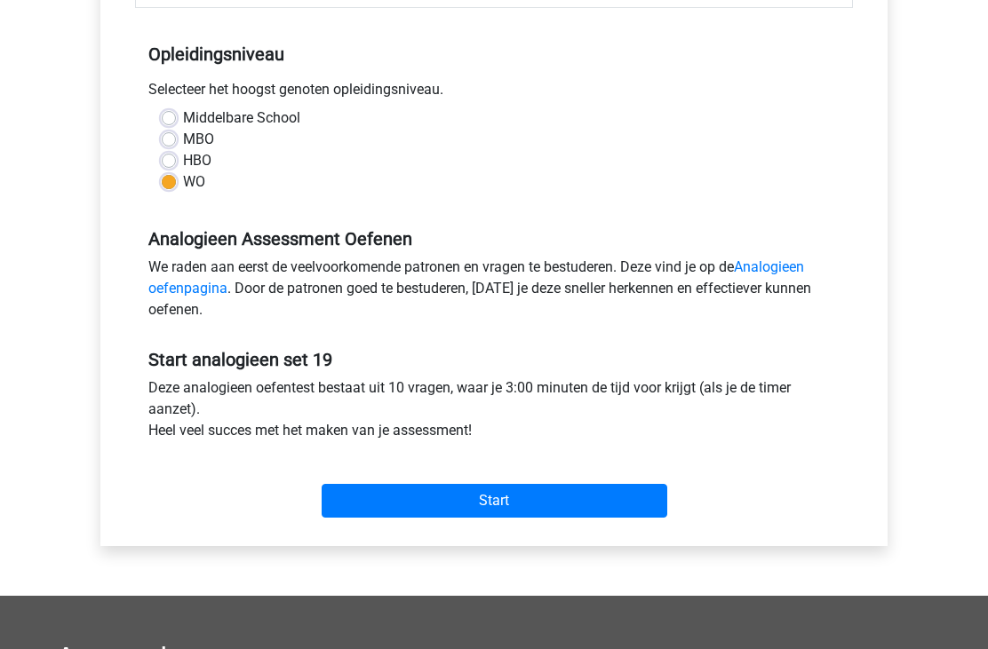
click at [377, 512] on input "Start" at bounding box center [495, 501] width 346 height 34
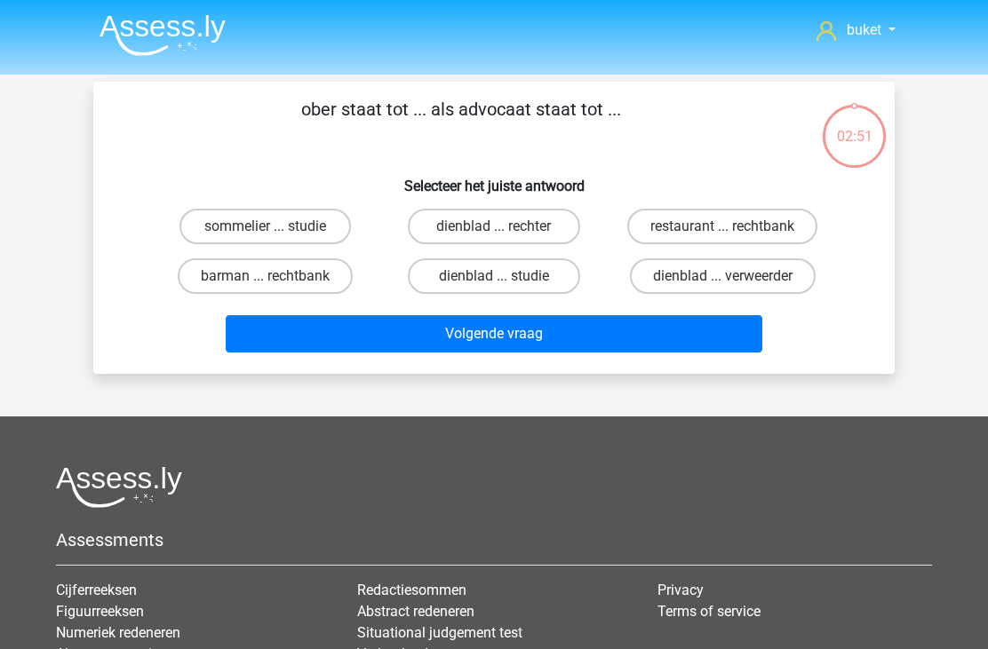
click at [759, 218] on label "restaurant ... rechtbank" at bounding box center [722, 227] width 190 height 36
click at [734, 226] on input "restaurant ... rechtbank" at bounding box center [728, 232] width 12 height 12
radio input "true"
click at [701, 340] on button "Volgende vraag" at bounding box center [494, 333] width 537 height 37
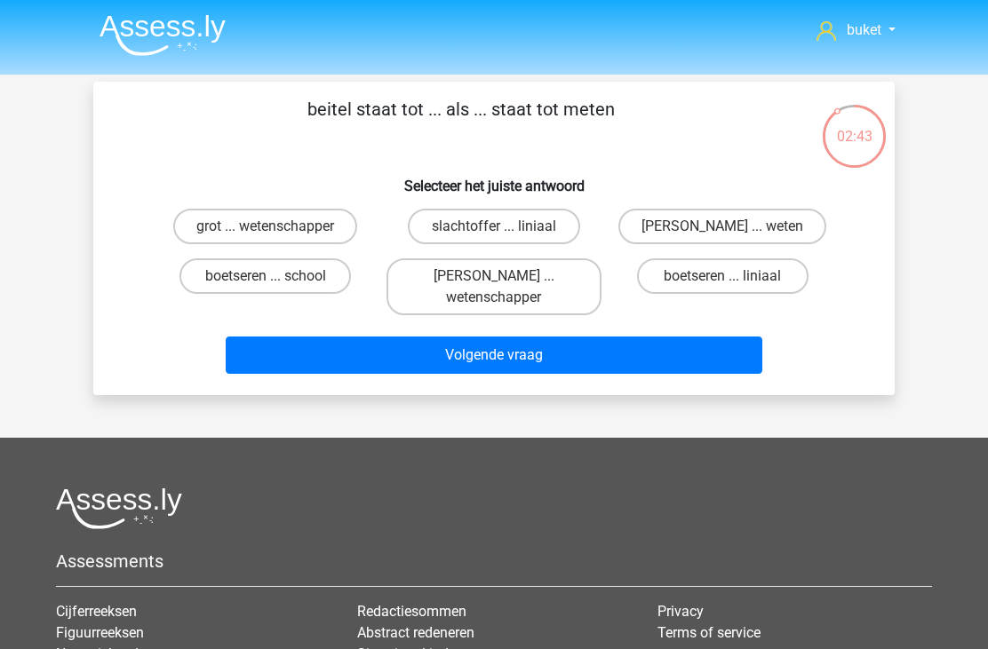
click at [710, 287] on label "boetseren ... liniaal" at bounding box center [722, 276] width 171 height 36
click at [722, 287] on input "boetseren ... liniaal" at bounding box center [728, 282] width 12 height 12
radio input "true"
click at [602, 374] on button "Volgende vraag" at bounding box center [494, 355] width 537 height 37
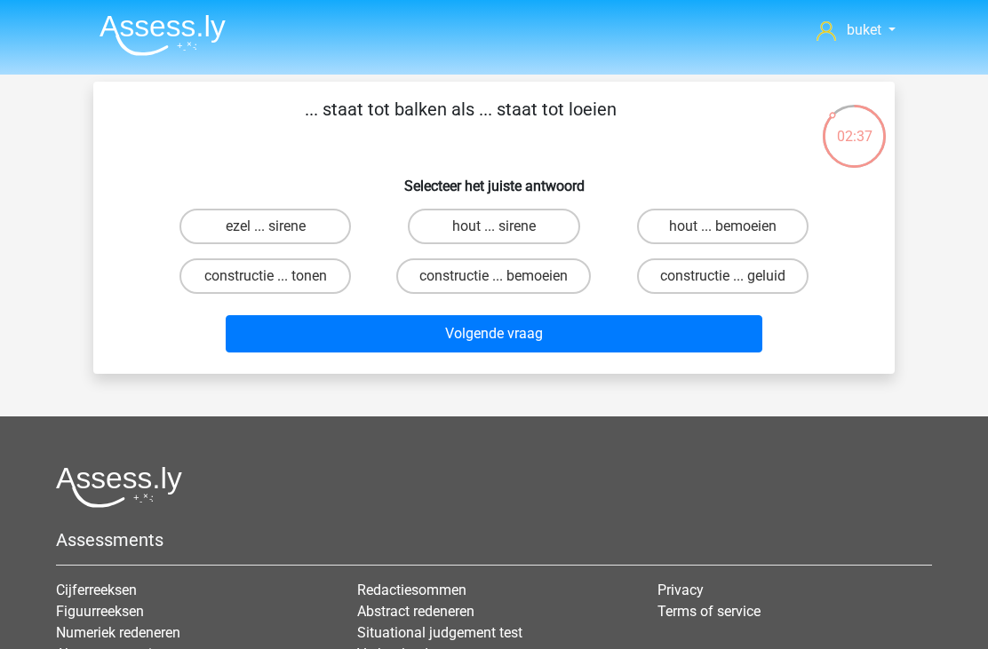
click at [203, 225] on label "ezel ... sirene" at bounding box center [264, 227] width 171 height 36
click at [266, 226] on input "ezel ... sirene" at bounding box center [272, 232] width 12 height 12
radio input "true"
click at [569, 344] on button "Volgende vraag" at bounding box center [494, 333] width 537 height 37
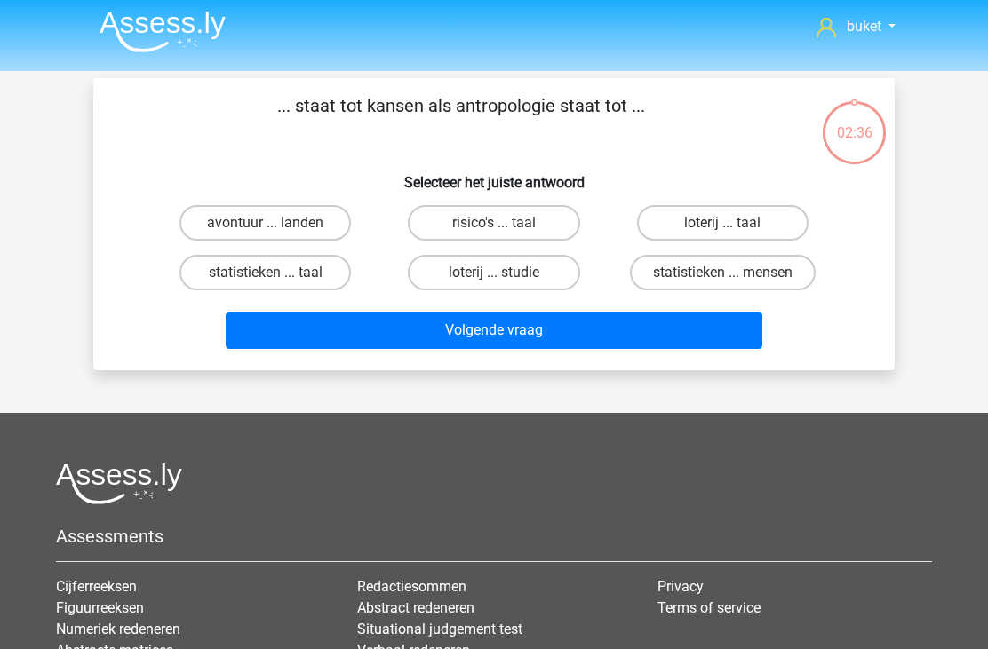
scroll to position [3, 0]
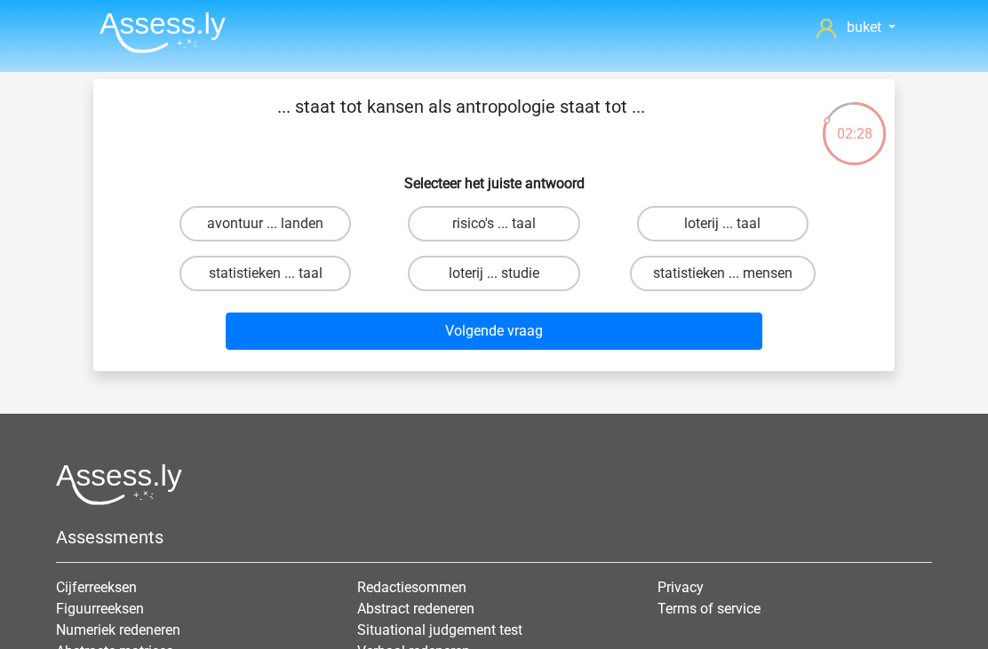
click at [684, 281] on label "statistieken ... mensen" at bounding box center [723, 274] width 186 height 36
click at [722, 281] on input "statistieken ... mensen" at bounding box center [728, 280] width 12 height 12
radio input "true"
click at [596, 348] on button "Volgende vraag" at bounding box center [494, 331] width 537 height 37
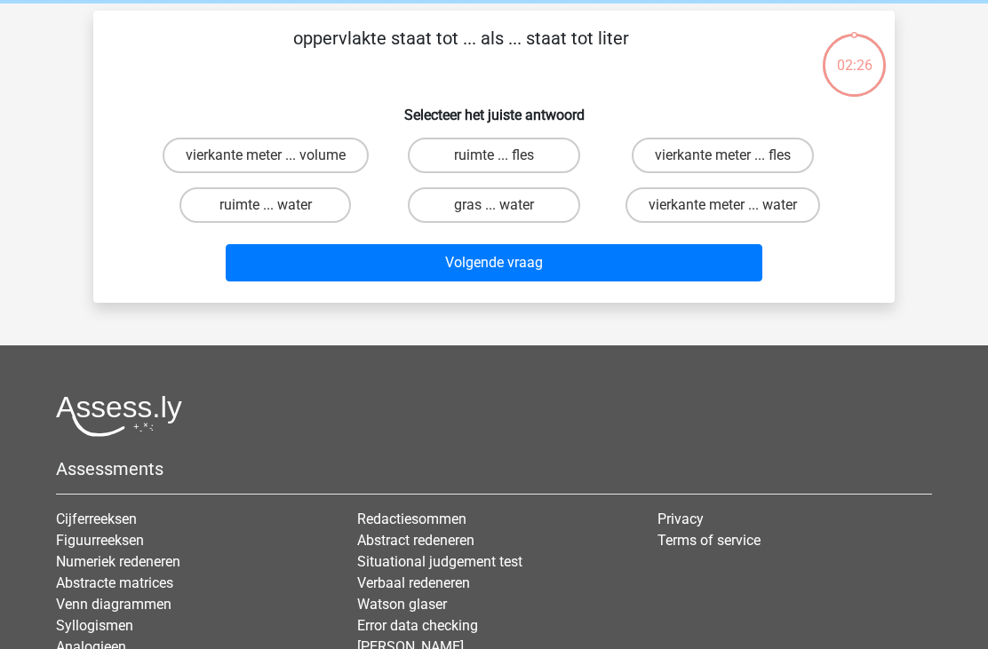
scroll to position [0, 0]
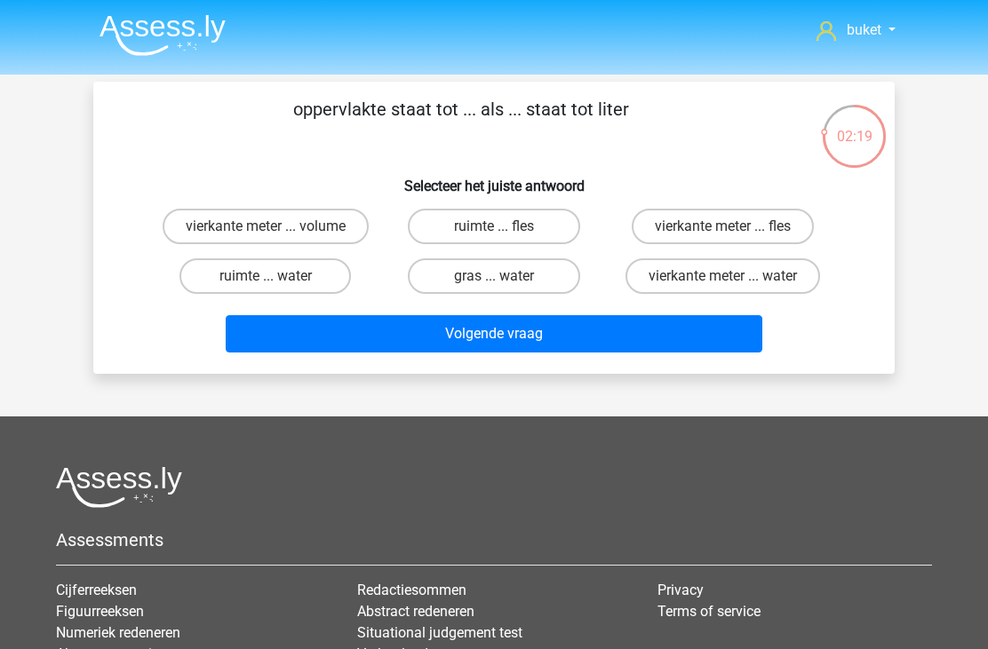
click at [570, 232] on label "ruimte ... fles" at bounding box center [493, 227] width 171 height 36
click at [505, 232] on input "ruimte ... fles" at bounding box center [500, 232] width 12 height 12
radio input "true"
click at [563, 344] on button "Volgende vraag" at bounding box center [494, 333] width 537 height 37
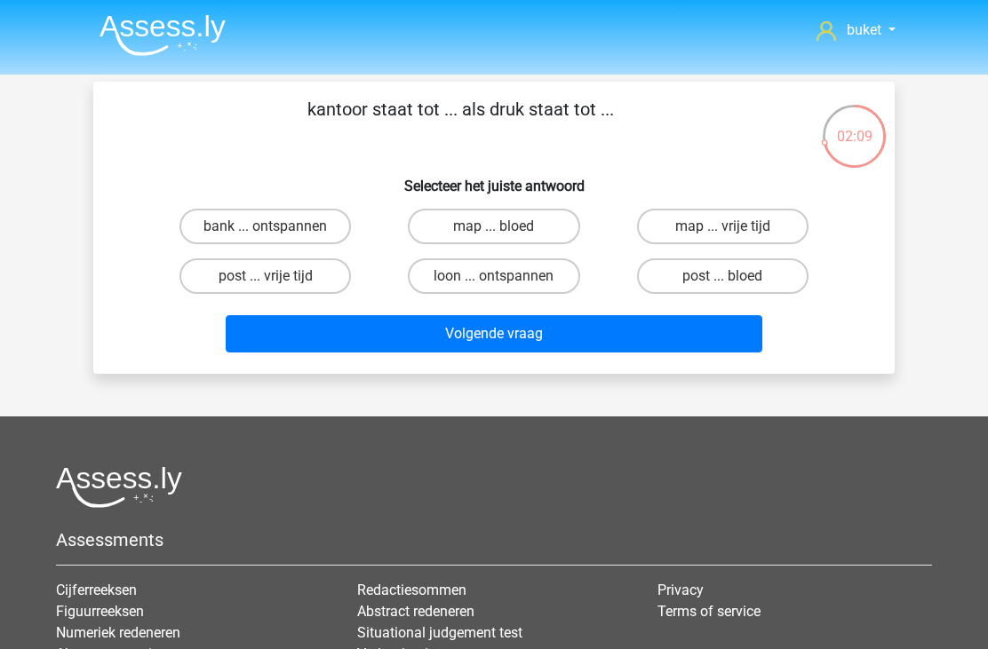
click at [557, 282] on label "loon ... ontspannen" at bounding box center [493, 276] width 171 height 36
click at [505, 282] on input "loon ... ontspannen" at bounding box center [500, 282] width 12 height 12
radio input "true"
click at [545, 229] on label "map ... bloed" at bounding box center [493, 227] width 171 height 36
click at [505, 229] on input "map ... bloed" at bounding box center [500, 232] width 12 height 12
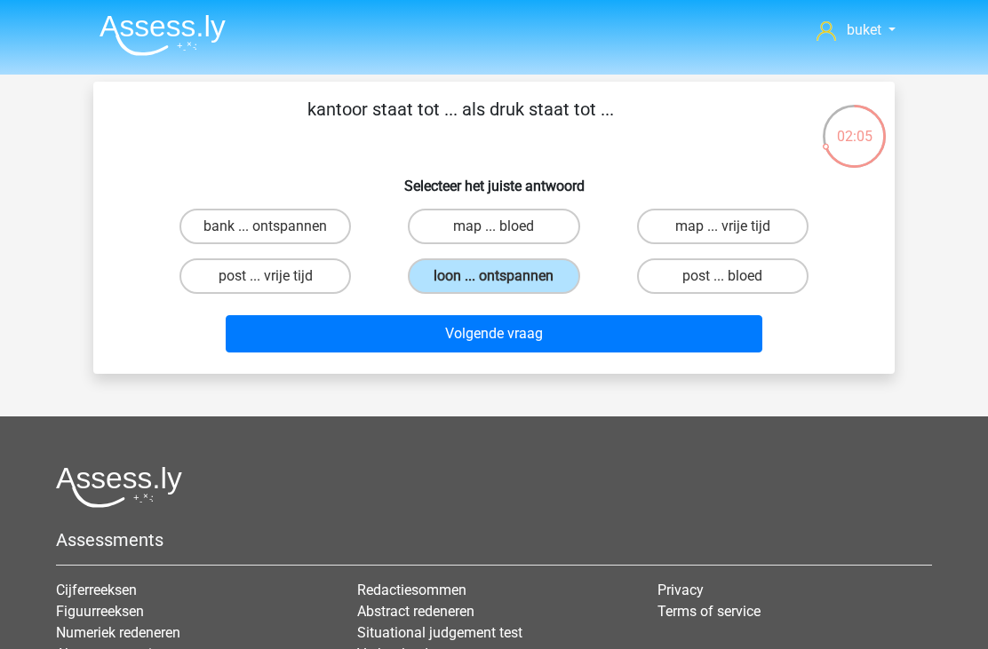
radio input "true"
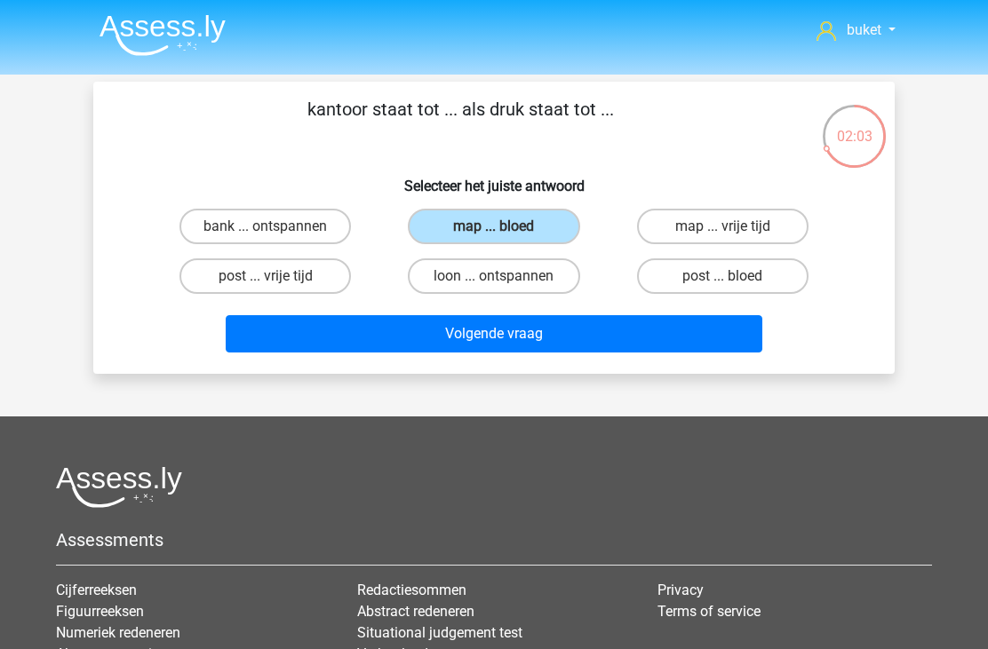
click at [537, 281] on label "loon ... ontspannen" at bounding box center [493, 276] width 171 height 36
click at [505, 281] on input "loon ... ontspannen" at bounding box center [500, 282] width 12 height 12
radio input "true"
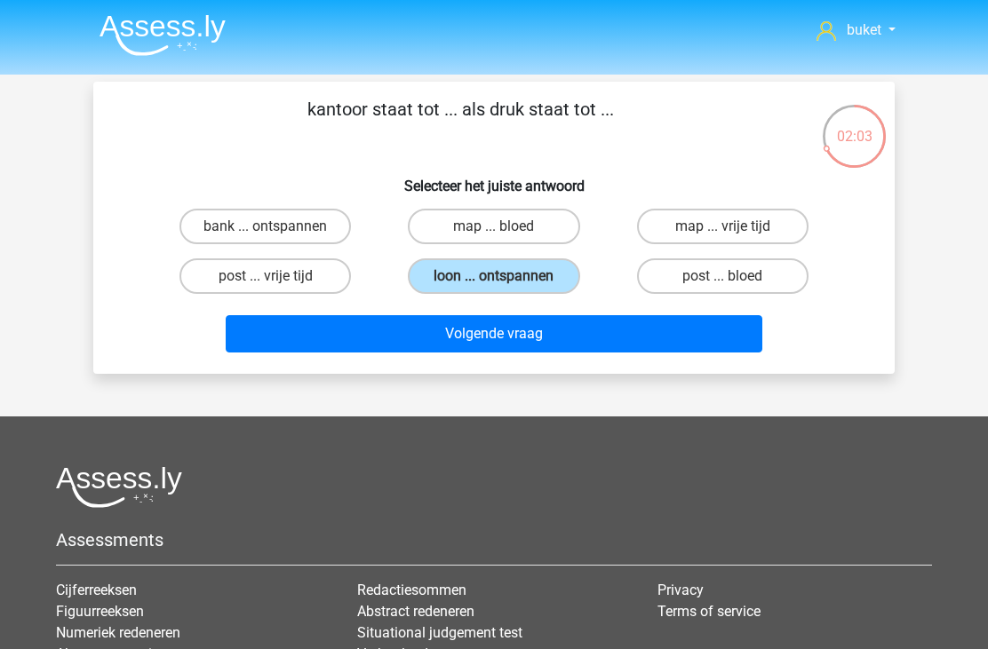
click at [513, 353] on button "Volgende vraag" at bounding box center [494, 333] width 537 height 37
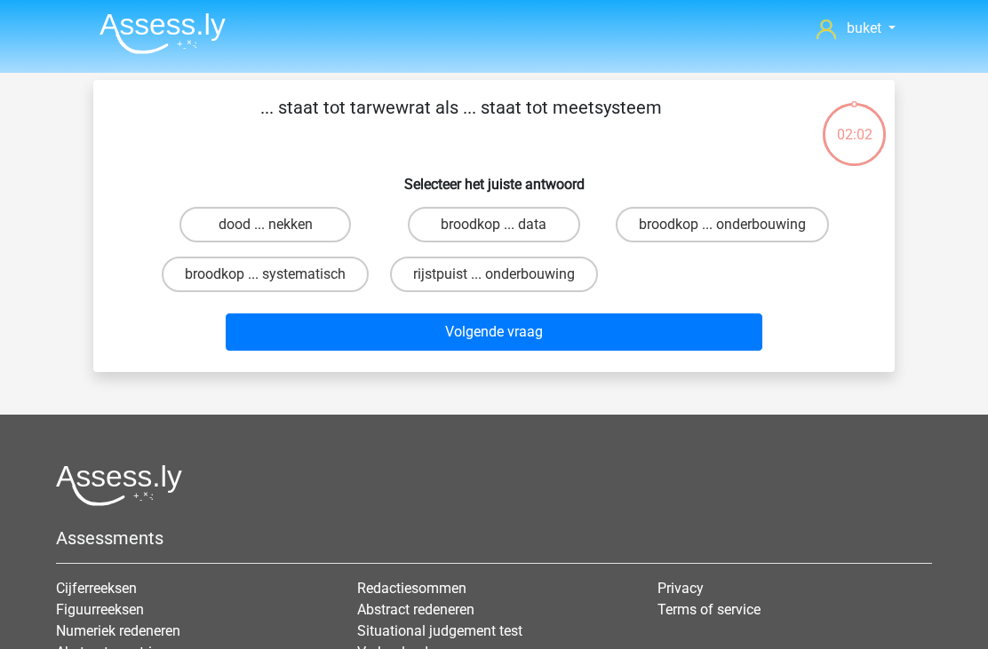
scroll to position [2, 0]
click at [222, 227] on label "dood ... nekken" at bounding box center [264, 225] width 171 height 36
click at [266, 227] on input "dood ... nekken" at bounding box center [272, 231] width 12 height 12
radio input "true"
click at [495, 351] on button "Volgende vraag" at bounding box center [494, 332] width 537 height 37
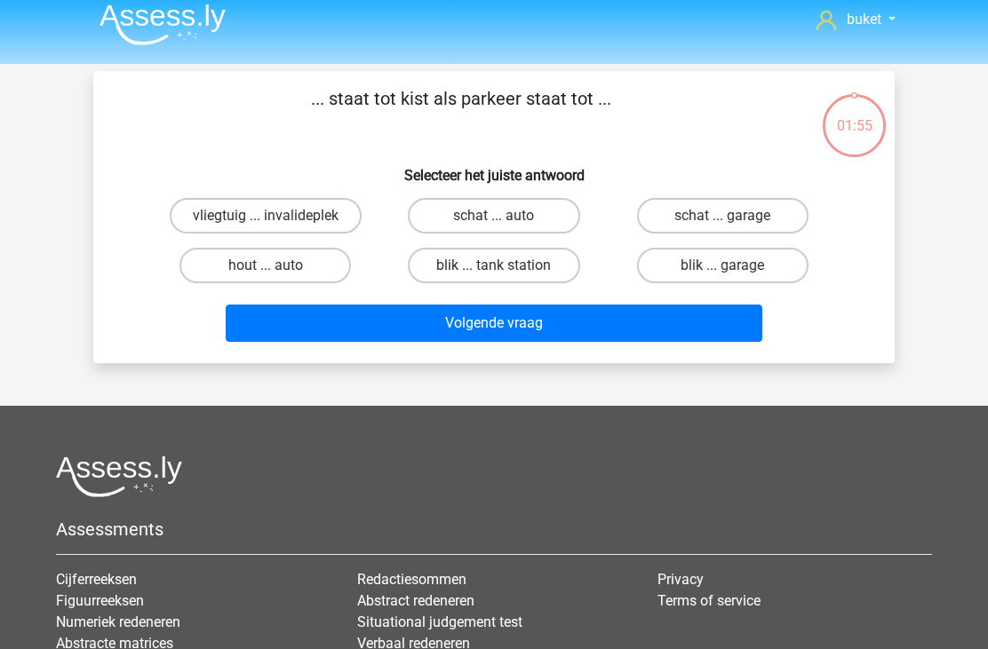
scroll to position [4, 0]
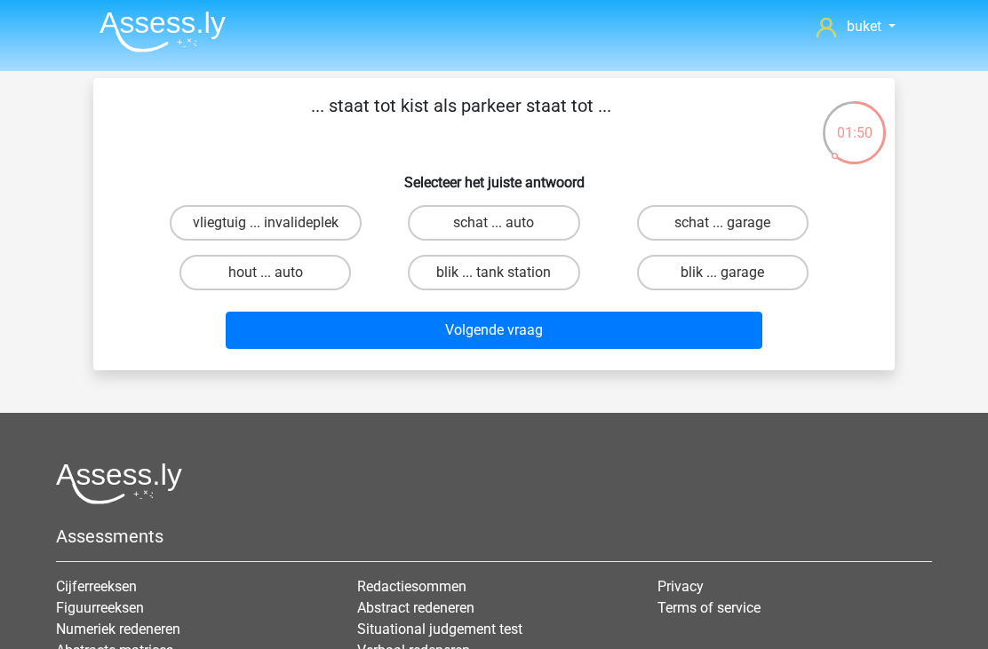
click at [549, 218] on label "schat ... auto" at bounding box center [493, 223] width 171 height 36
click at [505, 223] on input "schat ... auto" at bounding box center [500, 229] width 12 height 12
radio input "true"
click at [542, 330] on button "Volgende vraag" at bounding box center [494, 330] width 537 height 37
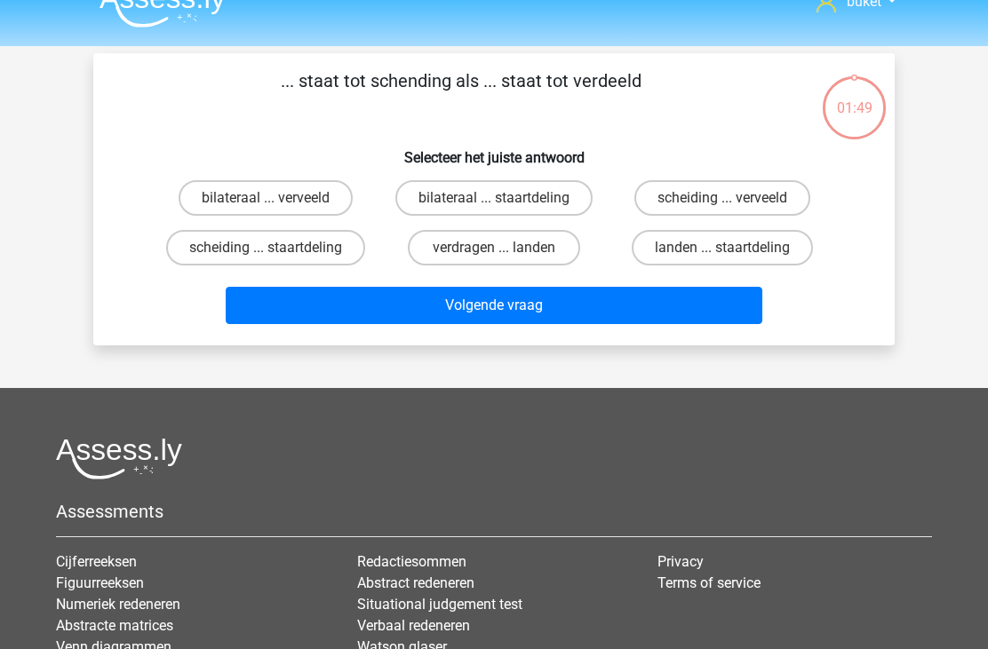
scroll to position [0, 0]
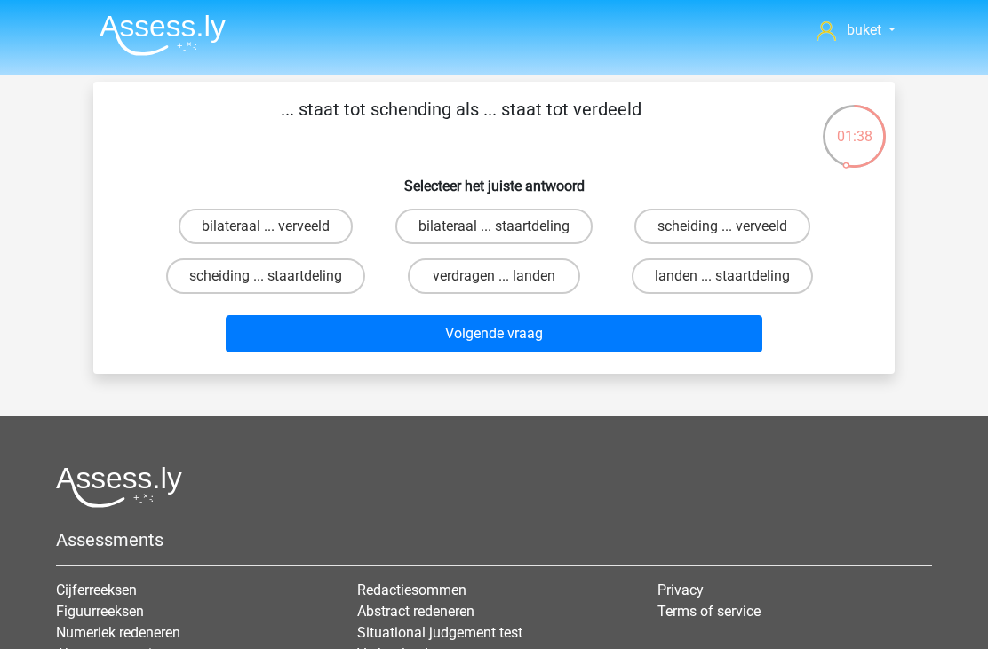
click at [196, 279] on label "scheiding ... staartdeling" at bounding box center [265, 276] width 199 height 36
click at [266, 279] on input "scheiding ... staartdeling" at bounding box center [272, 282] width 12 height 12
radio input "true"
click at [515, 353] on button "Volgende vraag" at bounding box center [494, 333] width 537 height 37
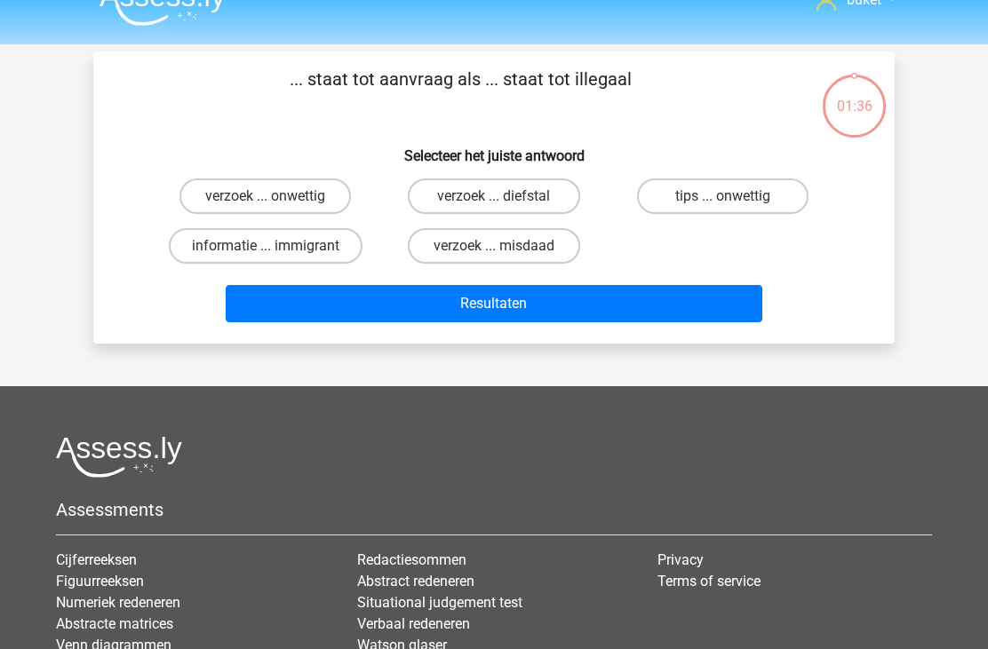
scroll to position [27, 0]
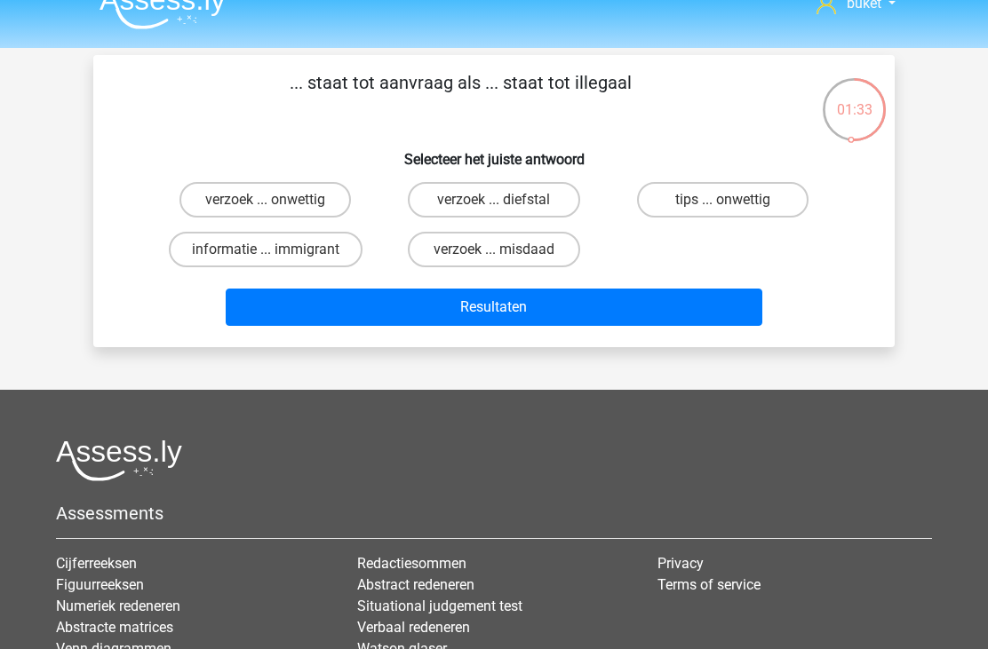
click at [218, 206] on label "verzoek ... onwettig" at bounding box center [264, 200] width 171 height 36
click at [266, 206] on input "verzoek ... onwettig" at bounding box center [272, 206] width 12 height 12
radio input "true"
click at [593, 303] on button "Resultaten" at bounding box center [494, 307] width 537 height 37
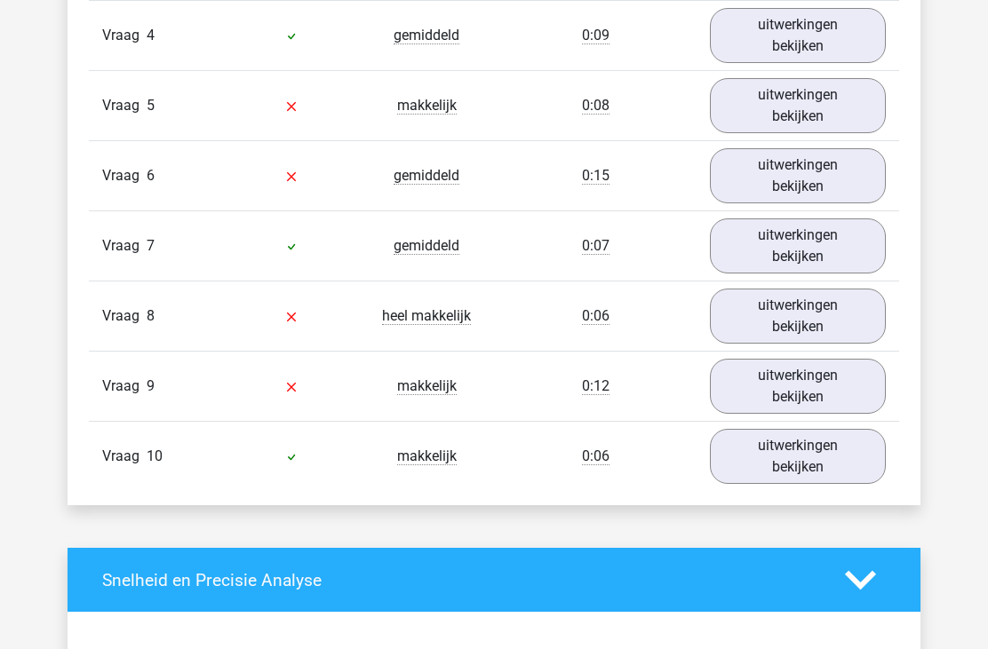
click at [758, 390] on link "uitwerkingen bekijken" at bounding box center [798, 387] width 176 height 55
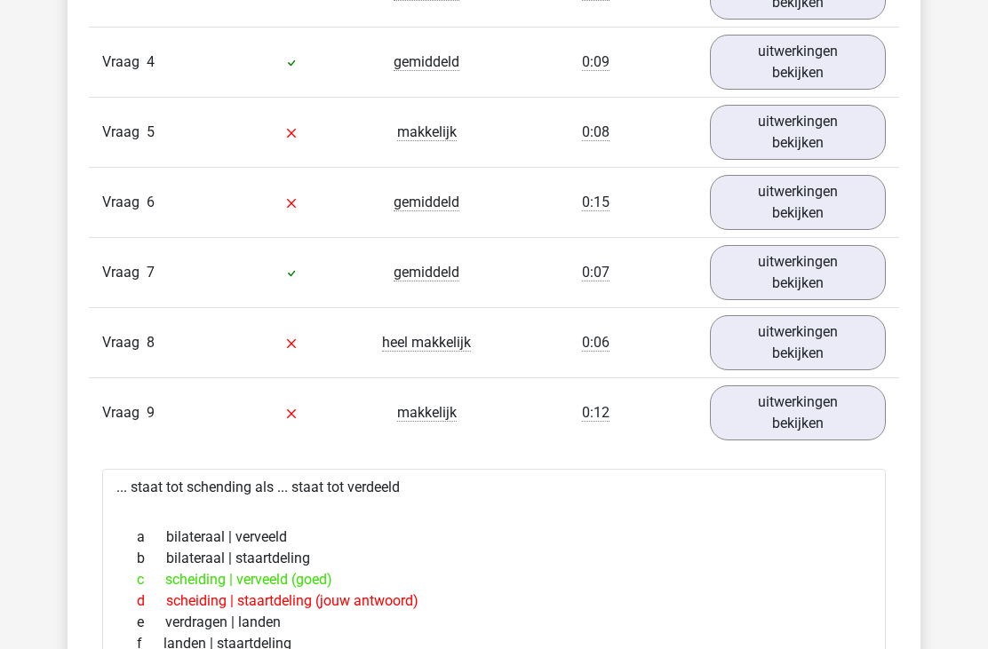
scroll to position [1345, 0]
click at [734, 322] on link "uitwerkingen bekijken" at bounding box center [798, 342] width 176 height 55
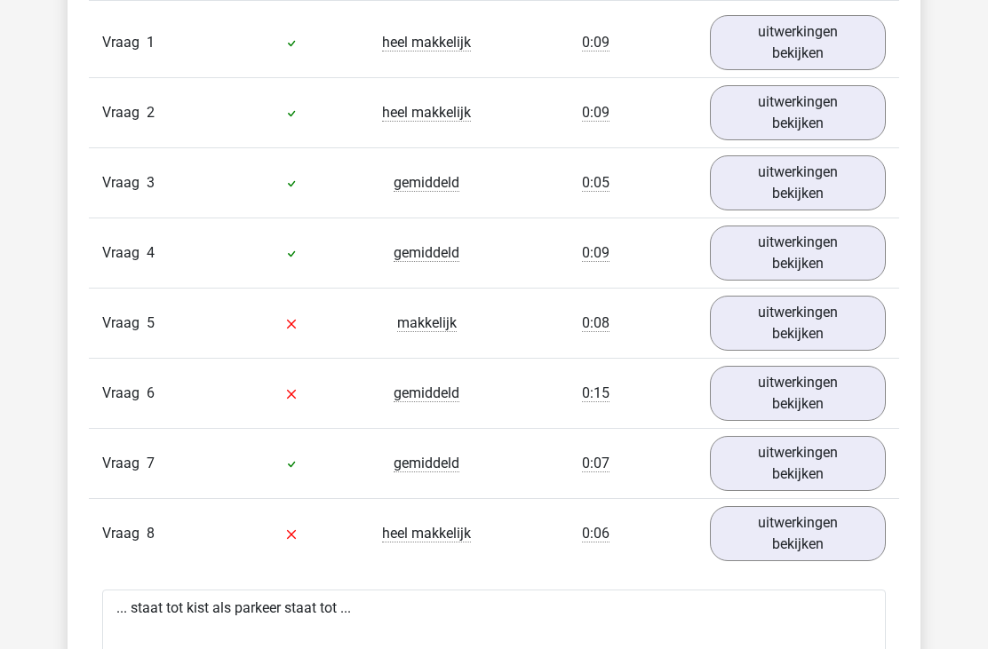
scroll to position [1157, 0]
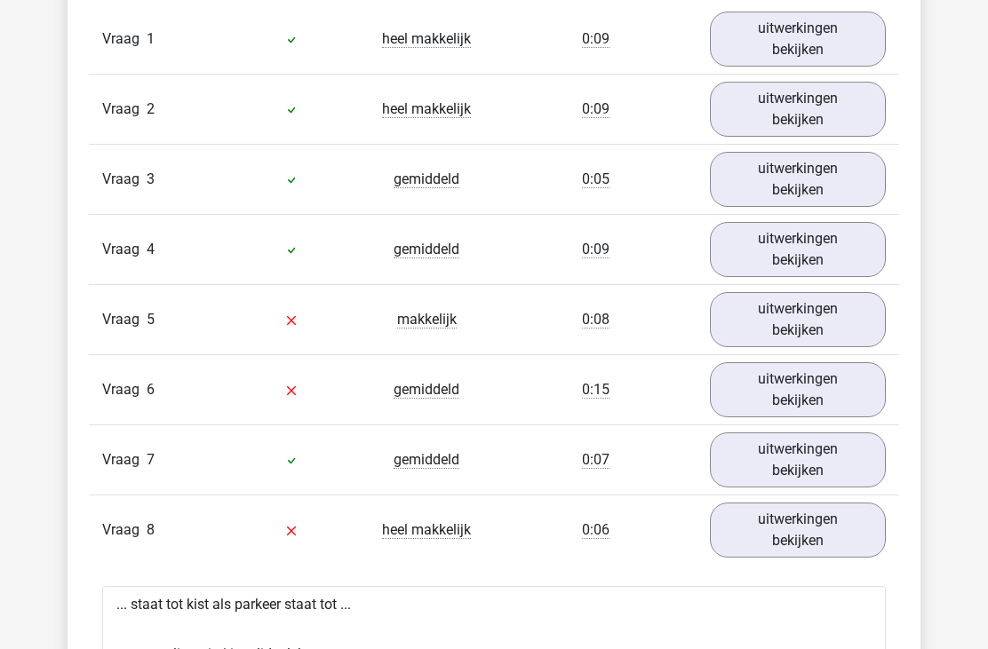
click at [723, 381] on link "uitwerkingen bekijken" at bounding box center [798, 389] width 176 height 55
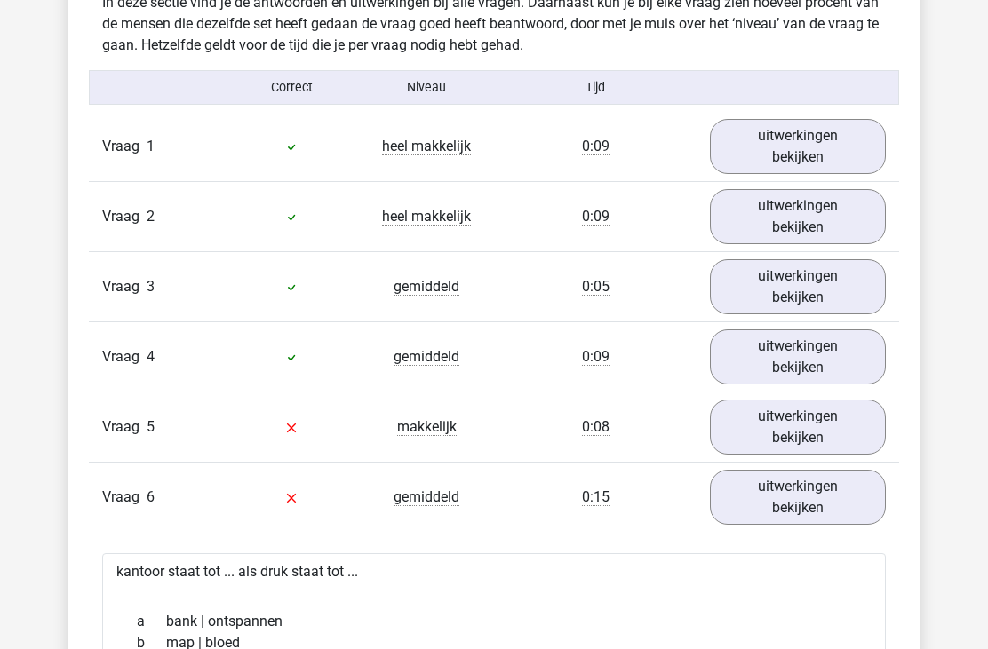
scroll to position [1050, 0]
click at [734, 444] on link "uitwerkingen bekijken" at bounding box center [798, 427] width 176 height 55
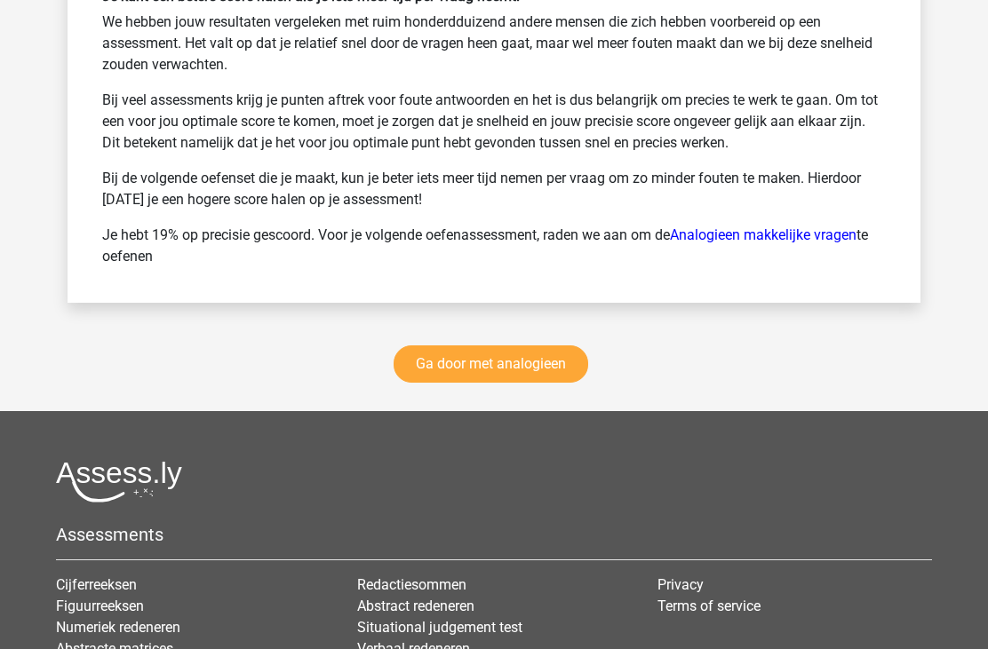
scroll to position [4273, 0]
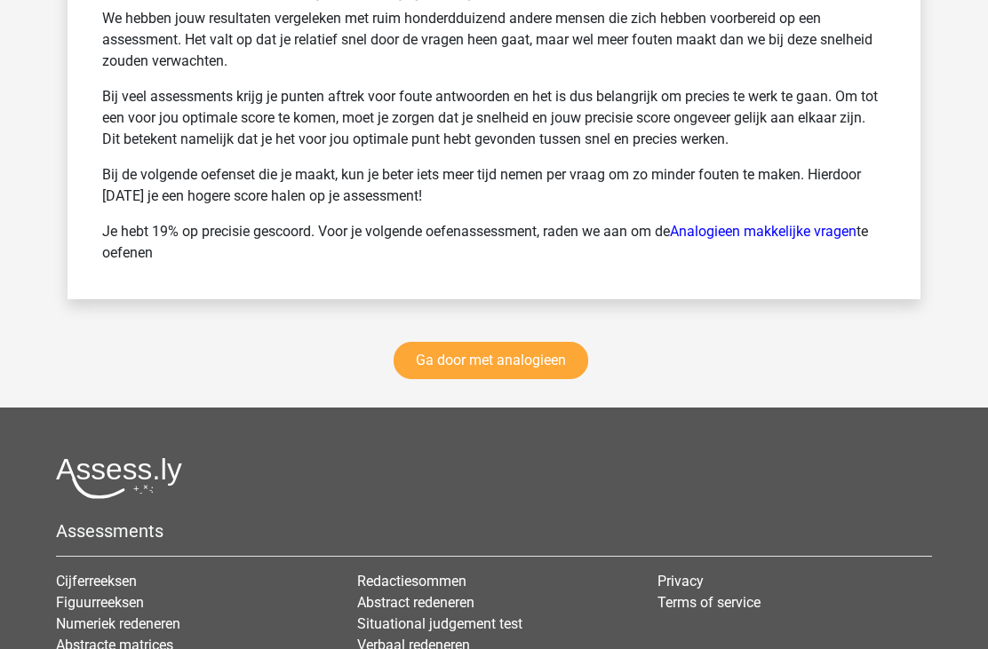
click at [556, 349] on link "Ga door met analogieen" at bounding box center [490, 360] width 195 height 37
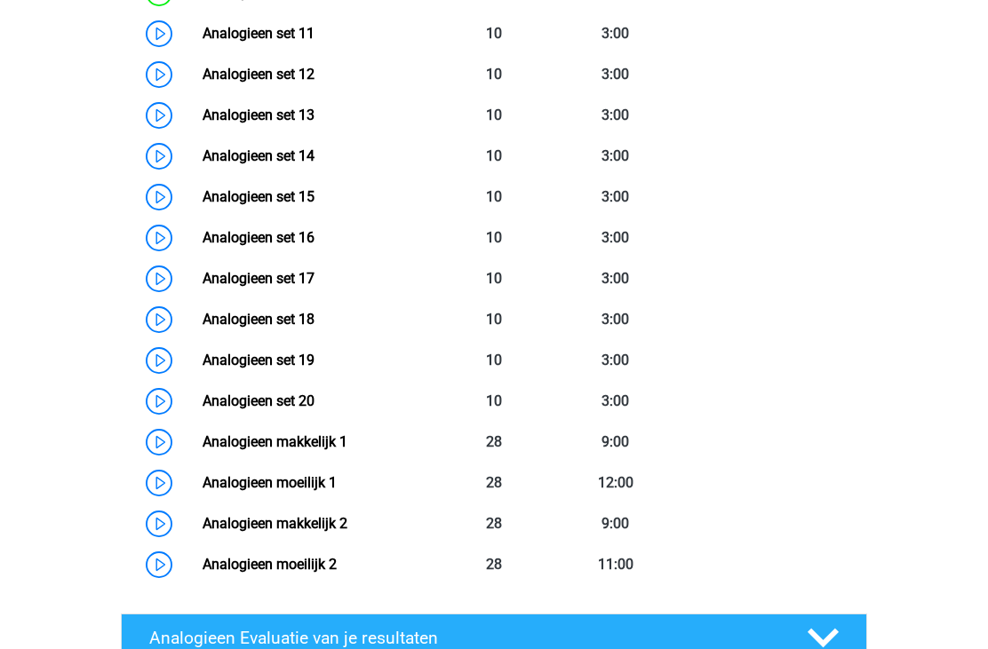
scroll to position [1299, 0]
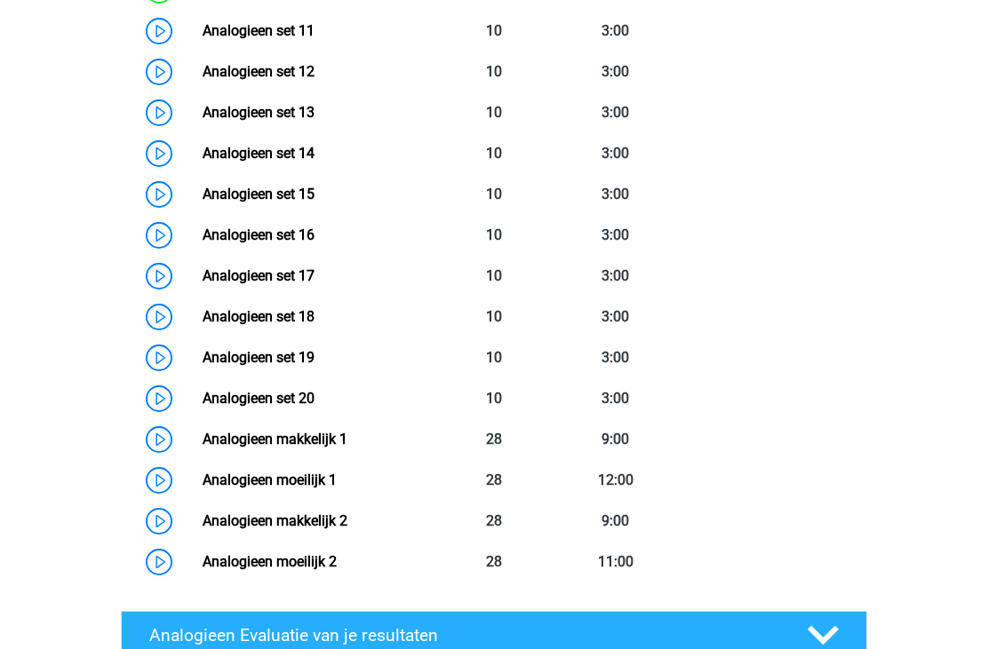
click at [203, 359] on link "Analogieen set 19" at bounding box center [259, 357] width 112 height 17
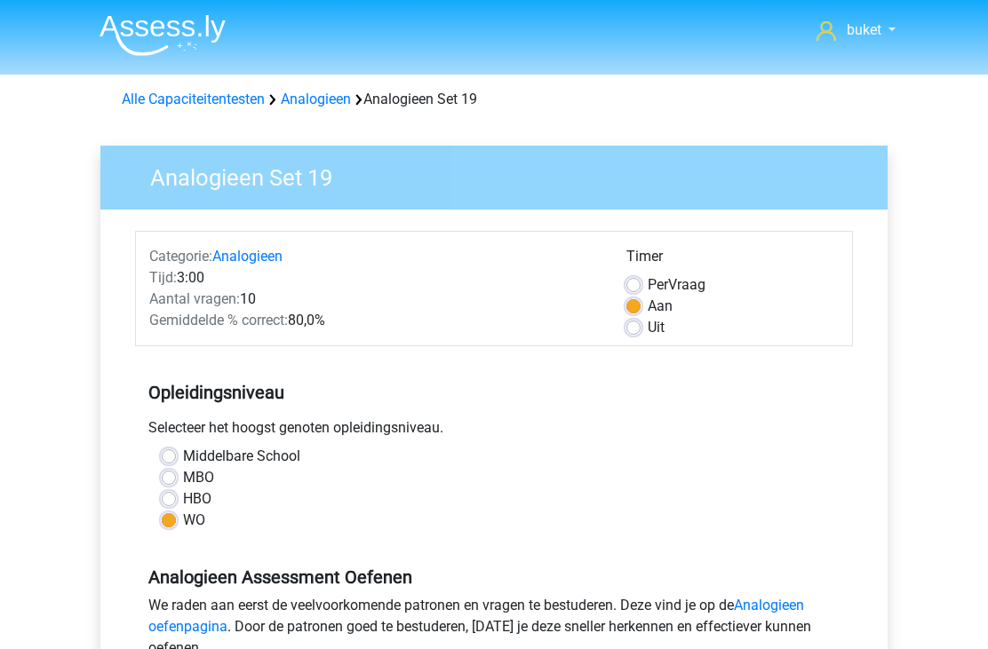
scroll to position [498, 0]
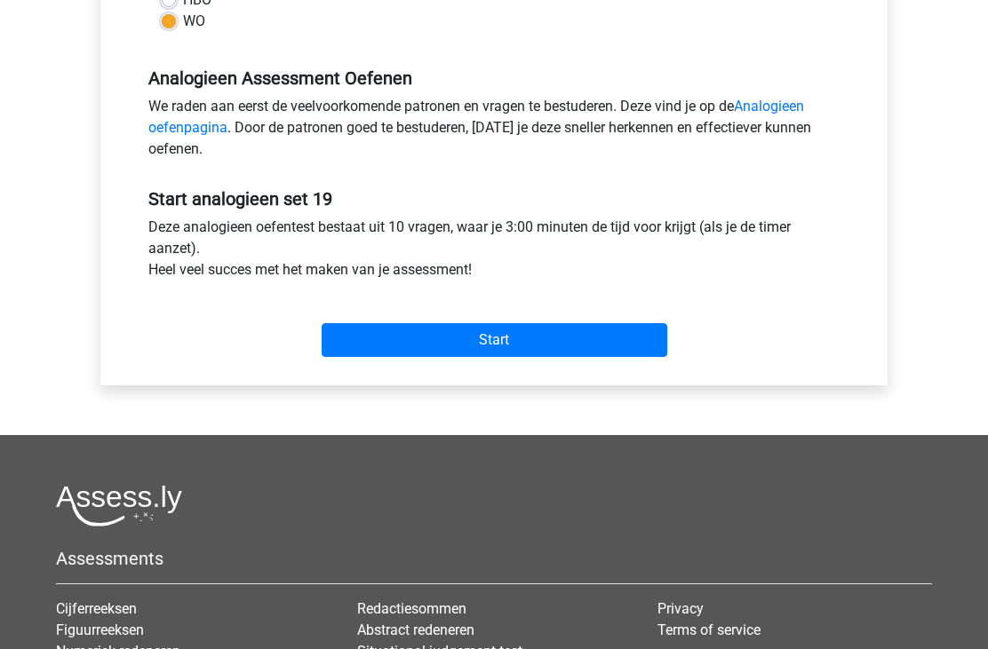
click at [618, 339] on input "Start" at bounding box center [495, 341] width 346 height 34
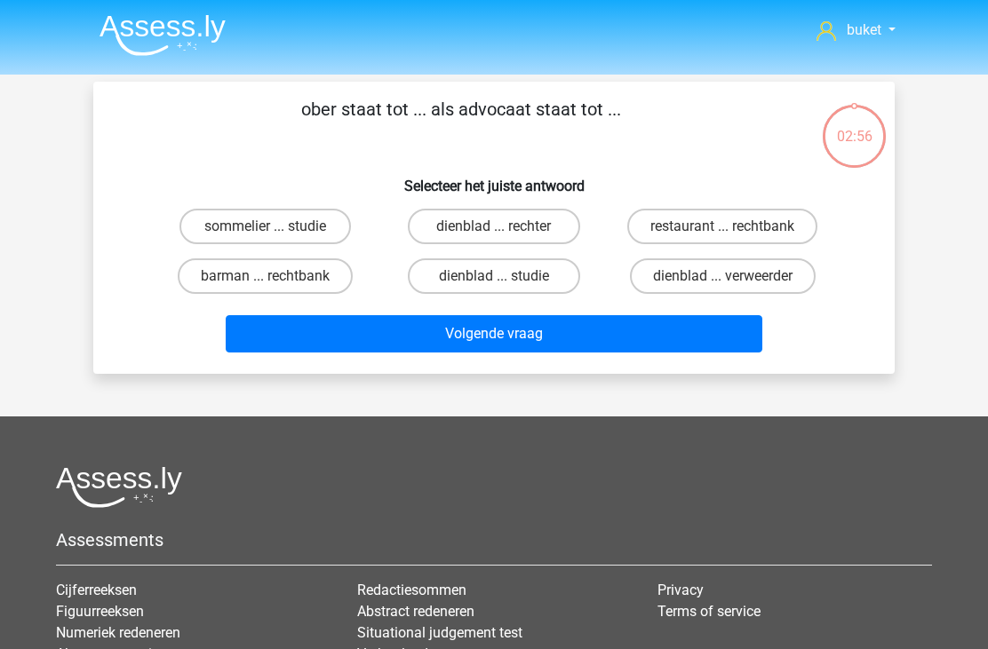
click at [778, 230] on label "restaurant ... rechtbank" at bounding box center [722, 227] width 190 height 36
click at [734, 230] on input "restaurant ... rechtbank" at bounding box center [728, 232] width 12 height 12
radio input "true"
click at [614, 346] on button "Volgende vraag" at bounding box center [494, 333] width 537 height 37
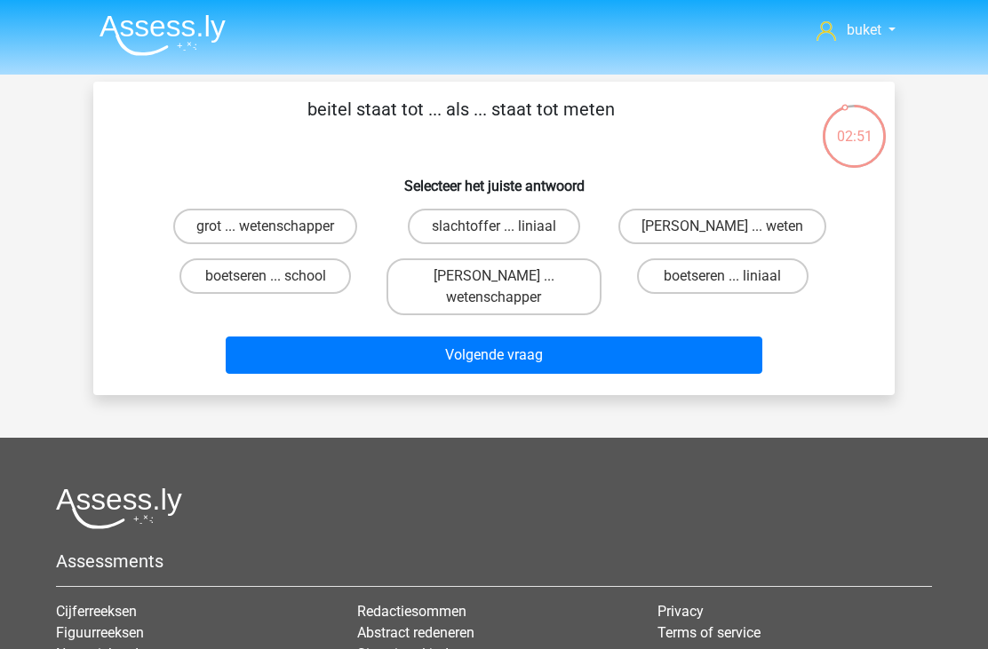
click at [741, 290] on label "boetseren ... liniaal" at bounding box center [722, 276] width 171 height 36
click at [734, 288] on input "boetseren ... liniaal" at bounding box center [728, 282] width 12 height 12
radio input "true"
click at [634, 369] on button "Volgende vraag" at bounding box center [494, 355] width 537 height 37
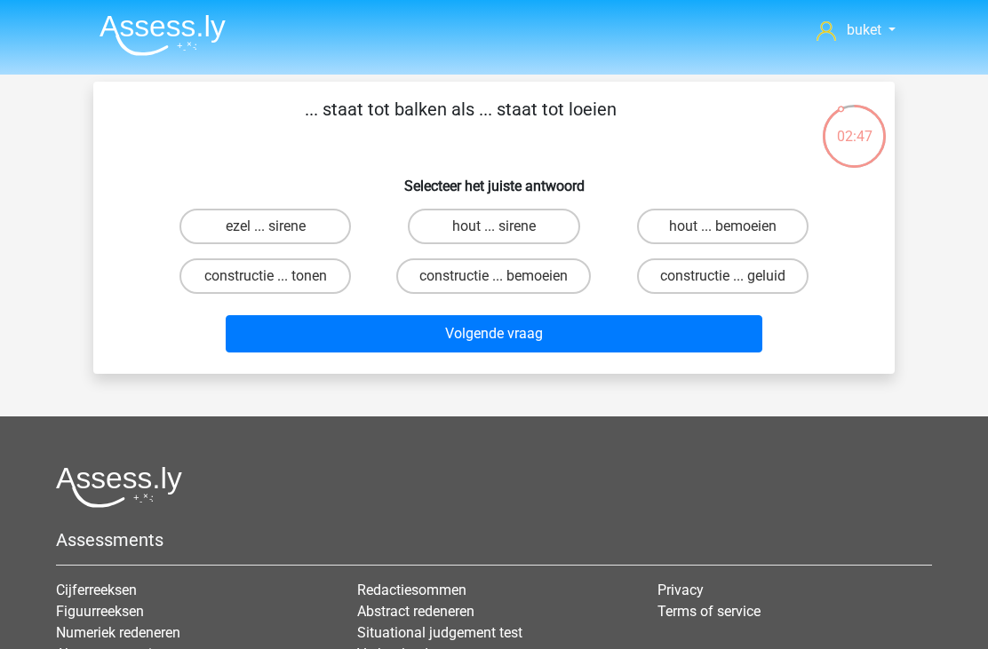
click at [218, 229] on label "ezel ... sirene" at bounding box center [264, 227] width 171 height 36
click at [266, 229] on input "ezel ... sirene" at bounding box center [272, 232] width 12 height 12
radio input "true"
click at [619, 331] on button "Volgende vraag" at bounding box center [494, 333] width 537 height 37
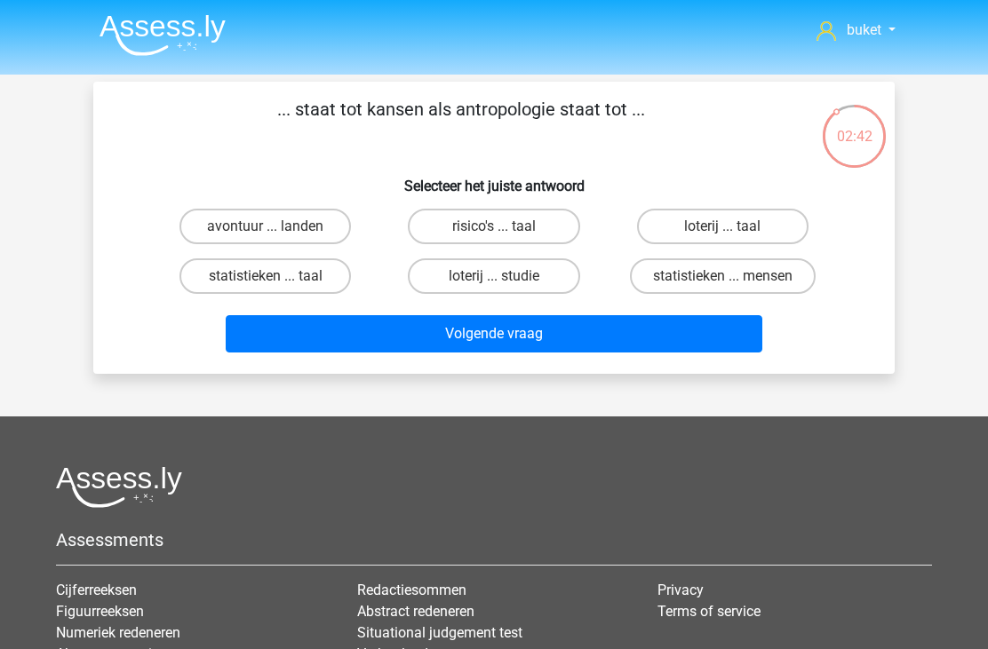
click at [703, 288] on label "statistieken ... mensen" at bounding box center [723, 276] width 186 height 36
click at [722, 288] on input "statistieken ... mensen" at bounding box center [728, 282] width 12 height 12
radio input "true"
click at [624, 345] on button "Volgende vraag" at bounding box center [494, 333] width 537 height 37
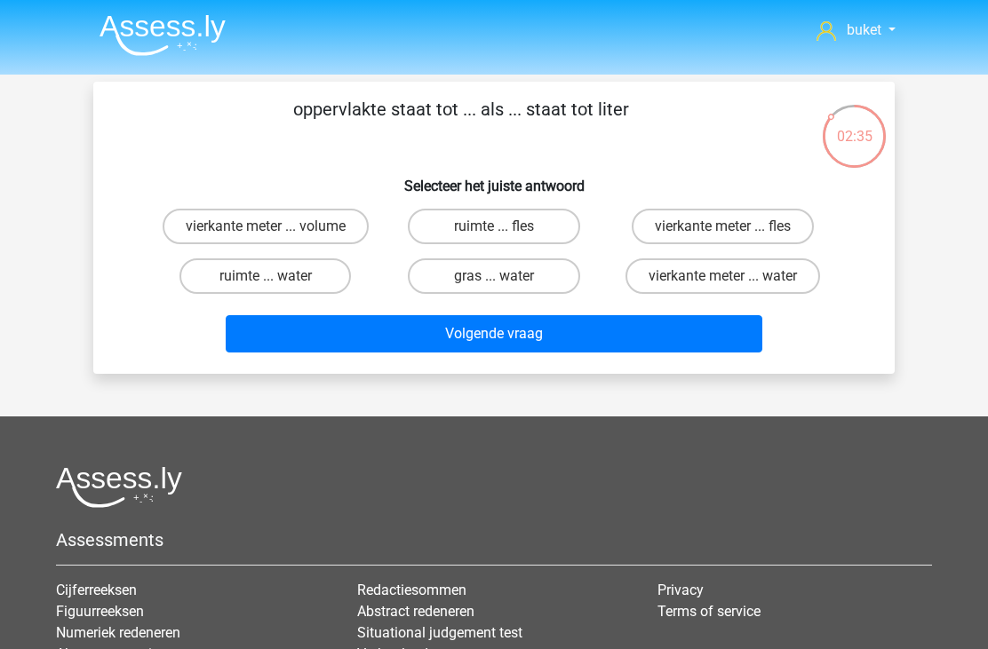
click at [202, 225] on label "vierkante meter ... volume" at bounding box center [266, 227] width 206 height 36
click at [266, 226] on input "vierkante meter ... volume" at bounding box center [272, 232] width 12 height 12
radio input "true"
click at [584, 353] on button "Volgende vraag" at bounding box center [494, 333] width 537 height 37
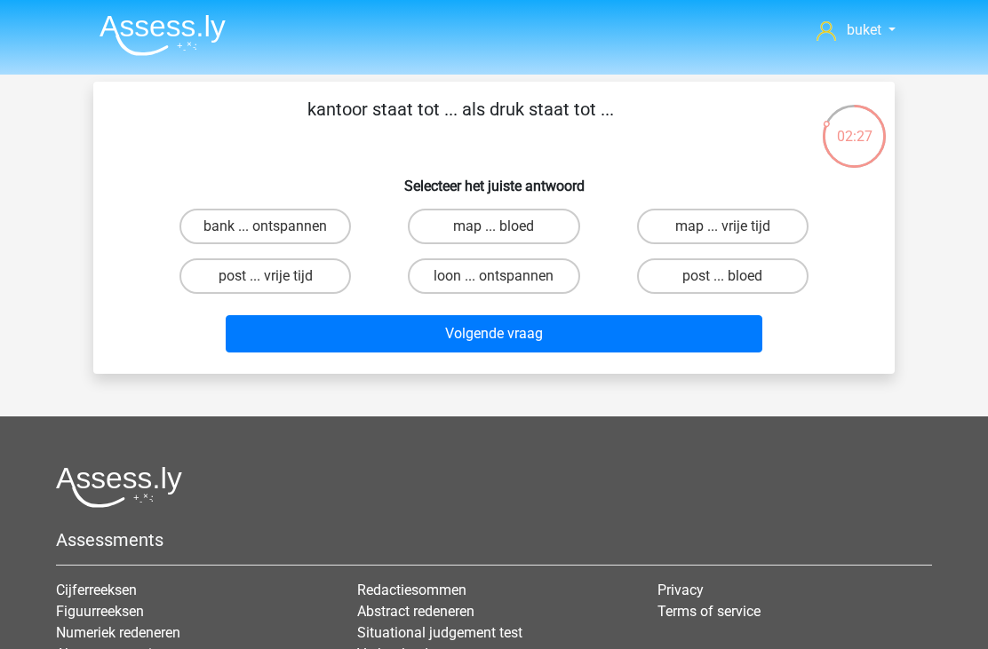
click at [705, 290] on label "post ... bloed" at bounding box center [722, 276] width 171 height 36
click at [722, 288] on input "post ... bloed" at bounding box center [728, 282] width 12 height 12
radio input "true"
click at [637, 338] on button "Volgende vraag" at bounding box center [494, 333] width 537 height 37
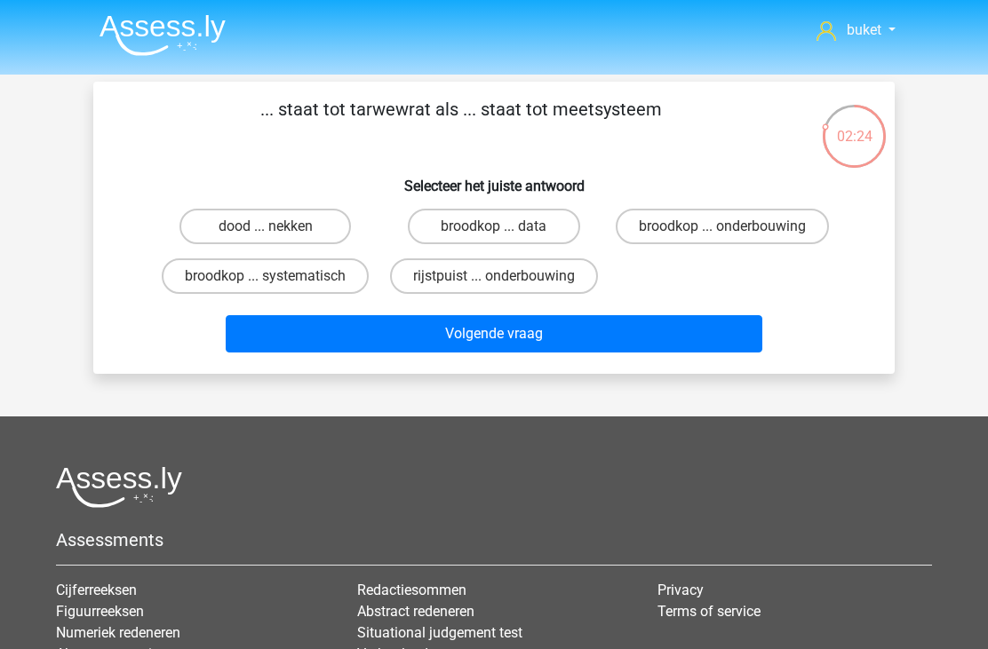
click at [234, 233] on label "dood ... nekken" at bounding box center [264, 227] width 171 height 36
click at [266, 233] on input "dood ... nekken" at bounding box center [272, 232] width 12 height 12
radio input "true"
click at [604, 353] on button "Volgende vraag" at bounding box center [494, 333] width 537 height 37
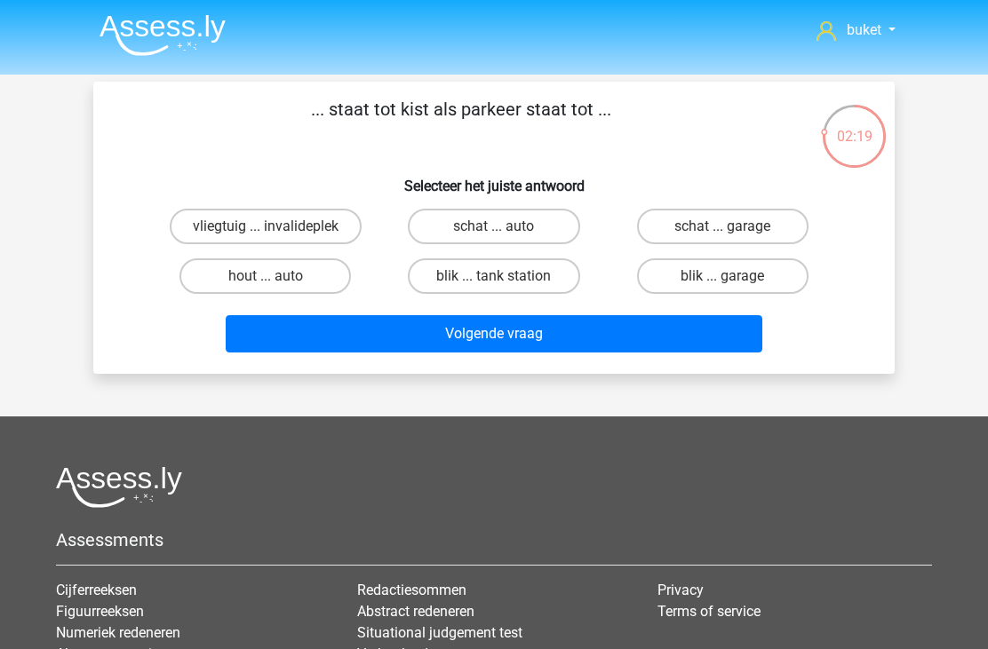
click at [768, 224] on label "schat ... garage" at bounding box center [722, 227] width 171 height 36
click at [734, 226] on input "schat ... garage" at bounding box center [728, 232] width 12 height 12
radio input "true"
click at [581, 353] on button "Volgende vraag" at bounding box center [494, 333] width 537 height 37
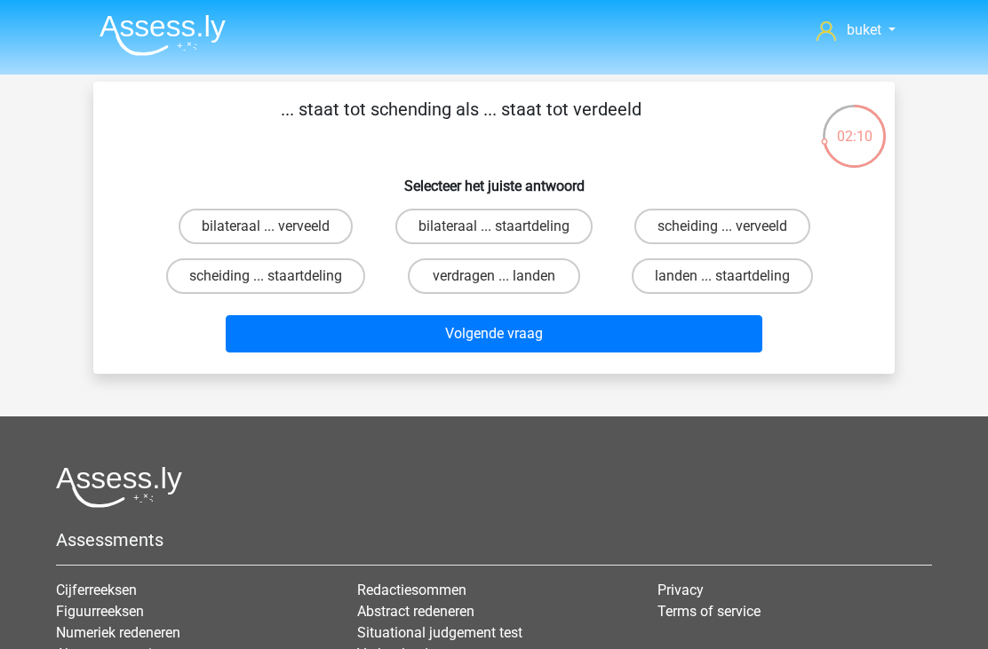
click at [768, 229] on label "scheiding ... verveeld" at bounding box center [722, 227] width 176 height 36
click at [734, 229] on input "scheiding ... verveeld" at bounding box center [728, 232] width 12 height 12
radio input "true"
click at [612, 344] on button "Volgende vraag" at bounding box center [494, 333] width 537 height 37
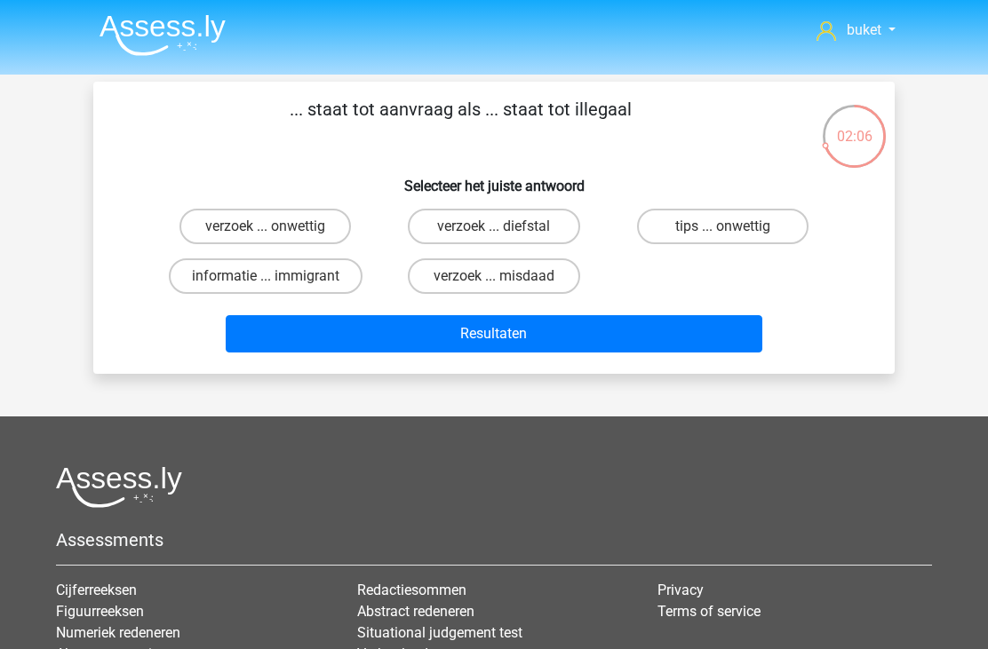
click at [226, 228] on label "verzoek ... onwettig" at bounding box center [264, 227] width 171 height 36
click at [266, 228] on input "verzoek ... onwettig" at bounding box center [272, 232] width 12 height 12
radio input "true"
click at [600, 350] on button "Resultaten" at bounding box center [494, 333] width 537 height 37
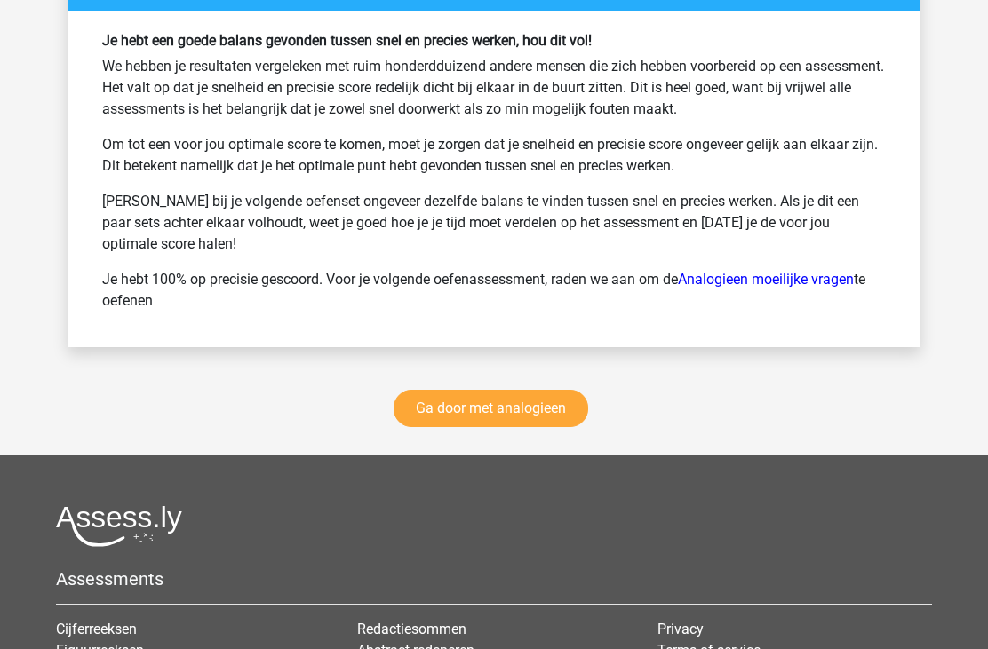
scroll to position [2554, 0]
click at [547, 409] on link "Ga door met analogieen" at bounding box center [490, 409] width 195 height 37
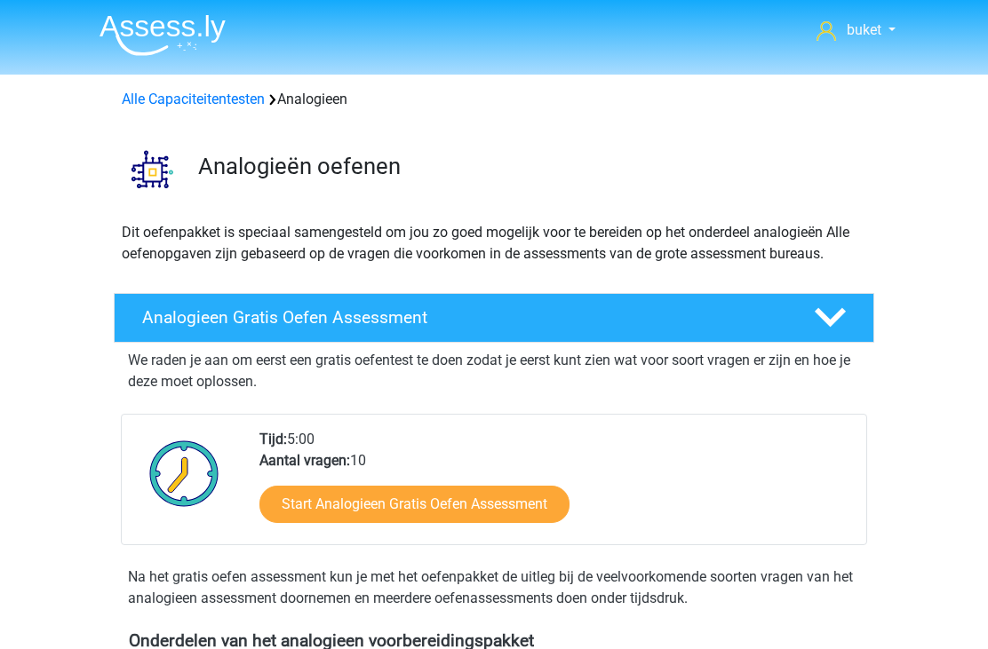
scroll to position [1303, 0]
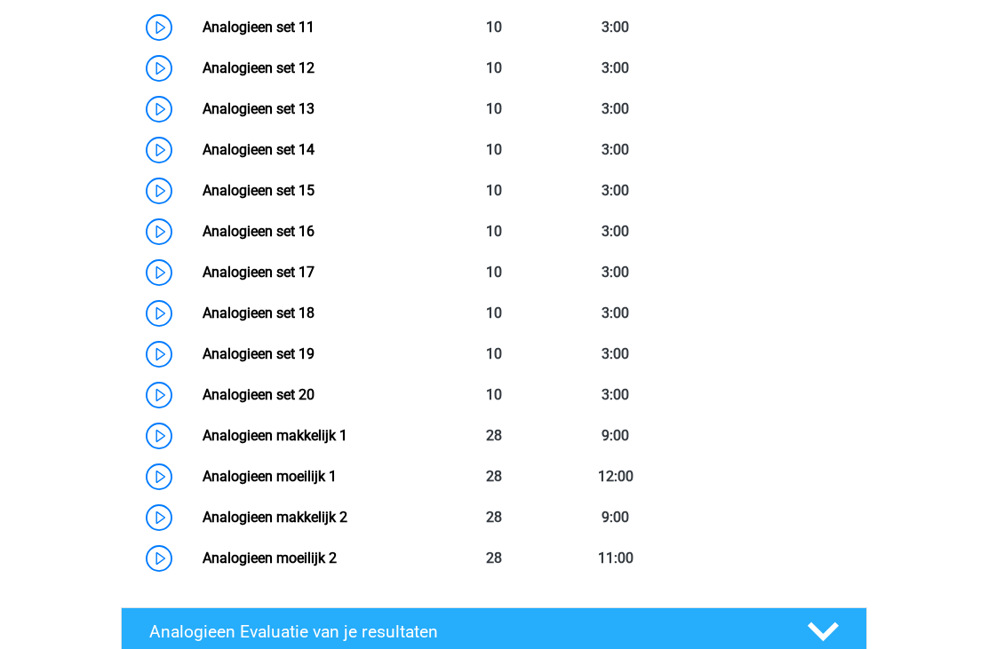
click at [203, 386] on link "Analogieen set 20" at bounding box center [259, 394] width 112 height 17
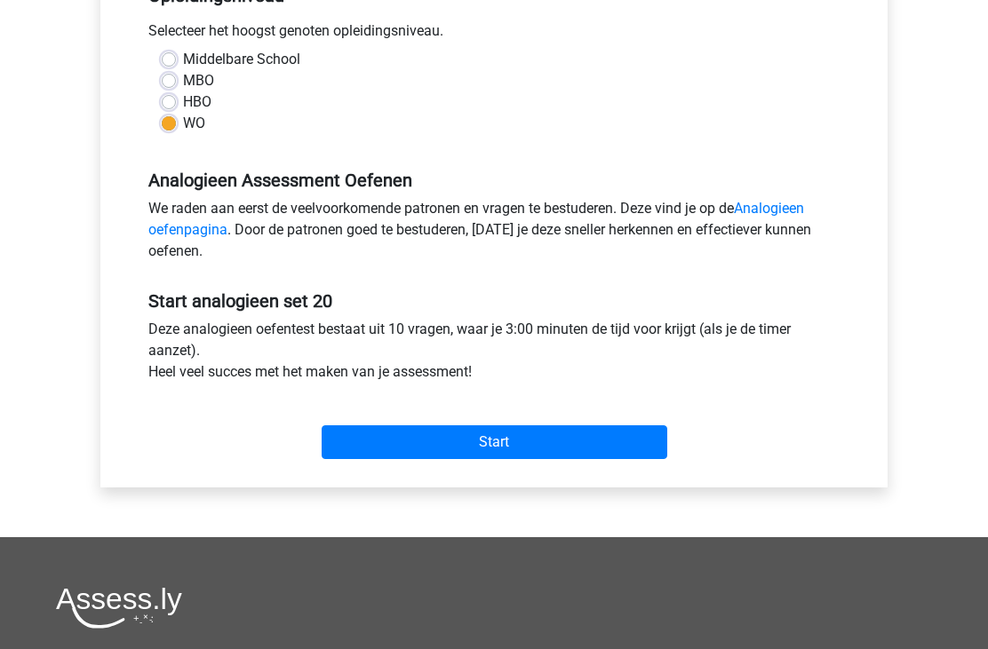
scroll to position [396, 0]
click at [571, 438] on input "Start" at bounding box center [495, 443] width 346 height 34
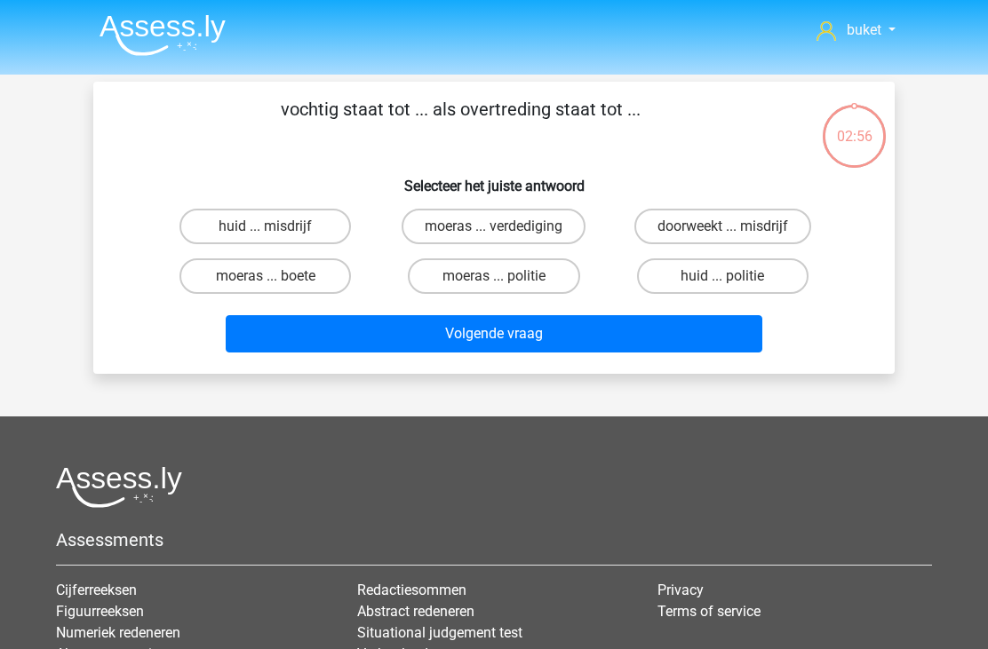
click at [782, 225] on label "doorweekt ... misdrijf" at bounding box center [722, 227] width 177 height 36
click at [734, 226] on input "doorweekt ... misdrijf" at bounding box center [728, 232] width 12 height 12
radio input "true"
click at [596, 347] on button "Volgende vraag" at bounding box center [494, 333] width 537 height 37
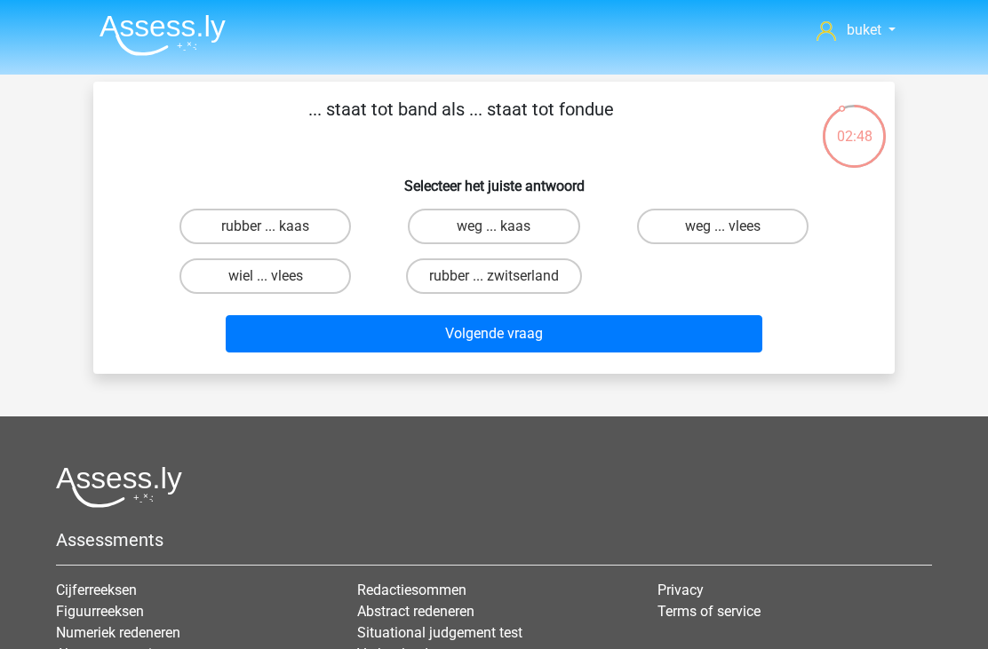
click at [210, 221] on label "rubber ... kaas" at bounding box center [264, 227] width 171 height 36
click at [266, 226] on input "rubber ... kaas" at bounding box center [272, 232] width 12 height 12
radio input "true"
click at [574, 339] on button "Volgende vraag" at bounding box center [494, 333] width 537 height 37
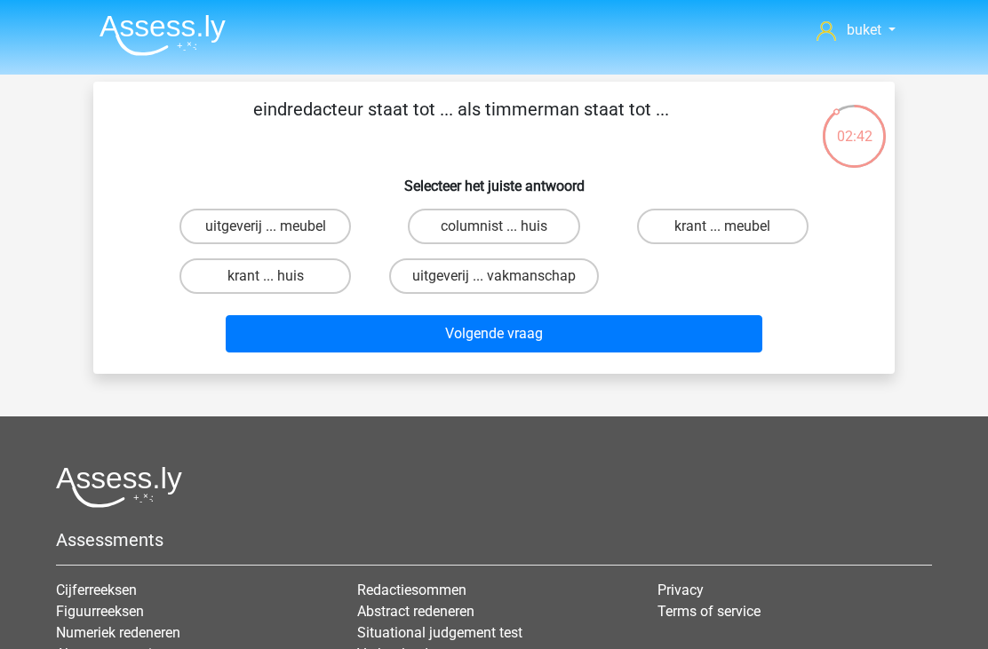
click at [576, 285] on label "uitgeverij ... vakmanschap" at bounding box center [494, 276] width 210 height 36
click at [505, 285] on input "uitgeverij ... vakmanschap" at bounding box center [500, 282] width 12 height 12
radio input "true"
click at [589, 353] on button "Volgende vraag" at bounding box center [494, 333] width 537 height 37
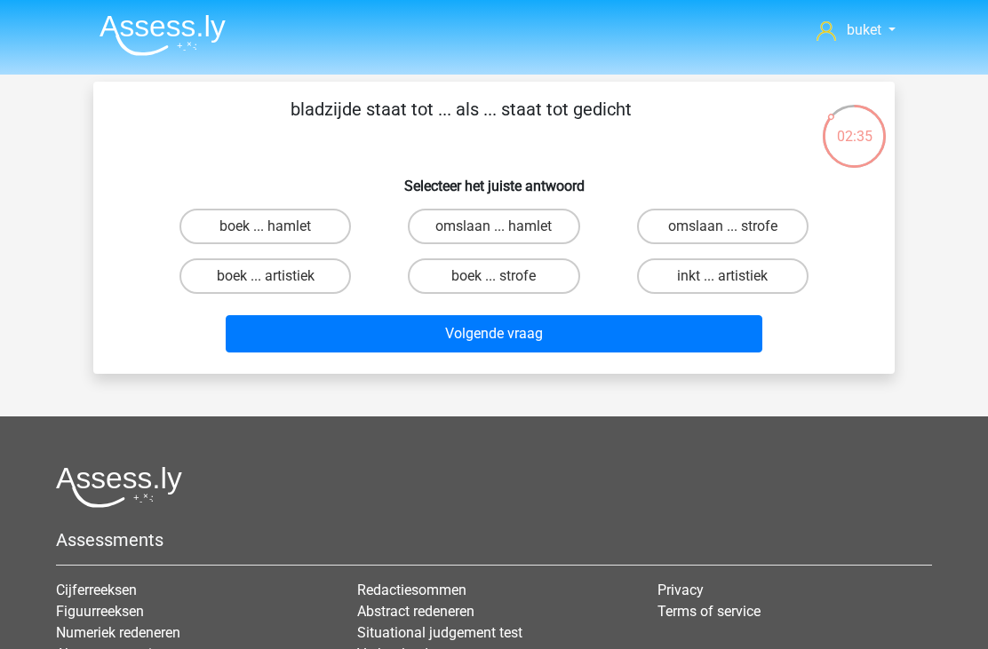
click at [218, 221] on label "boek ... hamlet" at bounding box center [264, 227] width 171 height 36
click at [266, 226] on input "boek ... hamlet" at bounding box center [272, 232] width 12 height 12
radio input "true"
click at [592, 343] on button "Volgende vraag" at bounding box center [494, 333] width 537 height 37
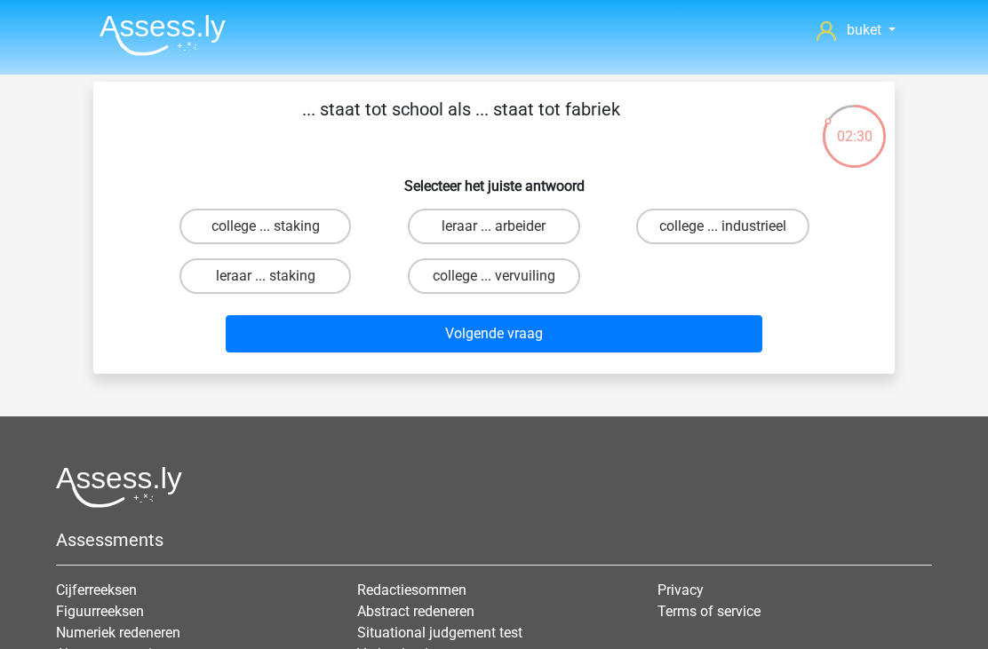
click at [568, 222] on label "leraar ... arbeider" at bounding box center [493, 227] width 171 height 36
click at [505, 226] on input "leraar ... arbeider" at bounding box center [500, 232] width 12 height 12
radio input "true"
click at [576, 333] on button "Volgende vraag" at bounding box center [494, 333] width 537 height 37
click at [719, 224] on label "schieten ... versterken" at bounding box center [722, 227] width 180 height 36
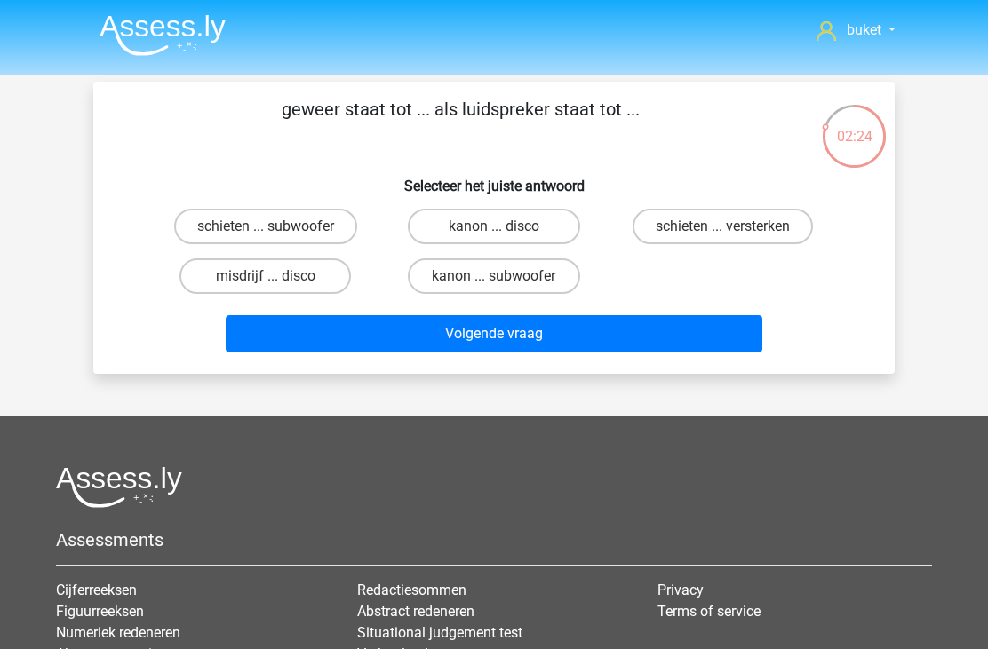
click at [722, 226] on input "schieten ... versterken" at bounding box center [728, 232] width 12 height 12
radio input "true"
click at [606, 338] on button "Volgende vraag" at bounding box center [494, 333] width 537 height 37
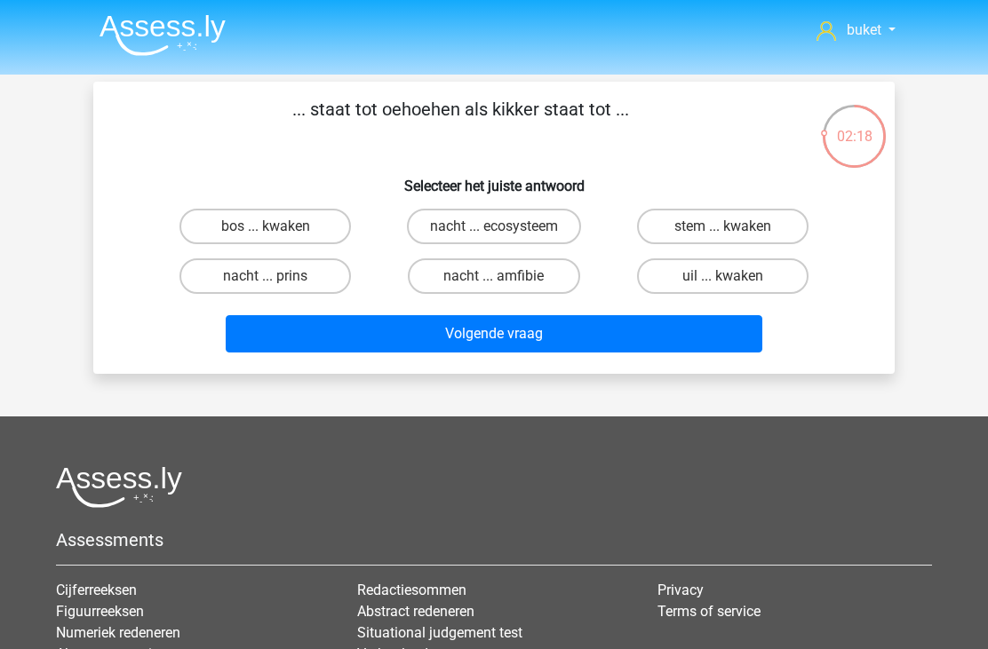
click at [701, 283] on label "uil ... kwaken" at bounding box center [722, 276] width 171 height 36
click at [722, 283] on input "uil ... kwaken" at bounding box center [728, 282] width 12 height 12
radio input "true"
click at [608, 353] on button "Volgende vraag" at bounding box center [494, 333] width 537 height 37
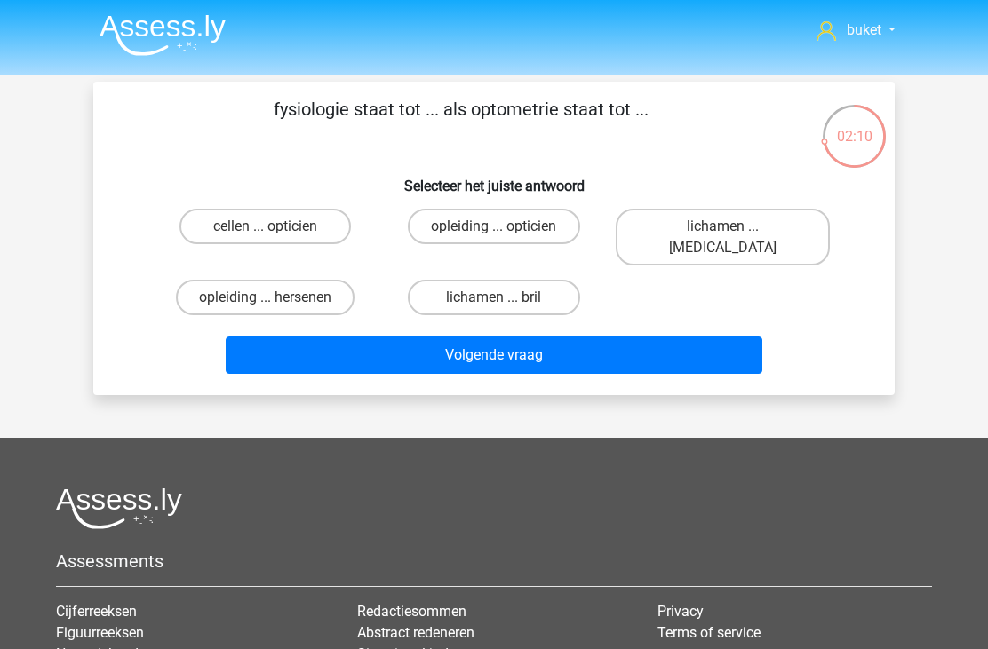
click at [777, 227] on label "lichamen ... ogen" at bounding box center [723, 237] width 214 height 57
click at [734, 227] on input "lichamen ... ogen" at bounding box center [728, 232] width 12 height 12
radio input "true"
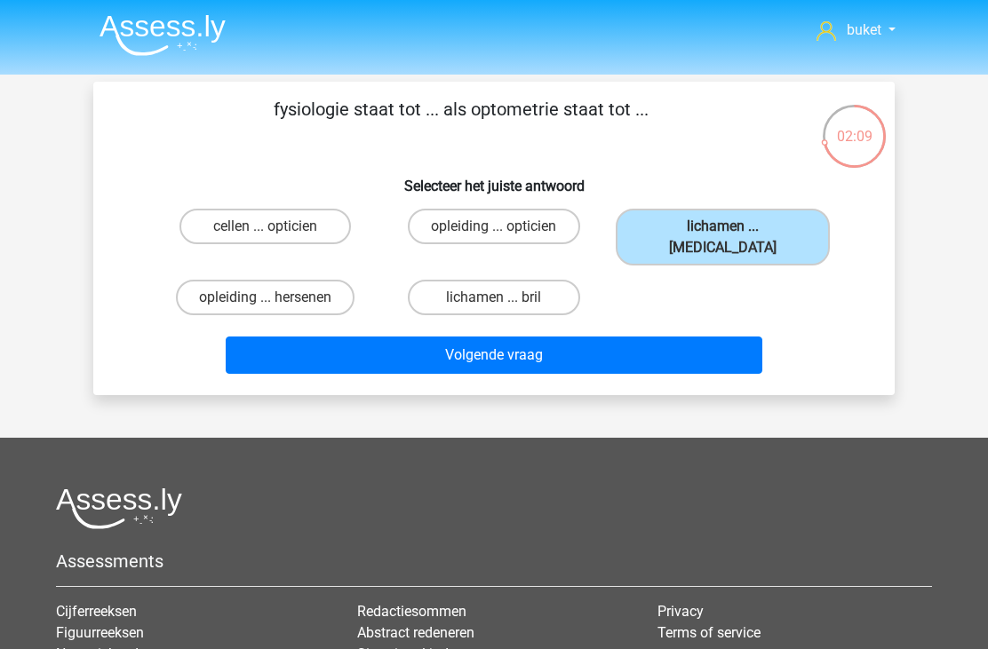
click at [665, 340] on button "Volgende vraag" at bounding box center [494, 355] width 537 height 37
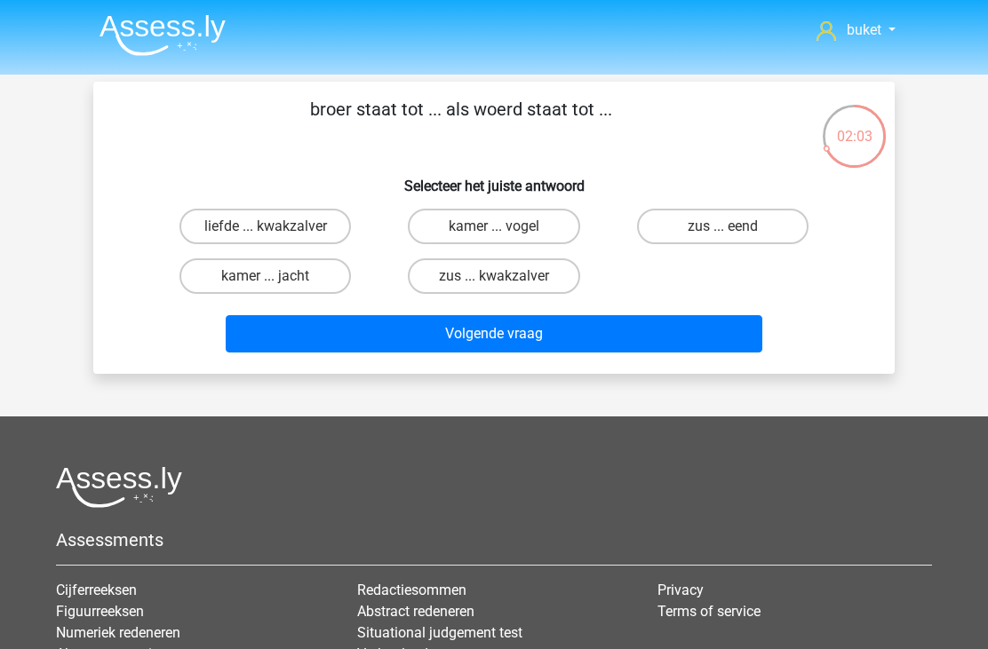
click at [549, 282] on label "zus ... kwakzalver" at bounding box center [493, 276] width 171 height 36
click at [505, 282] on input "zus ... kwakzalver" at bounding box center [500, 282] width 12 height 12
radio input "true"
click at [551, 337] on button "Volgende vraag" at bounding box center [494, 333] width 537 height 37
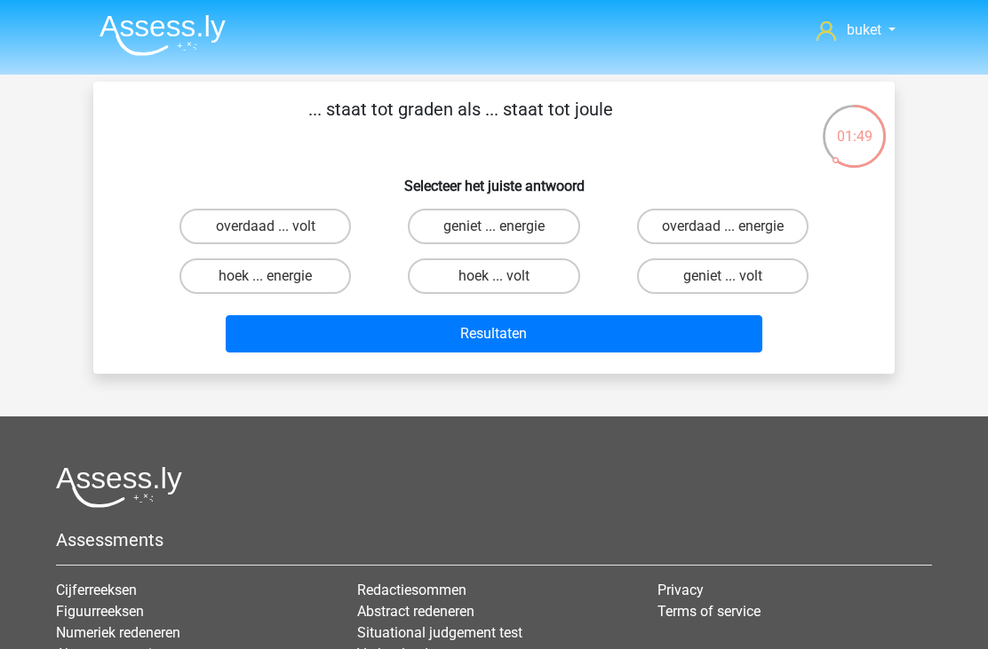
click at [550, 223] on label "geniet ... energie" at bounding box center [493, 227] width 171 height 36
click at [505, 226] on input "geniet ... energie" at bounding box center [500, 232] width 12 height 12
radio input "true"
click at [547, 353] on button "Resultaten" at bounding box center [494, 333] width 537 height 37
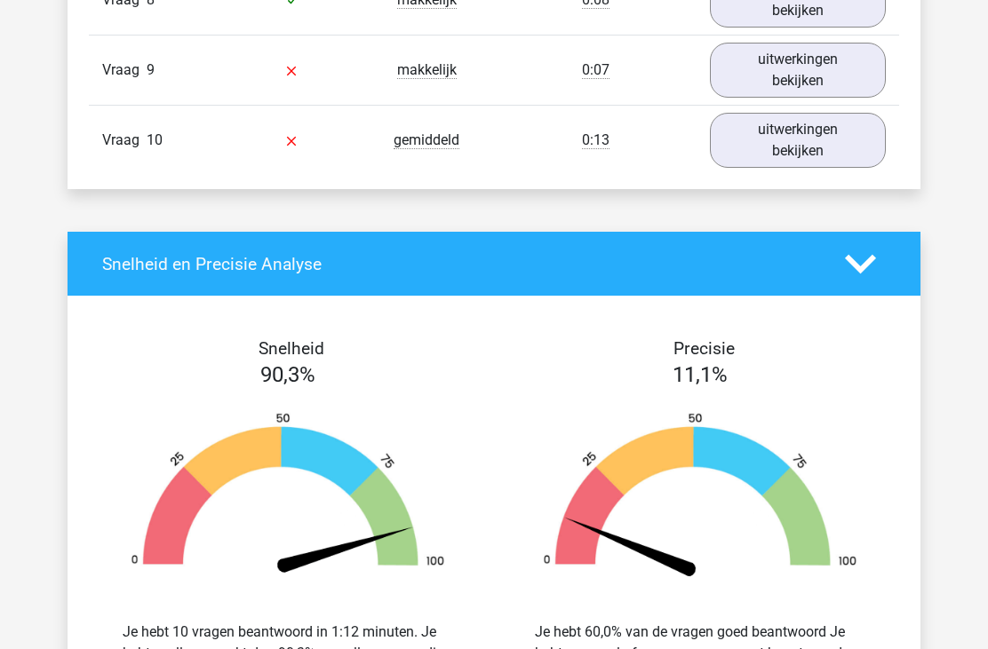
scroll to position [1587, 0]
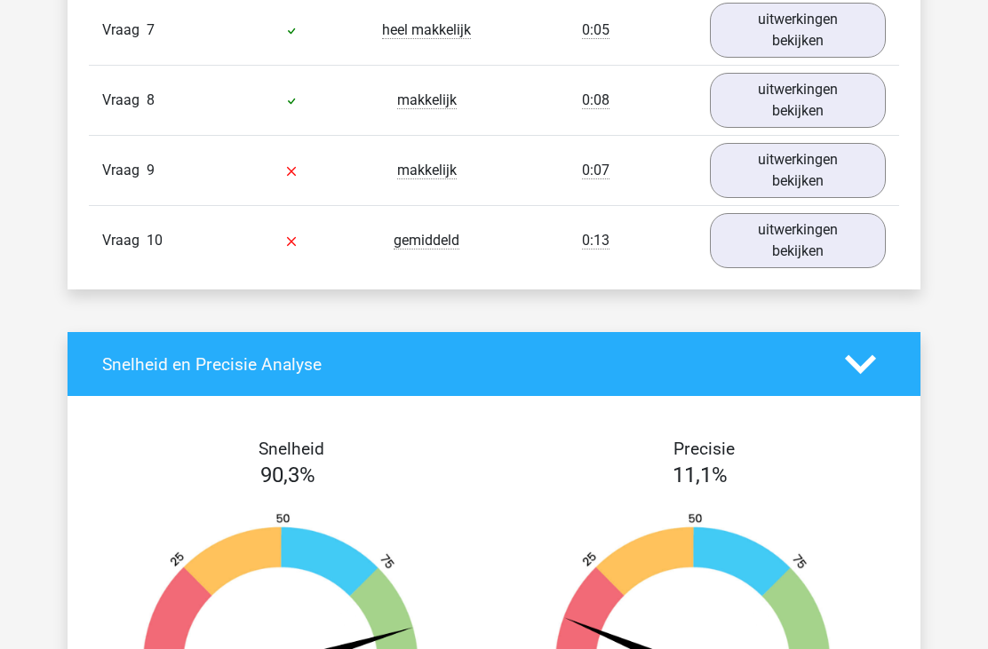
click at [817, 249] on link "uitwerkingen bekijken" at bounding box center [798, 240] width 176 height 55
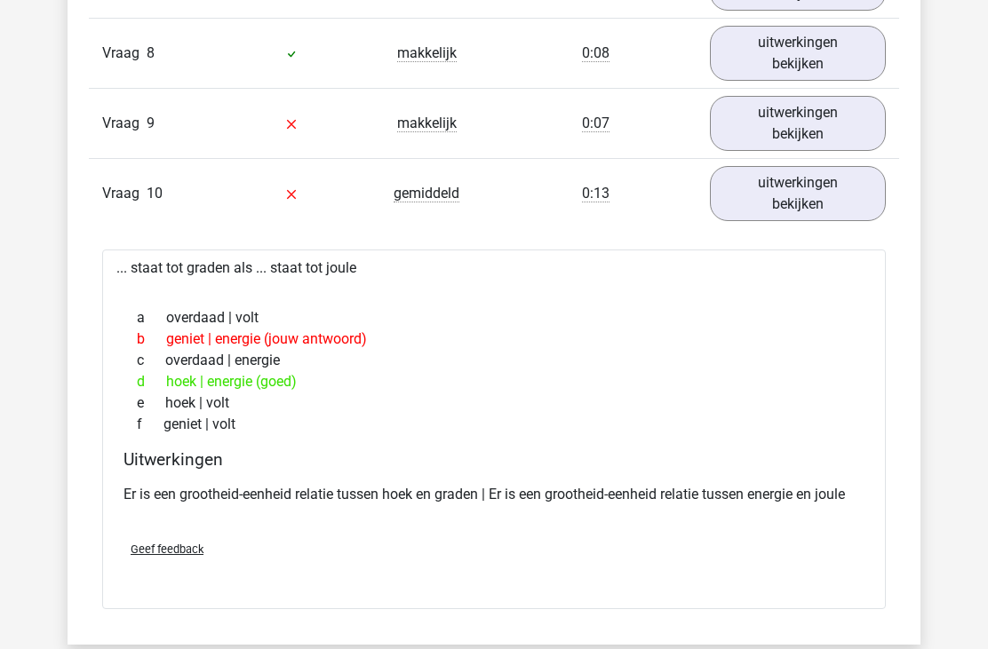
scroll to position [1635, 0]
click at [839, 119] on link "uitwerkingen bekijken" at bounding box center [798, 122] width 176 height 55
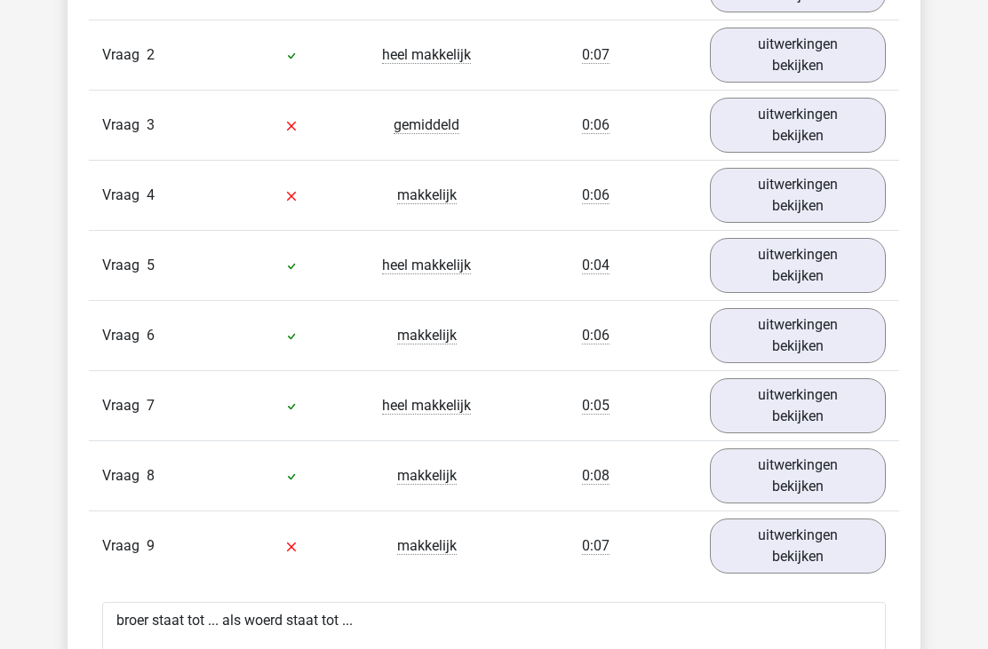
scroll to position [1205, 0]
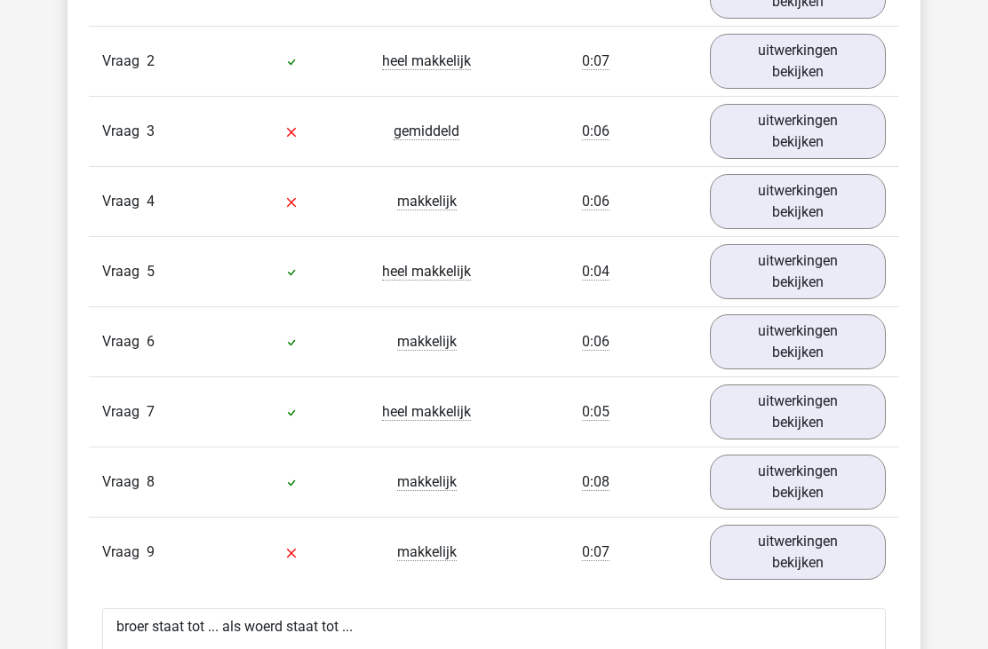
click at [867, 189] on link "uitwerkingen bekijken" at bounding box center [798, 201] width 176 height 55
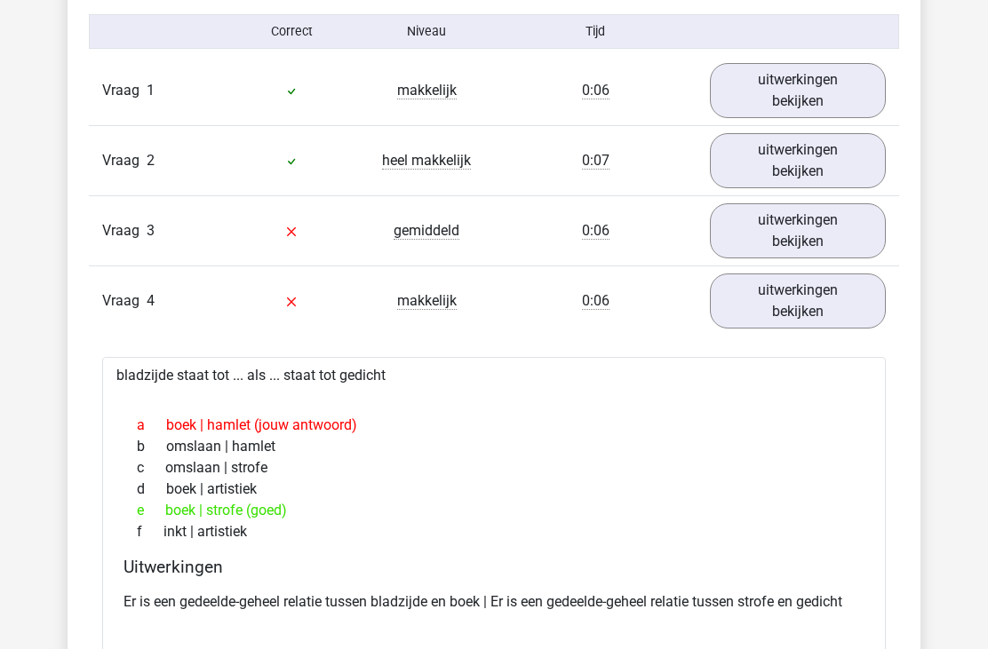
scroll to position [1105, 0]
click at [854, 229] on link "uitwerkingen bekijken" at bounding box center [798, 231] width 176 height 55
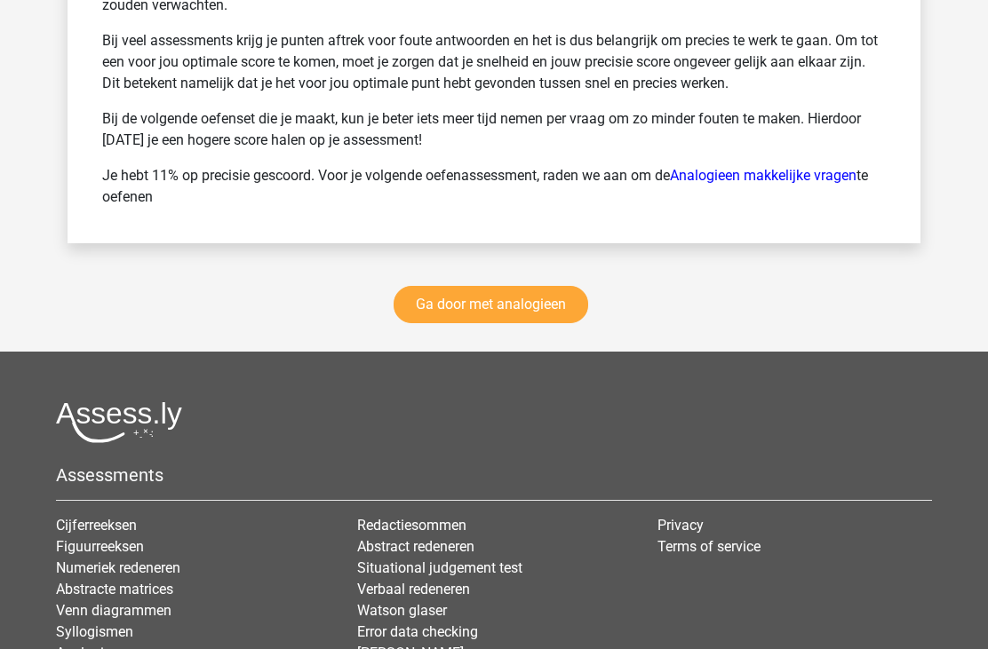
scroll to position [4212, 0]
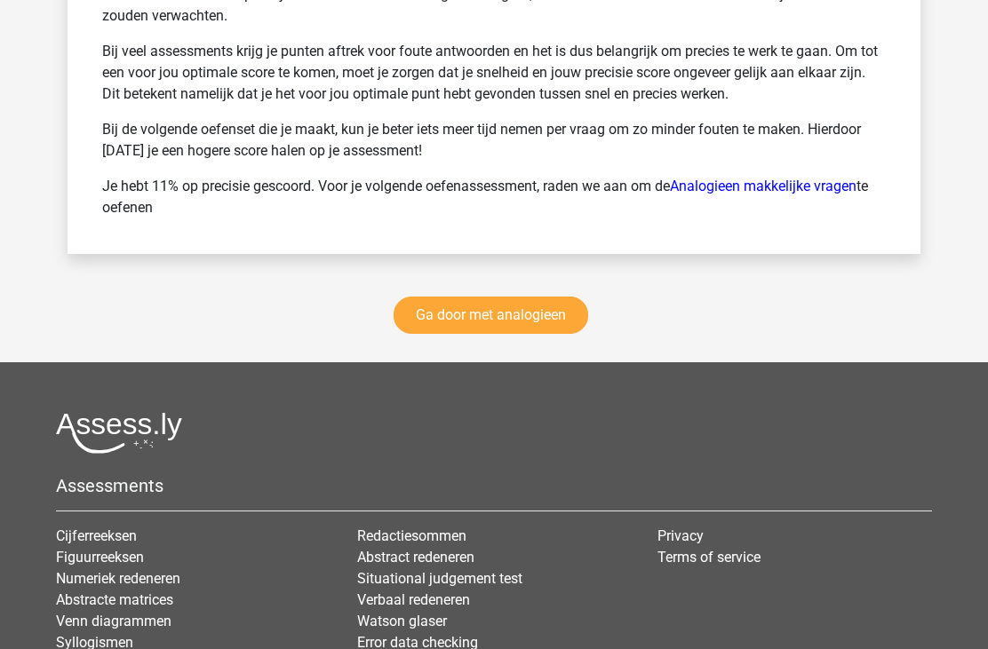
click at [541, 330] on link "Ga door met analogieen" at bounding box center [490, 315] width 195 height 37
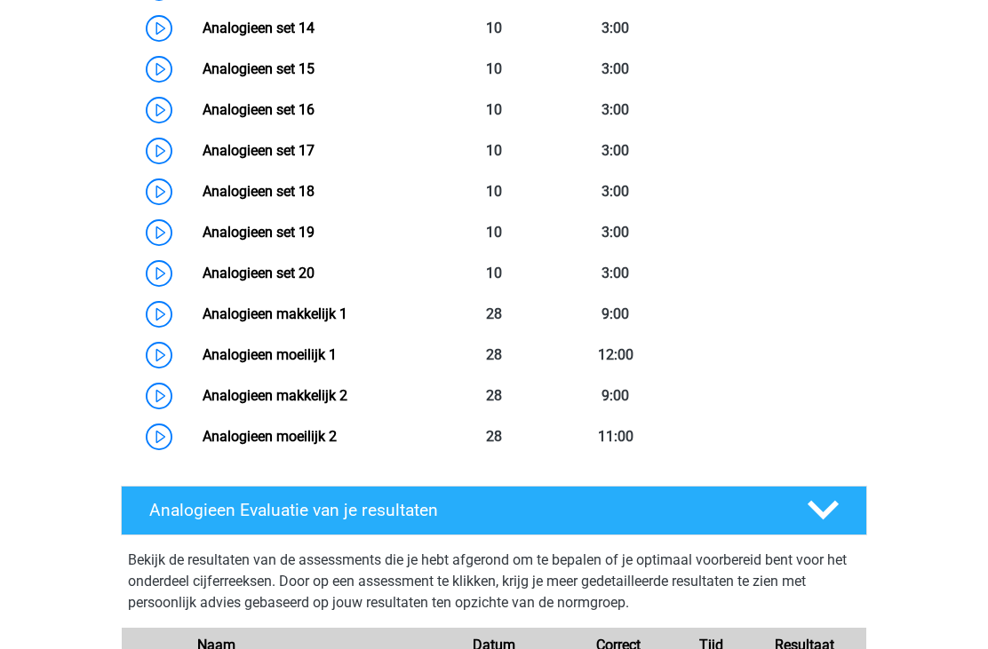
scroll to position [1425, 0]
click at [203, 357] on link "Analogieen moeilijk 1" at bounding box center [270, 354] width 134 height 17
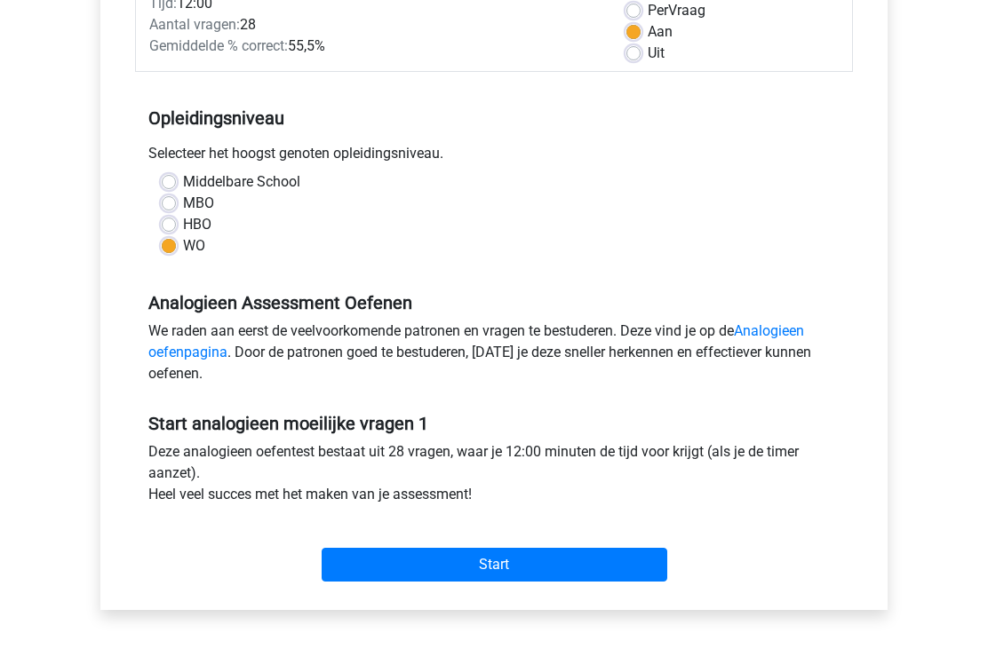
scroll to position [304, 0]
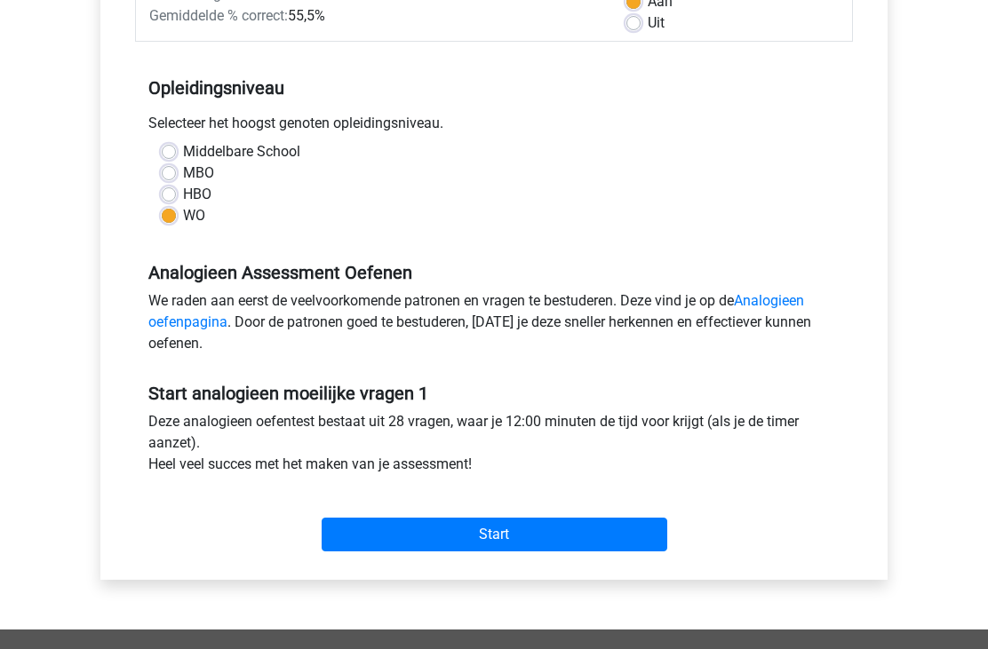
click at [518, 536] on input "Start" at bounding box center [495, 536] width 346 height 34
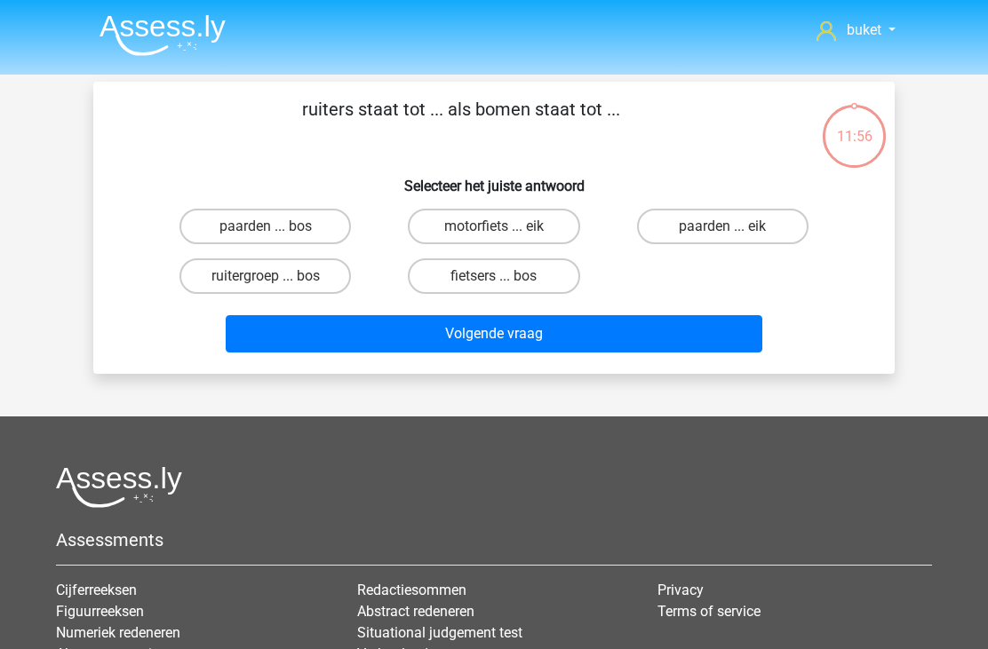
click at [215, 219] on label "paarden ... bos" at bounding box center [264, 227] width 171 height 36
click at [266, 226] on input "paarden ... bos" at bounding box center [272, 232] width 12 height 12
radio input "true"
click at [592, 346] on button "Volgende vraag" at bounding box center [494, 333] width 537 height 37
click at [555, 275] on label "verjaardag ... pijn" at bounding box center [493, 276] width 171 height 36
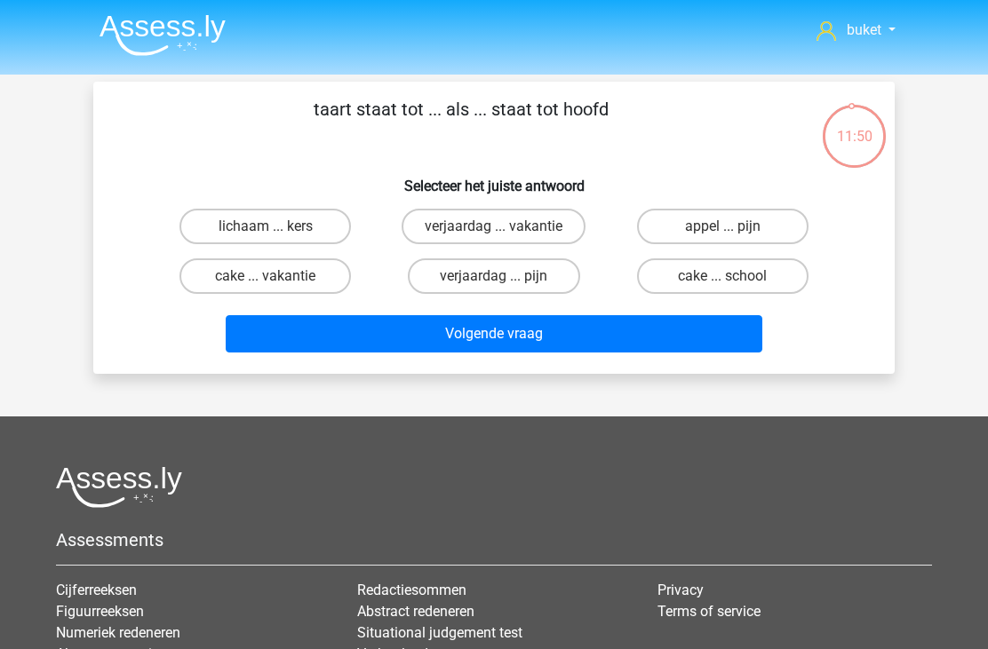
click at [505, 276] on input "verjaardag ... pijn" at bounding box center [500, 282] width 12 height 12
radio input "true"
click at [584, 339] on button "Volgende vraag" at bounding box center [494, 333] width 537 height 37
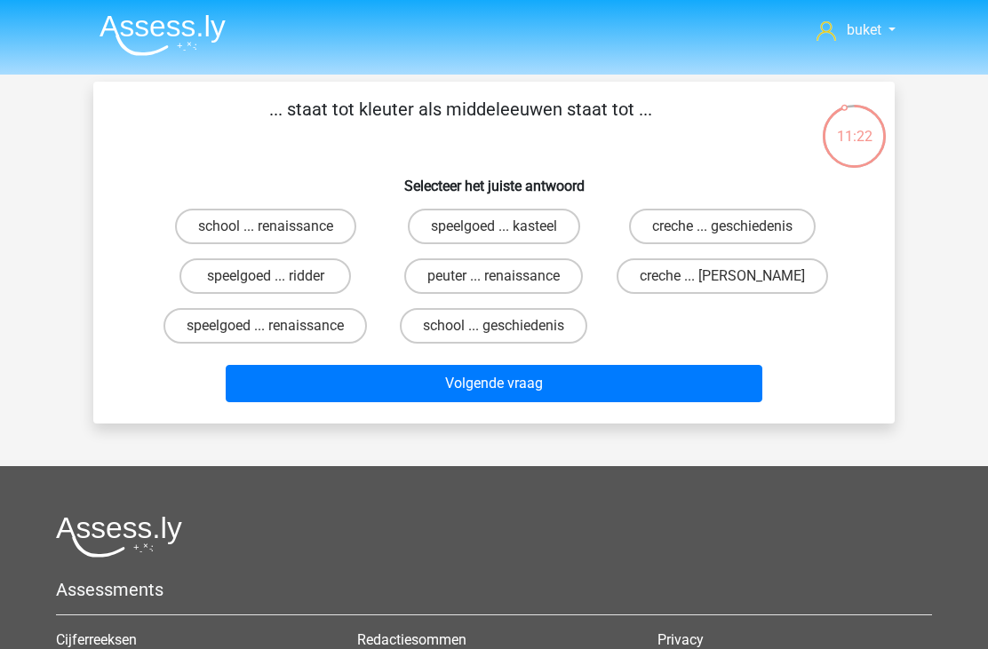
click at [214, 278] on label "speelgoed ... ridder" at bounding box center [264, 276] width 171 height 36
click at [266, 278] on input "speelgoed ... ridder" at bounding box center [272, 282] width 12 height 12
radio input "true"
click at [121, 48] on img at bounding box center [162, 35] width 126 height 42
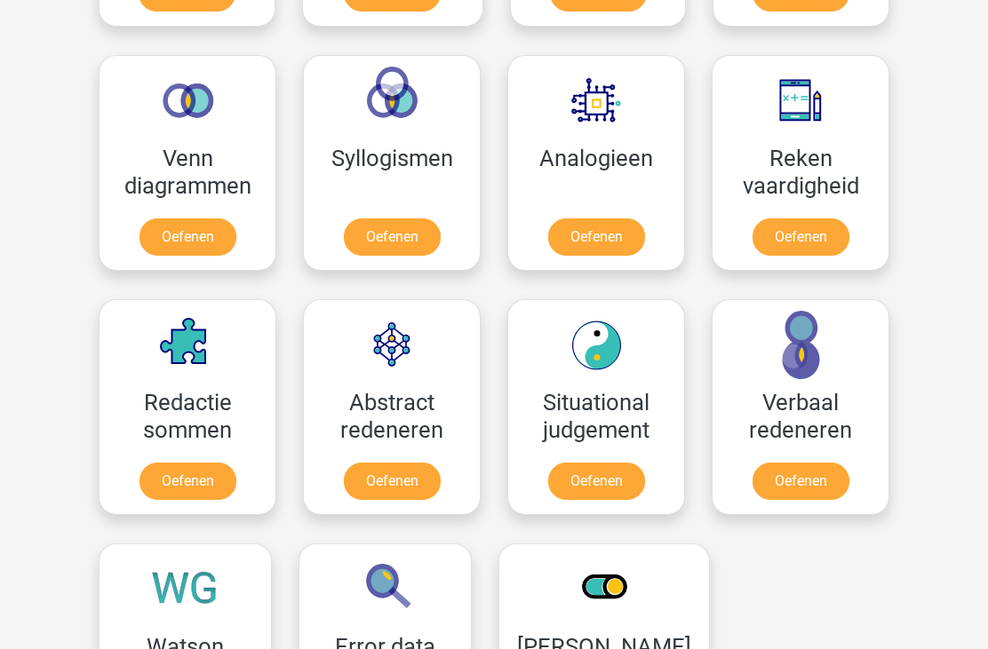
scroll to position [1021, 0]
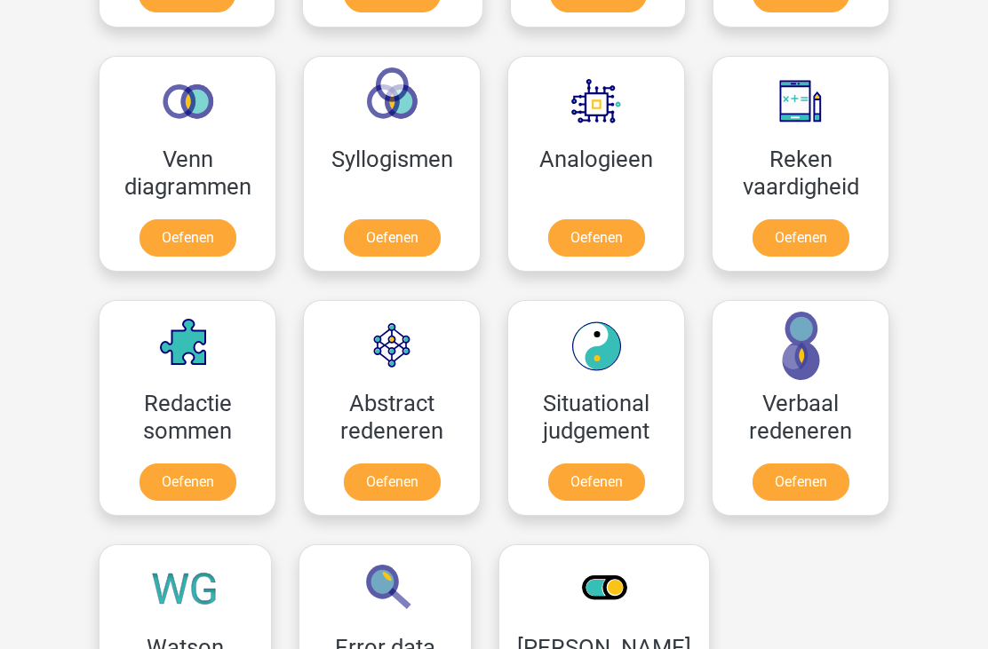
click at [838, 219] on link "Oefenen" at bounding box center [800, 237] width 97 height 37
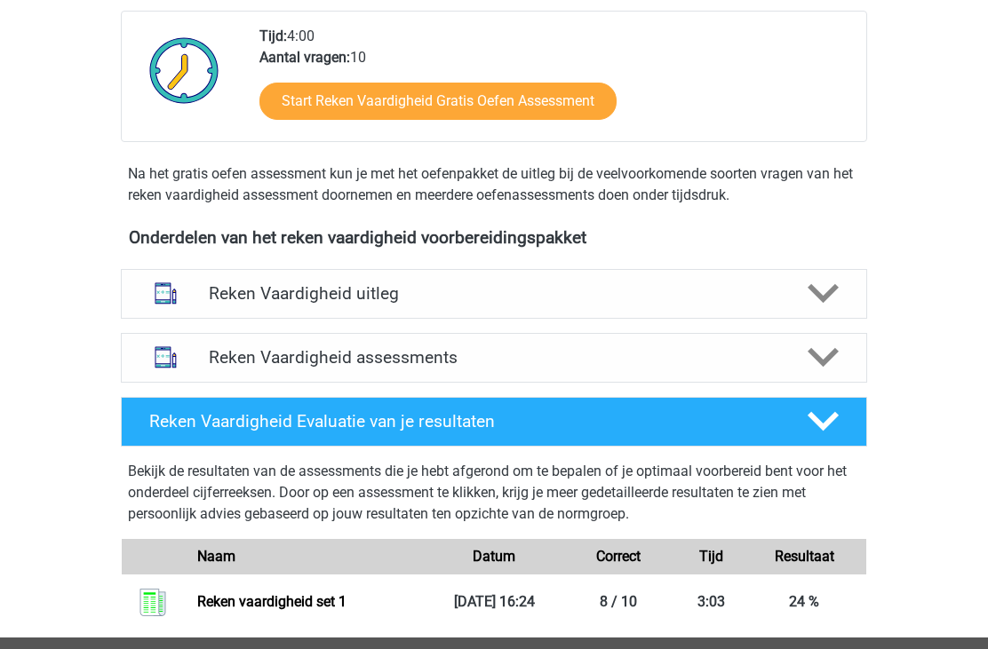
scroll to position [439, 0]
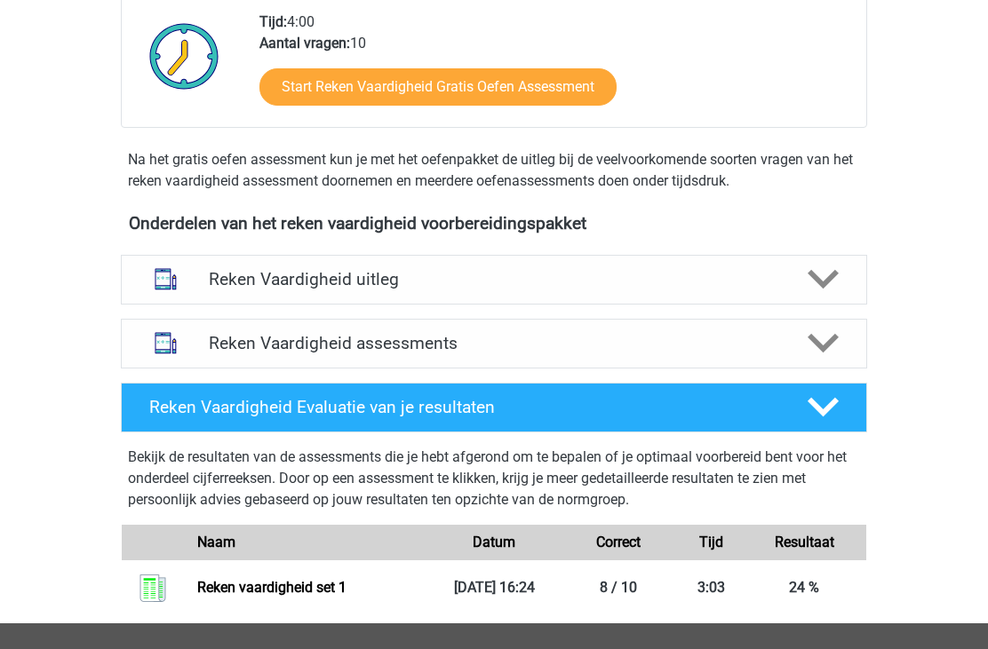
click at [827, 267] on icon at bounding box center [822, 279] width 31 height 31
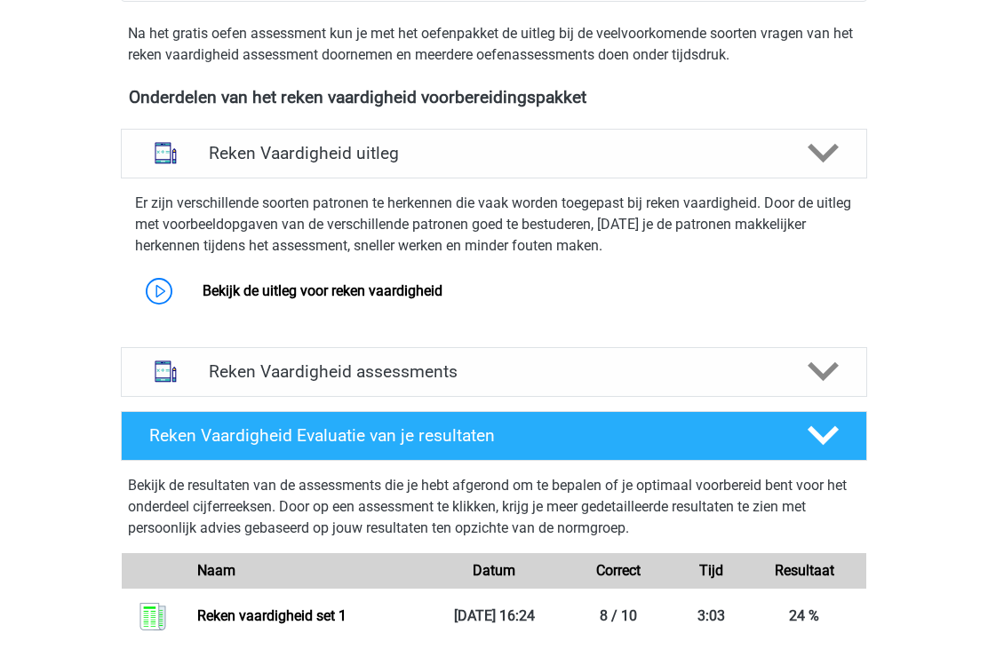
scroll to position [565, 0]
click at [224, 290] on link "Bekijk de uitleg voor reken vaardigheid" at bounding box center [323, 290] width 240 height 17
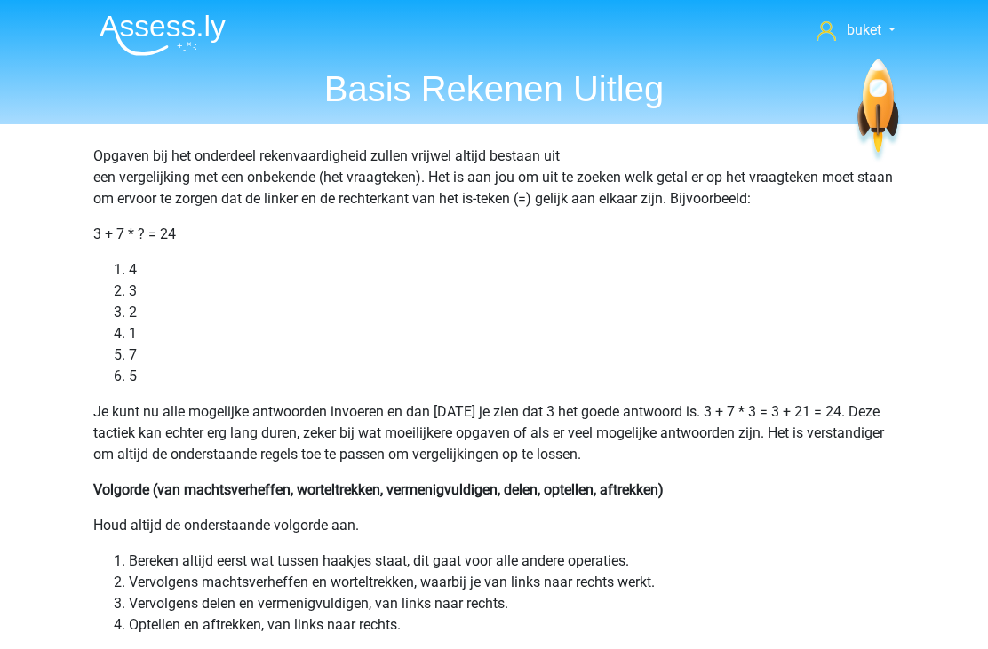
click at [147, 52] on img at bounding box center [162, 35] width 126 height 42
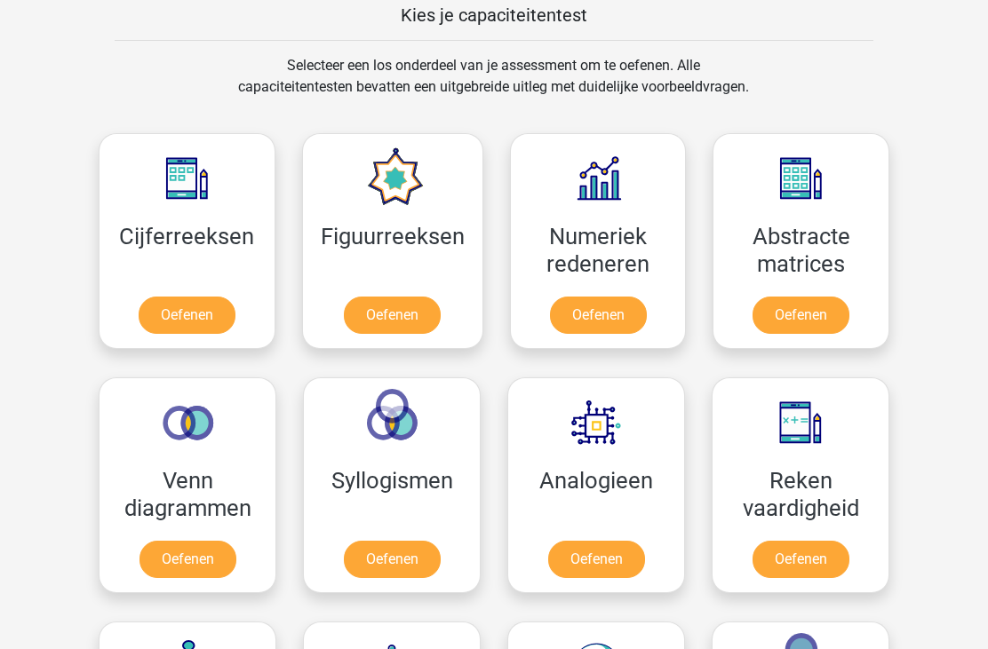
scroll to position [673, 0]
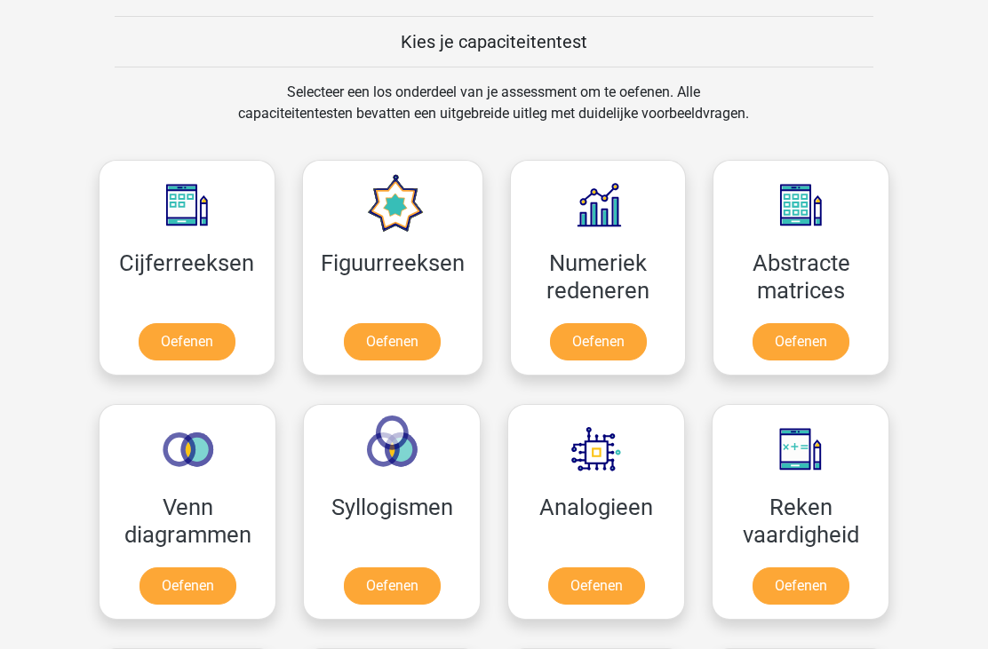
click at [194, 338] on link "Oefenen" at bounding box center [187, 341] width 97 height 37
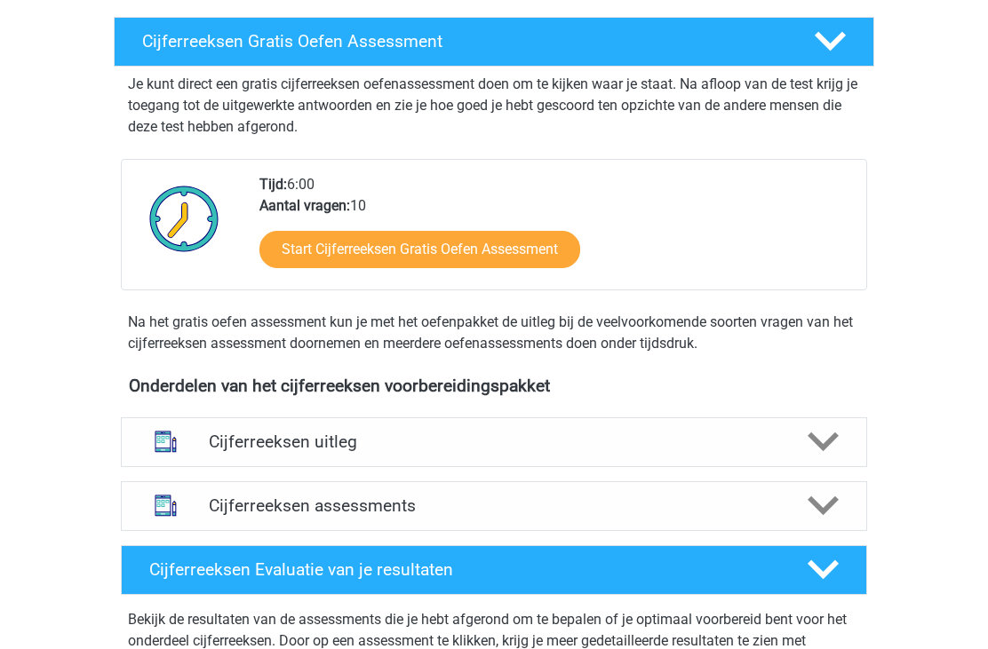
click at [845, 458] on div at bounding box center [822, 442] width 60 height 31
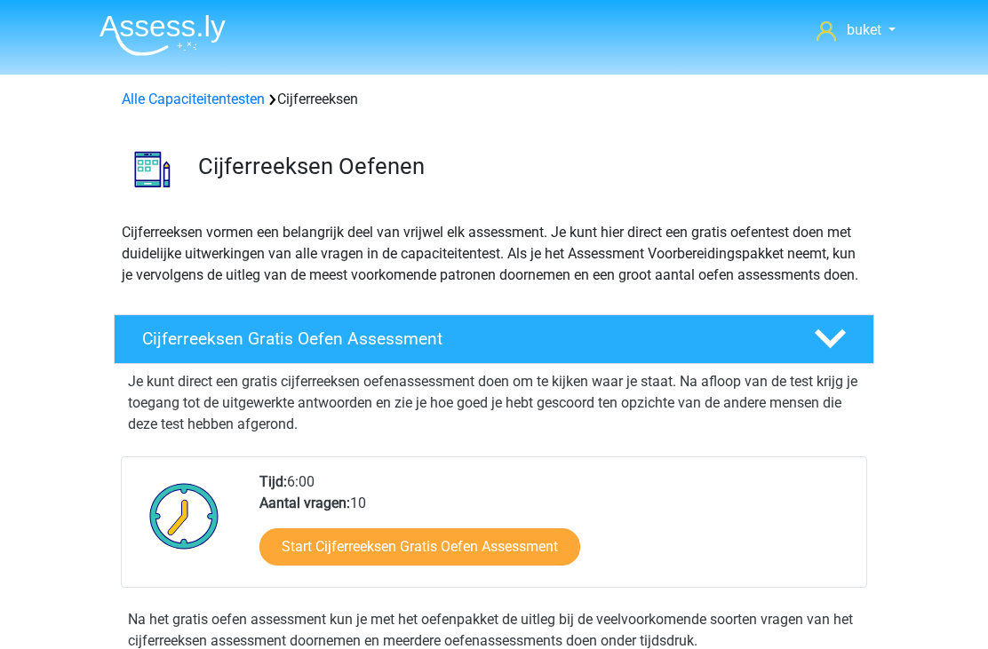
click at [116, 53] on img at bounding box center [162, 35] width 126 height 42
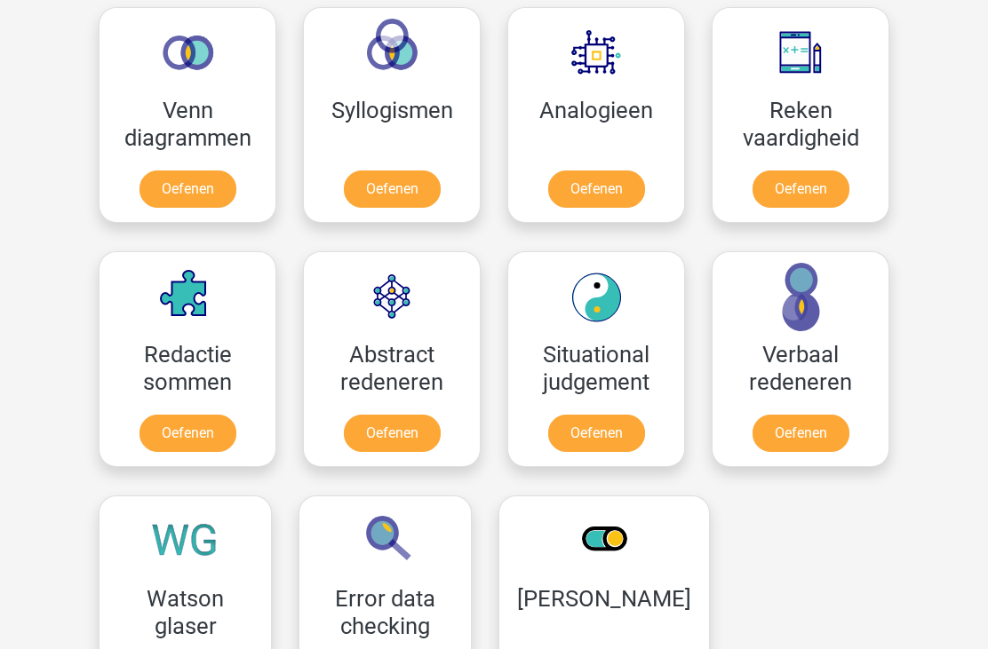
scroll to position [1045, 0]
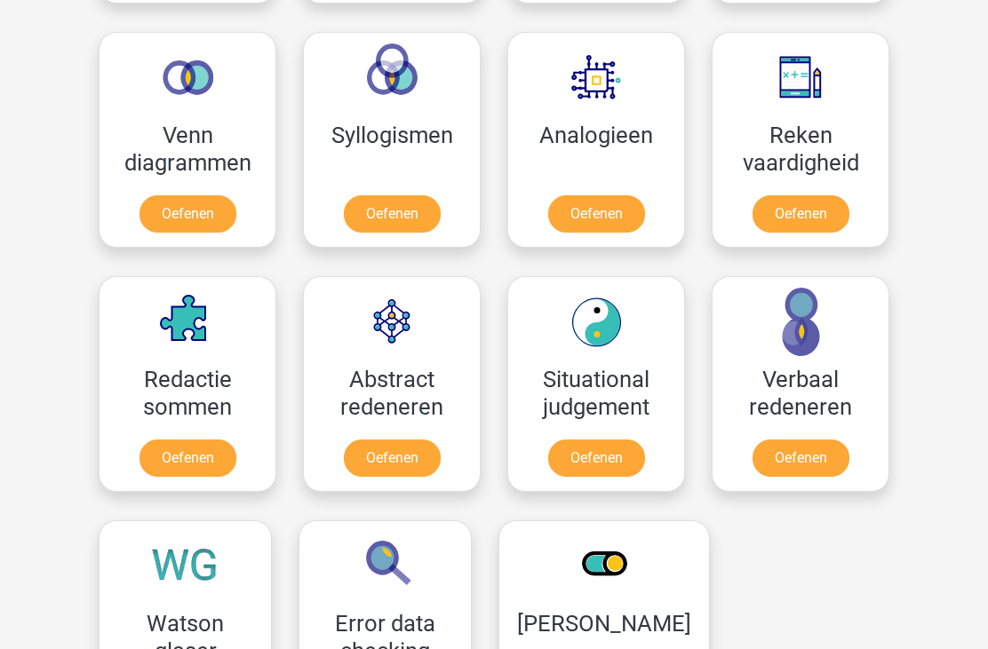
click at [371, 440] on link "Oefenen" at bounding box center [392, 458] width 97 height 37
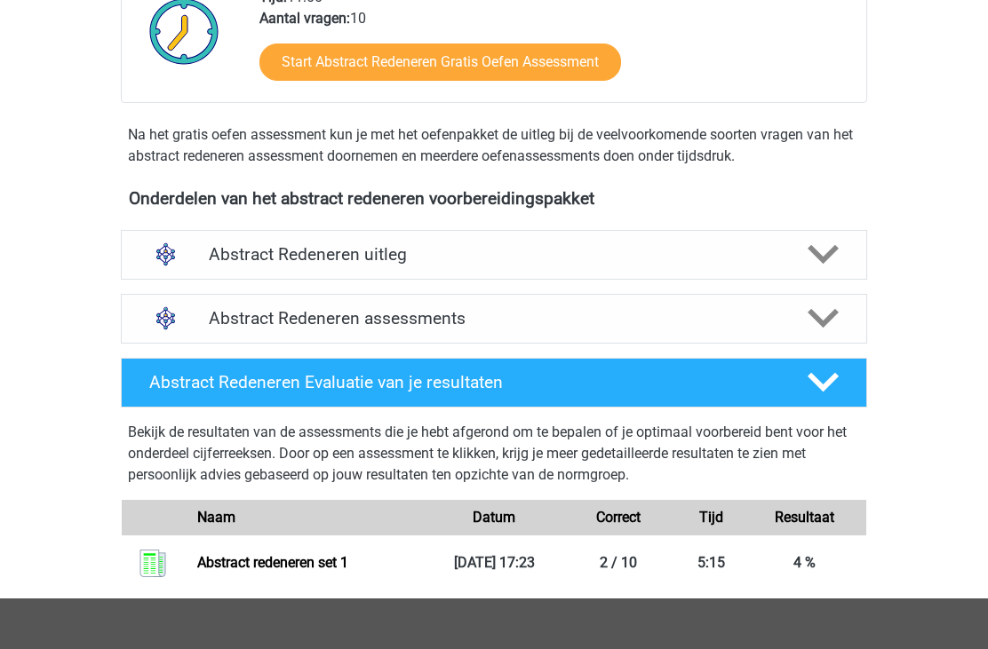
scroll to position [464, 0]
click at [829, 255] on polygon at bounding box center [822, 255] width 31 height 20
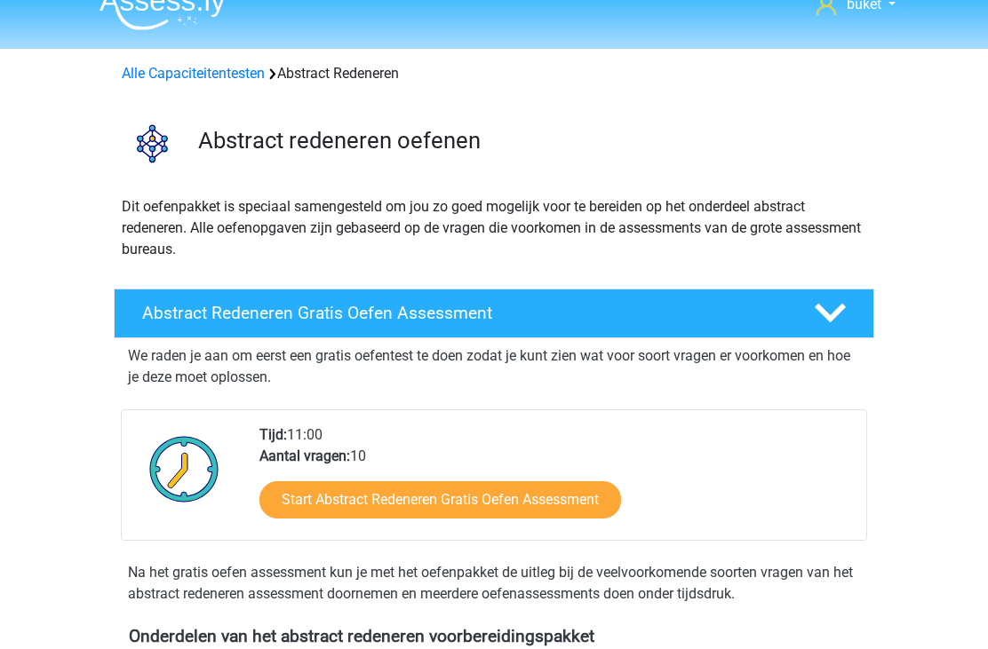
scroll to position [0, 0]
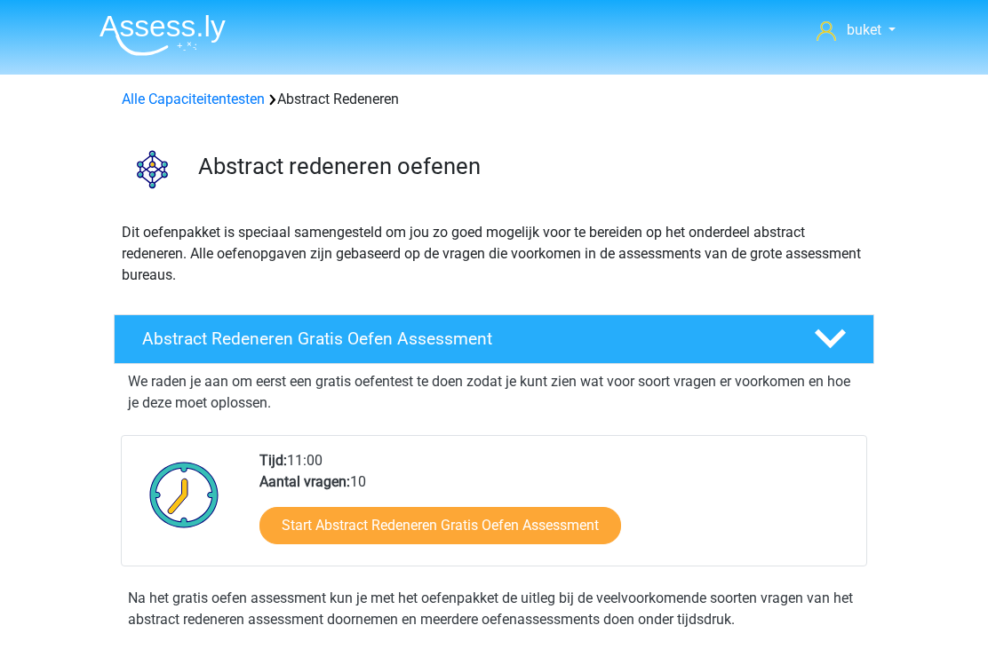
click at [129, 44] on img at bounding box center [162, 35] width 126 height 42
